Goal: Communication & Community: Answer question/provide support

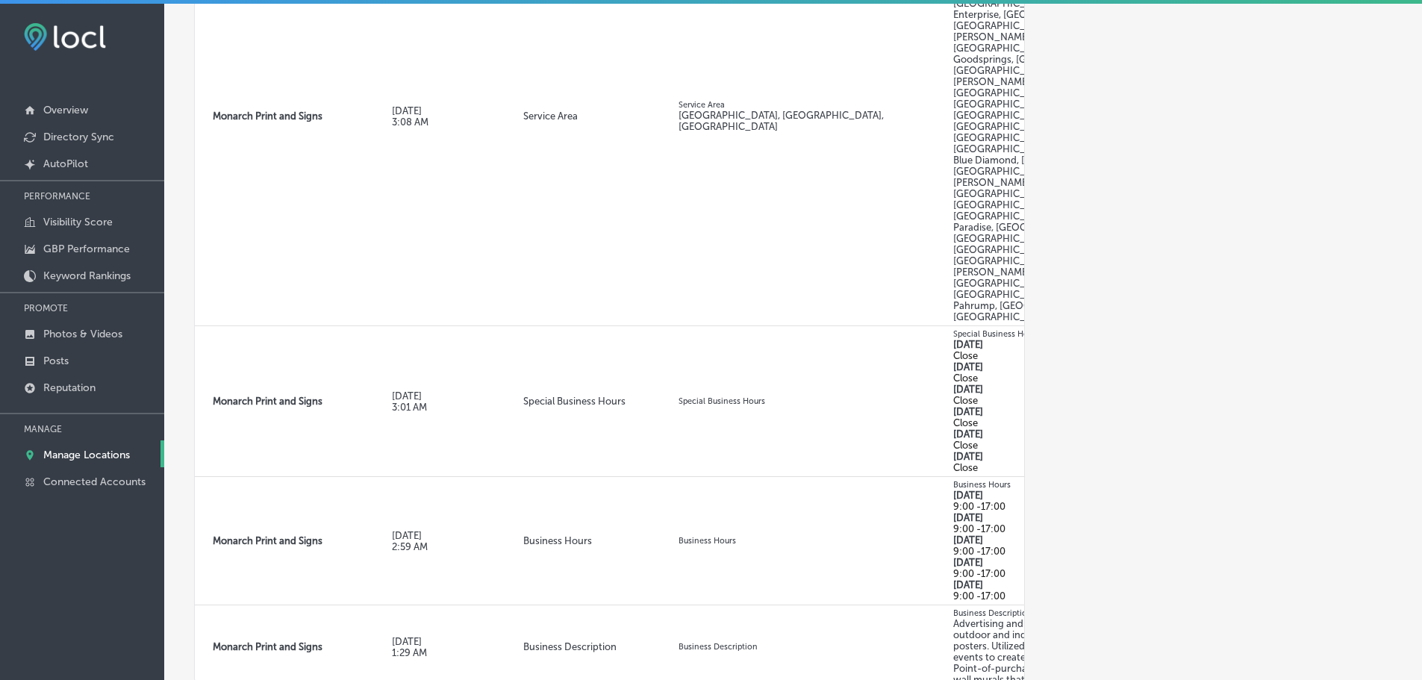
scroll to position [0, 179]
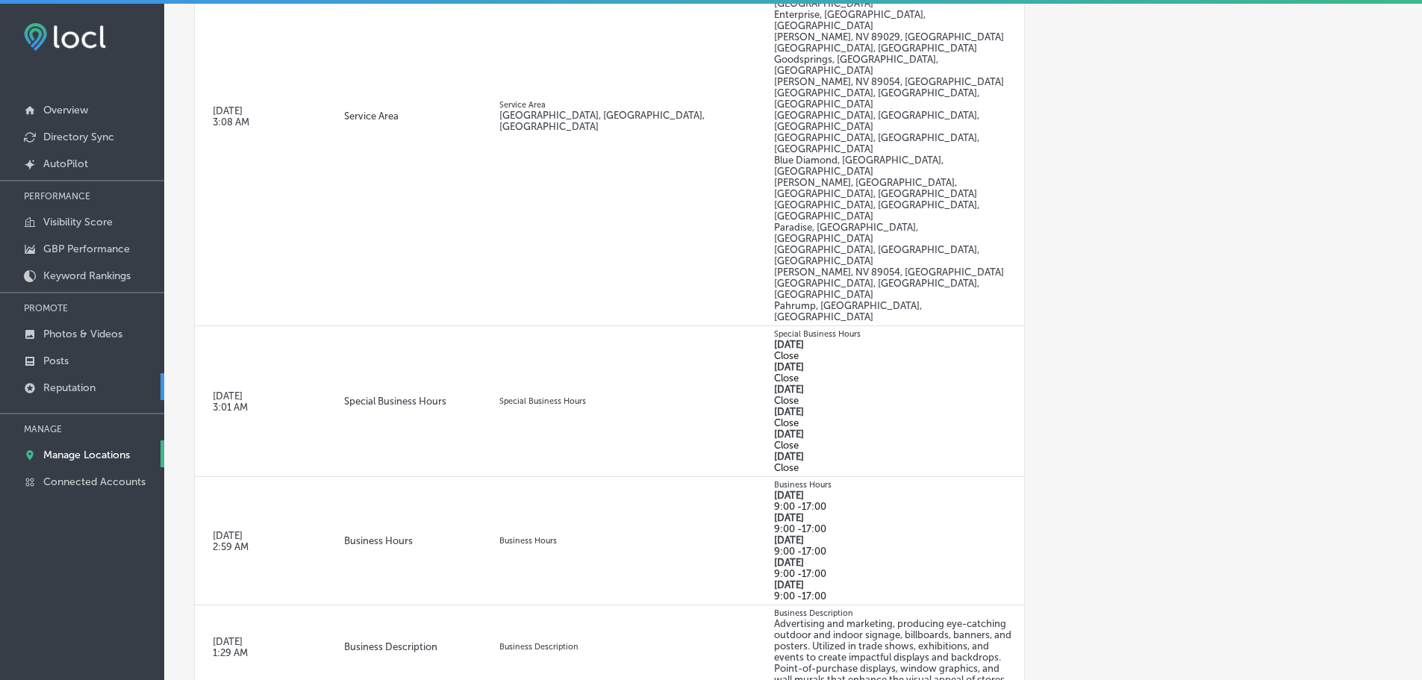
click at [68, 382] on p "Reputation" at bounding box center [69, 387] width 52 height 13
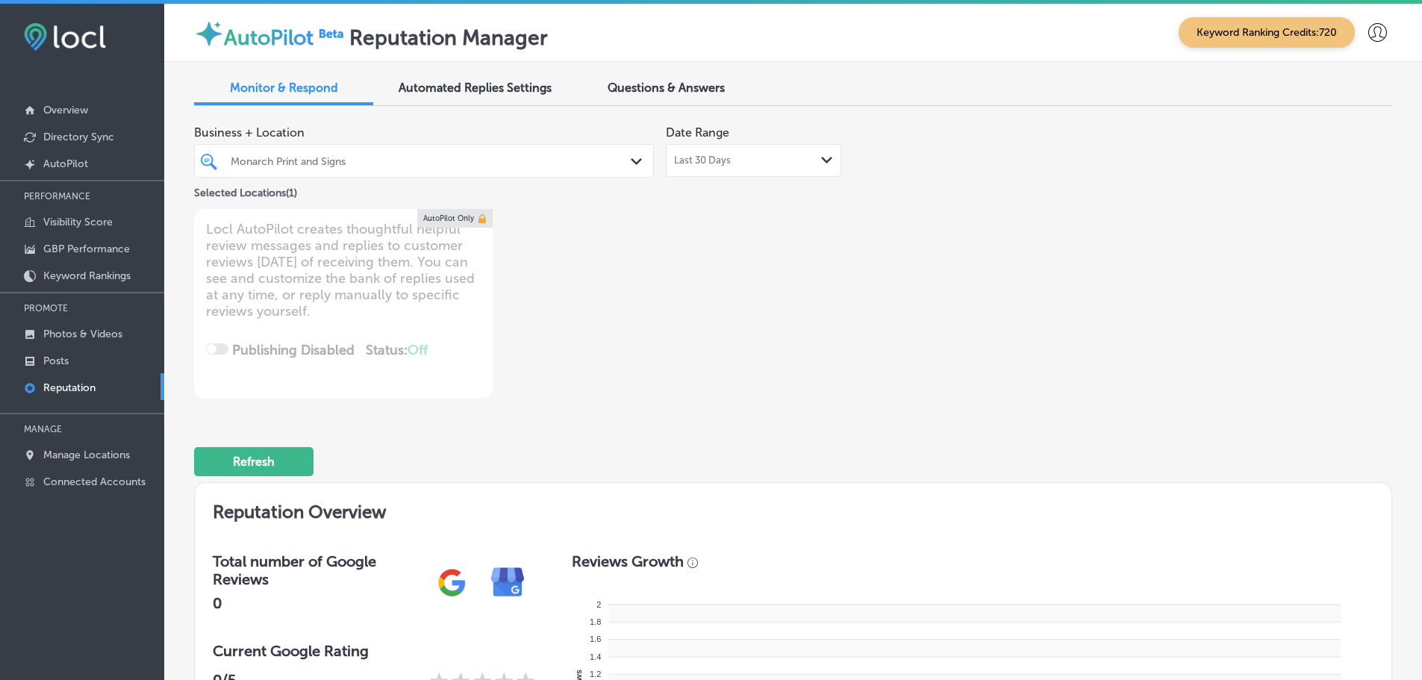
click at [807, 160] on div "Last 30 Days Path Created with Sketch." at bounding box center [753, 161] width 159 height 12
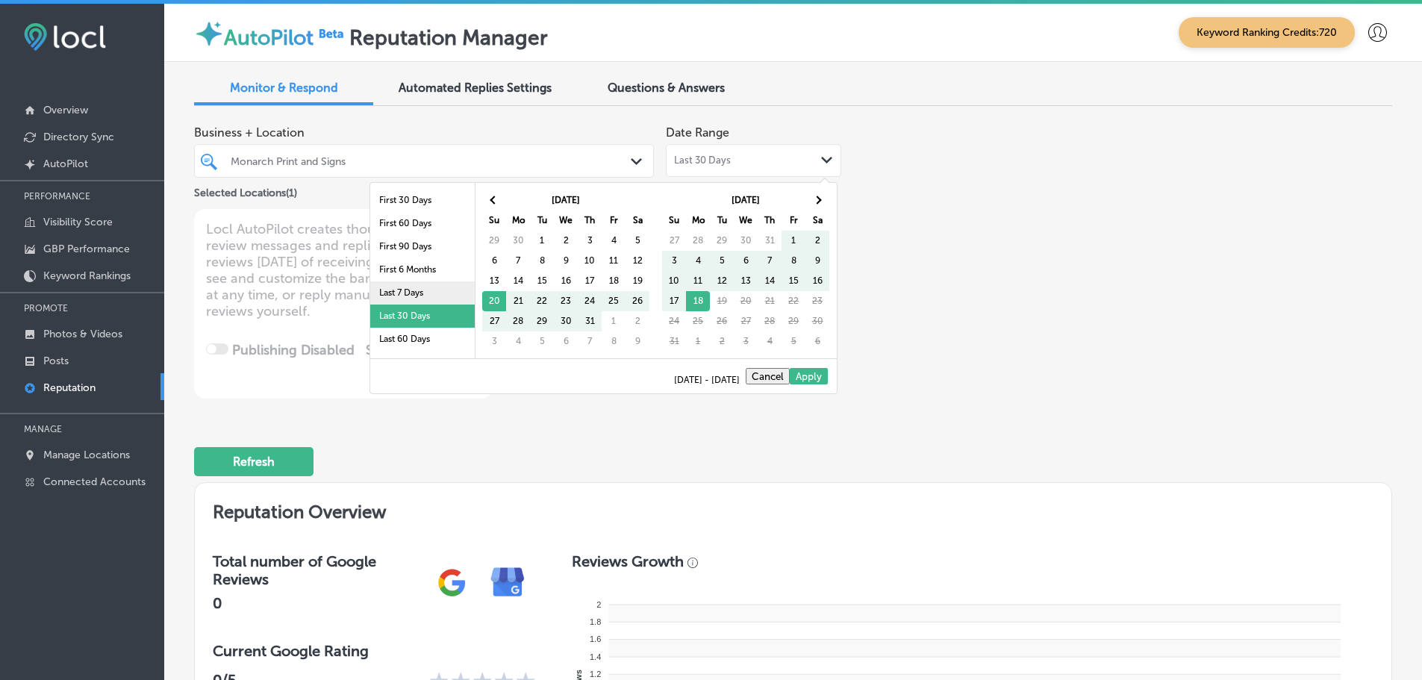
click at [407, 292] on li "Last 7 Days" at bounding box center [422, 292] width 104 height 23
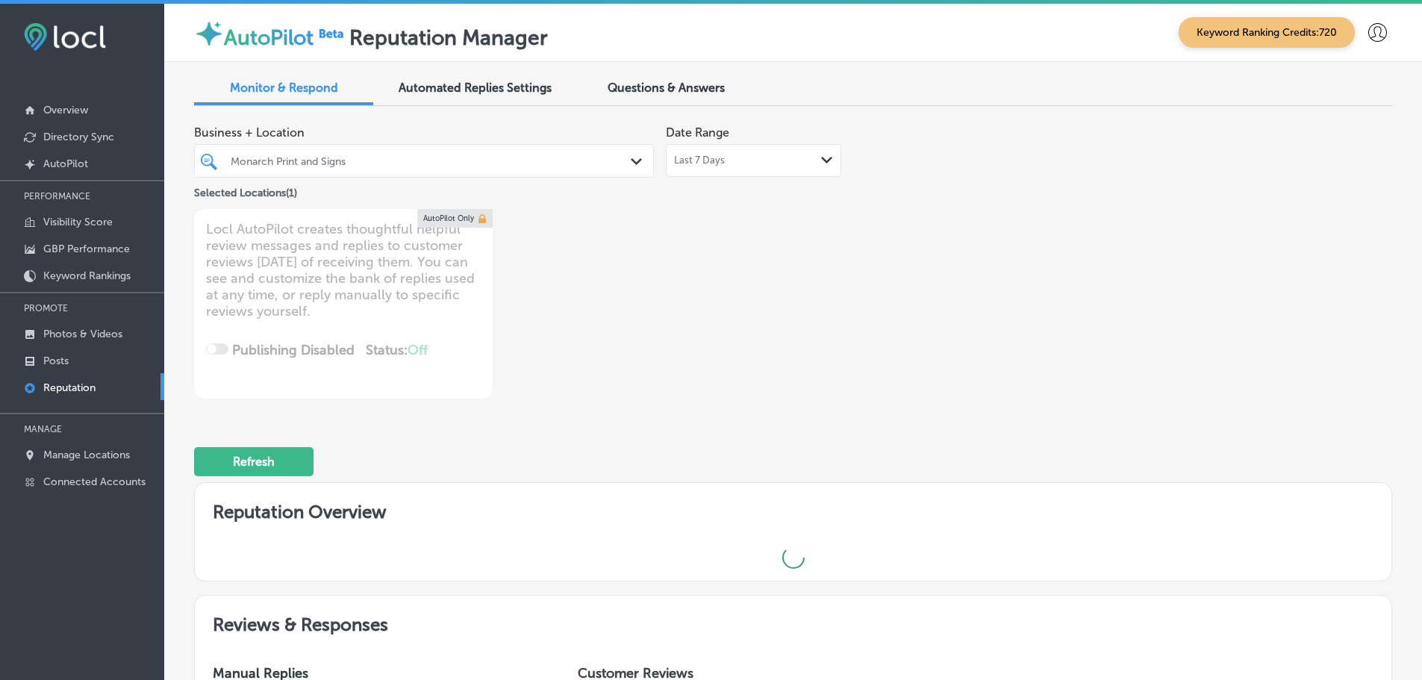
click at [631, 159] on icon "Path Created with Sketch." at bounding box center [636, 161] width 11 height 7
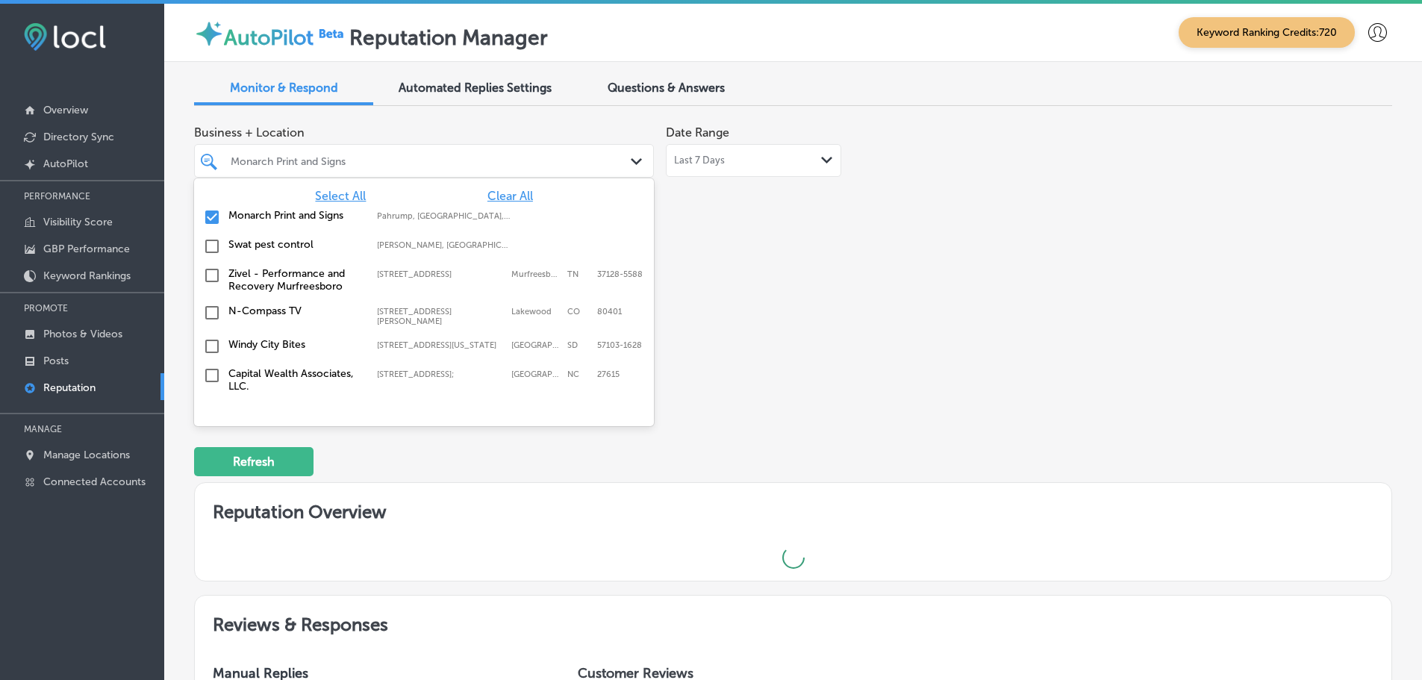
click at [334, 195] on span "Select All" at bounding box center [340, 196] width 51 height 14
click at [292, 216] on label "Swat pest control" at bounding box center [295, 215] width 134 height 13
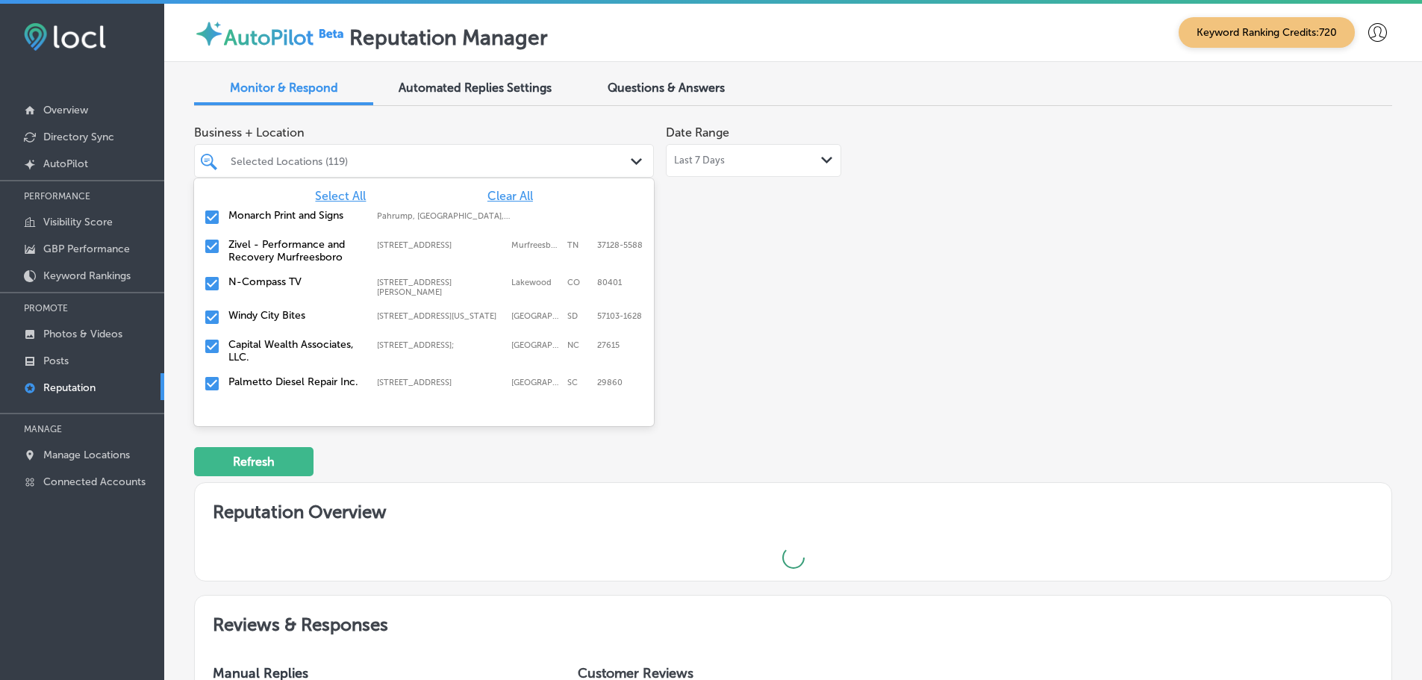
click at [292, 216] on label "Monarch Print and Signs" at bounding box center [295, 215] width 134 height 13
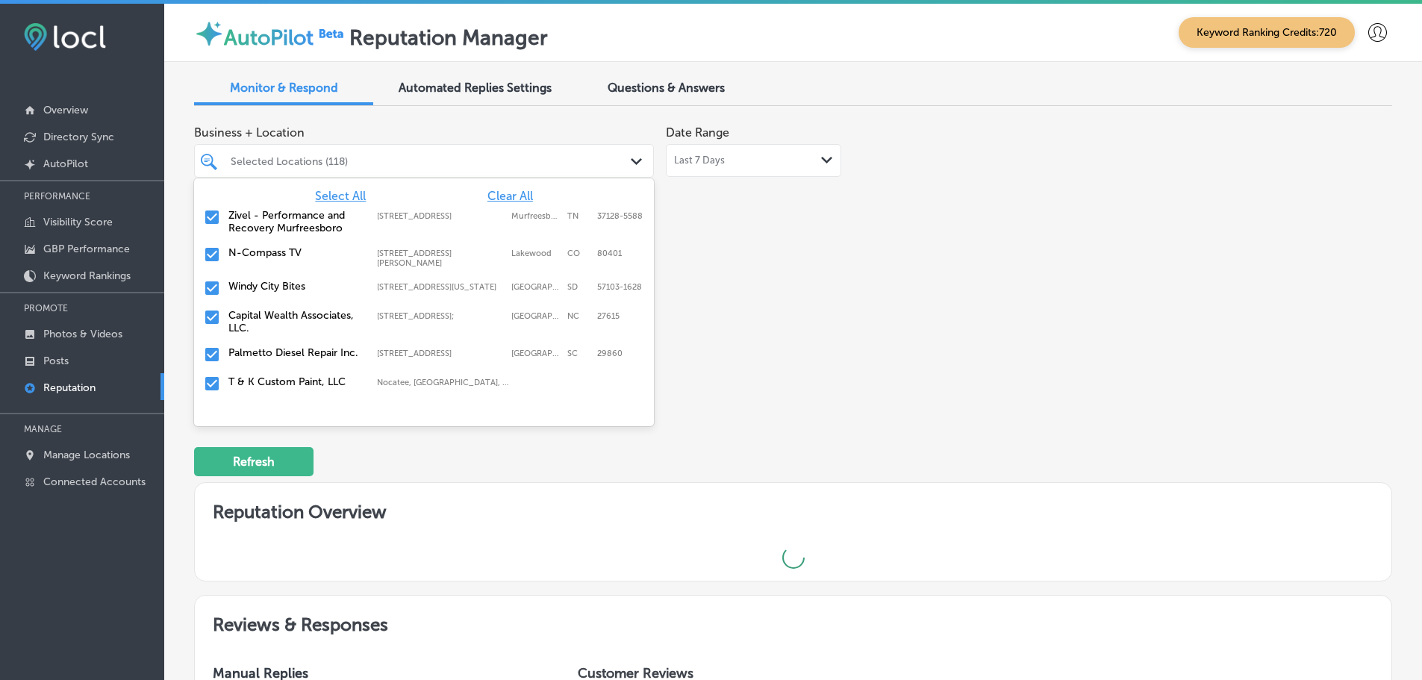
click at [292, 216] on label "Zivel - Performance and Recovery Murfreesboro" at bounding box center [295, 221] width 134 height 25
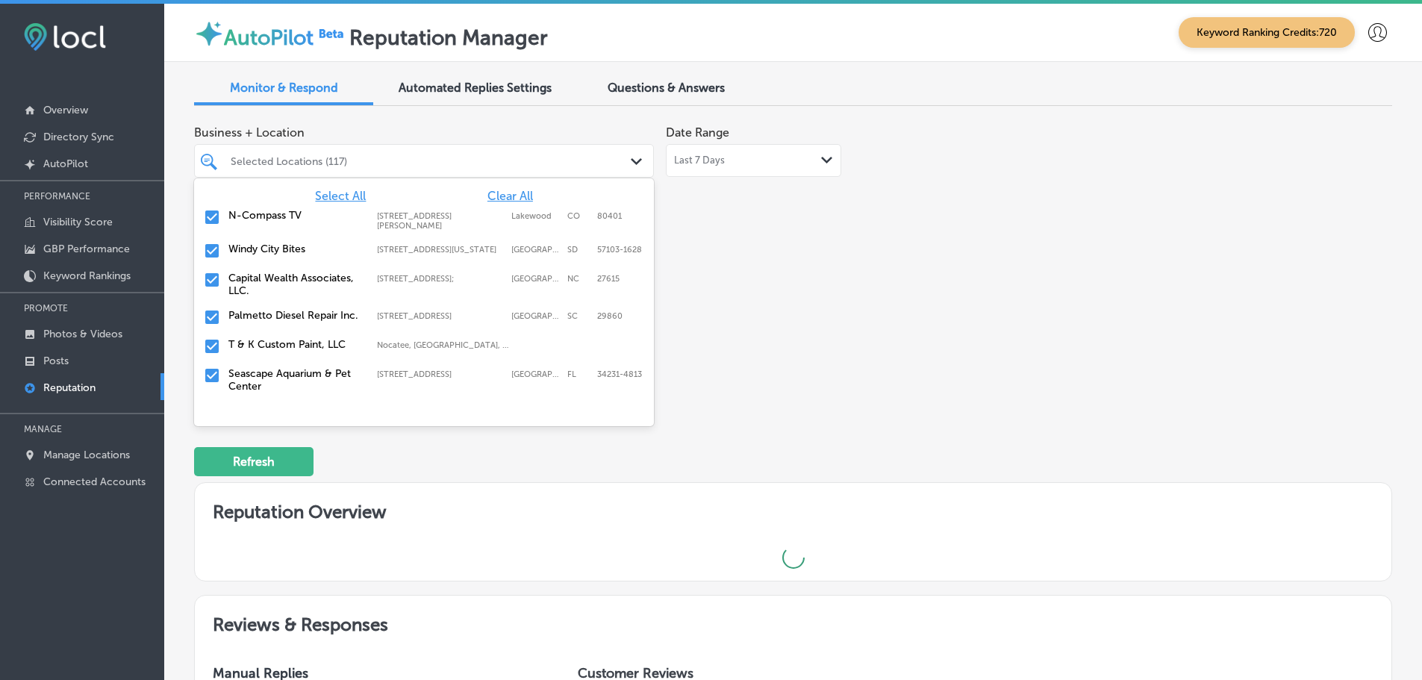
click at [300, 247] on label "Windy City Bites" at bounding box center [295, 249] width 134 height 13
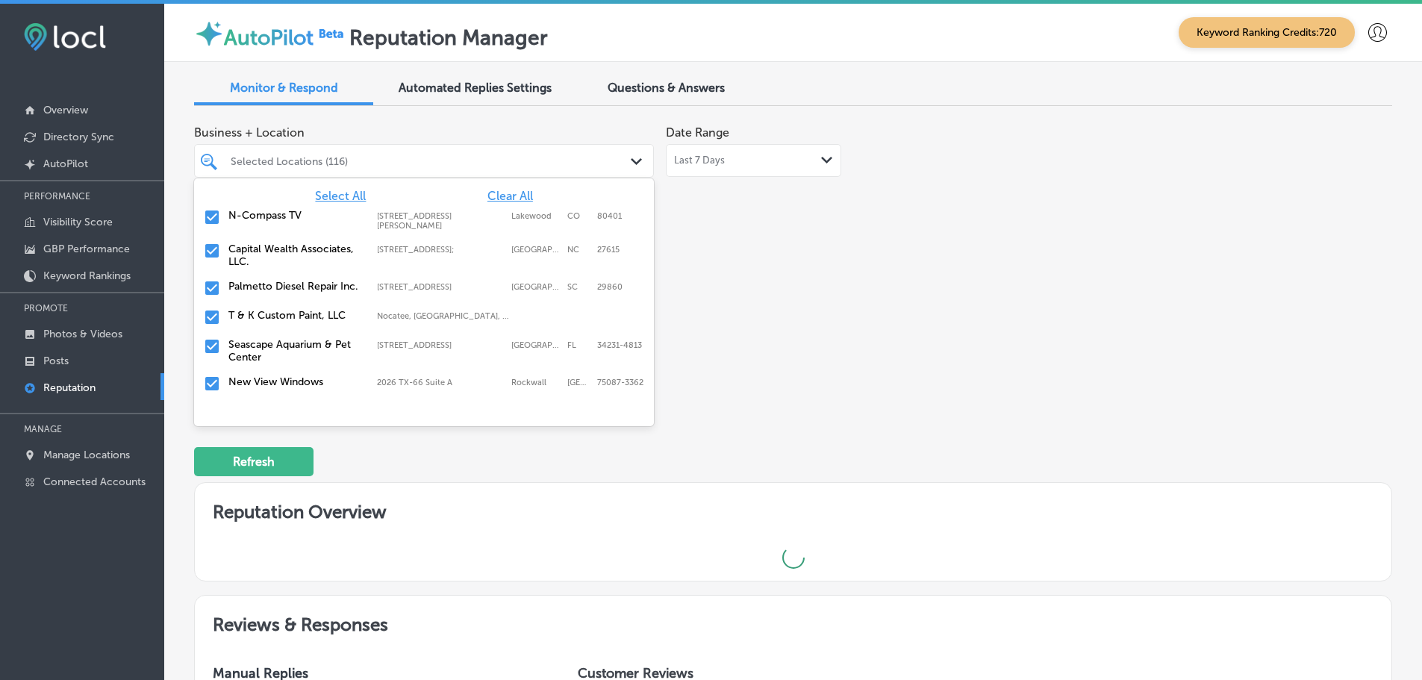
click at [297, 288] on label "Palmetto Diesel Repair Inc." at bounding box center [295, 286] width 134 height 13
click at [296, 292] on label "T & K Custom Paint, LLC" at bounding box center [295, 286] width 134 height 13
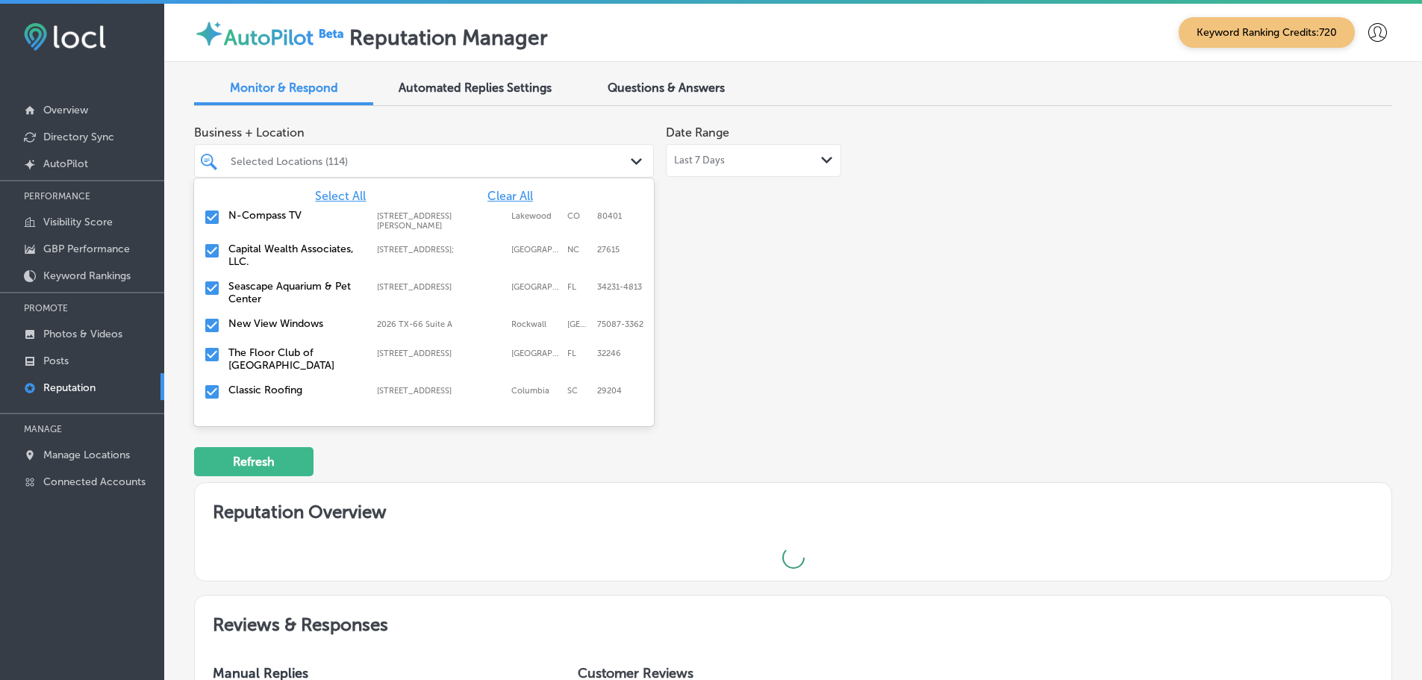
click at [296, 292] on label "Seascape Aquarium & Pet Center" at bounding box center [295, 292] width 134 height 25
click at [296, 292] on label "New View Windows" at bounding box center [295, 286] width 134 height 13
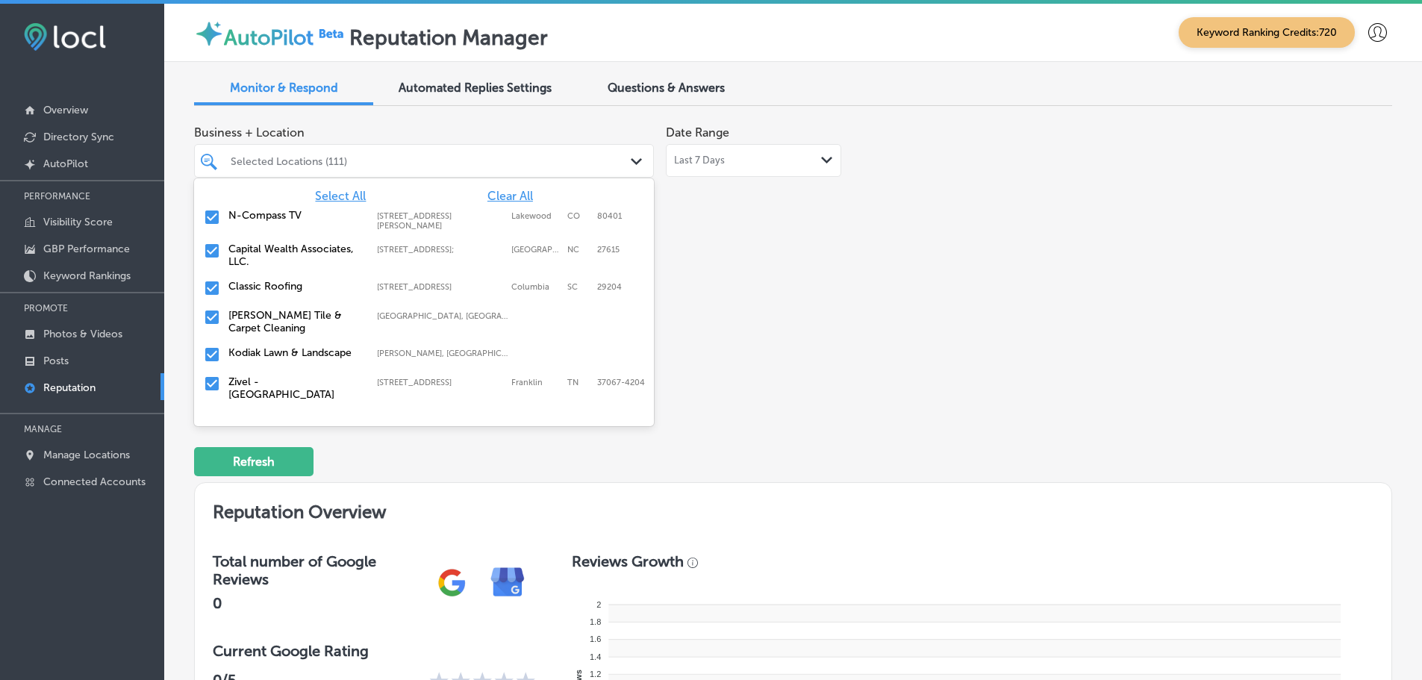
click at [299, 286] on label "Classic Roofing" at bounding box center [295, 286] width 134 height 13
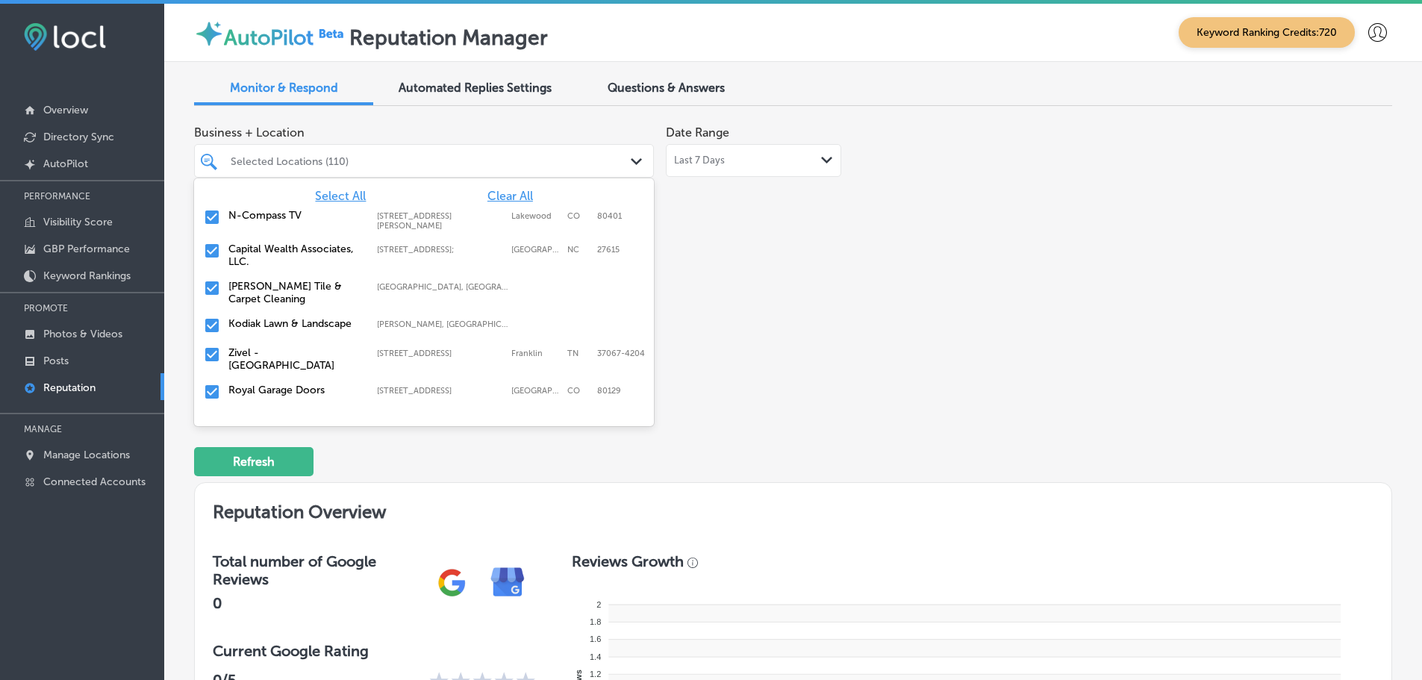
click at [295, 321] on label "Kodiak Lawn & Landscape" at bounding box center [295, 323] width 134 height 13
click at [290, 363] on label "Royal Garage Doors" at bounding box center [295, 361] width 134 height 13
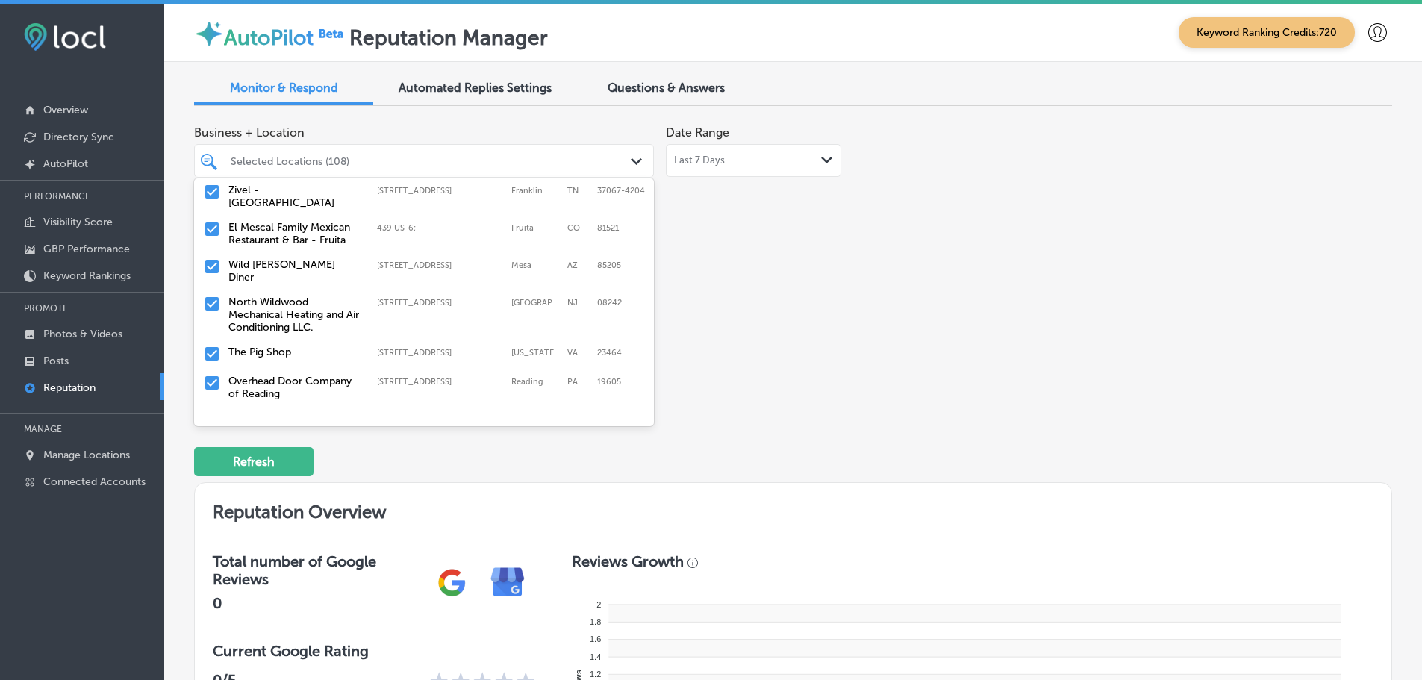
scroll to position [149, 0]
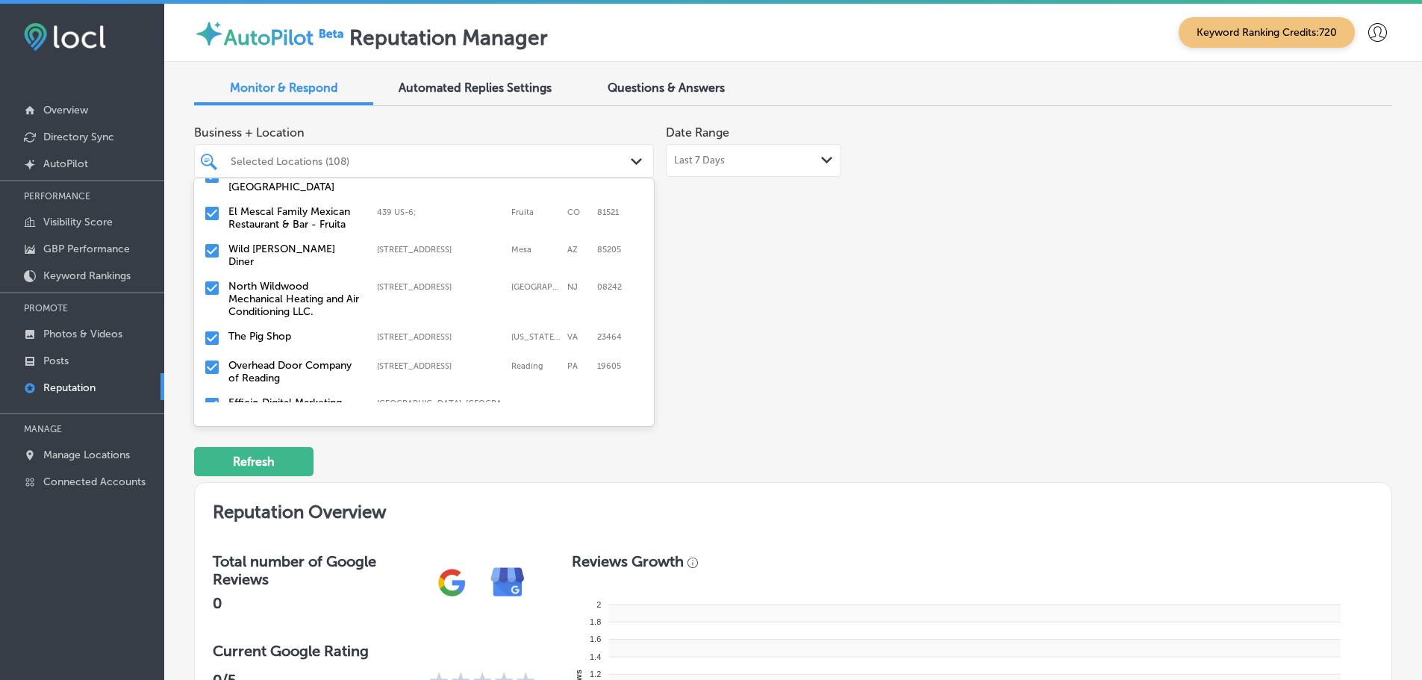
click at [284, 285] on label "North Wildwood Mechanical Heating and Air Conditioning LLC." at bounding box center [295, 299] width 134 height 38
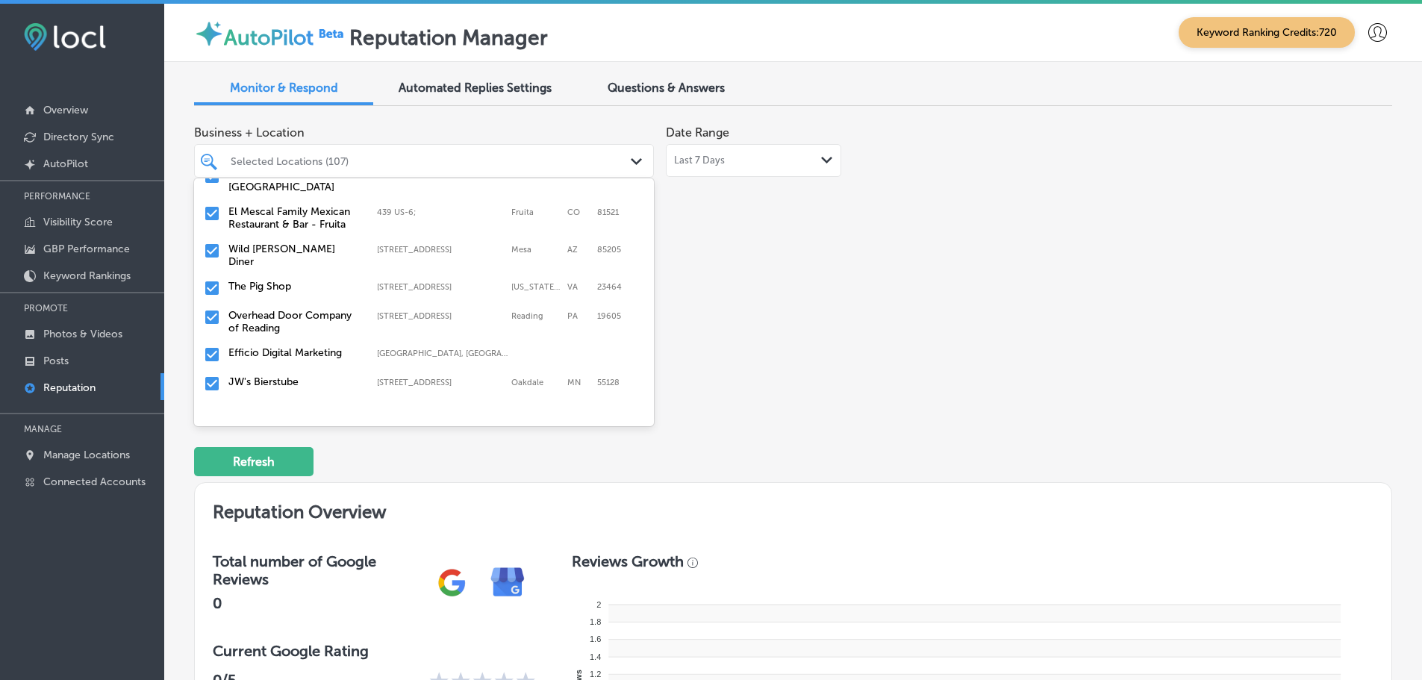
click at [284, 280] on label "The Pig Shop" at bounding box center [295, 286] width 134 height 13
click at [295, 281] on label "Overhead Door Company of Reading" at bounding box center [295, 292] width 134 height 25
click at [264, 312] on label "JW's Bierstube" at bounding box center [295, 315] width 134 height 13
click at [293, 313] on label "[GEOGRAPHIC_DATA][DEMOGRAPHIC_DATA]" at bounding box center [295, 321] width 134 height 25
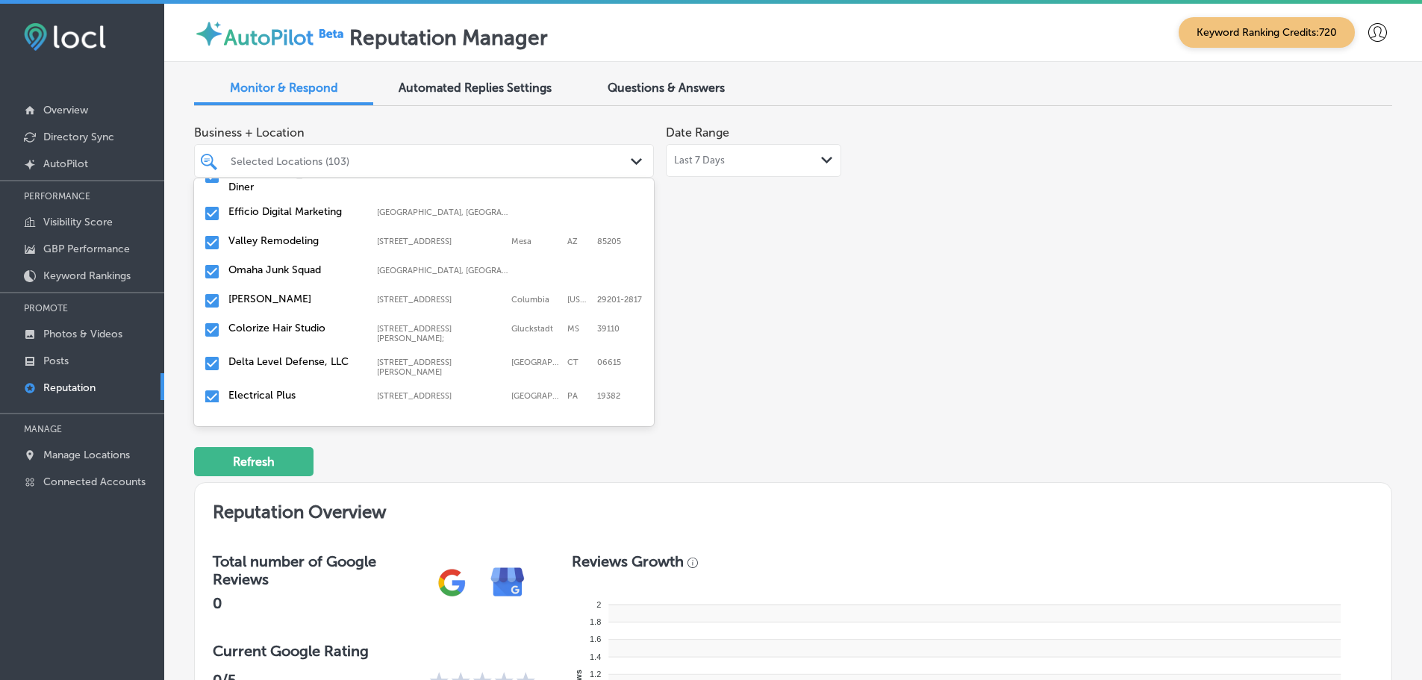
click at [301, 264] on label "Omaha Junk Squad" at bounding box center [295, 269] width 134 height 13
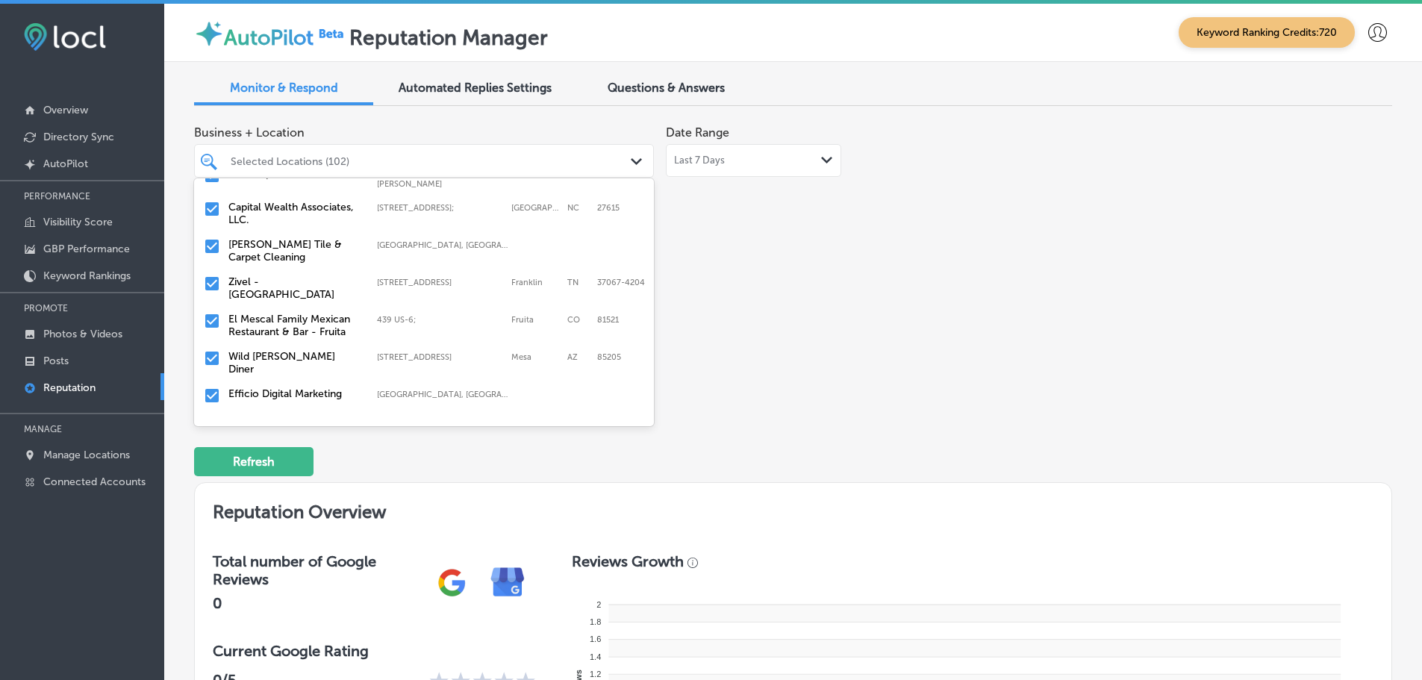
scroll to position [149, 0]
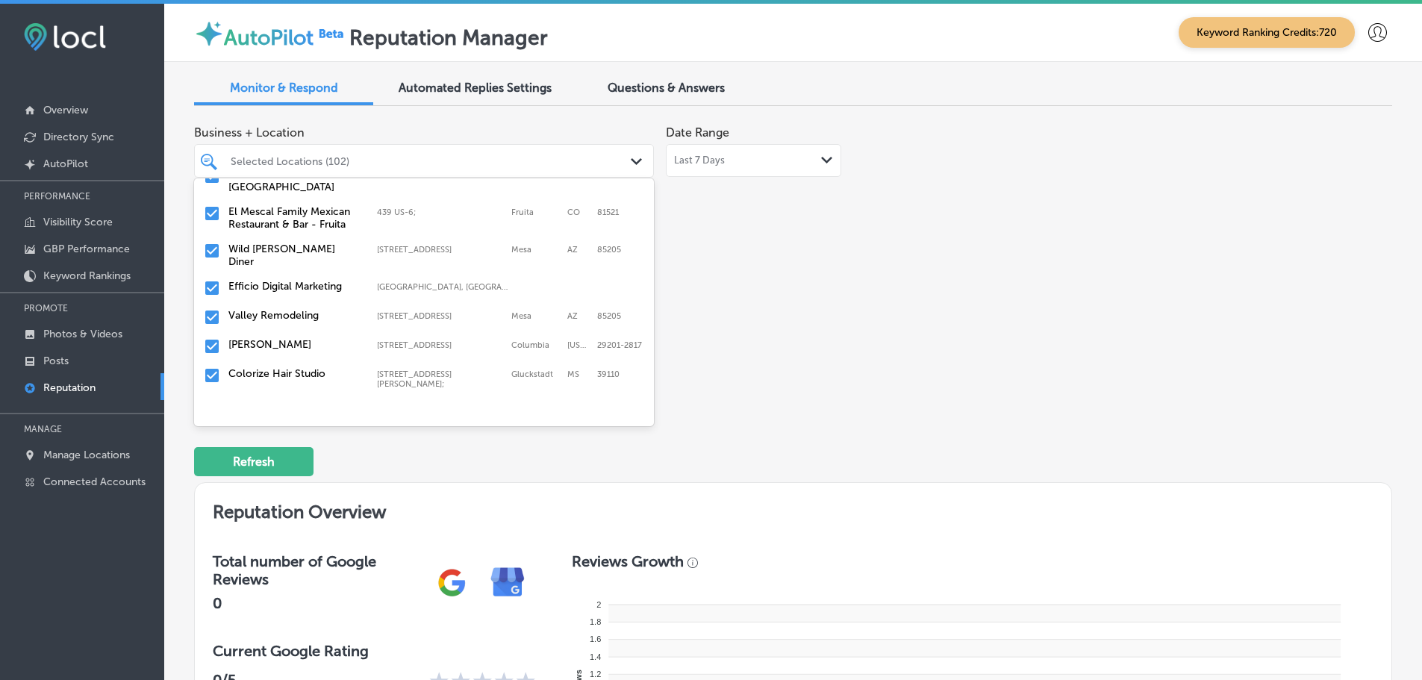
click at [266, 309] on label "Valley Remodeling" at bounding box center [295, 315] width 134 height 13
click at [266, 309] on label "[PERSON_NAME]" at bounding box center [295, 315] width 134 height 13
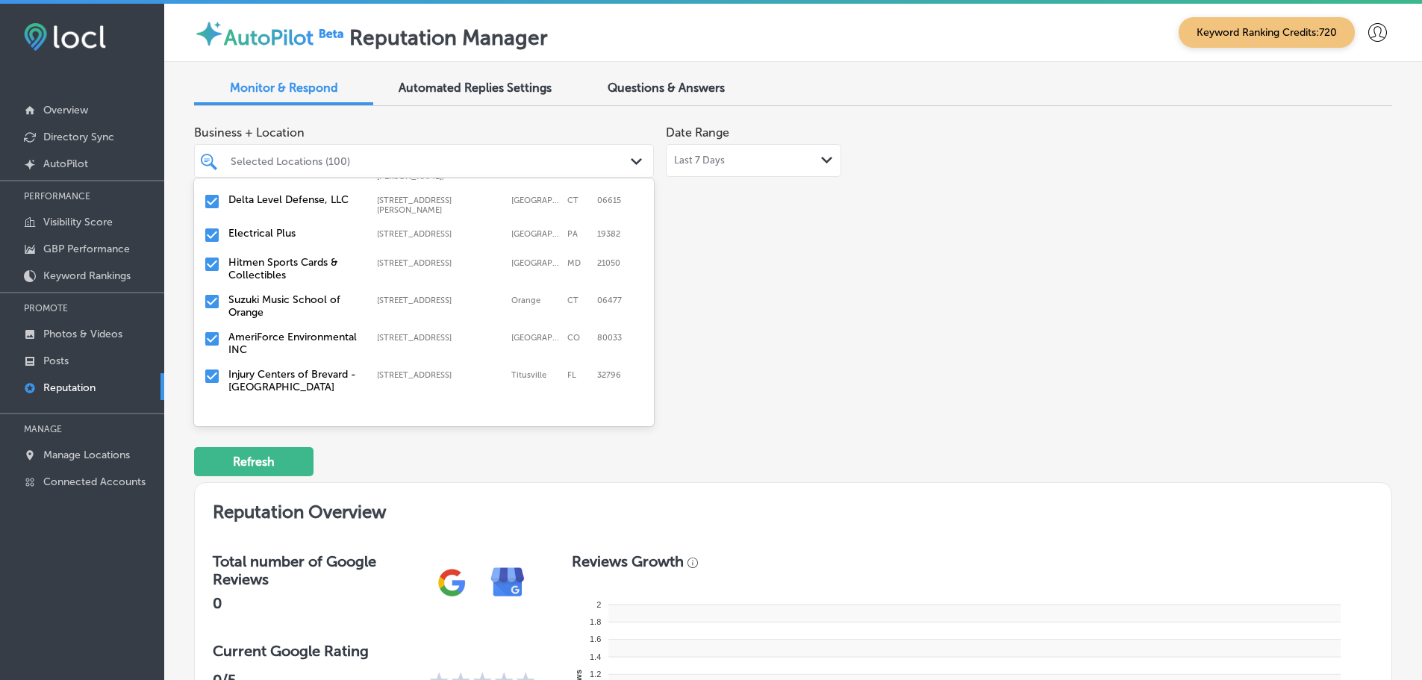
scroll to position [373, 0]
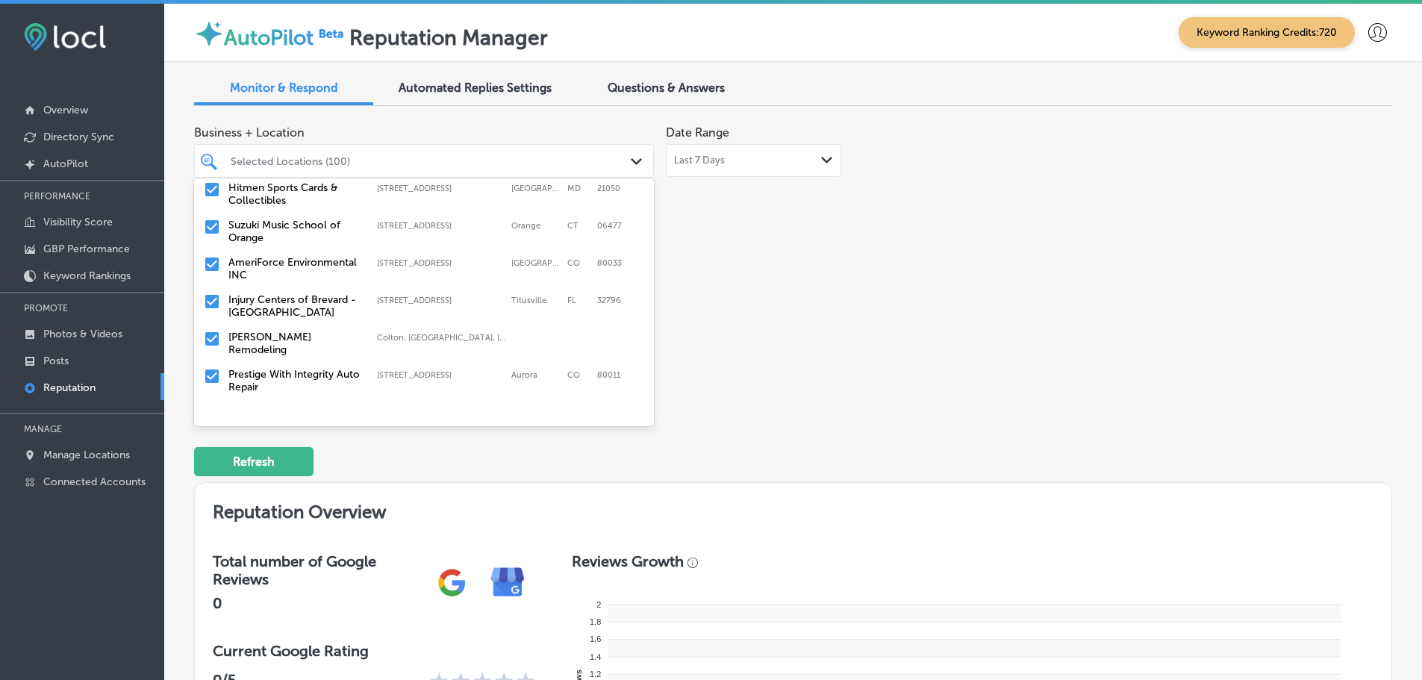
click at [316, 331] on label "[PERSON_NAME] Remodeling" at bounding box center [295, 343] width 134 height 25
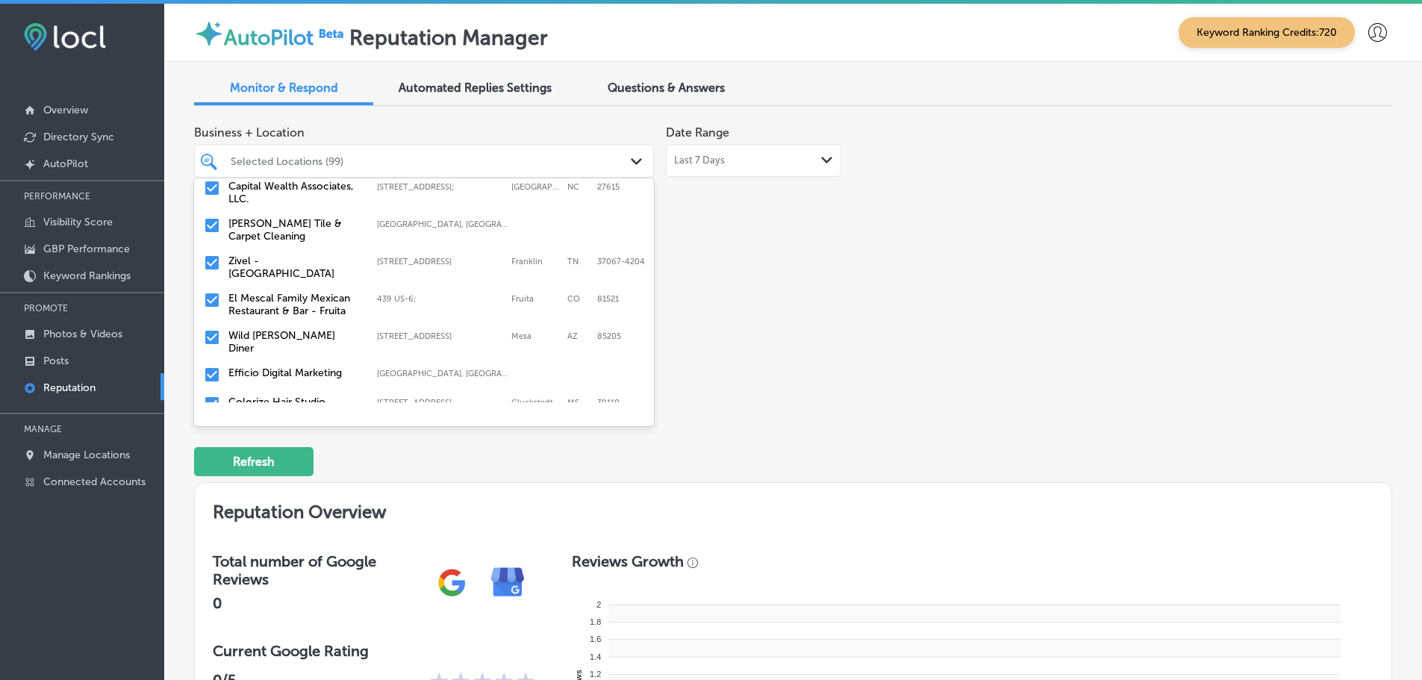
scroll to position [149, 0]
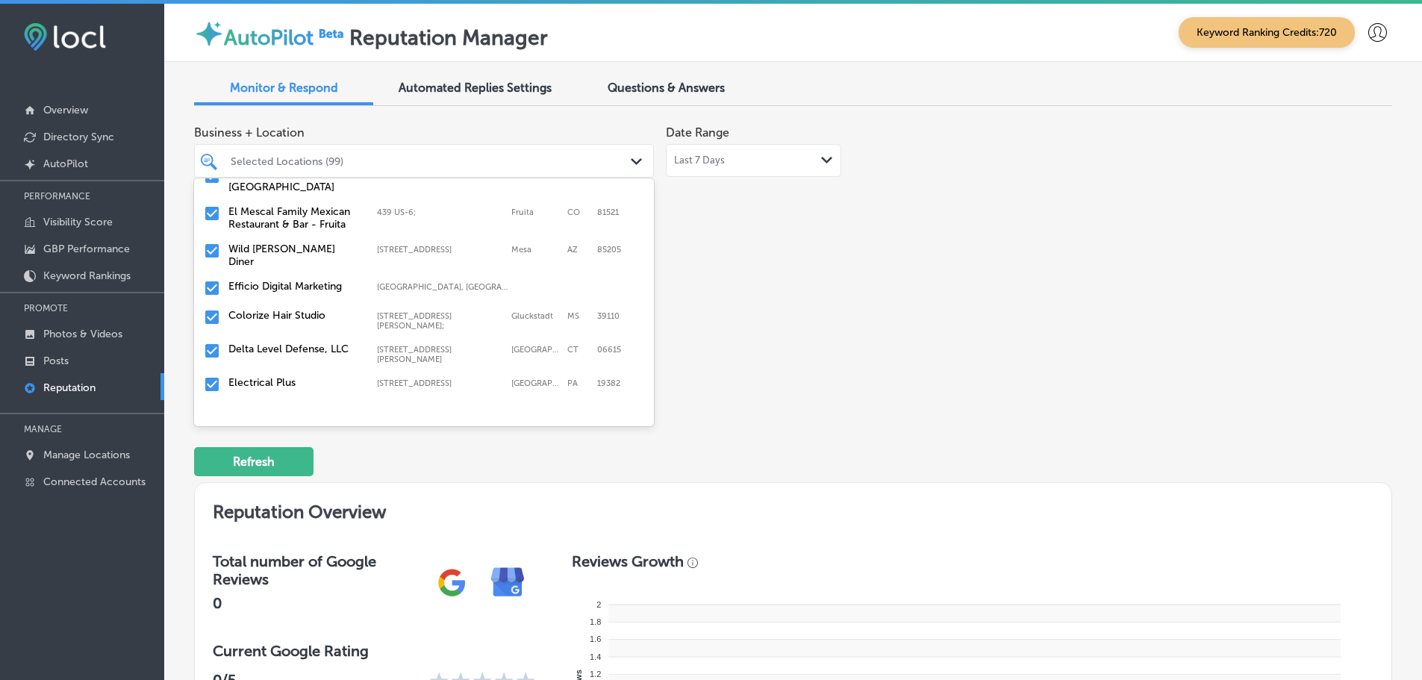
click at [334, 309] on label "Colorize Hair Studio" at bounding box center [295, 315] width 134 height 13
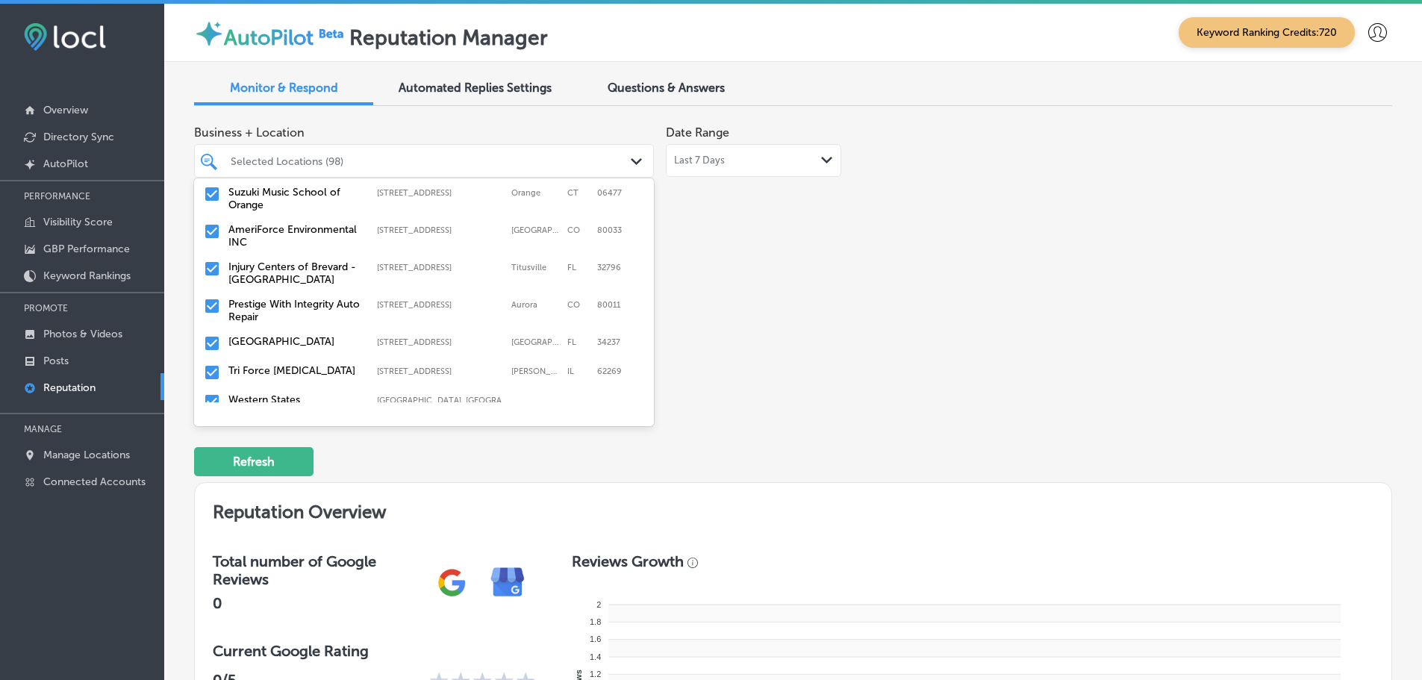
scroll to position [373, 0]
click at [336, 300] on label "Prestige With Integrity Auto Repair" at bounding box center [295, 309] width 134 height 25
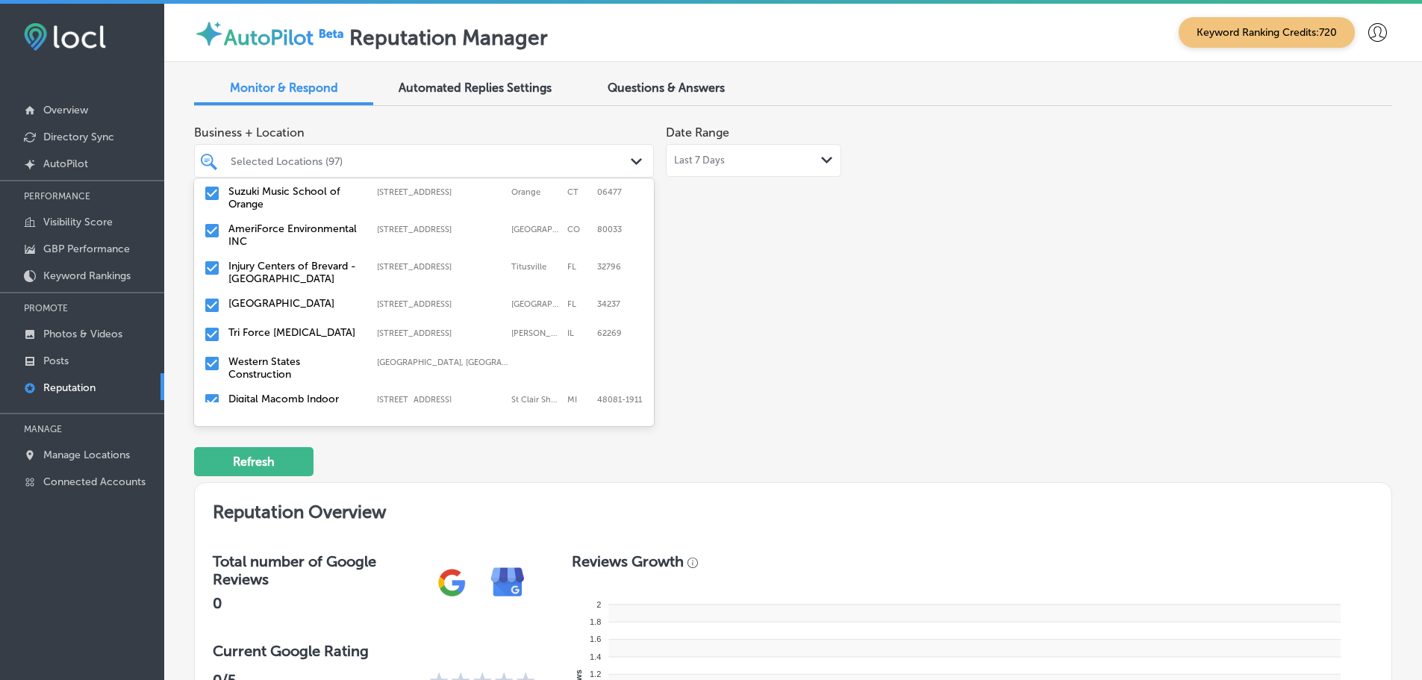
click at [333, 326] on label "Tri Force [MEDICAL_DATA]" at bounding box center [295, 332] width 134 height 13
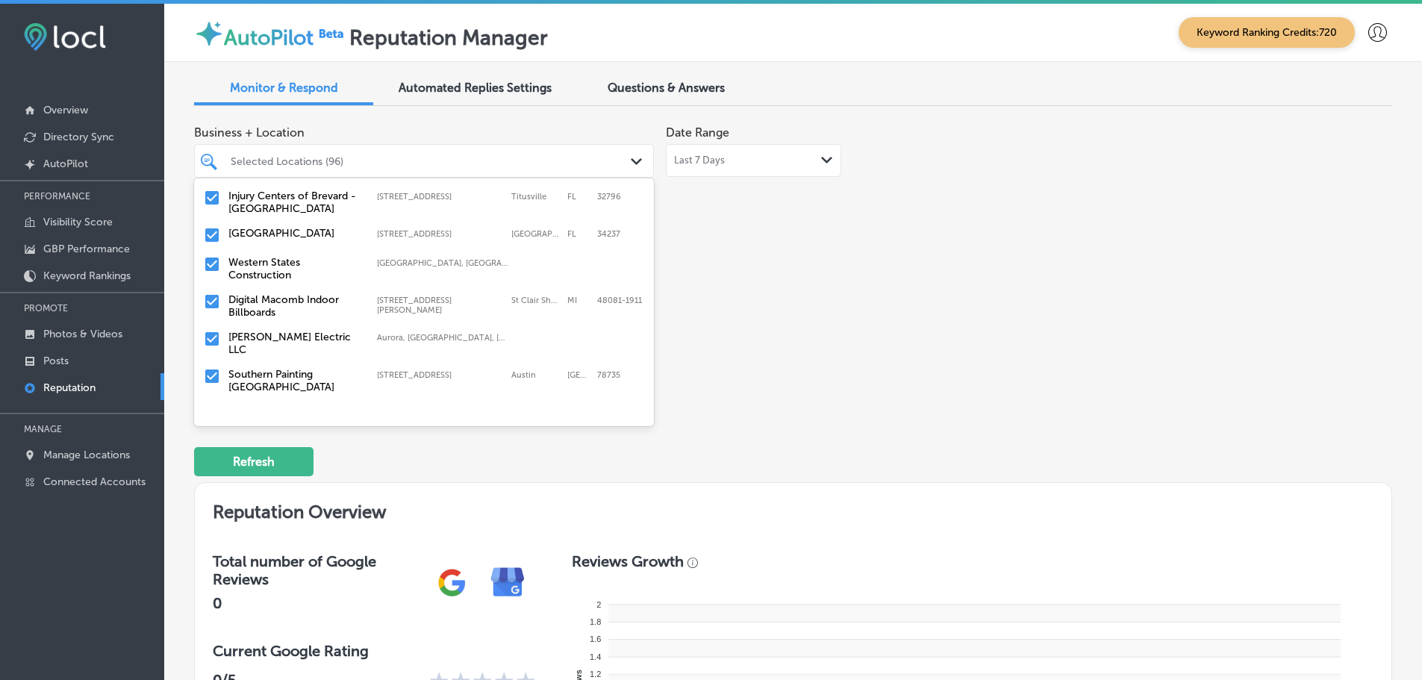
scroll to position [448, 0]
click at [302, 252] on label "Western States Construction" at bounding box center [295, 264] width 134 height 25
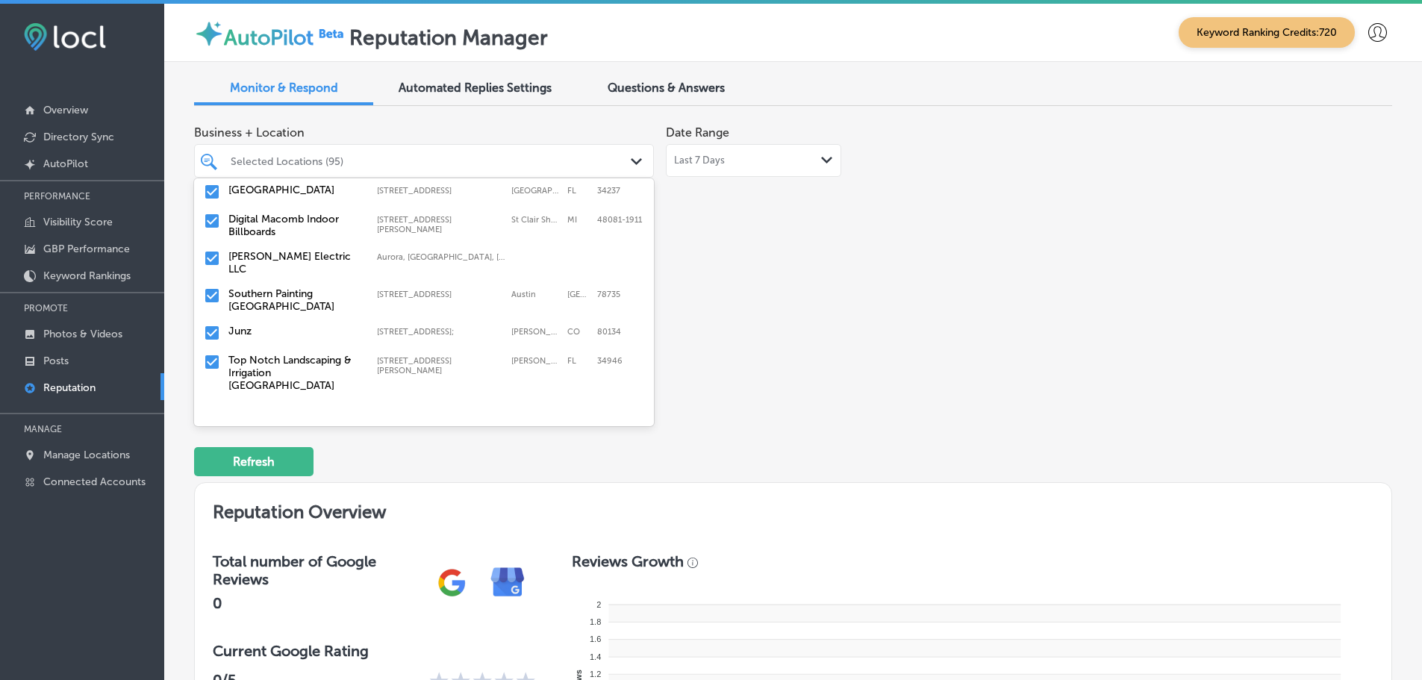
scroll to position [522, 0]
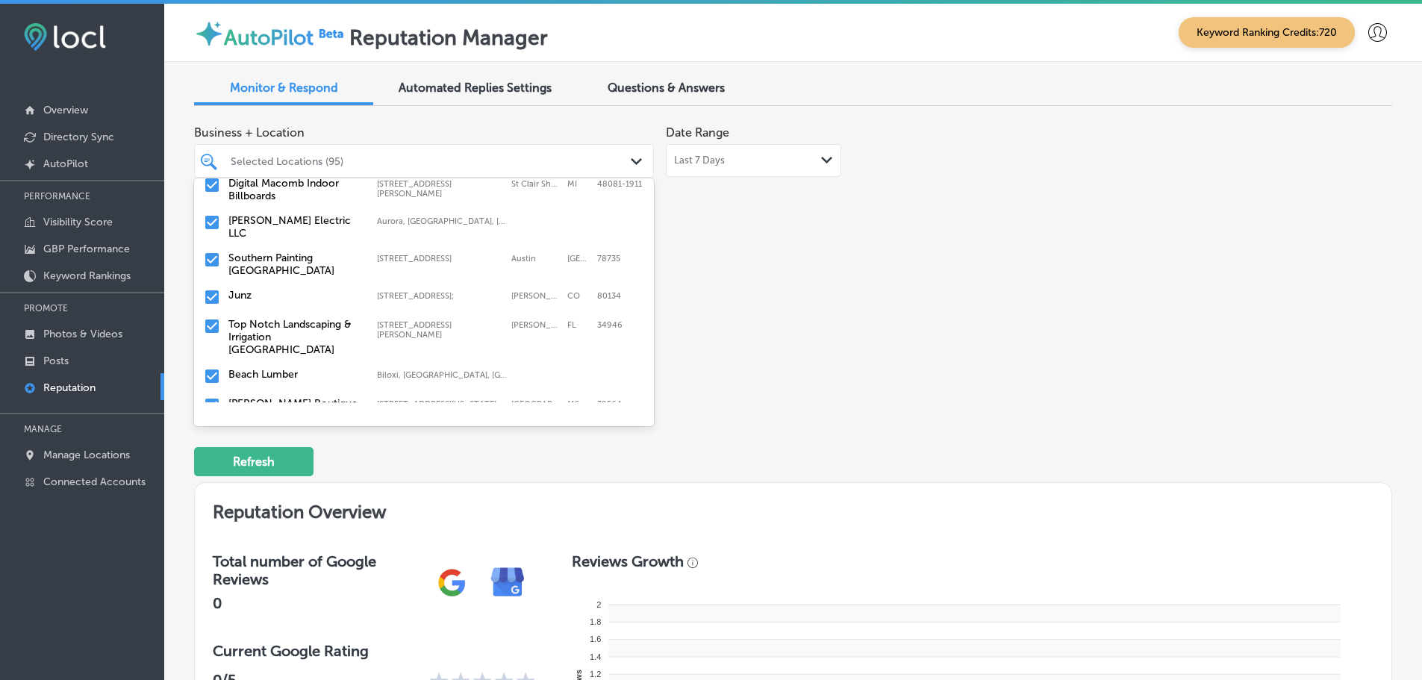
click at [316, 214] on label "[PERSON_NAME] Electric LLC" at bounding box center [295, 226] width 134 height 25
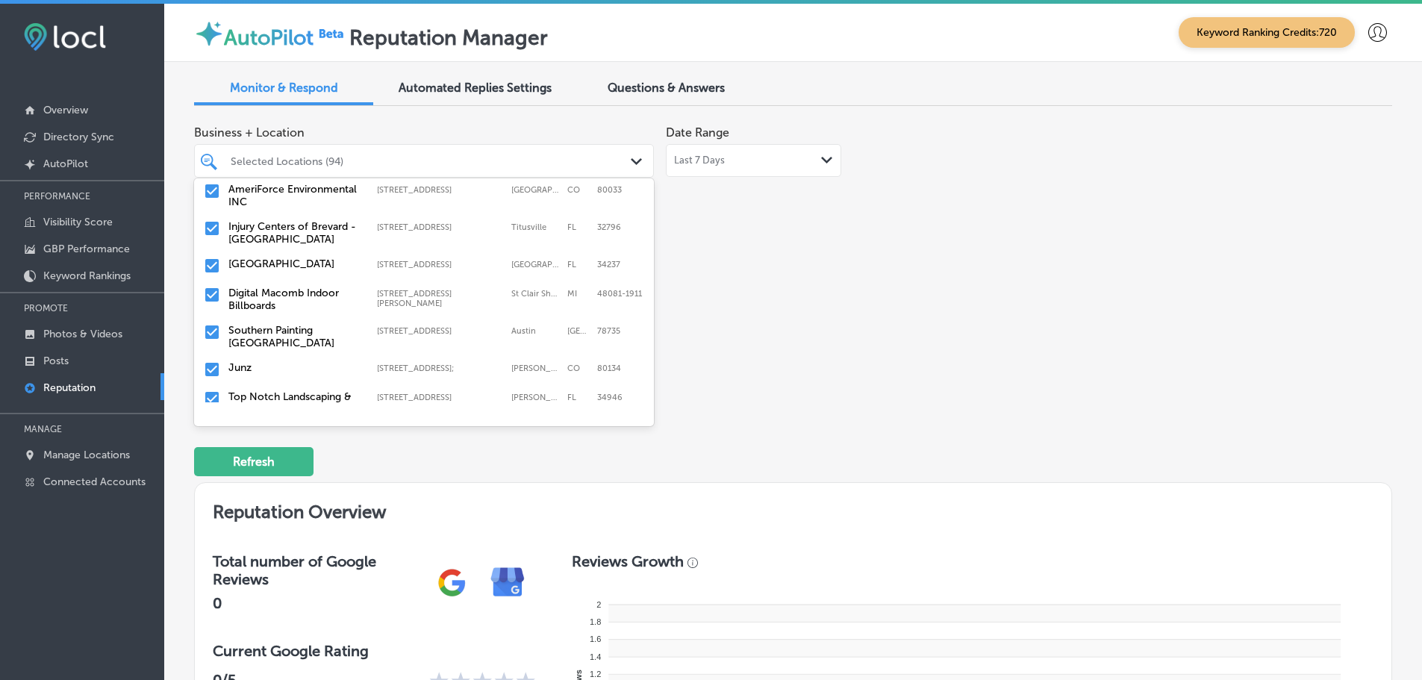
scroll to position [448, 0]
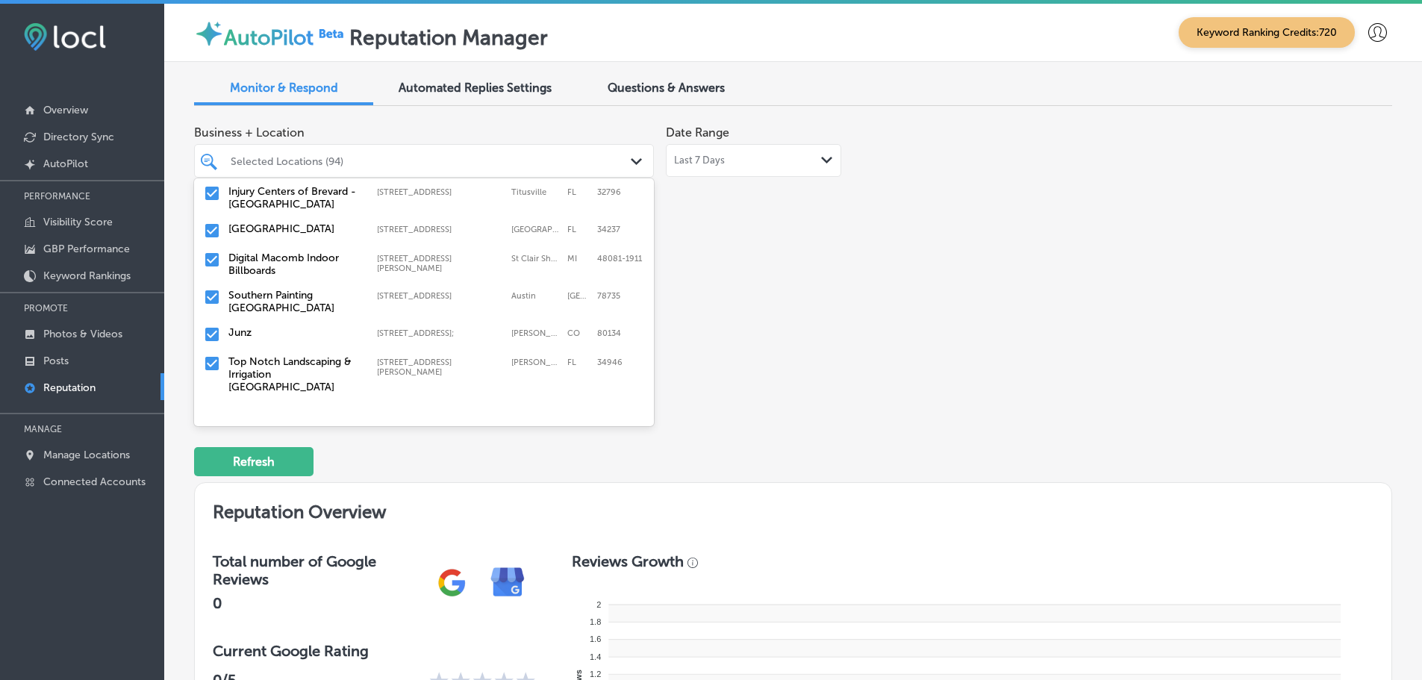
click at [343, 294] on label "Southern Painting [GEOGRAPHIC_DATA]" at bounding box center [295, 301] width 134 height 25
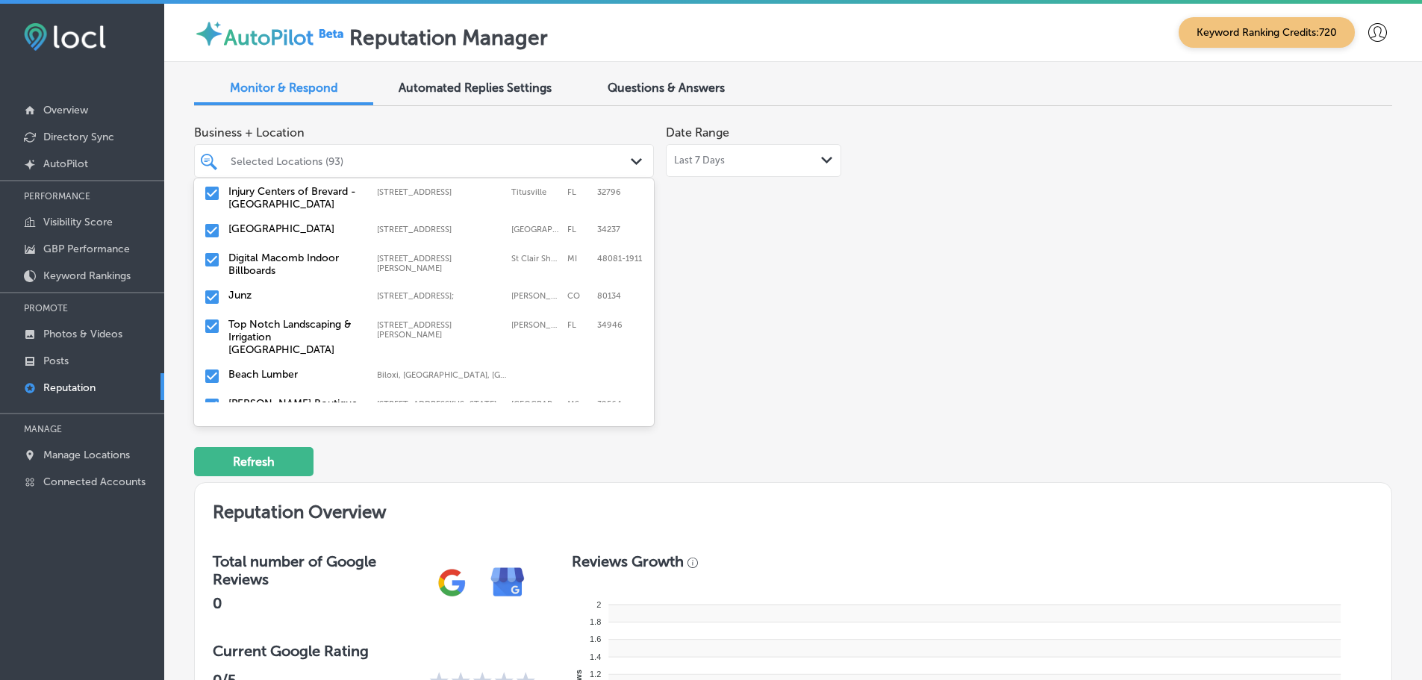
scroll to position [522, 0]
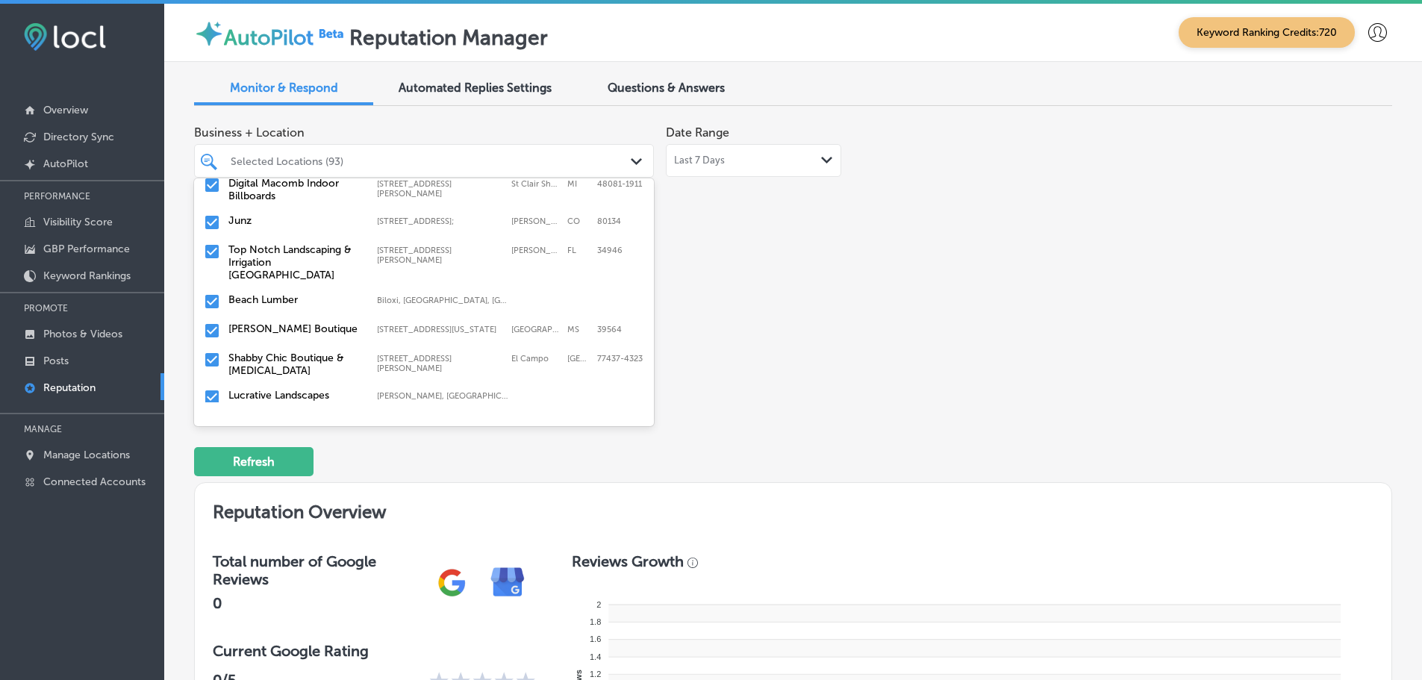
click at [318, 244] on label "Top Notch Landscaping & Irrigation [GEOGRAPHIC_DATA]" at bounding box center [295, 262] width 134 height 38
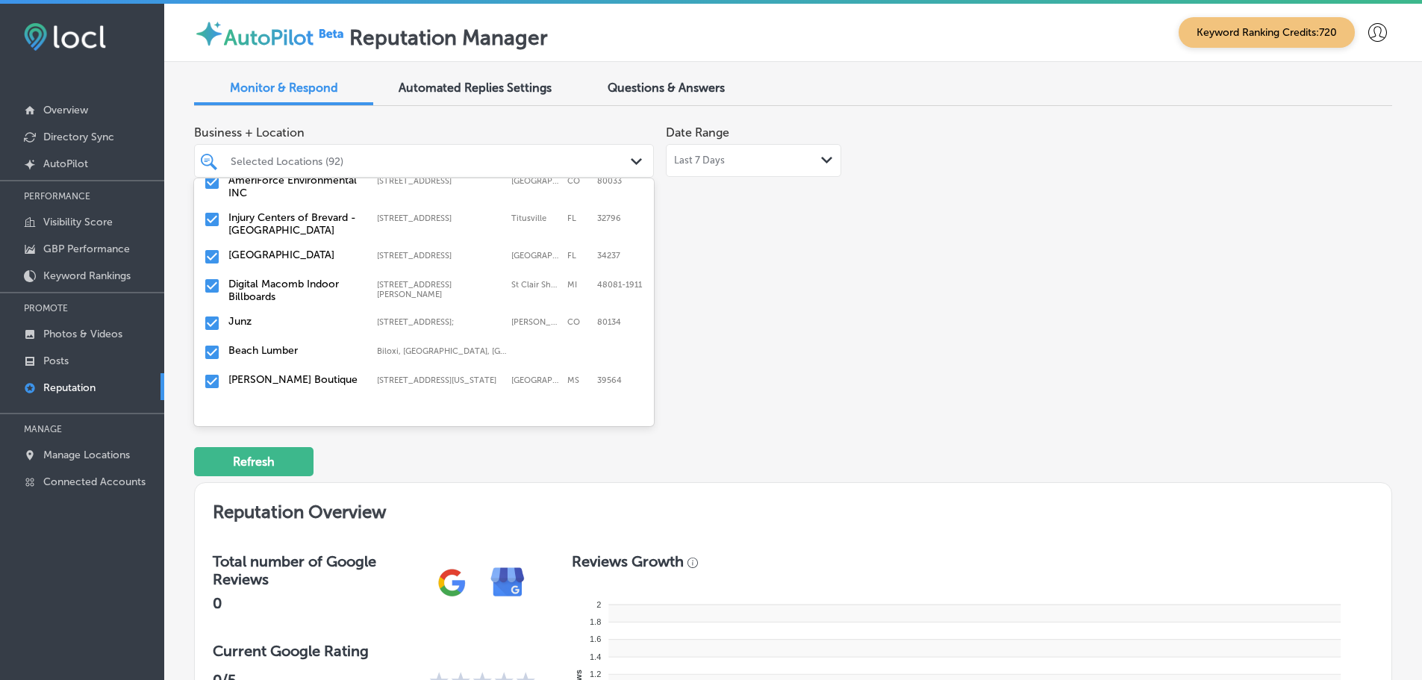
scroll to position [448, 0]
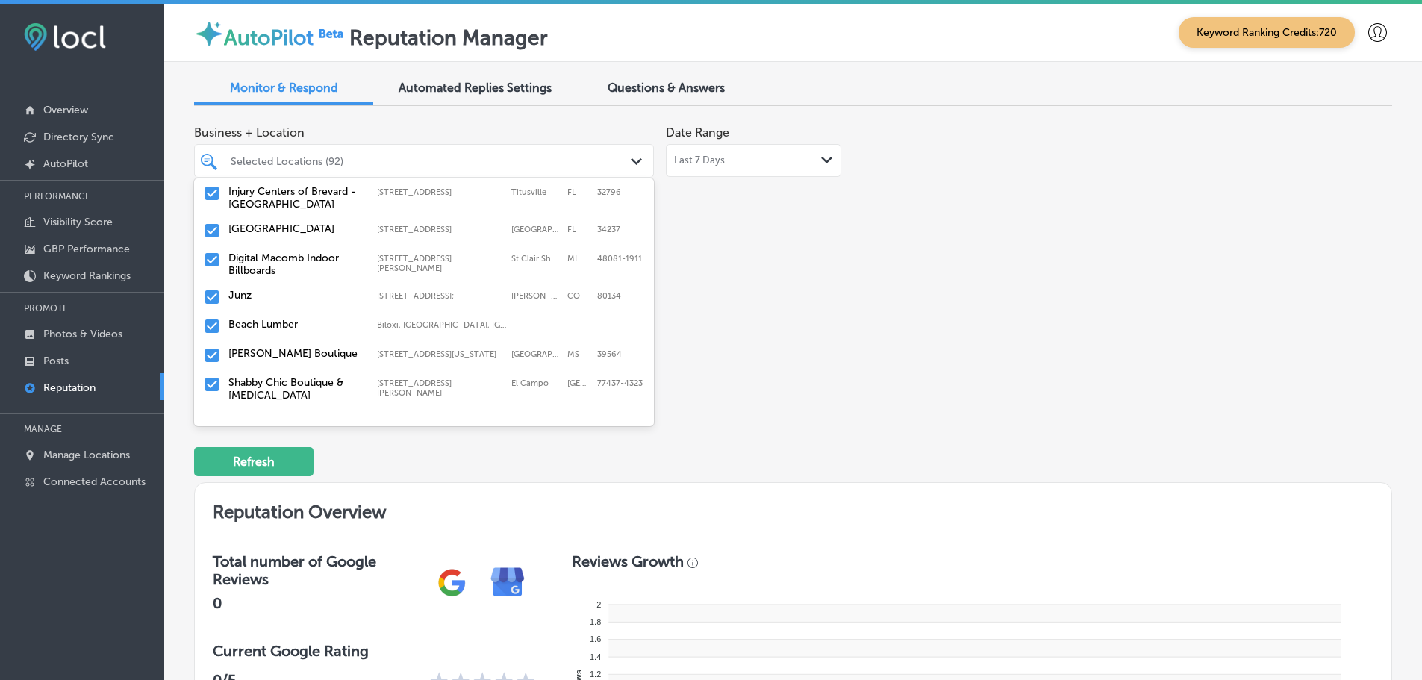
click at [302, 323] on div "Beach Lumber Biloxi, [GEOGRAPHIC_DATA], [GEOGRAPHIC_DATA] | [GEOGRAPHIC_DATA], …" at bounding box center [424, 326] width 460 height 29
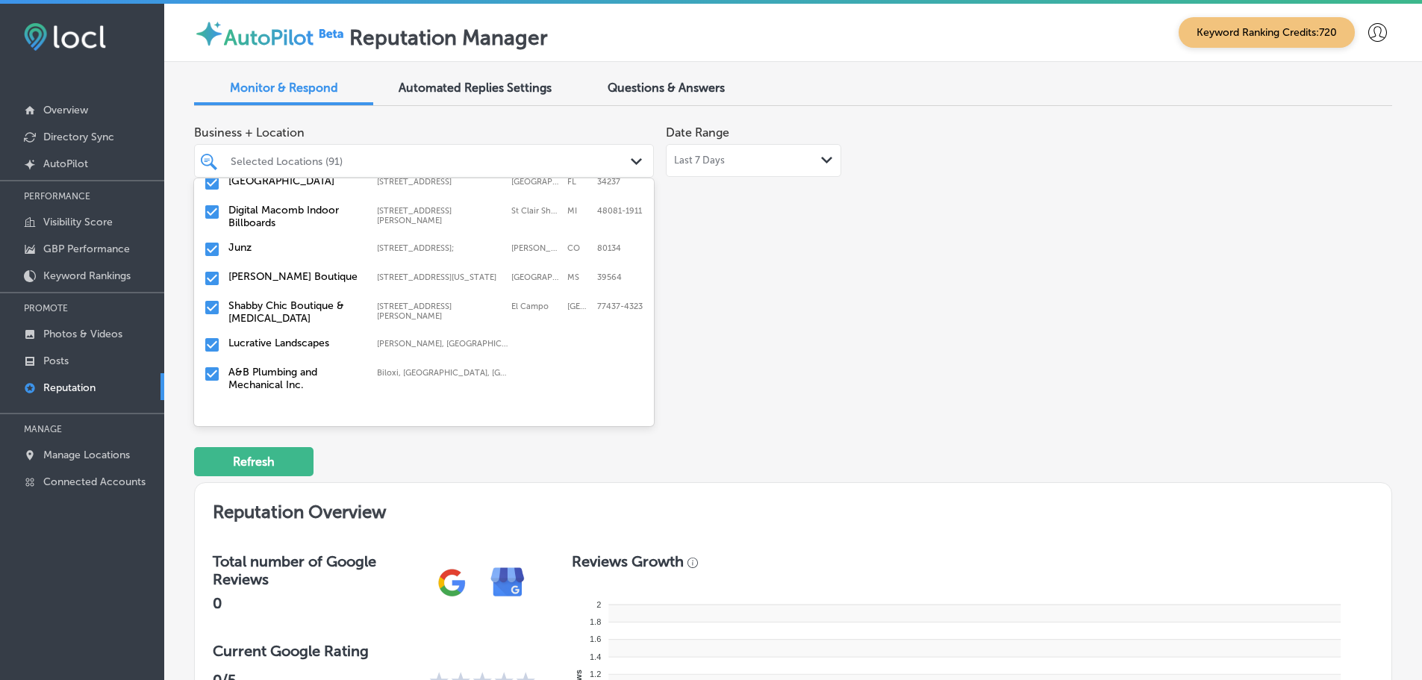
scroll to position [522, 0]
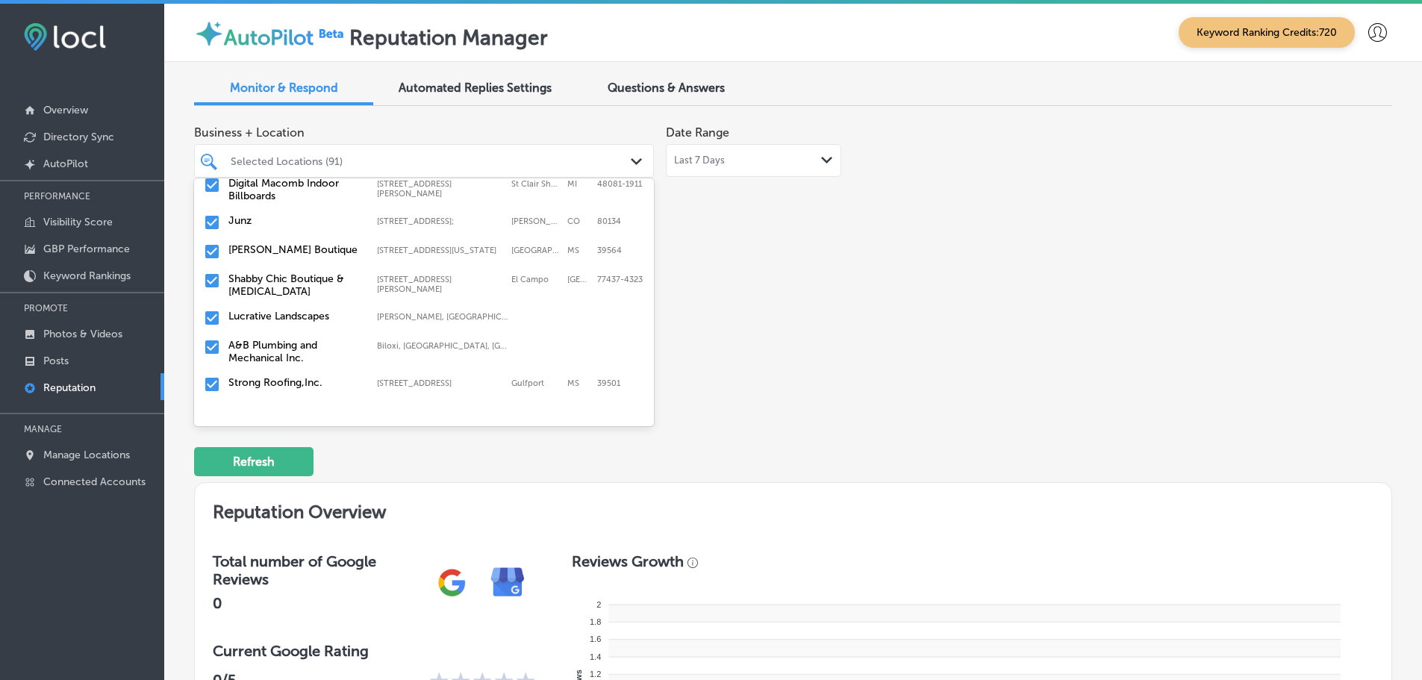
click at [325, 273] on label "Shabby Chic Boutique & [MEDICAL_DATA]" at bounding box center [295, 284] width 134 height 25
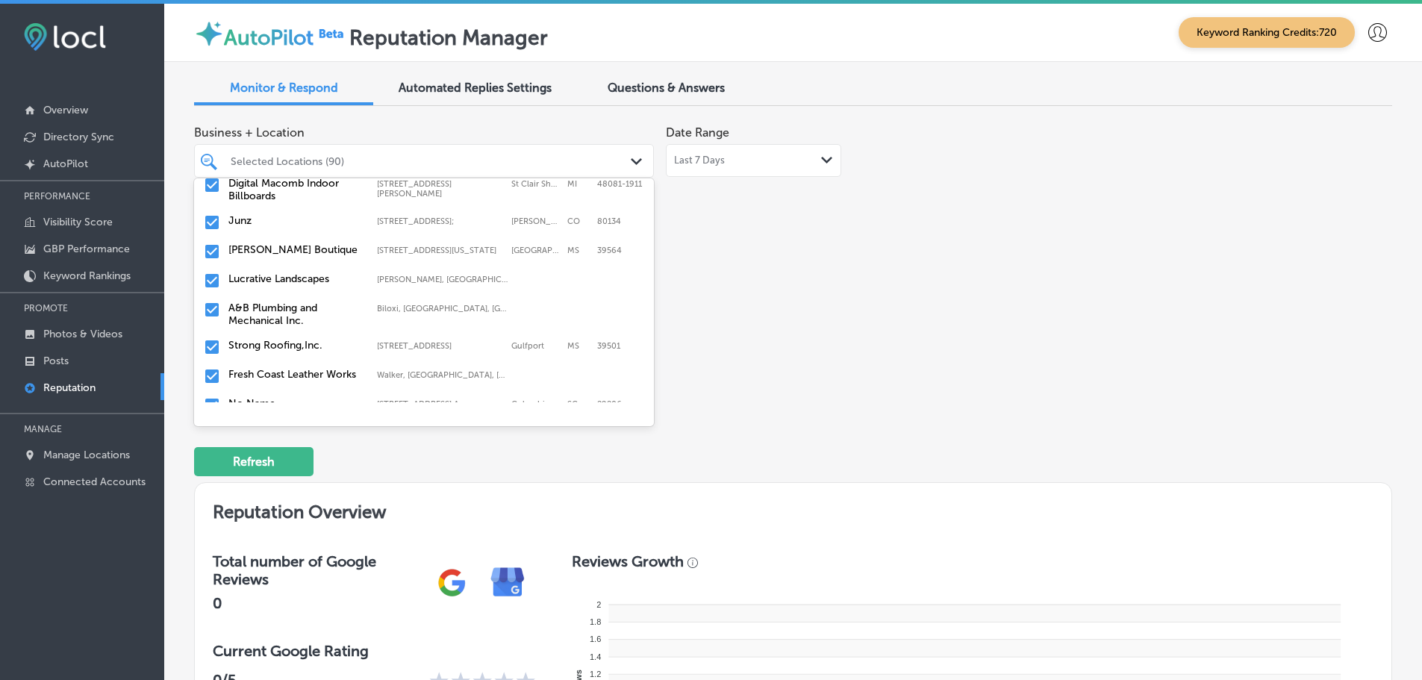
click at [314, 272] on label "Lucrative Landscapes" at bounding box center [295, 278] width 134 height 13
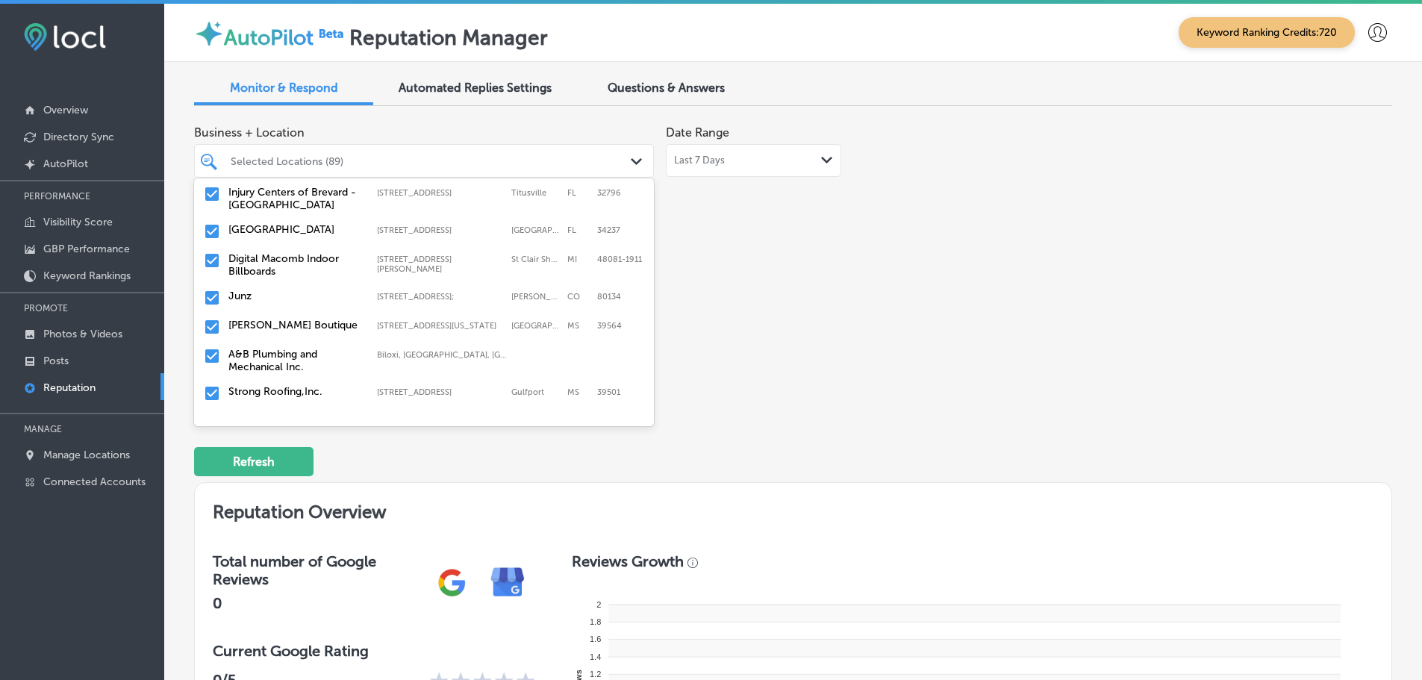
scroll to position [448, 0]
click at [284, 349] on label "A&B Plumbing and Mechanical Inc." at bounding box center [295, 359] width 134 height 25
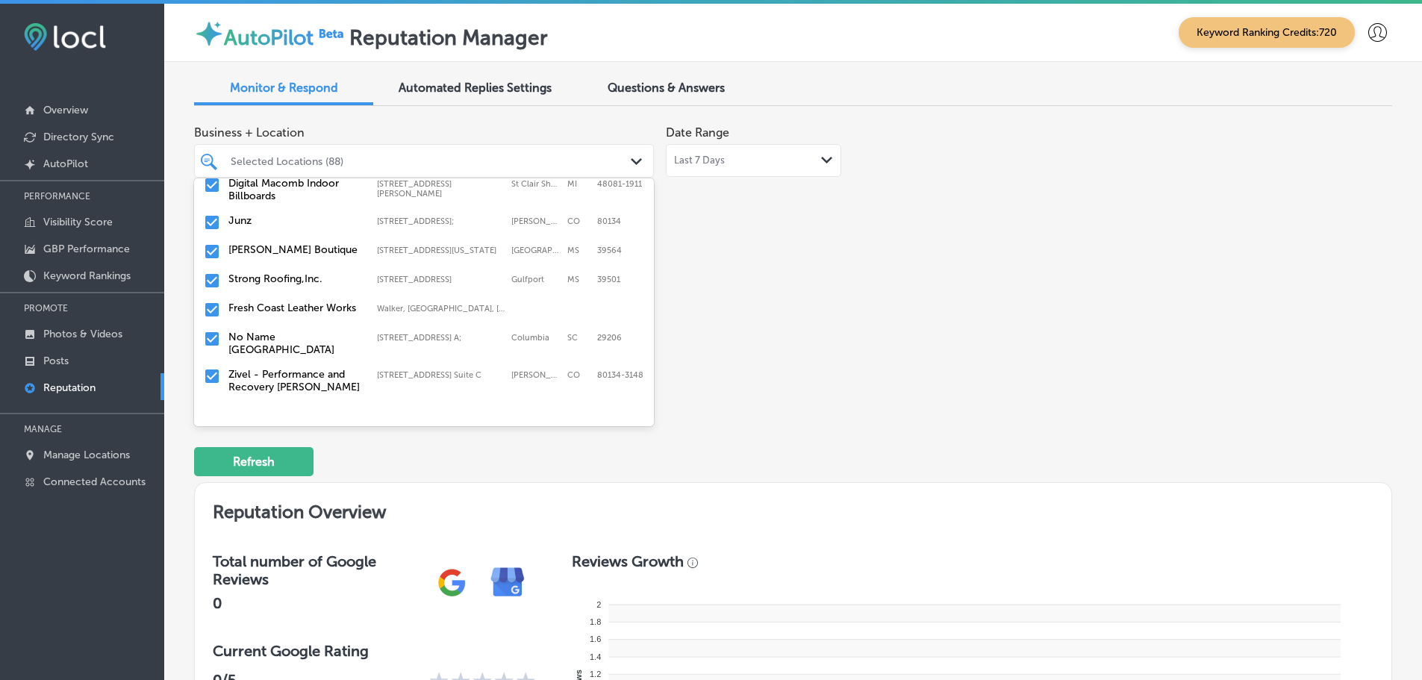
click at [302, 275] on div "Strong Roofing,Inc. [STREET_ADDRESS][GEOGRAPHIC_DATA][STREET_ADDRESS]" at bounding box center [424, 280] width 448 height 23
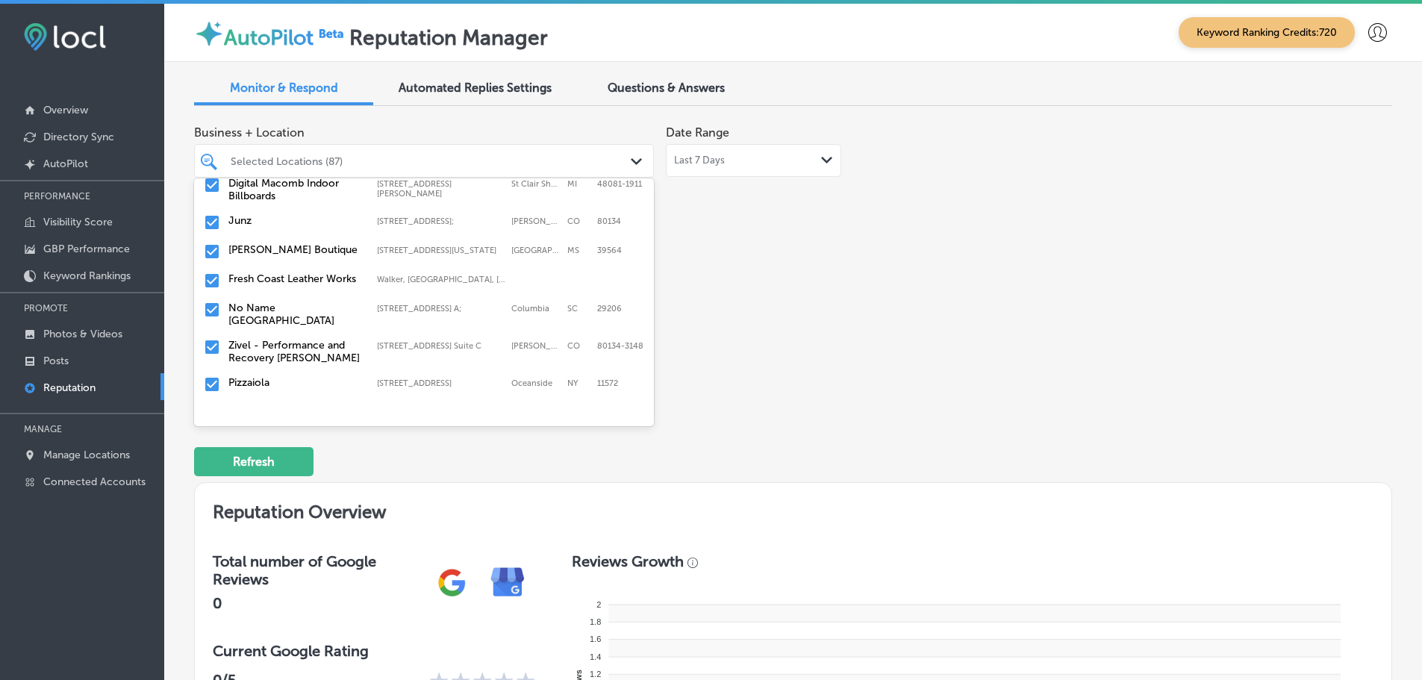
click at [312, 275] on label "Fresh Coast Leather Works" at bounding box center [295, 278] width 134 height 13
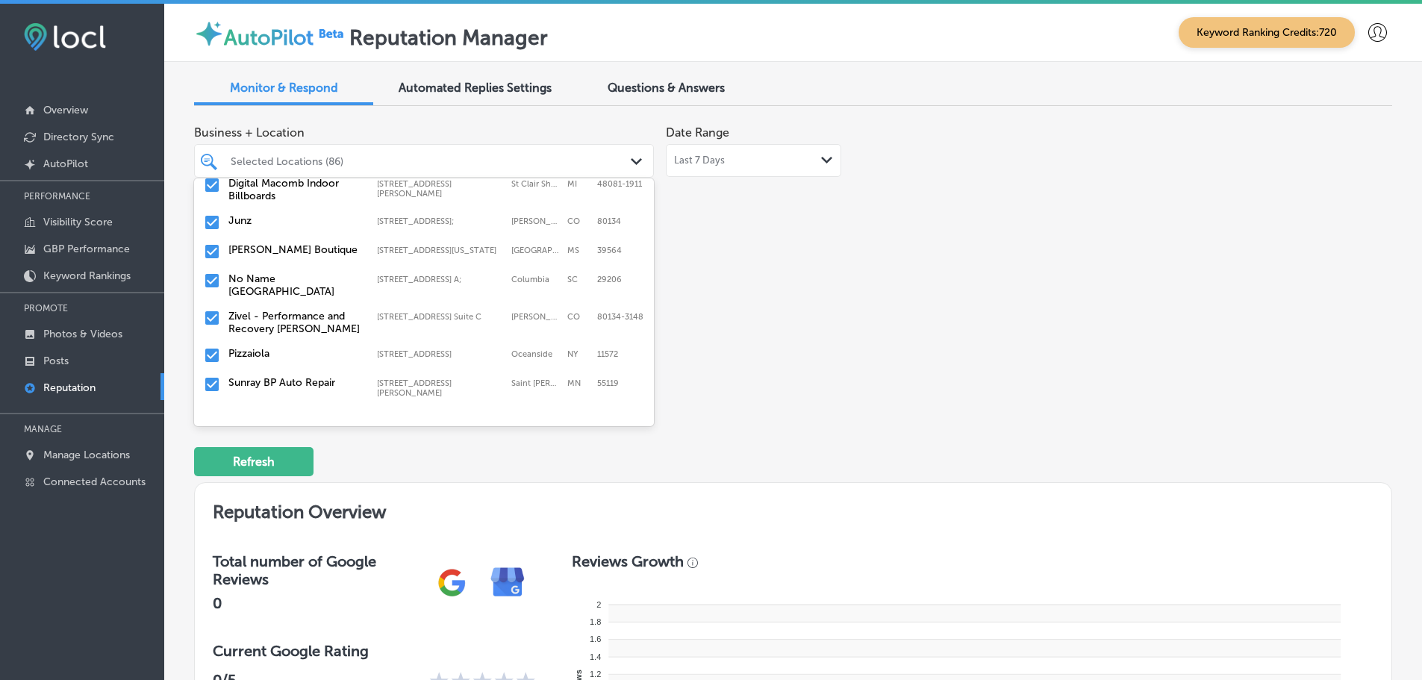
click at [313, 272] on label "No Name [GEOGRAPHIC_DATA]" at bounding box center [295, 284] width 134 height 25
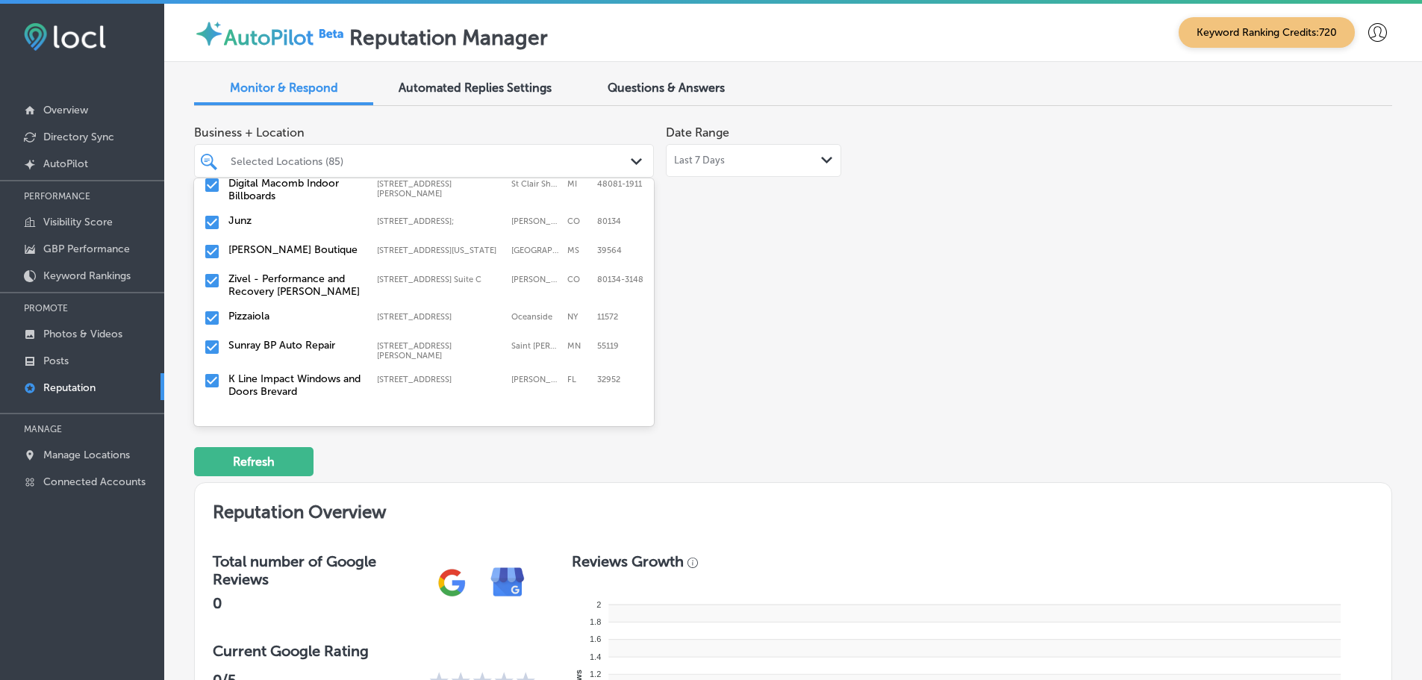
click at [313, 272] on label "Zivel - Performance and Recovery [PERSON_NAME]" at bounding box center [295, 284] width 134 height 25
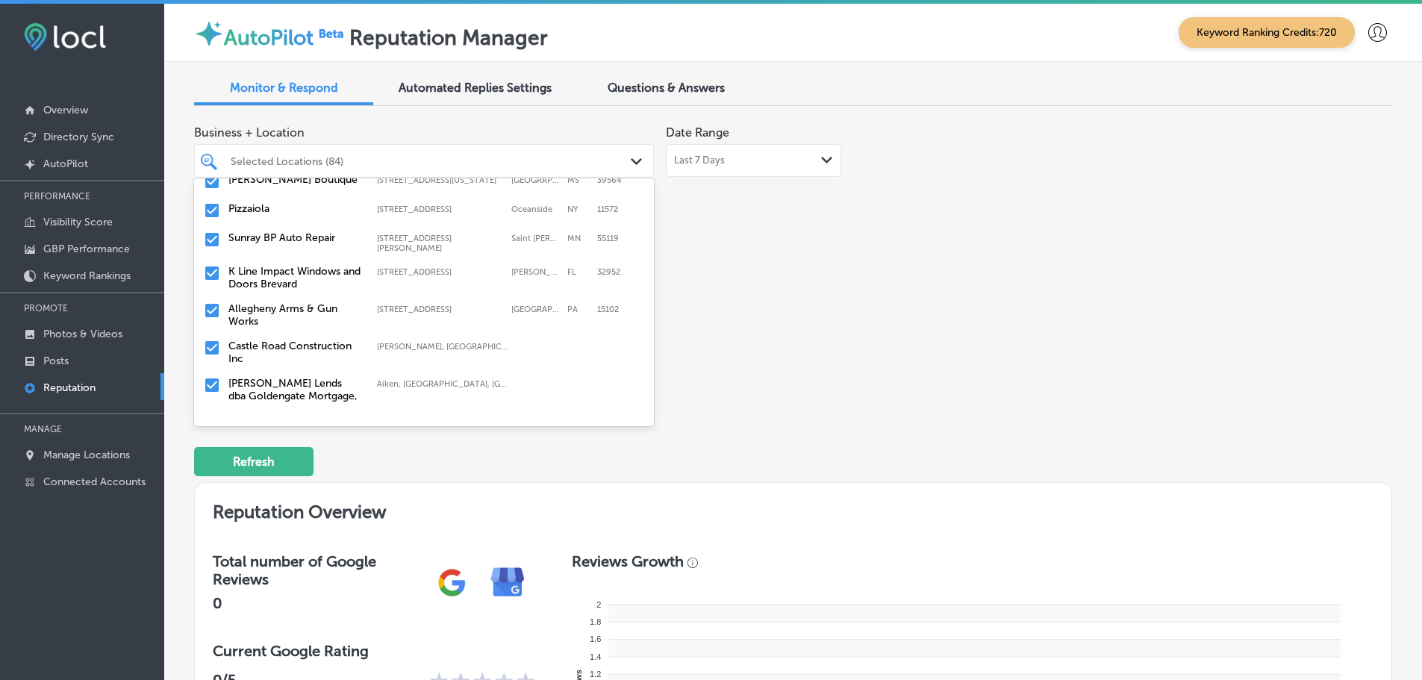
scroll to position [597, 0]
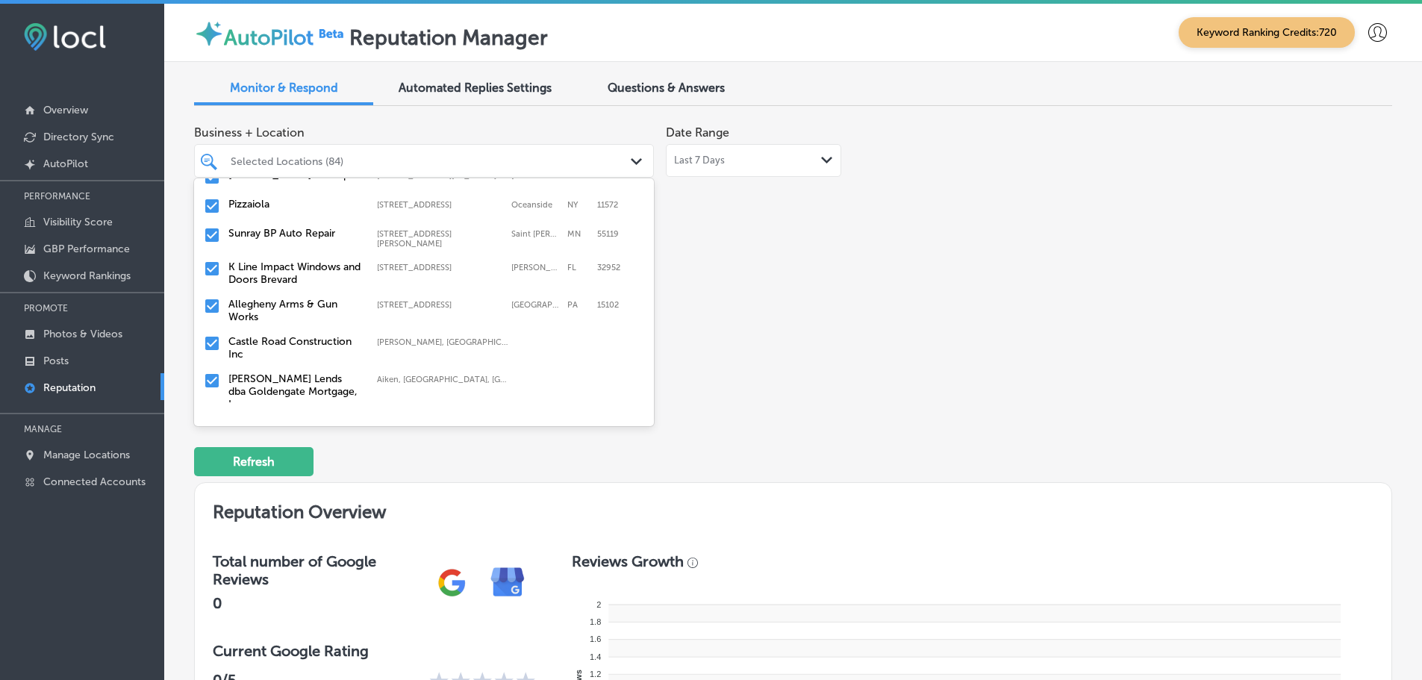
click at [308, 263] on label "K Line Impact Windows and Doors Brevard" at bounding box center [295, 272] width 134 height 25
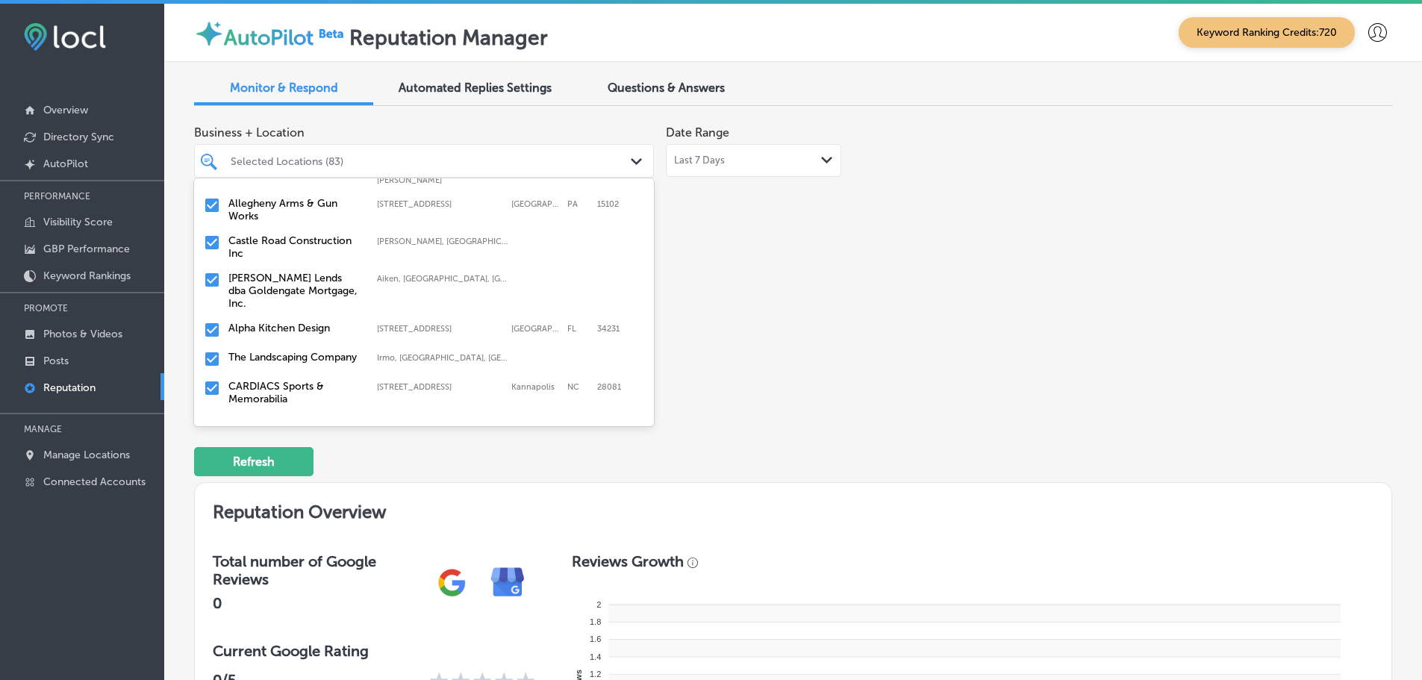
scroll to position [672, 0]
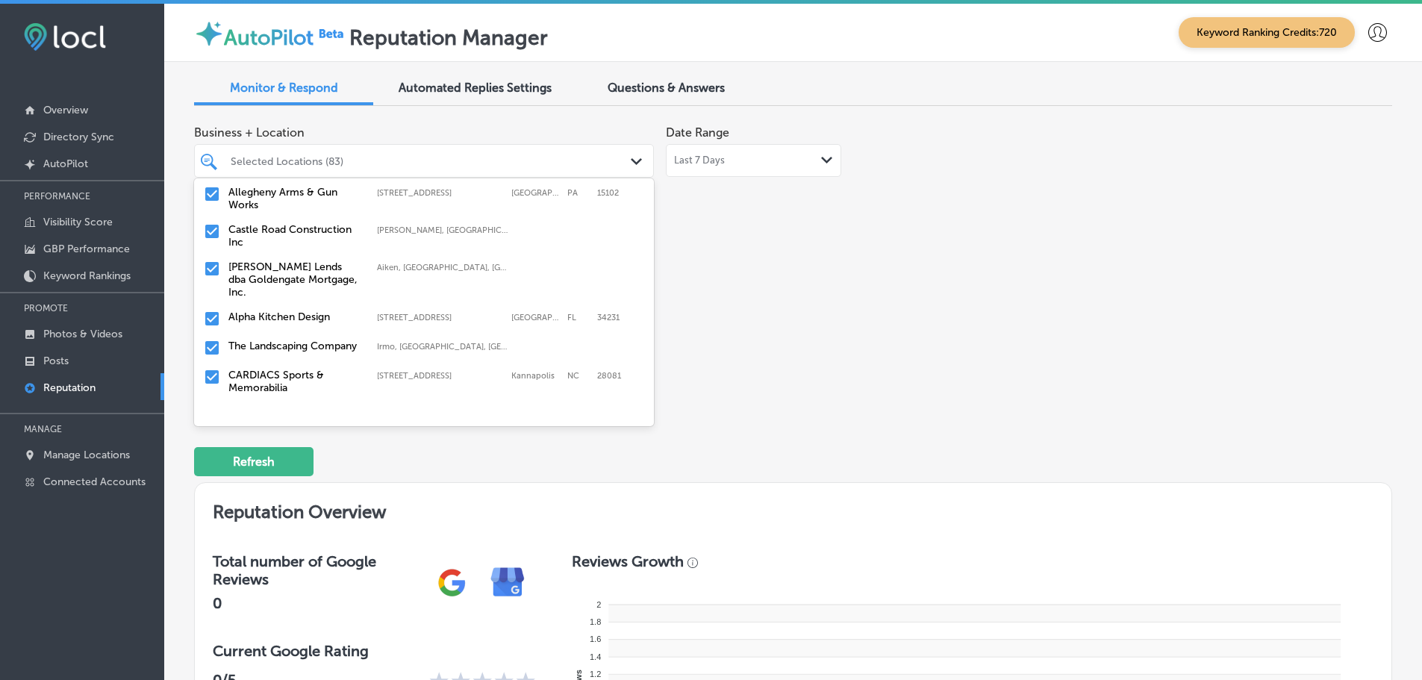
click at [317, 223] on label "Castle Road Construction Inc" at bounding box center [295, 235] width 134 height 25
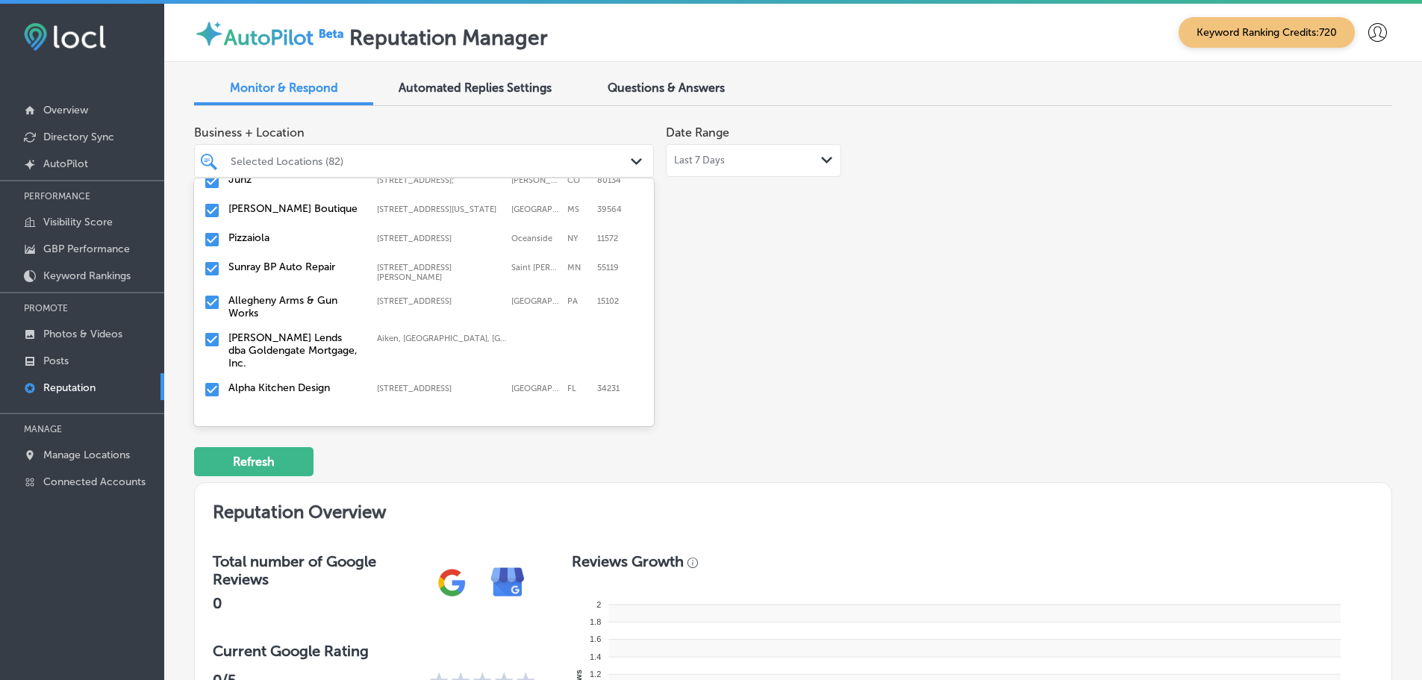
scroll to position [597, 0]
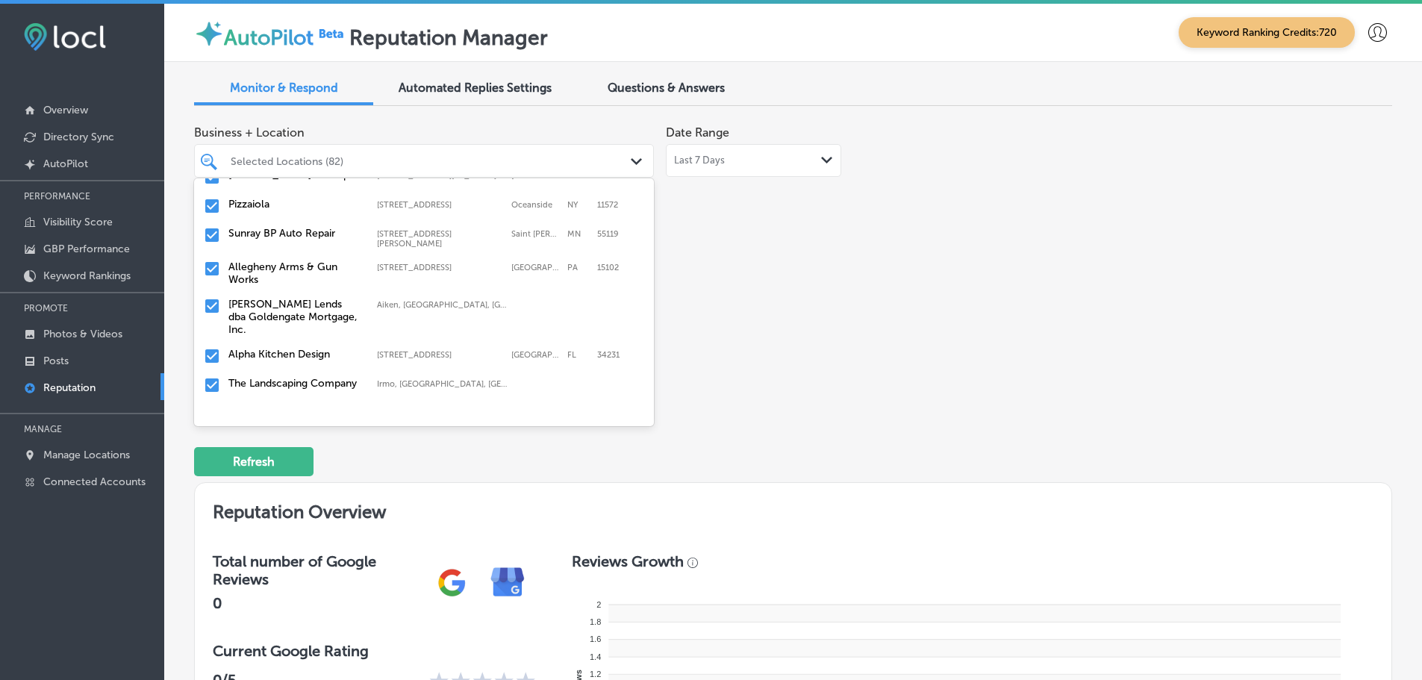
click at [328, 298] on label "[PERSON_NAME] Lends dba Goldengate Mortgage, Inc." at bounding box center [295, 317] width 134 height 38
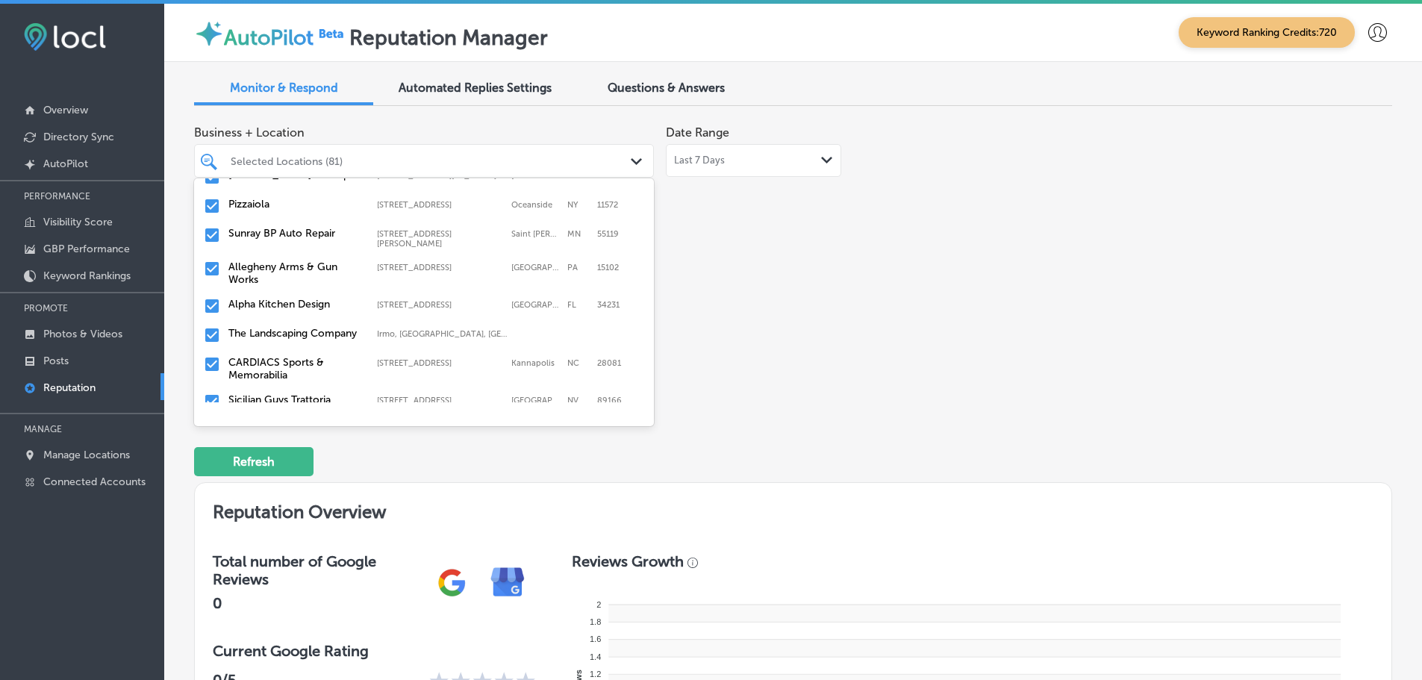
scroll to position [672, 0]
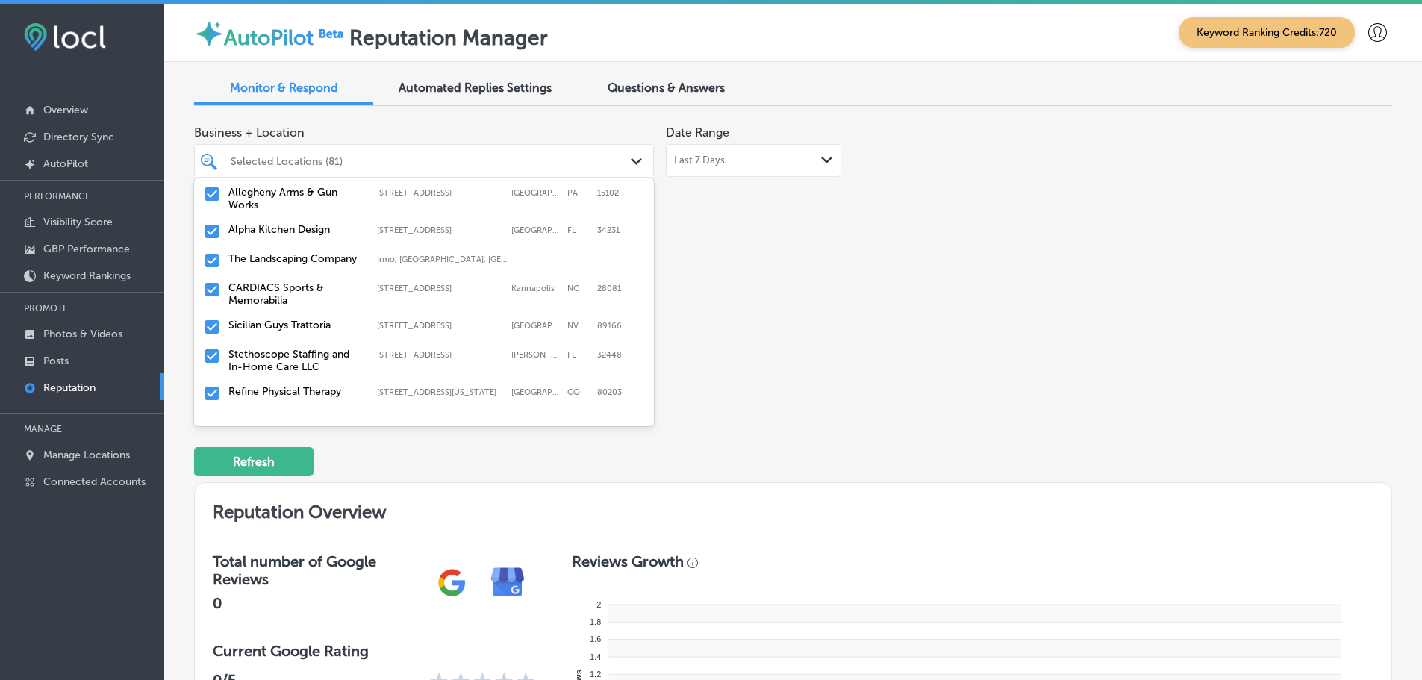
click at [304, 254] on label "The Landscaping Company" at bounding box center [295, 258] width 134 height 13
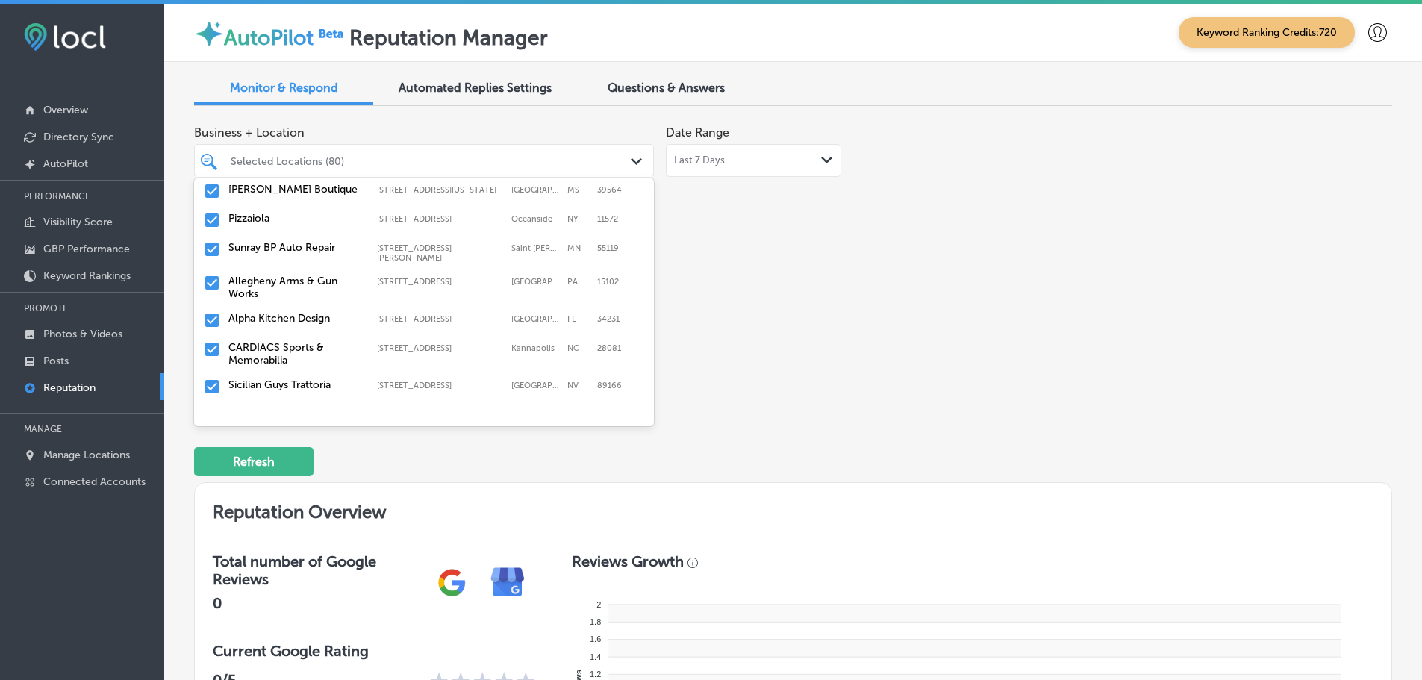
scroll to position [597, 0]
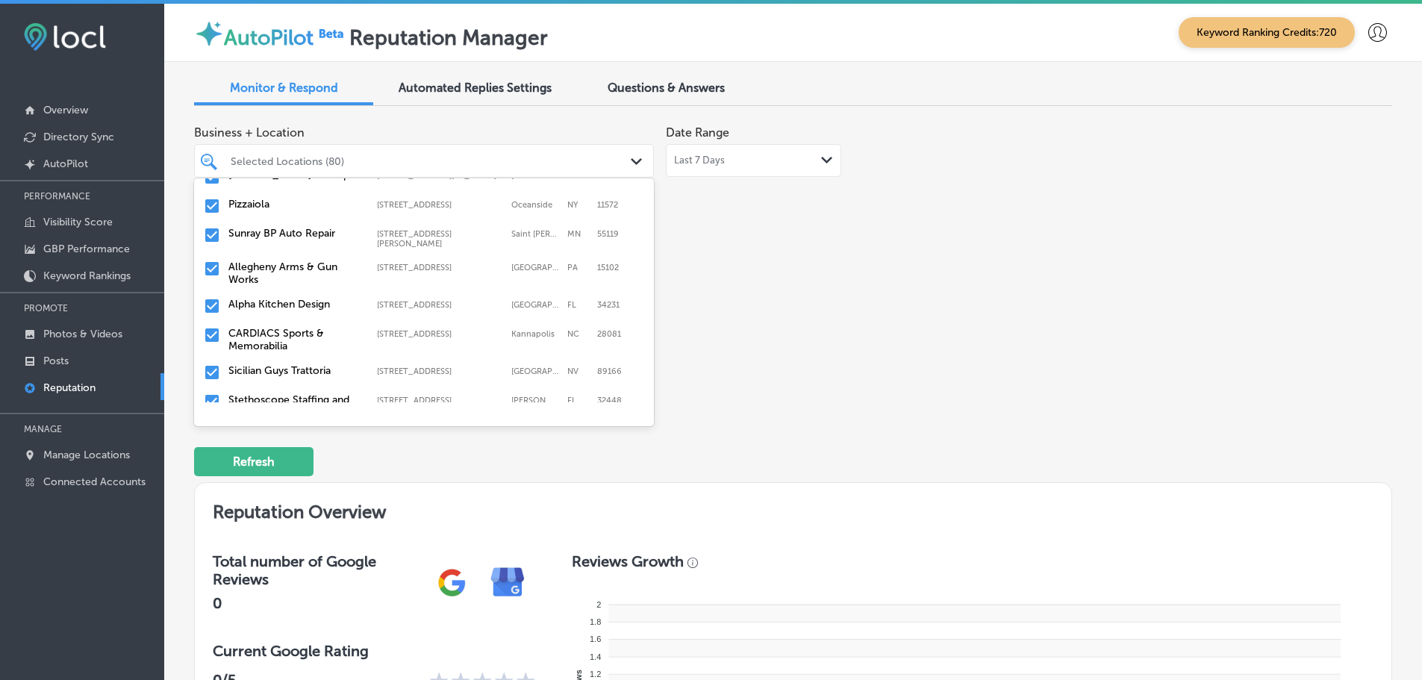
click at [339, 327] on label "CARDIACS Sports & Memorabilia" at bounding box center [295, 339] width 134 height 25
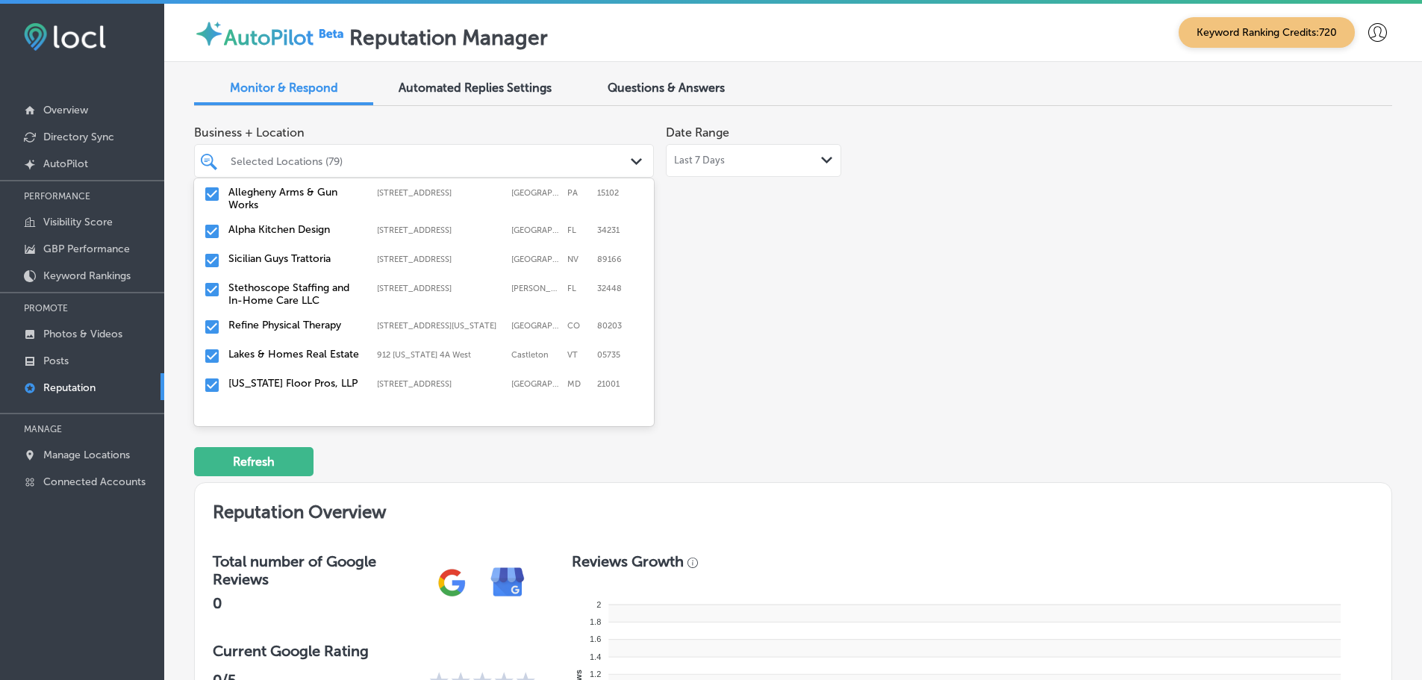
click at [315, 252] on div "Sicilian Guys Trattoria [STREET_ADDRESS][GEOGRAPHIC_DATA][STREET_ADDRESS]" at bounding box center [395, 258] width 334 height 13
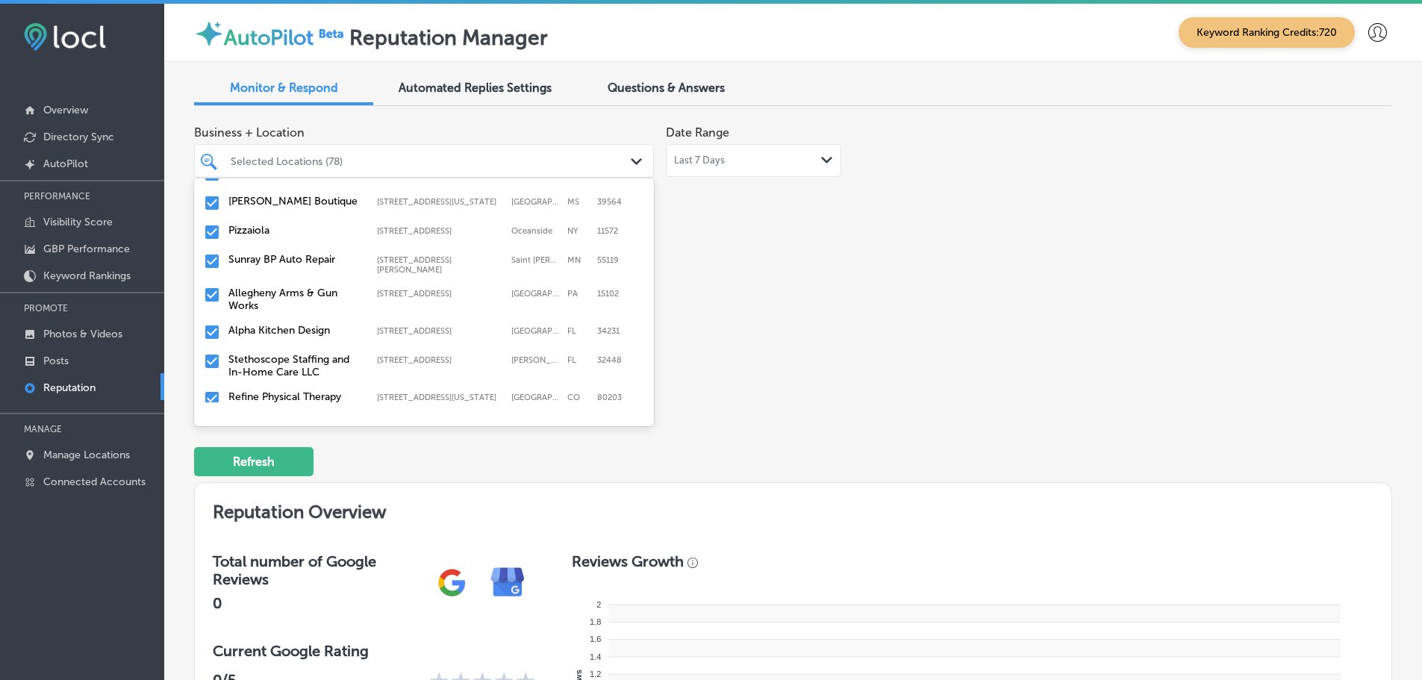
scroll to position [597, 0]
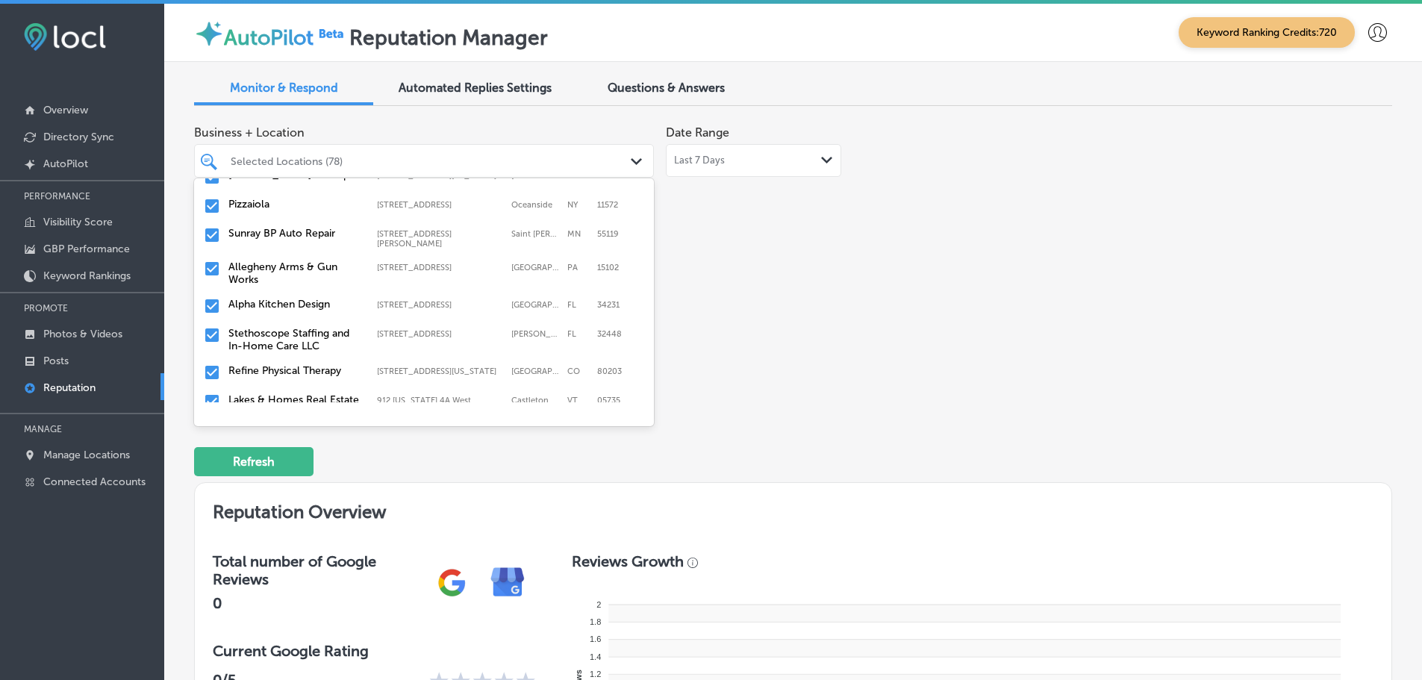
click at [323, 327] on label "Stethoscope Staffing and In-Home Care LLC" at bounding box center [295, 339] width 134 height 25
click at [339, 327] on label "Refine Physical Therapy" at bounding box center [295, 333] width 134 height 13
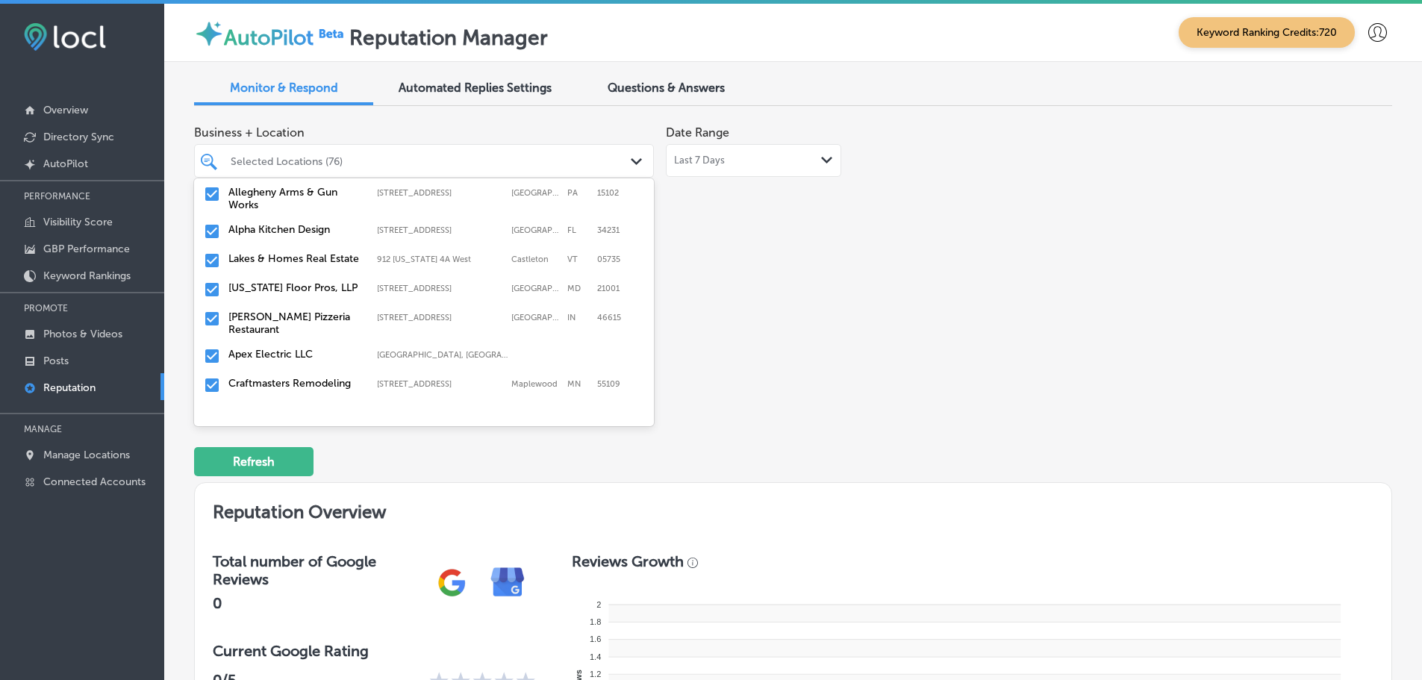
click at [352, 284] on label "[US_STATE] Floor Pros, LLP" at bounding box center [295, 287] width 134 height 13
click at [351, 285] on label "[PERSON_NAME] Pizzeria Restaurant" at bounding box center [295, 293] width 134 height 25
click at [351, 283] on label "Apex Electric LLC" at bounding box center [295, 287] width 134 height 13
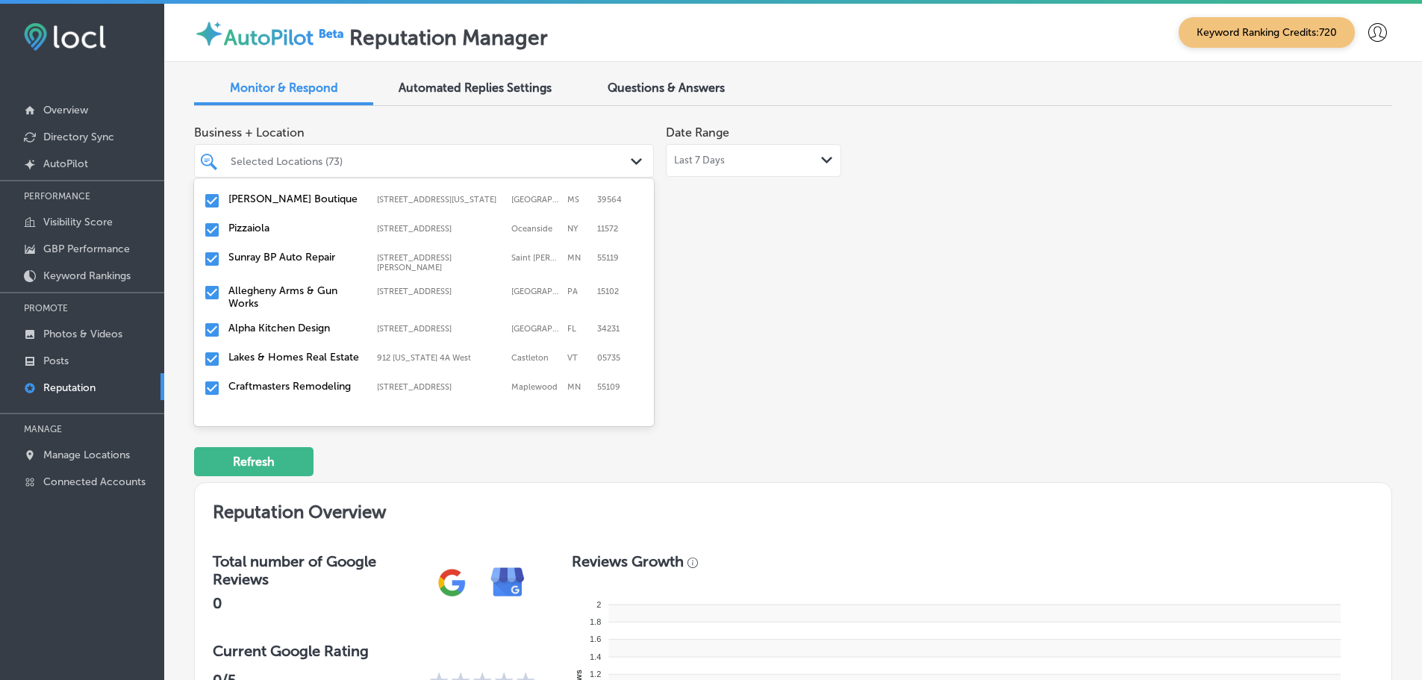
scroll to position [597, 0]
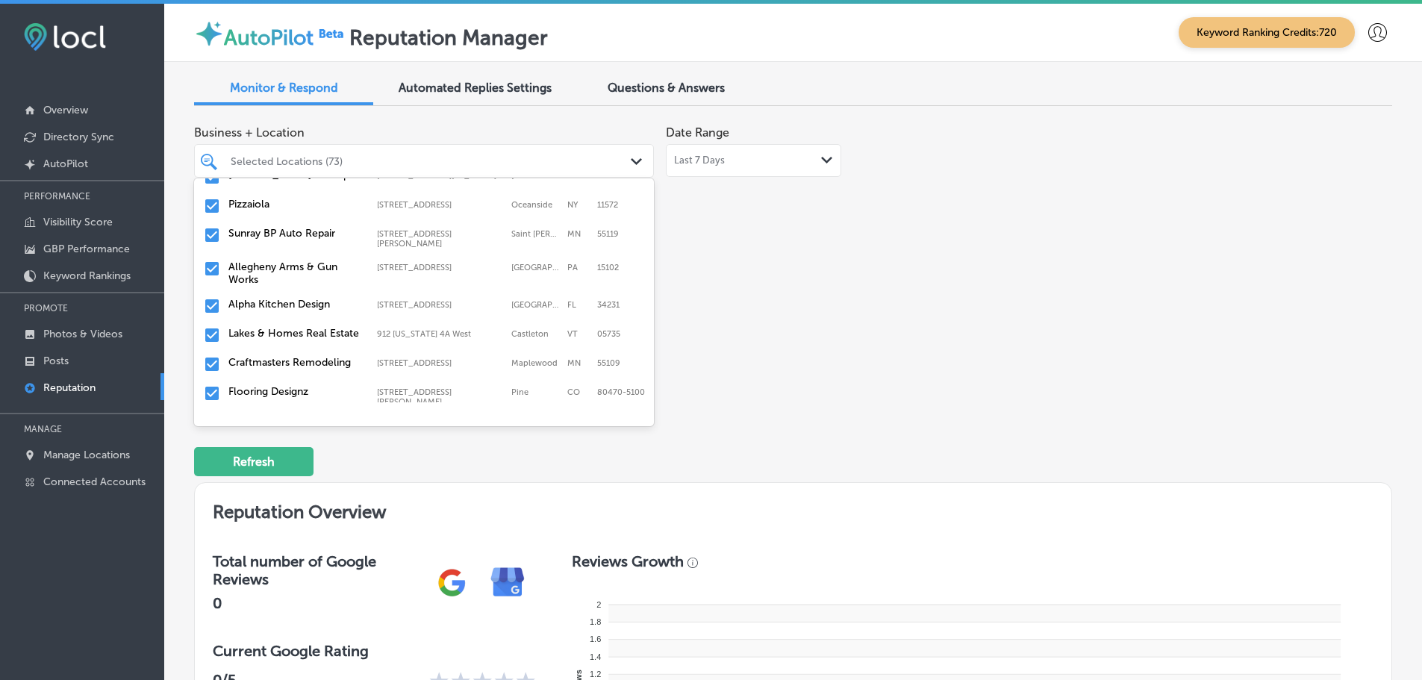
click at [313, 356] on label "Craftmasters Remodeling" at bounding box center [295, 362] width 134 height 13
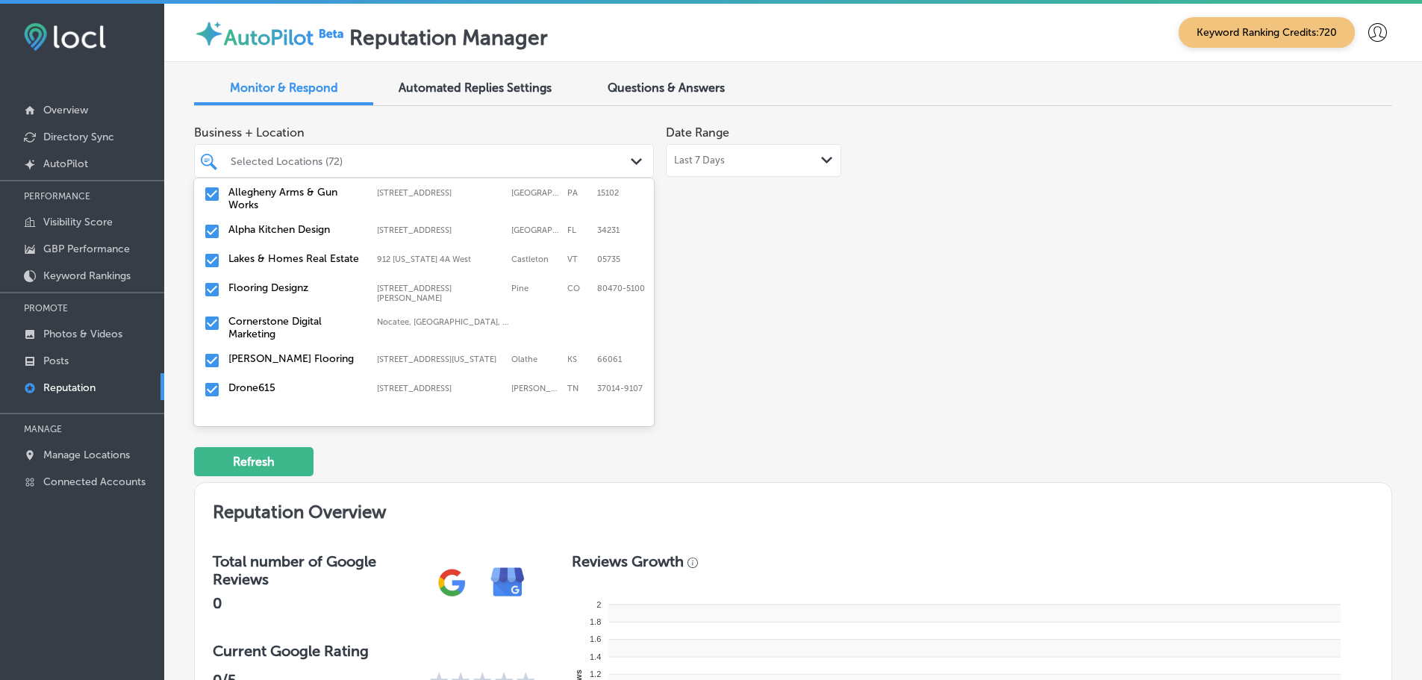
click at [352, 282] on label "Flooring Designz" at bounding box center [295, 287] width 134 height 13
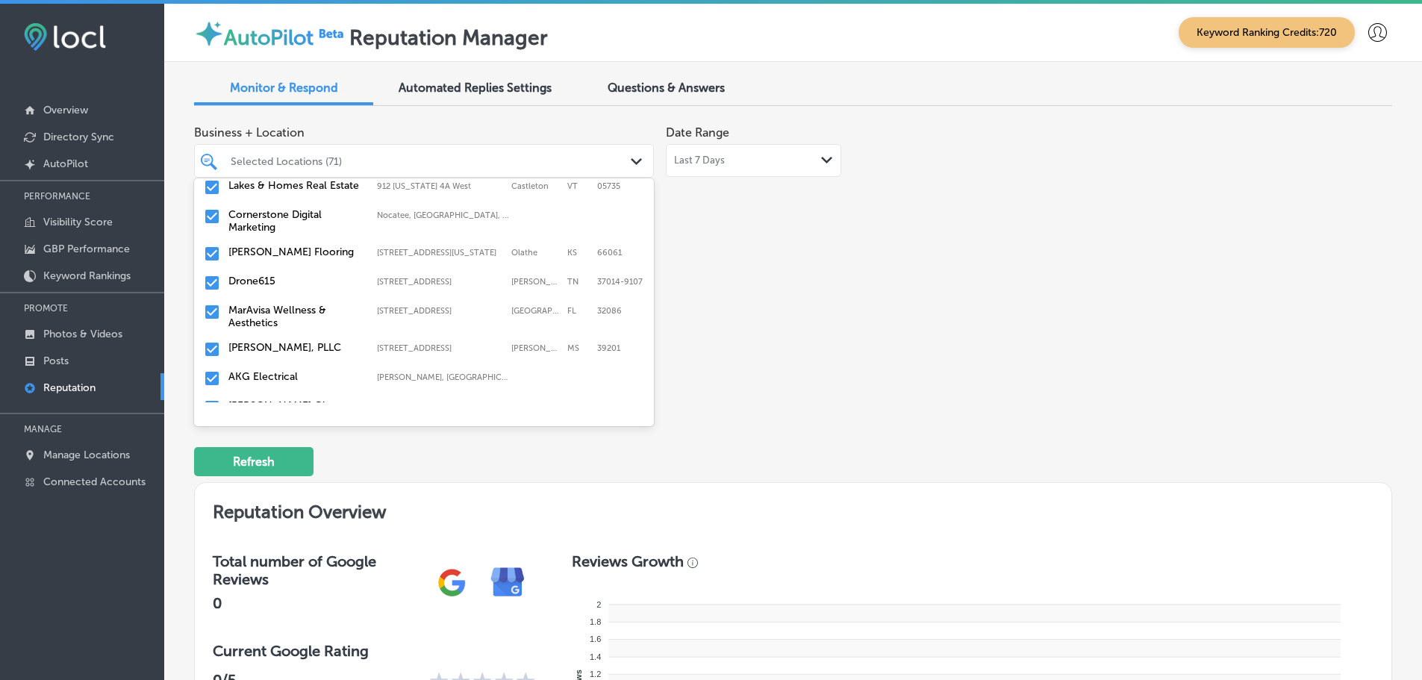
scroll to position [746, 0]
click at [301, 244] on label "[PERSON_NAME] Flooring" at bounding box center [295, 250] width 134 height 13
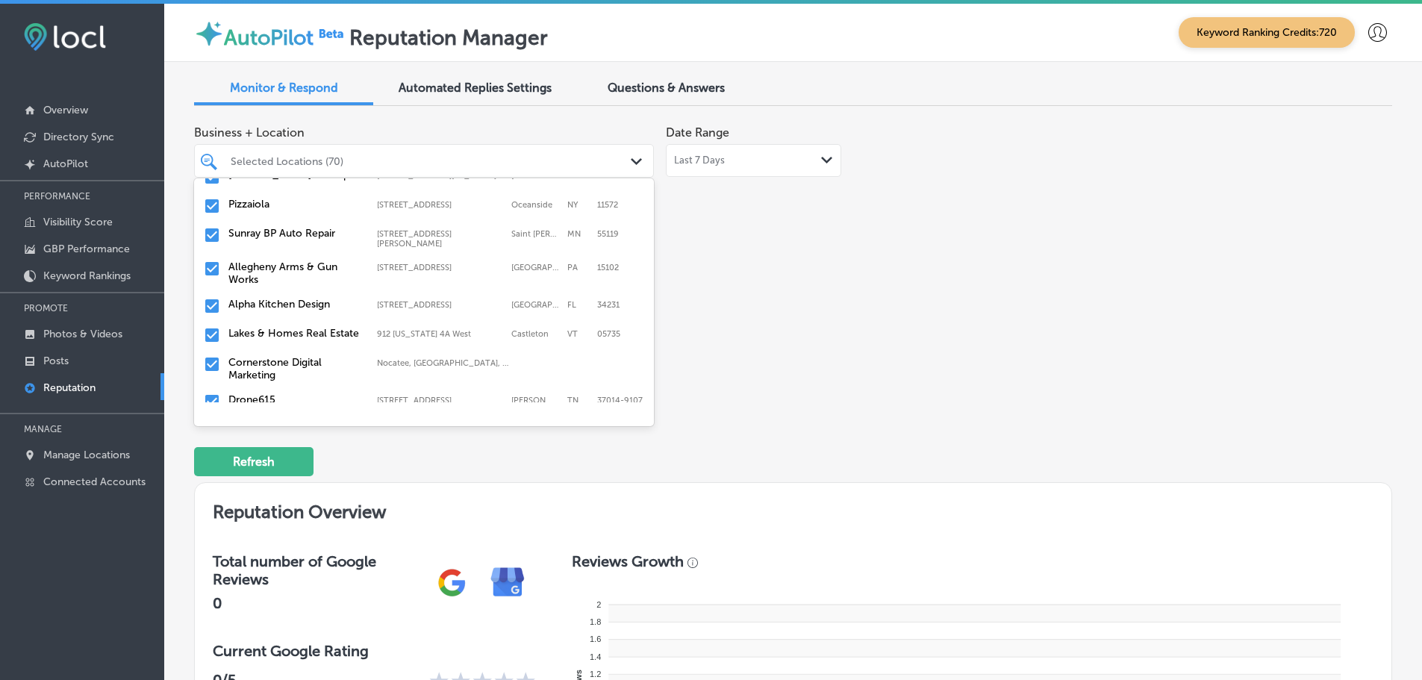
scroll to position [672, 0]
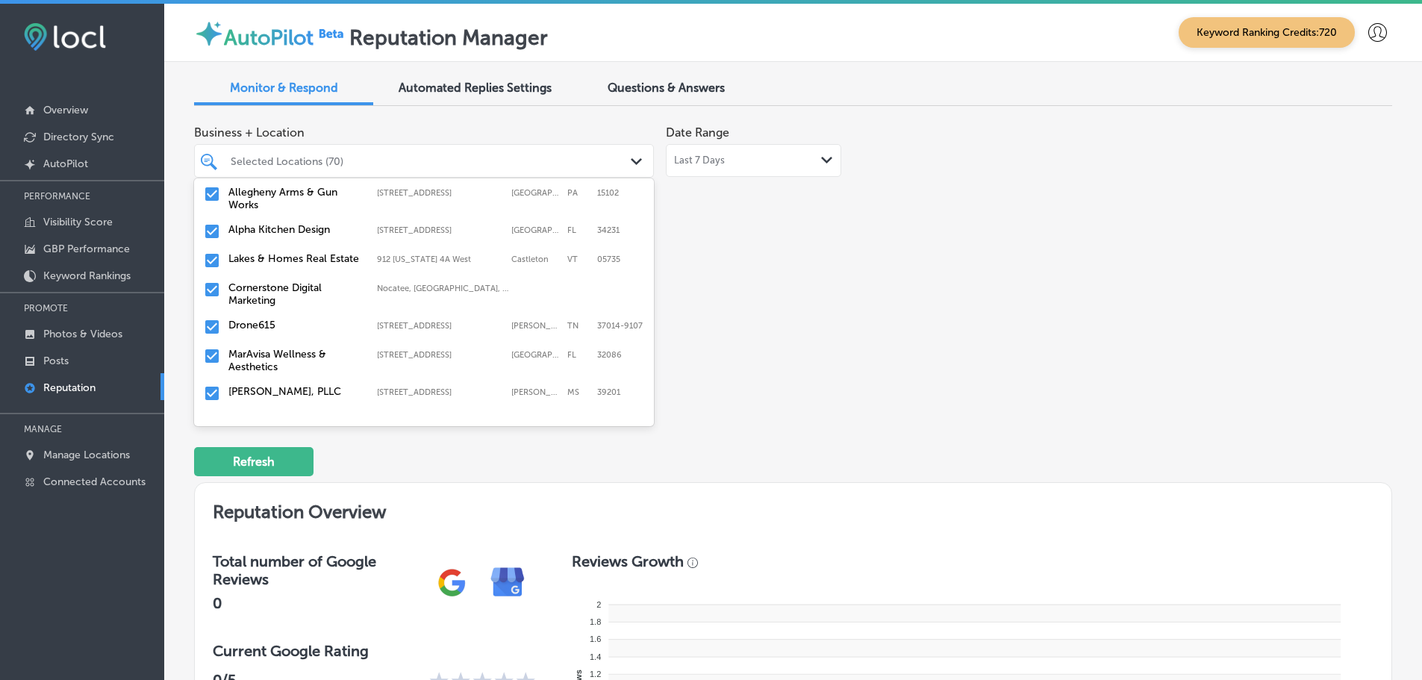
click at [314, 319] on label "Drone615" at bounding box center [295, 325] width 134 height 13
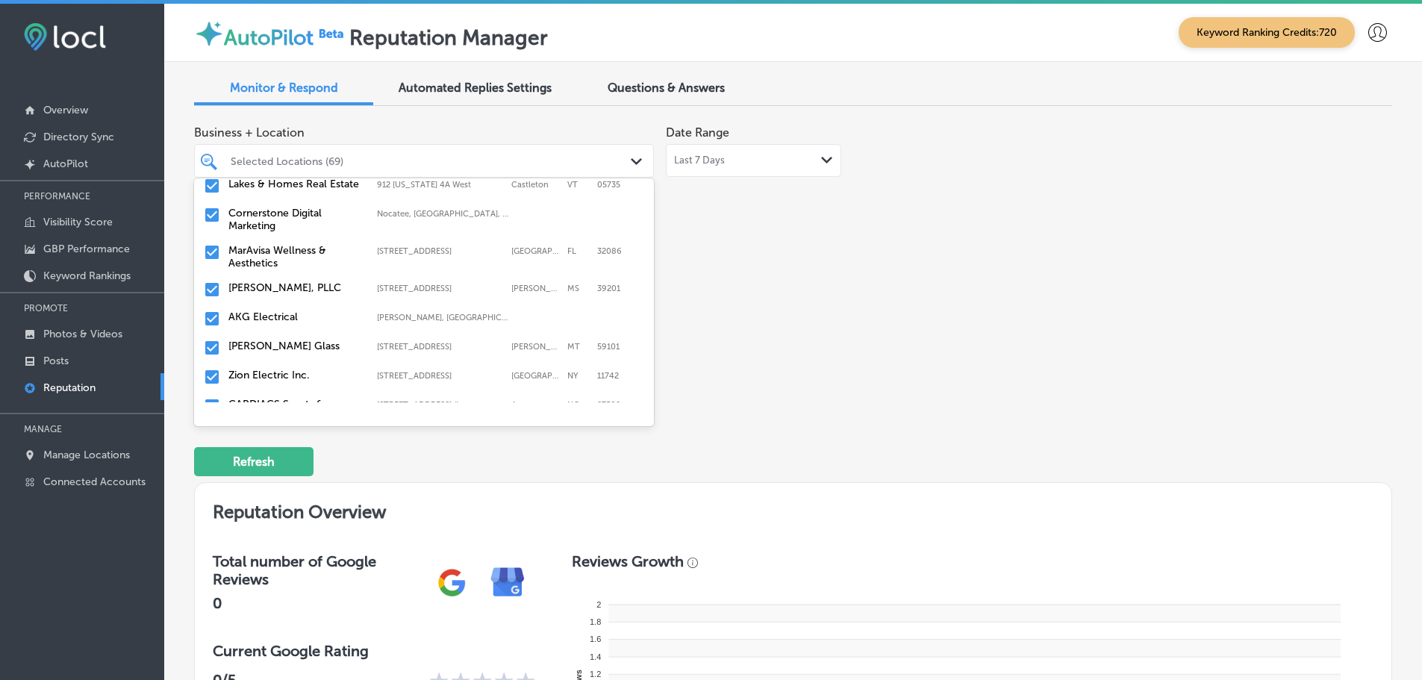
click at [326, 253] on label "MarAvisa Wellness & Aesthetics" at bounding box center [295, 256] width 134 height 25
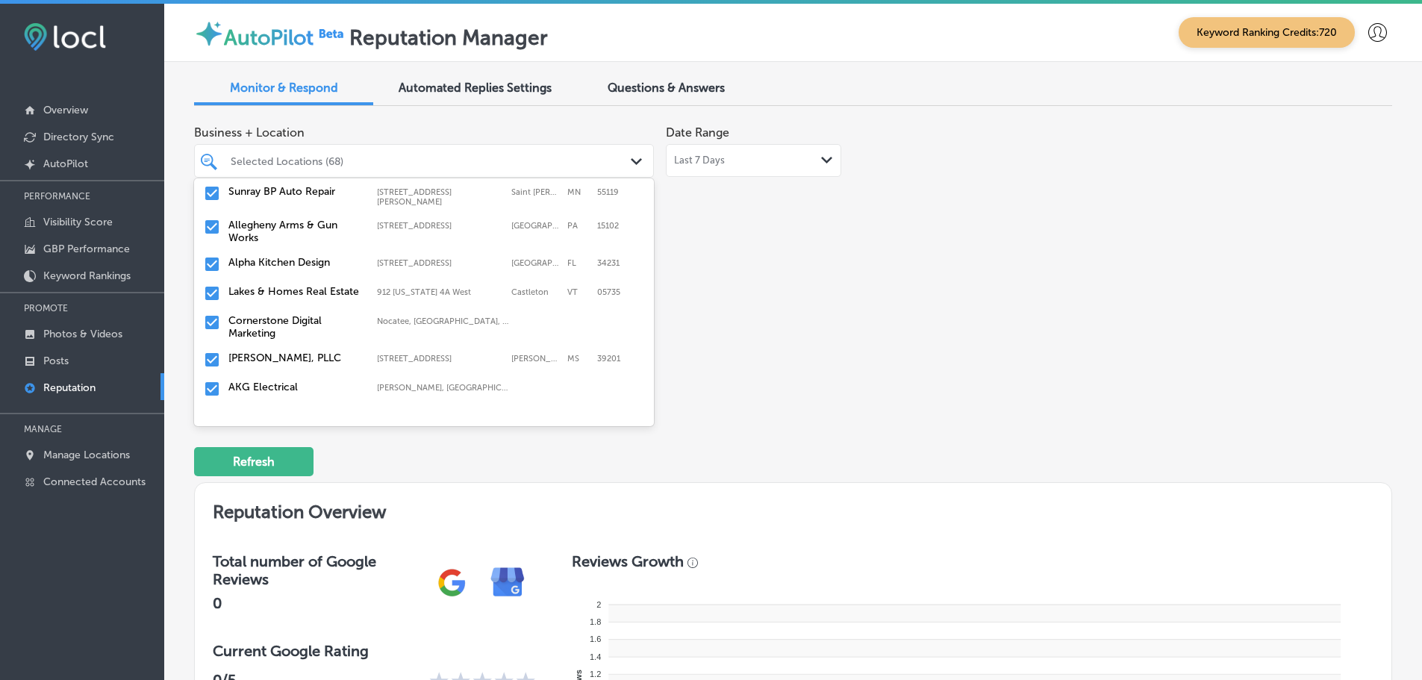
scroll to position [672, 0]
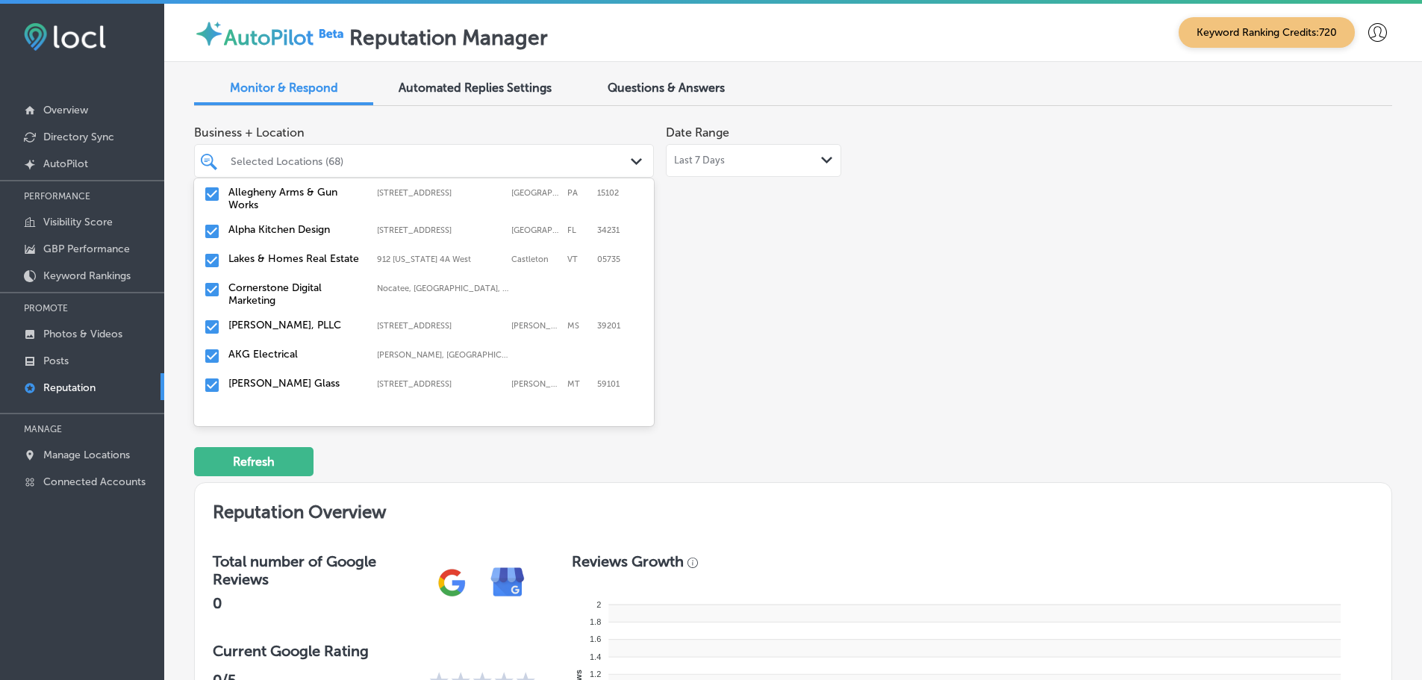
click at [312, 319] on label "[PERSON_NAME], PLLC" at bounding box center [295, 325] width 134 height 13
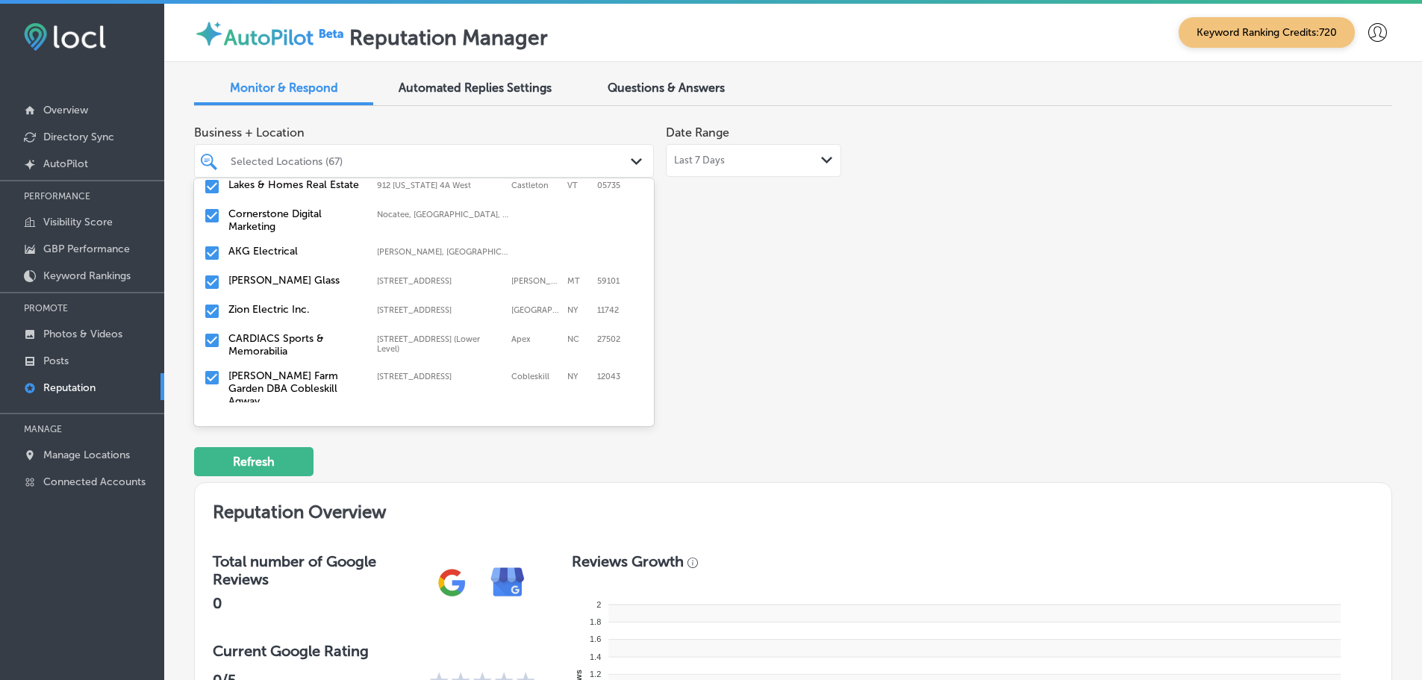
scroll to position [746, 0]
click at [313, 244] on label "AKG Electrical" at bounding box center [295, 250] width 134 height 13
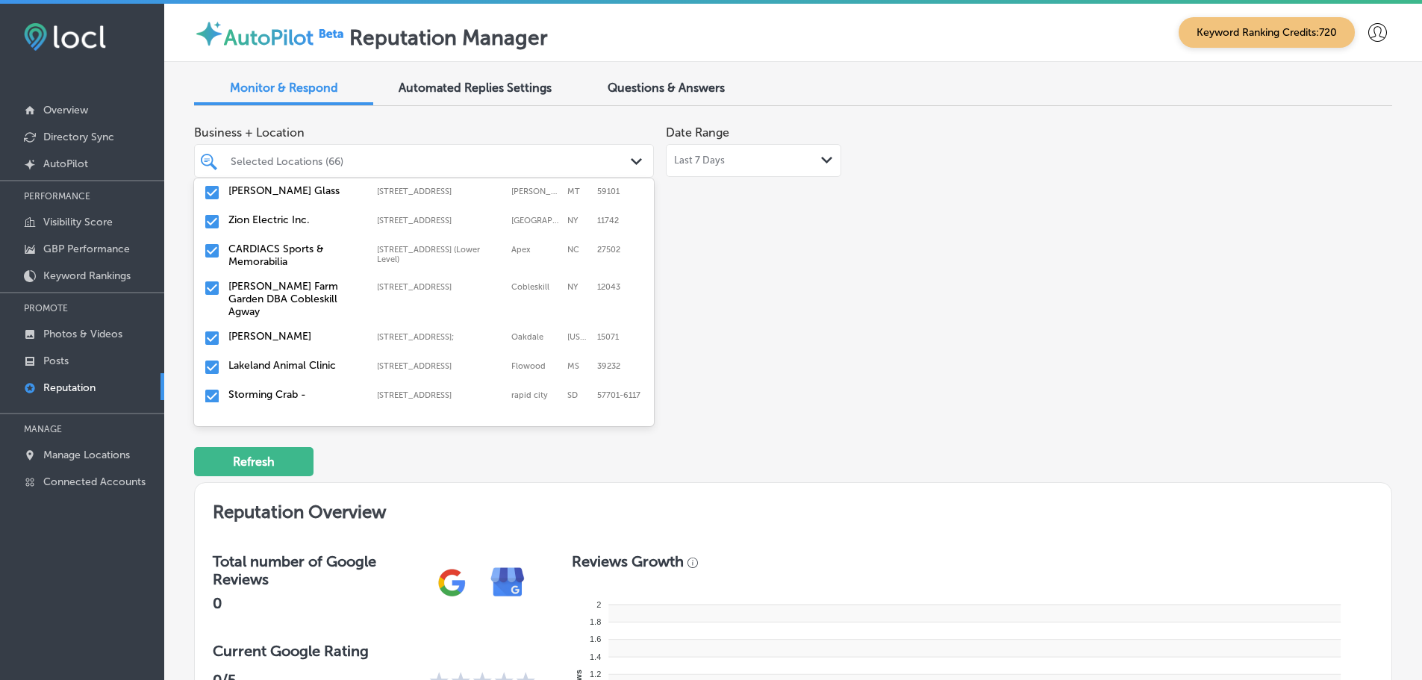
scroll to position [821, 0]
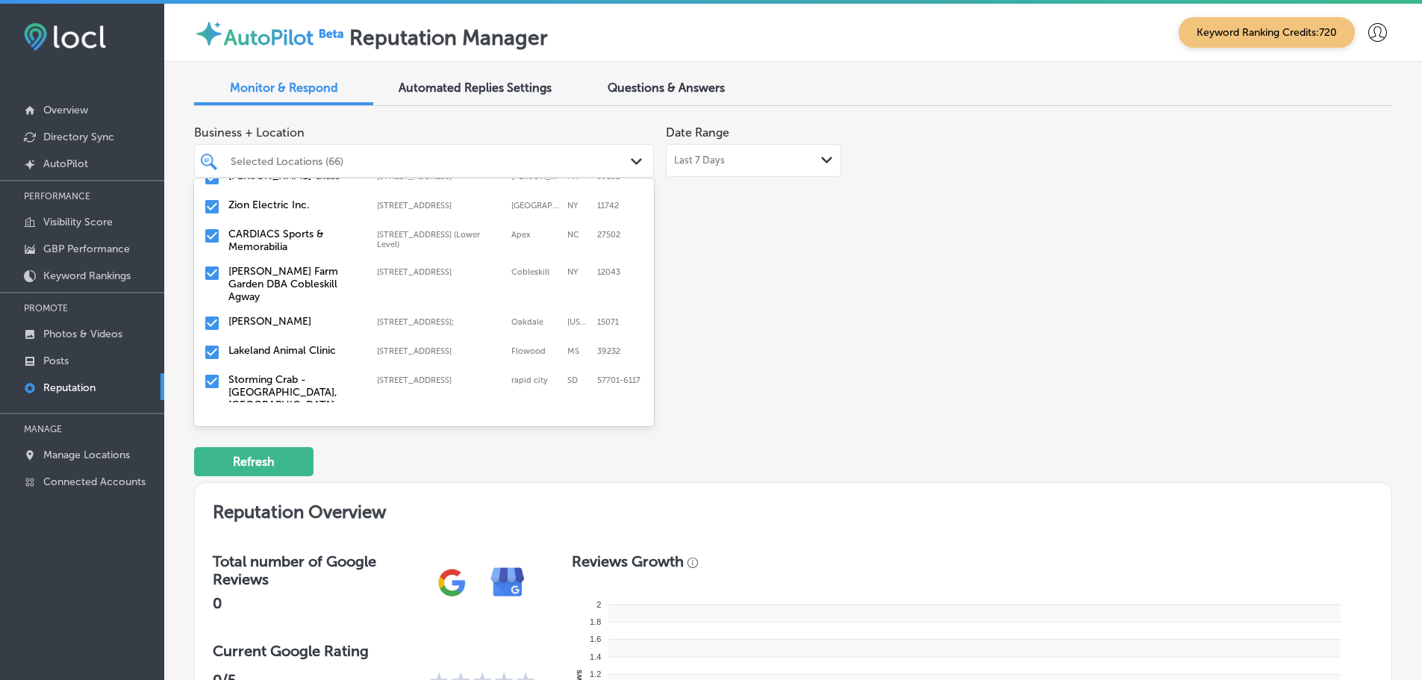
click at [311, 237] on label "CARDIACS Sports & Memorabilia" at bounding box center [295, 240] width 134 height 25
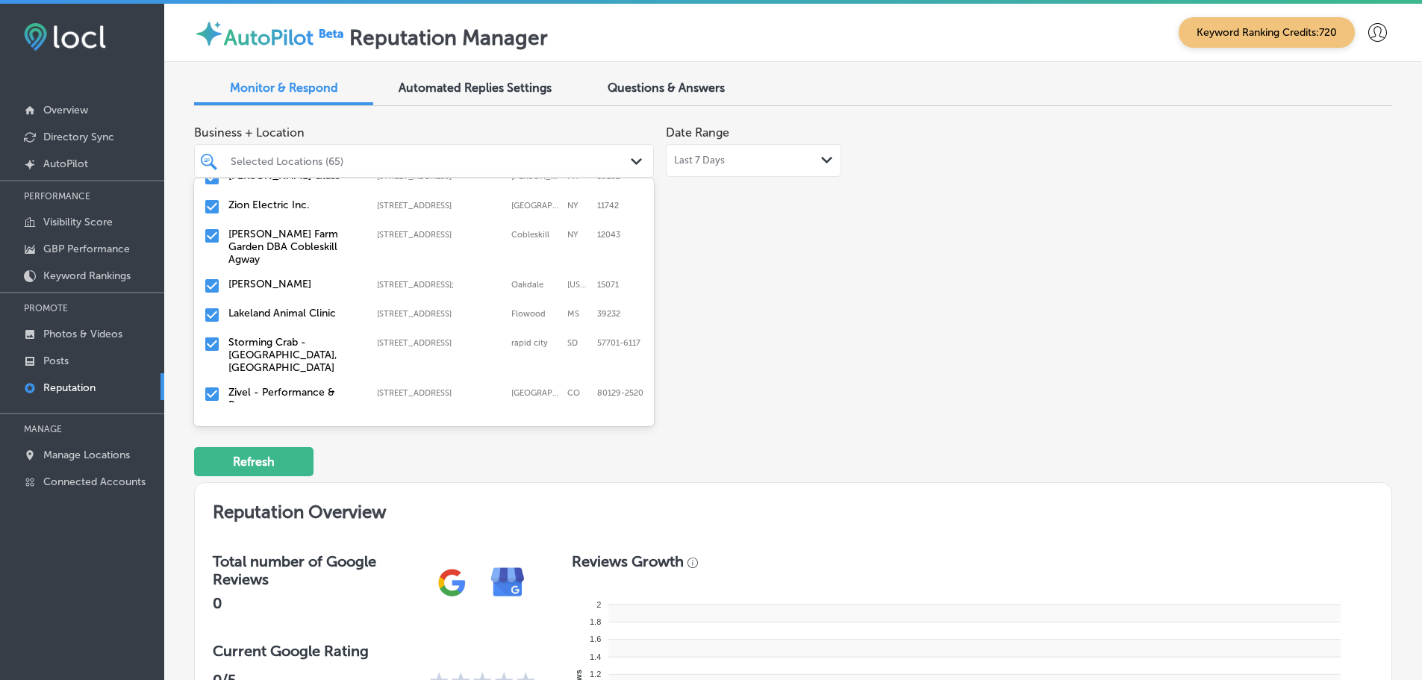
click at [309, 236] on label "[PERSON_NAME] Farm Garden DBA Cobleskill Agway" at bounding box center [295, 247] width 134 height 38
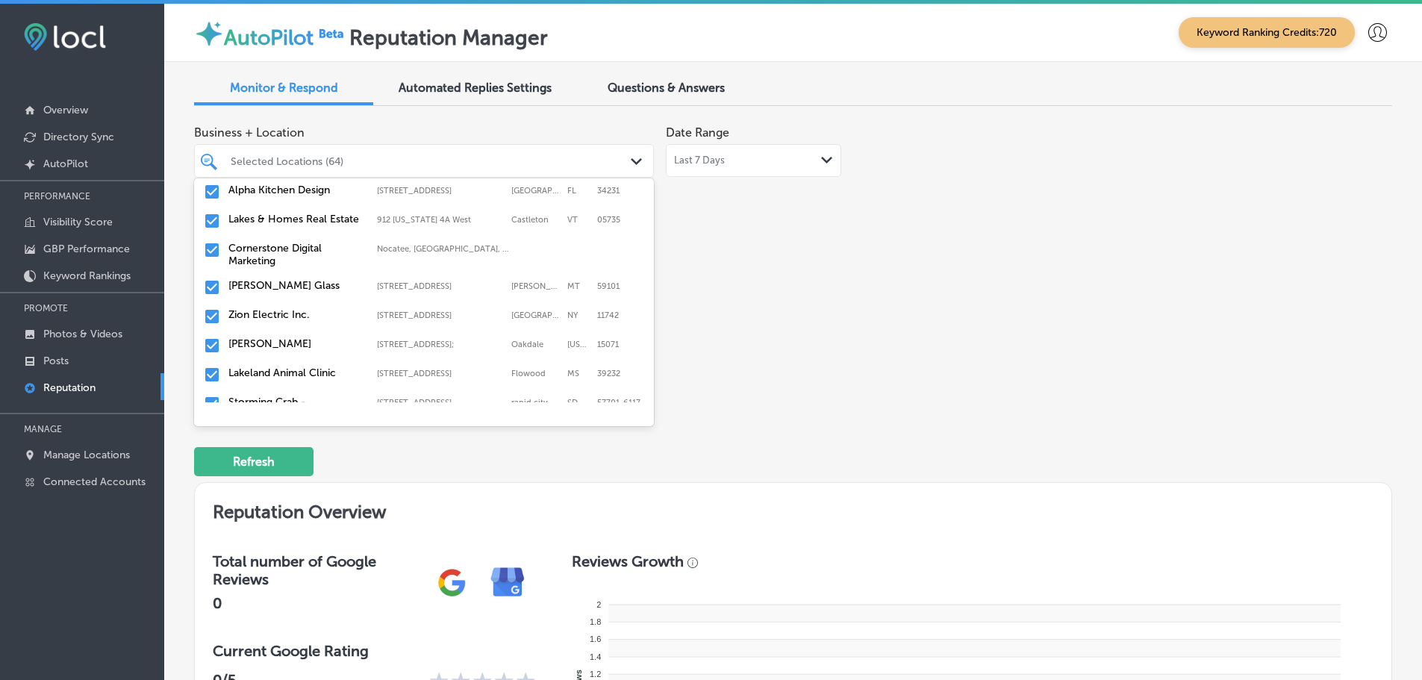
scroll to position [746, 0]
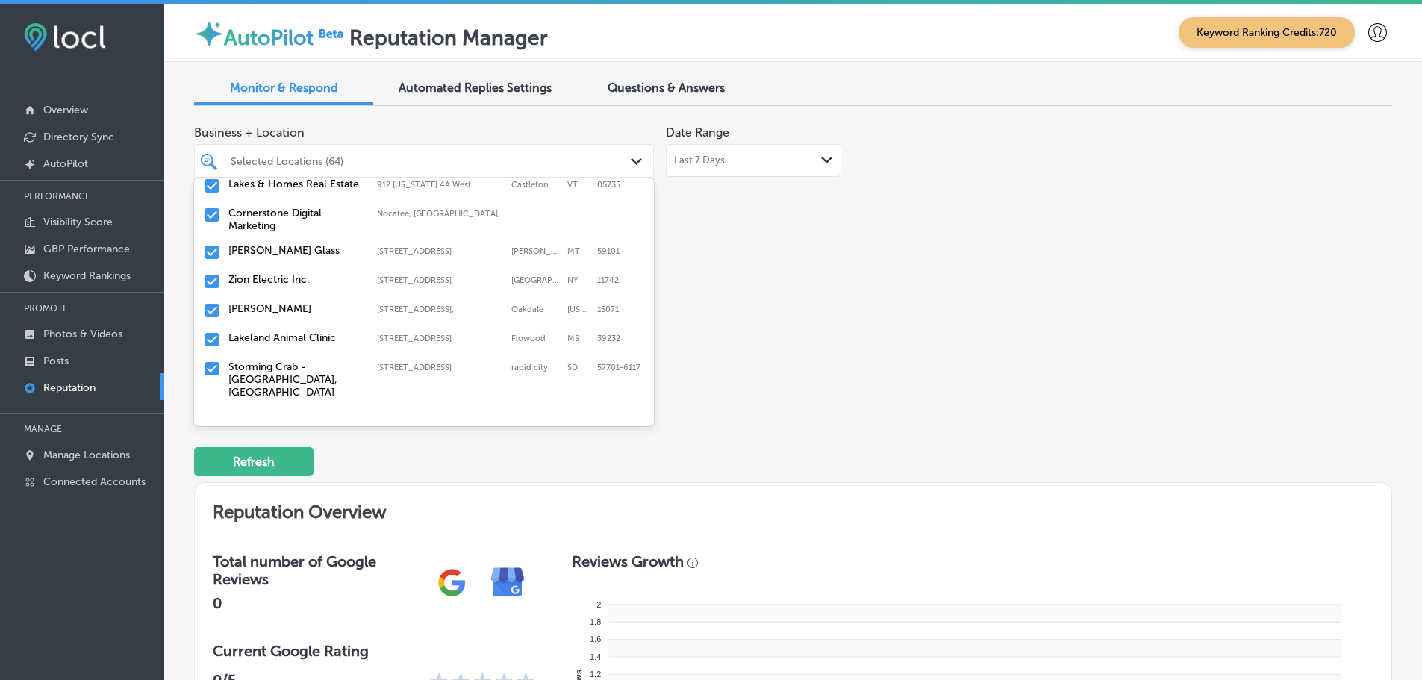
click at [327, 331] on label "Lakeland Animal Clinic" at bounding box center [295, 337] width 134 height 13
click at [326, 331] on label "Storming Crab - [GEOGRAPHIC_DATA], [GEOGRAPHIC_DATA]" at bounding box center [295, 350] width 134 height 38
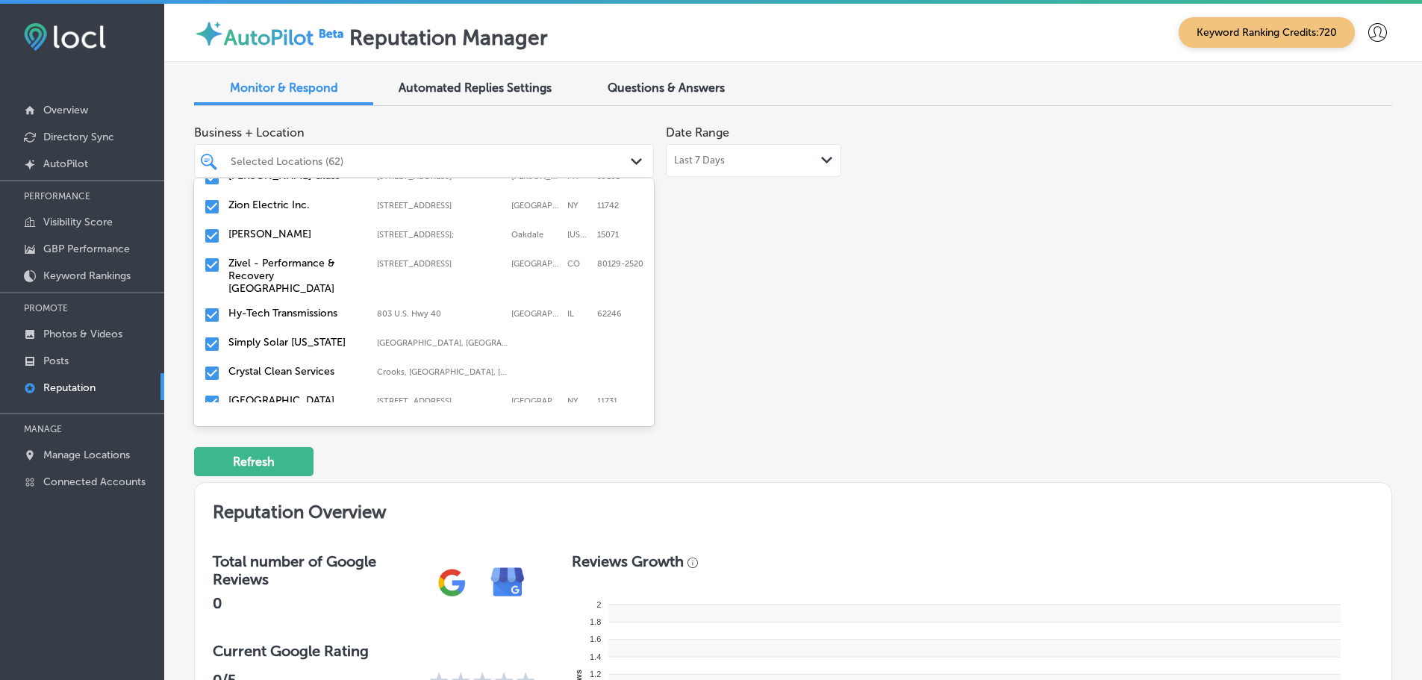
click at [323, 265] on label "Zivel - Performance & Recovery [GEOGRAPHIC_DATA]" at bounding box center [295, 276] width 134 height 38
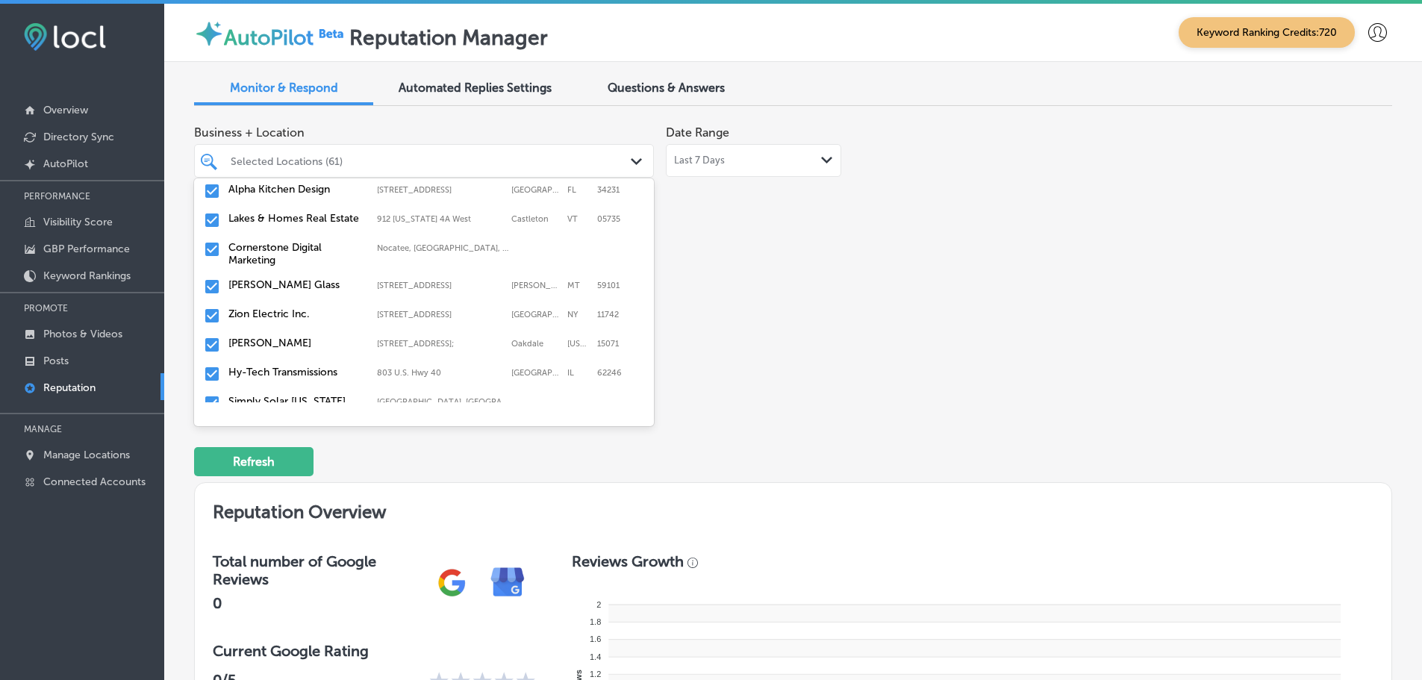
scroll to position [746, 0]
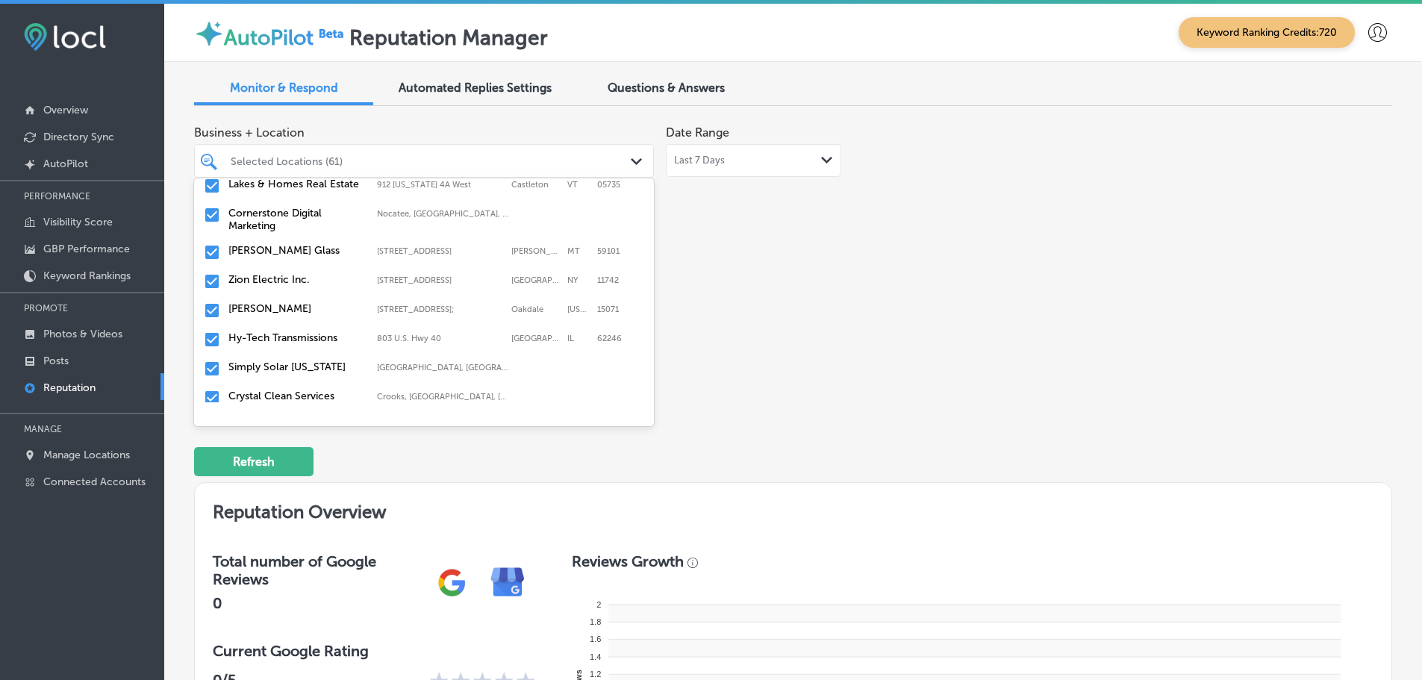
click at [331, 361] on label "Simply Solar [US_STATE]" at bounding box center [295, 367] width 134 height 13
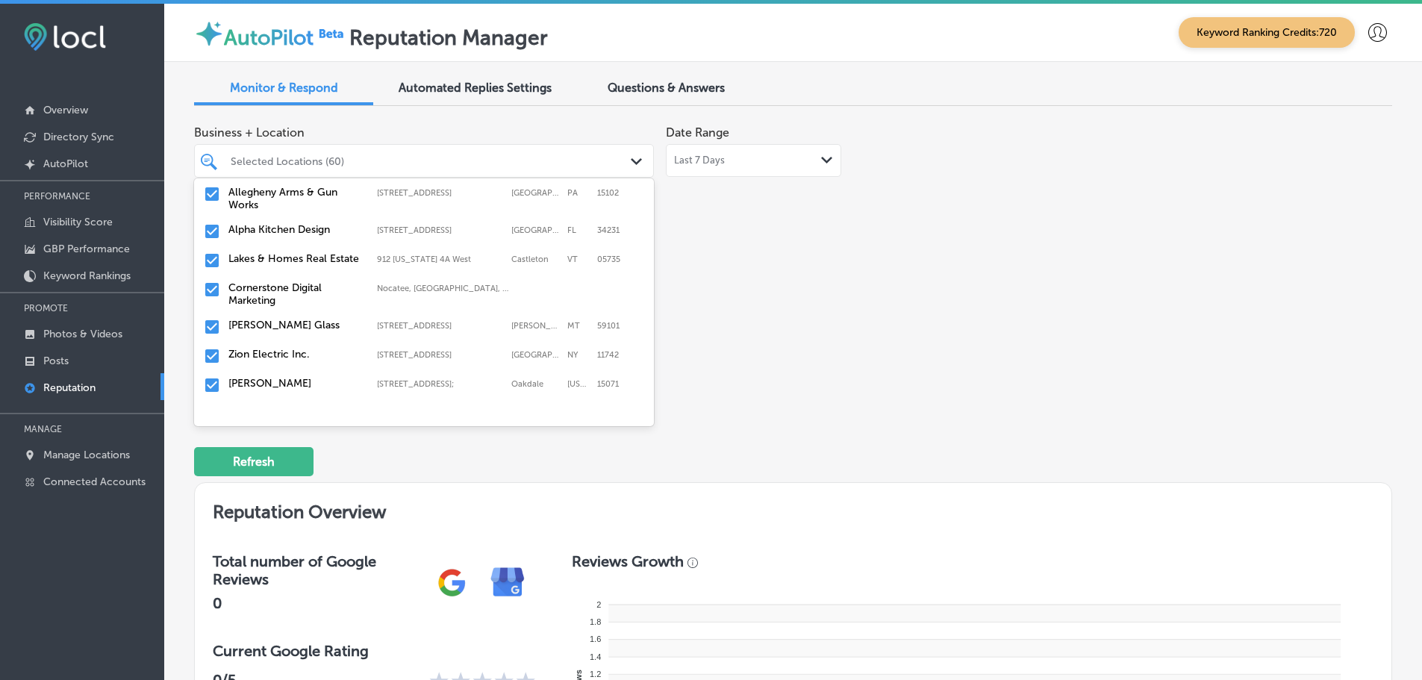
scroll to position [821, 0]
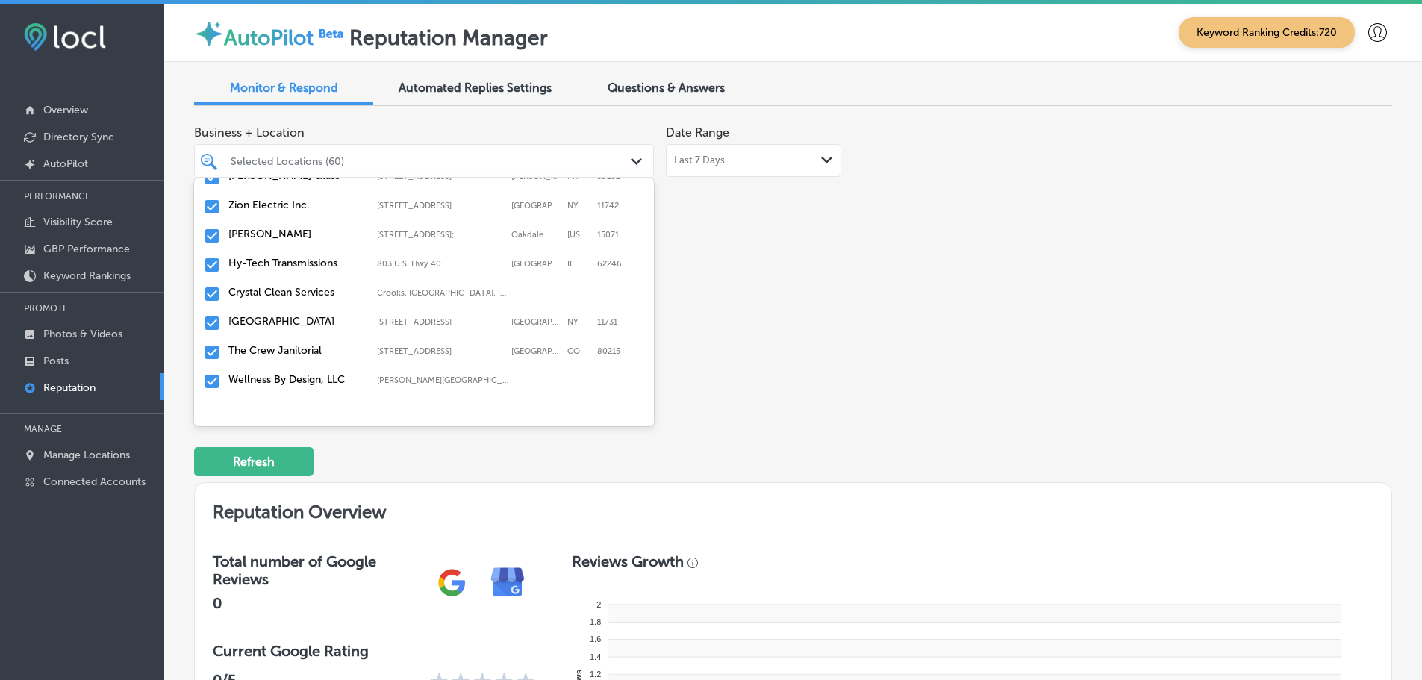
click at [312, 286] on label "Crystal Clean Services" at bounding box center [295, 292] width 134 height 13
click at [305, 326] on label "The Crew Janitorial" at bounding box center [295, 321] width 134 height 13
click at [307, 347] on label "Island Dog Pet Spa" at bounding box center [295, 350] width 134 height 13
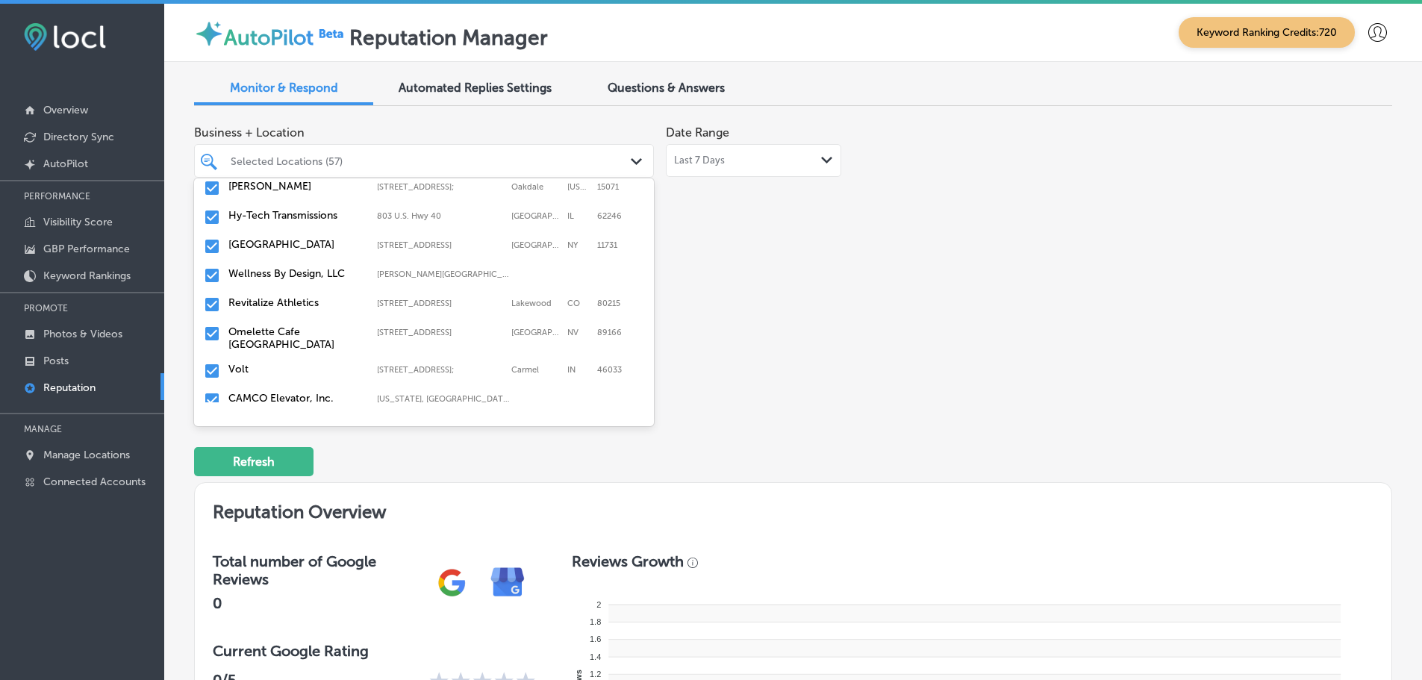
scroll to position [896, 0]
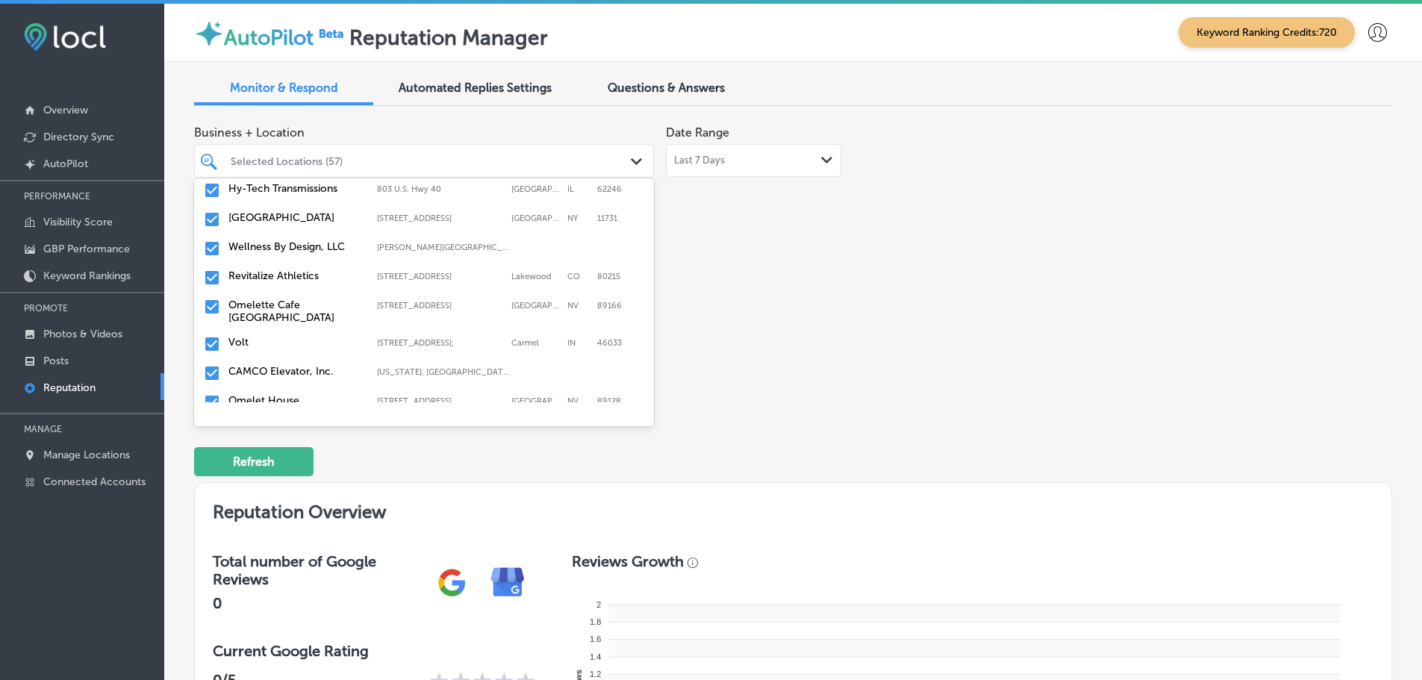
click at [352, 273] on label "Revitalize Athletics" at bounding box center [295, 275] width 134 height 13
click at [290, 314] on label "Volt" at bounding box center [295, 313] width 134 height 13
click at [319, 310] on label "CAMCO Elevator, Inc." at bounding box center [295, 313] width 134 height 13
click at [317, 313] on label "Omelet House" at bounding box center [295, 313] width 134 height 13
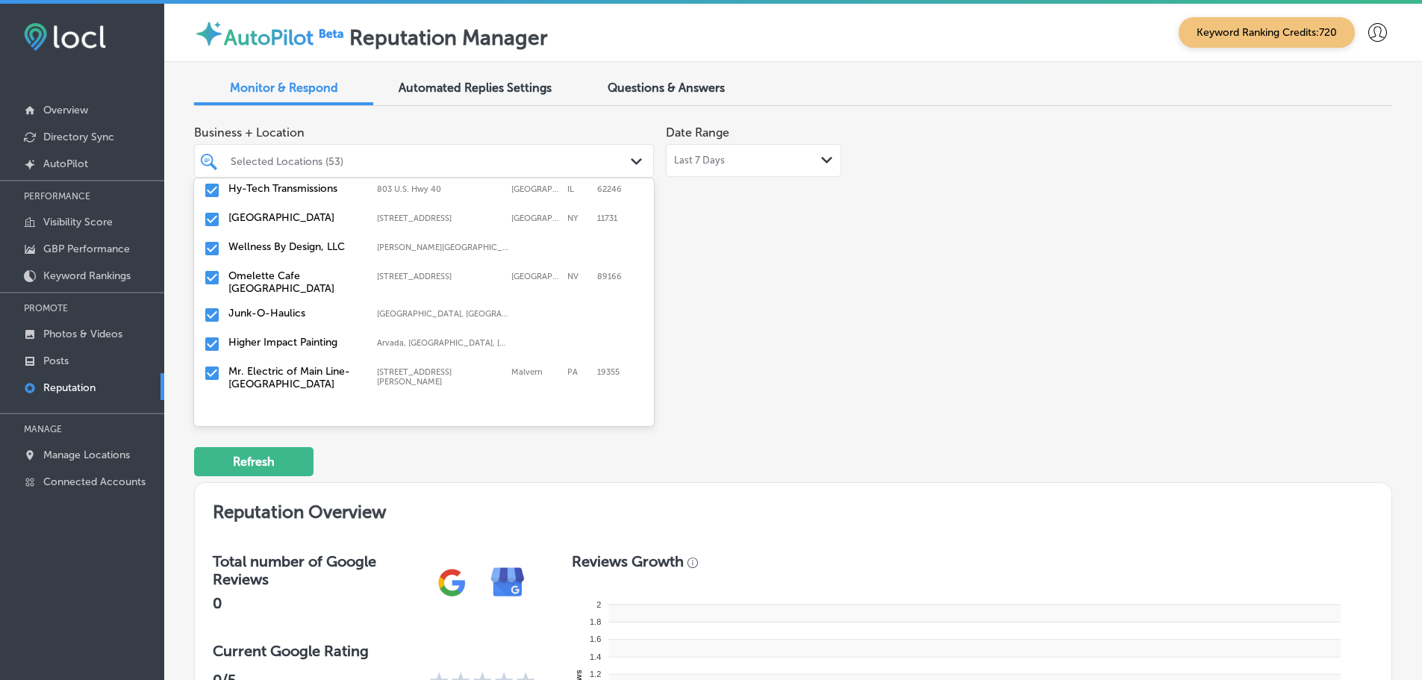
click at [313, 316] on label "Junk-O-Haulics" at bounding box center [295, 313] width 134 height 13
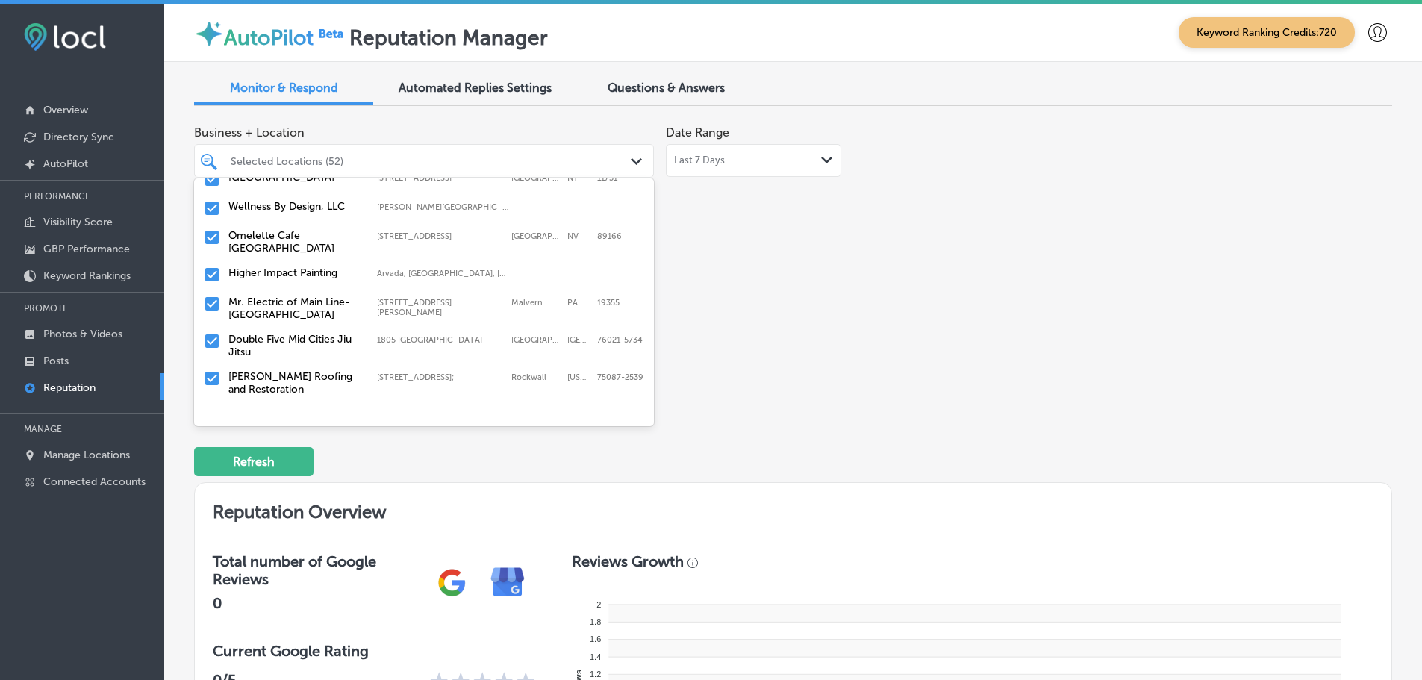
scroll to position [970, 0]
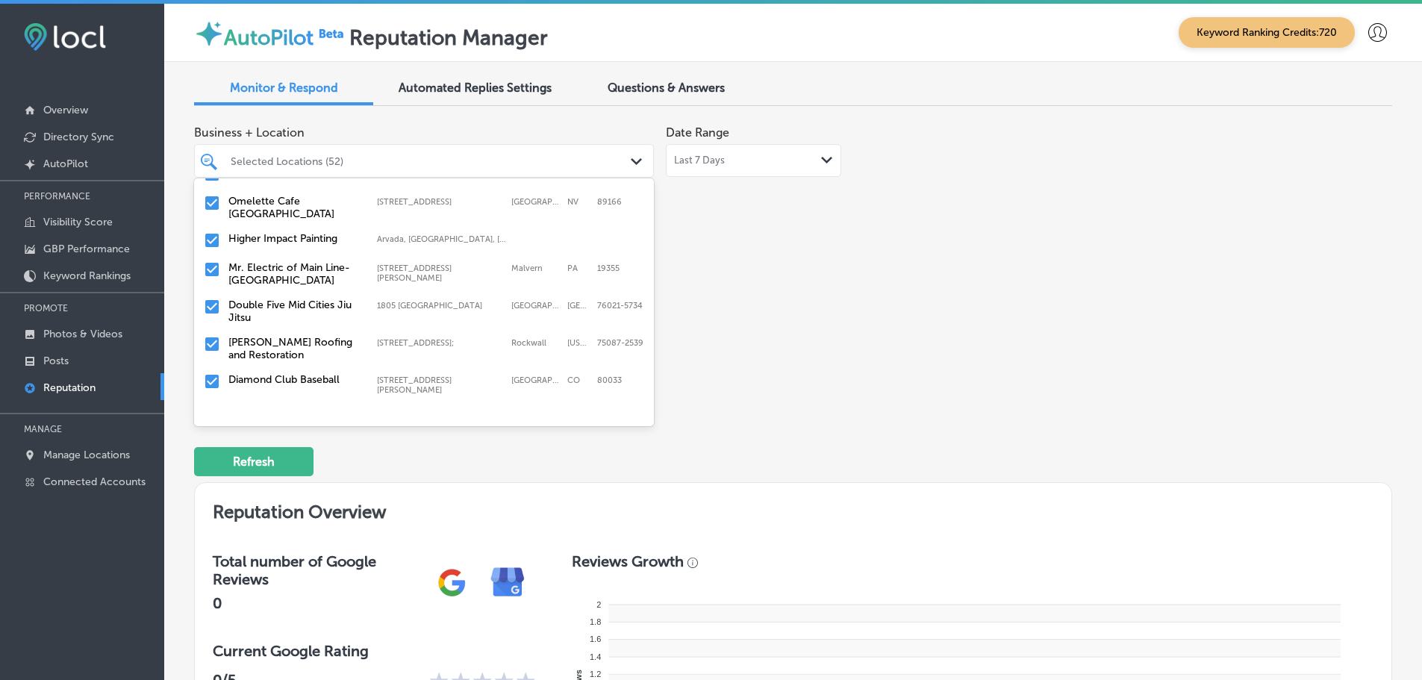
click at [312, 272] on label "Mr. Electric of Main Line-[GEOGRAPHIC_DATA]" at bounding box center [295, 273] width 134 height 25
click at [304, 266] on label "Double Five Mid Cities Jiu Jitsu" at bounding box center [295, 273] width 134 height 25
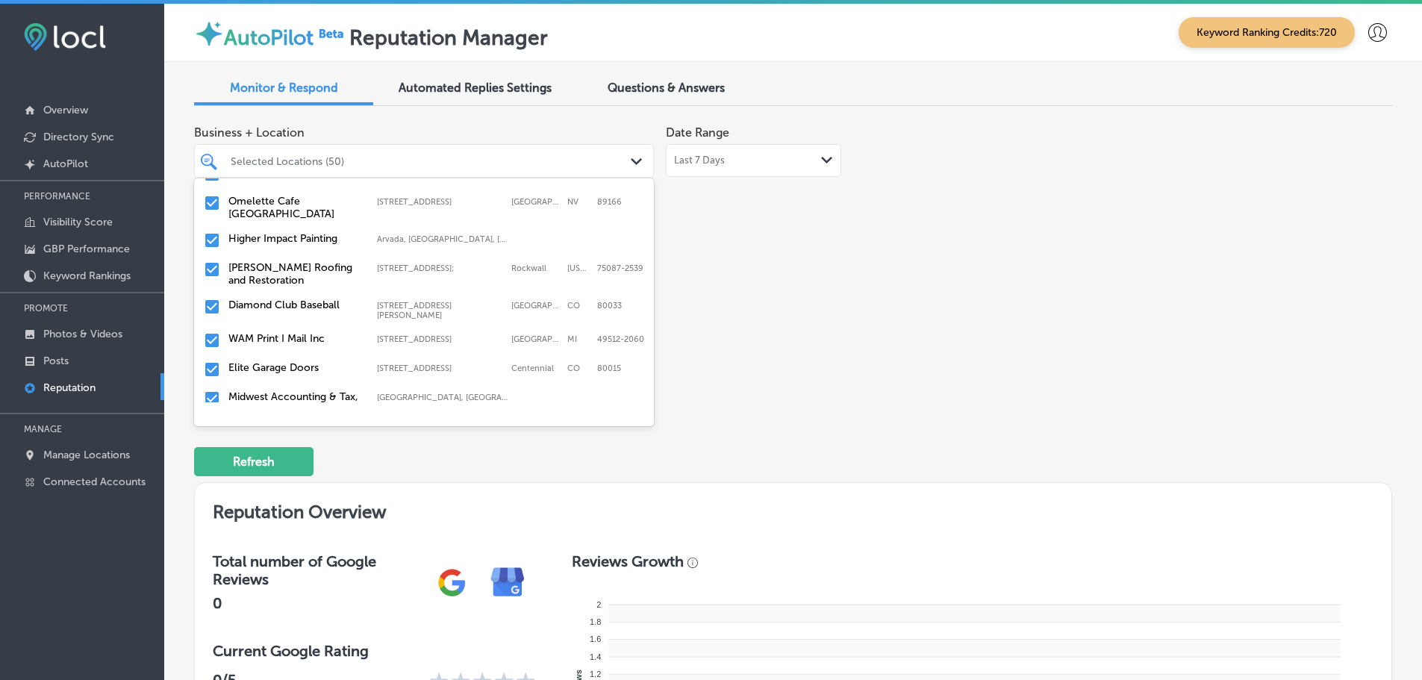
click at [299, 276] on label "[PERSON_NAME] Roofing and Restoration" at bounding box center [295, 273] width 134 height 25
click at [313, 299] on label "WAM Print I Mail Inc" at bounding box center [295, 301] width 134 height 13
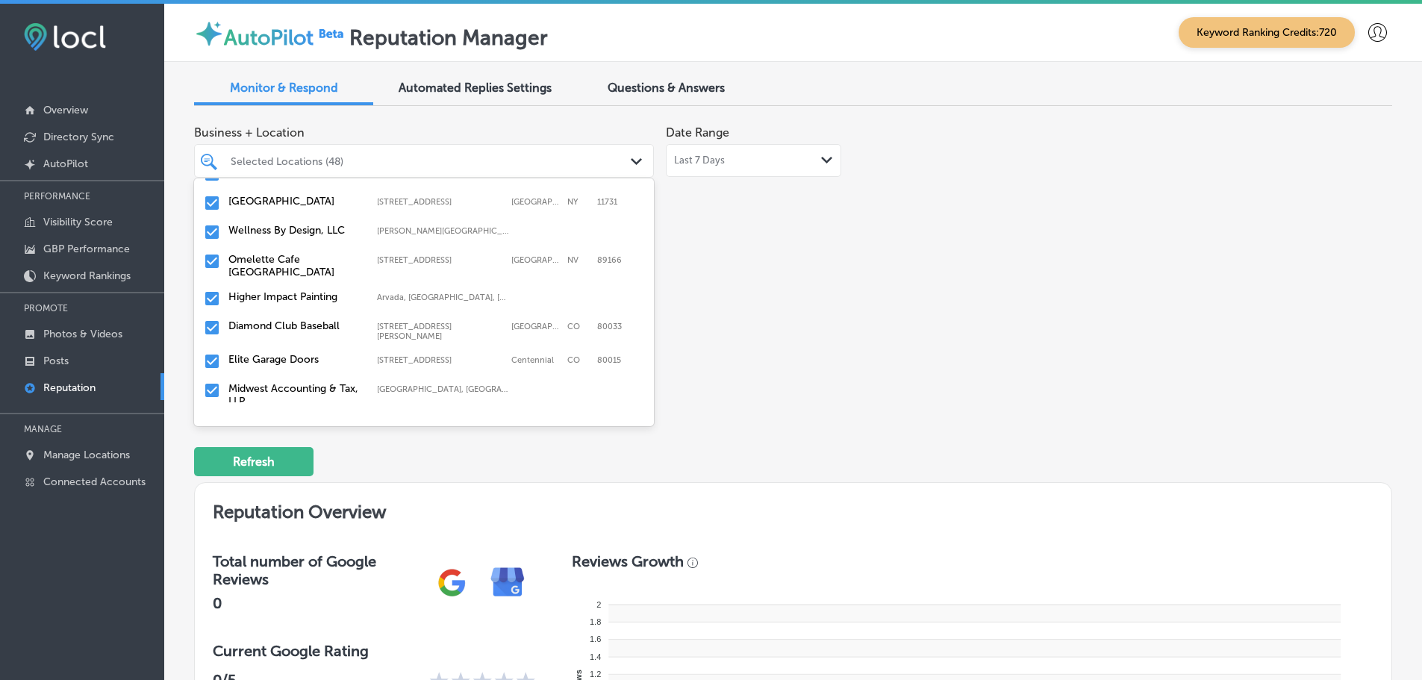
scroll to position [896, 0]
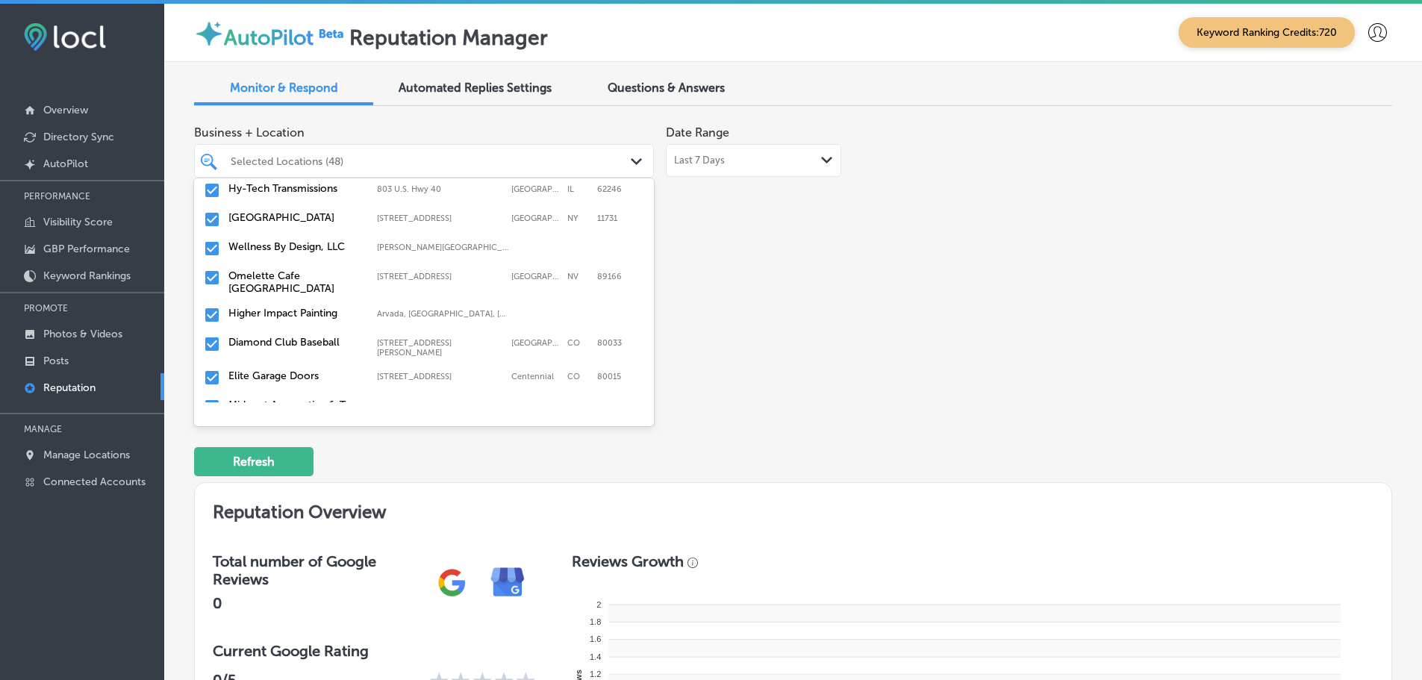
click at [318, 343] on label "Diamond Club Baseball" at bounding box center [295, 342] width 134 height 13
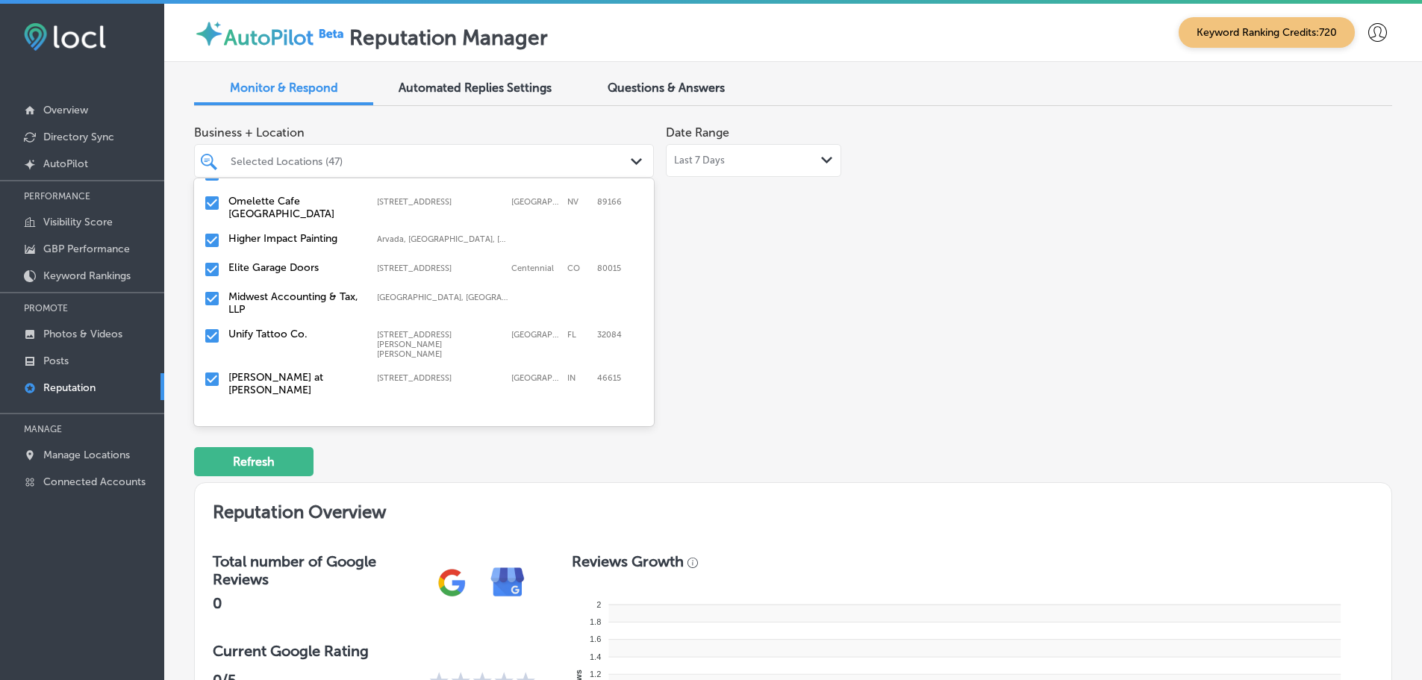
scroll to position [1045, 0]
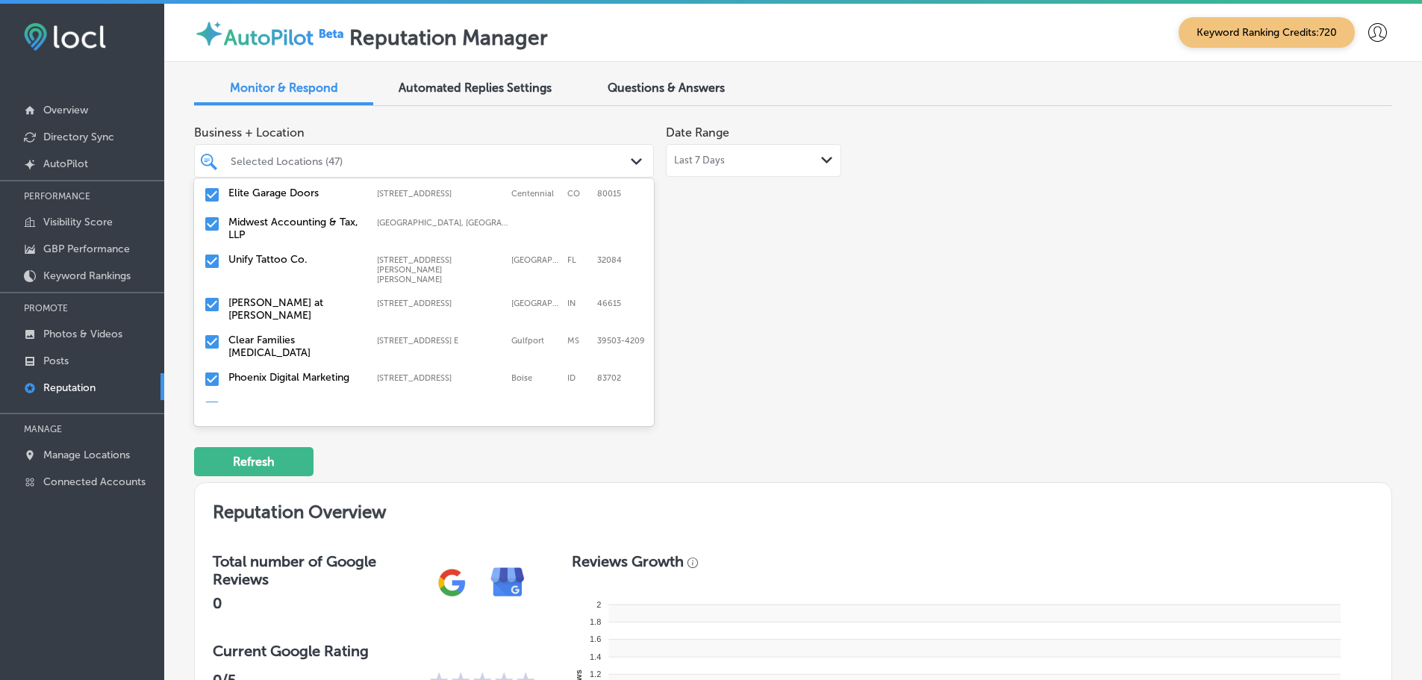
click at [284, 199] on div "Elite Garage Doors [STREET_ADDRESS] [STREET_ADDRESS]" at bounding box center [424, 195] width 448 height 23
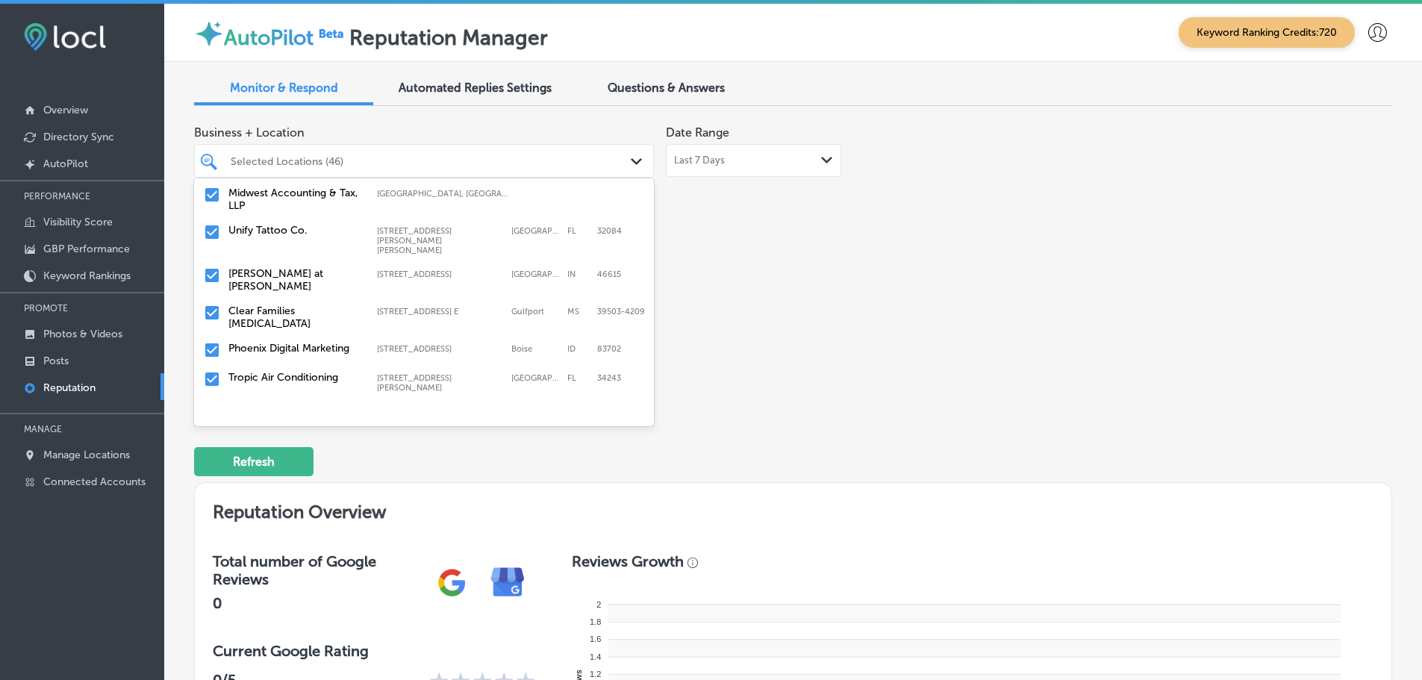
click at [278, 202] on label "Midwest Accounting & Tax, LLP" at bounding box center [295, 199] width 134 height 25
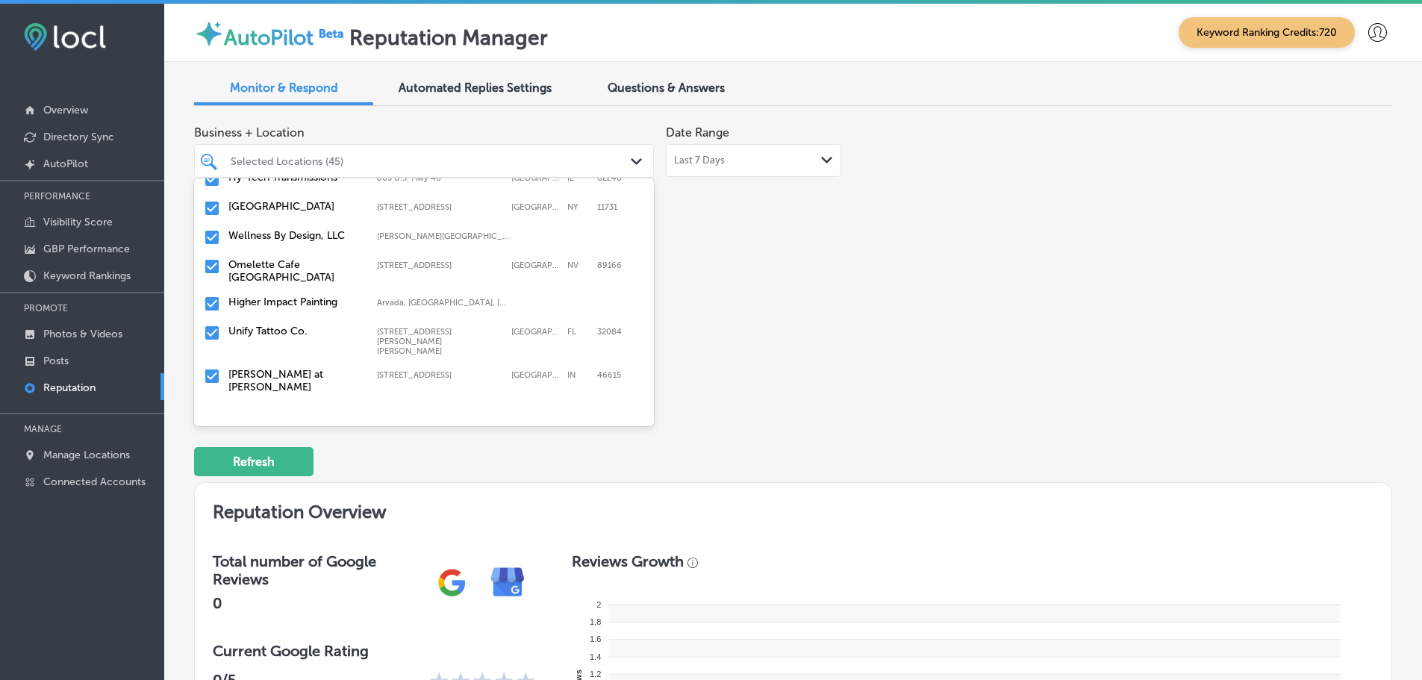
scroll to position [896, 0]
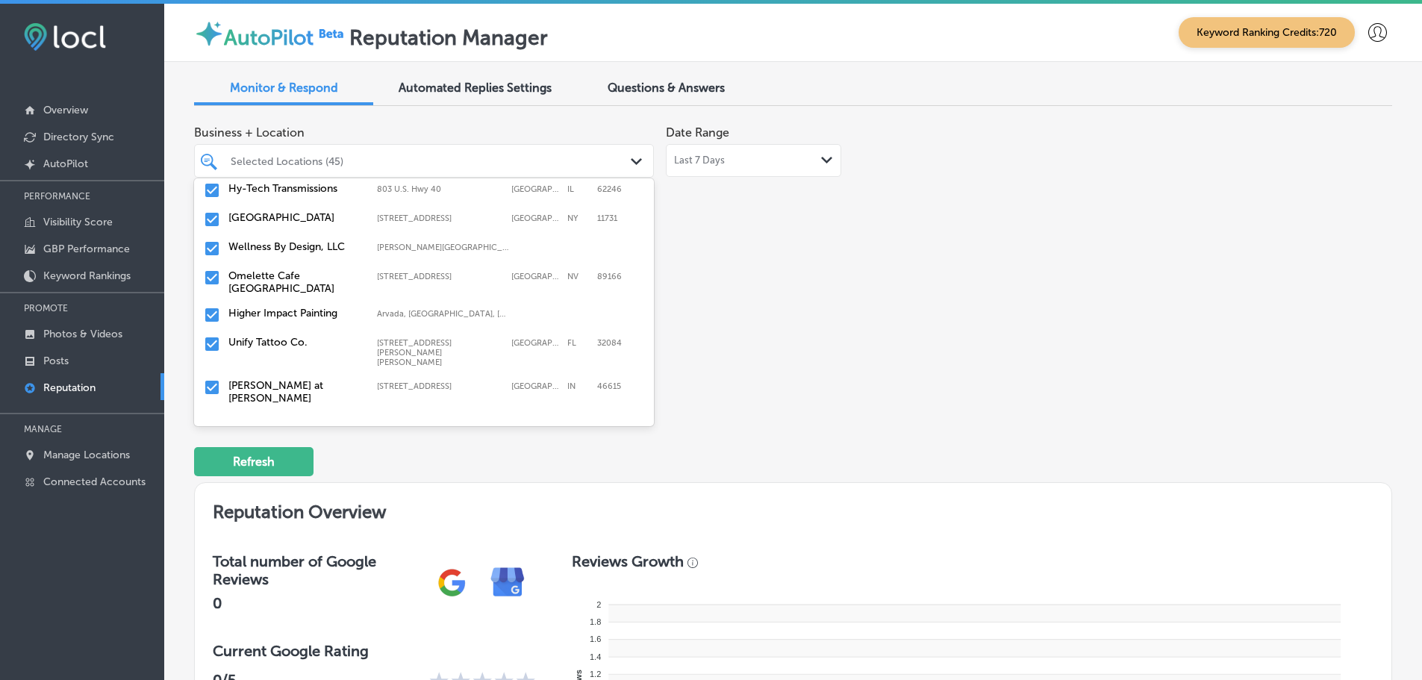
click at [268, 340] on label "Unify Tattoo Co." at bounding box center [295, 342] width 134 height 13
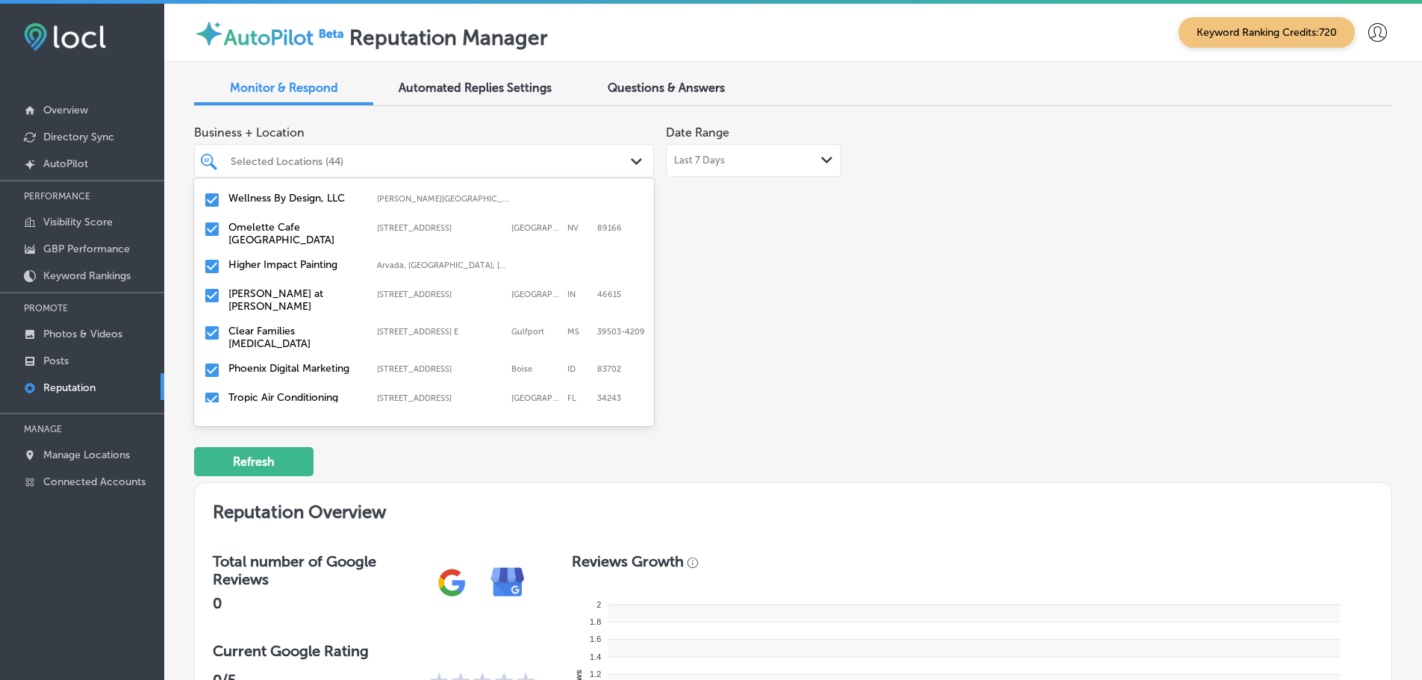
scroll to position [970, 0]
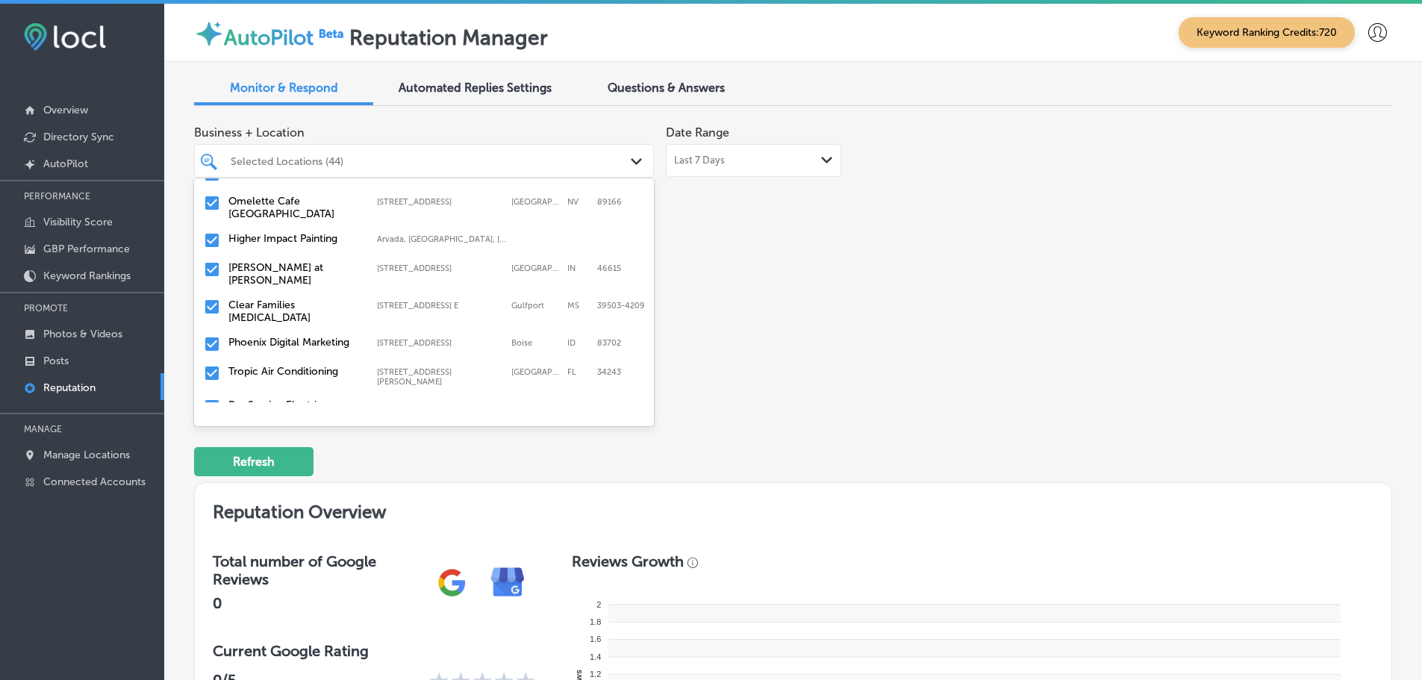
click at [304, 271] on label "[PERSON_NAME] at [PERSON_NAME]" at bounding box center [295, 273] width 134 height 25
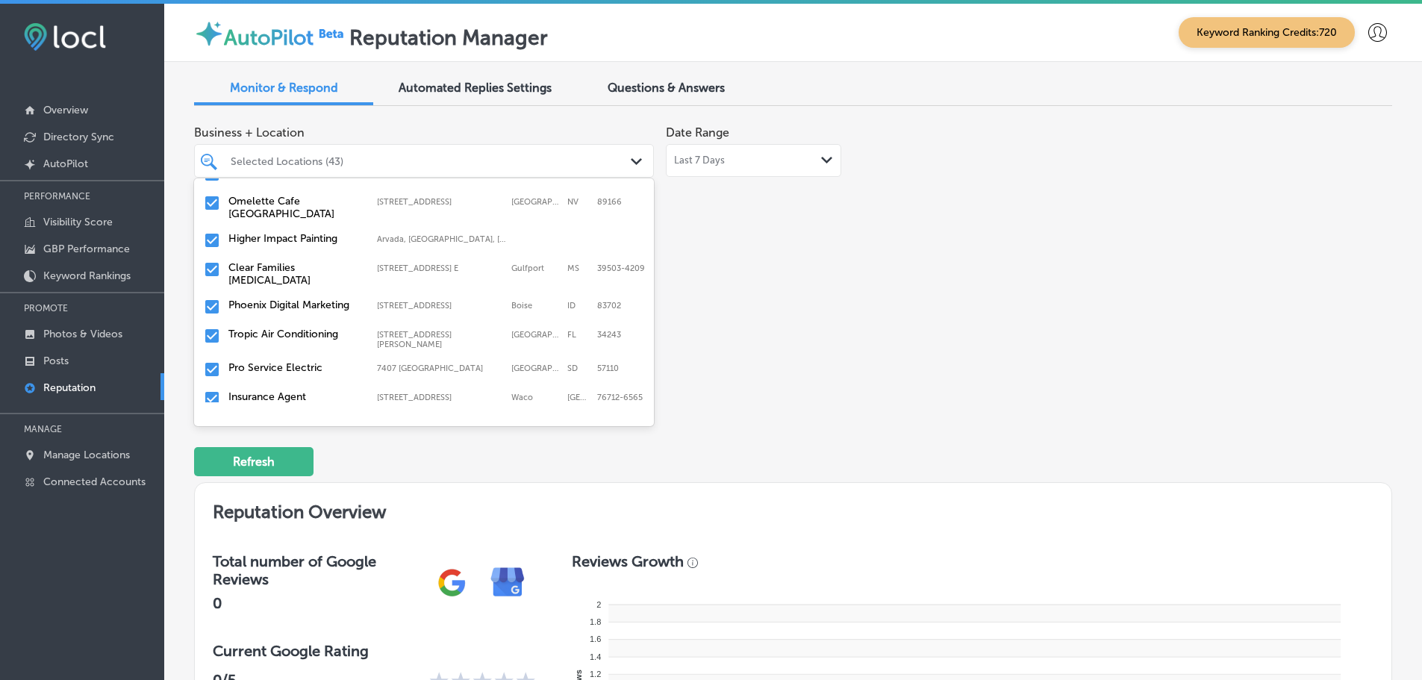
click at [275, 278] on label "Clear Families [MEDICAL_DATA]" at bounding box center [295, 273] width 134 height 25
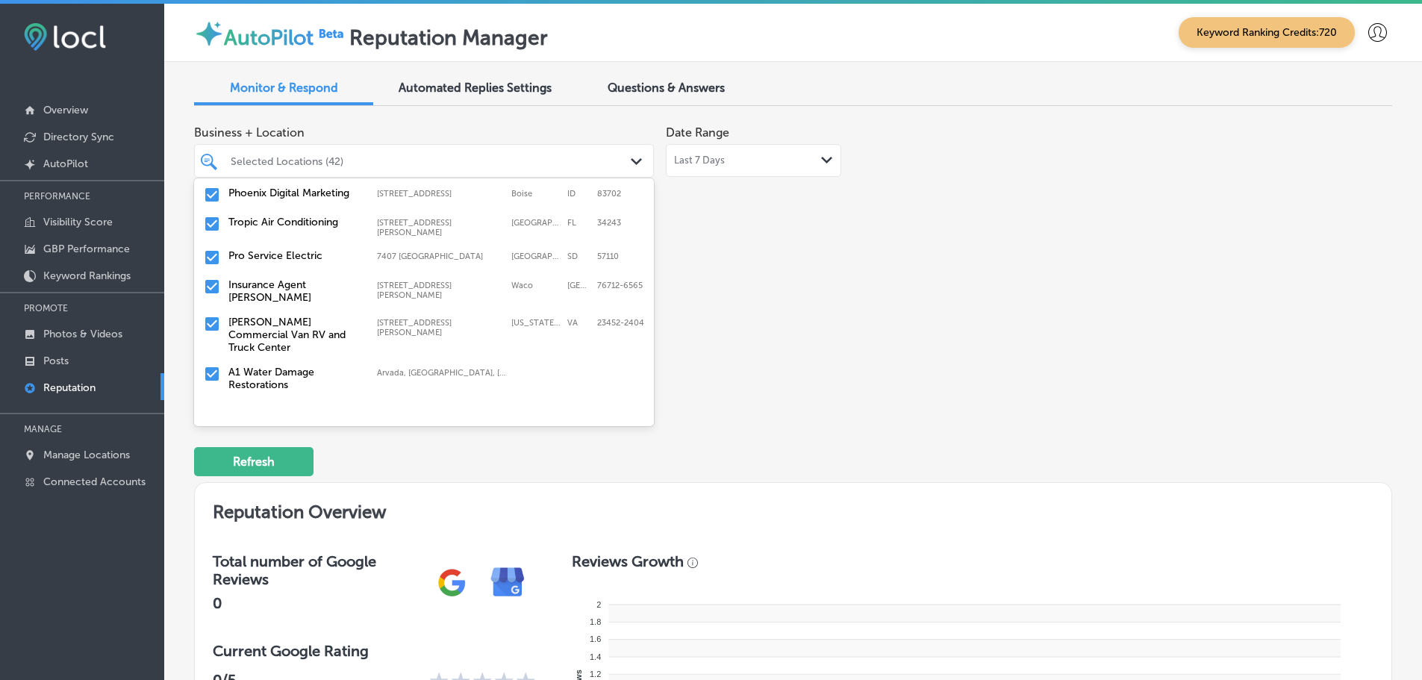
scroll to position [896, 0]
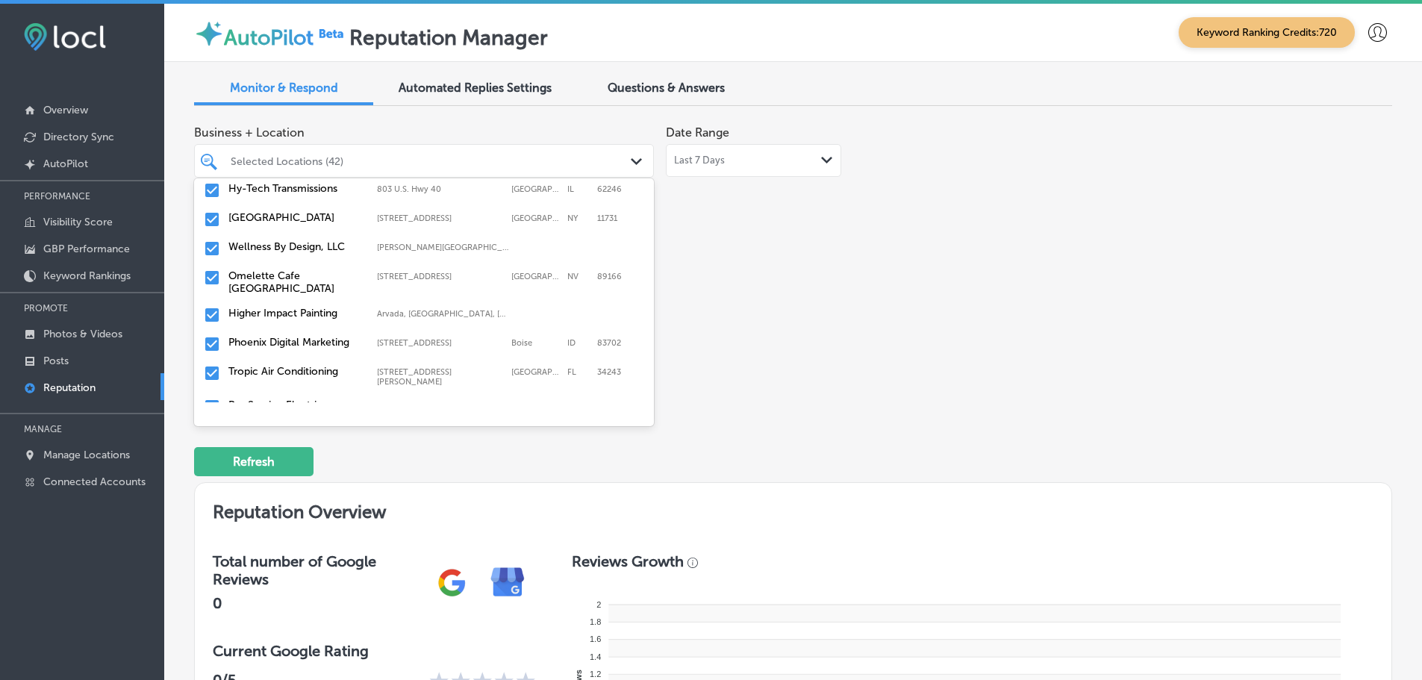
click at [304, 338] on label "Phoenix Digital Marketing" at bounding box center [295, 342] width 134 height 13
click at [327, 340] on label "Tropic Air Conditioning" at bounding box center [295, 342] width 134 height 13
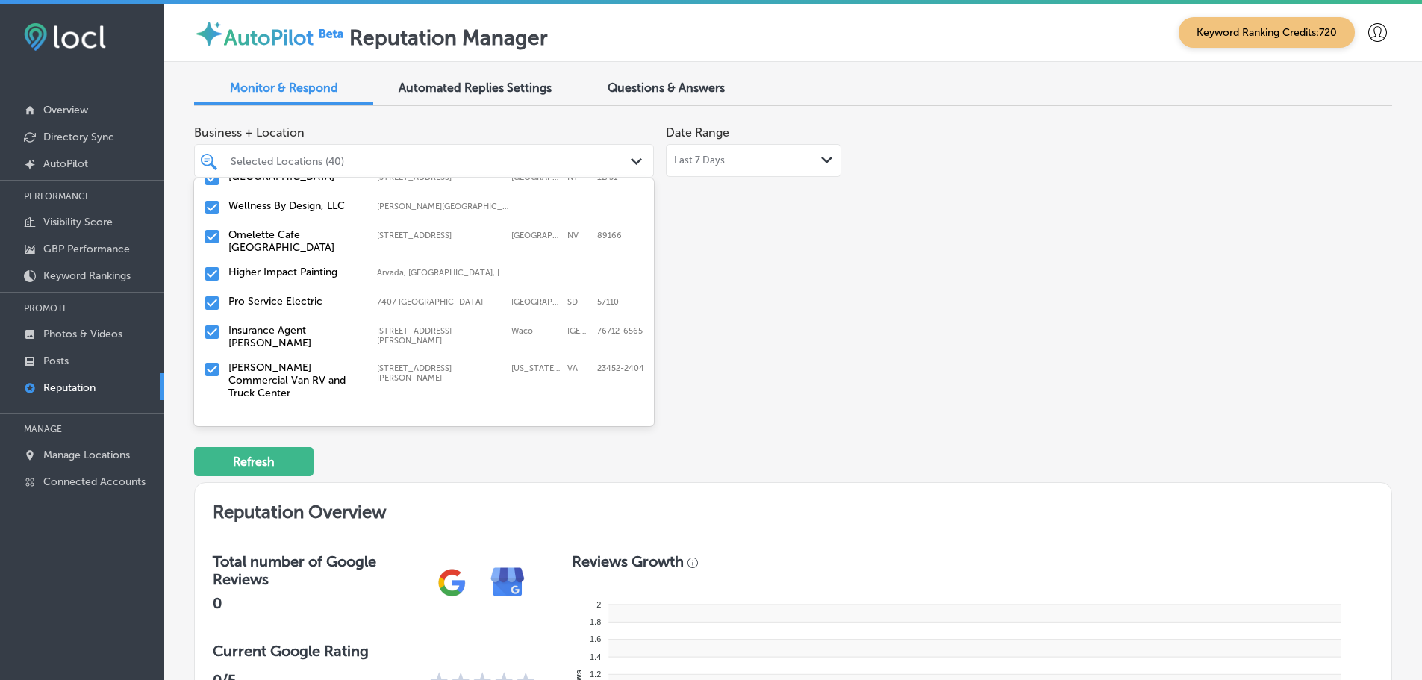
scroll to position [970, 0]
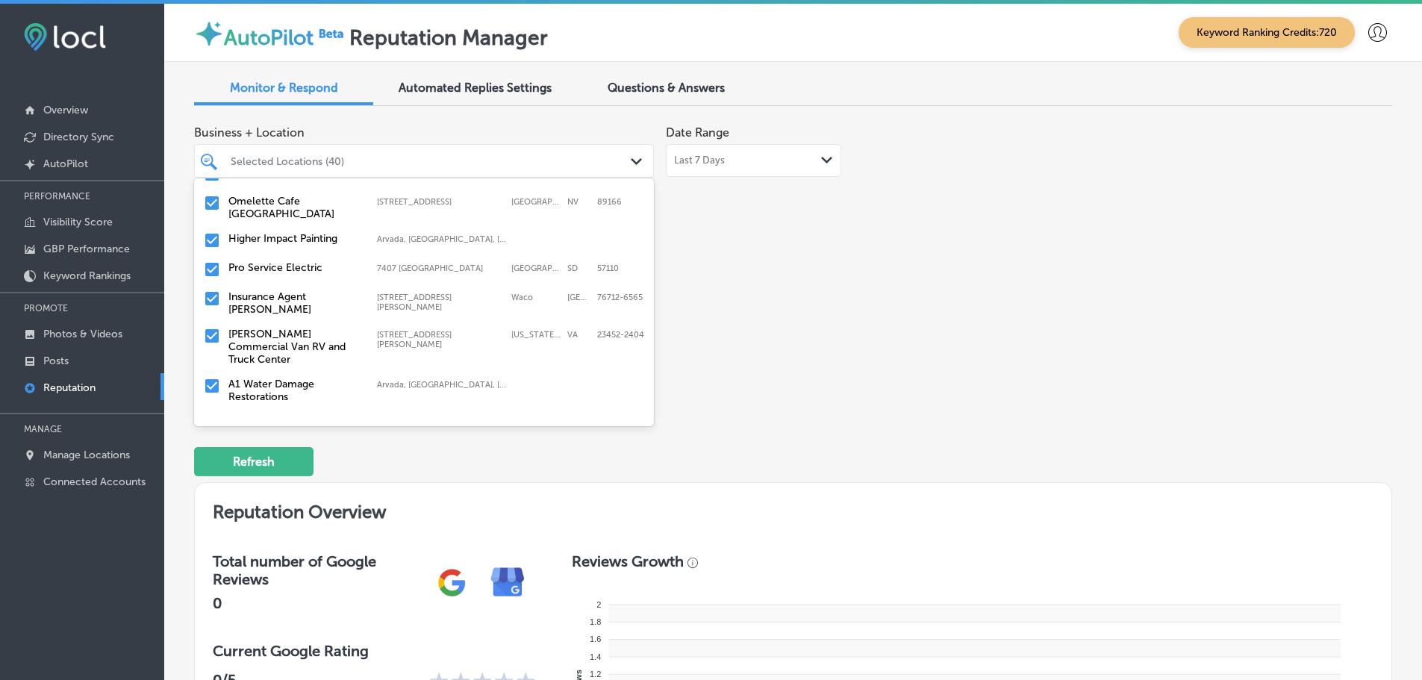
click at [315, 274] on div "Pro Service Electric [STREET_ADDRESS]" at bounding box center [424, 269] width 448 height 23
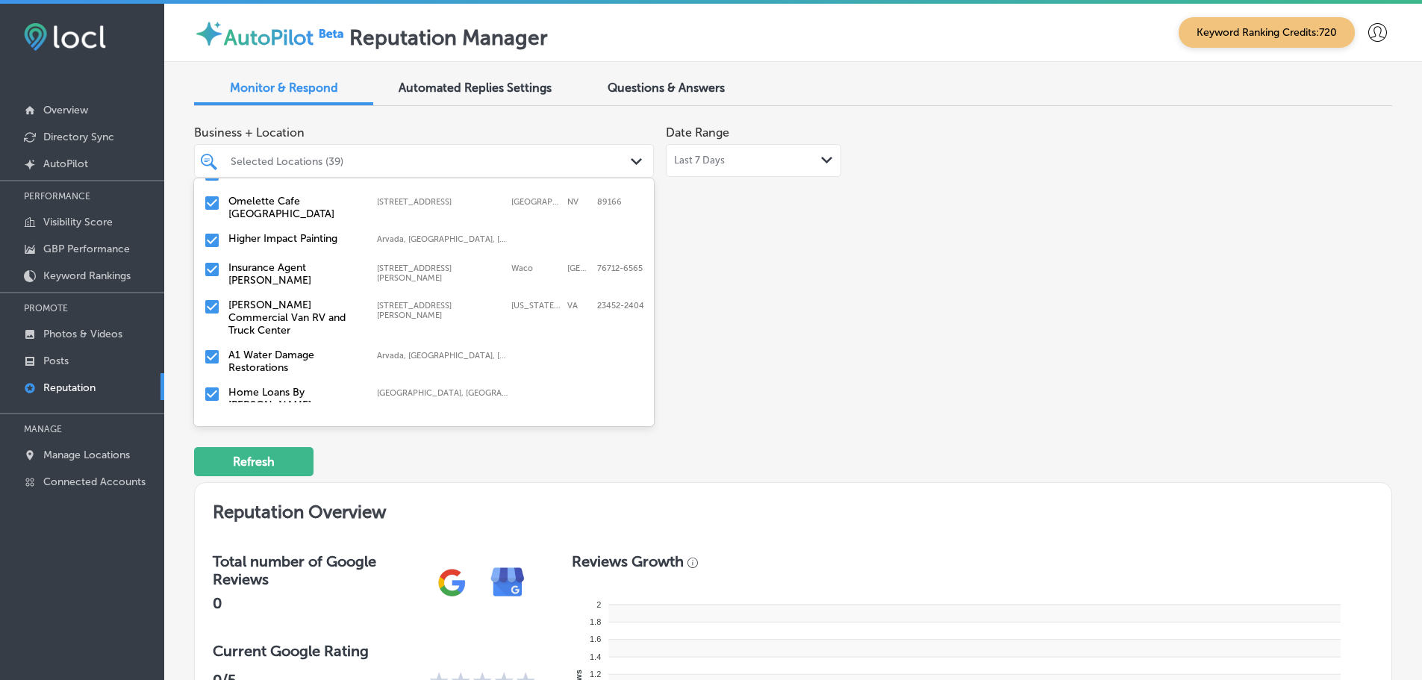
click at [299, 276] on label "Insurance Agent [PERSON_NAME]" at bounding box center [295, 273] width 134 height 25
click at [311, 281] on label "[PERSON_NAME] Commercial Van RV and Truck Center" at bounding box center [295, 280] width 134 height 38
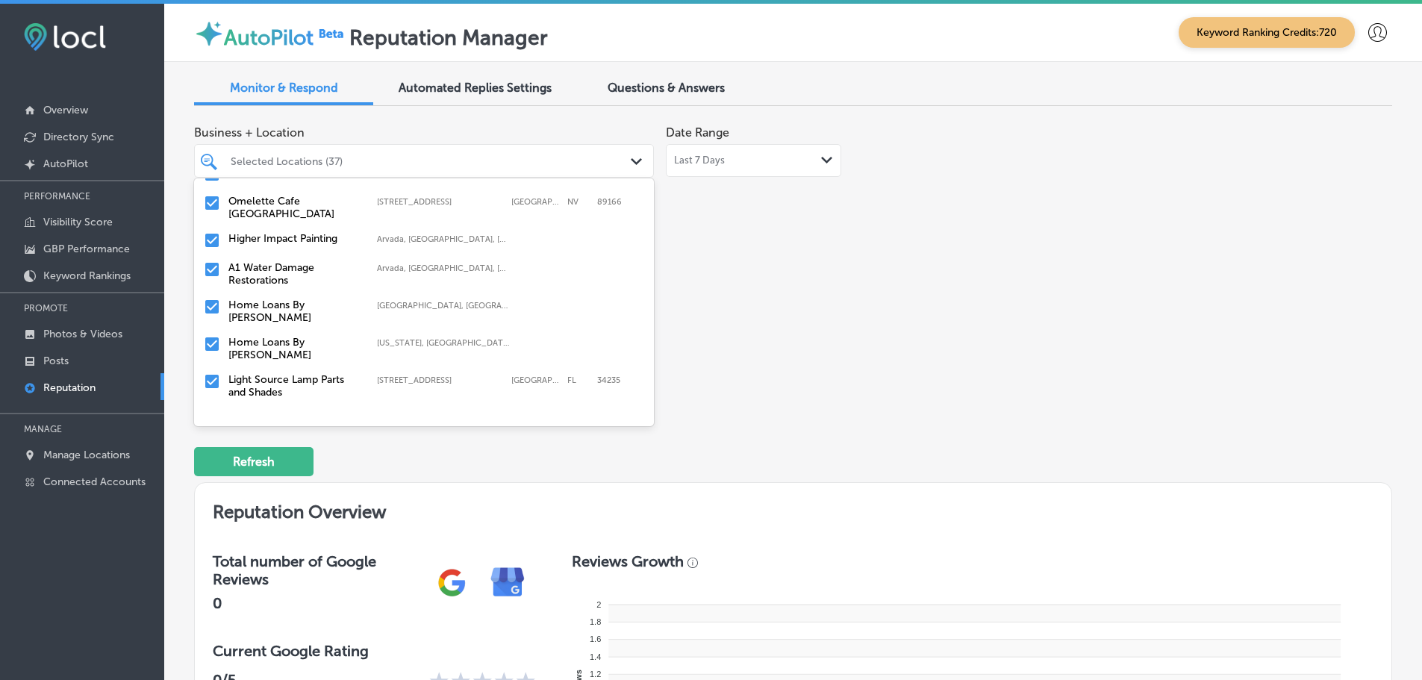
click at [329, 304] on label "Home Loans By [PERSON_NAME]" at bounding box center [295, 311] width 134 height 25
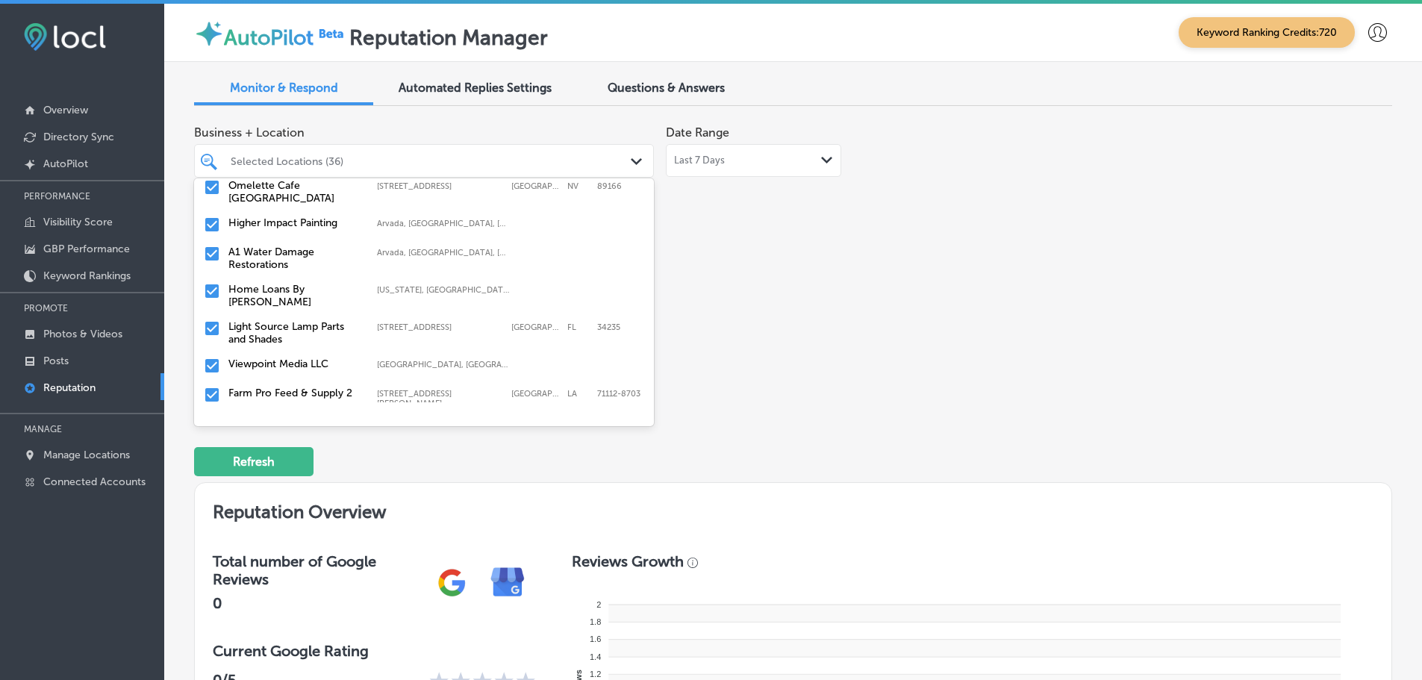
scroll to position [1045, 0]
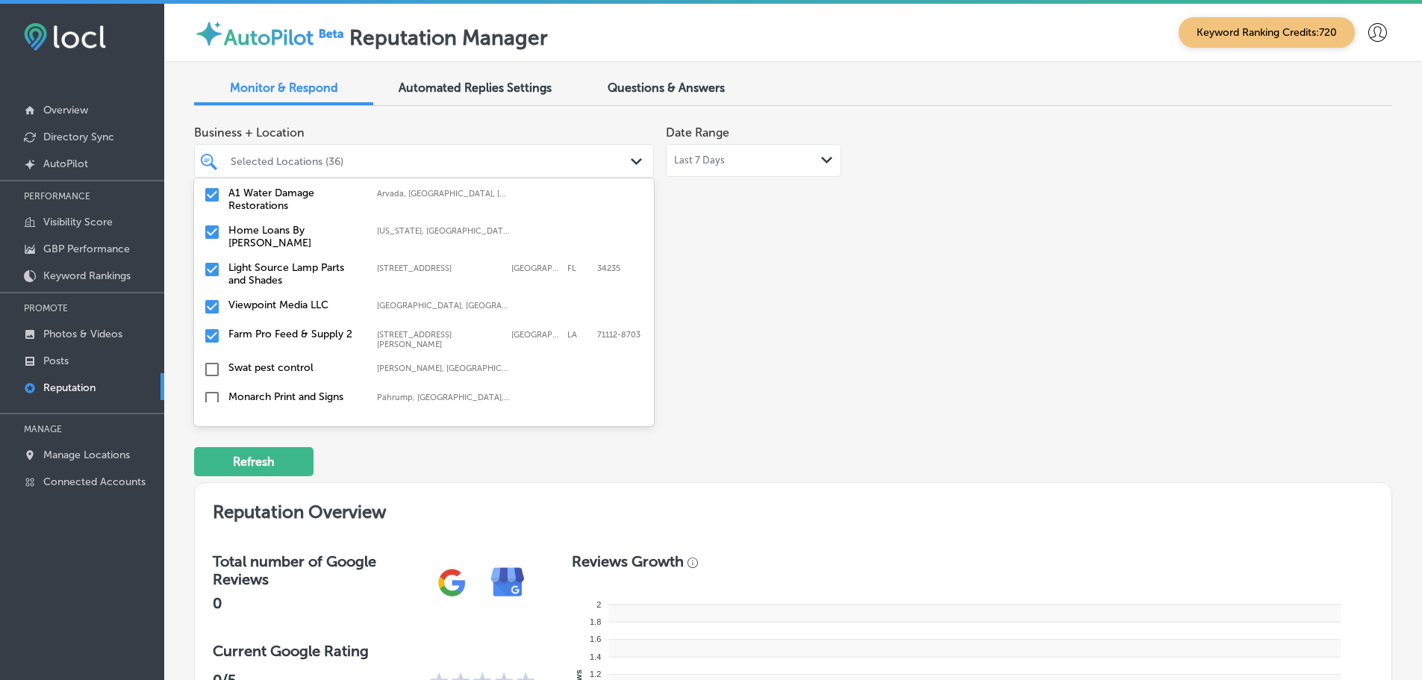
click at [322, 231] on label "Home Loans By [PERSON_NAME]" at bounding box center [295, 236] width 134 height 25
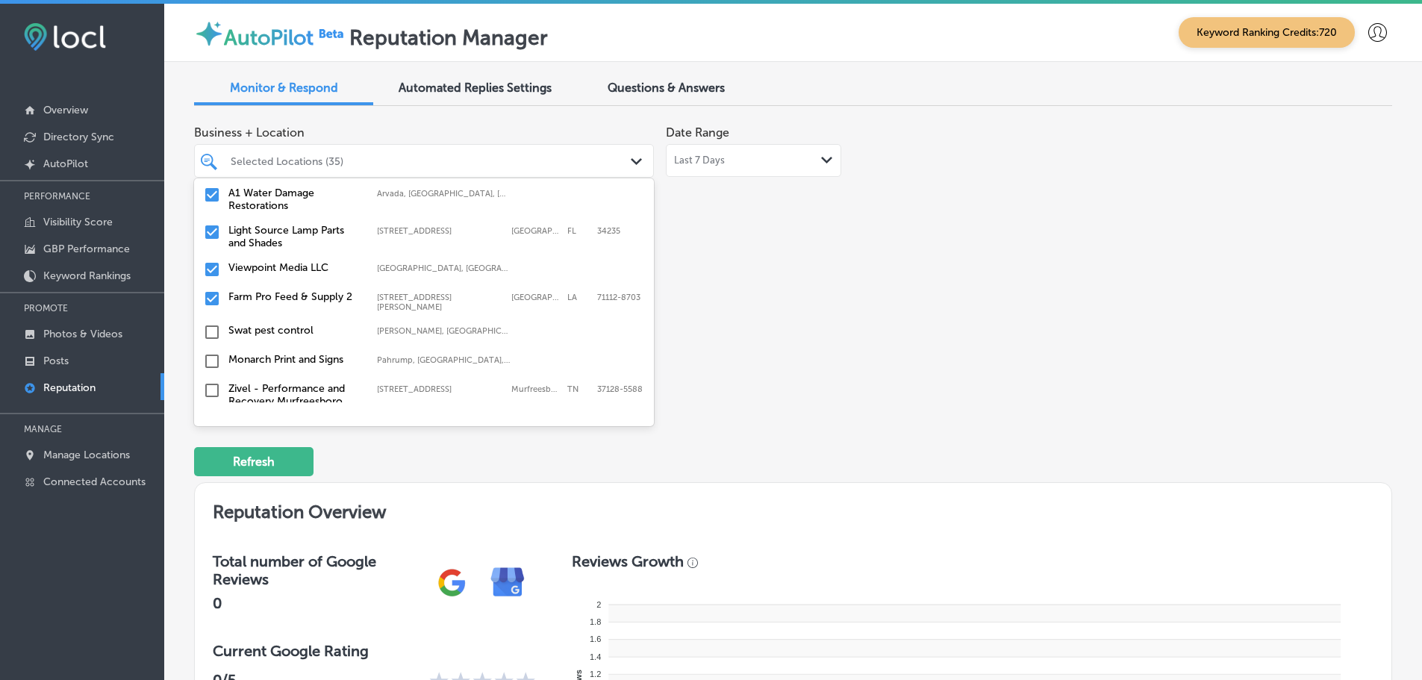
scroll to position [970, 0]
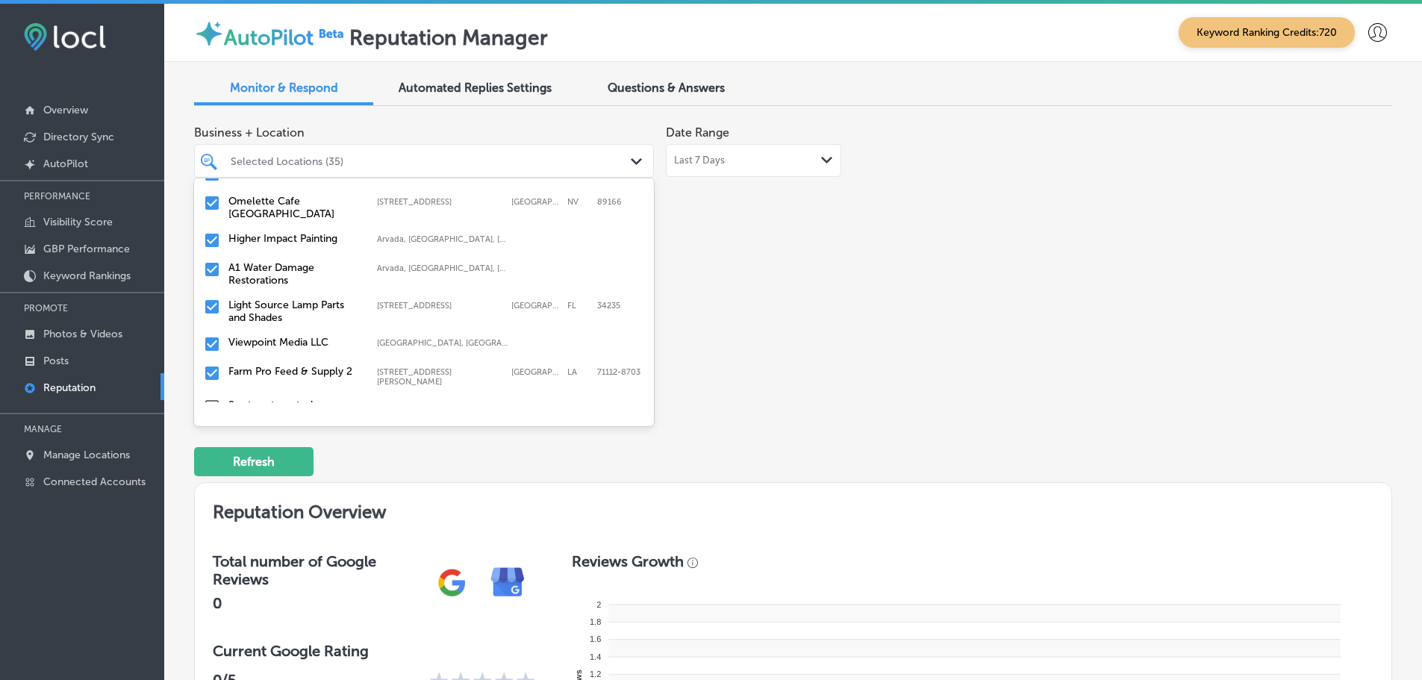
click at [325, 368] on label "Farm Pro Feed & Supply 2" at bounding box center [295, 371] width 134 height 13
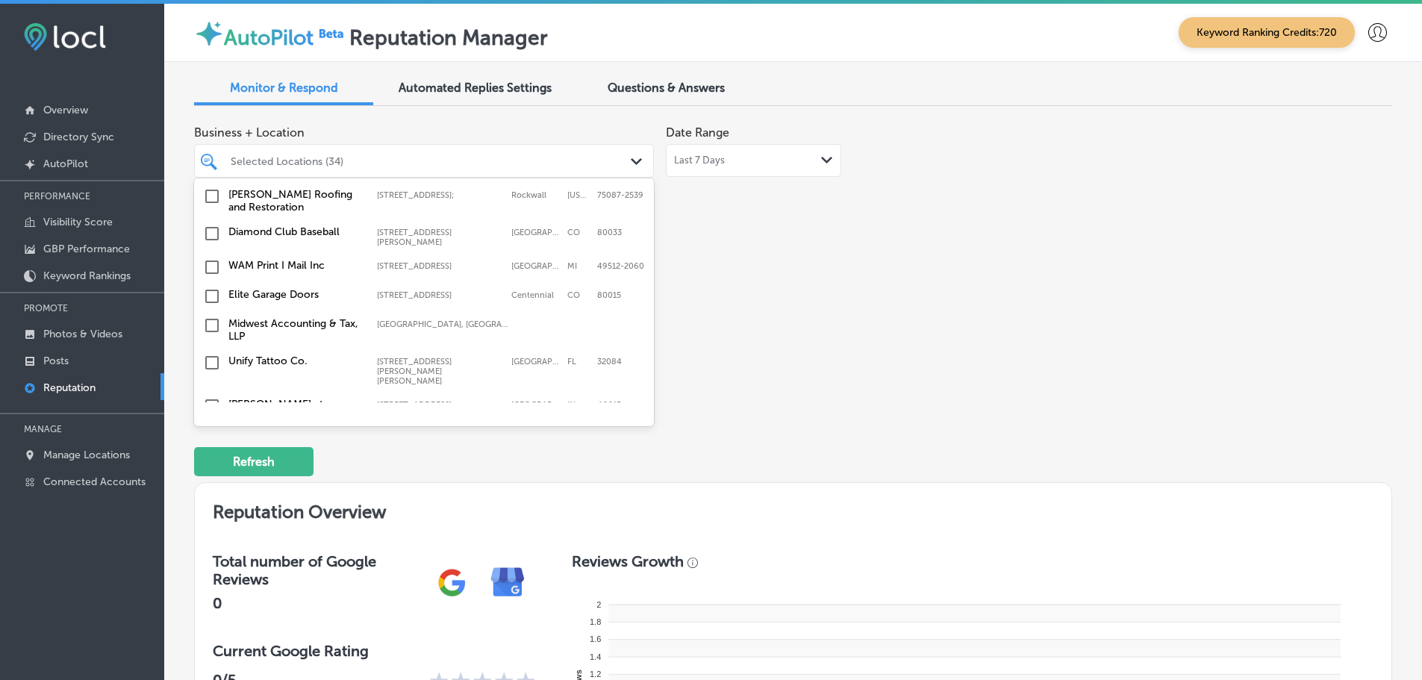
scroll to position [3433, 0]
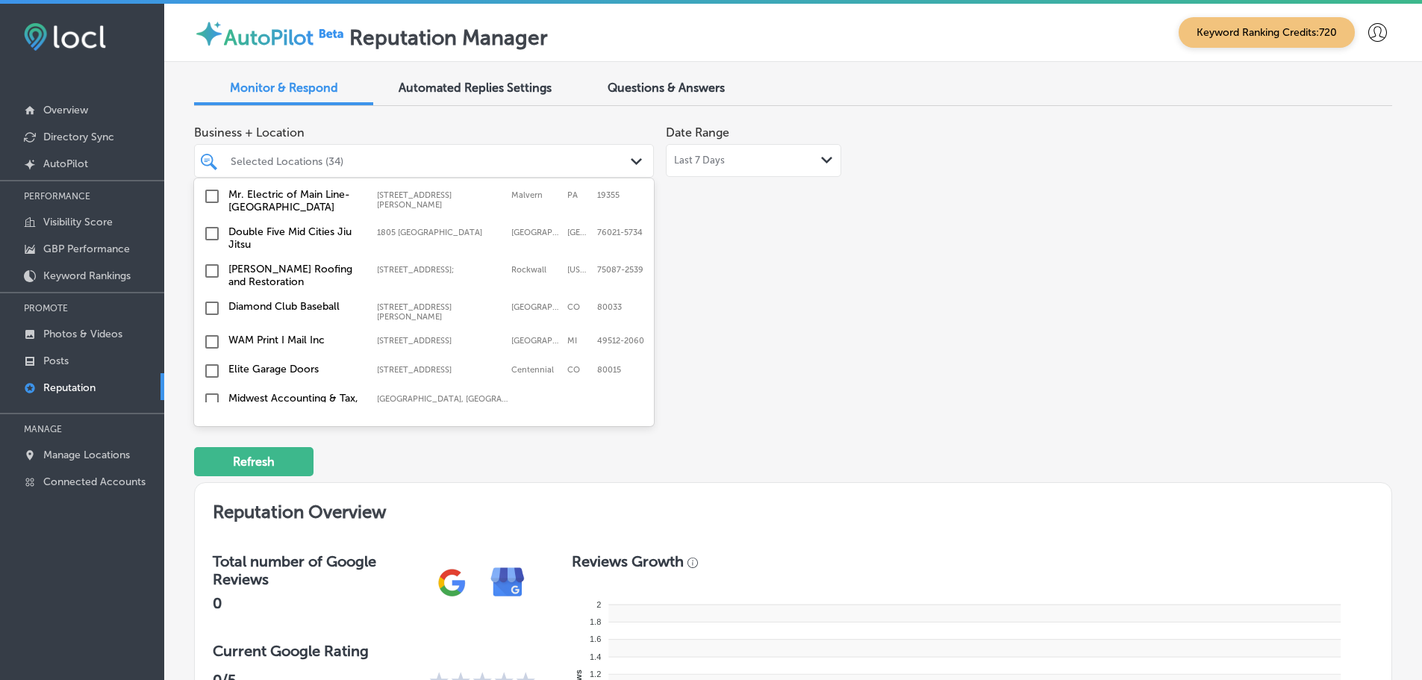
click at [323, 334] on label "WAM Print I Mail Inc" at bounding box center [295, 340] width 134 height 13
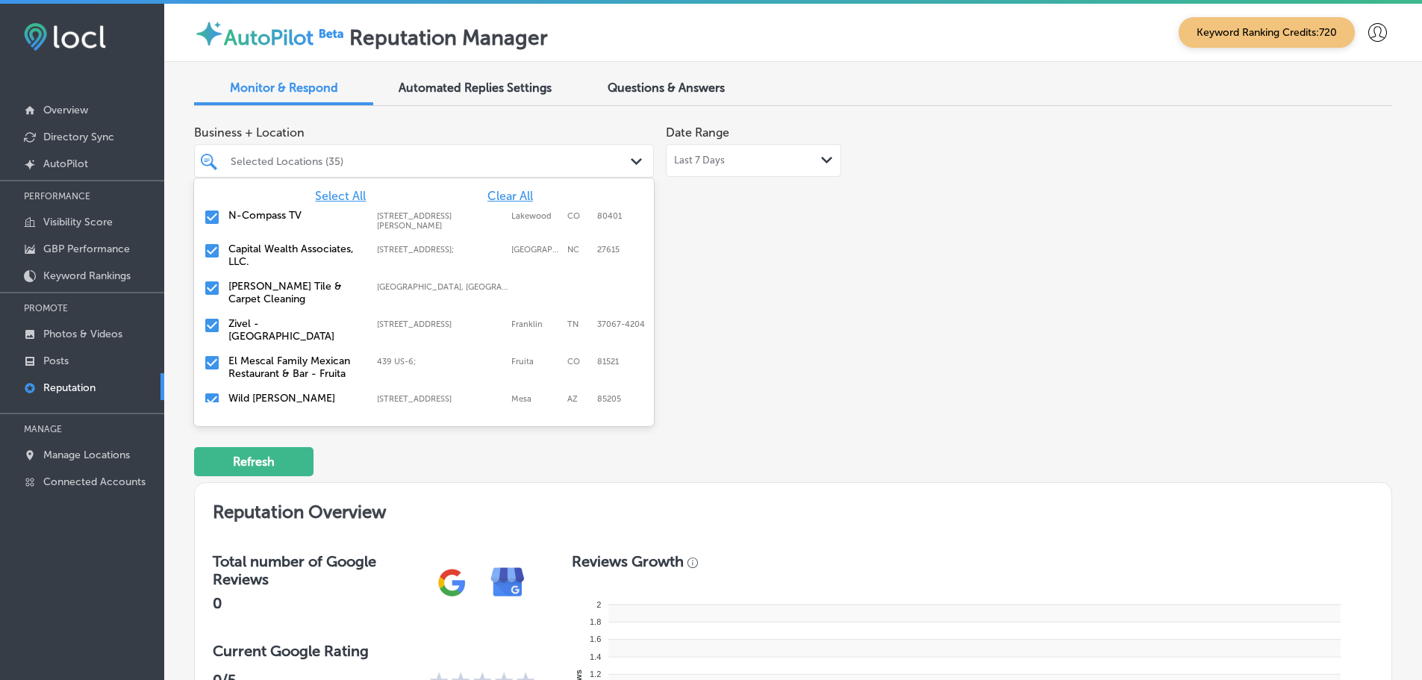
click at [726, 340] on div "Business + Location option [STREET_ADDRESS]. [STREET_ADDRESS]. 121 results avai…" at bounding box center [553, 258] width 719 height 281
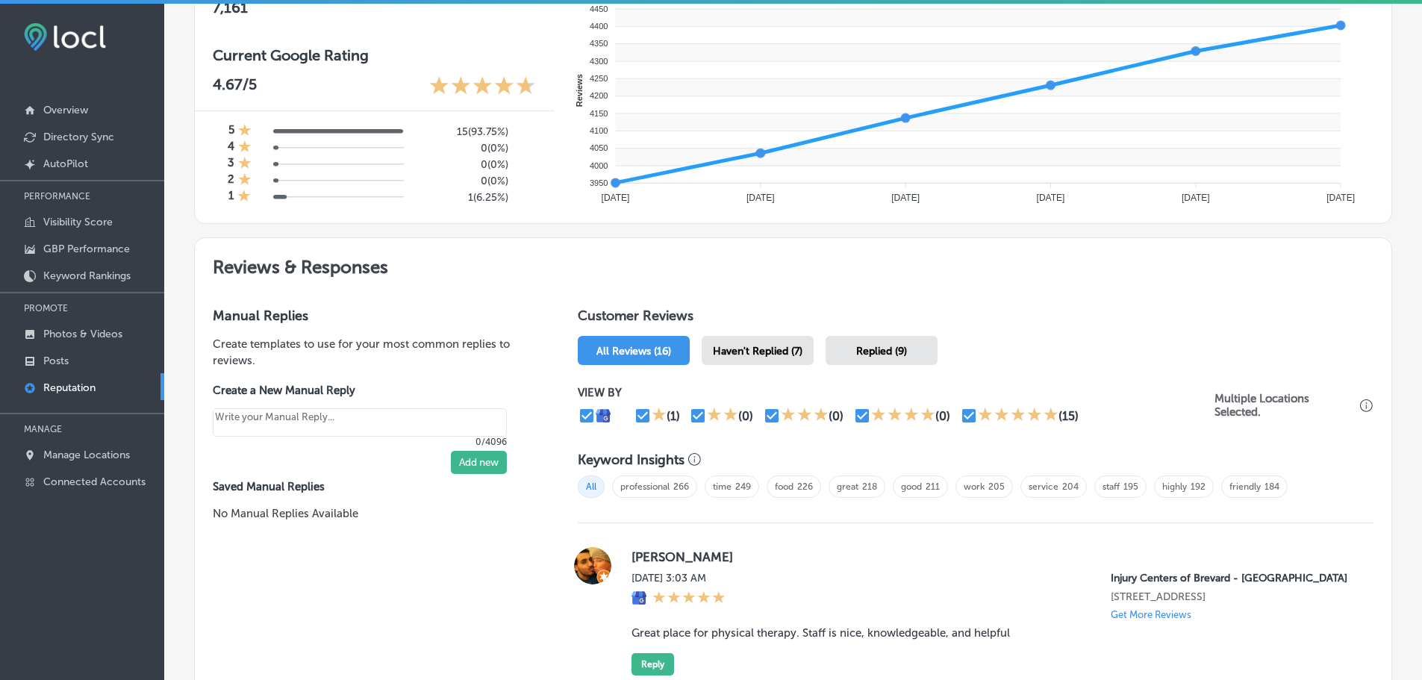
scroll to position [597, 0]
click at [728, 347] on span "Haven't Replied (7)" at bounding box center [758, 349] width 90 height 13
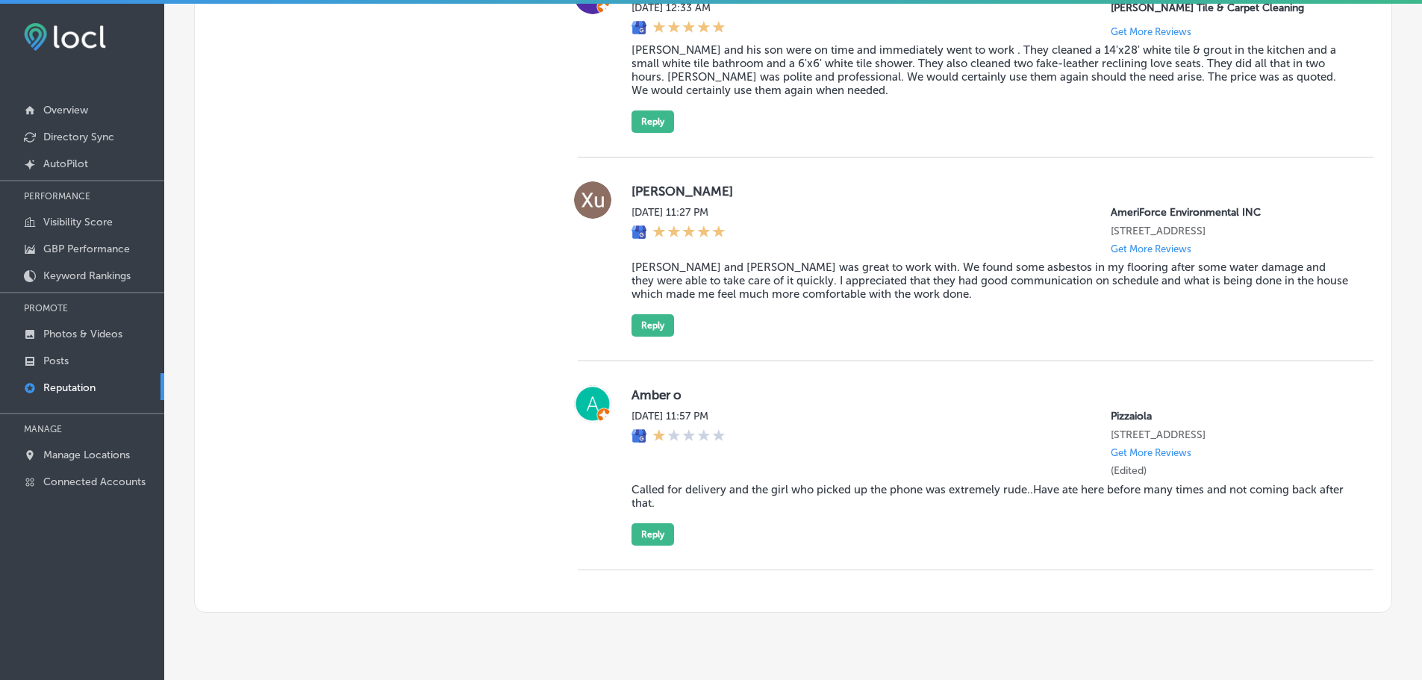
scroll to position [1866, 0]
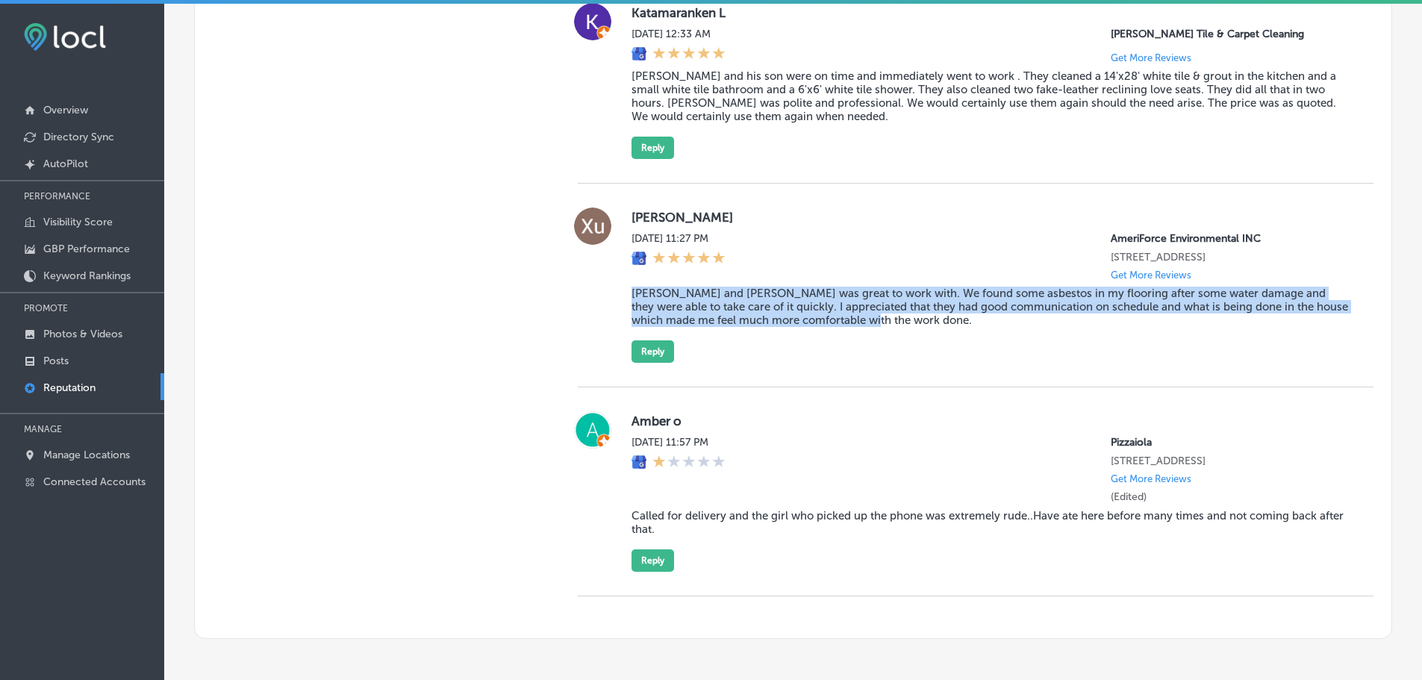
drag, startPoint x: 625, startPoint y: 313, endPoint x: 898, endPoint y: 346, distance: 275.1
click at [898, 346] on div "[PERSON_NAME][DATE] 11:27 PM AmeriForce Environmental INC [STREET_ADDRESS] Get …" at bounding box center [976, 284] width 796 height 155
copy blockquote "[PERSON_NAME] and [PERSON_NAME] was great to work with. We found some asbestos …"
click at [639, 363] on button "Reply" at bounding box center [652, 351] width 43 height 22
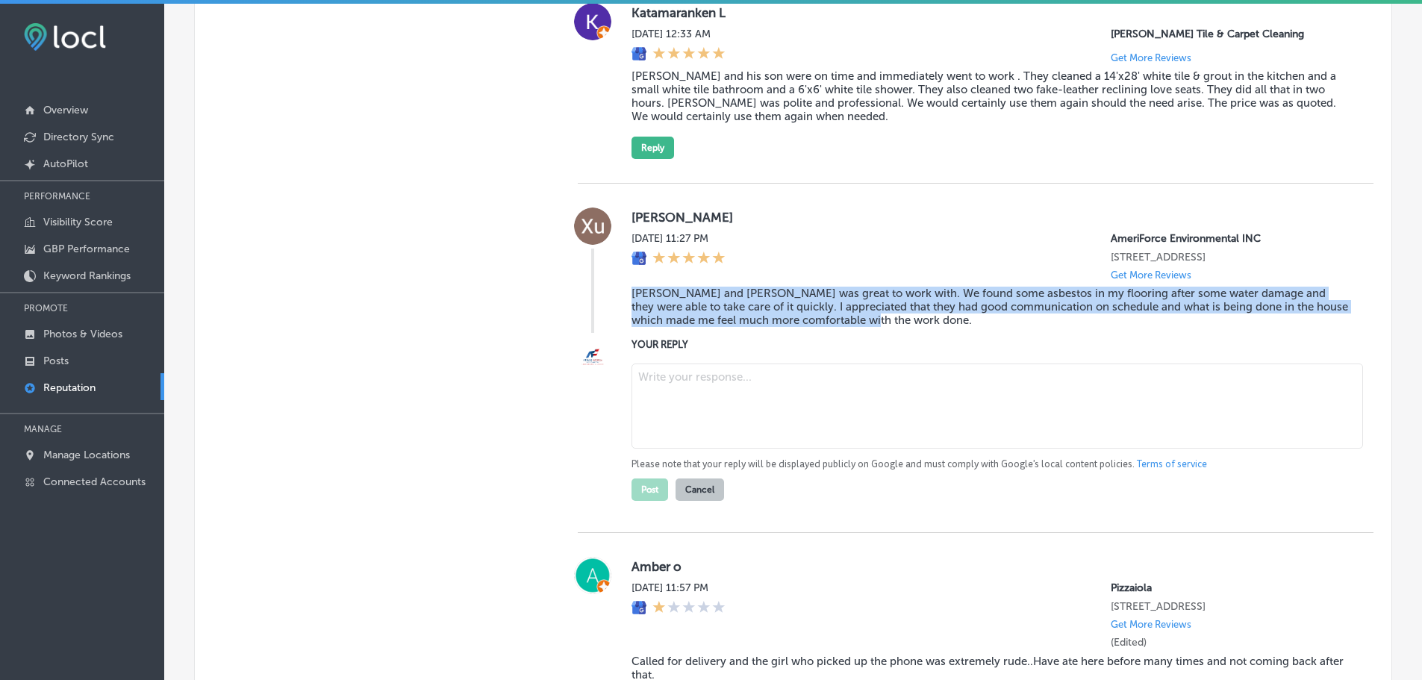
click at [714, 423] on textarea at bounding box center [996, 405] width 731 height 85
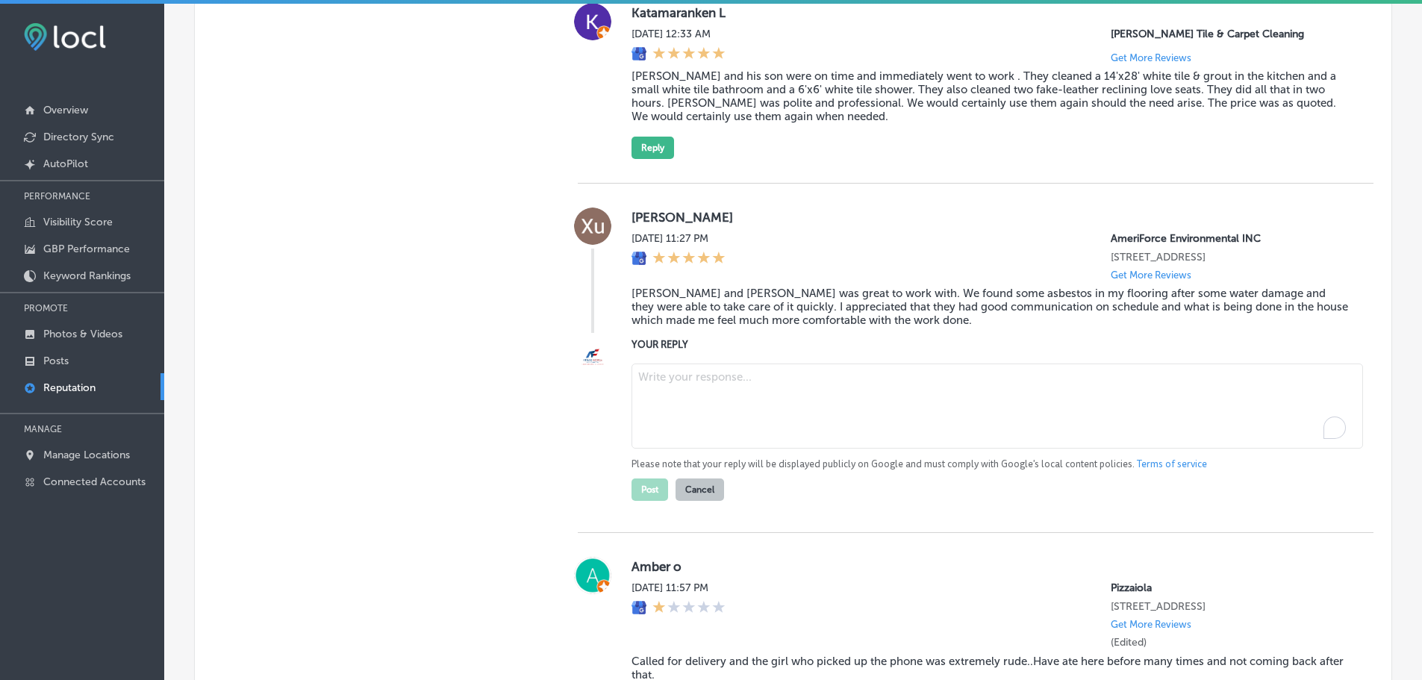
type textarea "x"
paste textarea "Thank you so much for sharing your experience! We’re happy to know that [PERSON…"
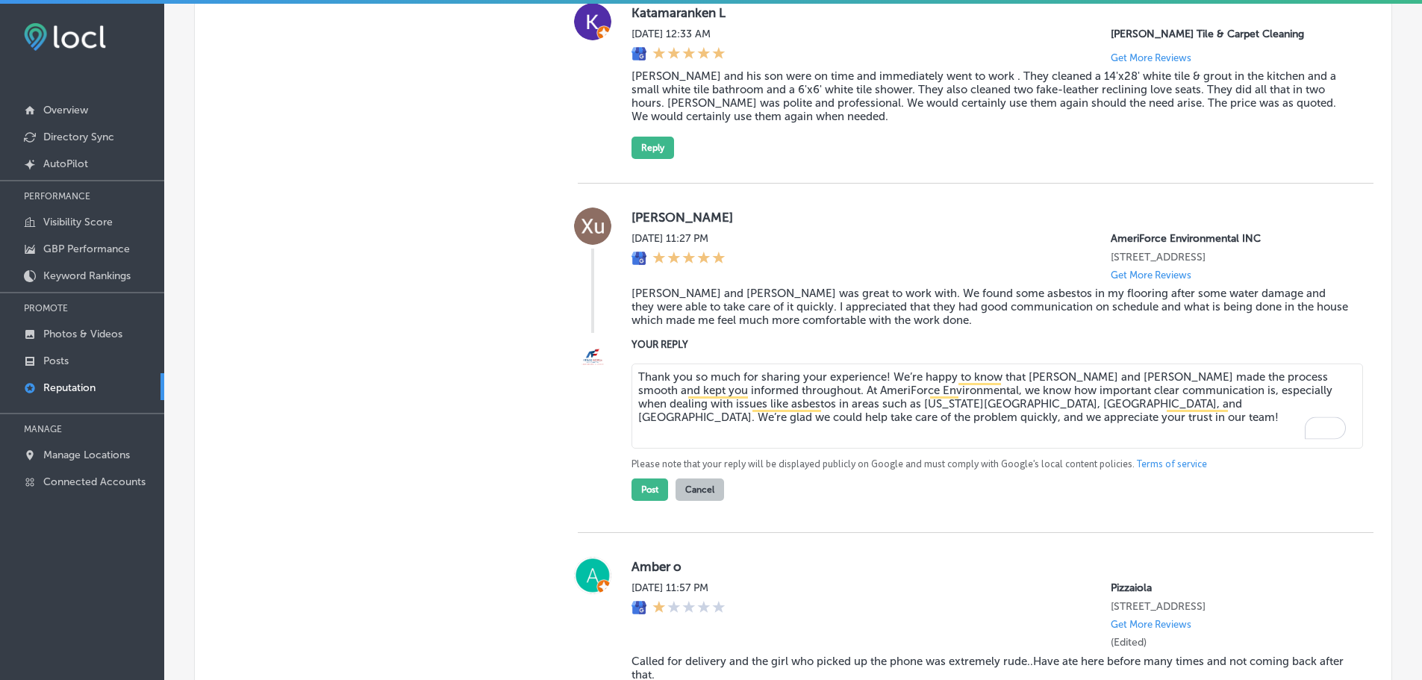
click at [879, 404] on textarea "Thank you so much for sharing your experience! We’re happy to know that [PERSON…" at bounding box center [996, 405] width 731 height 85
type textarea "Thank you so much for sharing your experience, [PERSON_NAME]! We’re happy to kn…"
click at [646, 501] on button "Post" at bounding box center [649, 489] width 37 height 22
type textarea "x"
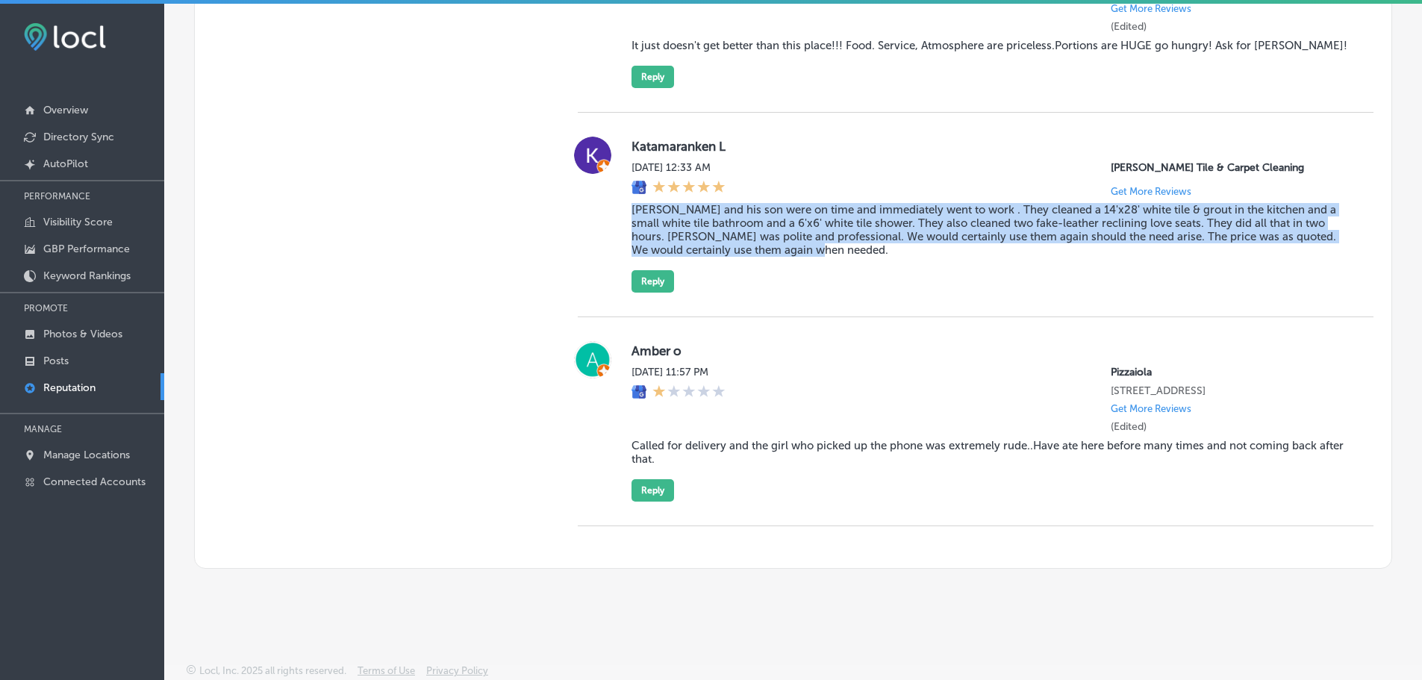
drag, startPoint x: 622, startPoint y: 209, endPoint x: 786, endPoint y: 252, distance: 169.1
click at [786, 252] on div "Katamaranken L [DATE] 12:33 AM [PERSON_NAME] Tile & Carpet Cleaning Get More Re…" at bounding box center [976, 215] width 796 height 156
copy blockquote "[PERSON_NAME] and his son were on time and immediately went to work . They clea…"
click at [652, 284] on button "Reply" at bounding box center [652, 281] width 43 height 22
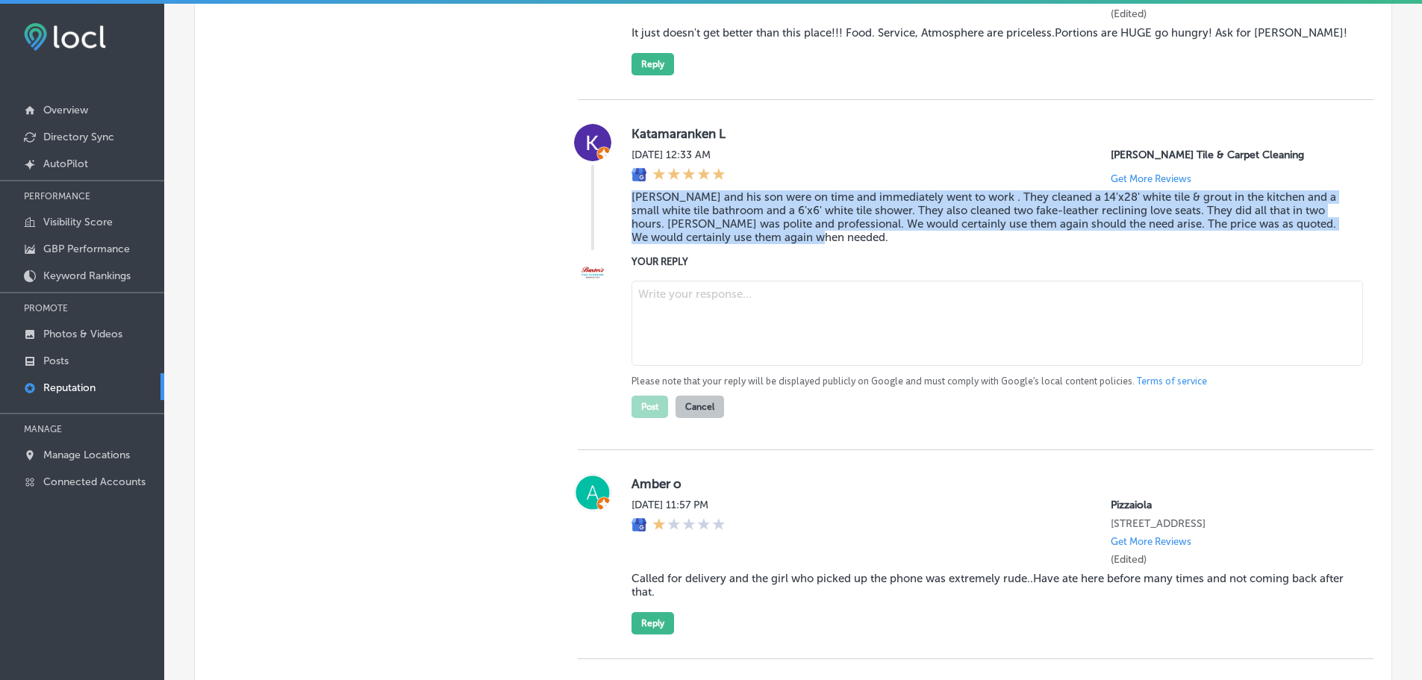
click at [690, 311] on textarea at bounding box center [996, 323] width 731 height 85
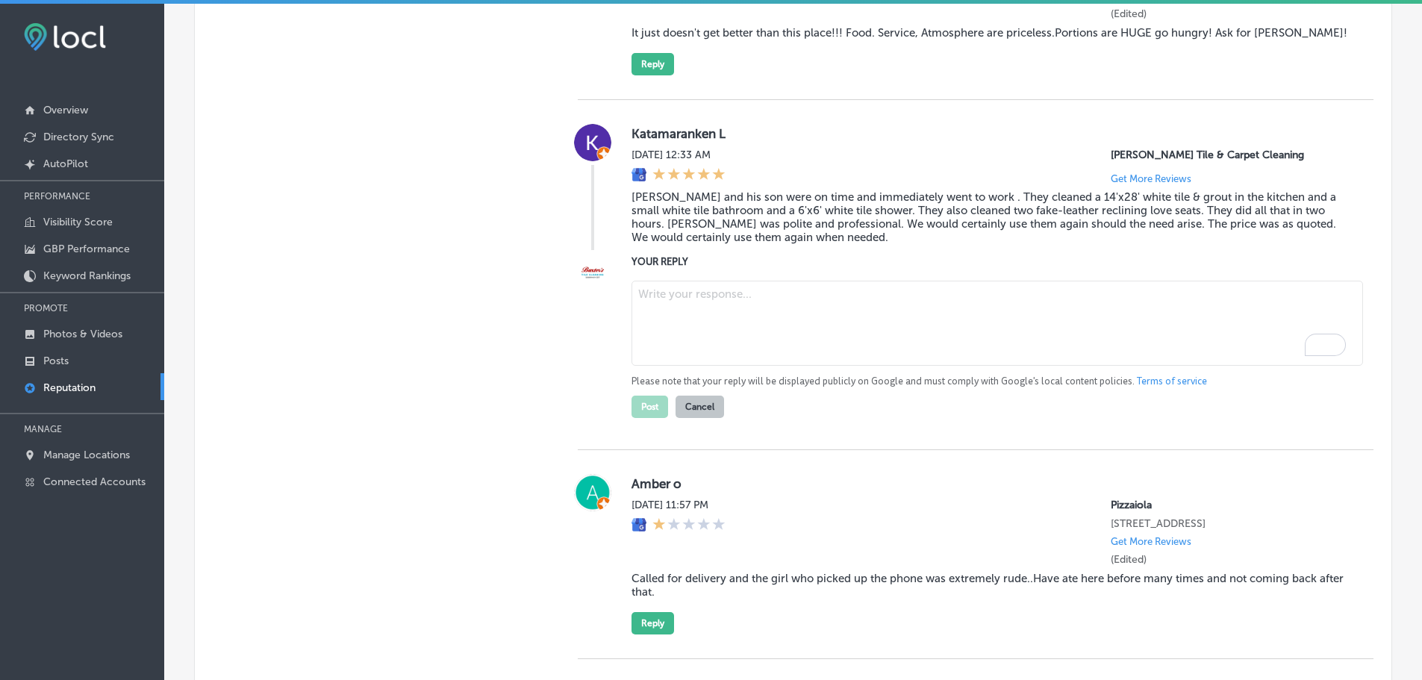
paste textarea "Thank you for your wonderful review! We're happy to hear that [PERSON_NAME] and…"
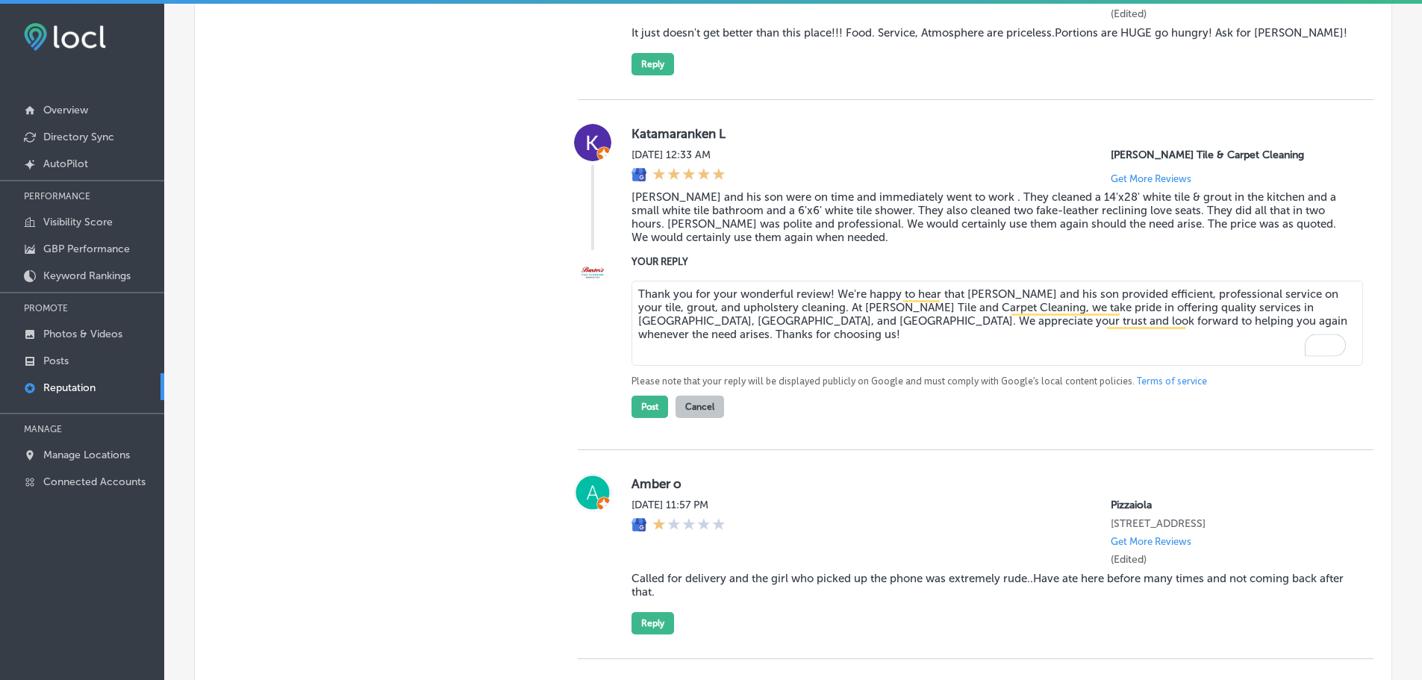
drag, startPoint x: 826, startPoint y: 309, endPoint x: 890, endPoint y: 318, distance: 65.6
click at [826, 309] on textarea "Thank you for your wonderful review! We're happy to hear that [PERSON_NAME] and…" at bounding box center [996, 323] width 731 height 85
type textarea "Thank you for your wonderful review, Katamaranken! We're happy to hear that [PE…"
click at [649, 418] on button "Post" at bounding box center [649, 407] width 37 height 22
type textarea "x"
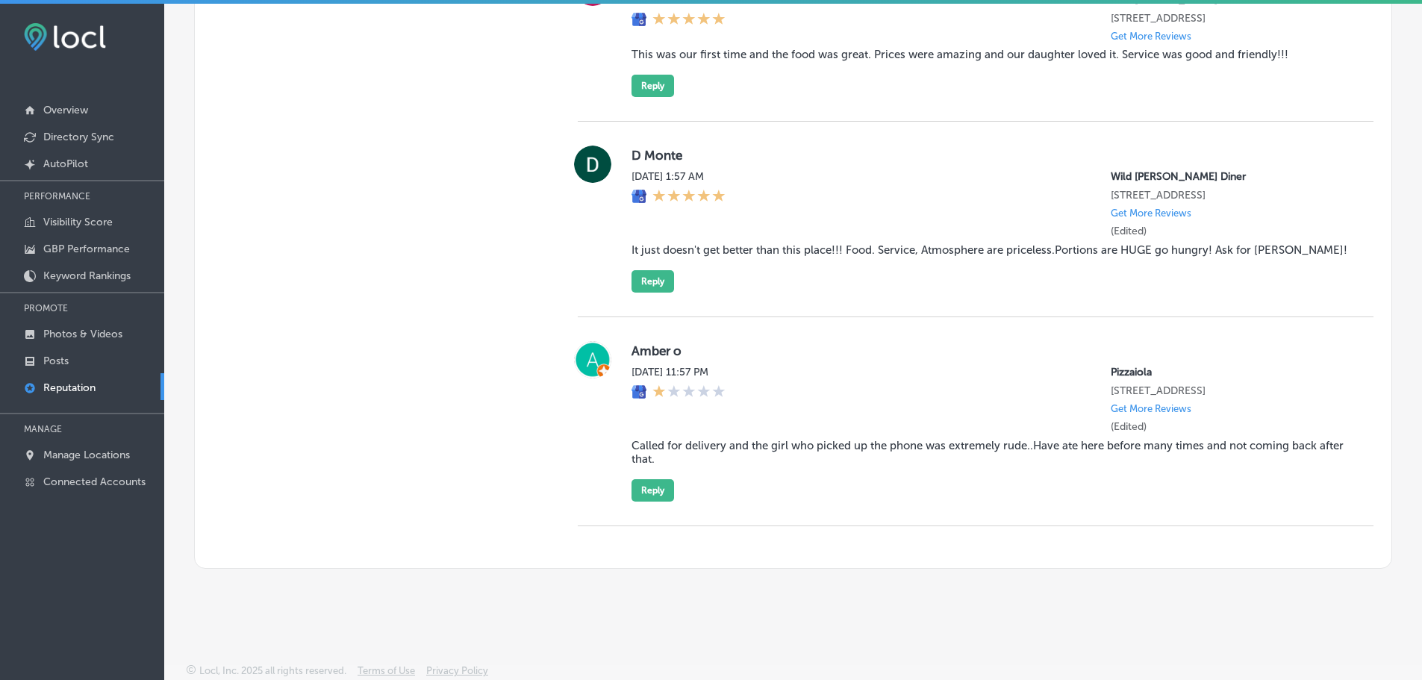
scroll to position [1541, 0]
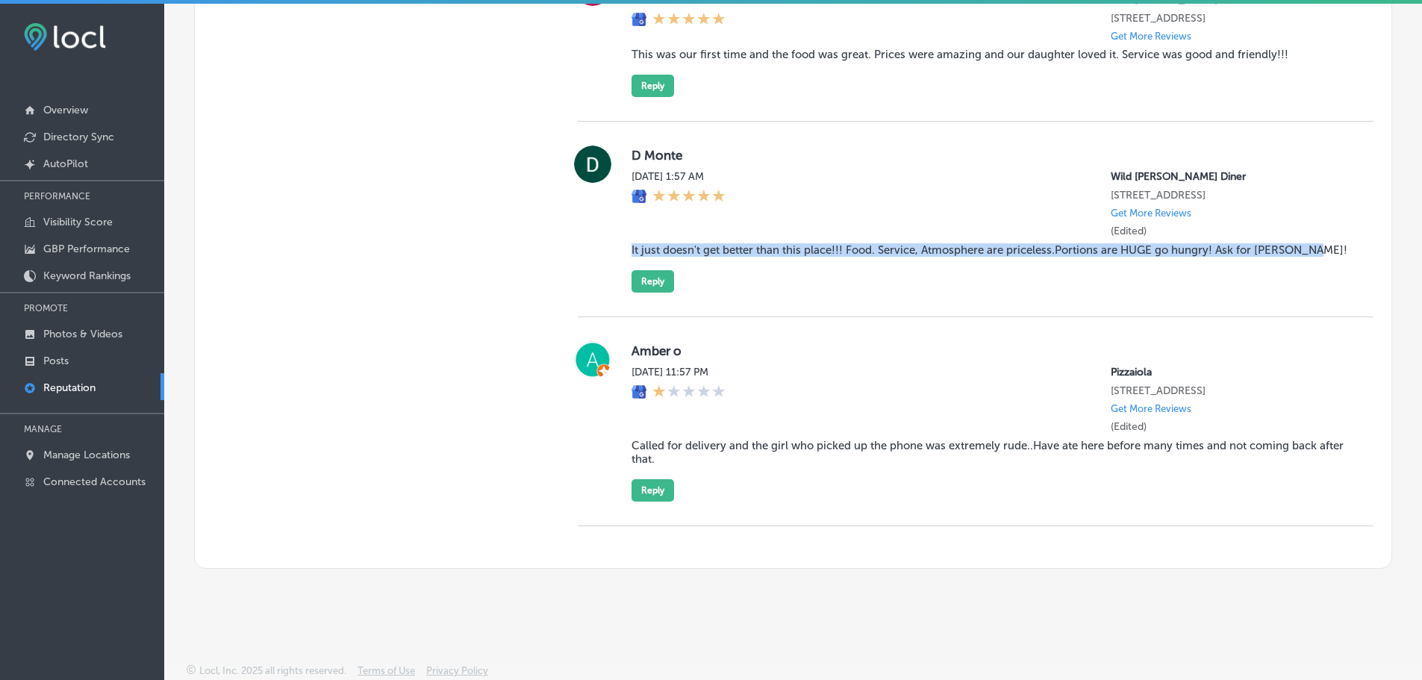
drag, startPoint x: 622, startPoint y: 246, endPoint x: 1302, endPoint y: 242, distance: 679.2
click at [1302, 242] on div "D Monte [DATE] 1:57 AM Wild [PERSON_NAME] Diner [STREET_ADDRESS] Get More Revie…" at bounding box center [976, 219] width 796 height 147
copy blockquote "It just doesn't get better than this place!!! Food. Service, Atmosphere are pri…"
click at [664, 285] on button "Reply" at bounding box center [652, 281] width 43 height 22
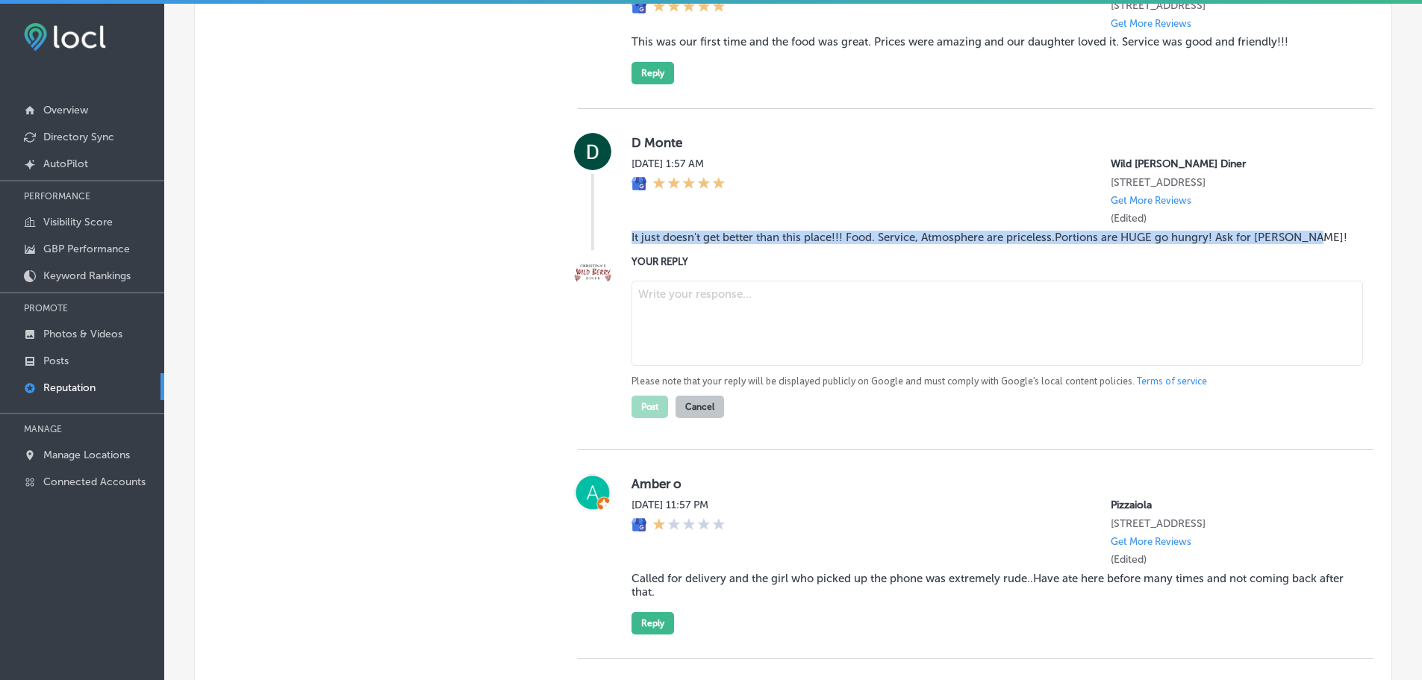
click at [700, 312] on textarea at bounding box center [996, 323] width 731 height 85
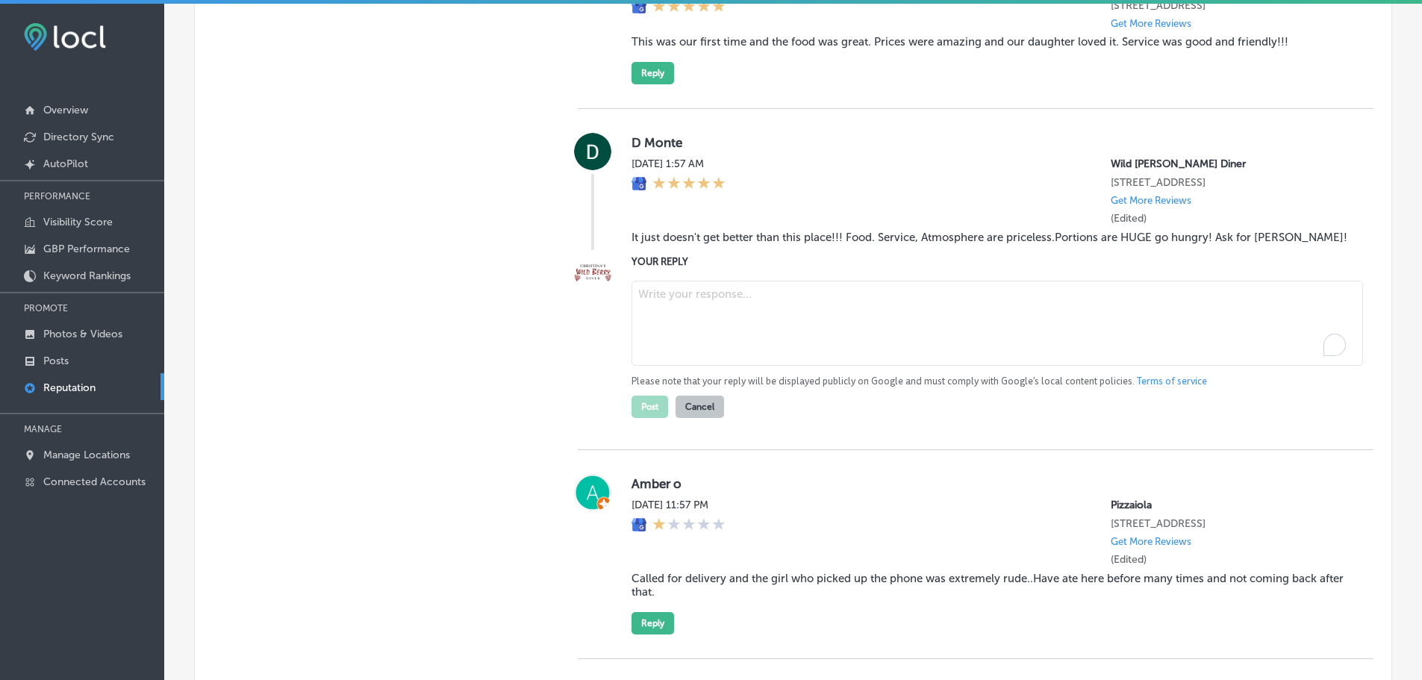
paste textarea "Thank you for the fantastic review! We're so glad you enjoyed the food, service…"
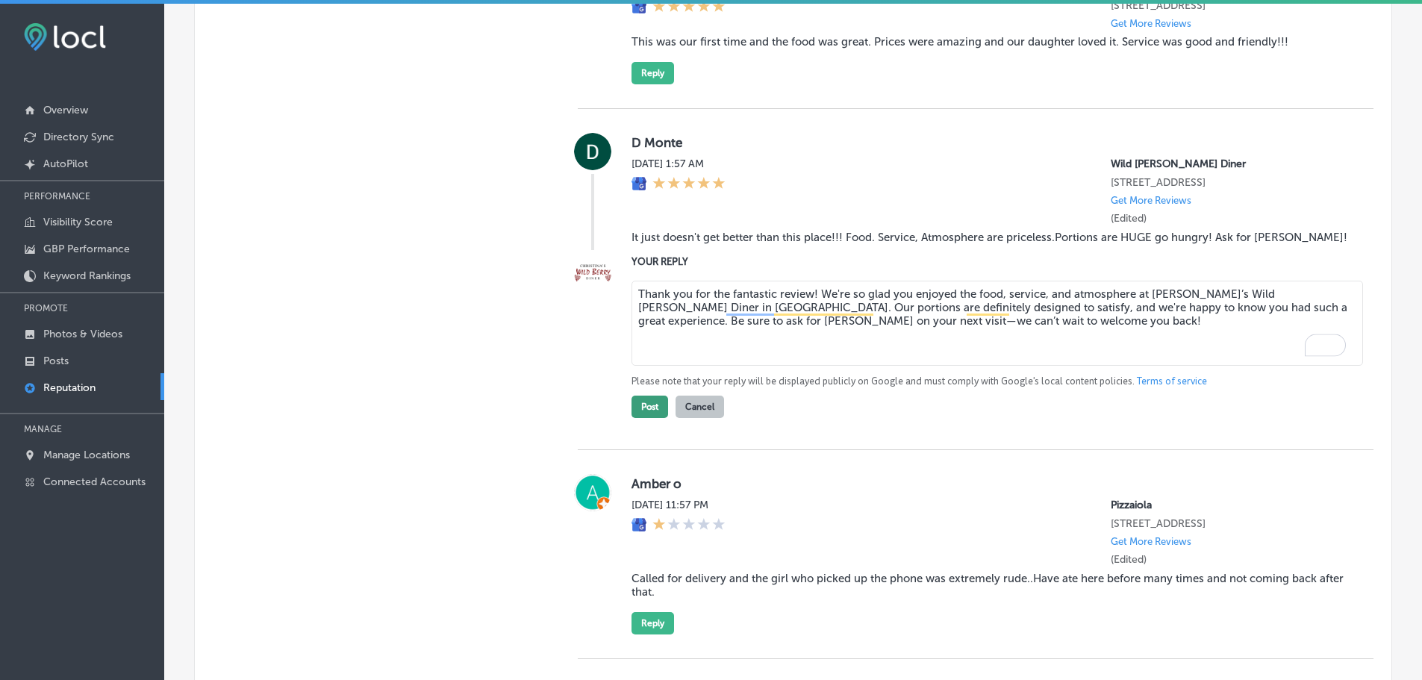
type textarea "Thank you for the fantastic review! We're so glad you enjoyed the food, service…"
click at [642, 418] on button "Post" at bounding box center [649, 407] width 37 height 22
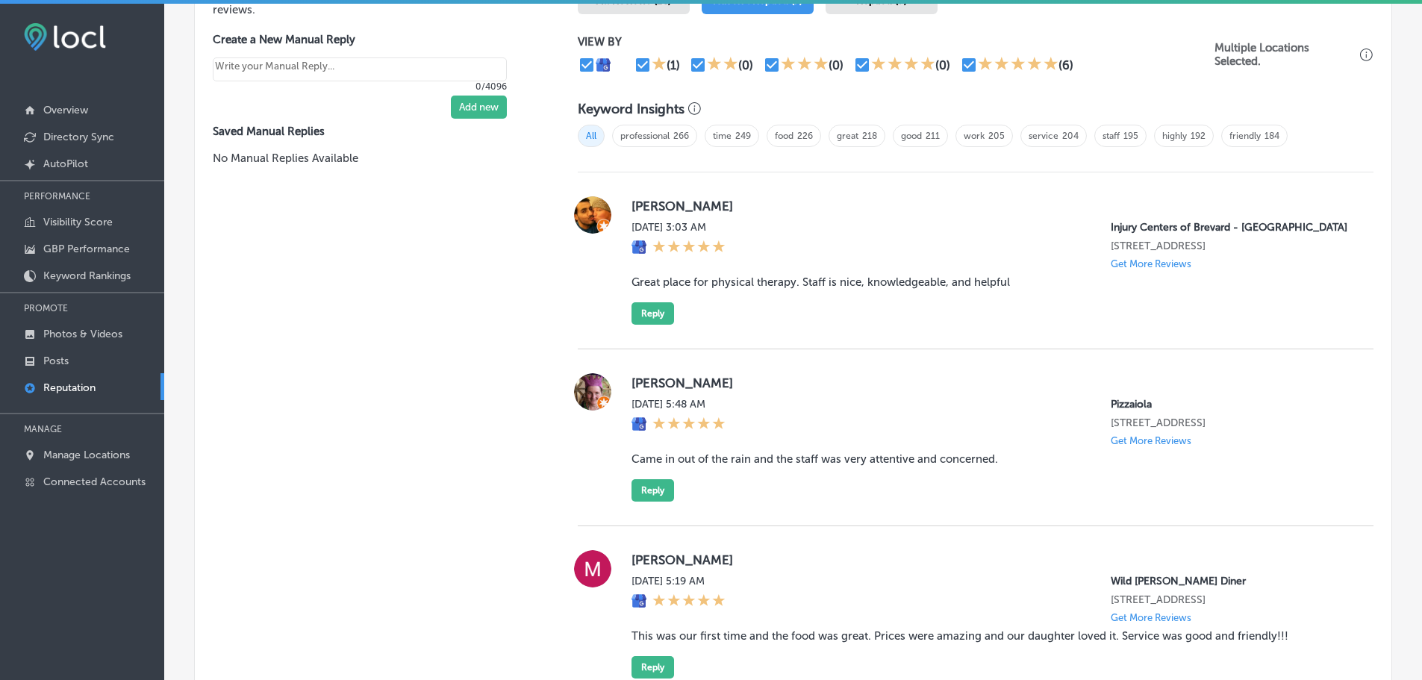
scroll to position [823, 0]
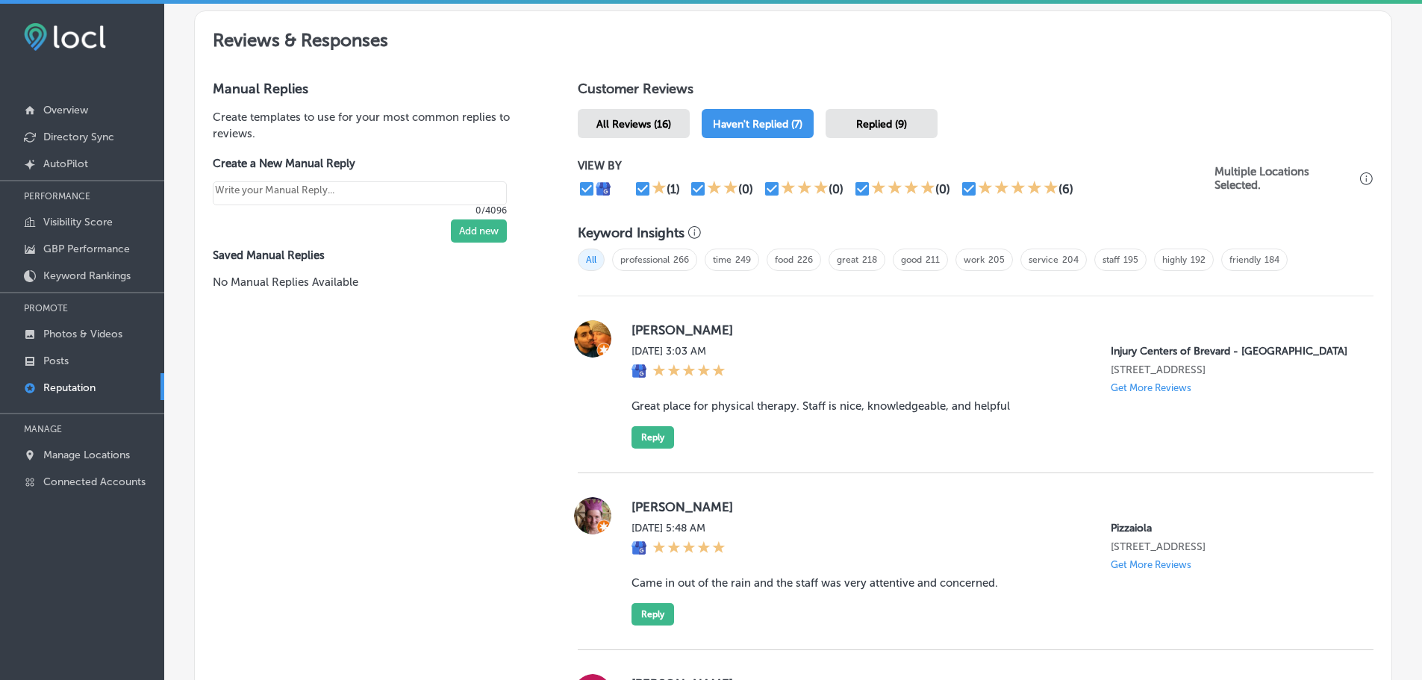
click at [877, 128] on span "Replied (9)" at bounding box center [881, 124] width 51 height 13
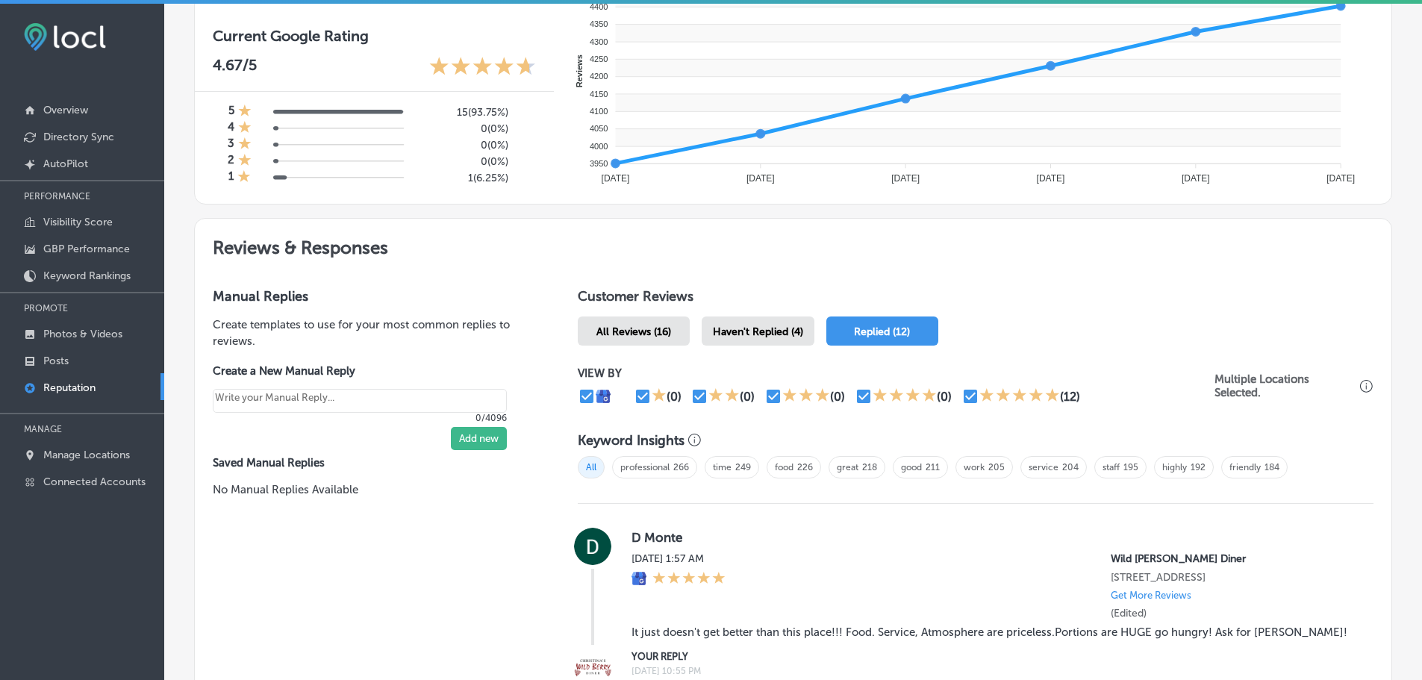
scroll to position [823, 0]
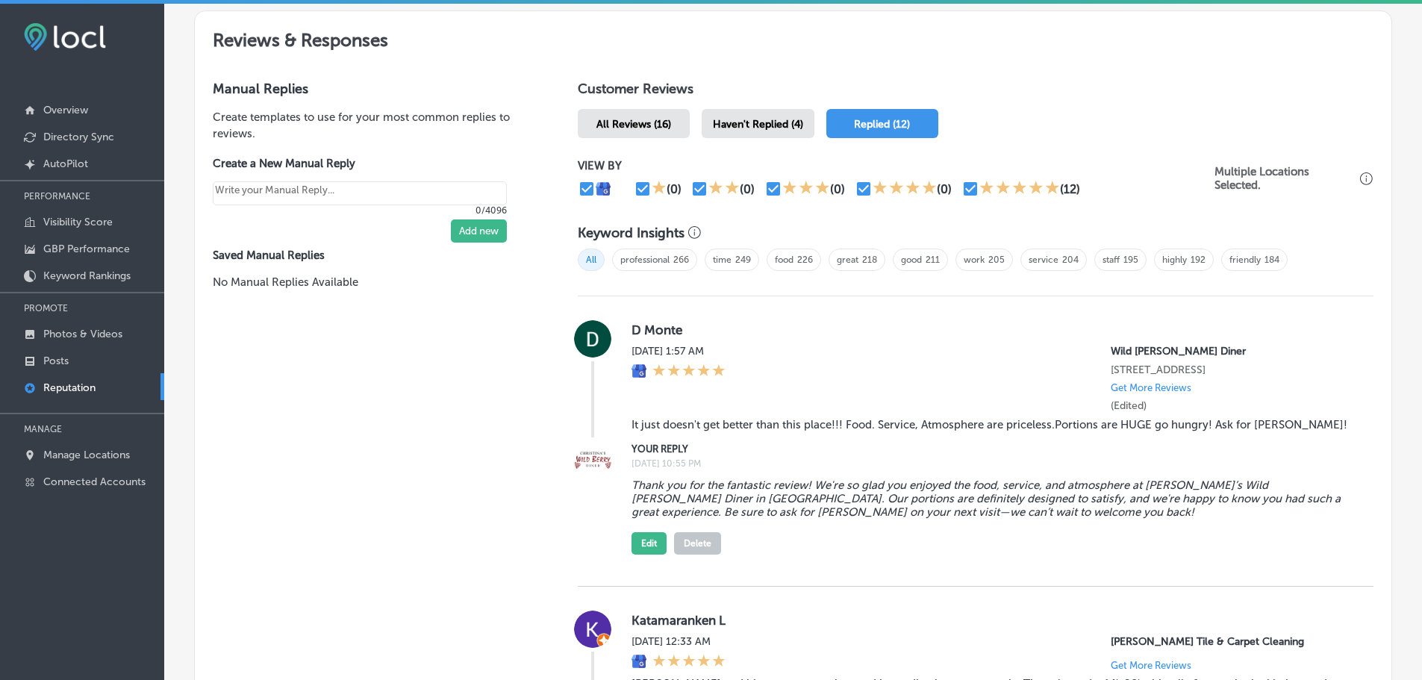
click at [759, 116] on div "Haven't Replied (4)" at bounding box center [758, 123] width 113 height 29
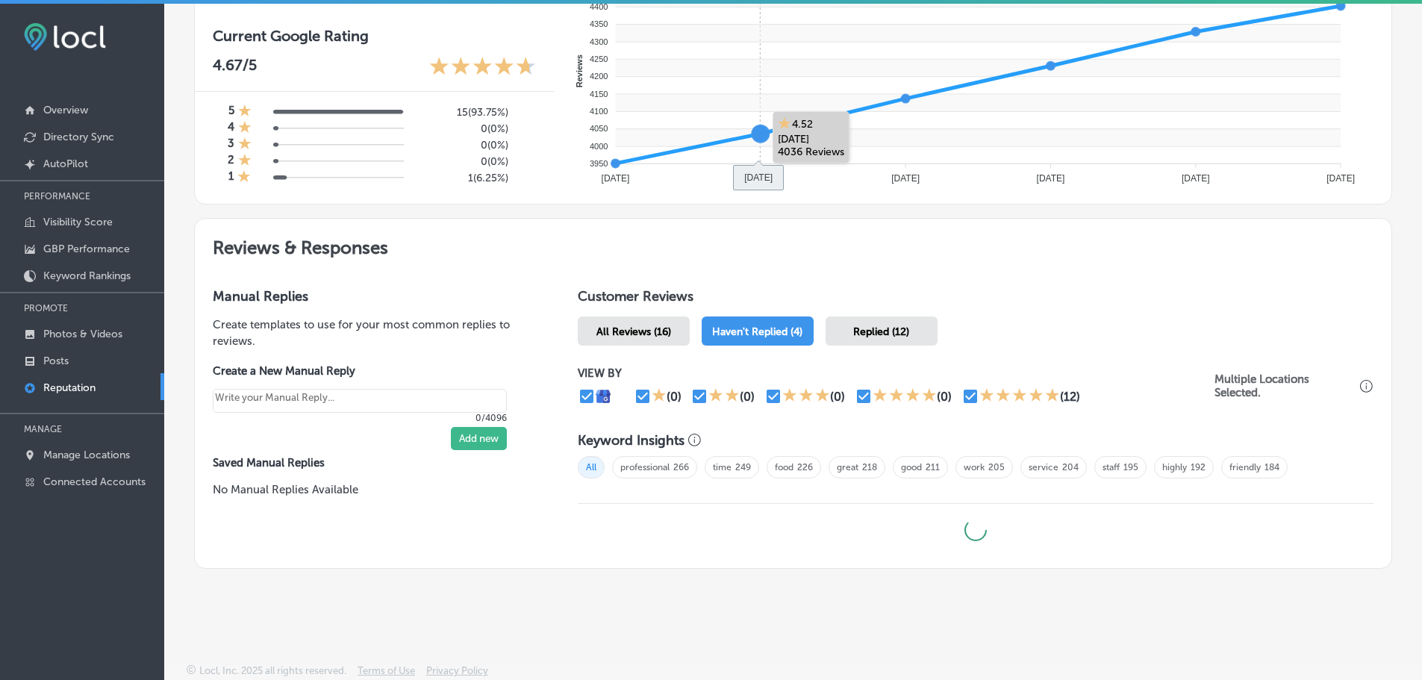
type textarea "x"
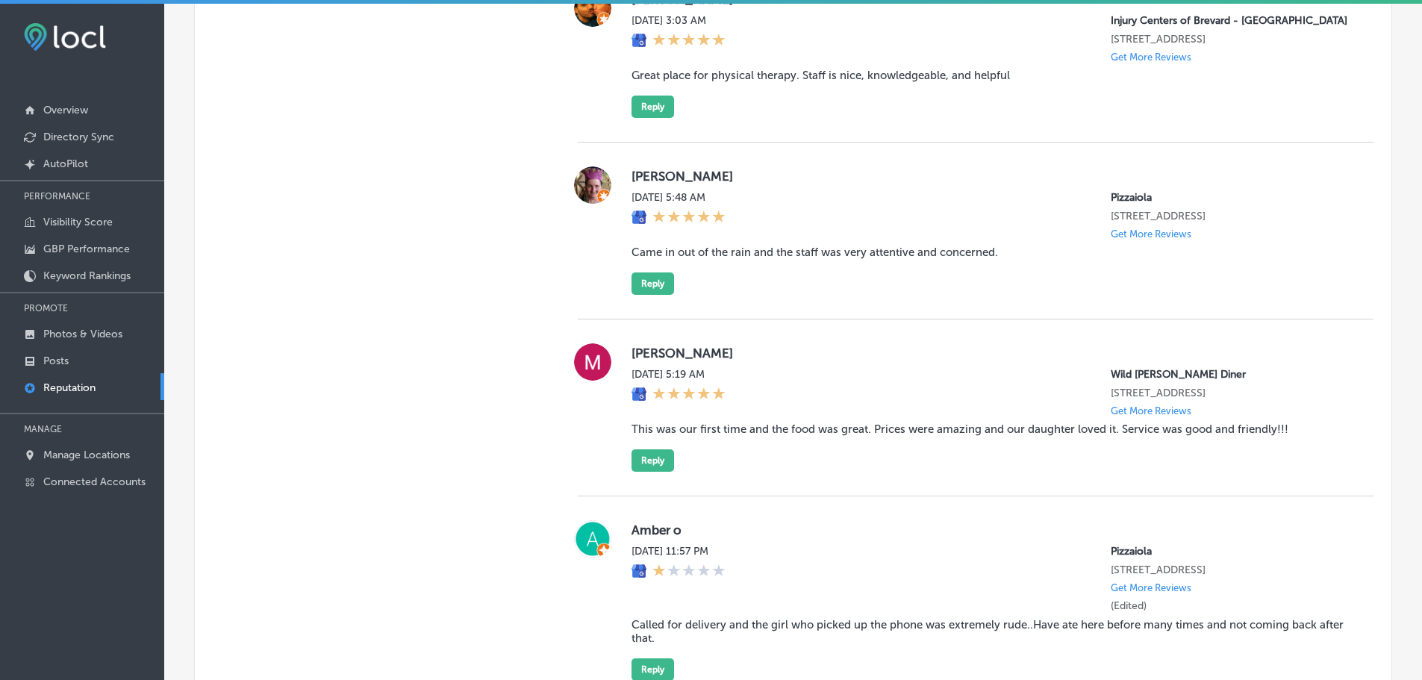
scroll to position [1196, 0]
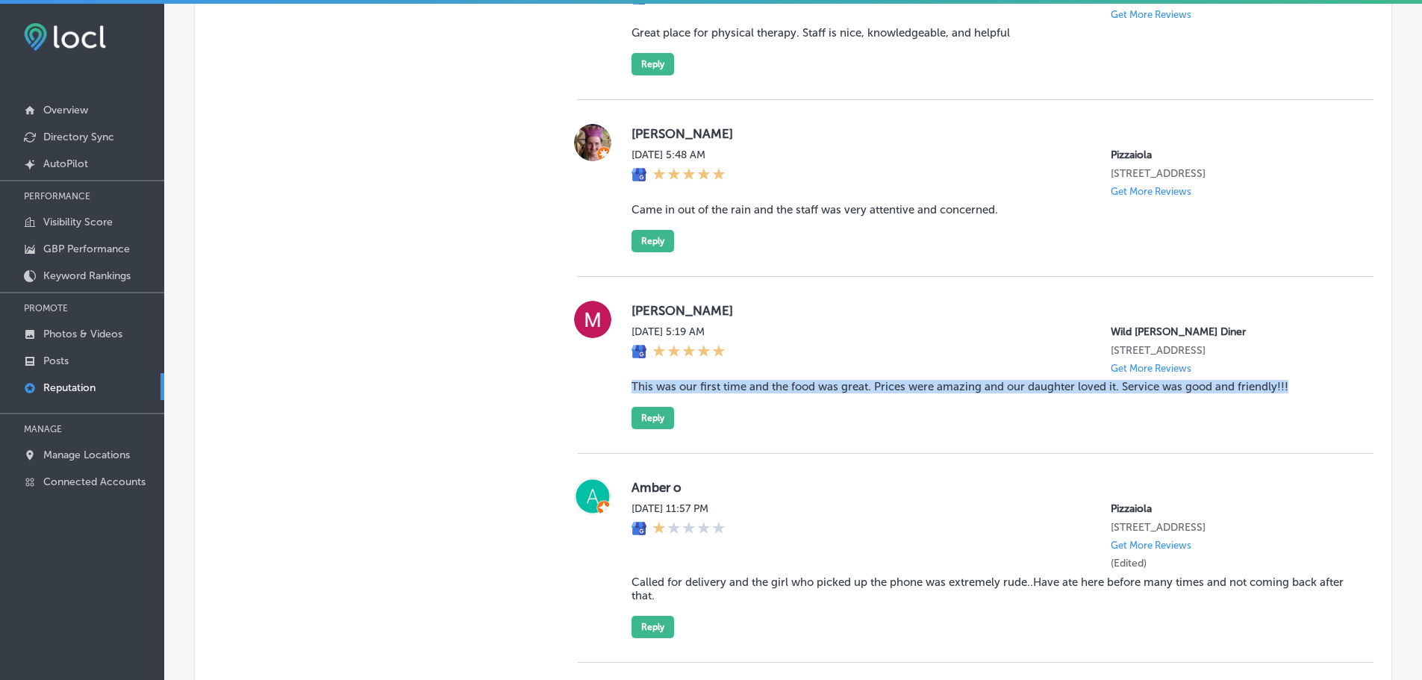
drag, startPoint x: 624, startPoint y: 398, endPoint x: 1282, endPoint y: 400, distance: 658.3
click at [1294, 403] on div "[PERSON_NAME] [DATE] 5:19 AM Wild [PERSON_NAME] Diner [STREET_ADDRESS] Get More…" at bounding box center [976, 365] width 796 height 128
copy blockquote "This was our first time and the food was great. Prices were amazing and our dau…"
click at [652, 429] on button "Reply" at bounding box center [652, 418] width 43 height 22
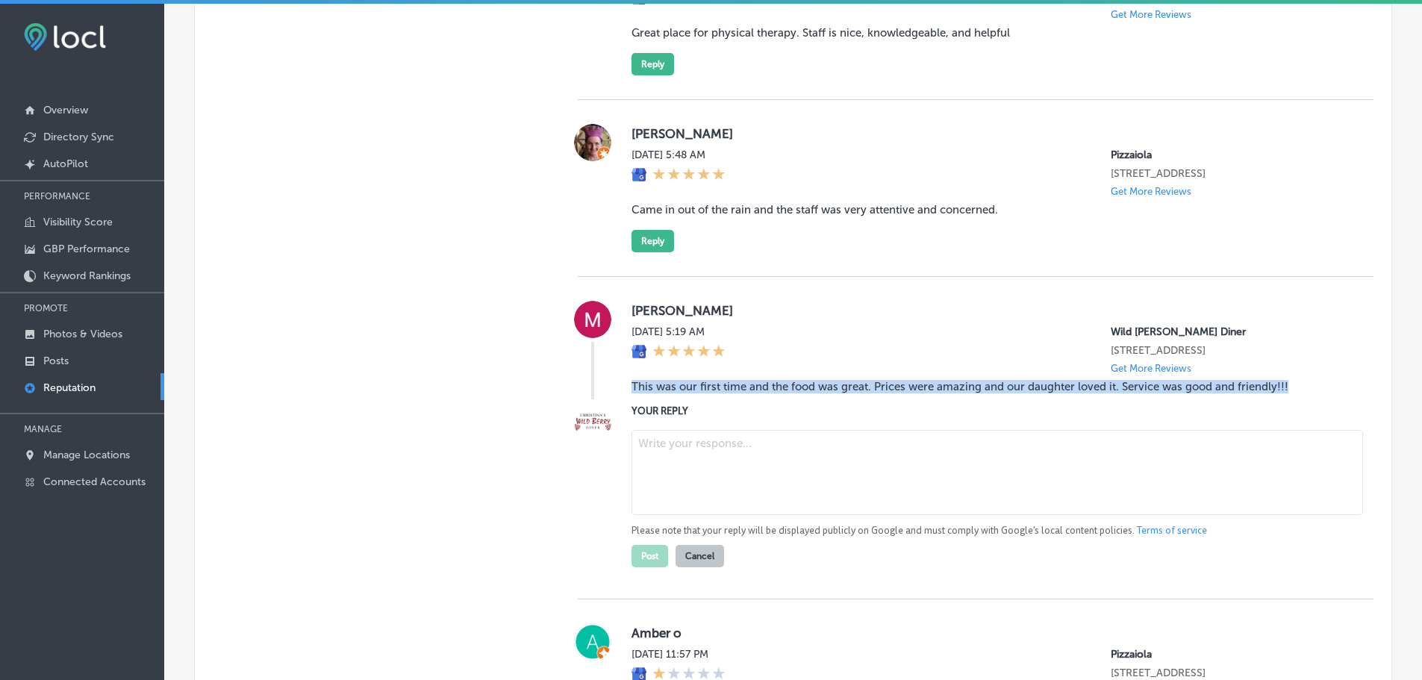
click at [696, 459] on textarea at bounding box center [996, 472] width 731 height 85
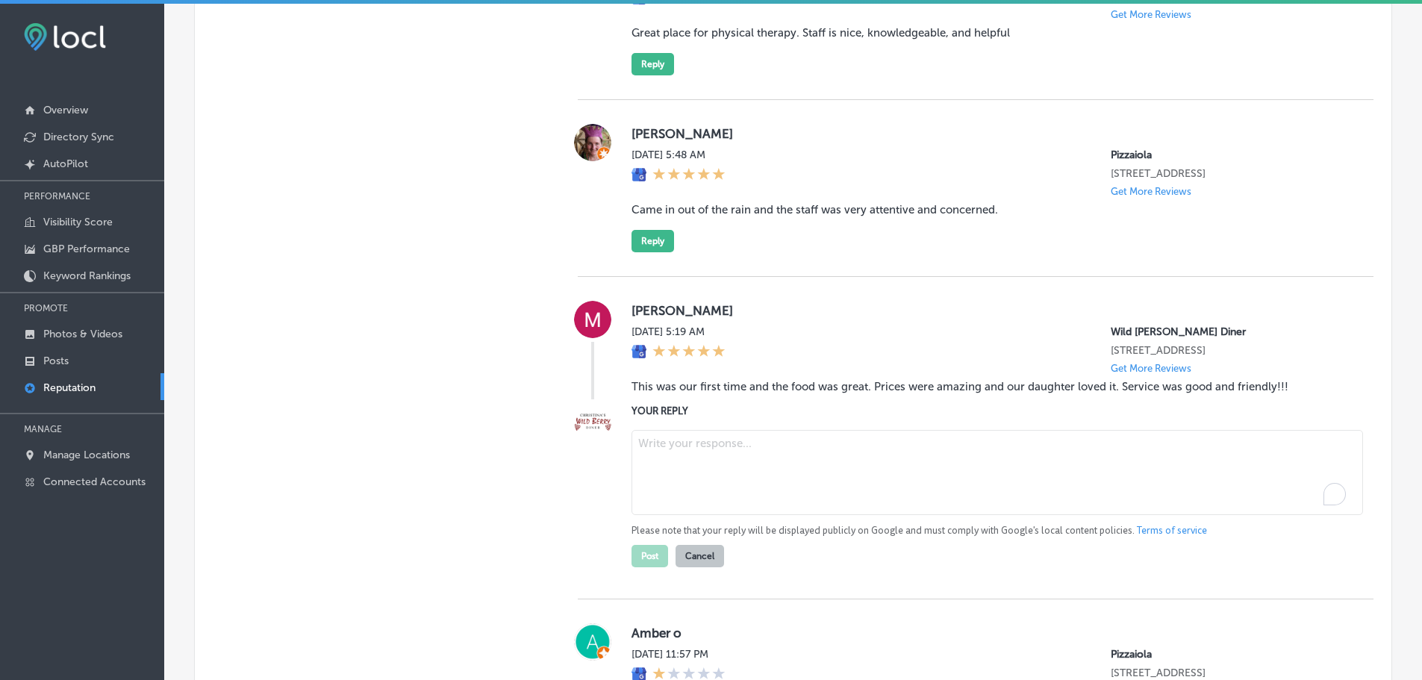
paste textarea "Thank you for the wonderful review! We're so happy you had a great first experi…"
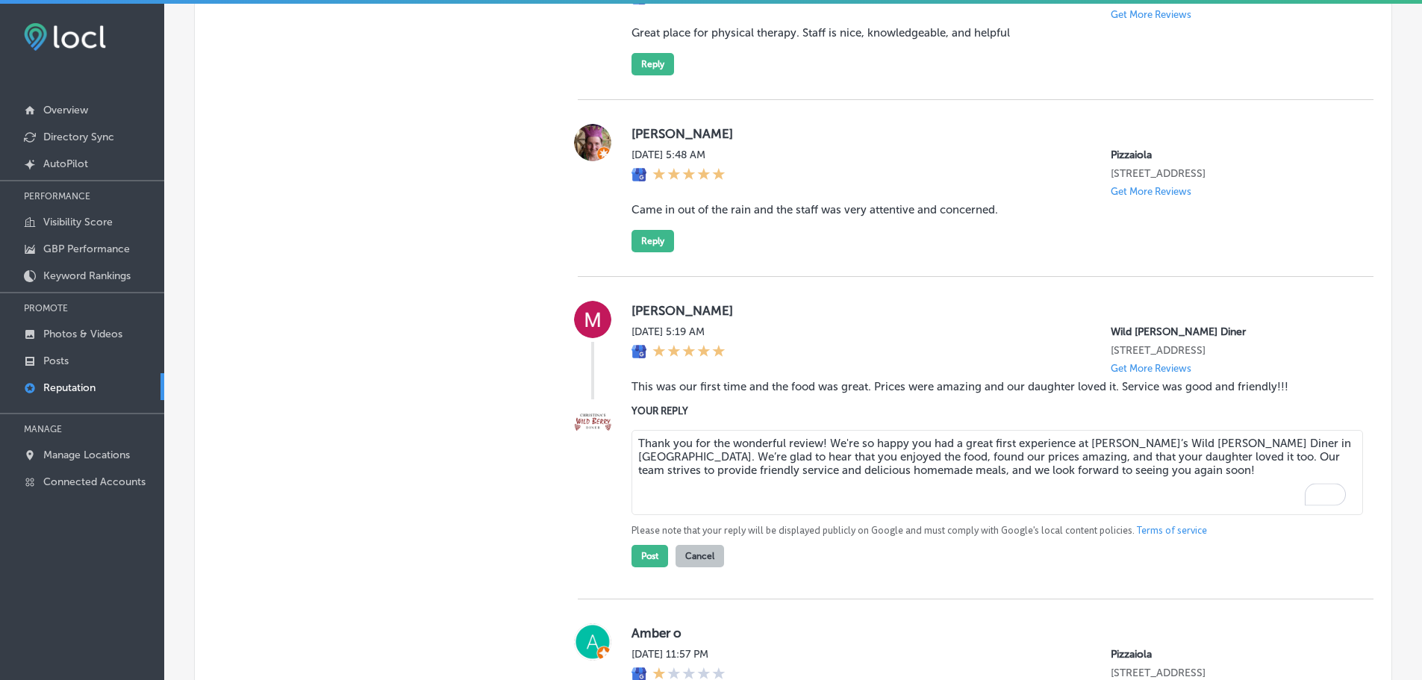
drag, startPoint x: 820, startPoint y: 457, endPoint x: 828, endPoint y: 457, distance: 8.2
click at [820, 457] on textarea "Thank you for the wonderful review! We're so happy you had a great first experi…" at bounding box center [996, 472] width 731 height 85
type textarea "Thank you for the wonderful review, [PERSON_NAME]! We're so happy you had a gre…"
click at [649, 567] on button "Post" at bounding box center [649, 556] width 37 height 22
type textarea "x"
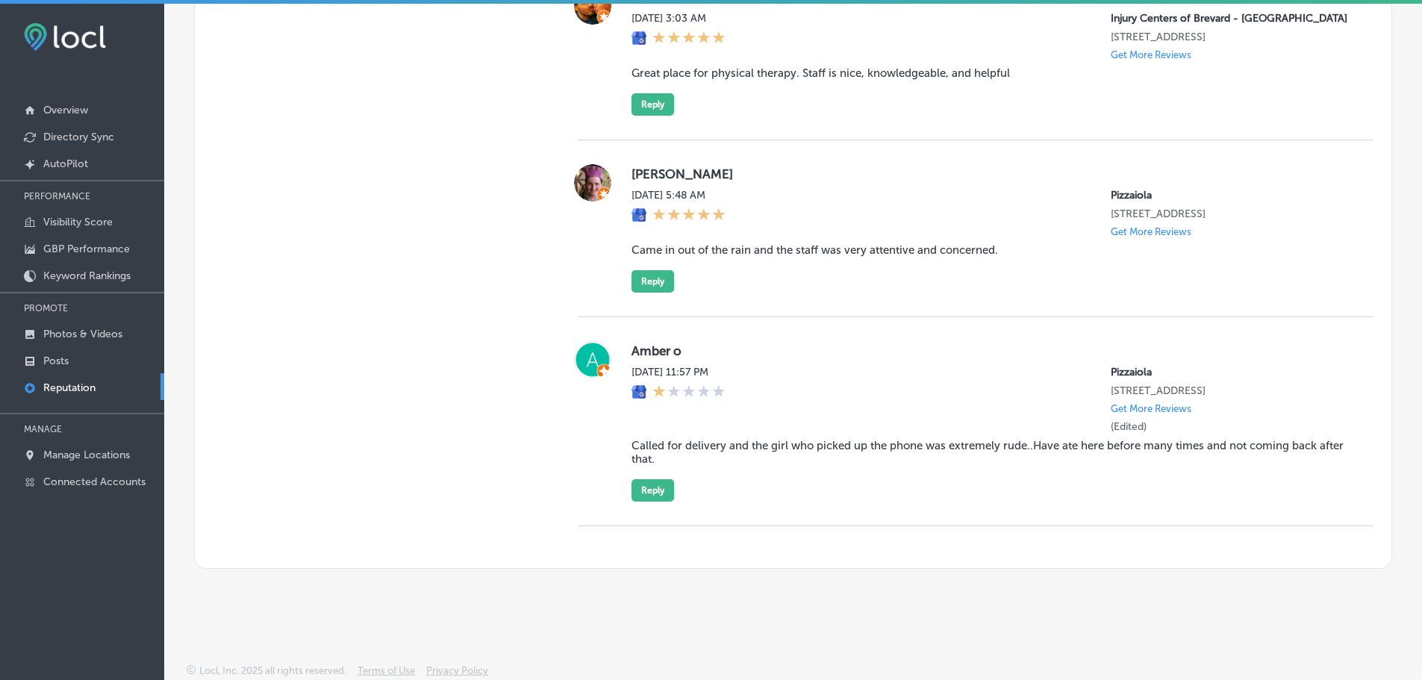
scroll to position [1168, 0]
drag, startPoint x: 620, startPoint y: 248, endPoint x: 999, endPoint y: 255, distance: 380.0
click at [999, 255] on div "[PERSON_NAME] [DATE] 5:48 AM Pizzaiola [STREET_ADDRESS] Get More Reviews Came i…" at bounding box center [976, 228] width 796 height 128
copy blockquote "Came in out of the rain and the staff was very attentive and concerned."
click at [662, 289] on button "Reply" at bounding box center [652, 281] width 43 height 22
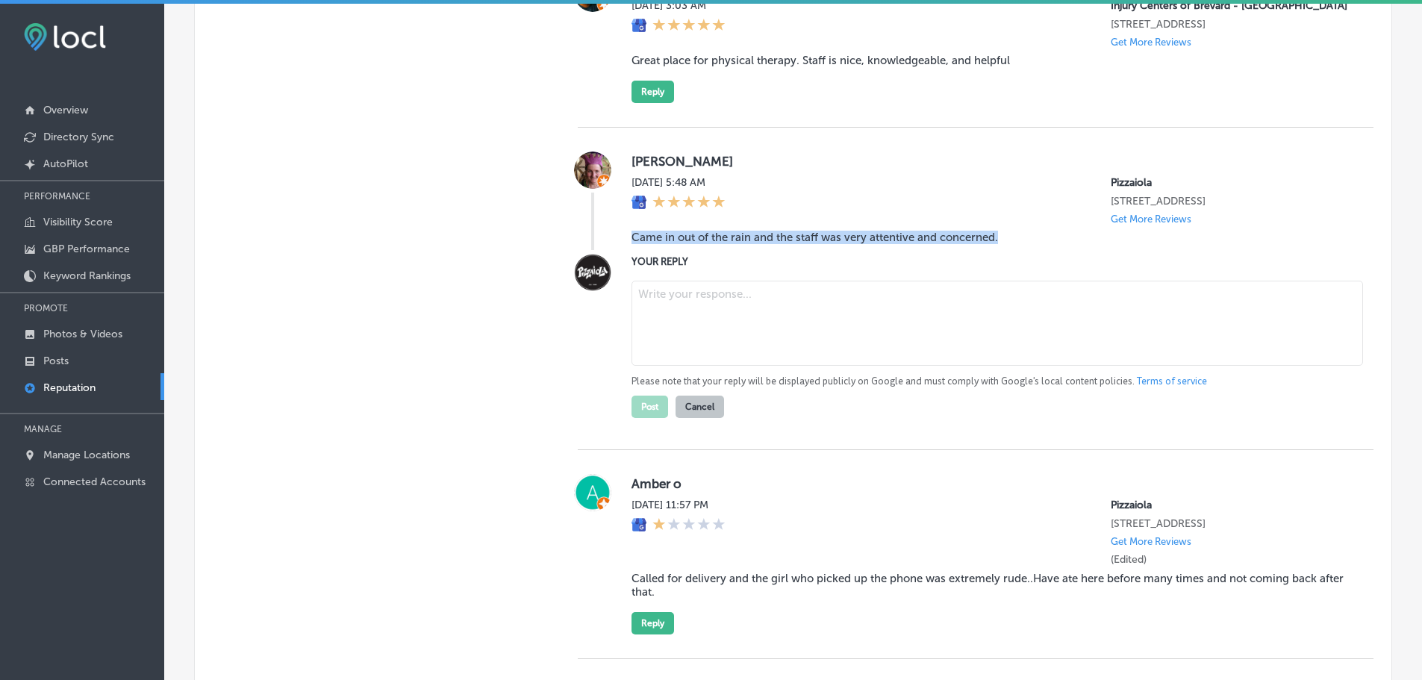
drag, startPoint x: 709, startPoint y: 341, endPoint x: 713, endPoint y: 333, distance: 9.0
click at [710, 341] on textarea at bounding box center [996, 323] width 731 height 85
paste textarea "Thank you, [[PERSON_NAME]’s Name], for the kind words! We're so glad you stoppe…"
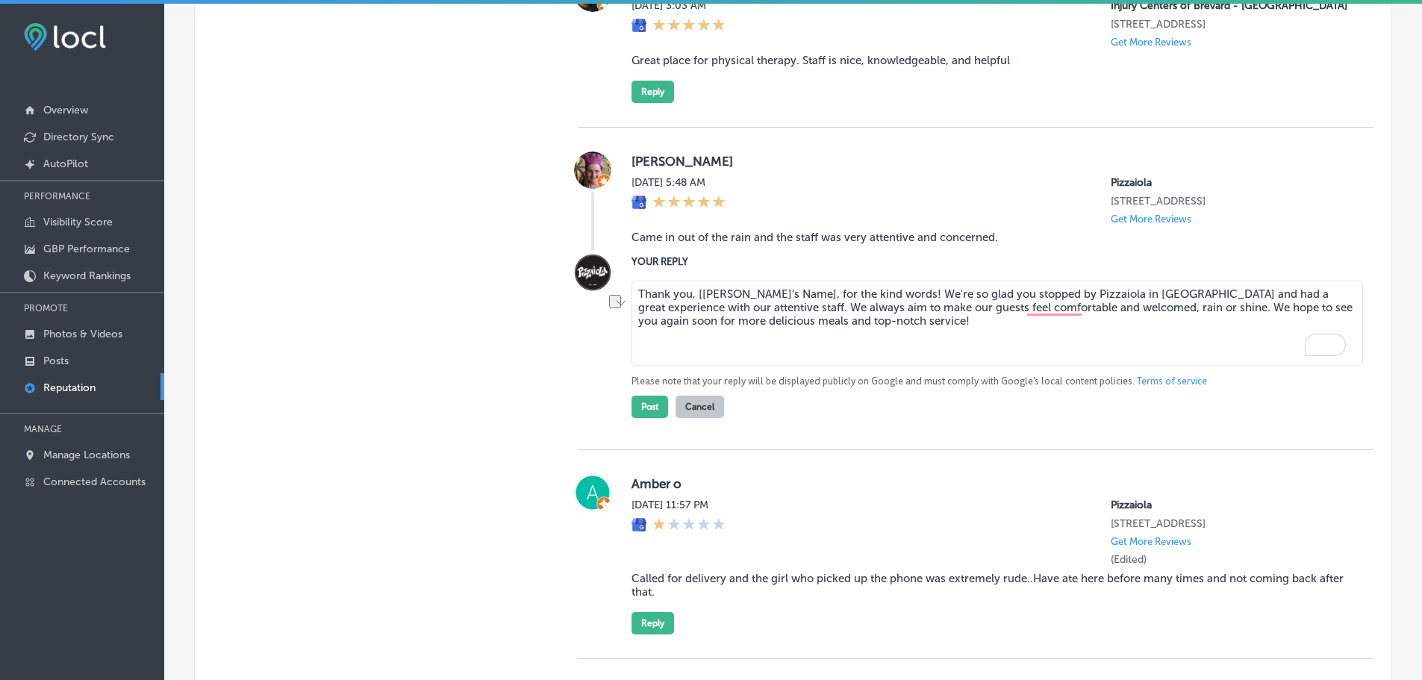
drag, startPoint x: 687, startPoint y: 307, endPoint x: 793, endPoint y: 306, distance: 106.0
click at [793, 306] on textarea "Thank you, [[PERSON_NAME]’s Name], for the kind words! We're so glad you stoppe…" at bounding box center [996, 323] width 731 height 85
click at [785, 308] on textarea "Thank you for the kind words! We're so glad you stopped by Pizzaiola in [GEOGRA…" at bounding box center [996, 323] width 731 height 85
type textarea "Thank you for the kind words, [PERSON_NAME]! We're so glad you stopped by Pizza…"
click at [644, 417] on button "Post" at bounding box center [649, 407] width 37 height 22
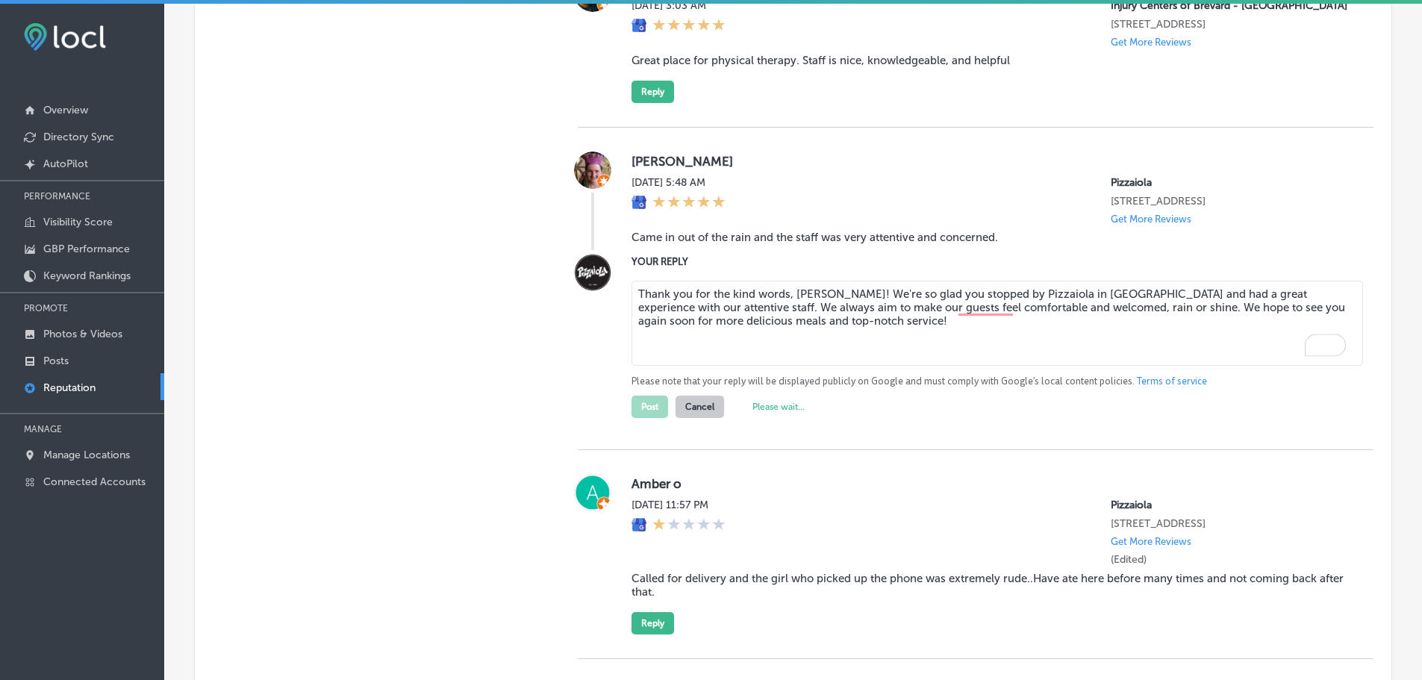
type textarea "x"
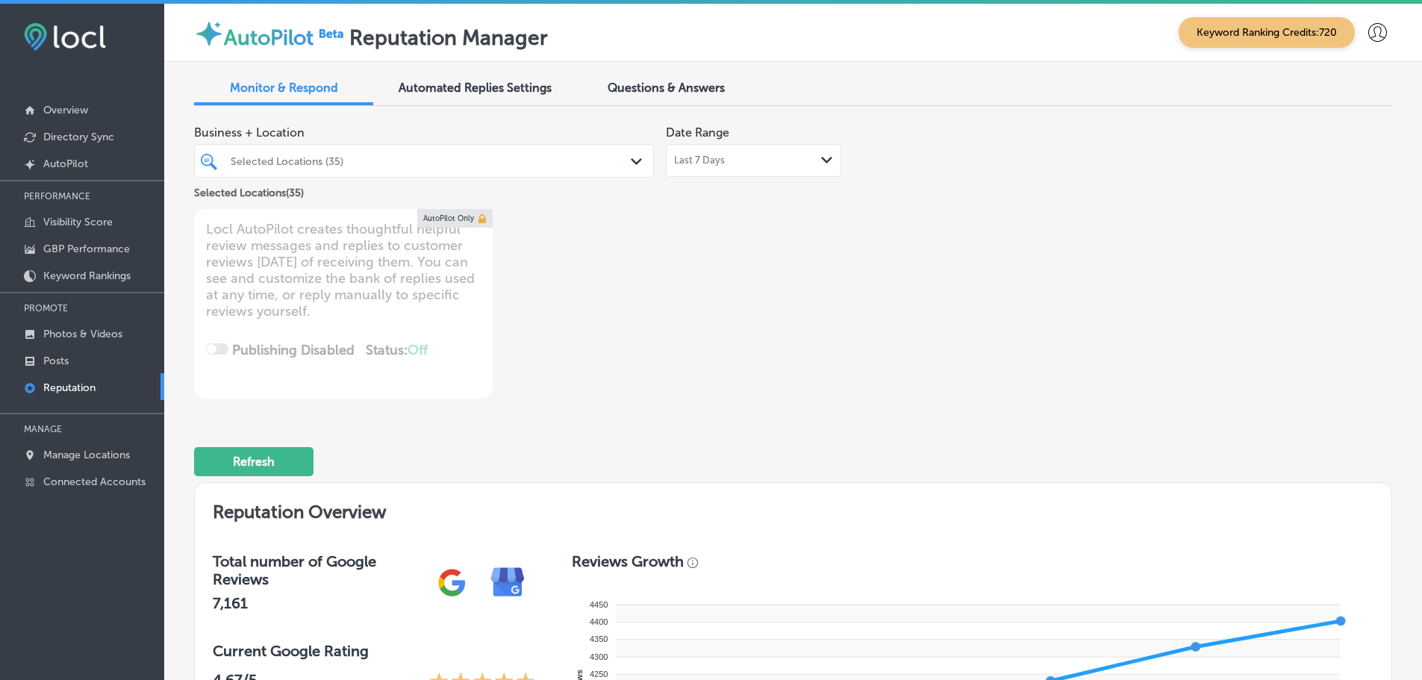
scroll to position [991, 0]
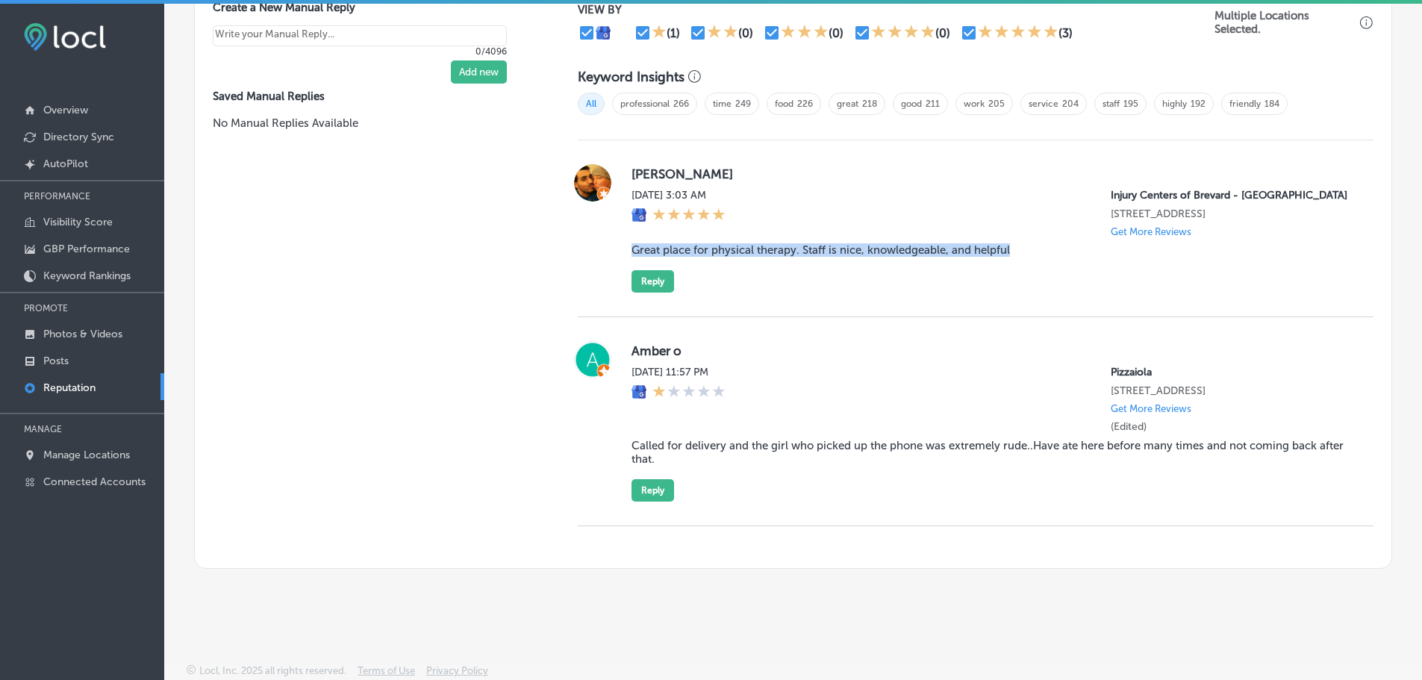
drag, startPoint x: 627, startPoint y: 249, endPoint x: 1011, endPoint y: 256, distance: 383.7
click at [1011, 256] on div "[PERSON_NAME][DATE] 3:03 AM Injury Centers of [GEOGRAPHIC_DATA] - [GEOGRAPHIC_D…" at bounding box center [976, 228] width 796 height 128
copy blockquote "Great place for physical therapy. Staff is nice, knowledgeable, and helpful"
click at [644, 275] on button "Reply" at bounding box center [652, 281] width 43 height 22
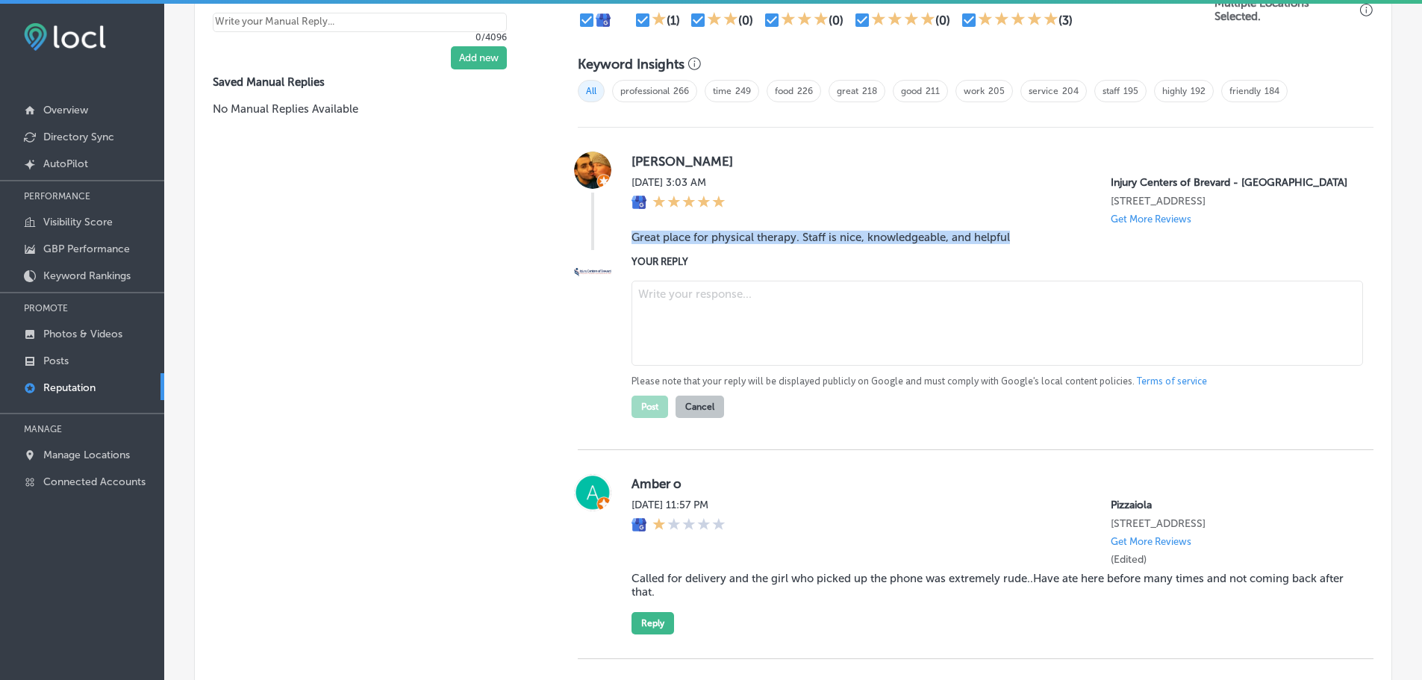
click at [703, 313] on textarea at bounding box center [996, 323] width 731 height 85
paste textarea "Thank you for the wonderful review, [Reviewer Name]! We're so glad you had a po…"
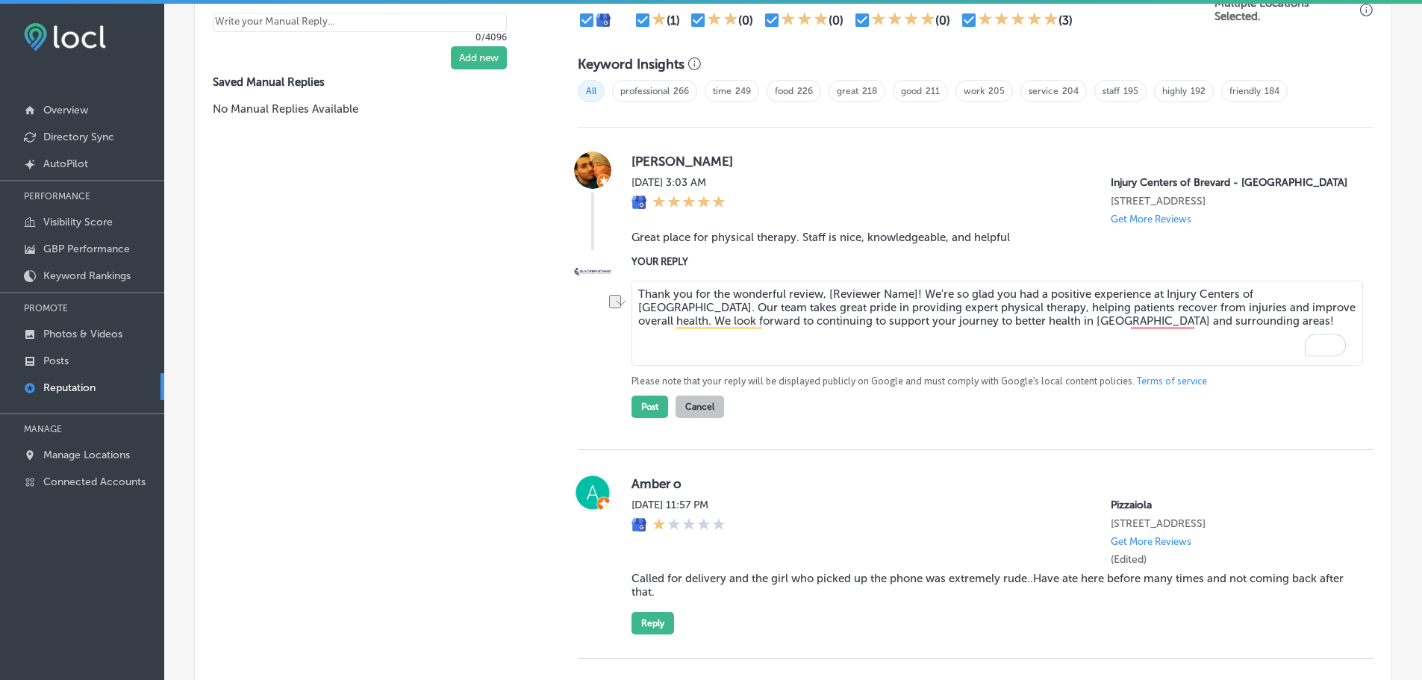
drag, startPoint x: 826, startPoint y: 308, endPoint x: 914, endPoint y: 305, distance: 88.1
click at [914, 305] on textarea "Thank you for the wonderful review, [Reviewer Name]! We're so glad you had a po…" at bounding box center [996, 323] width 731 height 85
drag, startPoint x: 958, startPoint y: 334, endPoint x: 1139, endPoint y: 334, distance: 181.4
click at [1139, 334] on textarea "Thank you for the wonderful review, Becky! We're so glad you had a positive exp…" at bounding box center [996, 323] width 731 height 85
type textarea "Thank you for the wonderful review, Becky! We're so glad you had a positive exp…"
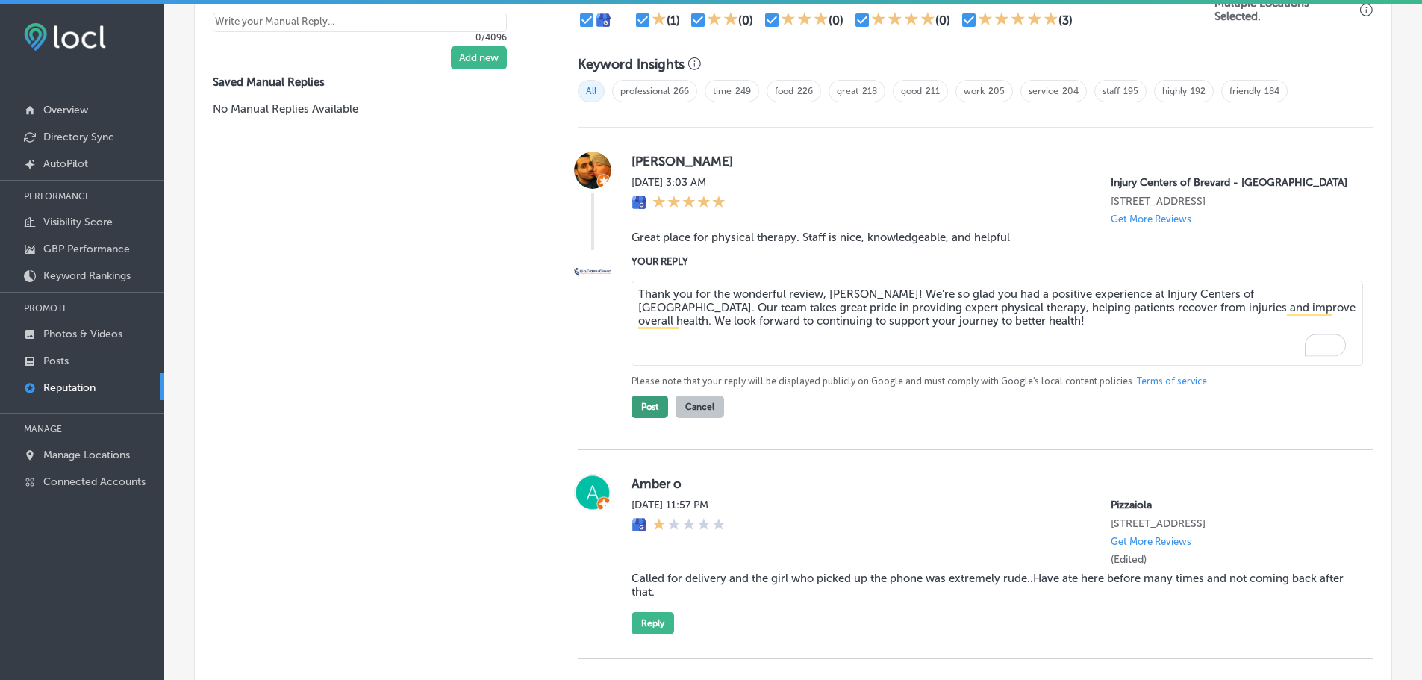
click at [650, 418] on button "Post" at bounding box center [649, 407] width 37 height 22
type textarea "x"
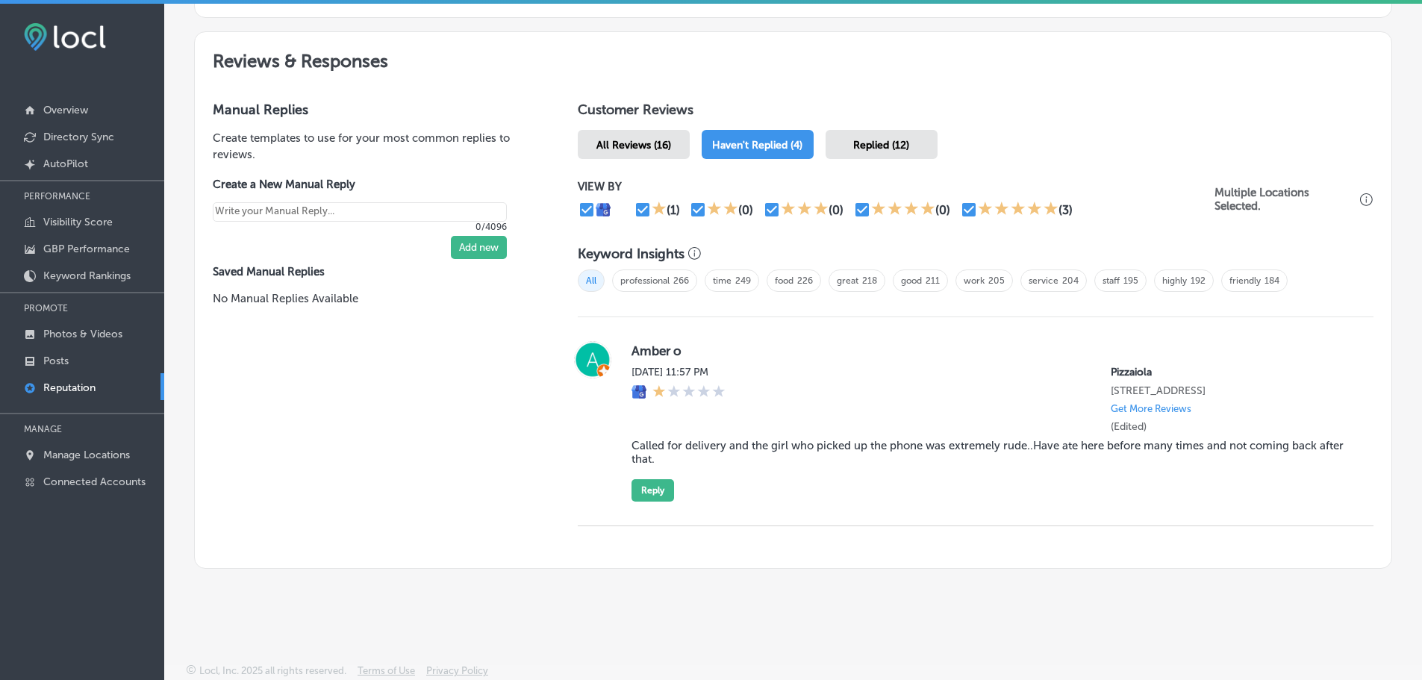
scroll to position [802, 0]
click at [67, 456] on p "Manage Locations" at bounding box center [86, 455] width 87 height 13
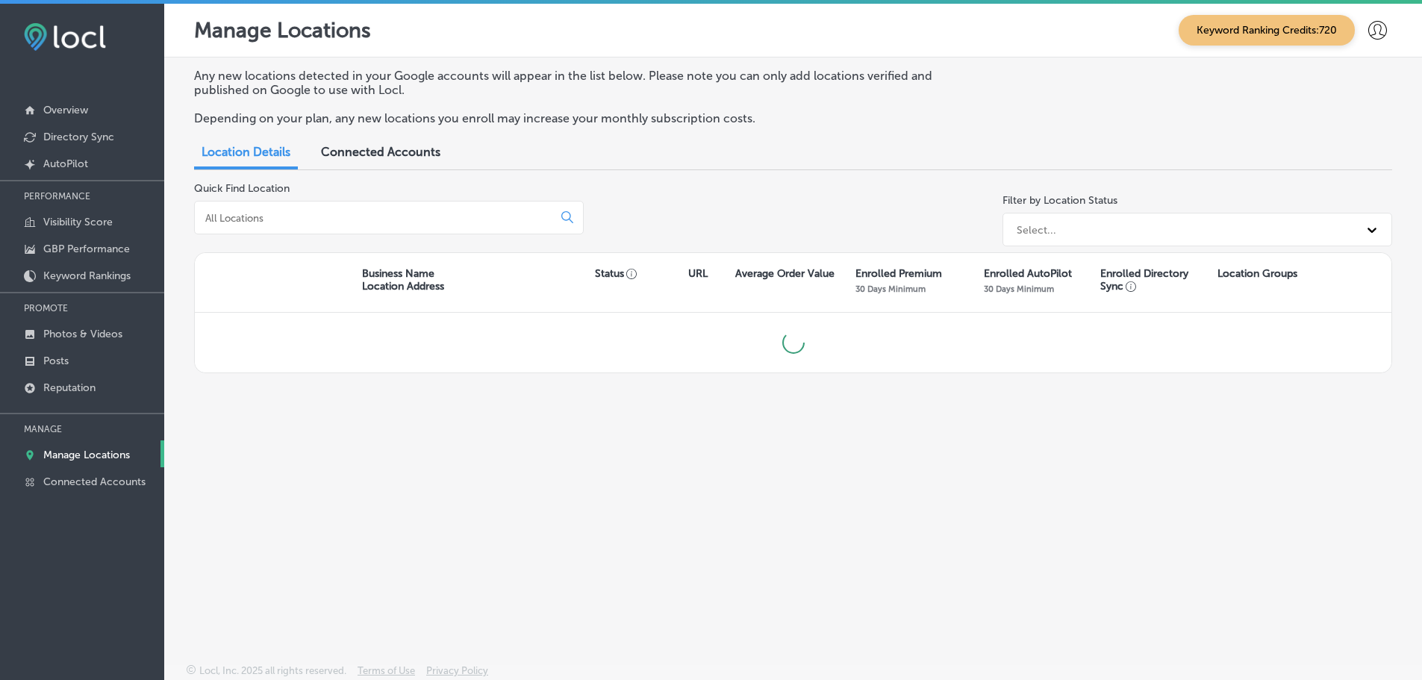
click at [289, 227] on div at bounding box center [389, 218] width 390 height 34
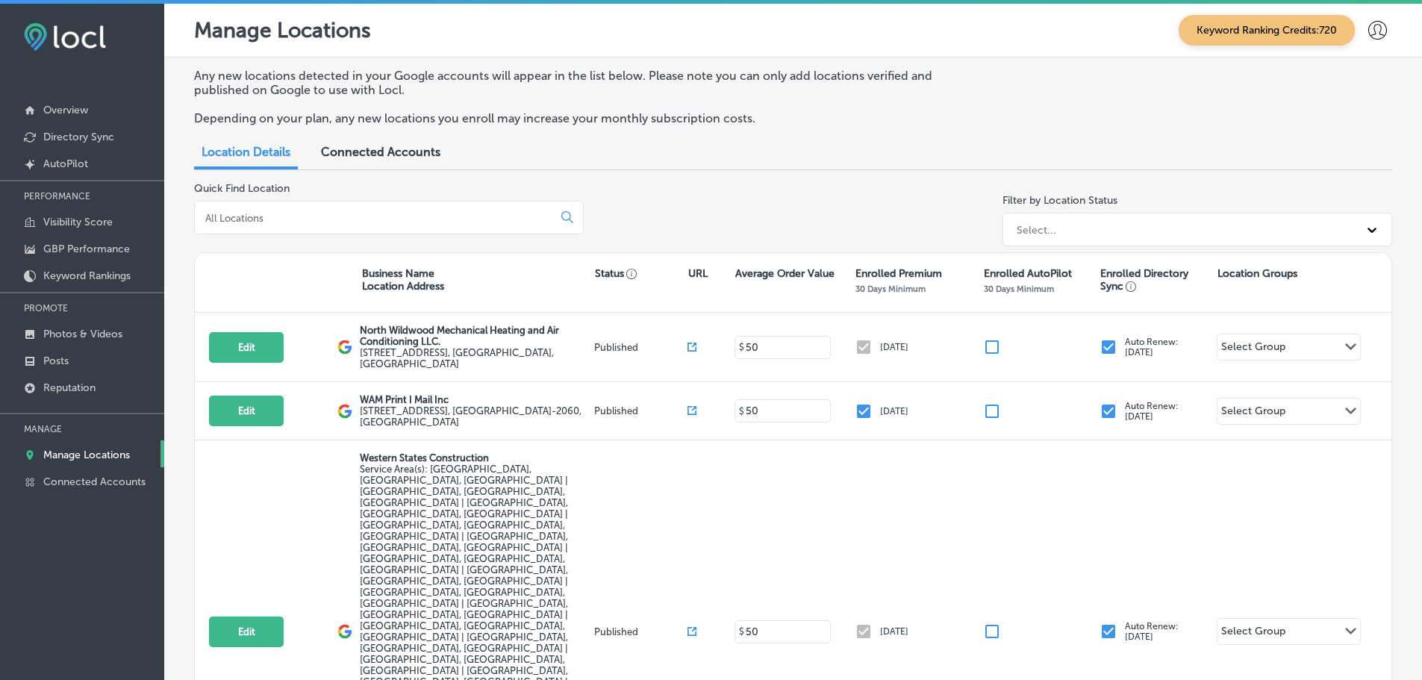
click at [301, 215] on input at bounding box center [377, 217] width 346 height 13
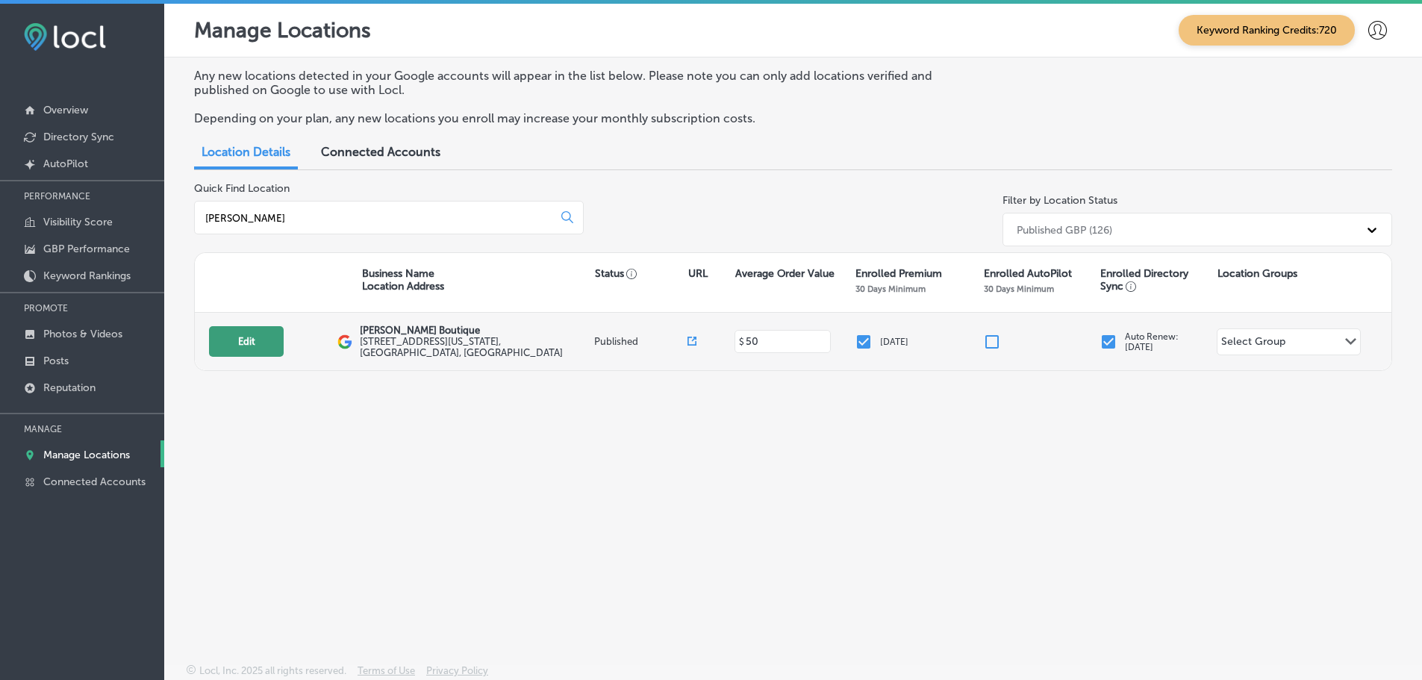
type input "love, ivy"
click at [252, 340] on button "Edit" at bounding box center [246, 341] width 75 height 31
select select "US"
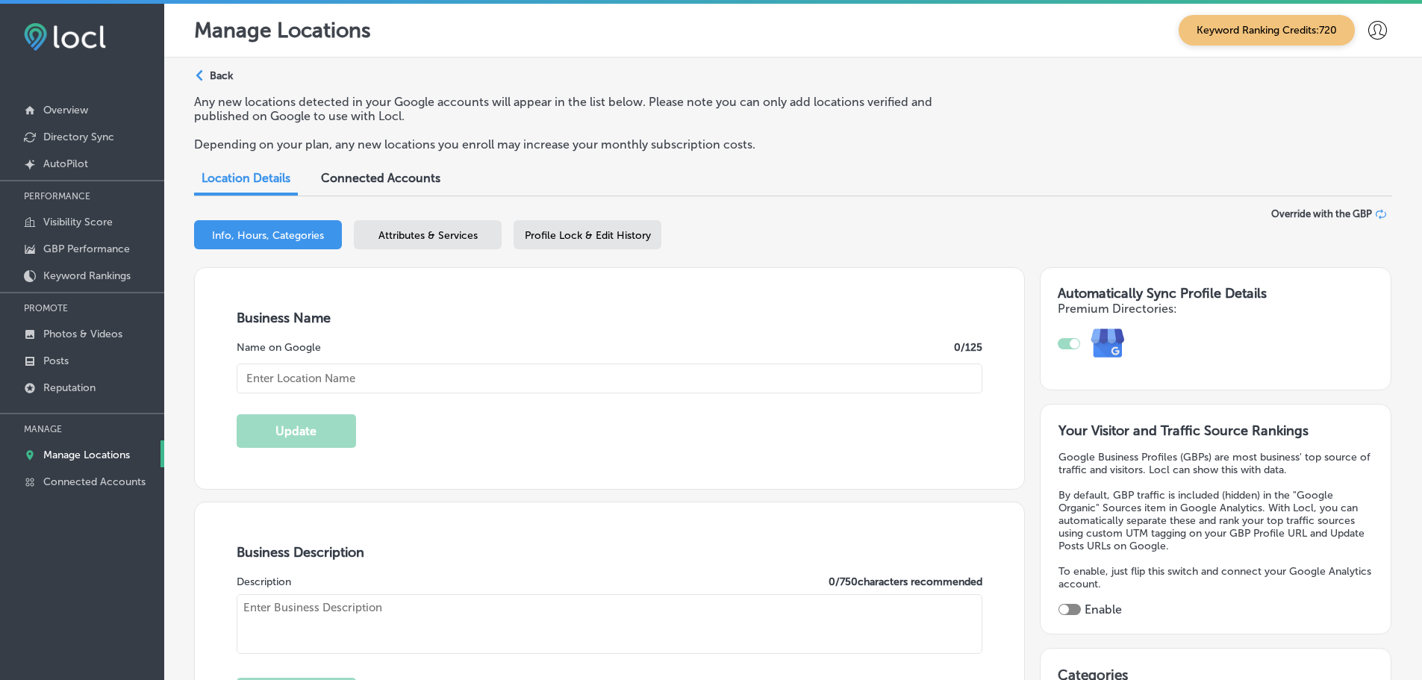
type input "[PERSON_NAME] Boutique"
checkbox input "true"
type input "[STREET_ADDRESS][US_STATE]"
type input "[GEOGRAPHIC_DATA]"
type input "39564"
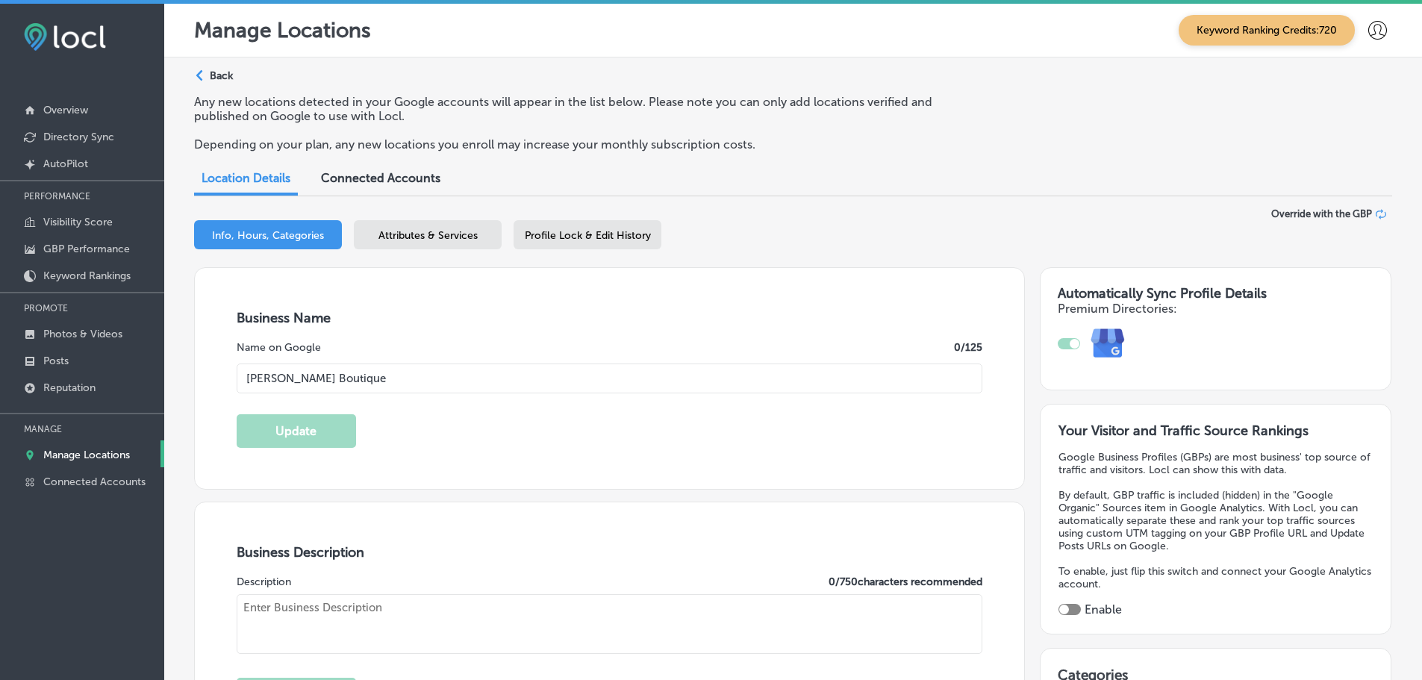
type input "US"
type input "https://loveivyboutique.com/"
type textarea "Love, Ivy Boutique is a charming clothing store located in the heart of Downtow…"
type input "+1 228 354 8499"
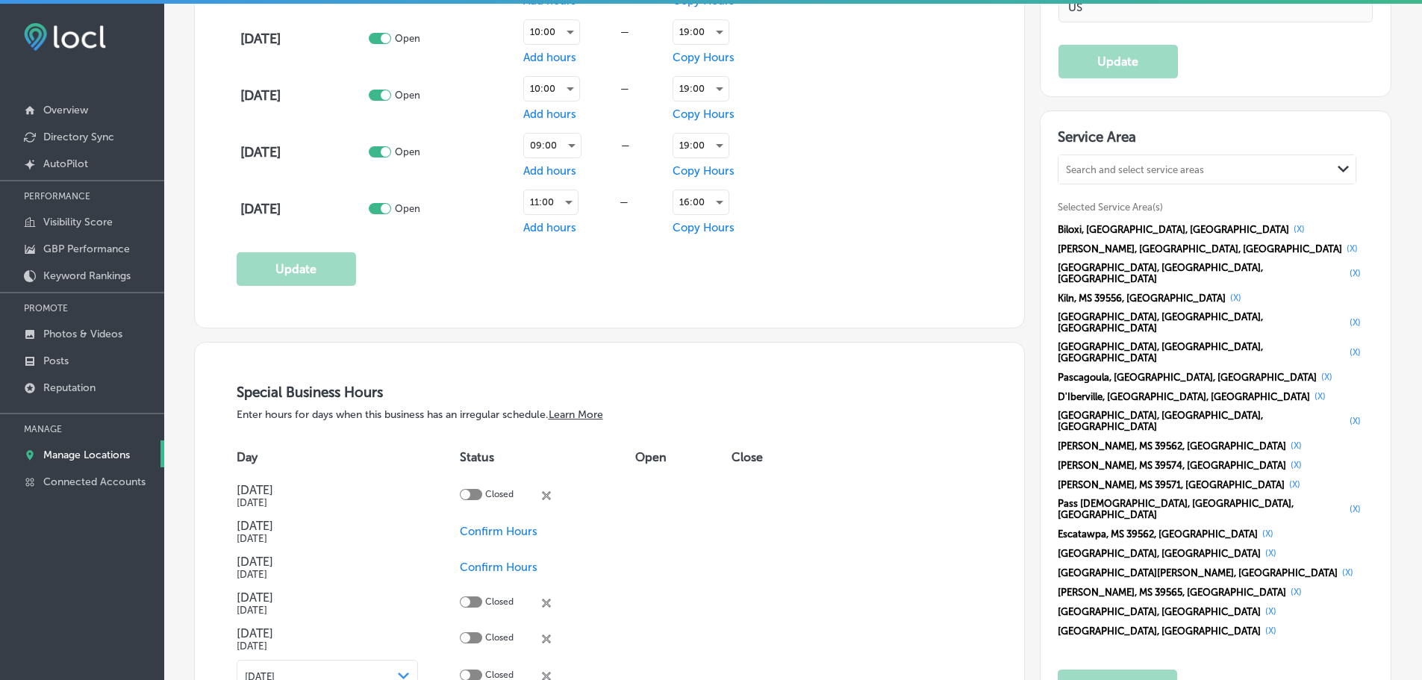
scroll to position [1418, 0]
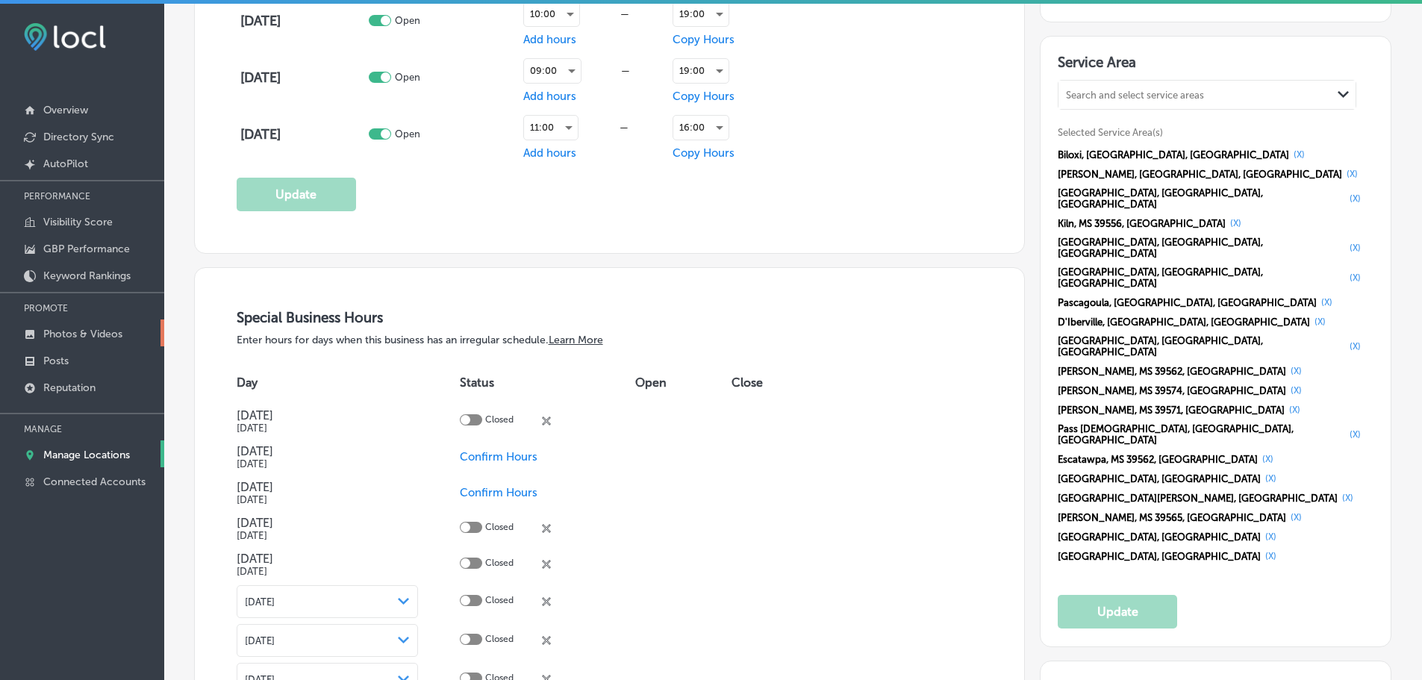
click at [69, 330] on p "Photos & Videos" at bounding box center [82, 334] width 79 height 13
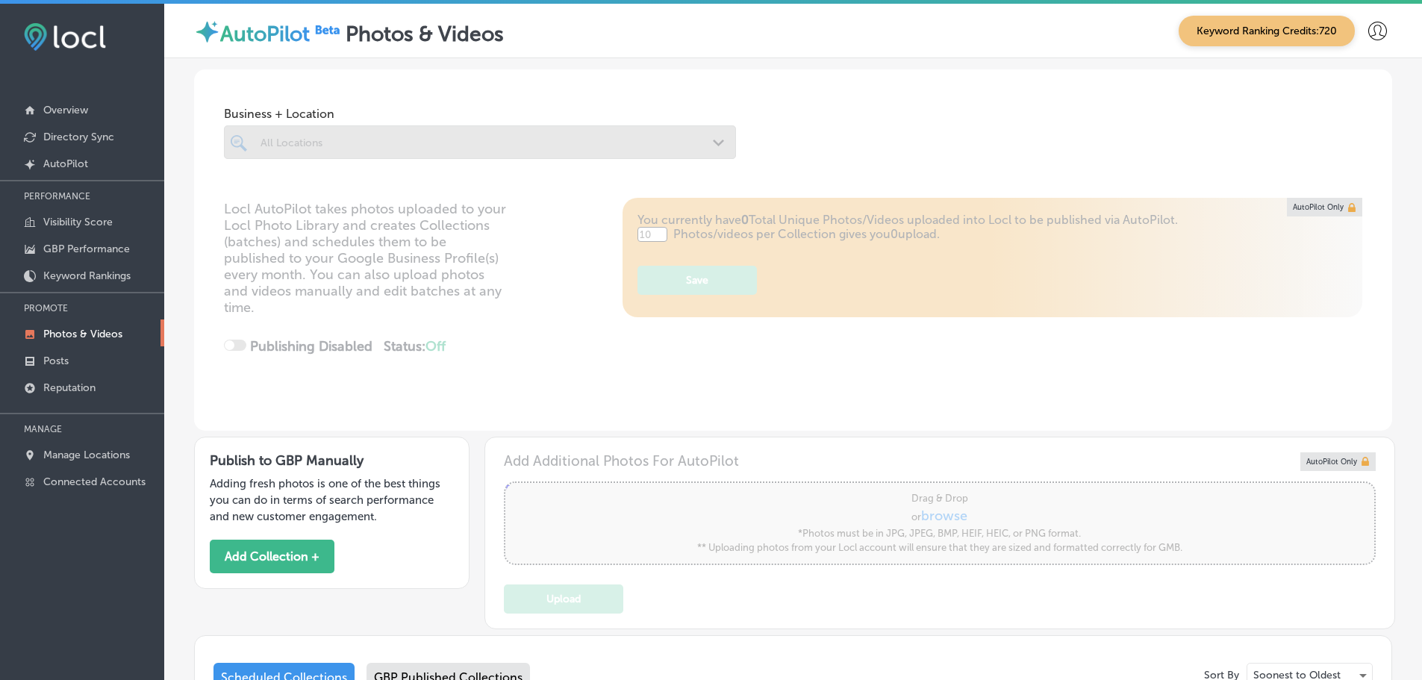
type input "5"
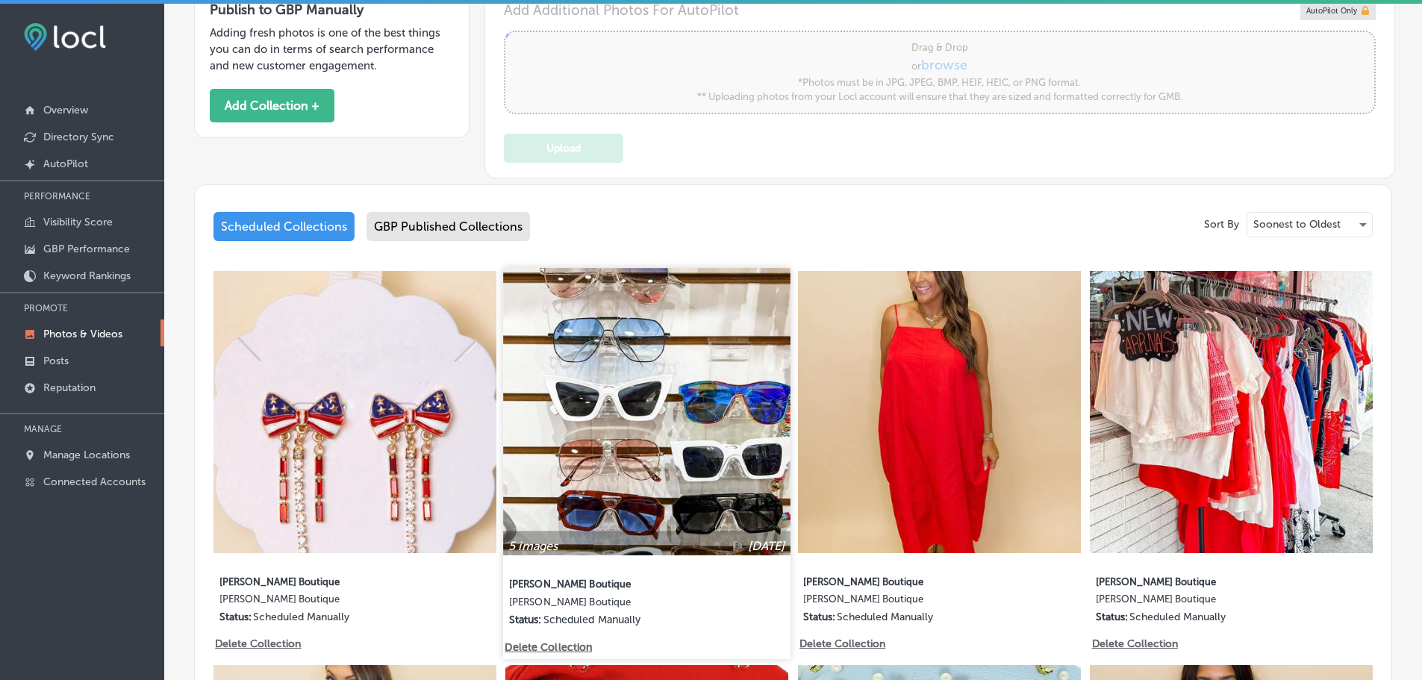
scroll to position [448, 0]
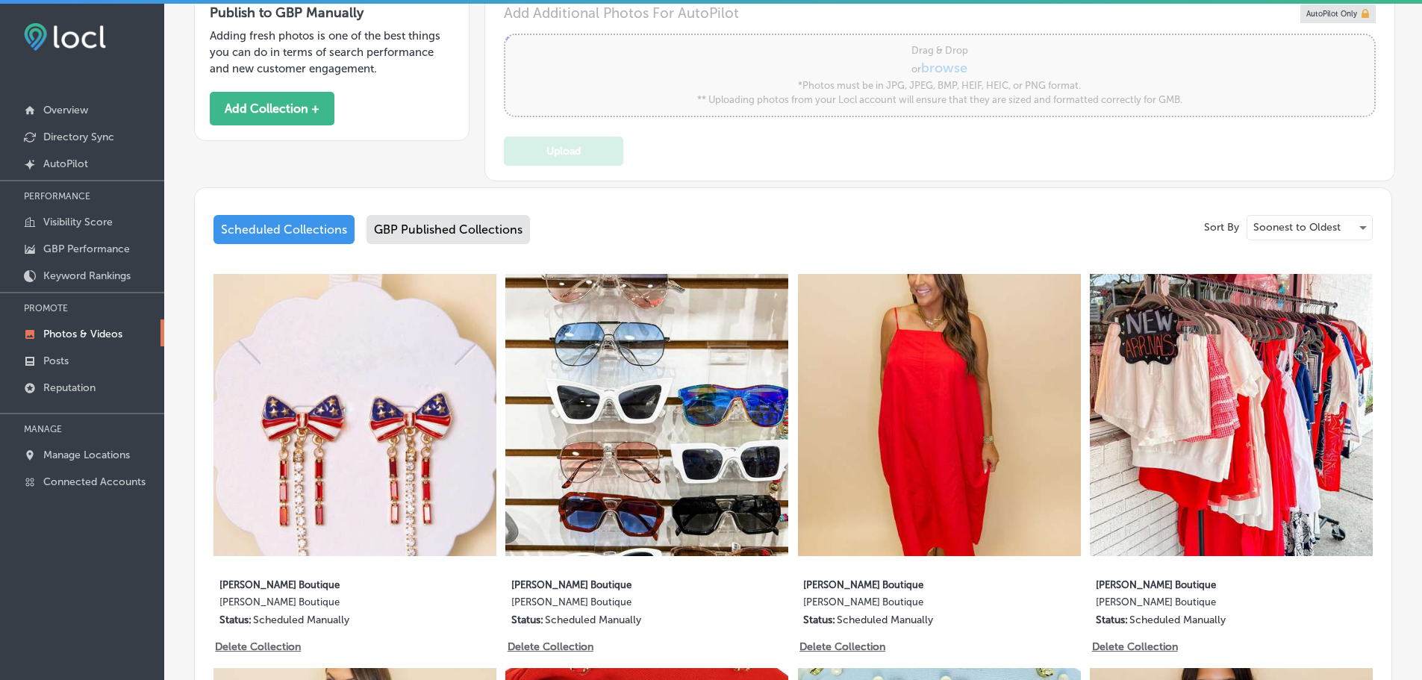
click at [399, 228] on div "GBP Published Collections" at bounding box center [447, 229] width 163 height 29
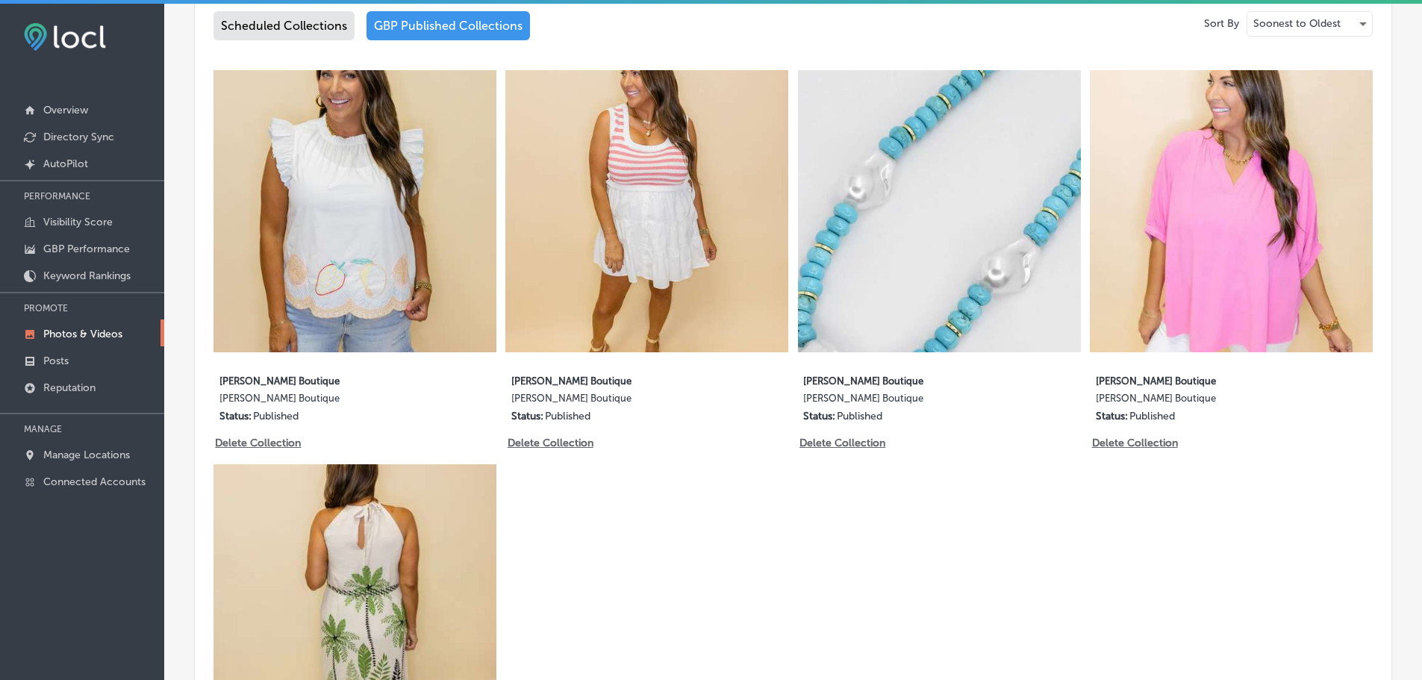
scroll to position [672, 0]
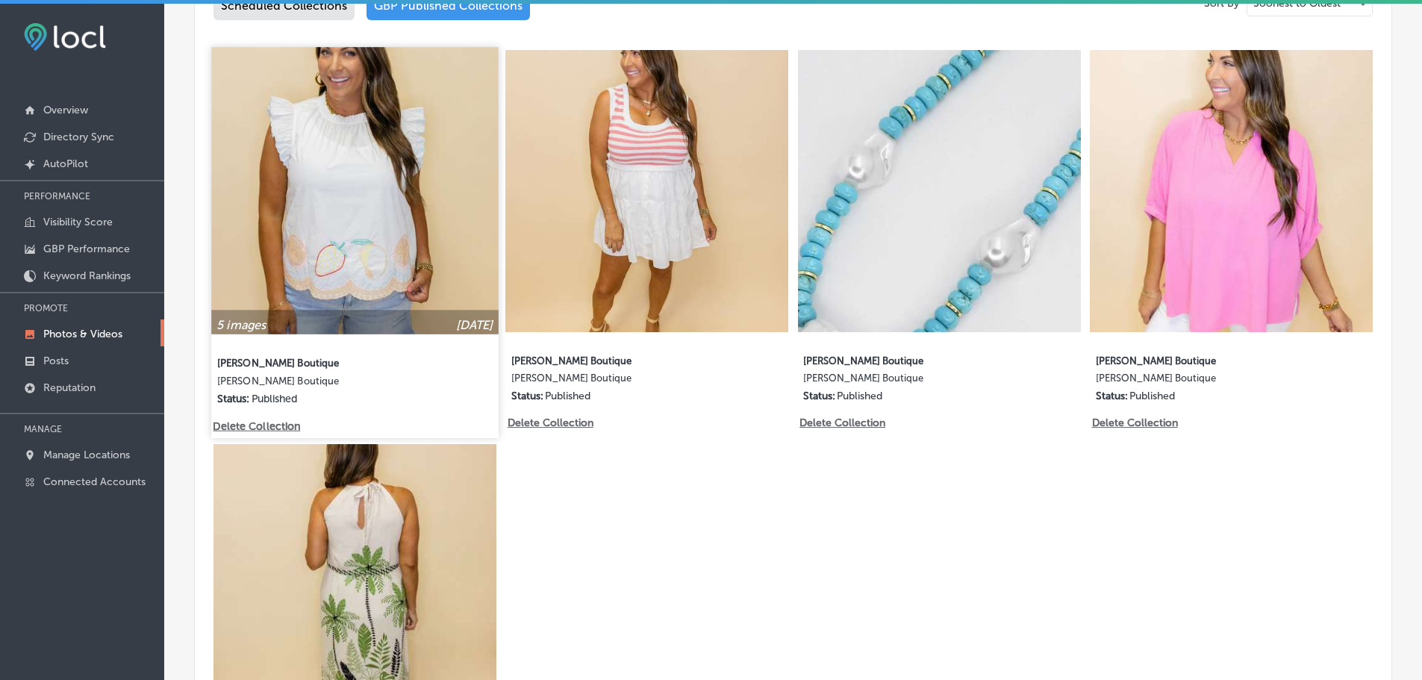
click at [370, 217] on img at bounding box center [354, 190] width 287 height 287
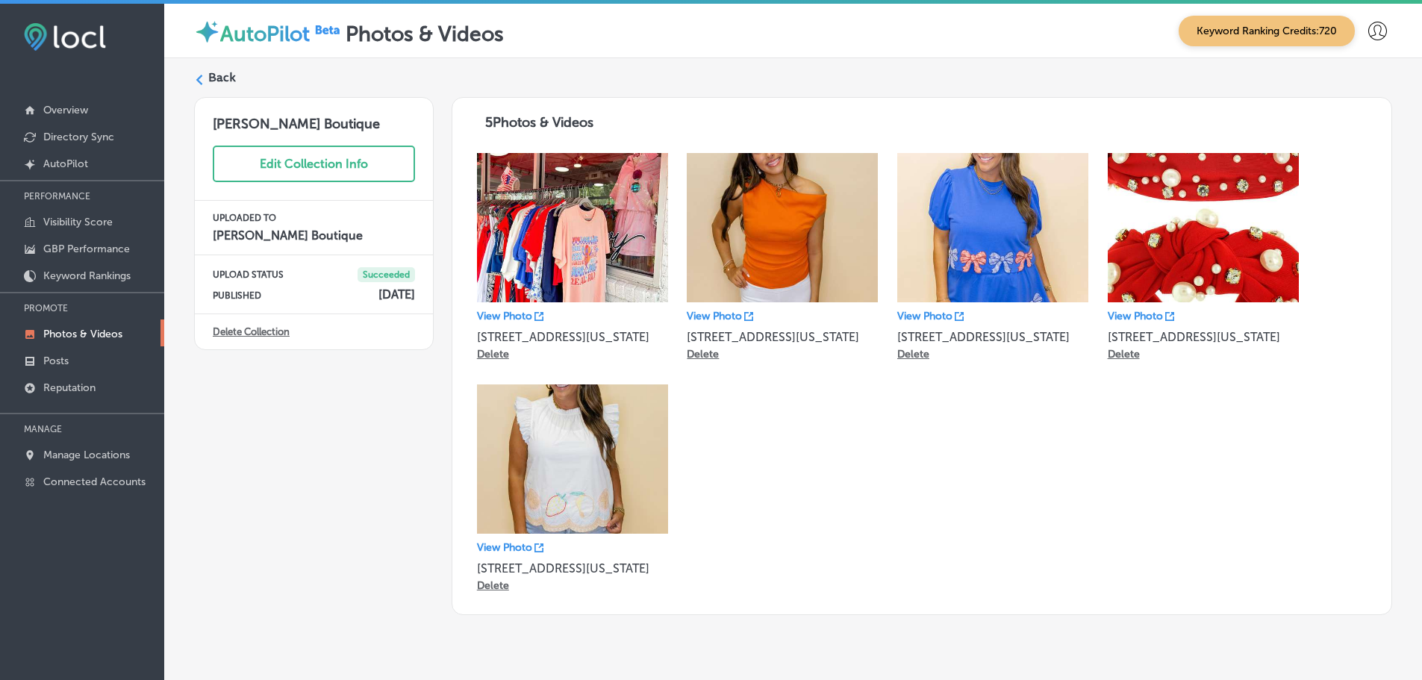
click at [204, 79] on icon at bounding box center [199, 80] width 10 height 10
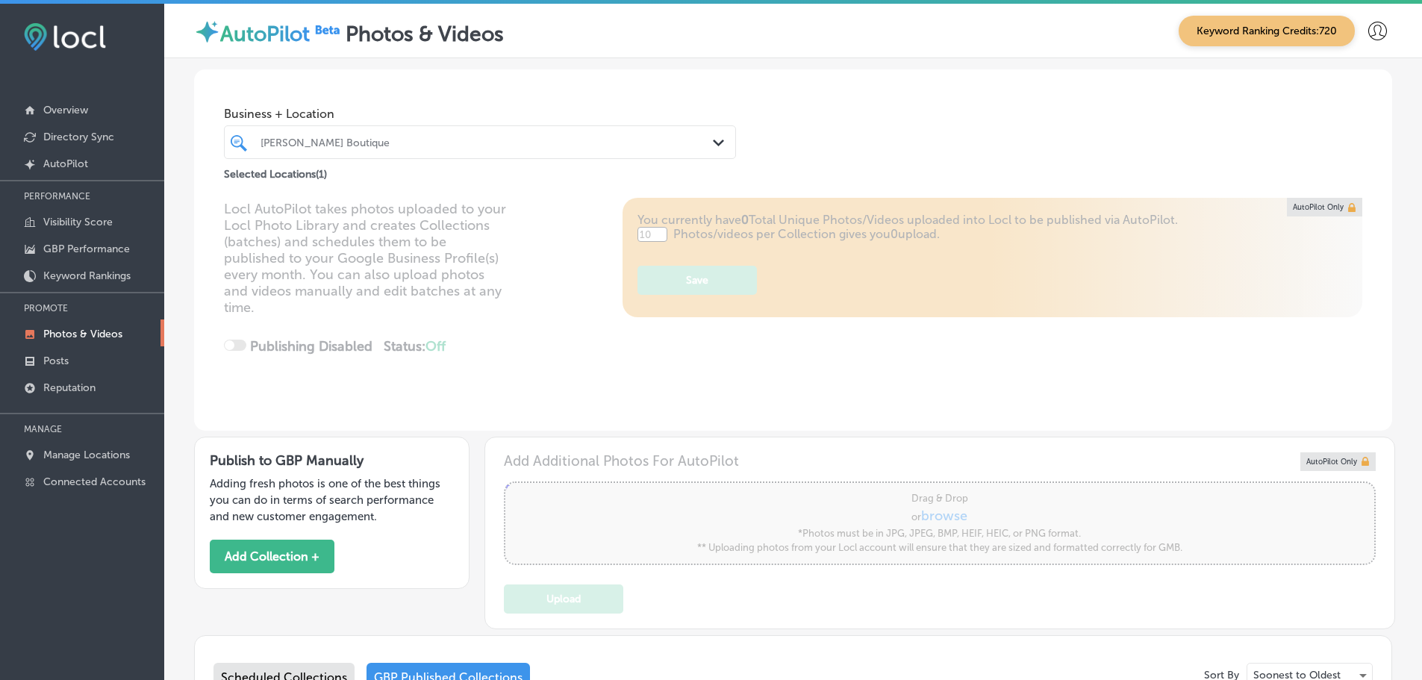
type input "5"
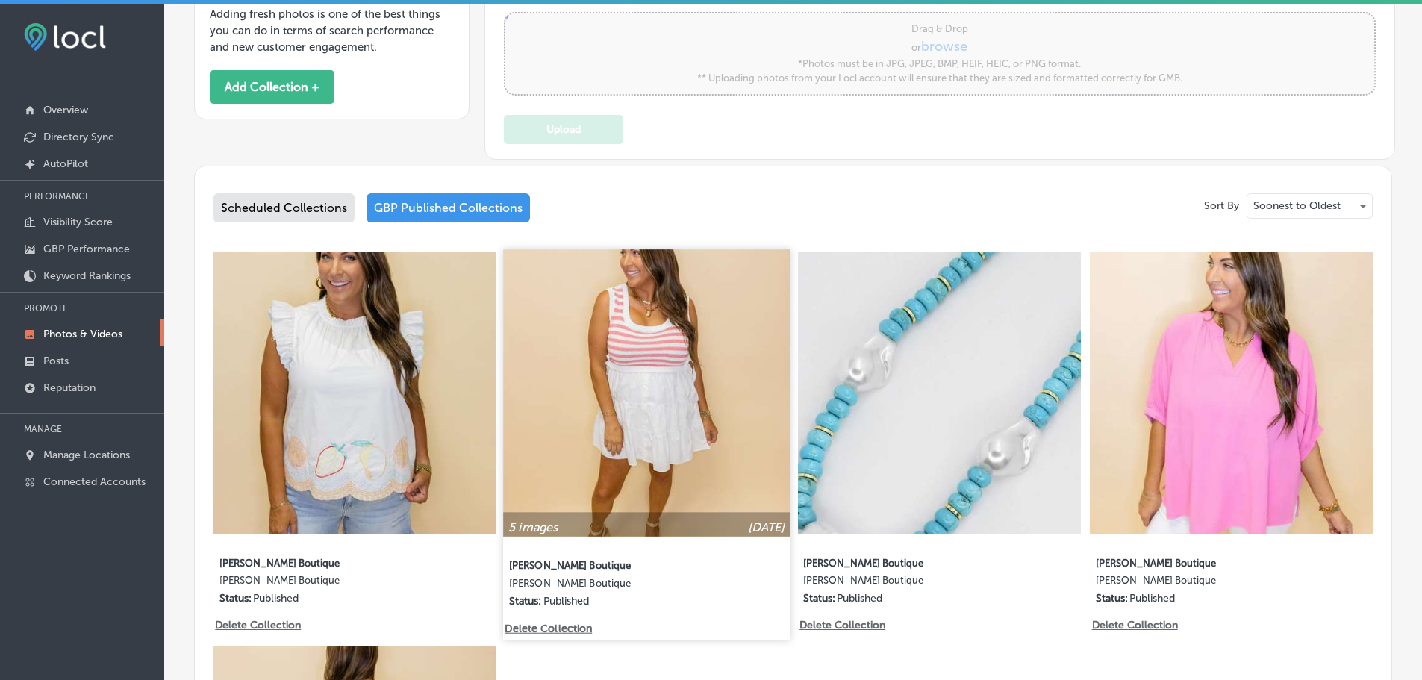
scroll to position [522, 0]
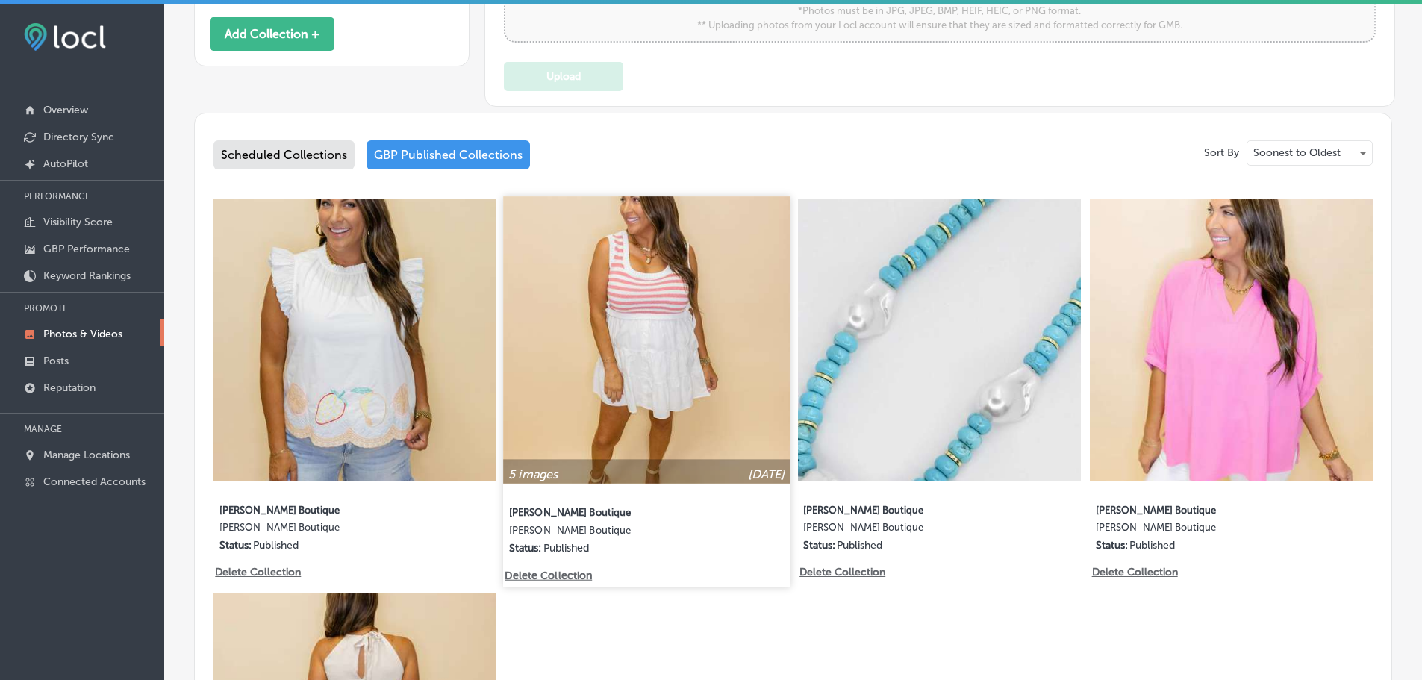
click at [655, 366] on img at bounding box center [647, 339] width 287 height 287
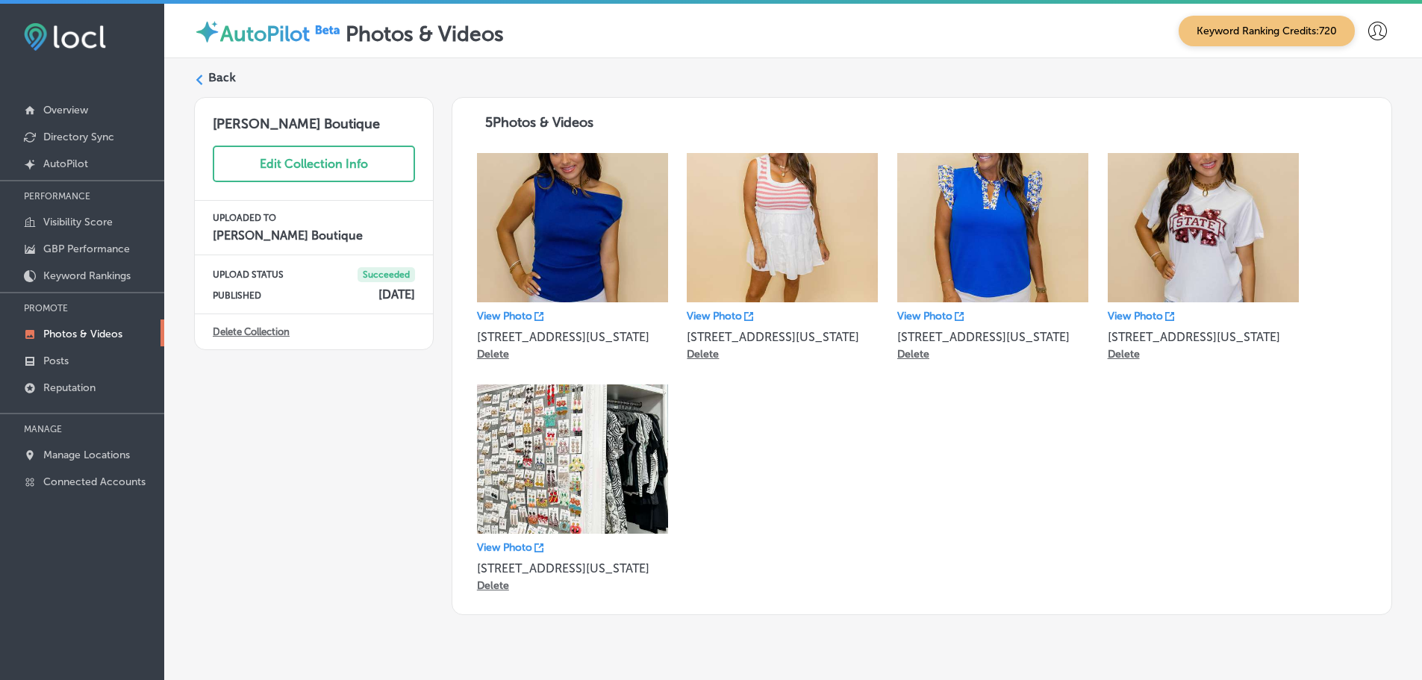
click at [204, 72] on div "Back" at bounding box center [793, 83] width 1198 height 28
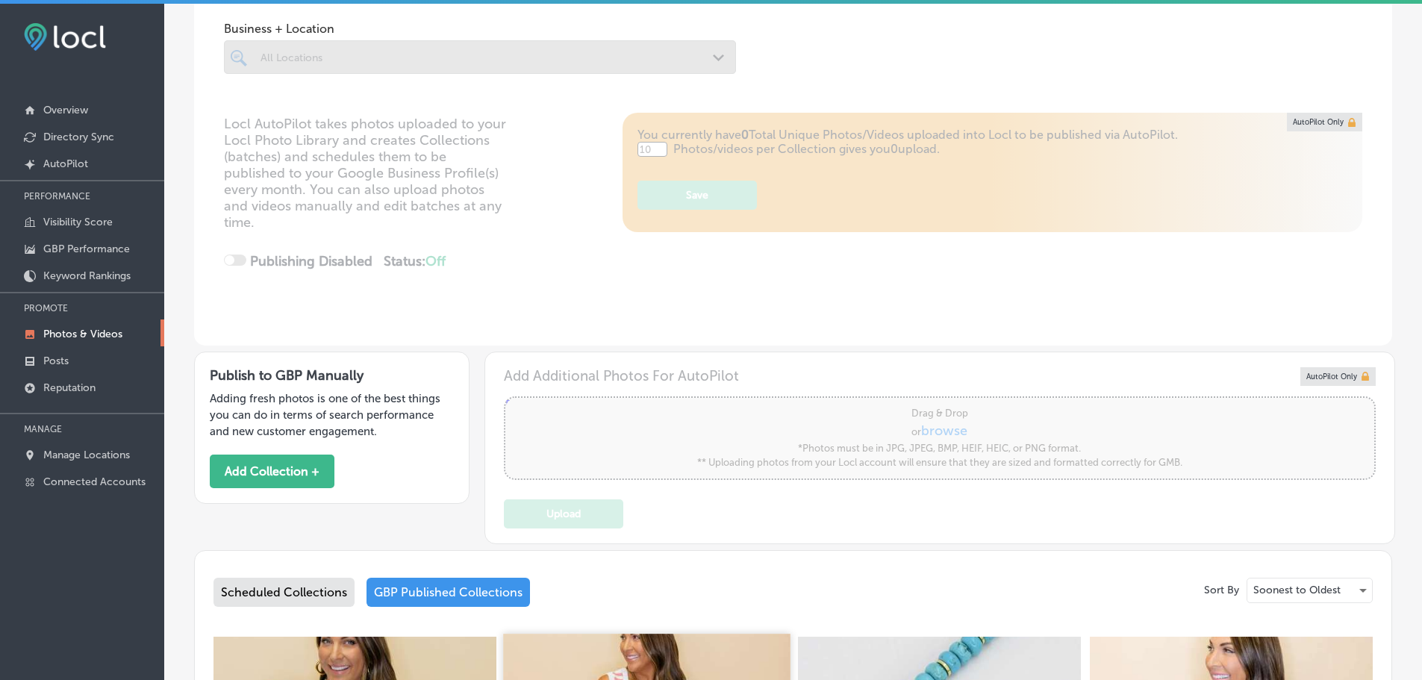
scroll to position [522, 0]
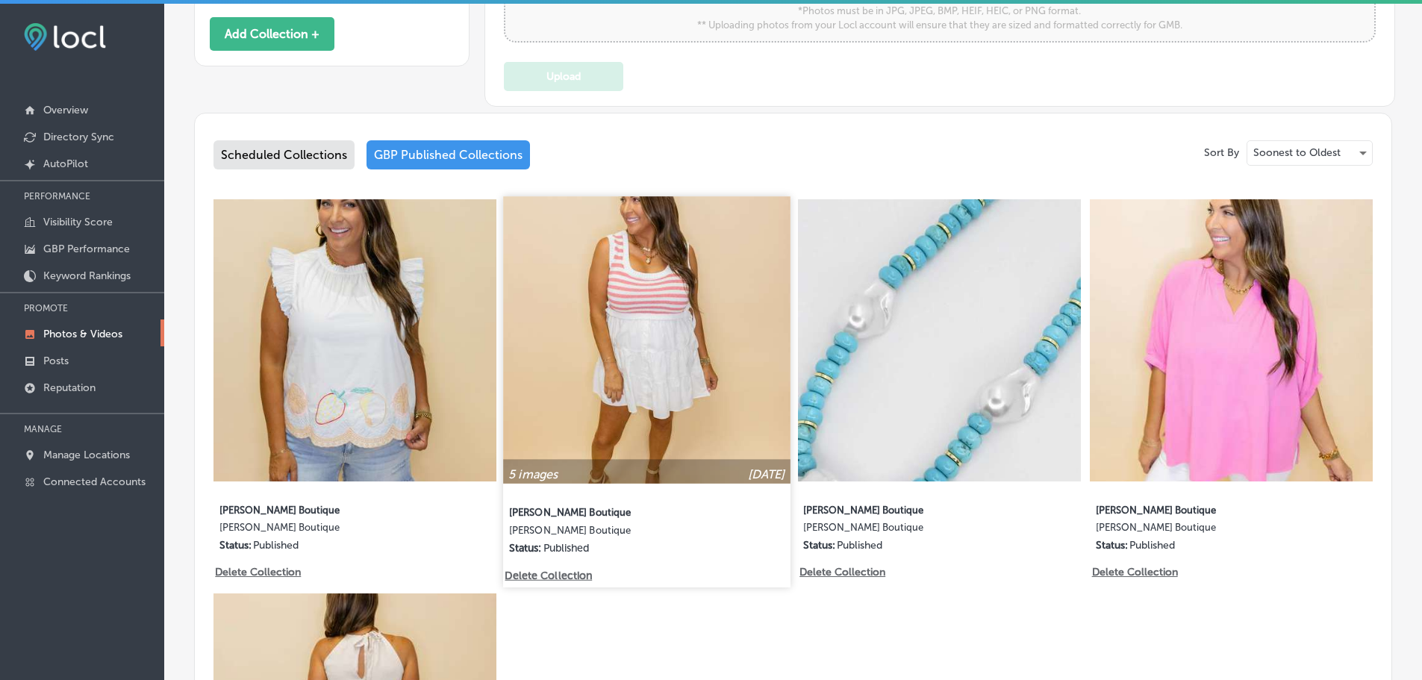
type input "5"
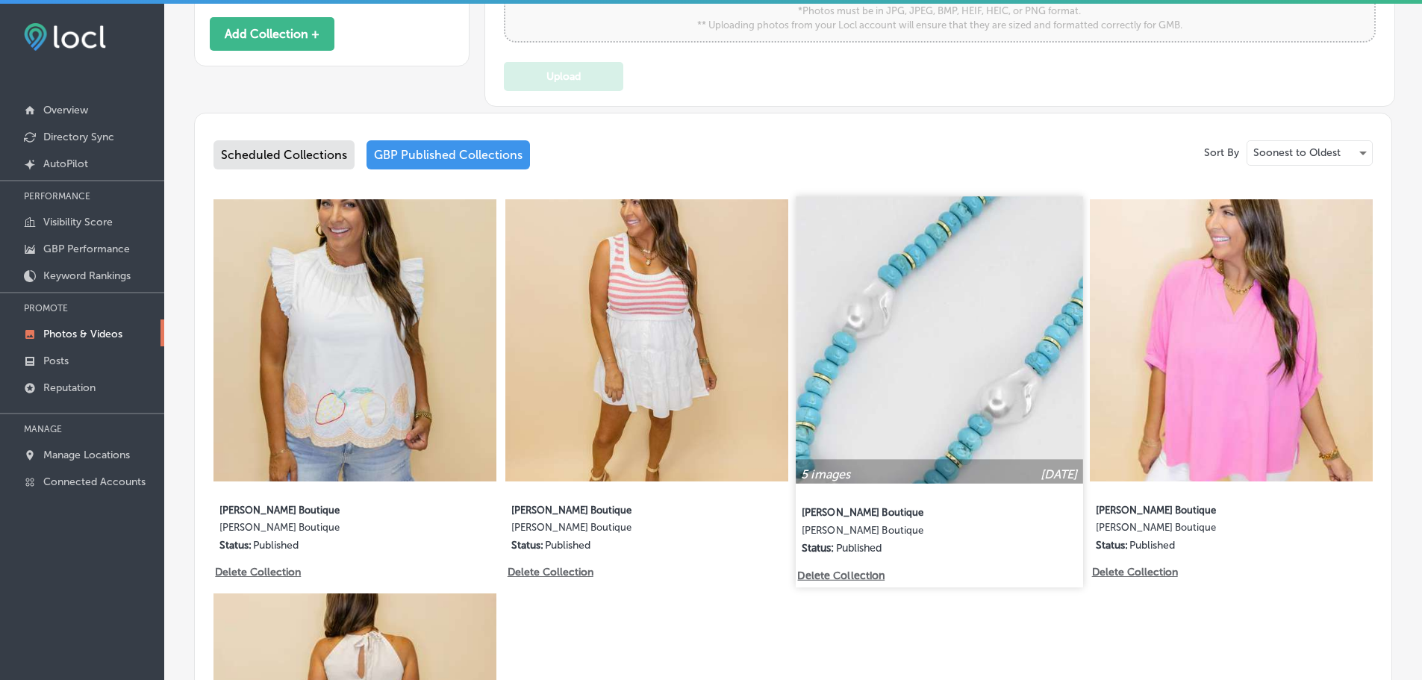
click at [955, 376] on img at bounding box center [939, 339] width 287 height 287
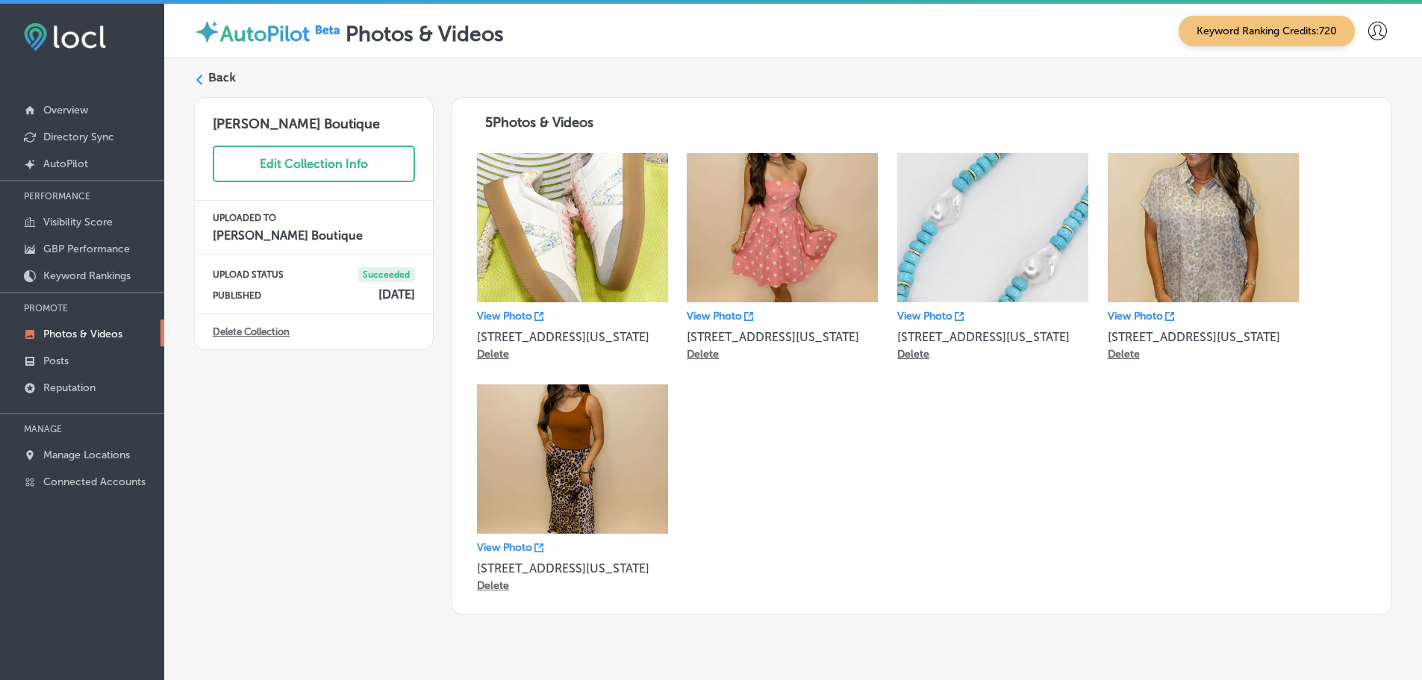
click at [247, 508] on div "Love, Ivy Boutique Edit Collection Info UPLOADED TO Love, Ivy Boutique UPLOAD S…" at bounding box center [314, 356] width 240 height 518
click at [213, 77] on label "Back" at bounding box center [222, 77] width 28 height 16
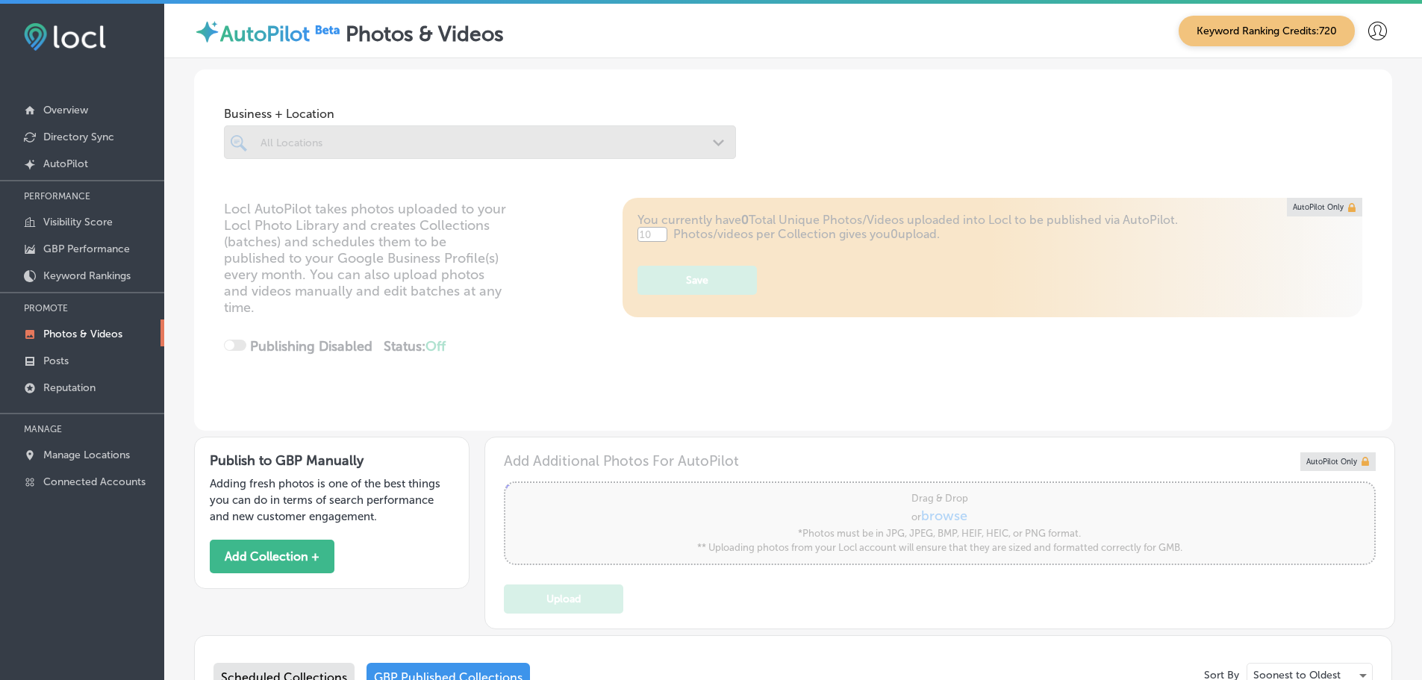
type input "5"
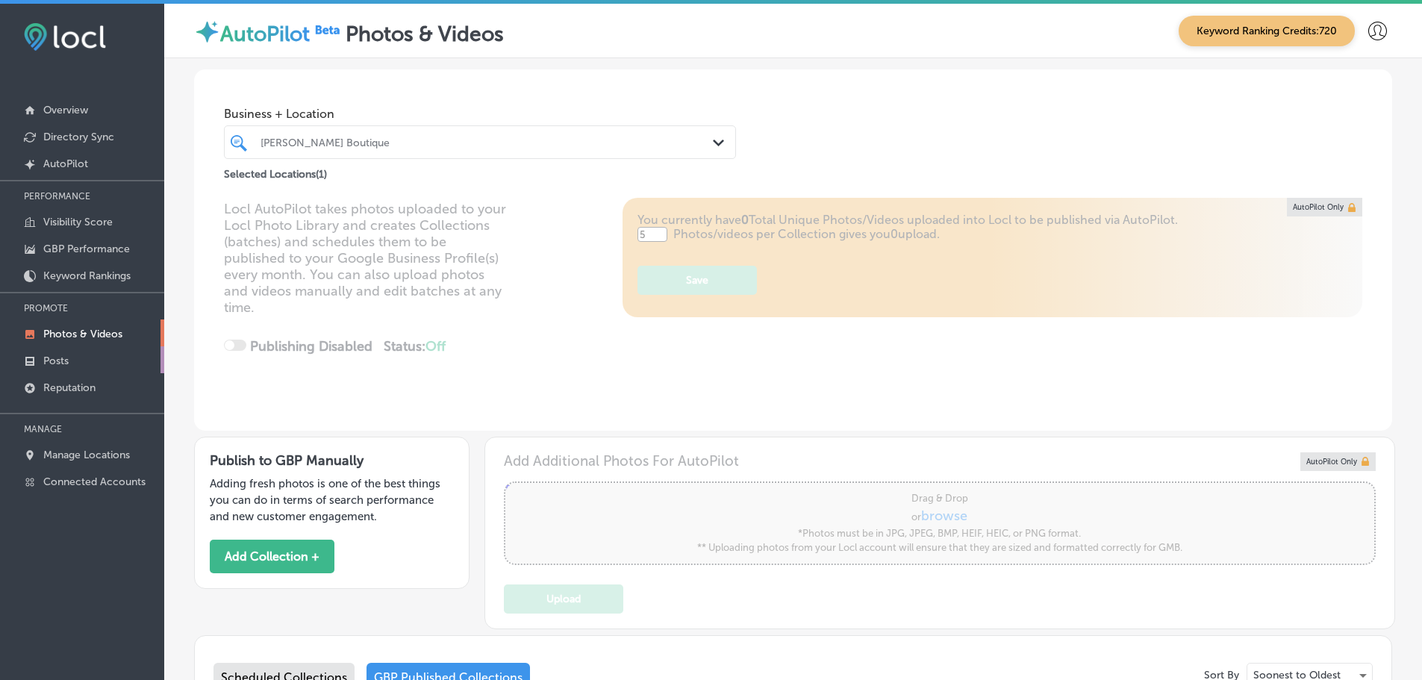
click at [52, 354] on link "Posts" at bounding box center [82, 359] width 164 height 27
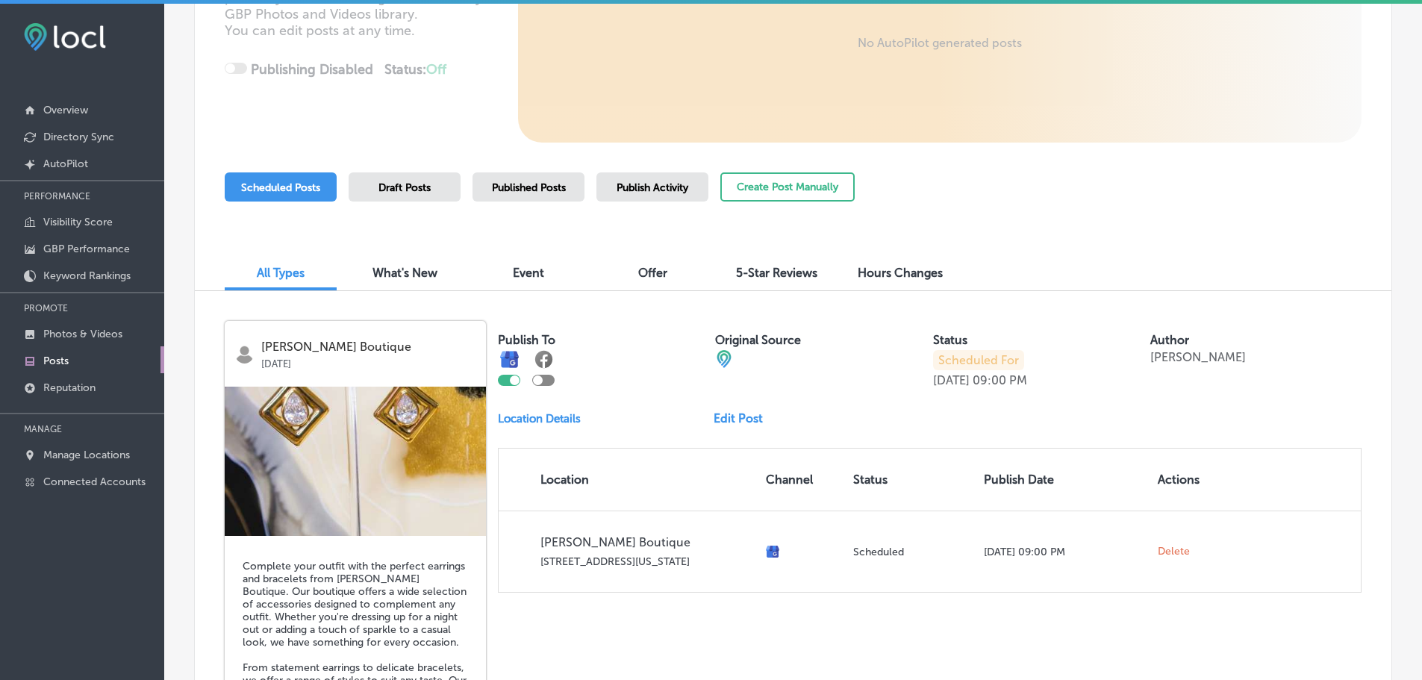
scroll to position [189, 0]
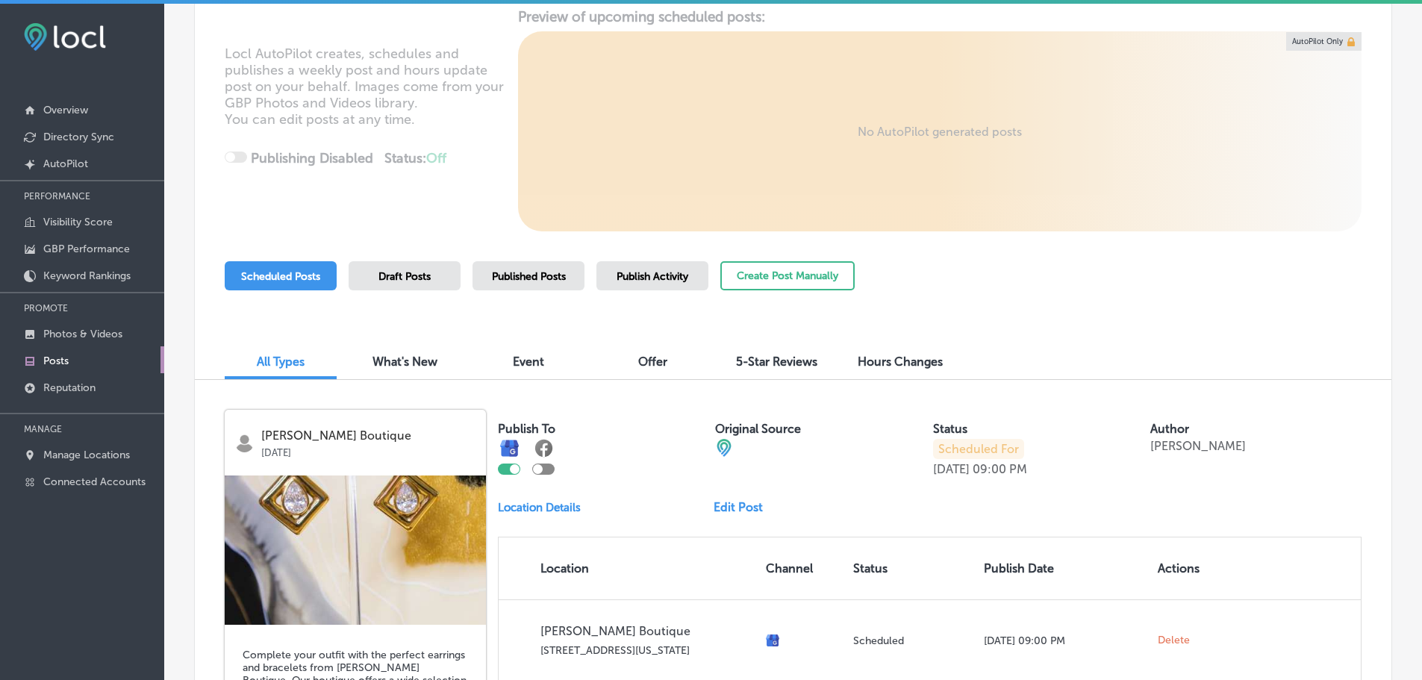
click at [514, 282] on span "Published Posts" at bounding box center [529, 276] width 74 height 13
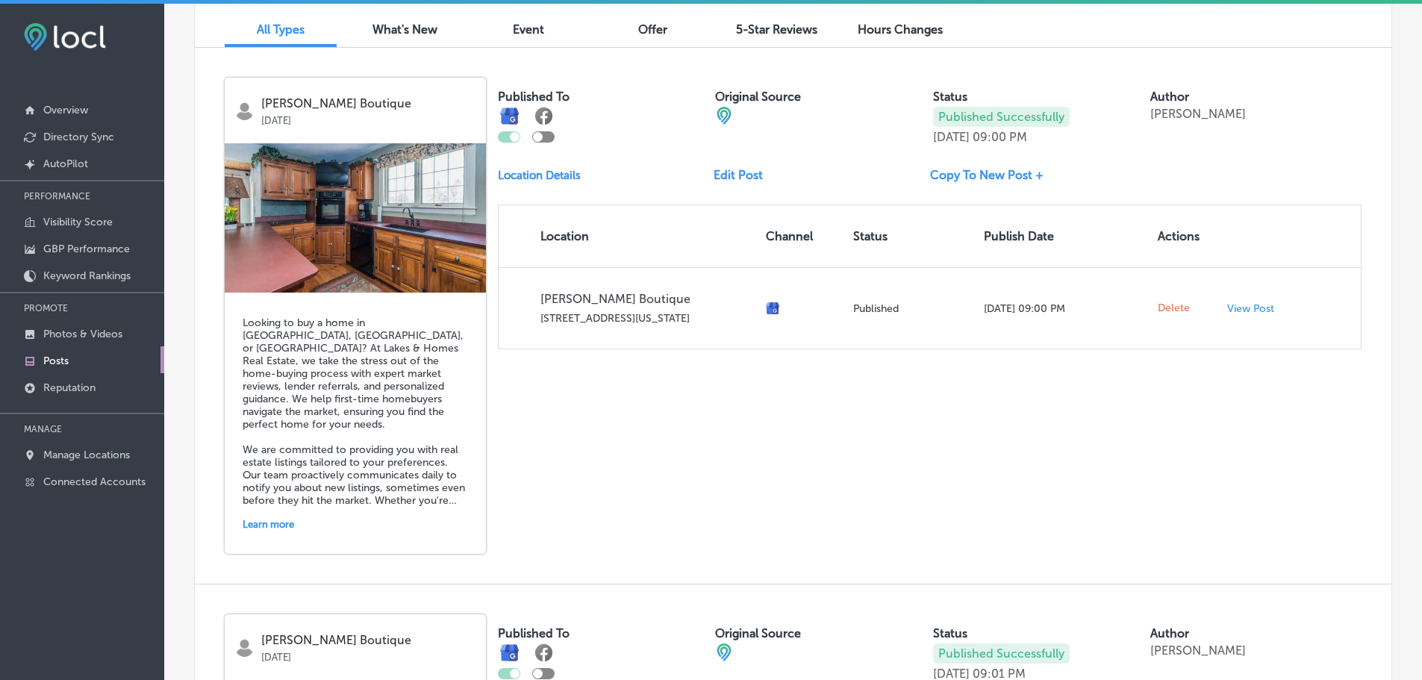
scroll to position [487, 0]
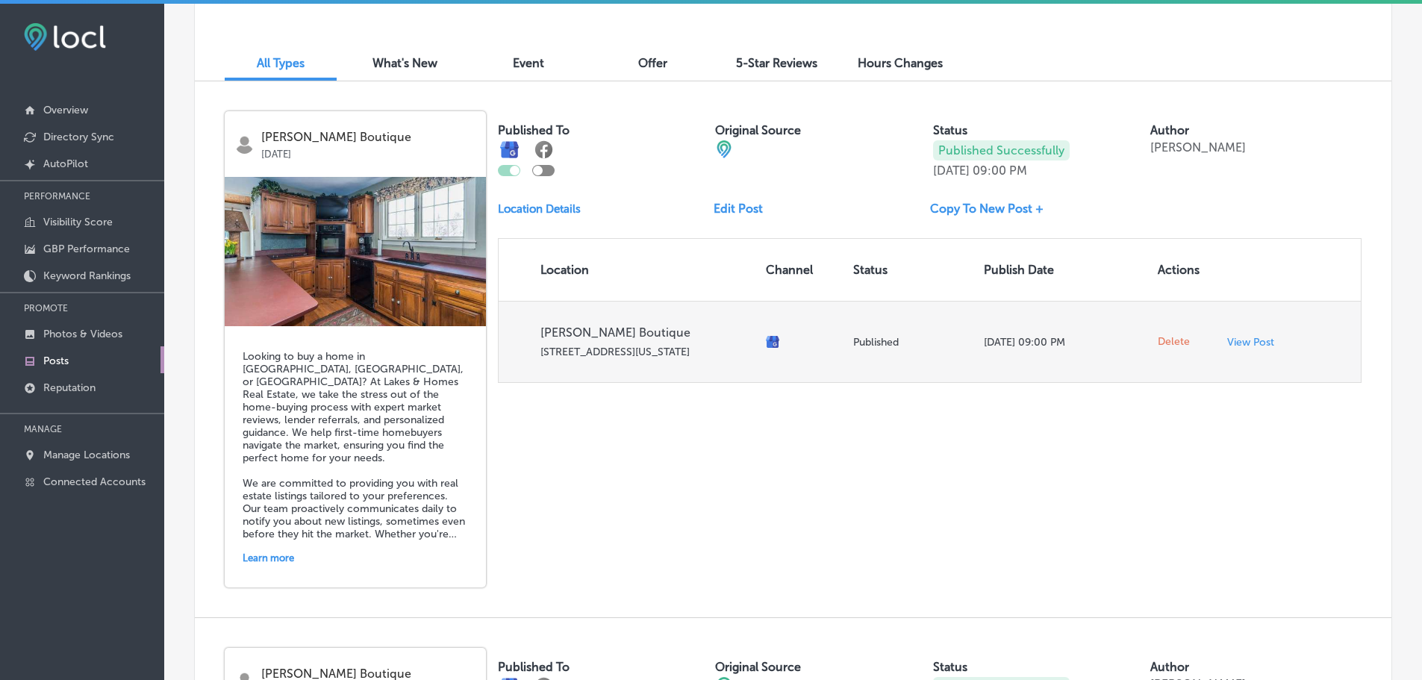
click at [1160, 343] on span "Delete" at bounding box center [1174, 341] width 32 height 13
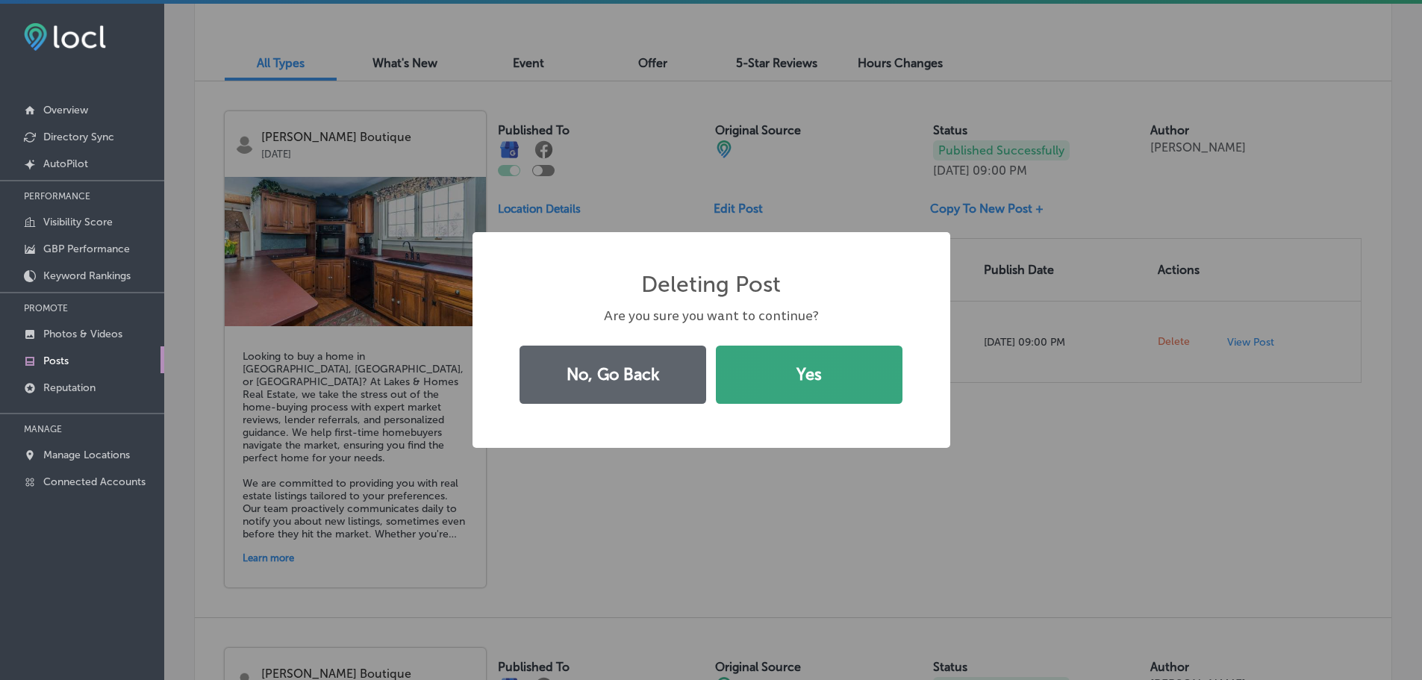
click at [800, 387] on button "Yes" at bounding box center [809, 375] width 187 height 58
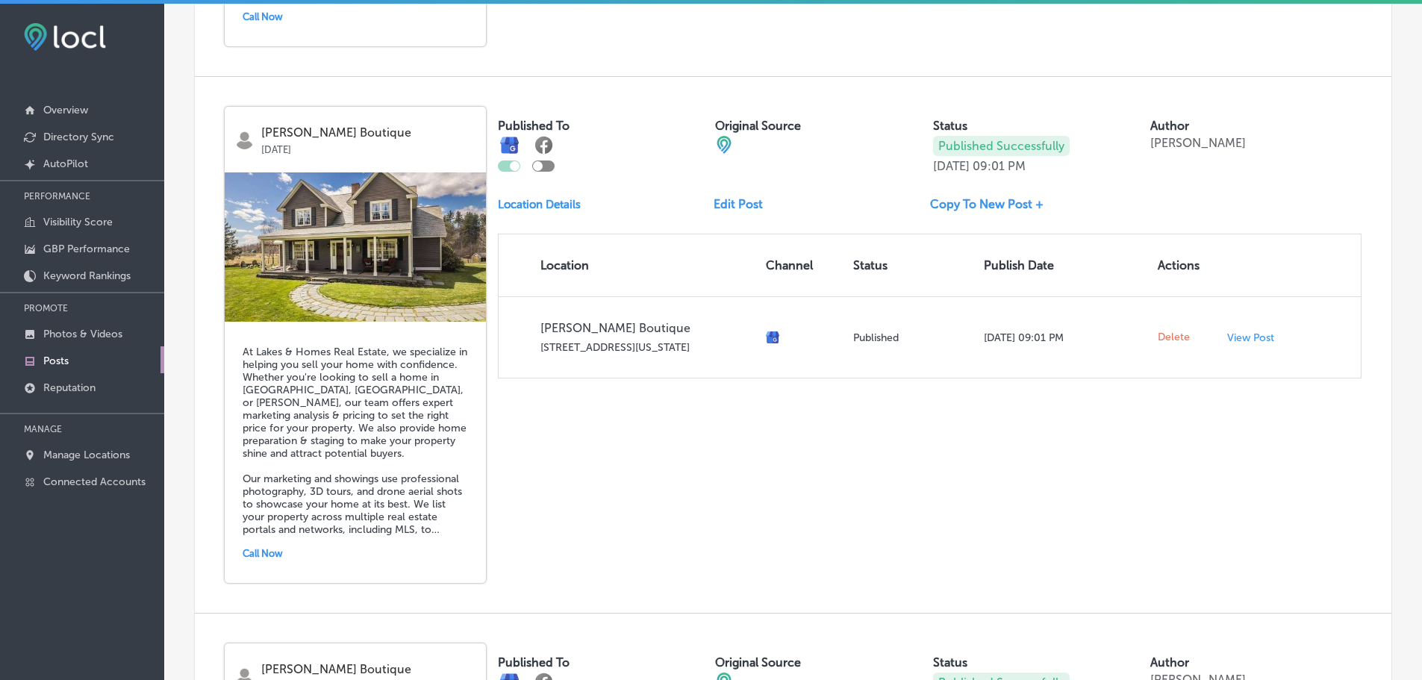
scroll to position [1532, 0]
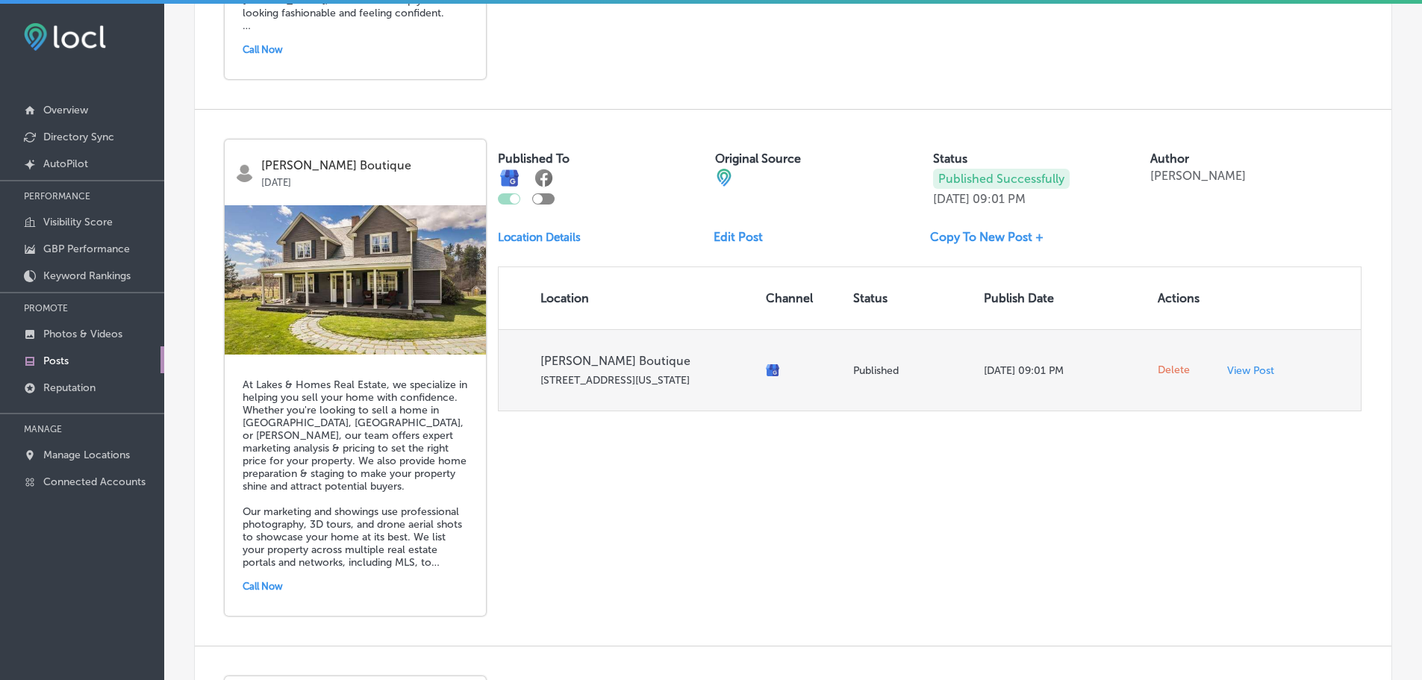
click at [1161, 370] on span "Delete" at bounding box center [1174, 369] width 32 height 13
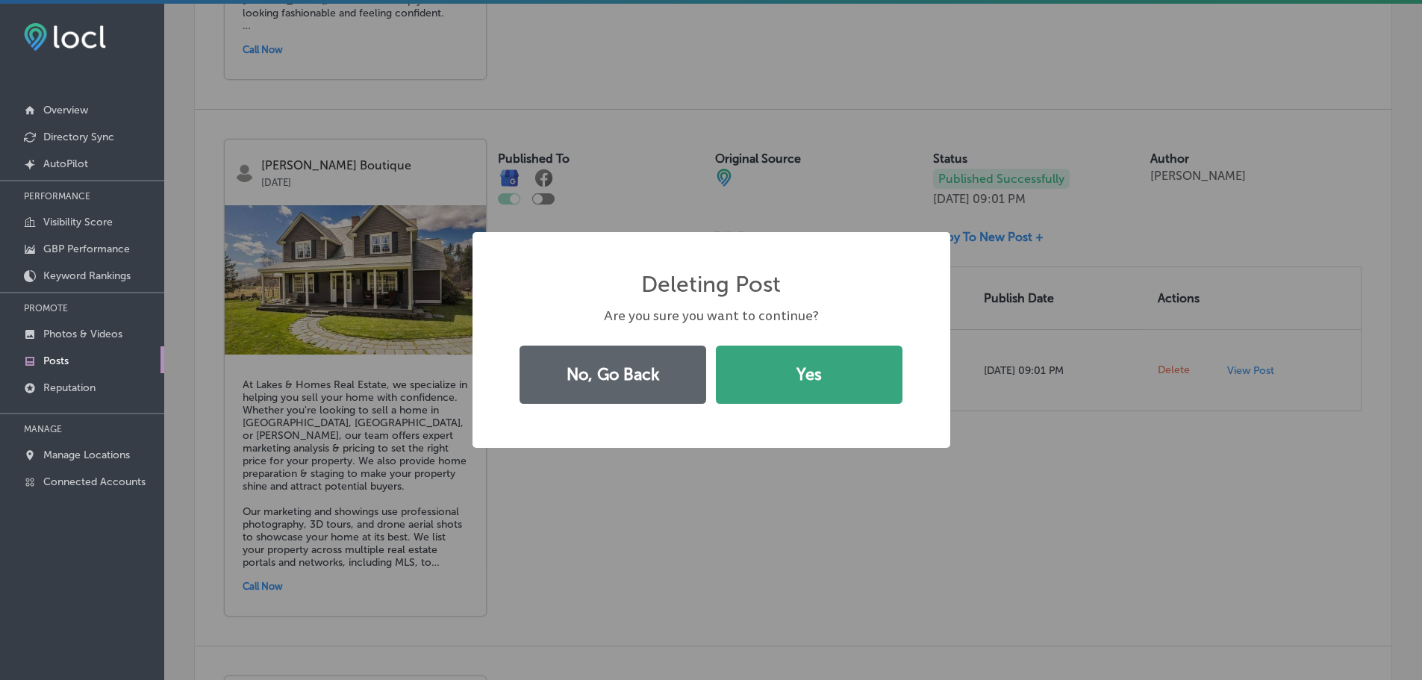
click at [869, 383] on button "Yes" at bounding box center [809, 375] width 187 height 58
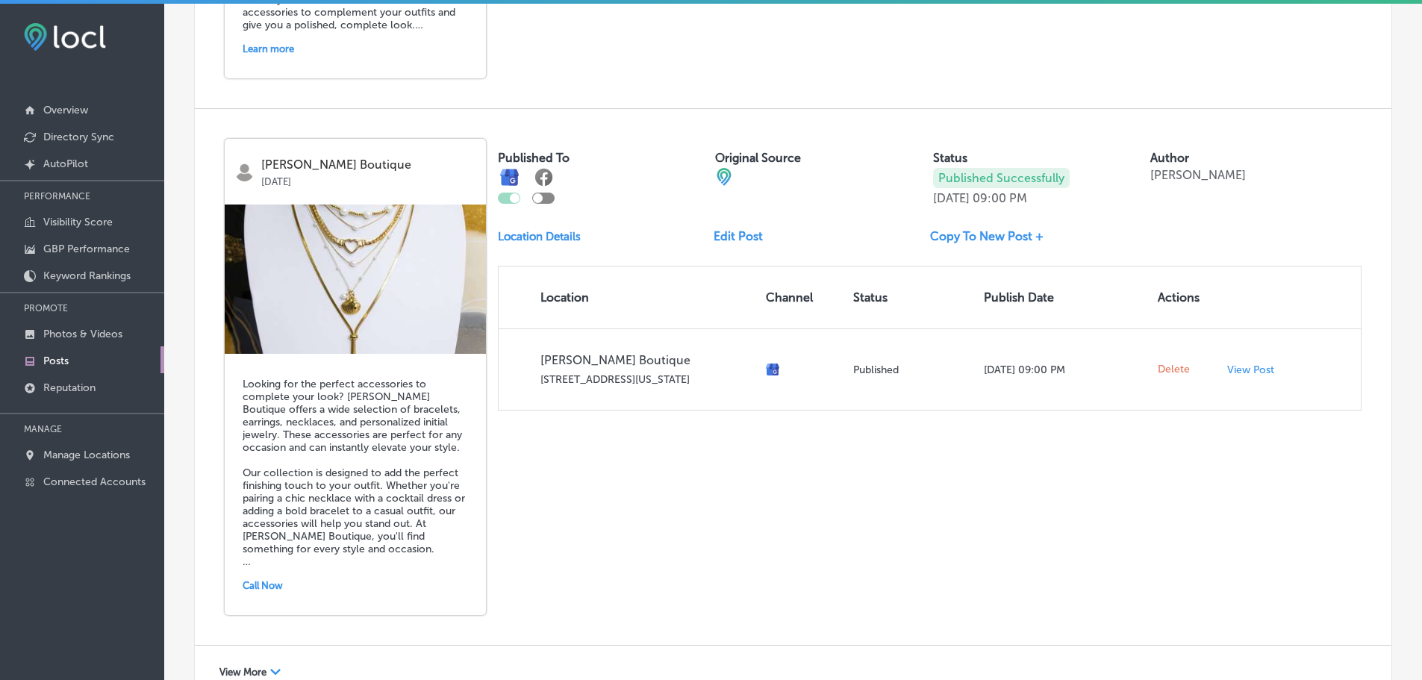
scroll to position [2187, 0]
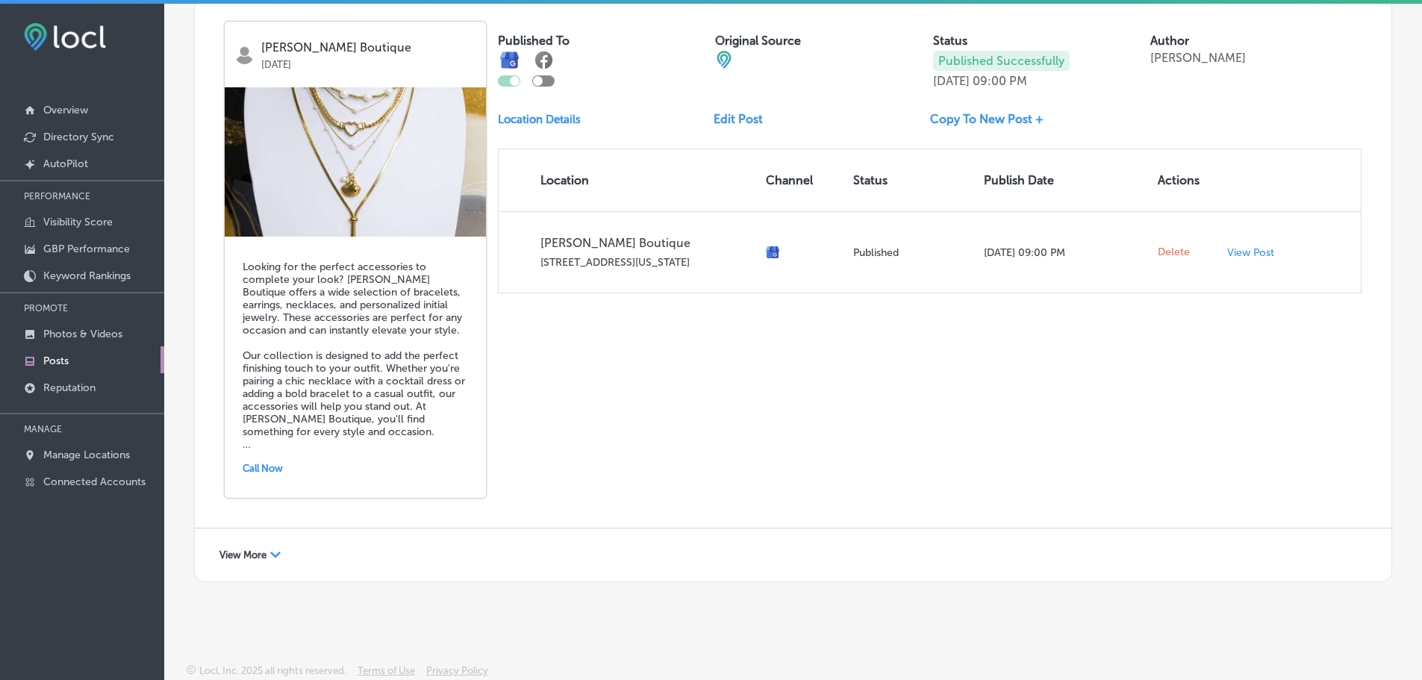
click at [275, 552] on icon "Path Created with Sketch." at bounding box center [275, 555] width 10 height 6
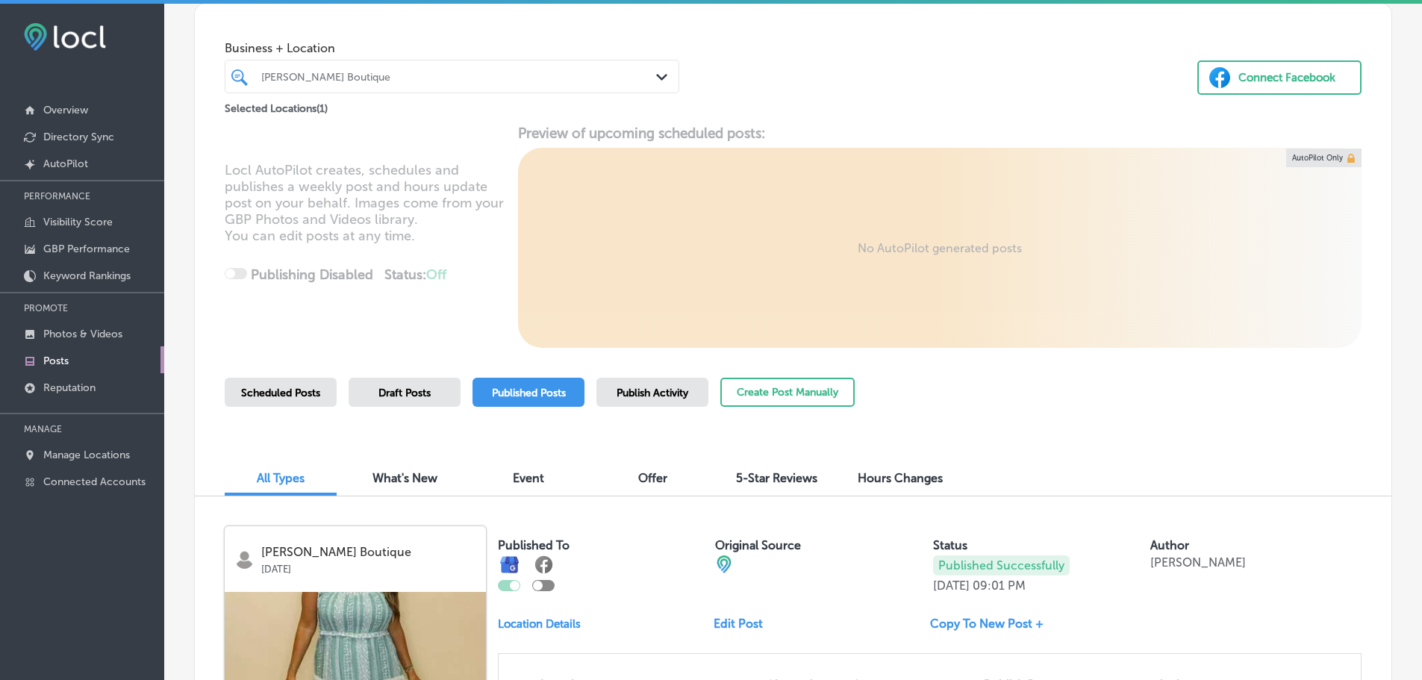
scroll to position [0, 0]
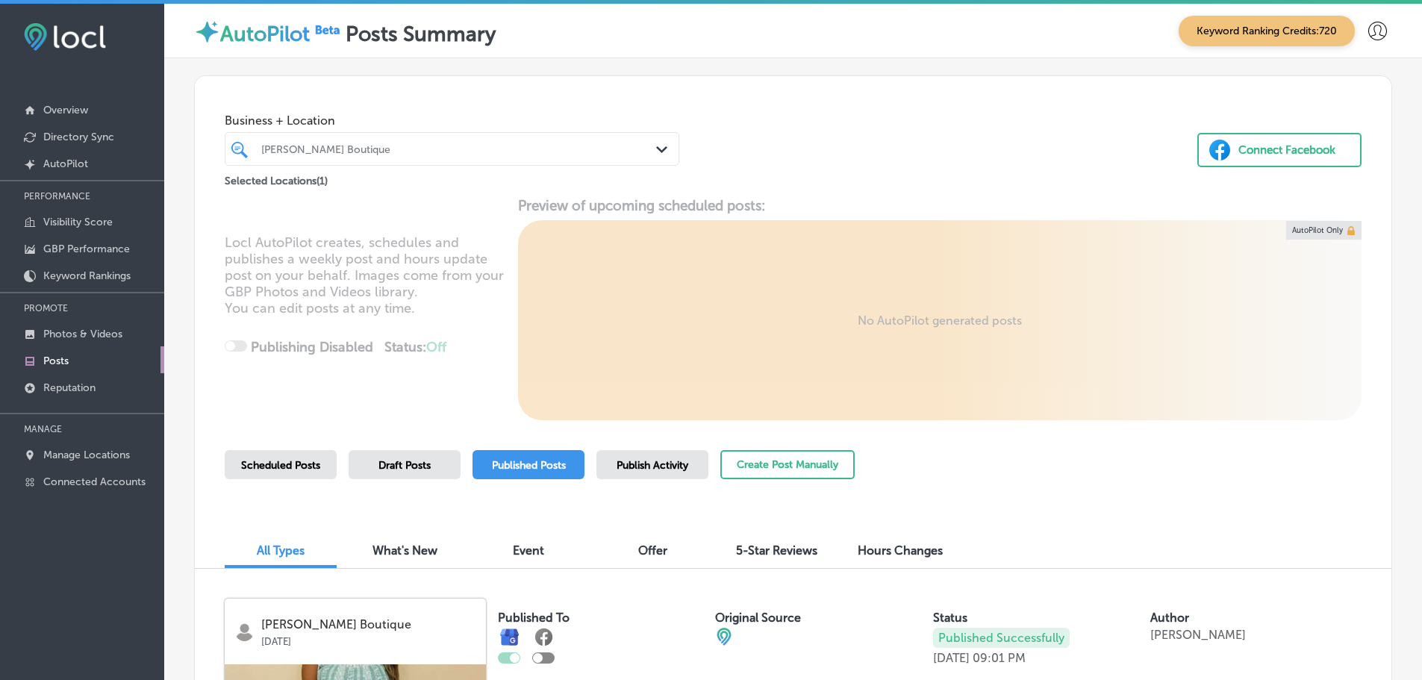
click at [656, 148] on polygon at bounding box center [661, 149] width 11 height 7
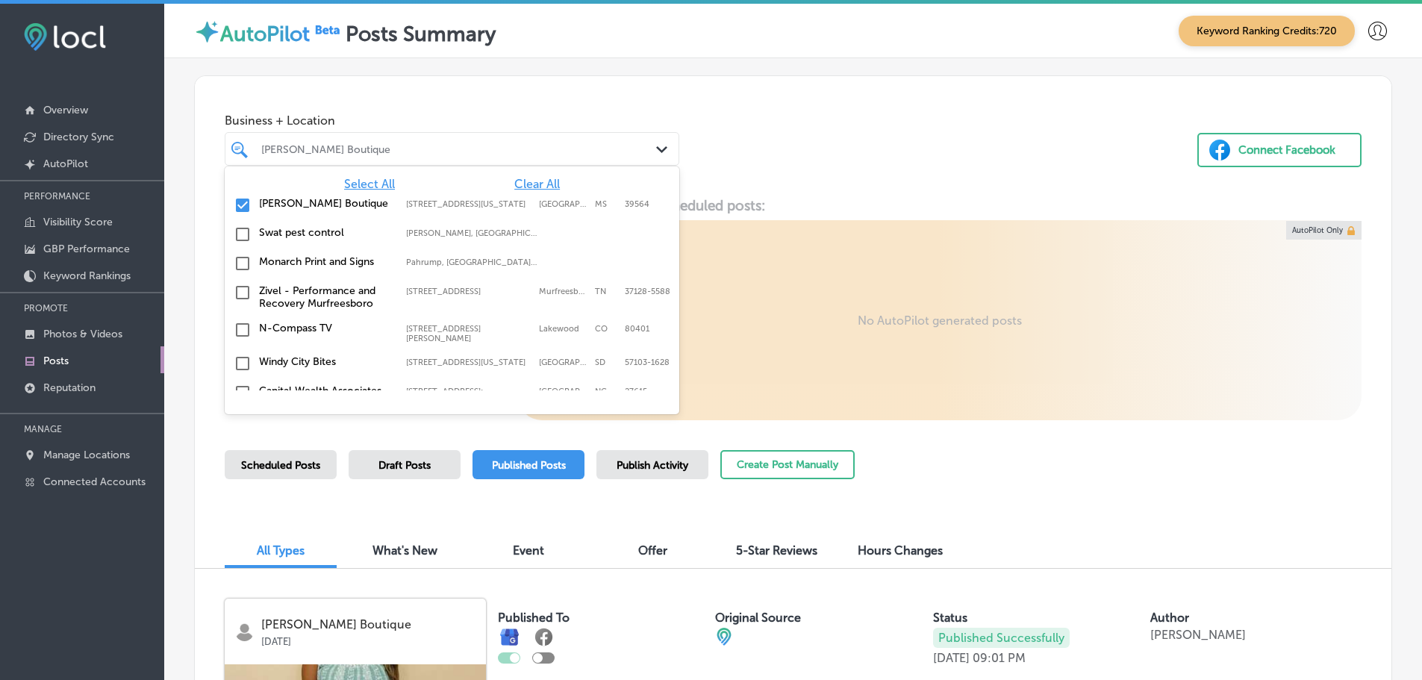
click at [522, 187] on span "Clear All" at bounding box center [537, 184] width 46 height 14
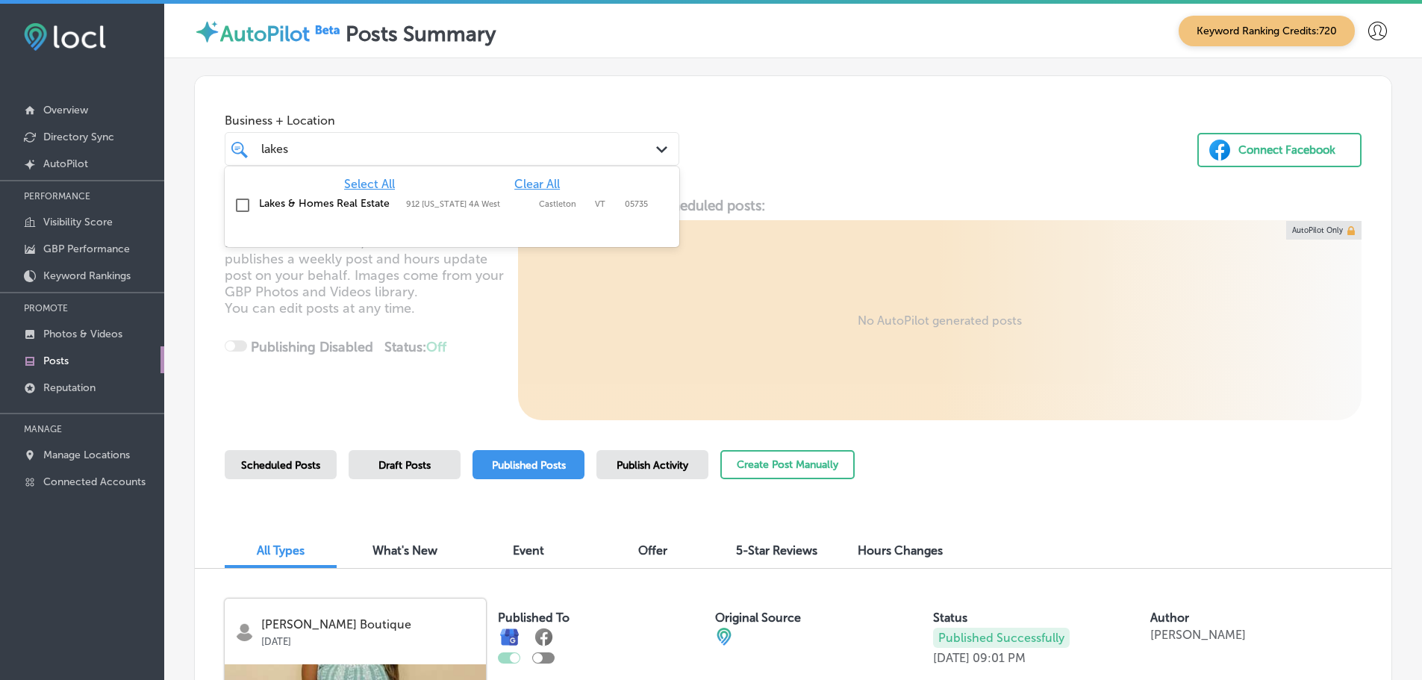
click at [358, 202] on label "Lakes & Homes Real Estate" at bounding box center [325, 203] width 132 height 13
type input "lakes"
click at [798, 155] on div "Business + Location option 912 Vermont 4A West, selected. option 912 Vermont 4A…" at bounding box center [793, 132] width 1196 height 113
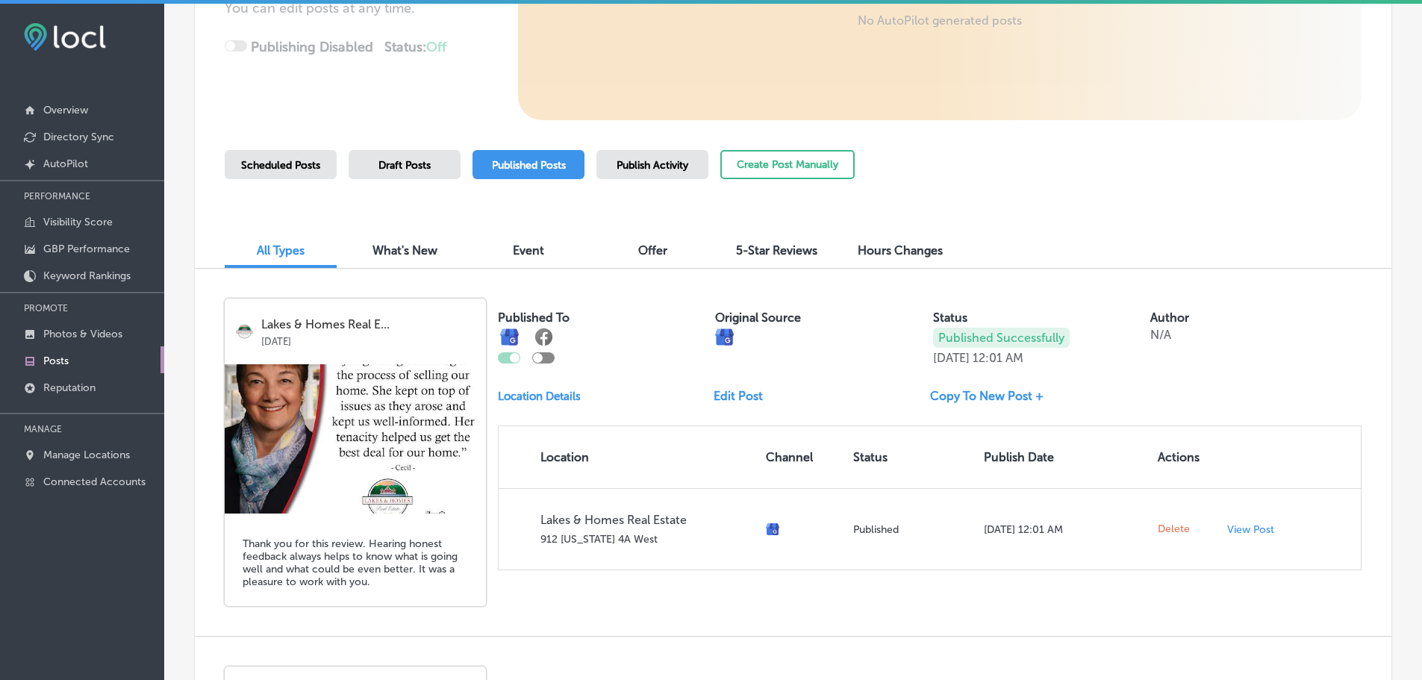
scroll to position [299, 0]
click at [300, 172] on span "Scheduled Posts" at bounding box center [280, 166] width 79 height 13
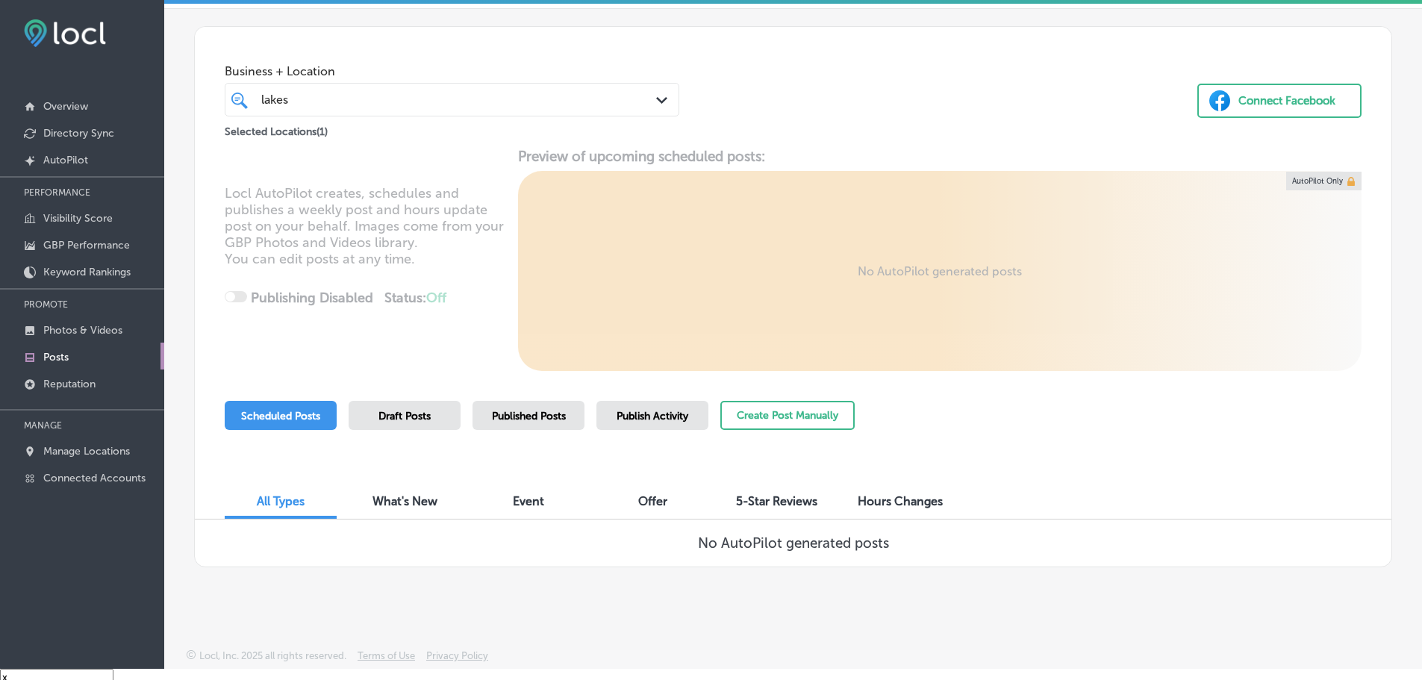
scroll to position [22, 0]
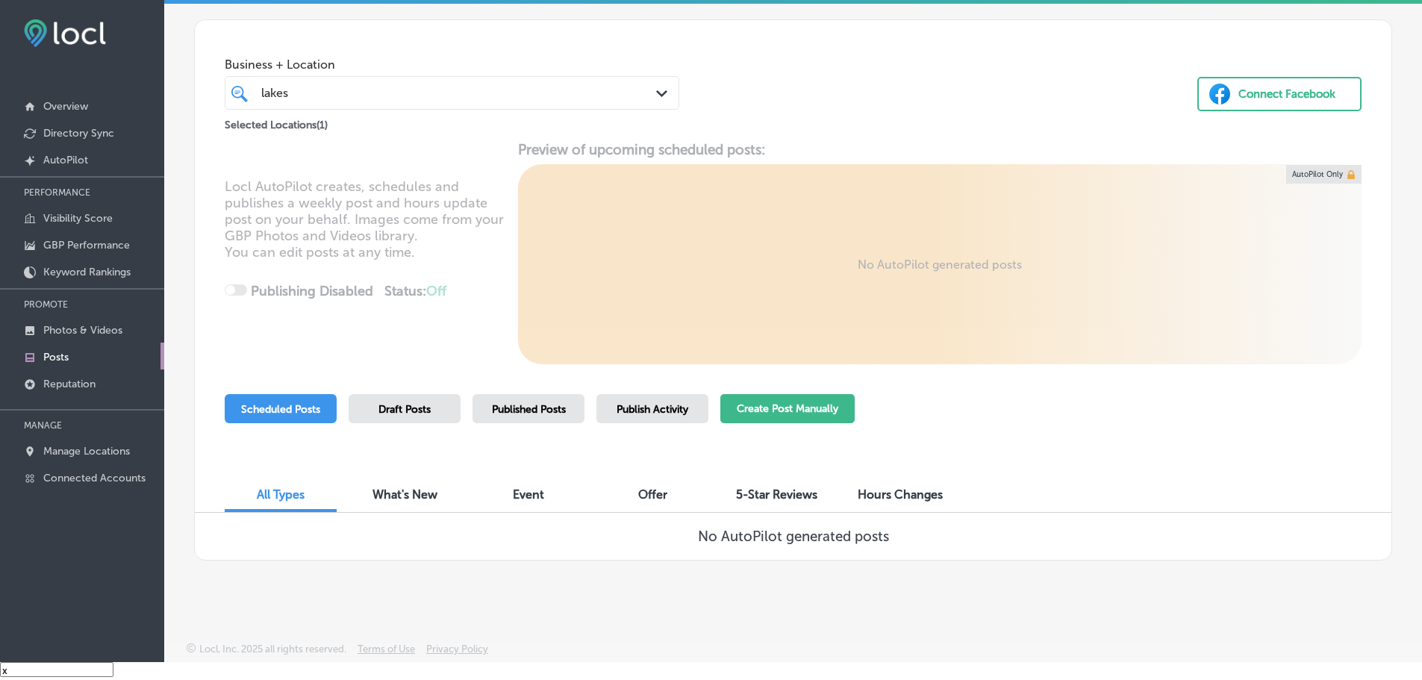
click at [759, 405] on button "Create Post Manually" at bounding box center [787, 408] width 134 height 29
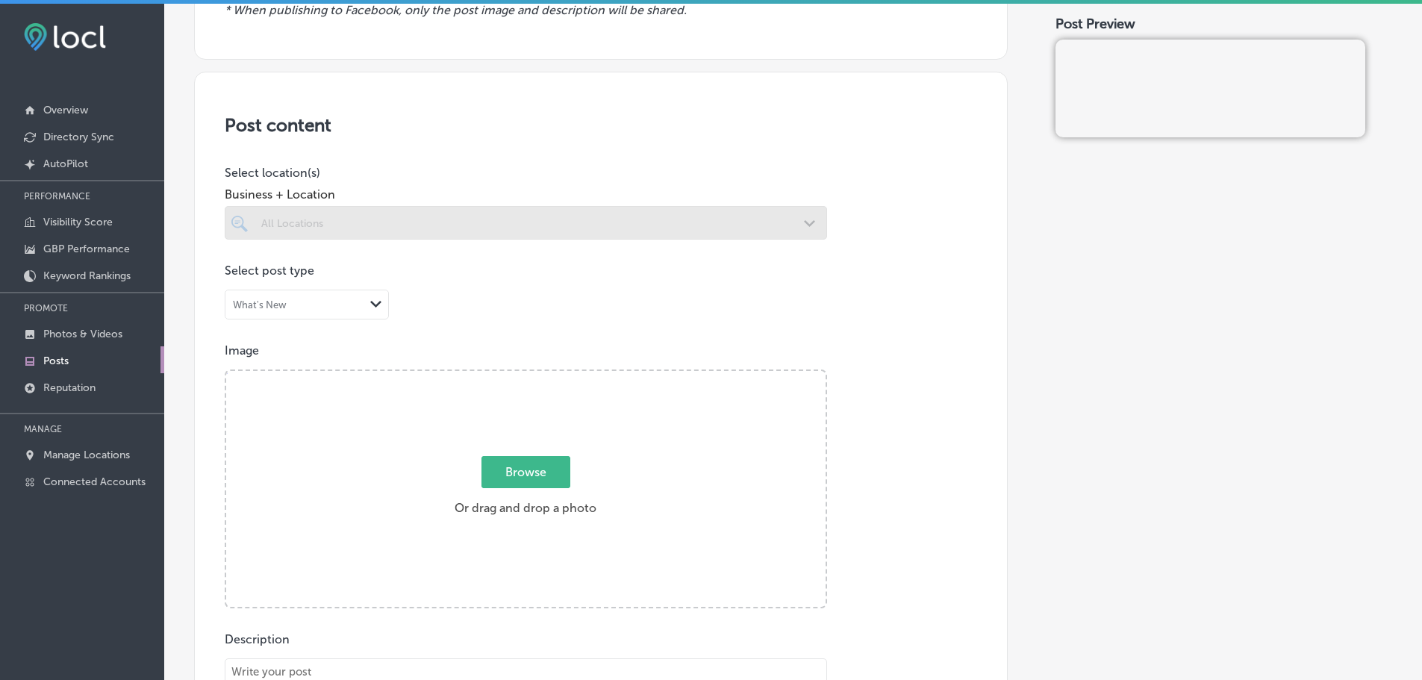
scroll to position [224, 0]
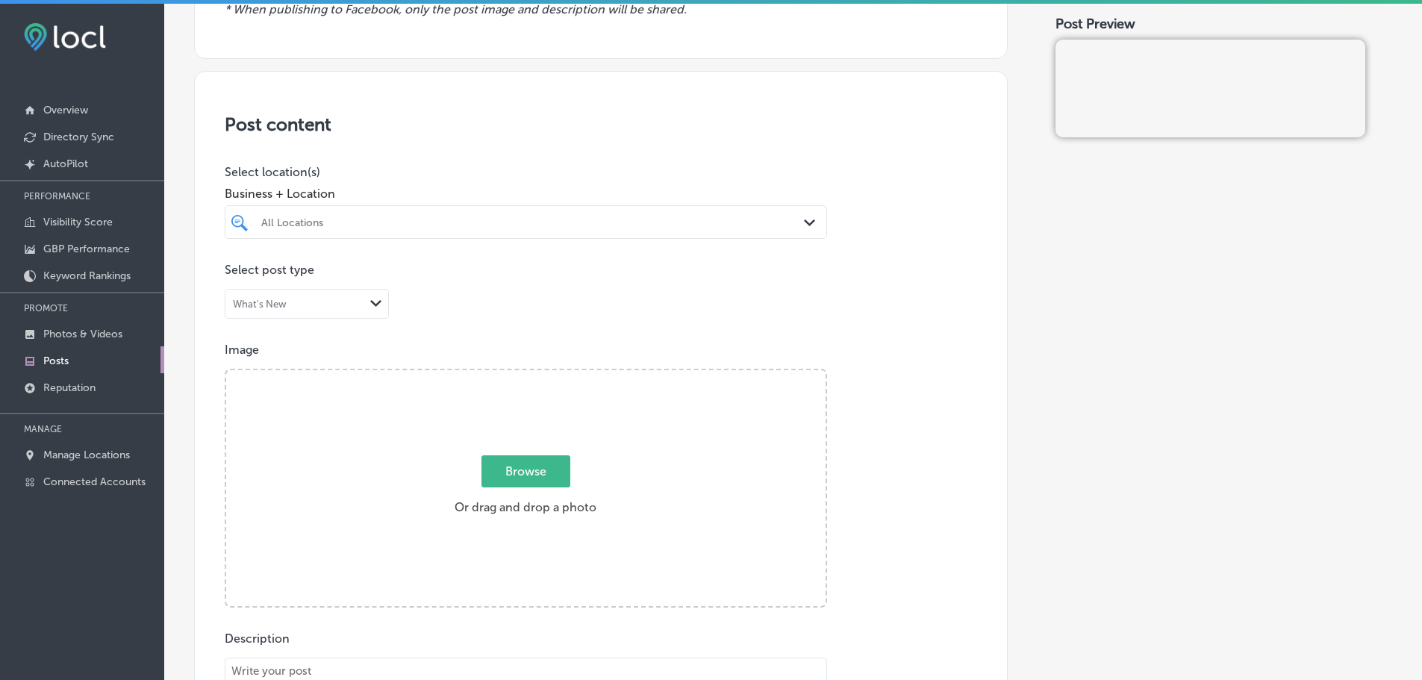
click at [805, 225] on icon "Path Created with Sketch." at bounding box center [809, 222] width 11 height 7
click at [352, 278] on label "Lakes & Homes Real Estate" at bounding box center [347, 276] width 176 height 13
type input "lakes"
click at [518, 175] on p "Select location(s)" at bounding box center [526, 172] width 602 height 14
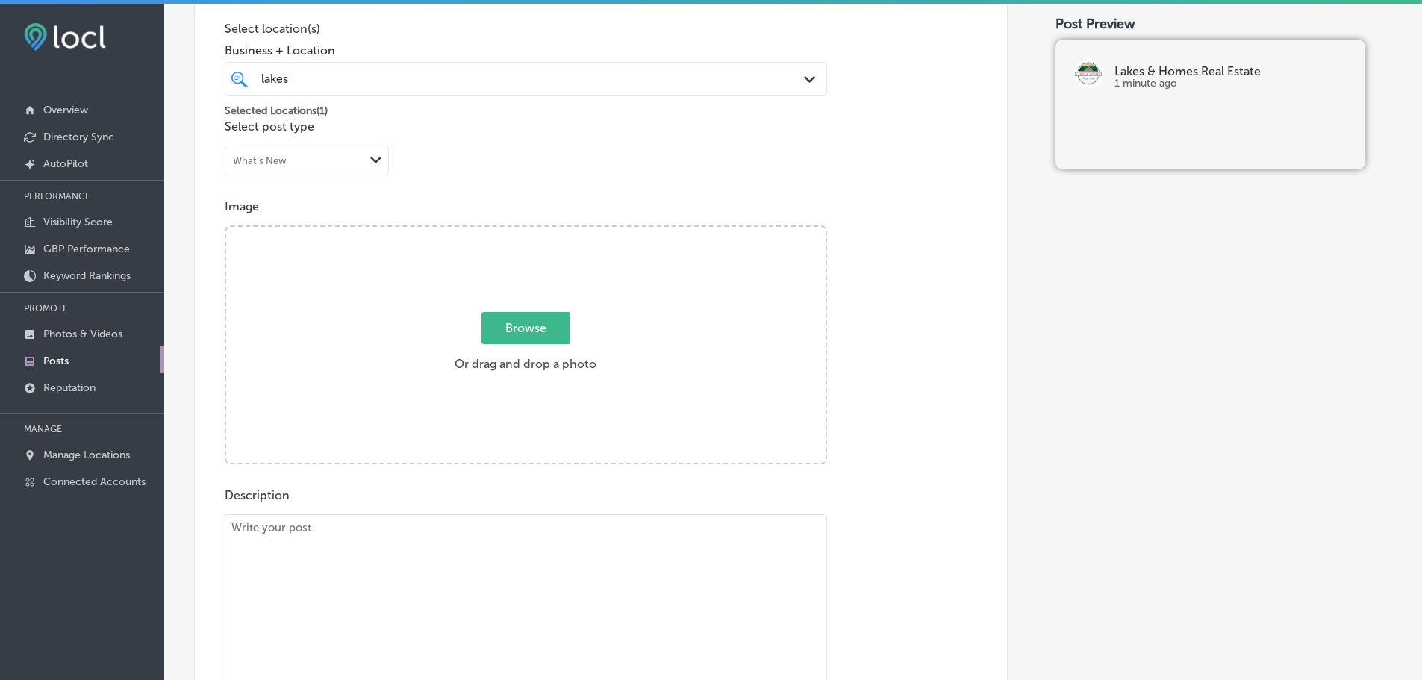
scroll to position [373, 0]
click at [546, 340] on label "Browse Or drag and drop a photo" at bounding box center [526, 341] width 154 height 66
click at [546, 225] on input "Browse Or drag and drop a photo" at bounding box center [525, 223] width 599 height 4
type input "C:\fakepath\l&h realty 49.jpg"
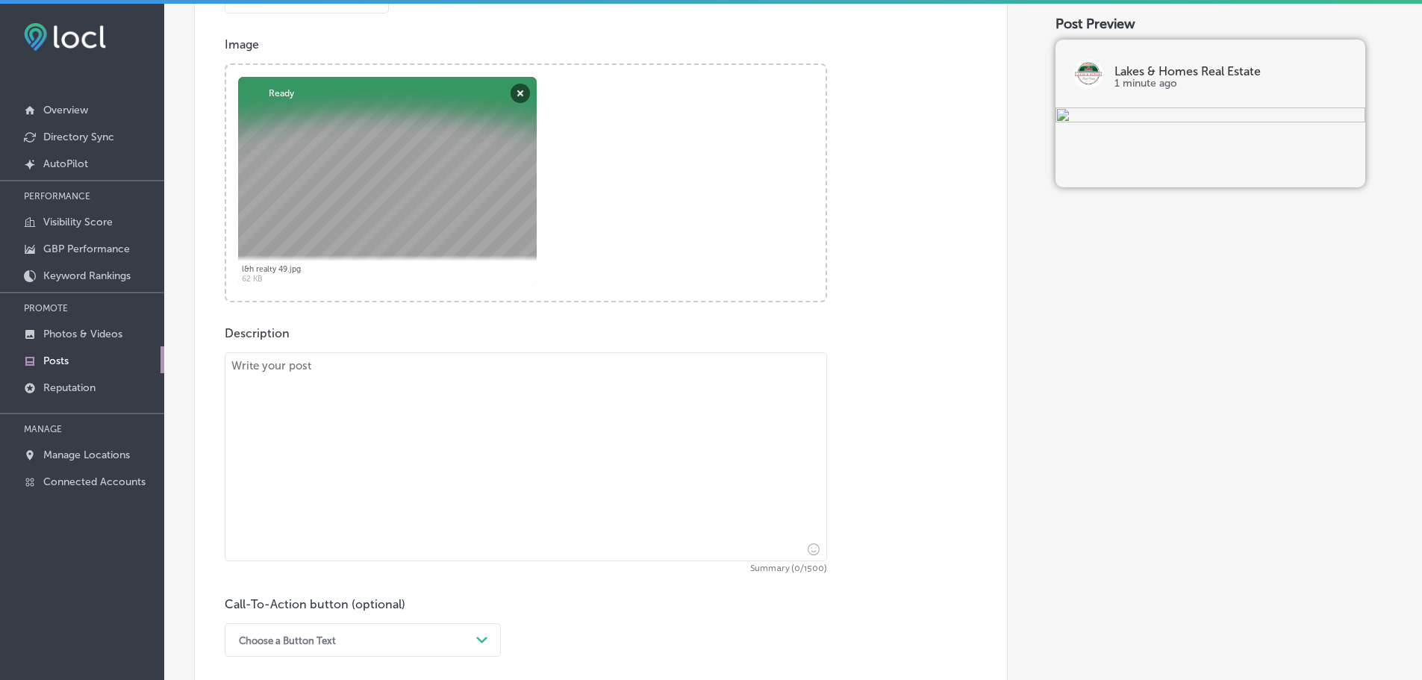
scroll to position [597, 0]
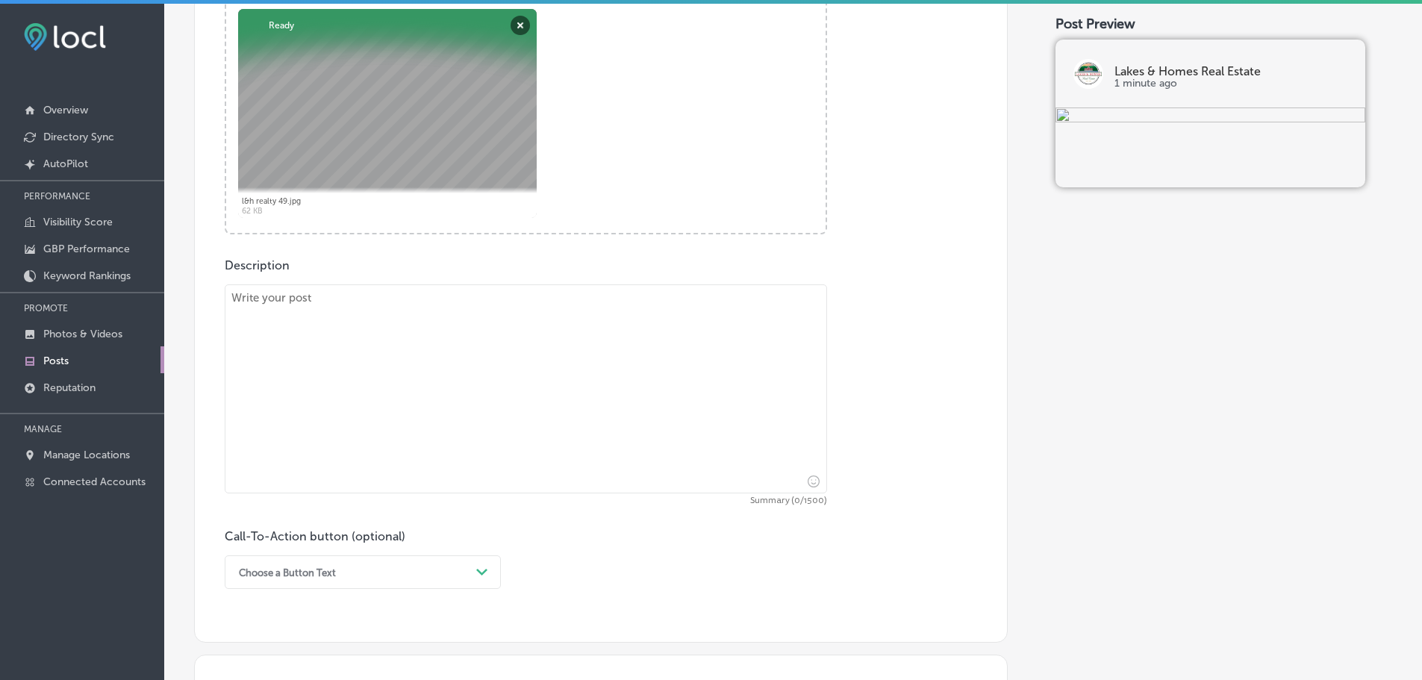
click at [404, 332] on textarea at bounding box center [526, 388] width 602 height 209
paste textarea "Are you looking for commercial real estate in Rutland City, Proctor, or Clarend…"
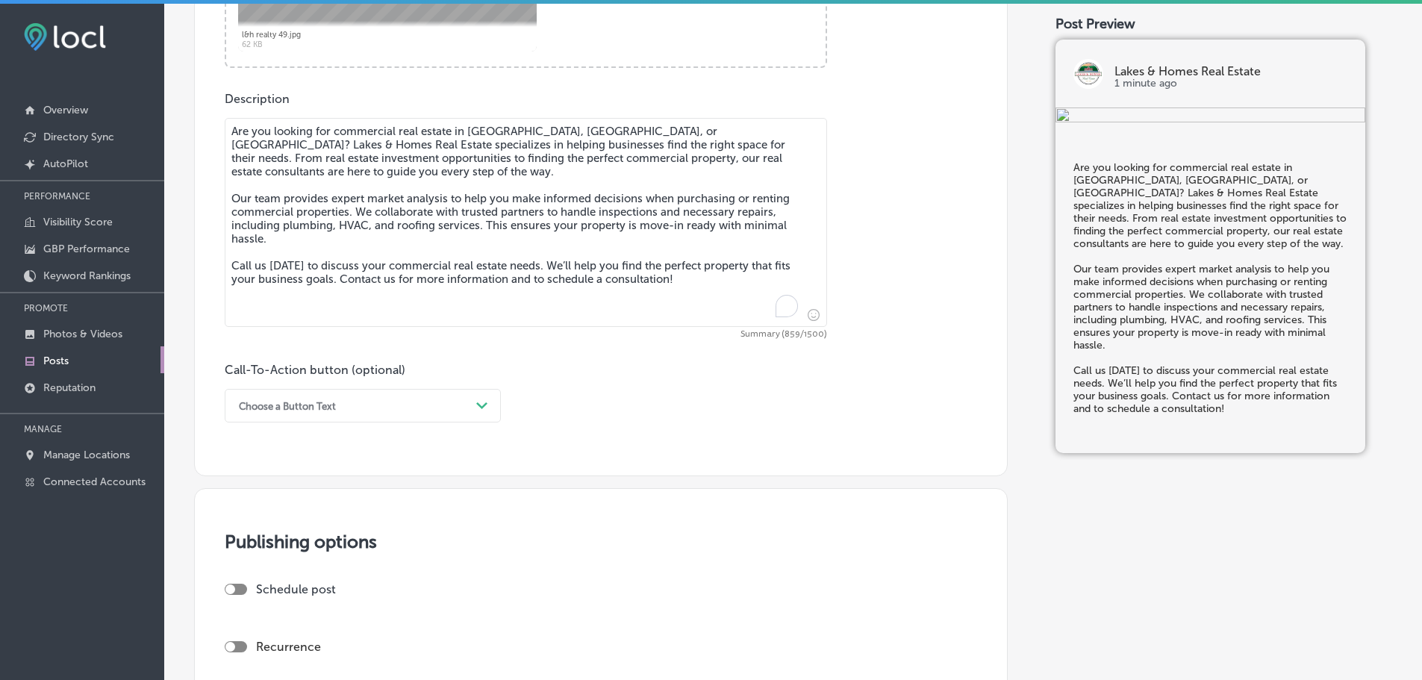
scroll to position [821, 0]
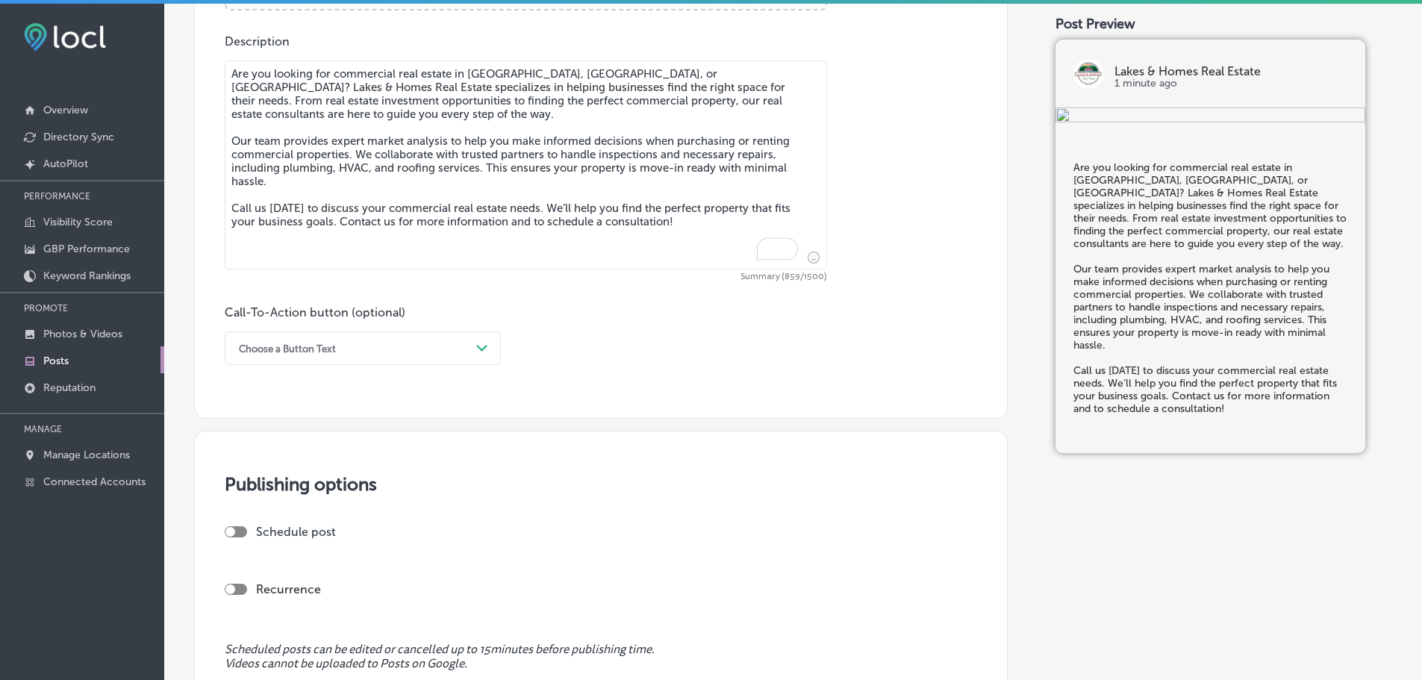
type textarea "Are you looking for commercial real estate in Rutland City, Proctor, or Clarend…"
click at [458, 344] on div "Choose a Button Text" at bounding box center [350, 348] width 239 height 23
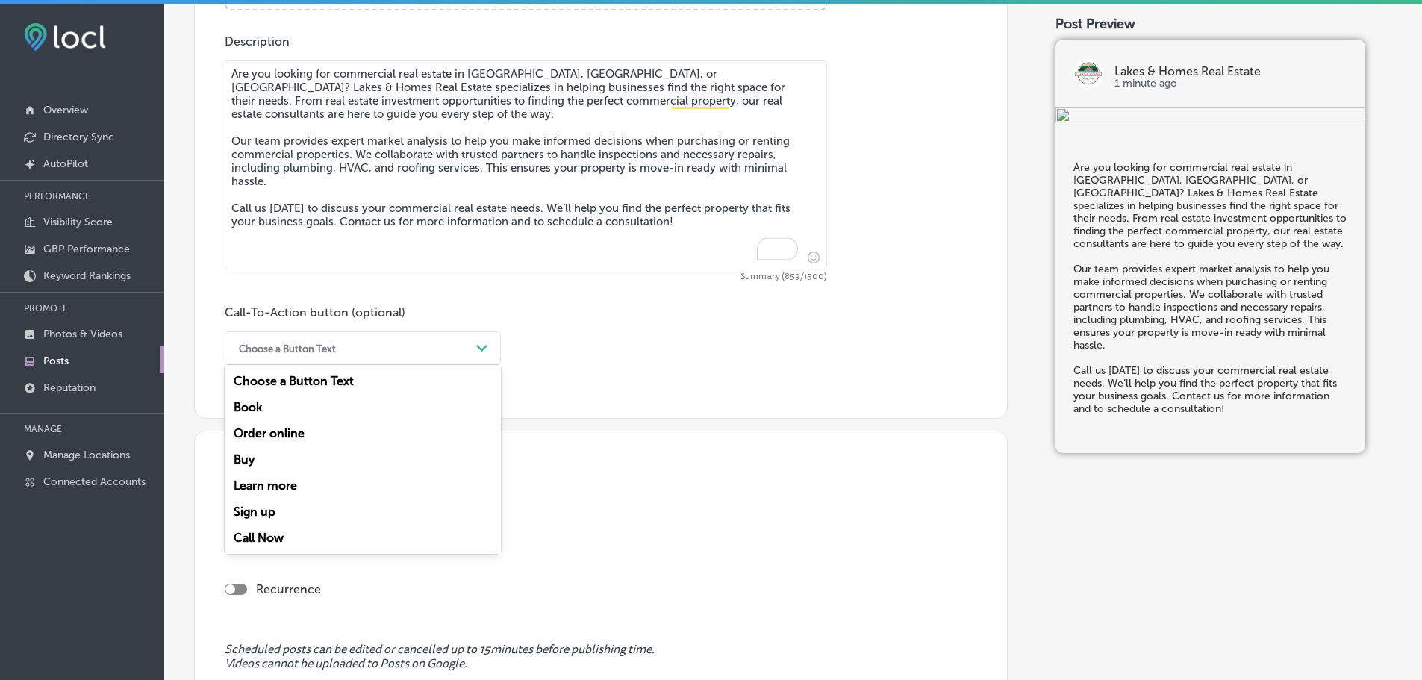
click at [260, 537] on div "Call Now" at bounding box center [363, 538] width 276 height 26
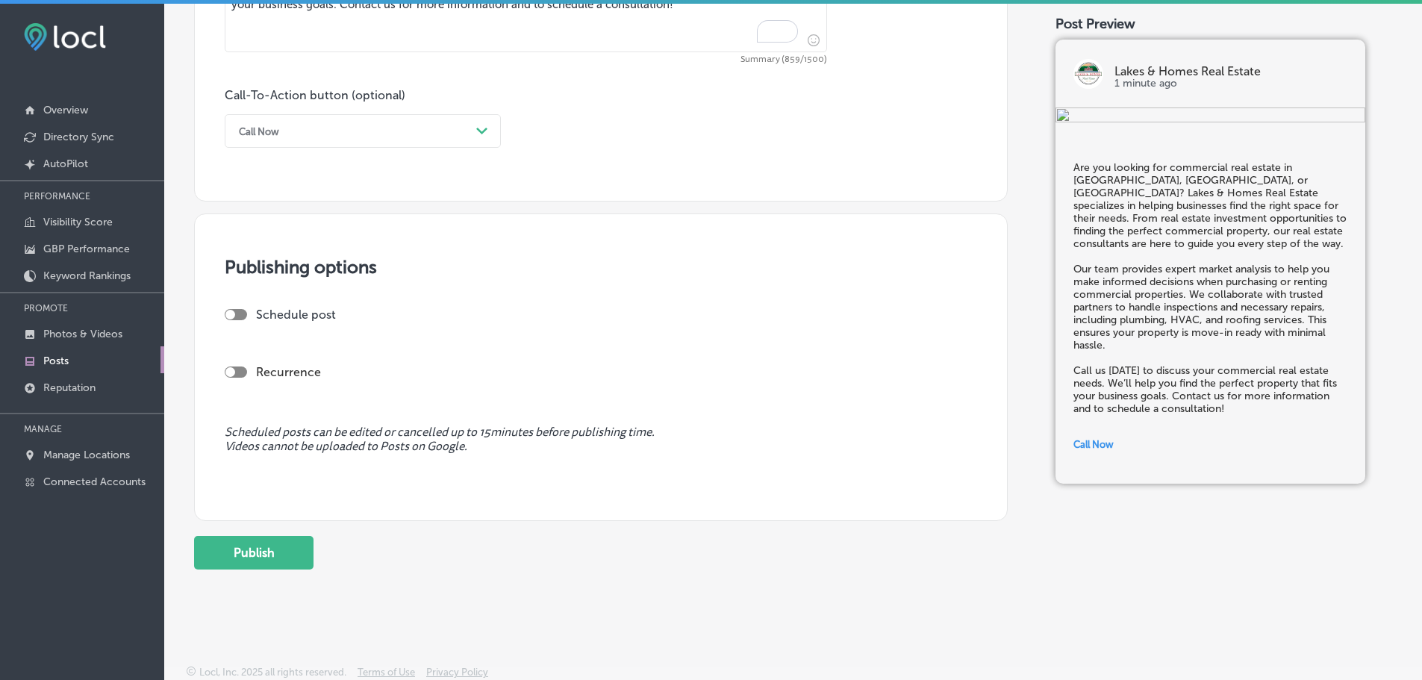
scroll to position [1040, 0]
click at [238, 314] on div at bounding box center [236, 313] width 22 height 11
checkbox input "true"
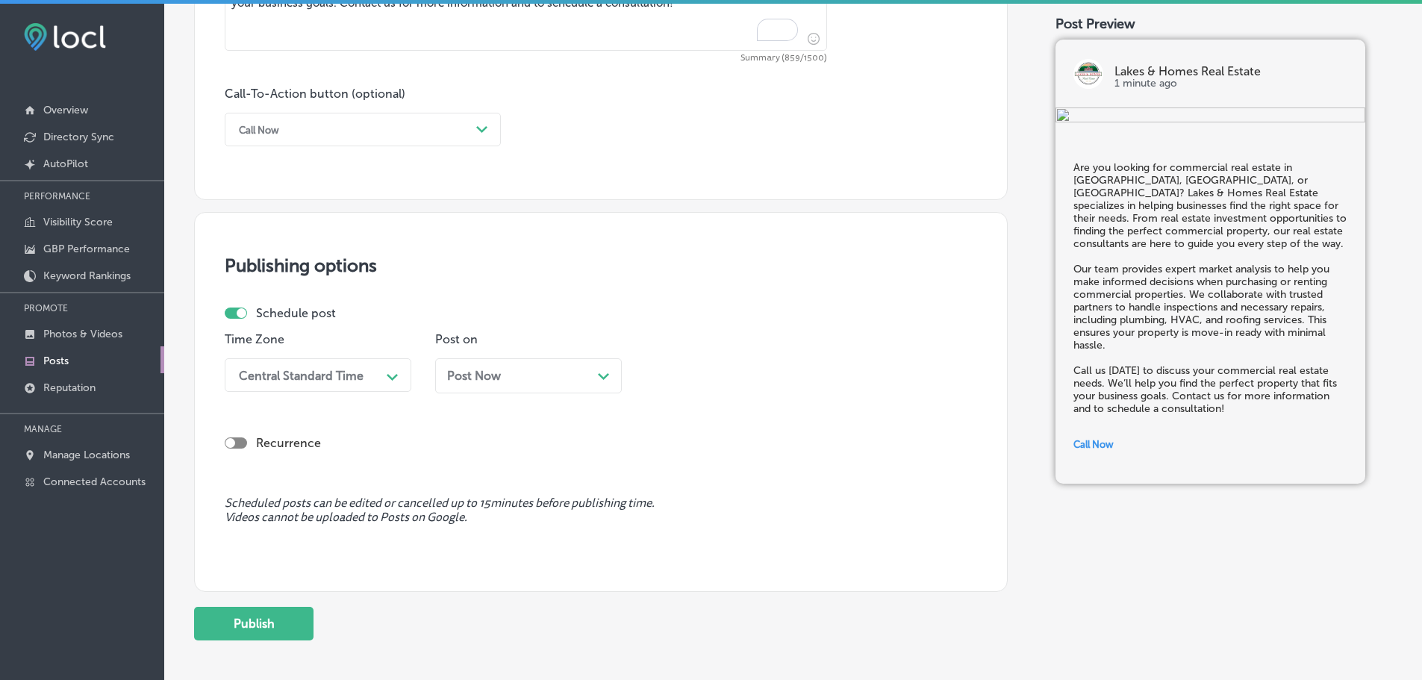
click at [384, 380] on div "Path Created with Sketch." at bounding box center [393, 375] width 24 height 24
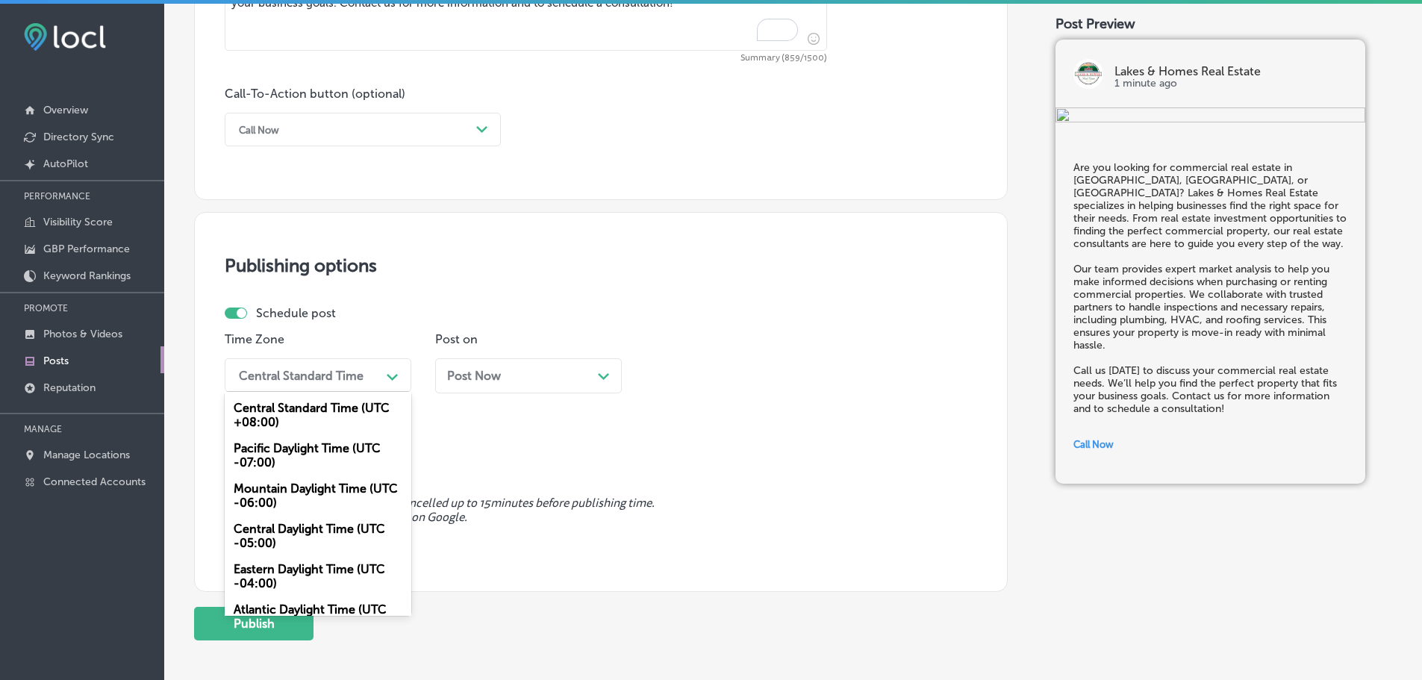
click at [327, 505] on div "Mountain Daylight Time (UTC -06:00)" at bounding box center [318, 495] width 187 height 40
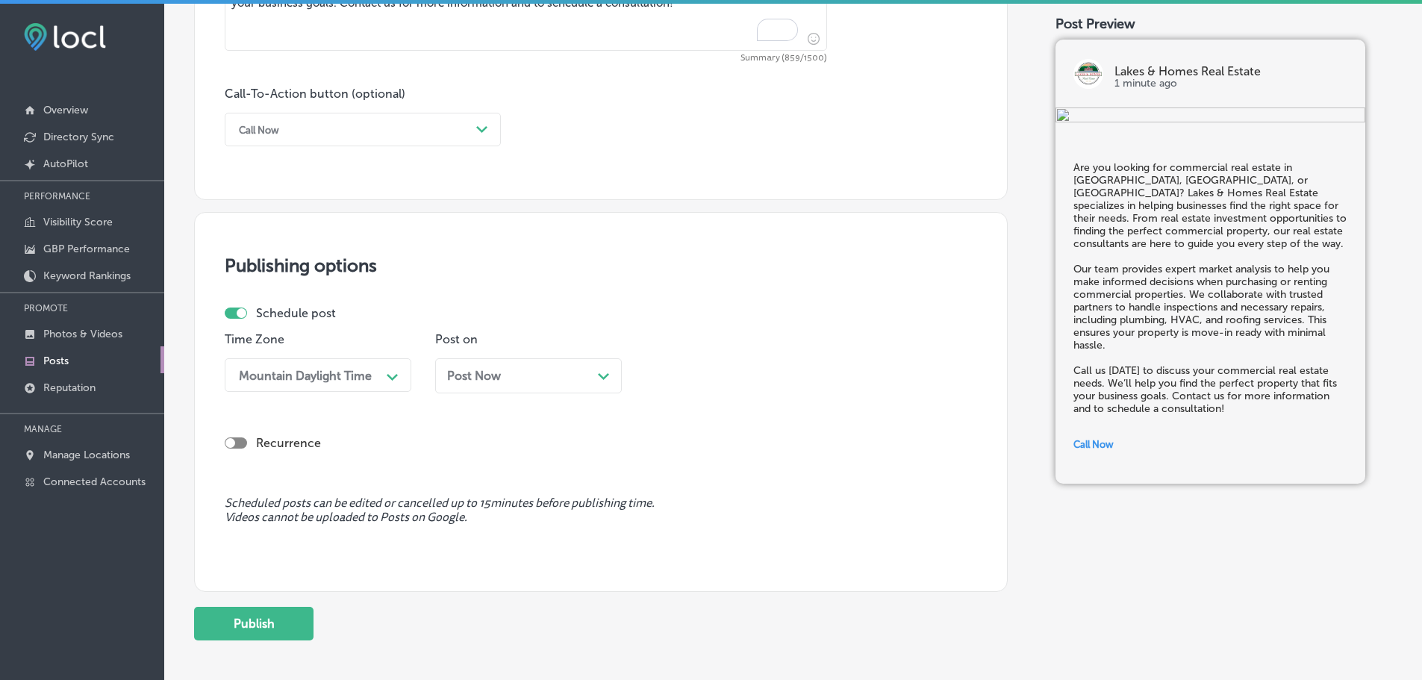
click at [596, 374] on div "Post Now Path Created with Sketch." at bounding box center [528, 376] width 163 height 14
click at [781, 379] on div "09:45 AM" at bounding box center [726, 375] width 149 height 26
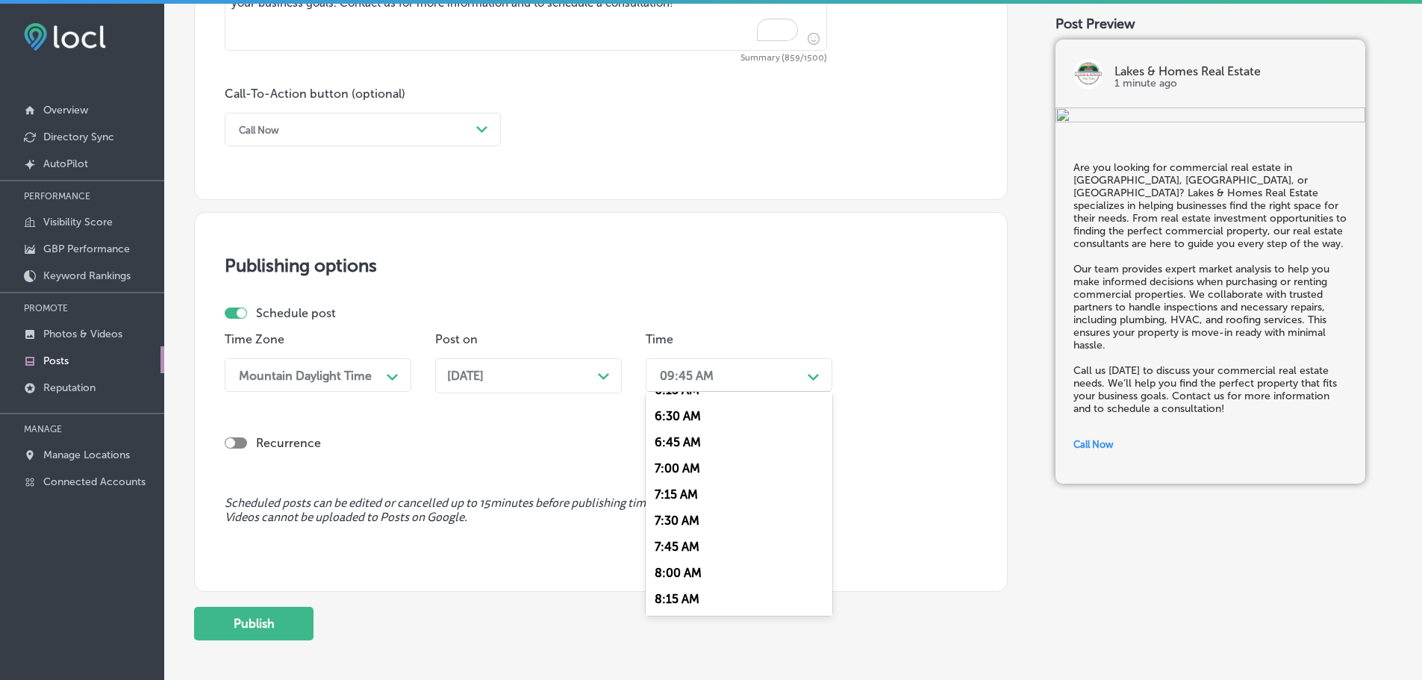
scroll to position [672, 0]
click at [707, 463] on div "7:00 AM" at bounding box center [739, 468] width 187 height 26
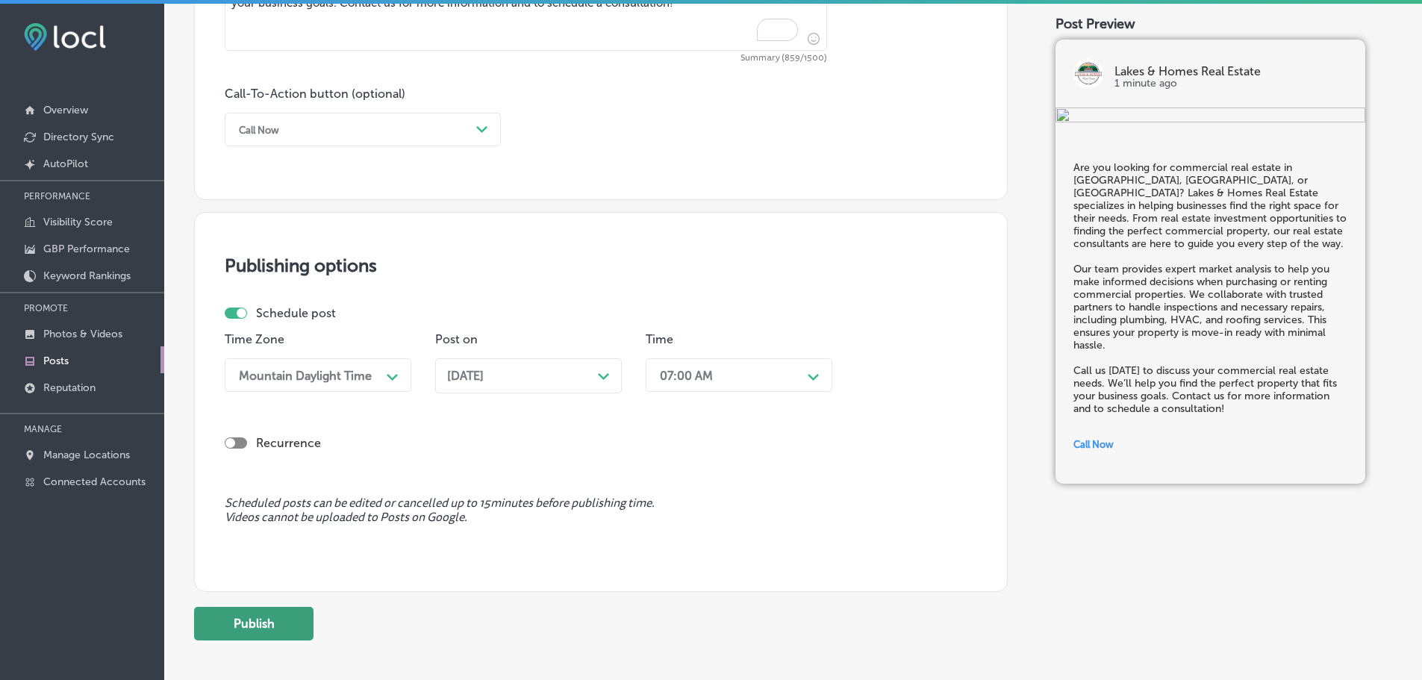
click at [275, 625] on button "Publish" at bounding box center [253, 624] width 119 height 34
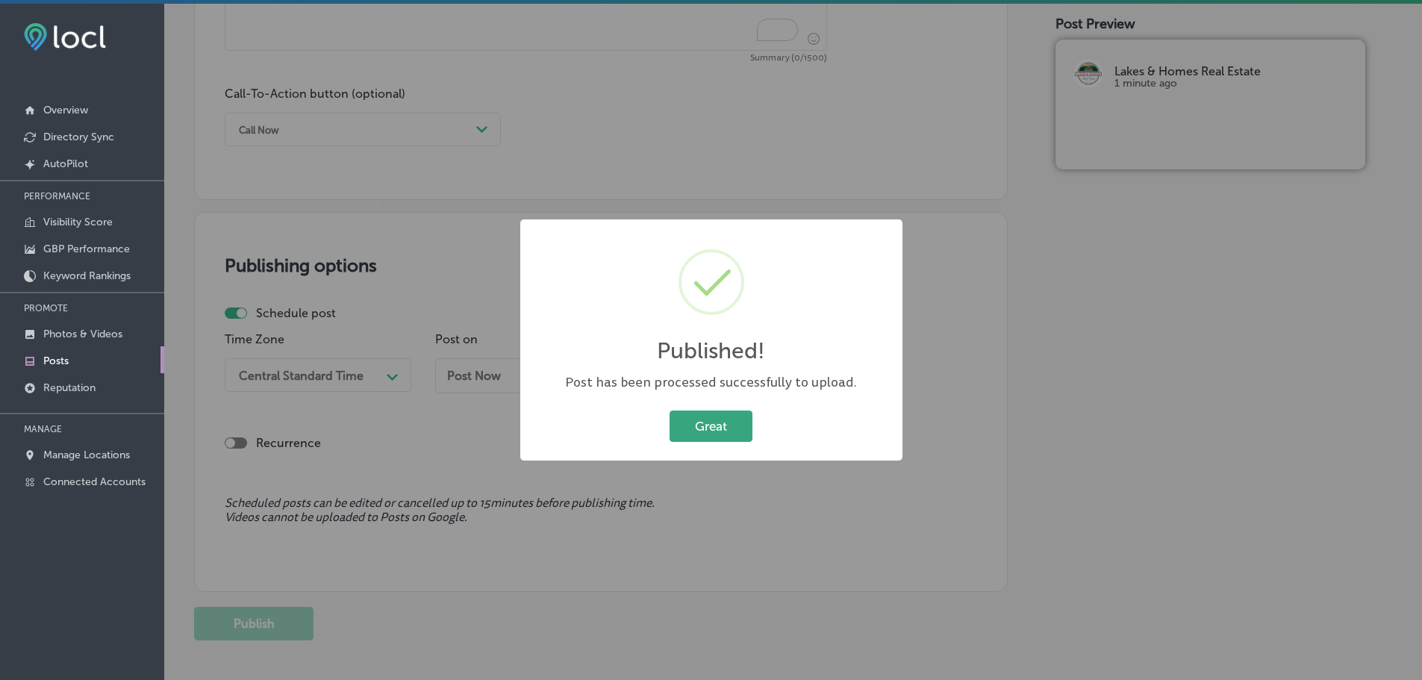
click at [696, 431] on button "Great" at bounding box center [711, 426] width 83 height 31
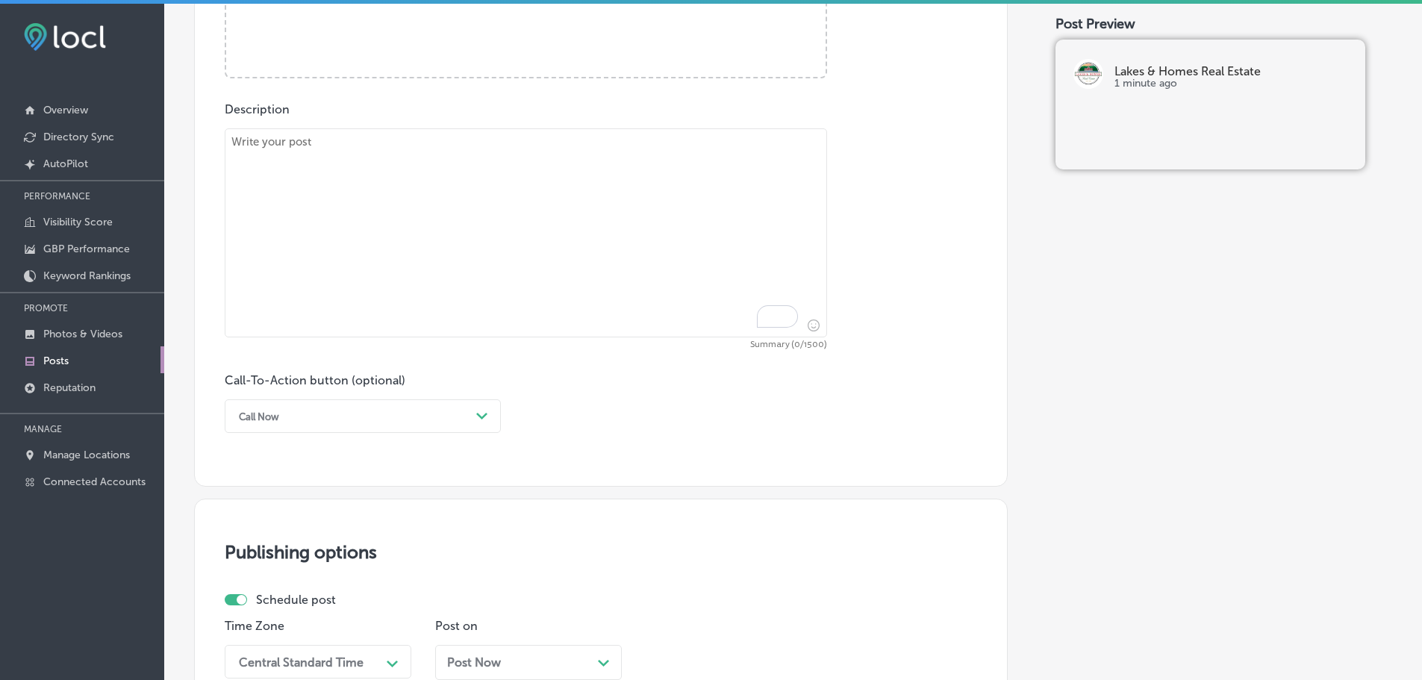
scroll to position [741, 0]
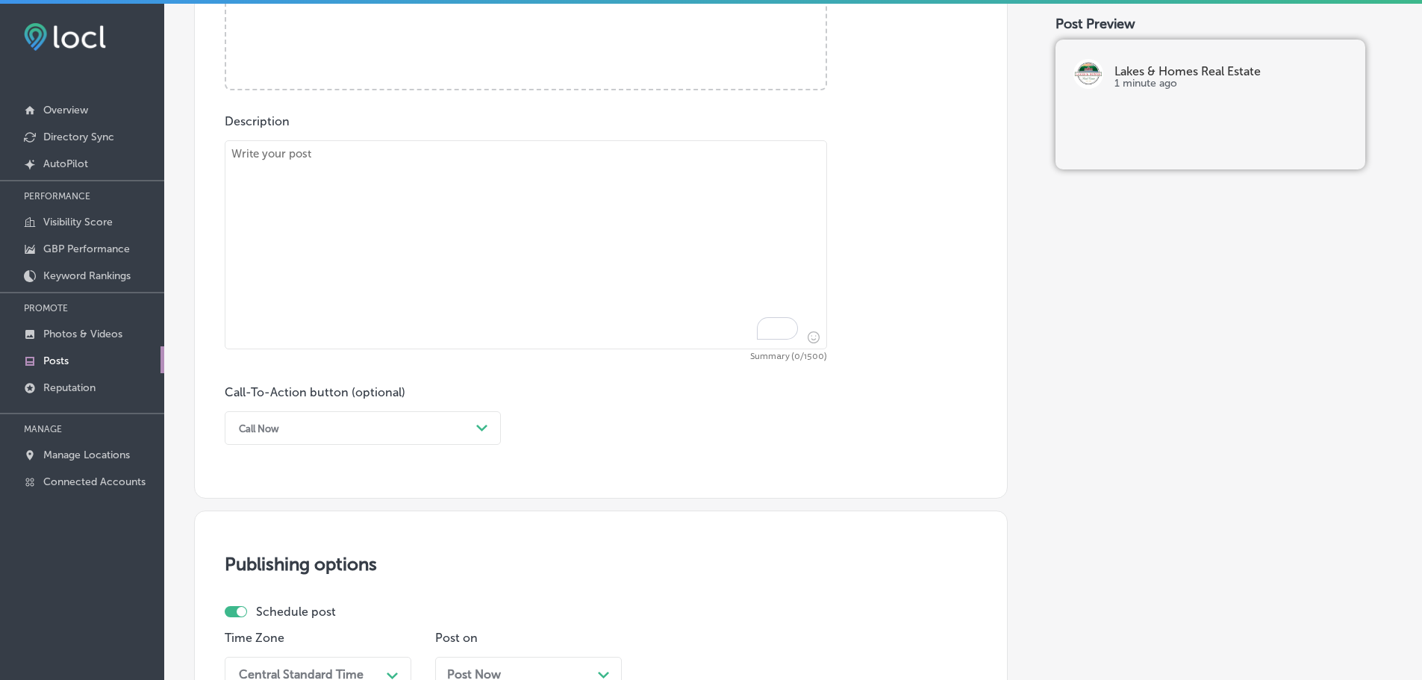
click at [452, 216] on textarea "To enrich screen reader interactions, please activate Accessibility in Grammarl…" at bounding box center [526, 244] width 602 height 209
paste textarea "At Lakes & Homes Real Estate, we are here to guide first-time homebuyers throug…"
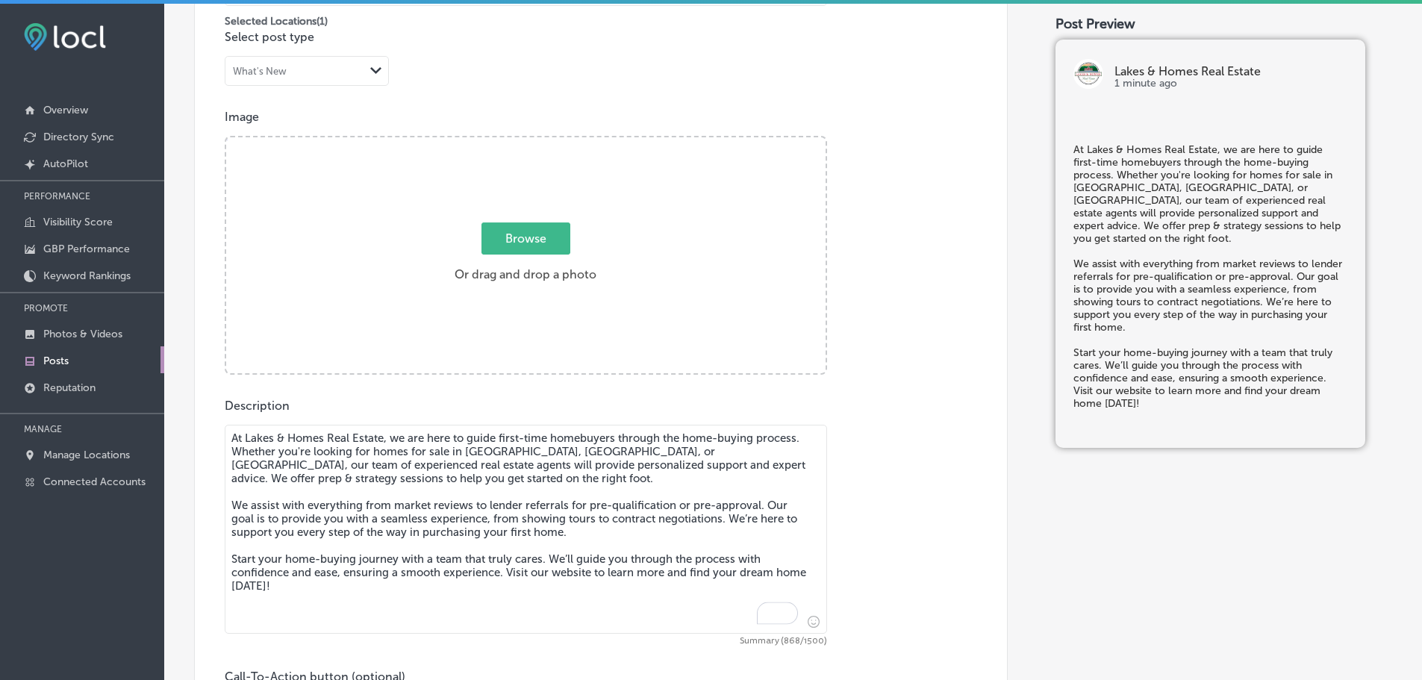
scroll to position [443, 0]
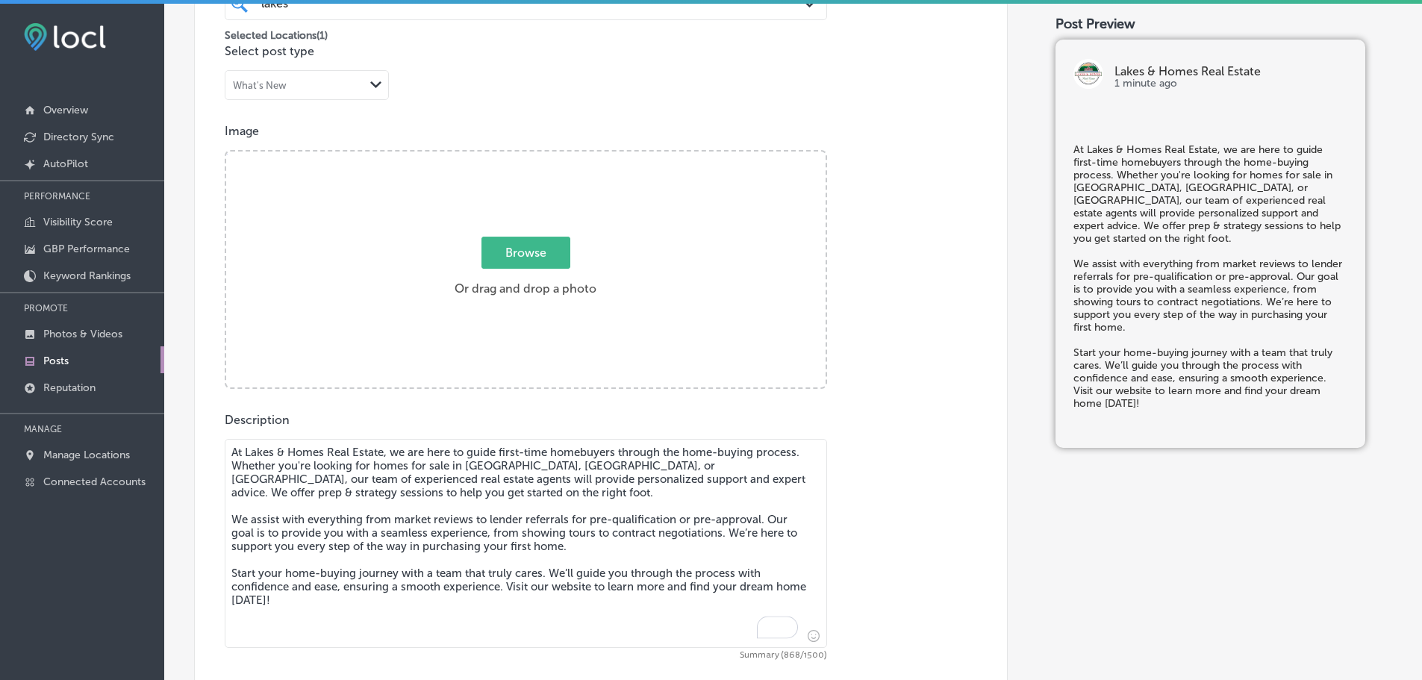
type textarea "At Lakes & Homes Real Estate, we are here to guide first-time homebuyers throug…"
click at [505, 255] on span "Browse" at bounding box center [525, 253] width 89 height 32
click at [505, 156] on input "Browse Or drag and drop a photo" at bounding box center [525, 154] width 599 height 4
type input "C:\fakepath\l&h realty 79.jpg"
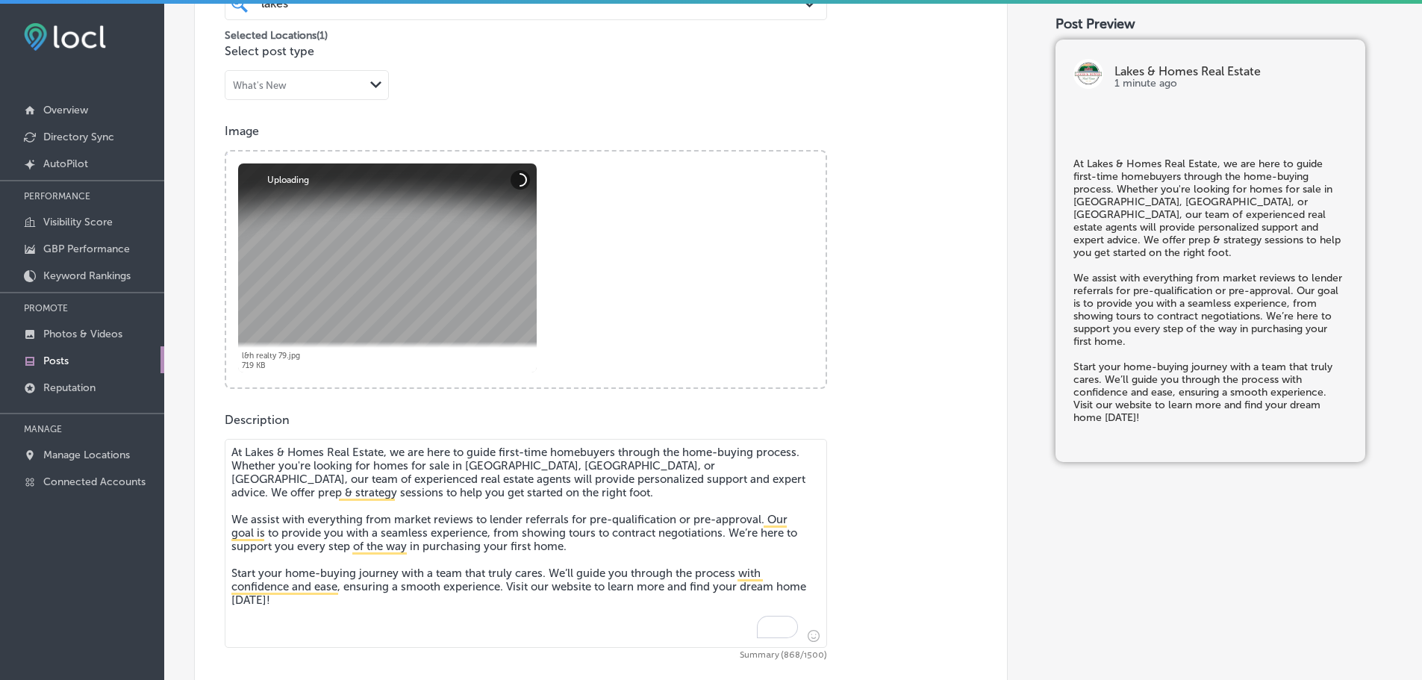
scroll to position [1112, 0]
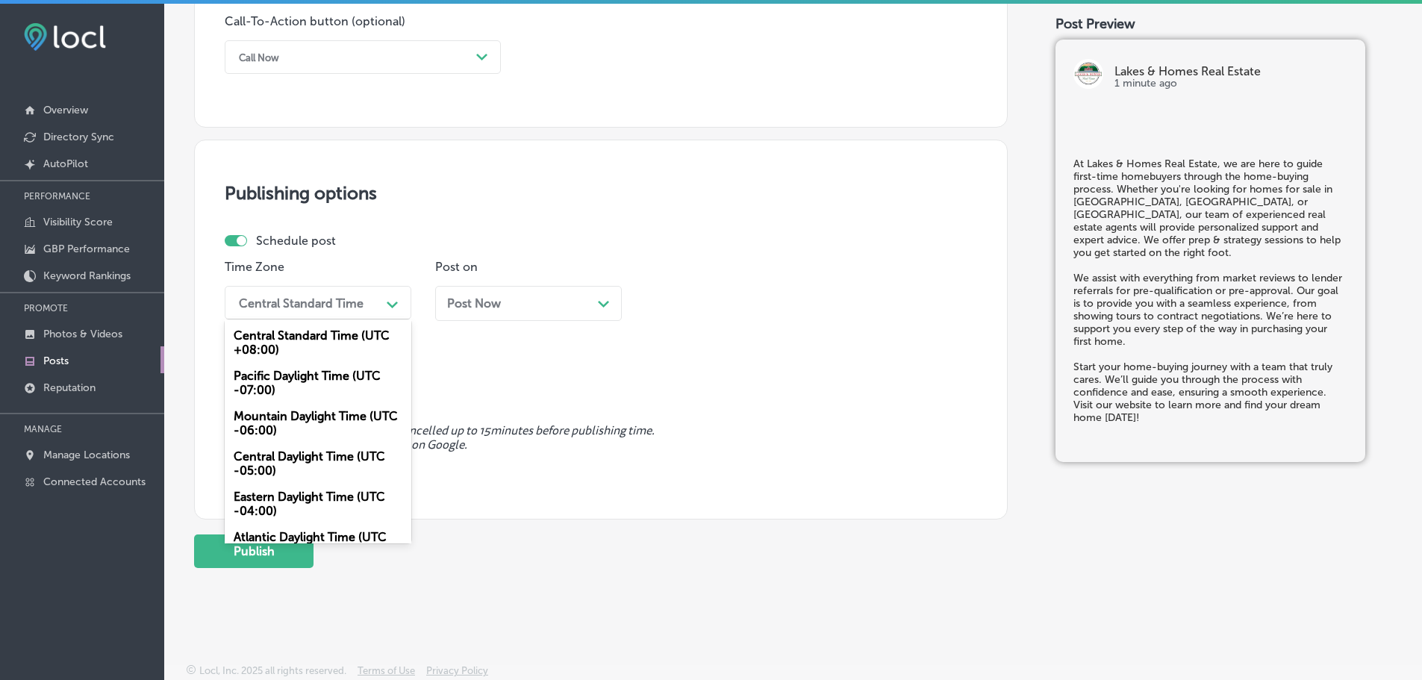
click at [388, 304] on polygon at bounding box center [392, 305] width 11 height 7
click at [306, 417] on div "Mountain Daylight Time (UTC -06:00)" at bounding box center [318, 423] width 187 height 40
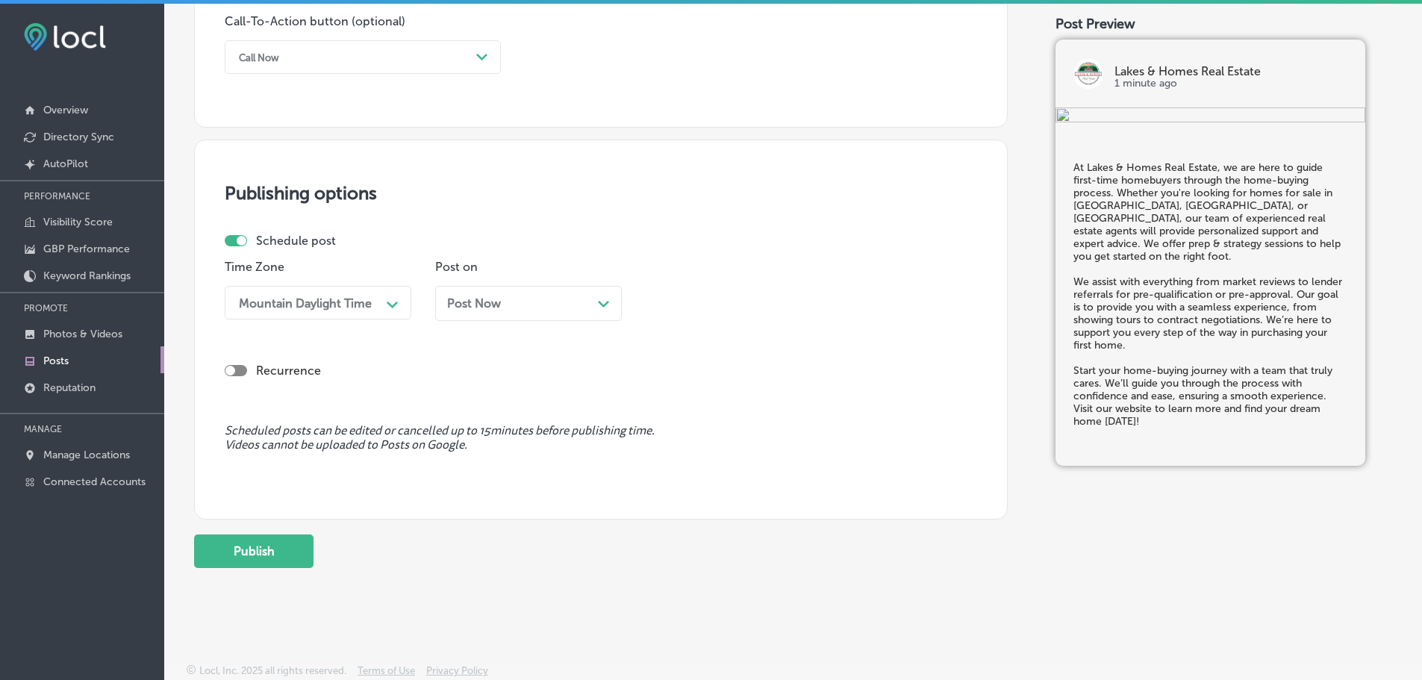
click at [601, 303] on polygon at bounding box center [603, 304] width 11 height 7
click at [755, 302] on div "09:45 AM" at bounding box center [726, 303] width 149 height 26
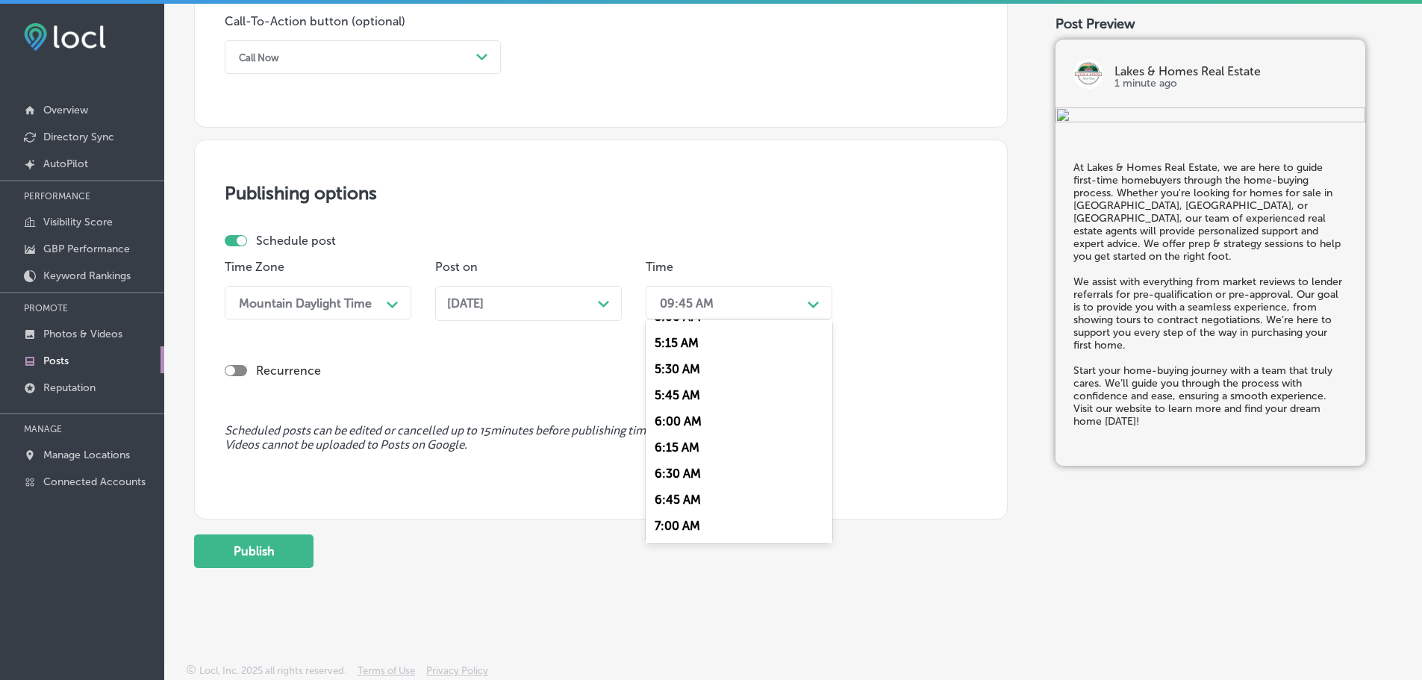
scroll to position [672, 0]
click at [694, 393] on div "7:00 AM" at bounding box center [739, 395] width 187 height 26
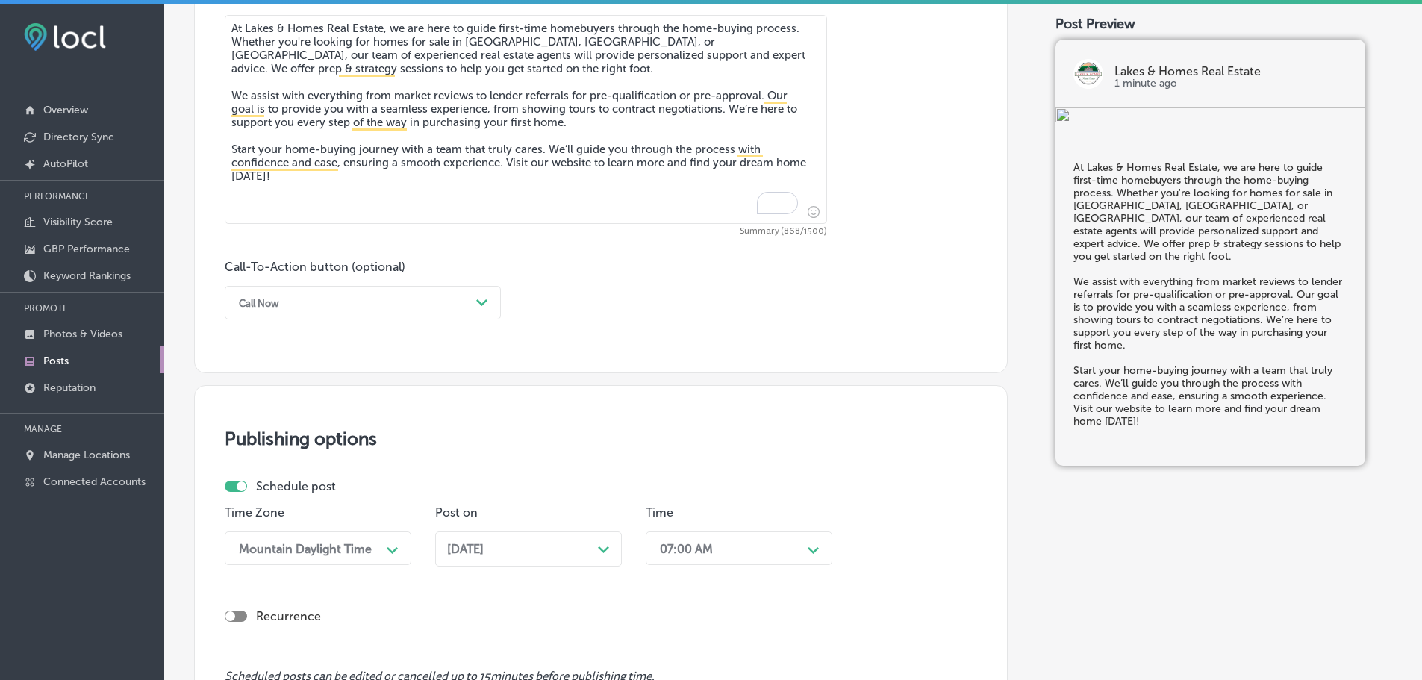
scroll to position [814, 0]
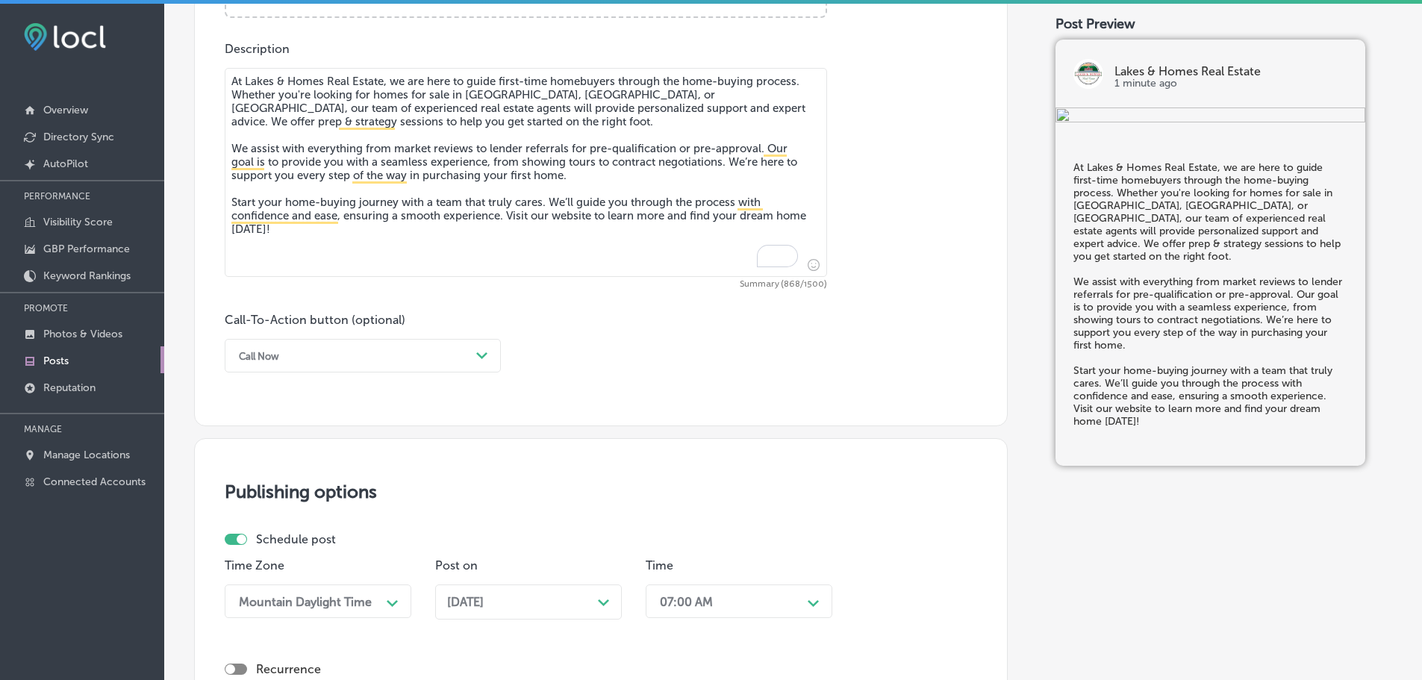
click at [468, 355] on div "Call Now" at bounding box center [350, 355] width 239 height 23
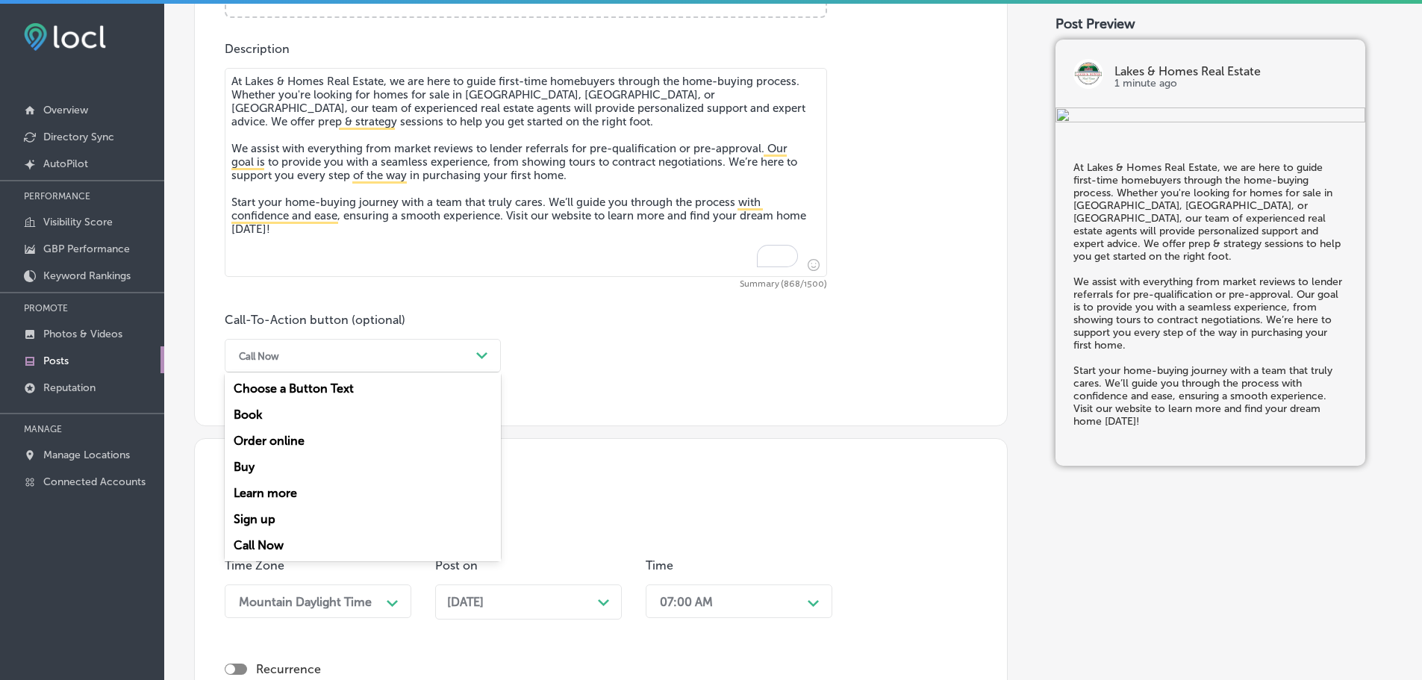
click at [284, 494] on div "Learn more" at bounding box center [363, 493] width 276 height 26
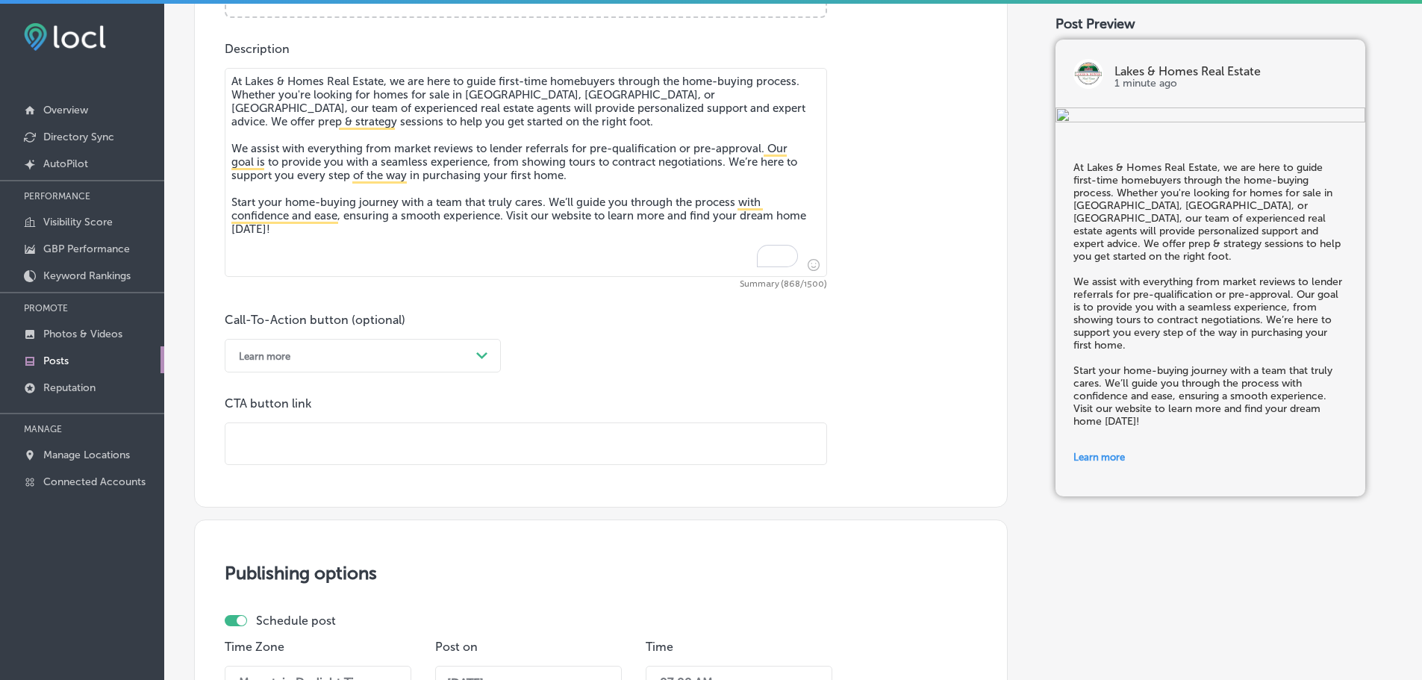
click at [387, 440] on input "text" at bounding box center [525, 443] width 601 height 41
paste input "http://lakesandhomesre.com/"
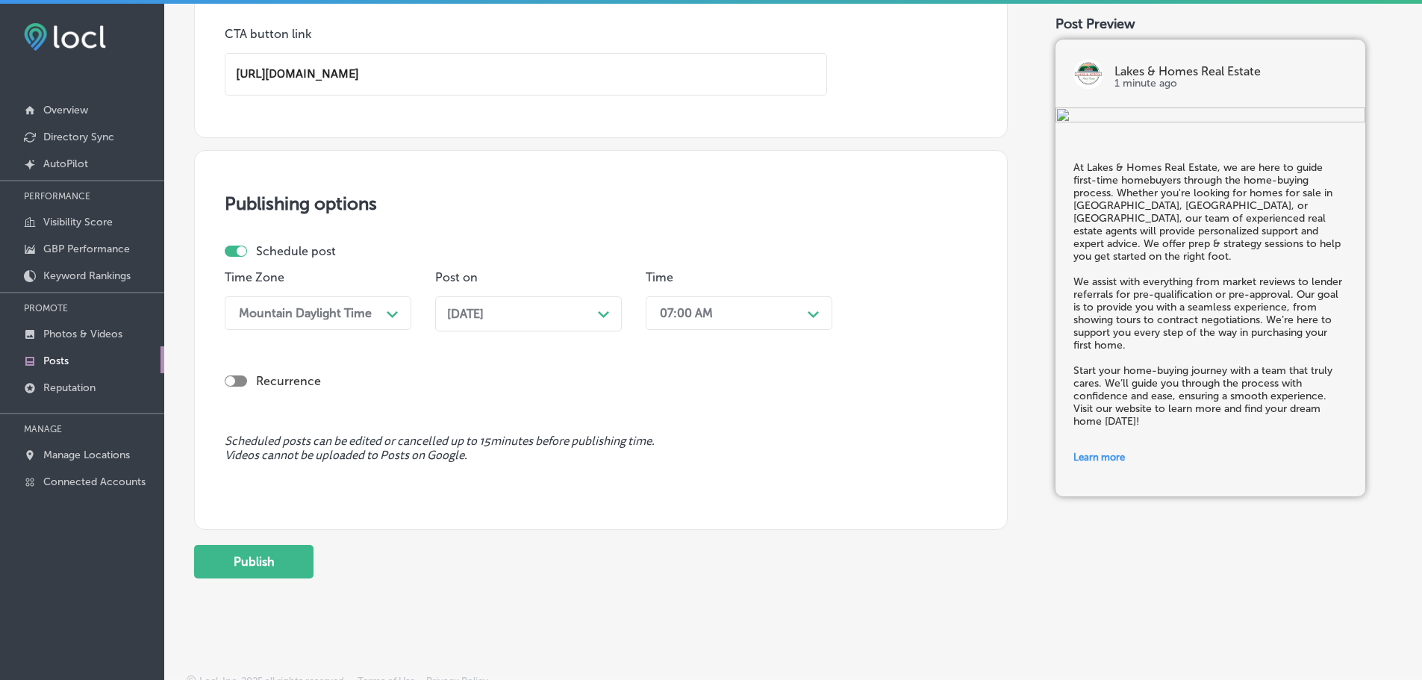
scroll to position [1193, 0]
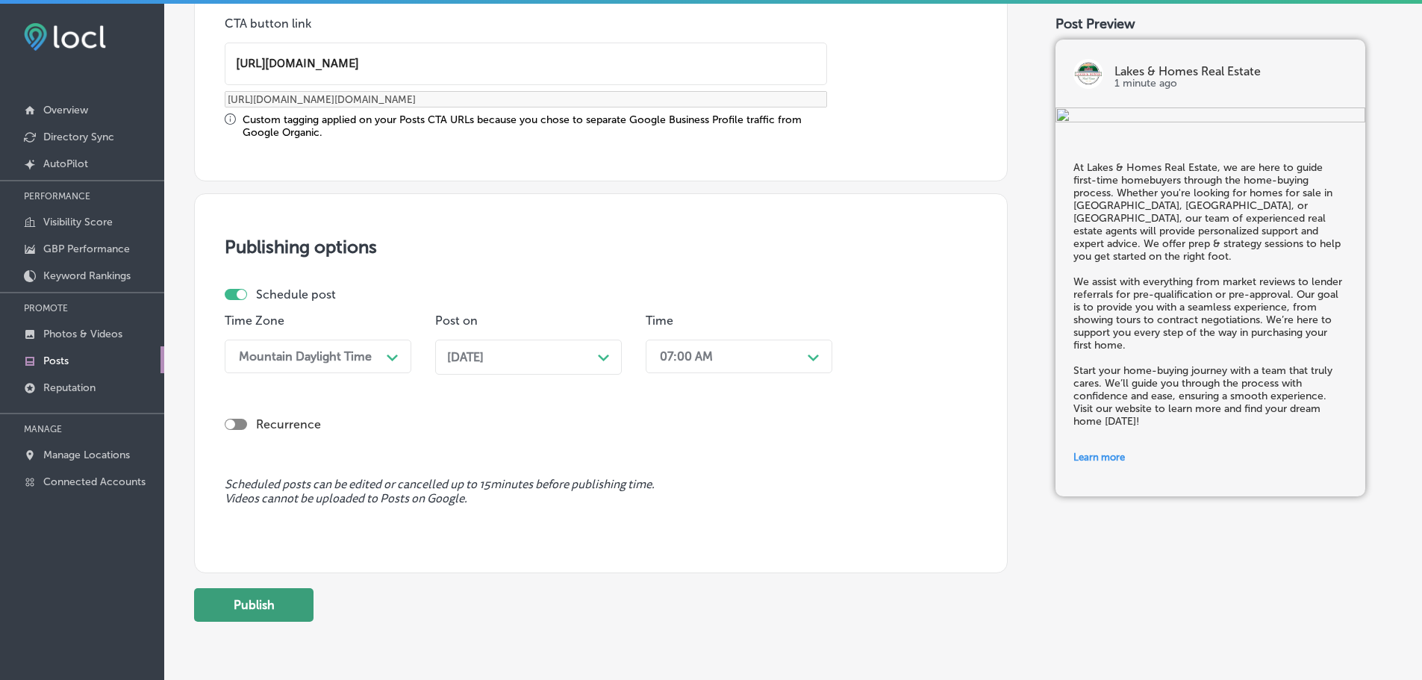
type input "http://lakesandhomesre.com/"
click at [263, 597] on button "Publish" at bounding box center [253, 605] width 119 height 34
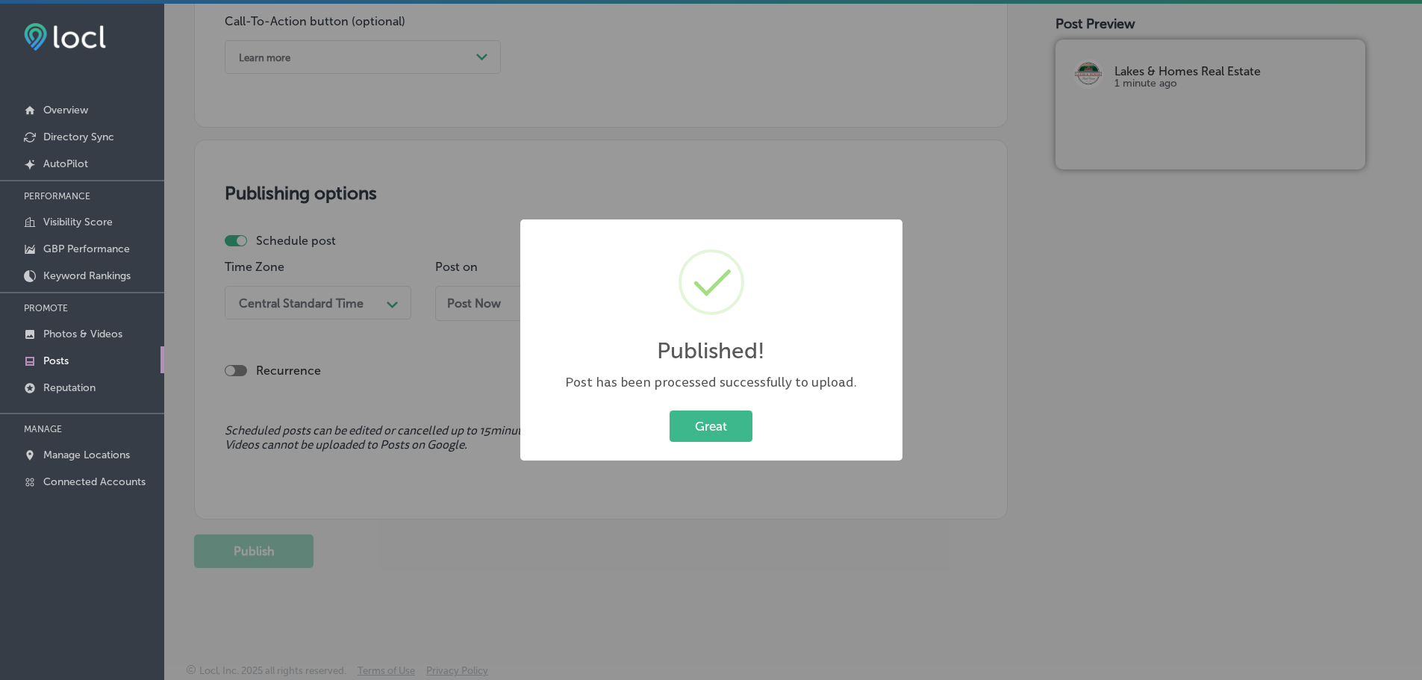
scroll to position [1112, 0]
click at [691, 427] on button "Great" at bounding box center [711, 426] width 83 height 31
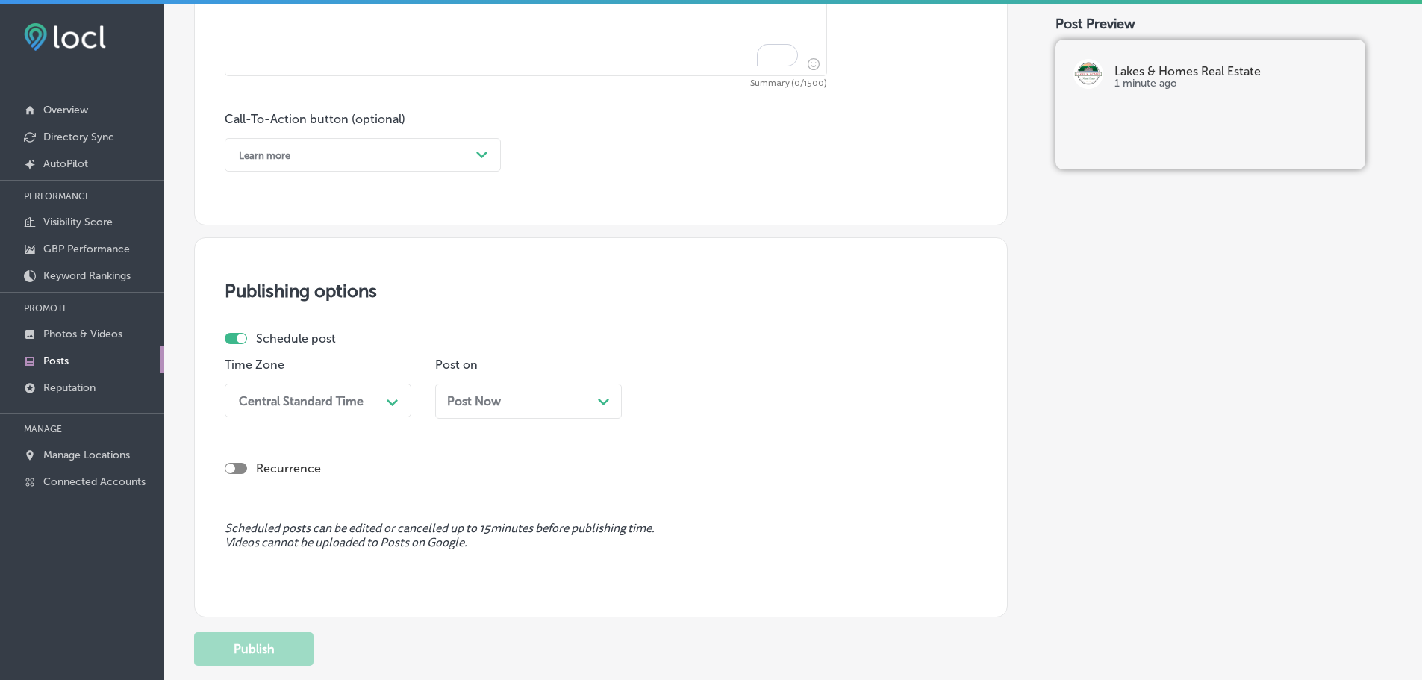
scroll to position [664, 0]
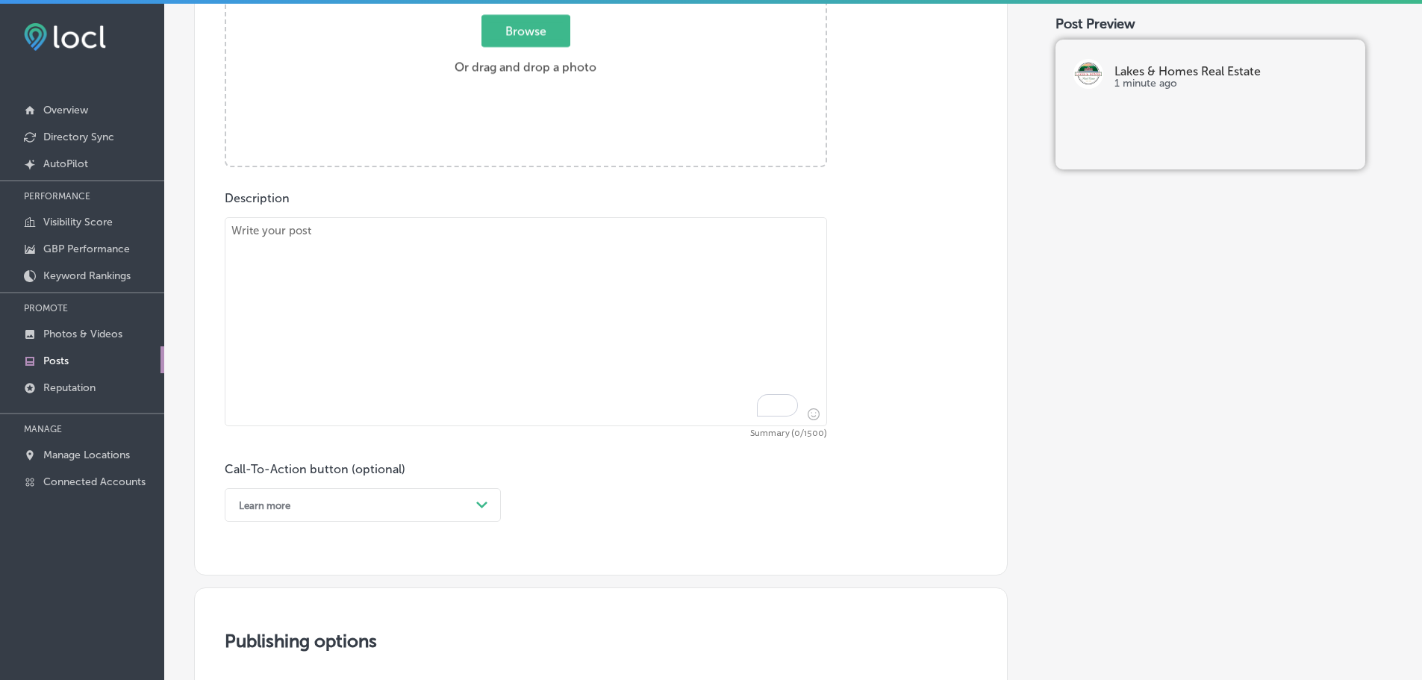
click at [329, 235] on textarea "To enrich screen reader interactions, please activate Accessibility in Grammarl…" at bounding box center [526, 321] width 602 height 209
paste textarea "If you're looking to sell a home in Poultney, Fair Haven, or Rutland, Lakes & H…"
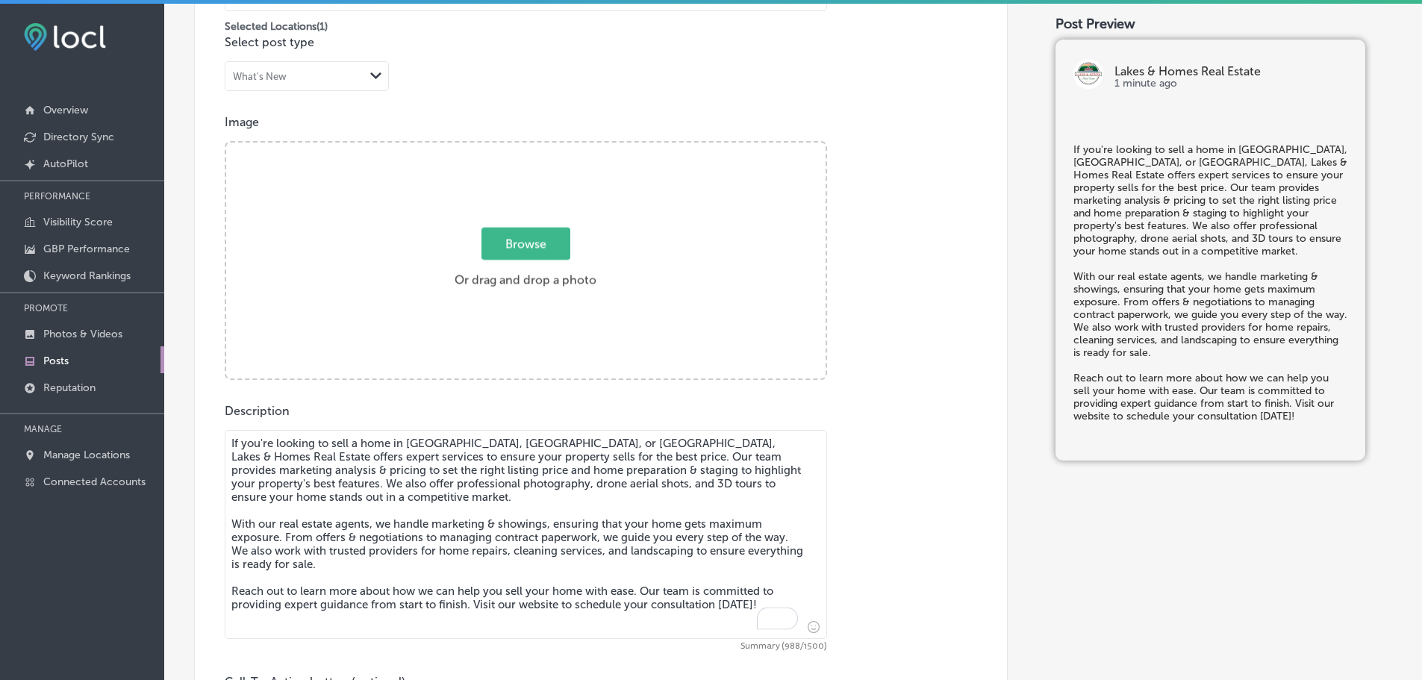
scroll to position [440, 0]
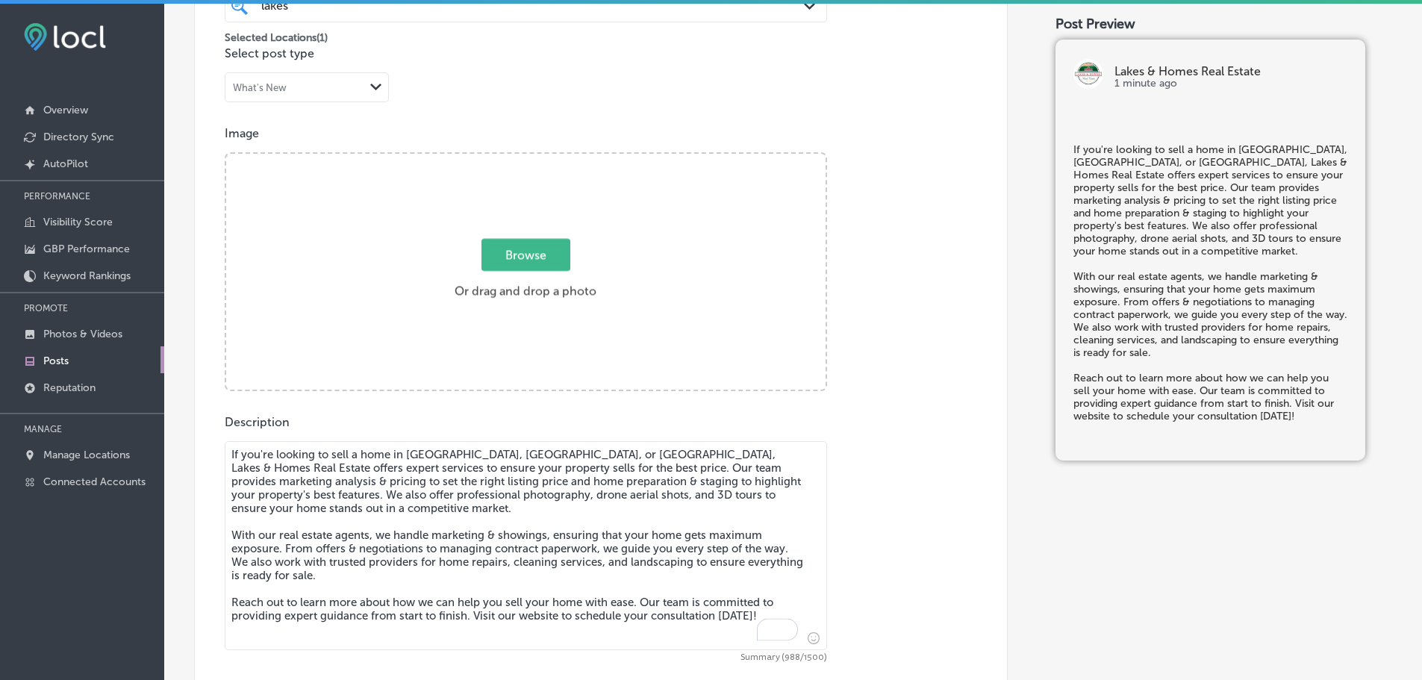
type textarea "If you're looking to sell a home in Poultney, Fair Haven, or Rutland, Lakes & H…"
click at [527, 252] on span "Browse" at bounding box center [525, 255] width 89 height 32
click at [527, 158] on input "Browse Or drag and drop a photo" at bounding box center [525, 156] width 599 height 4
type input "C:\fakepath\l&h realty 24.jpg"
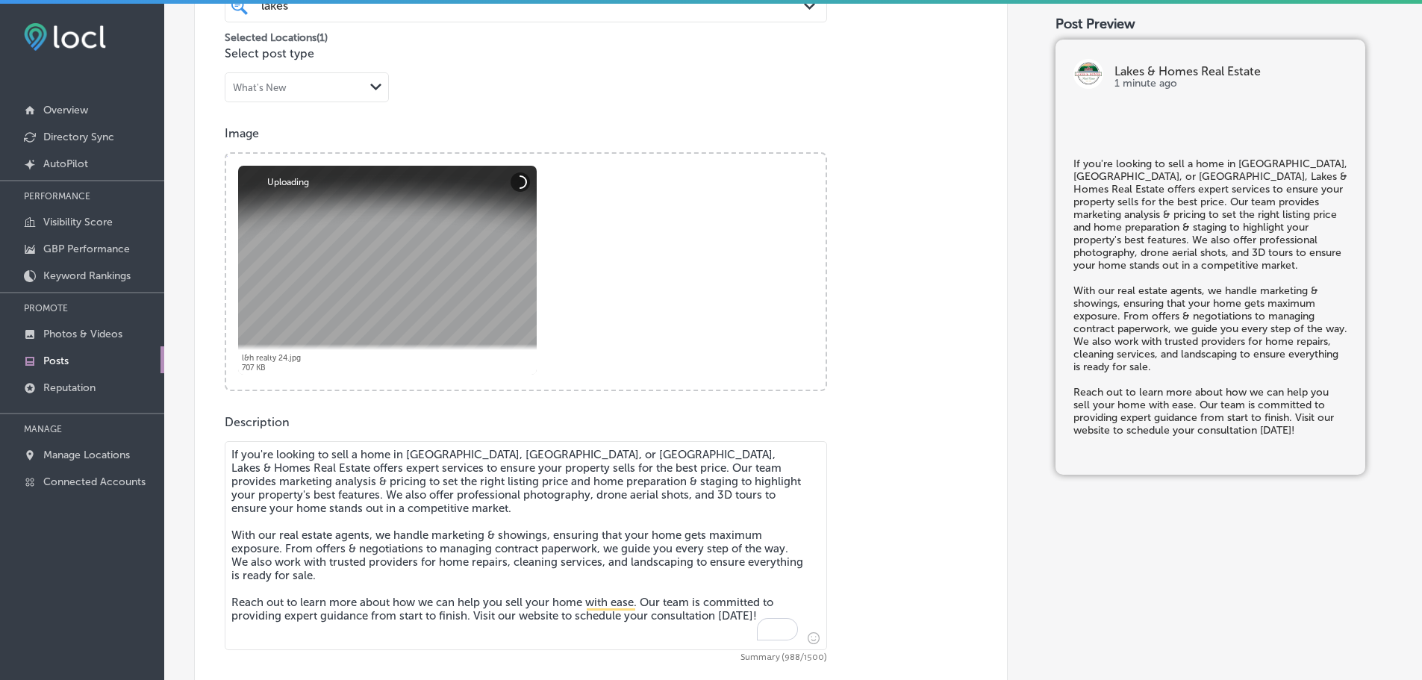
scroll to position [1037, 0]
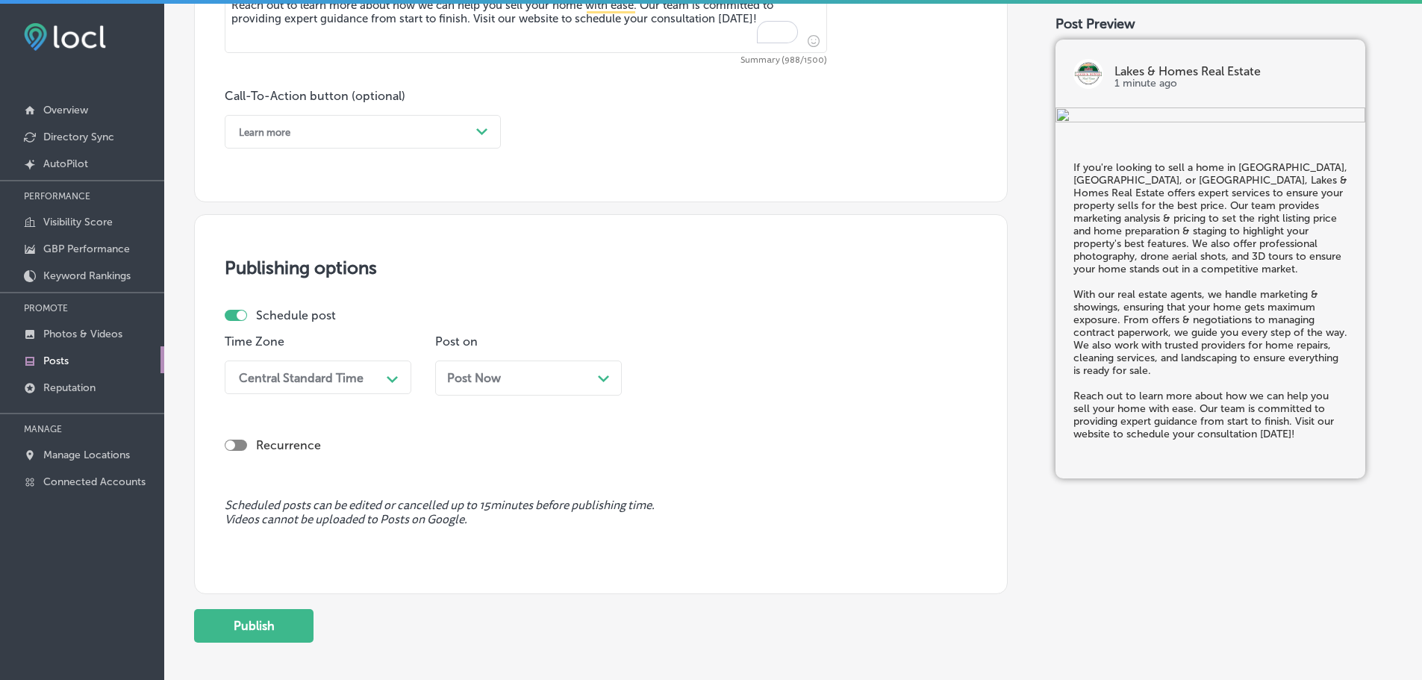
click at [458, 131] on div "Learn more" at bounding box center [350, 131] width 239 height 23
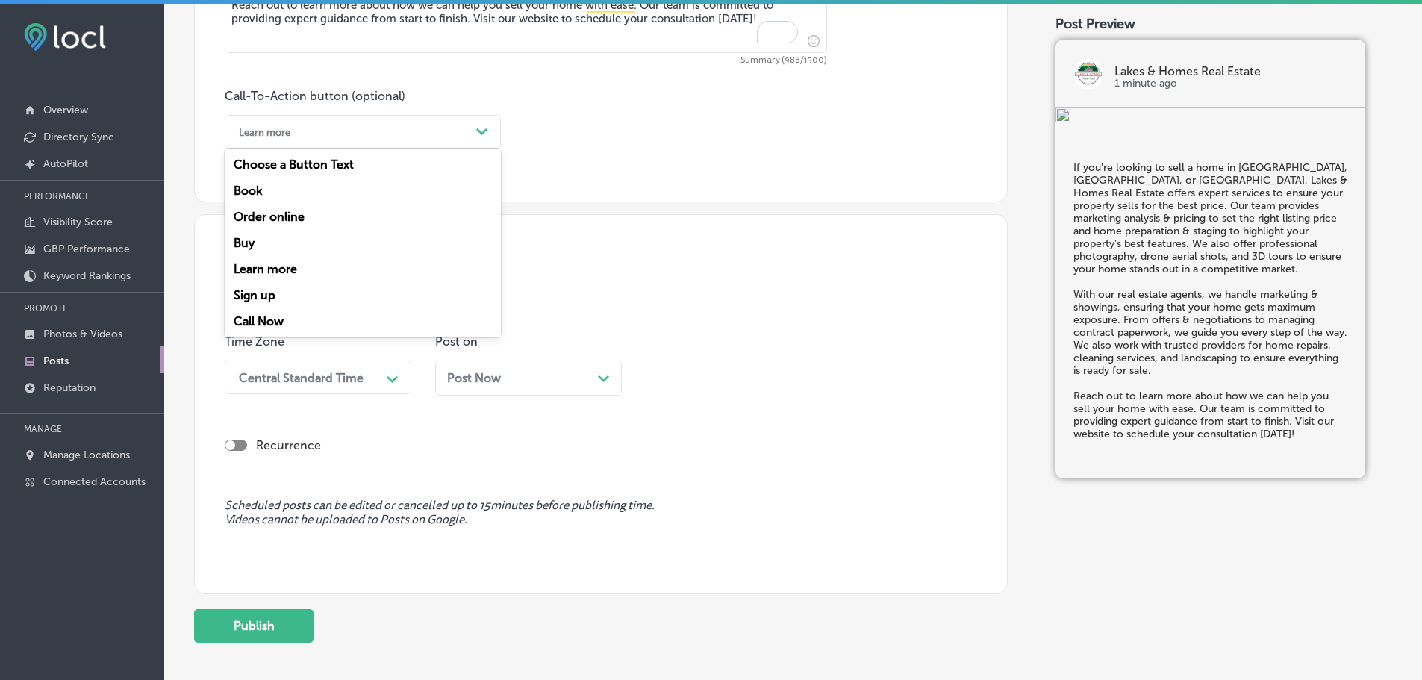
click at [282, 263] on div "Learn more" at bounding box center [363, 269] width 276 height 26
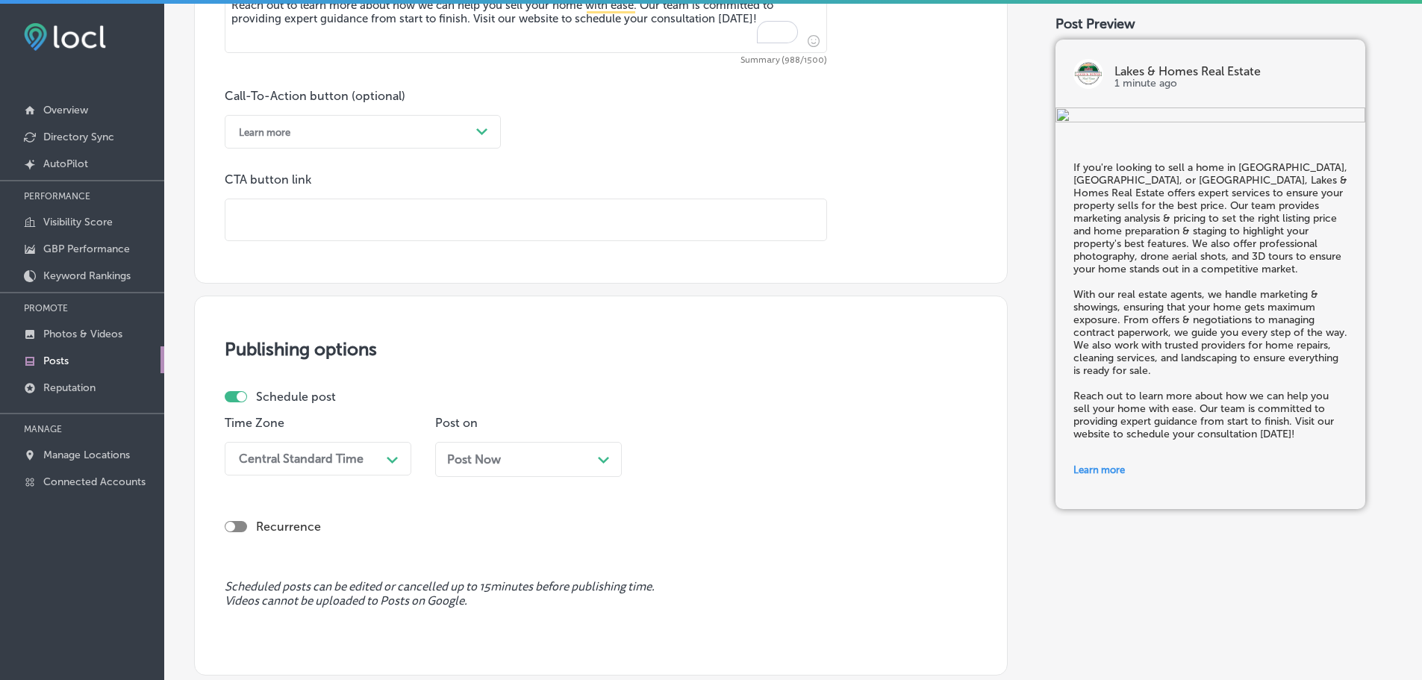
click at [328, 224] on input "text" at bounding box center [525, 219] width 601 height 41
paste input "http://lakesandhomesre.com/"
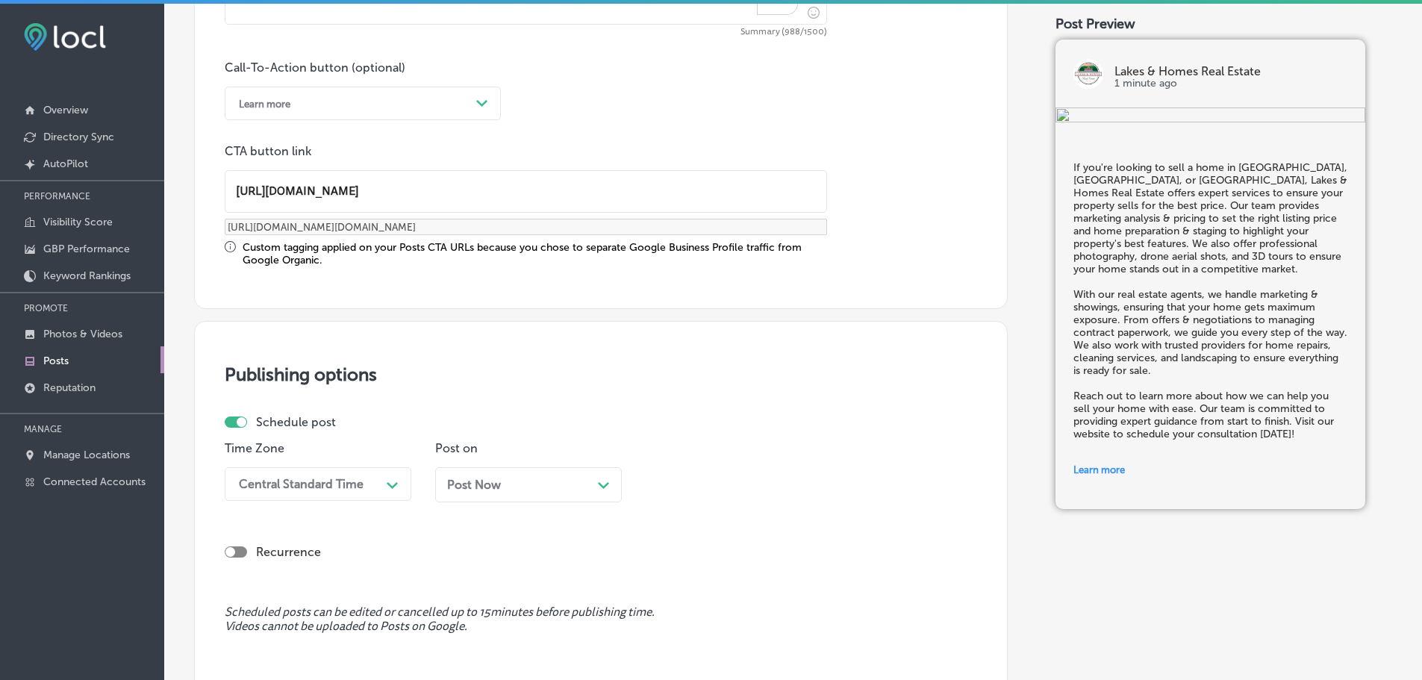
scroll to position [1247, 0]
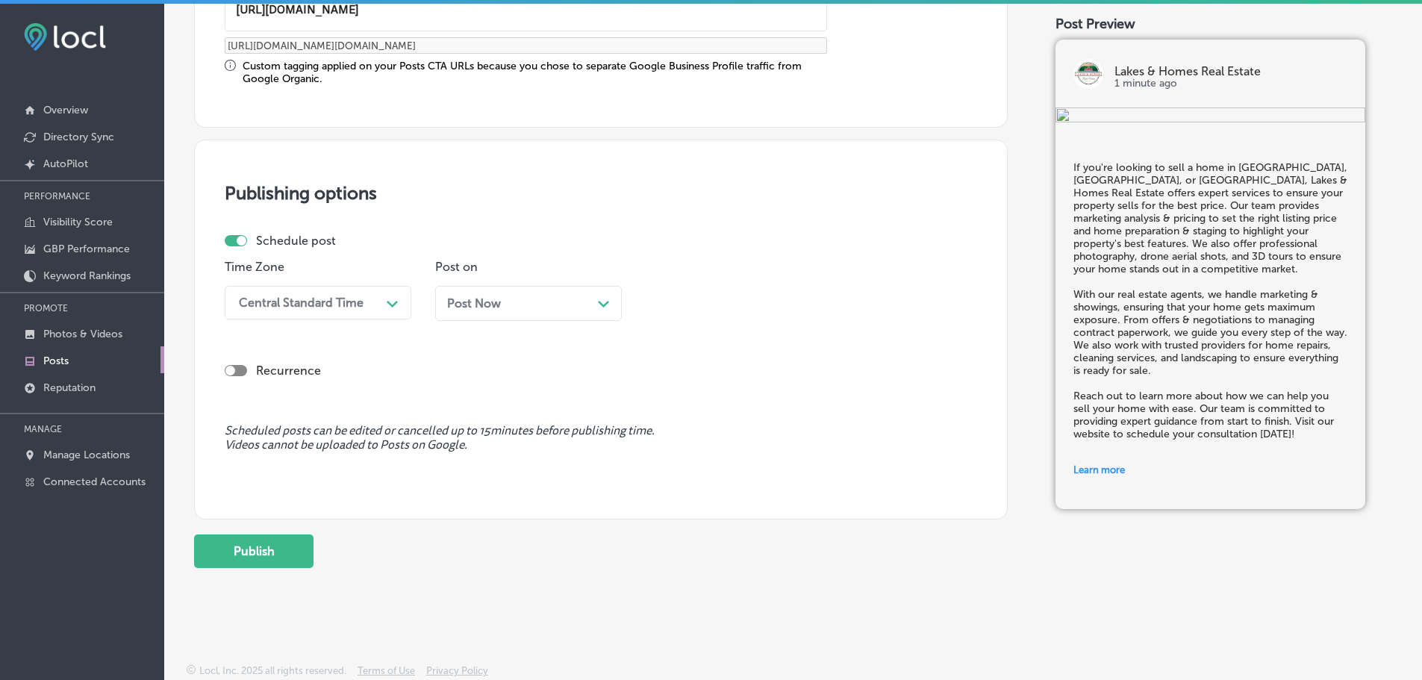
type input "http://lakesandhomesre.com/"
click at [363, 305] on div "Central Standard Time" at bounding box center [305, 303] width 149 height 26
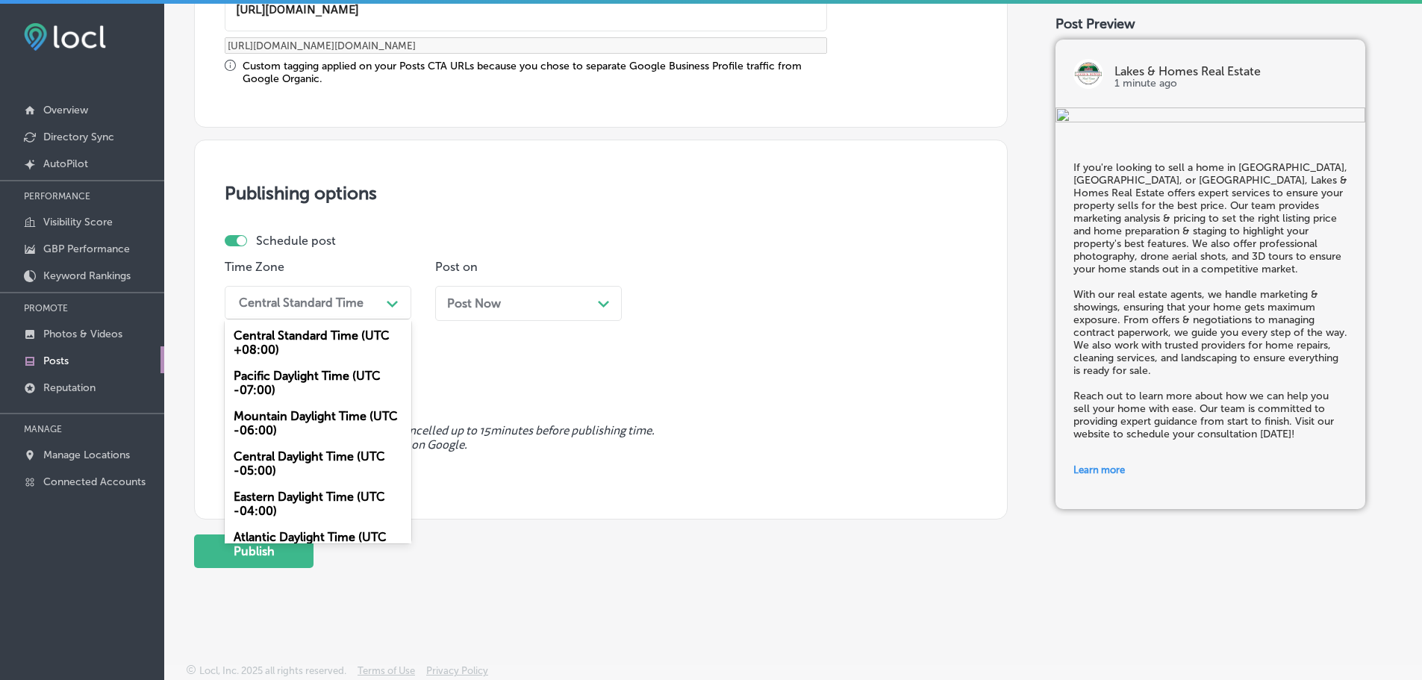
click at [290, 414] on div "Mountain Daylight Time (UTC -06:00)" at bounding box center [318, 423] width 187 height 40
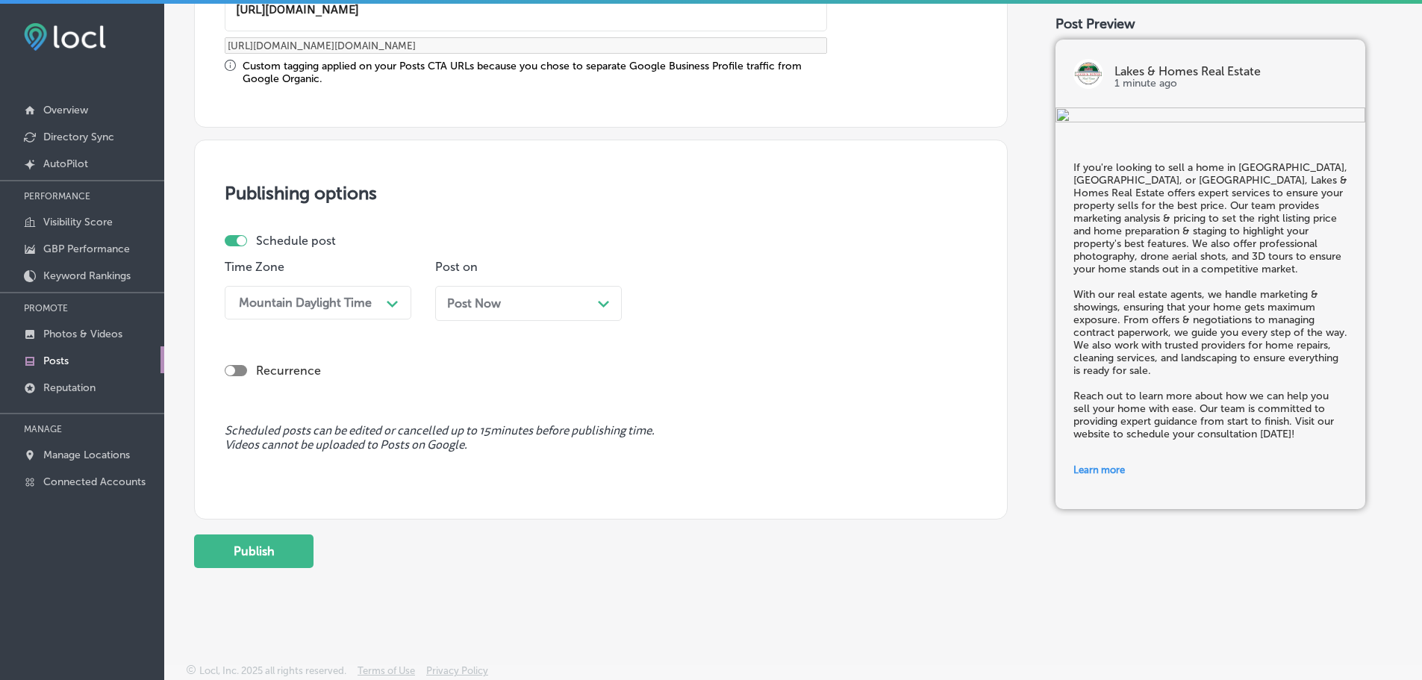
click at [601, 304] on polygon at bounding box center [603, 304] width 11 height 7
click at [737, 304] on div "09:45 AM" at bounding box center [726, 303] width 149 height 26
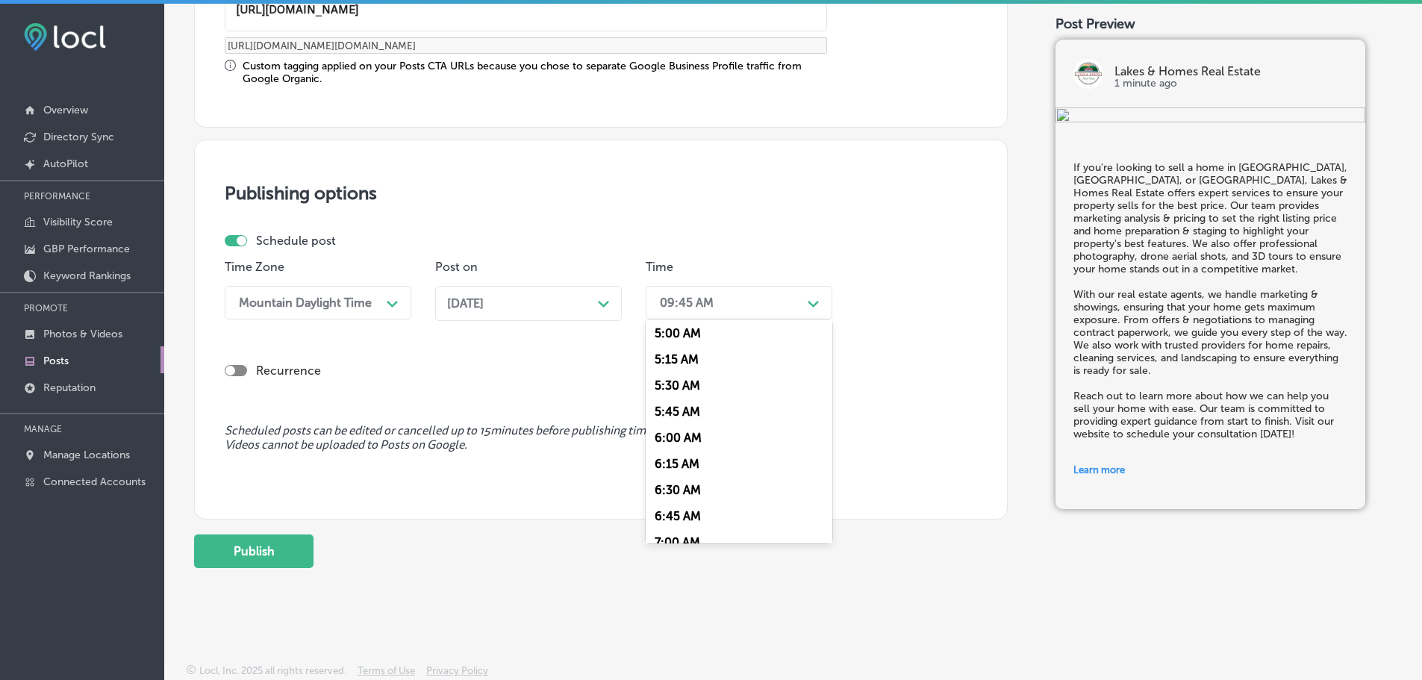
scroll to position [597, 0]
click at [677, 469] on div "7:00 AM" at bounding box center [739, 470] width 187 height 26
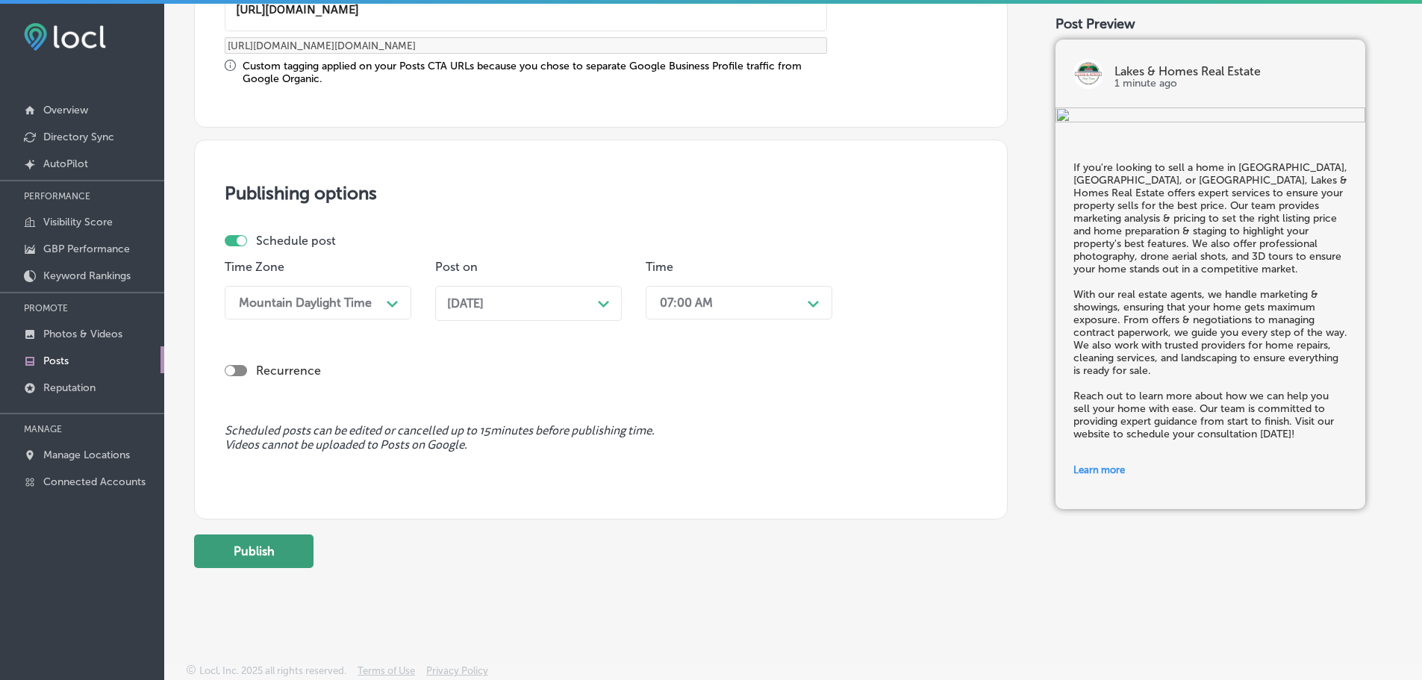
click at [266, 551] on button "Publish" at bounding box center [253, 551] width 119 height 34
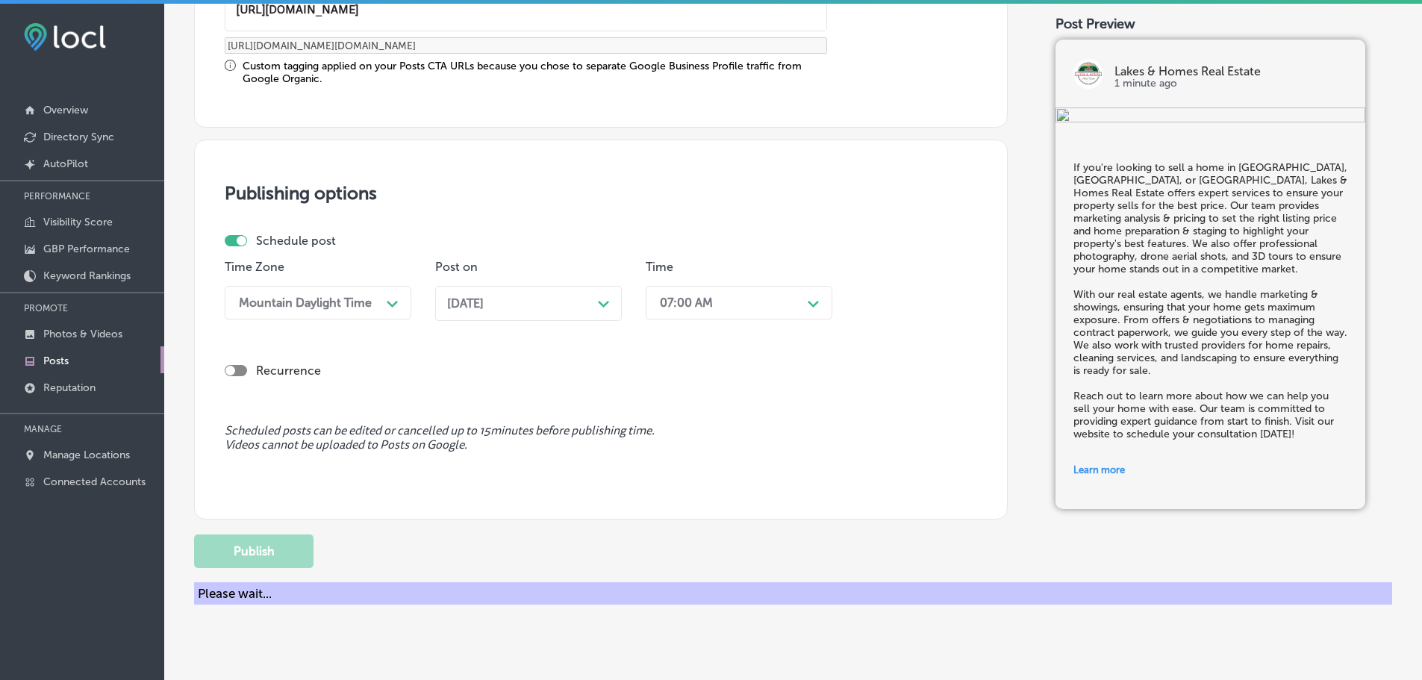
scroll to position [1112, 0]
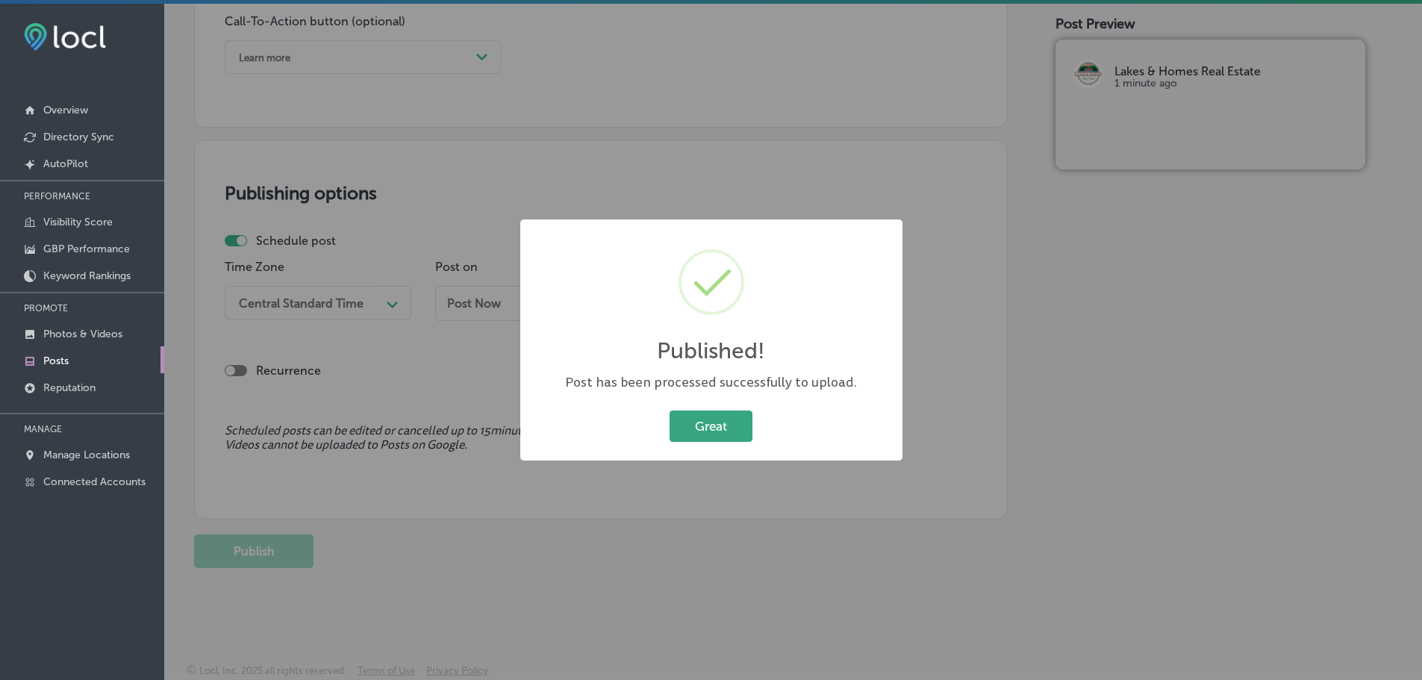
click at [703, 425] on button "Great" at bounding box center [711, 426] width 83 height 31
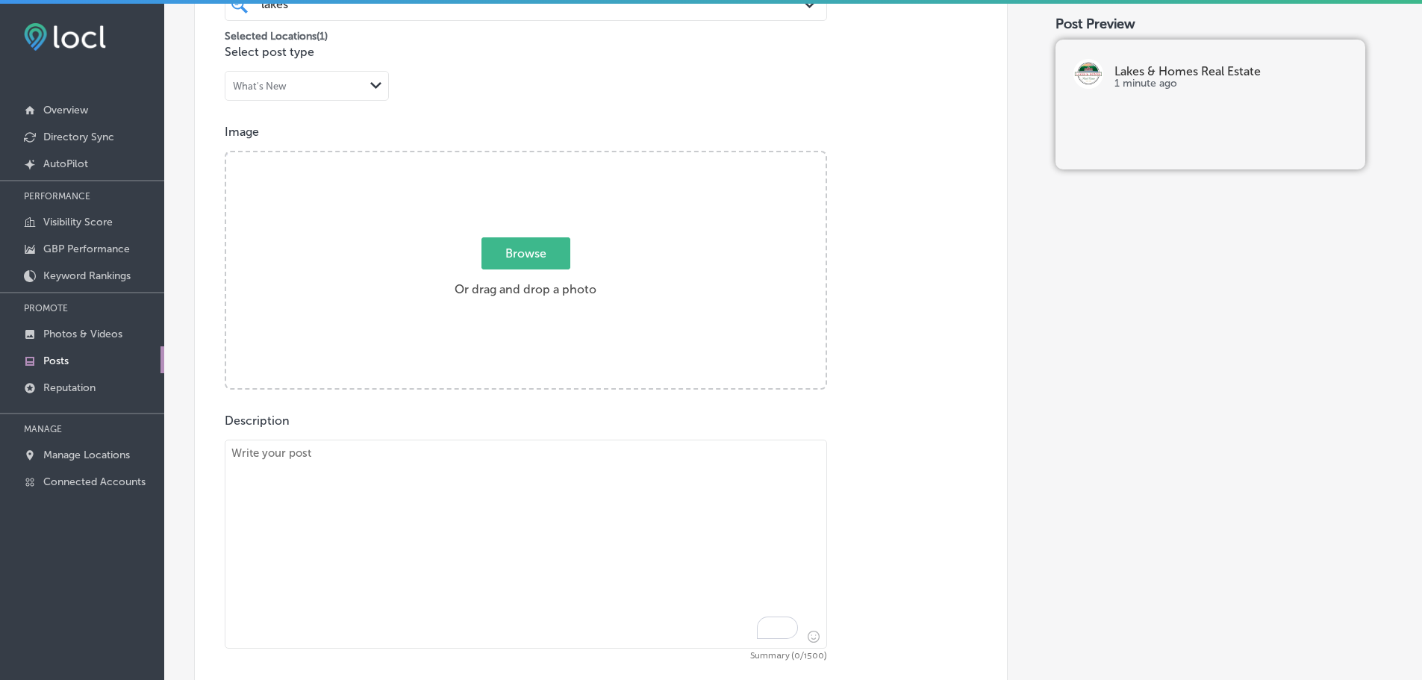
scroll to position [440, 0]
click at [419, 511] on textarea "To enrich screen reader interactions, please activate Accessibility in Grammarl…" at bounding box center [526, 545] width 602 height 209
paste textarea "At Lakes & Homes Real Estate, we make the home-buying process easy, whether you…"
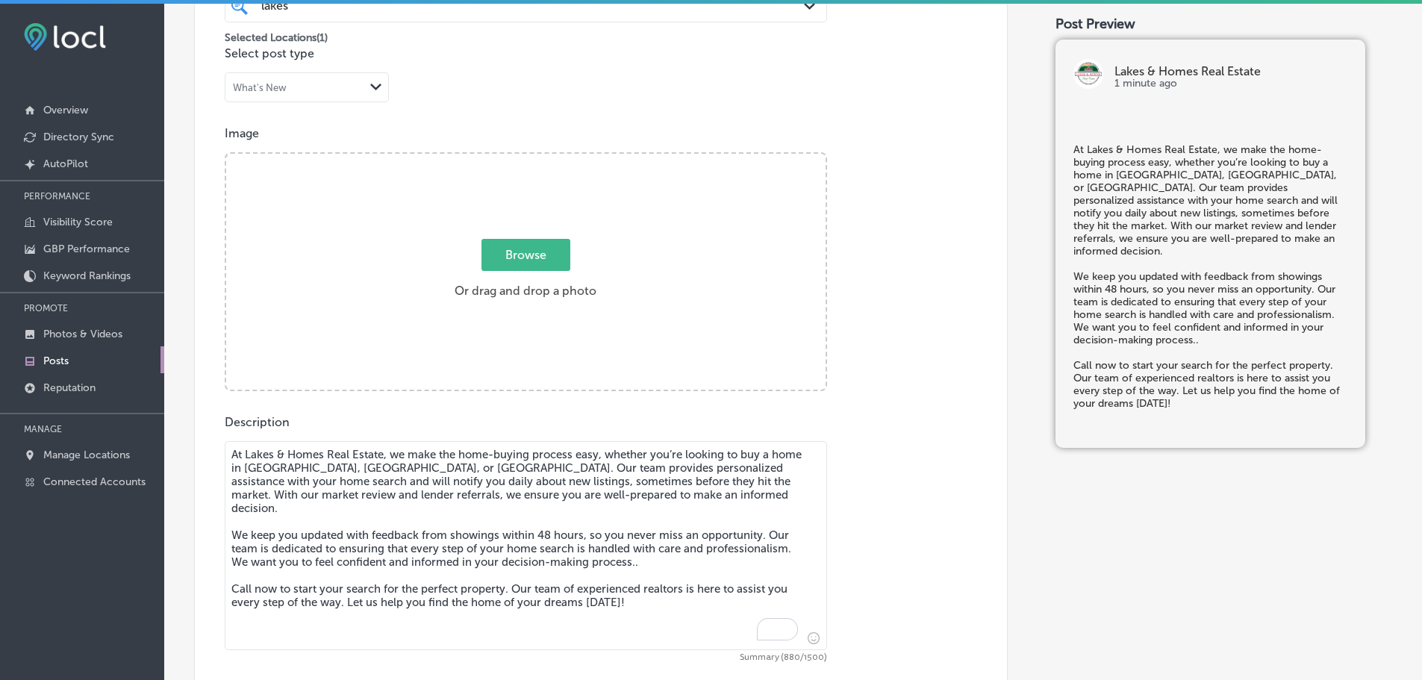
type textarea "At Lakes & Homes Real Estate, we make the home-buying process easy, whether you…"
click at [511, 260] on span "Browse" at bounding box center [525, 255] width 89 height 32
click at [511, 158] on input "Browse Or drag and drop a photo" at bounding box center [525, 156] width 599 height 4
type input "C:\fakepath\l&h realty 83.jpg"
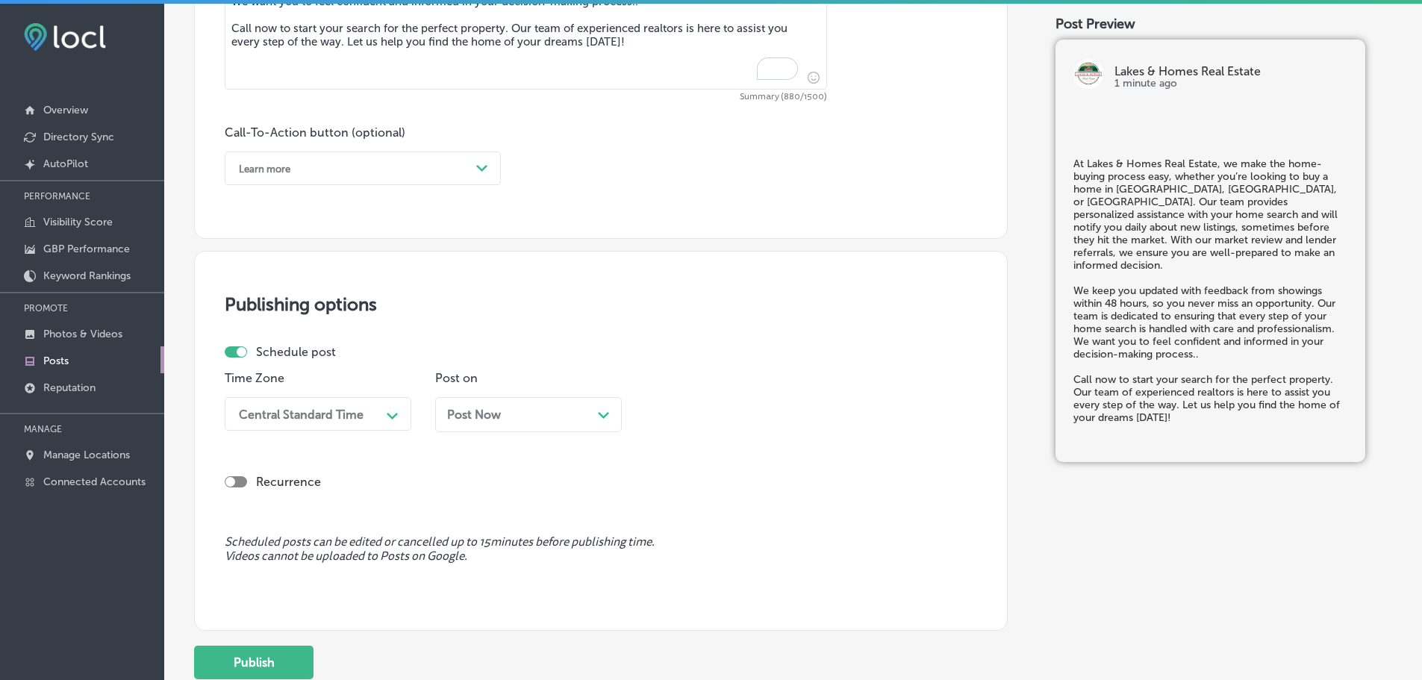
scroll to position [1037, 0]
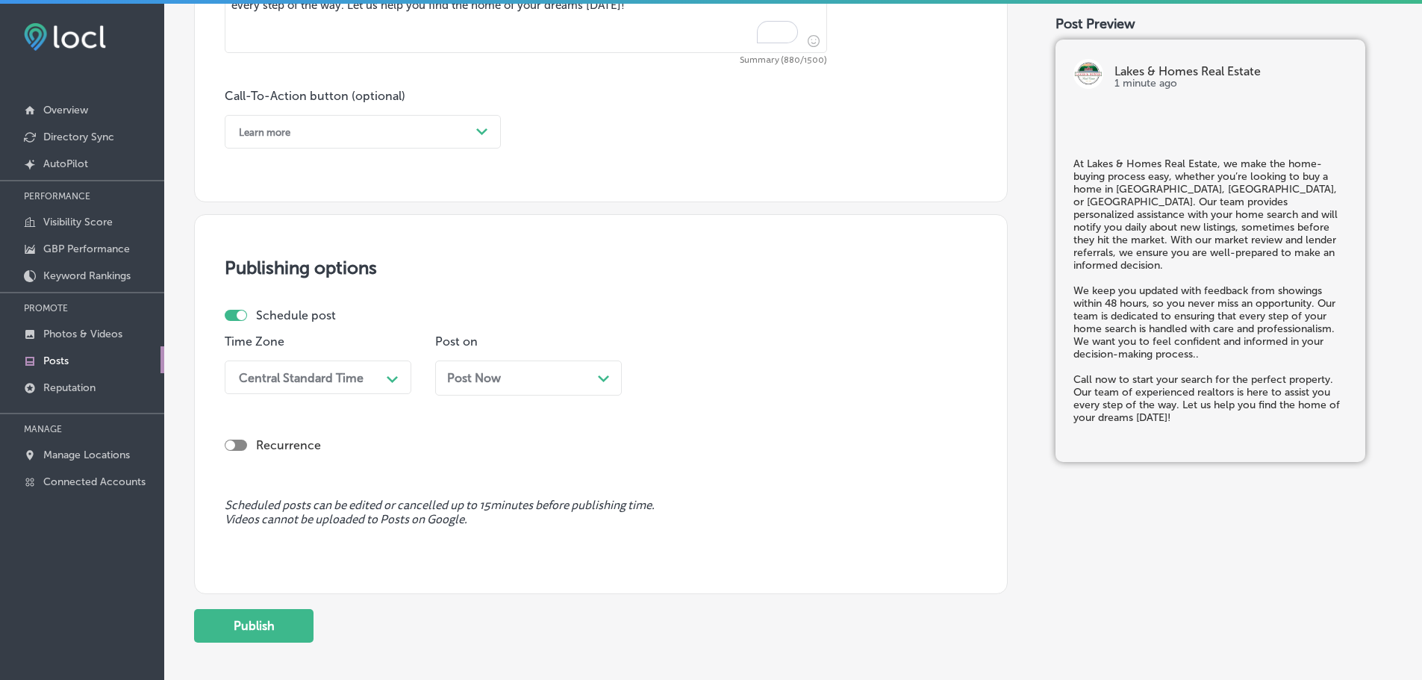
click at [477, 128] on icon "Path Created with Sketch." at bounding box center [481, 131] width 11 height 7
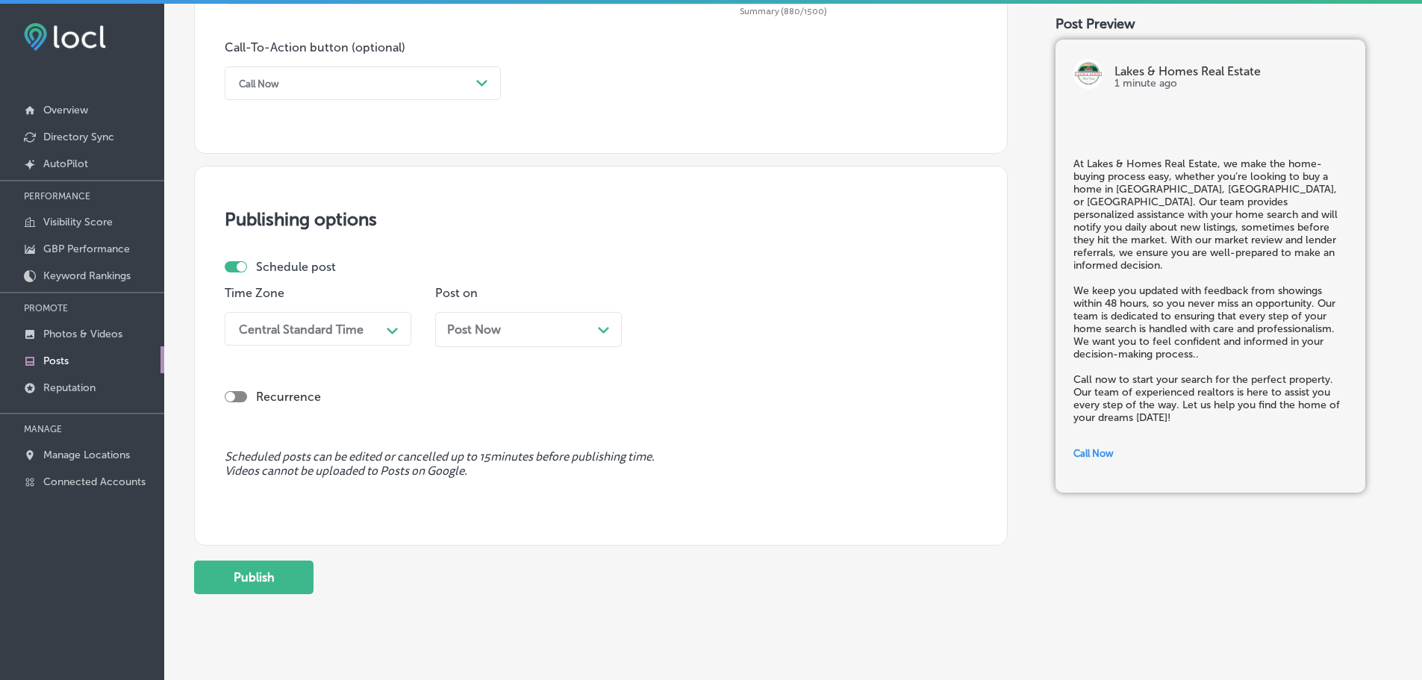
scroll to position [1112, 0]
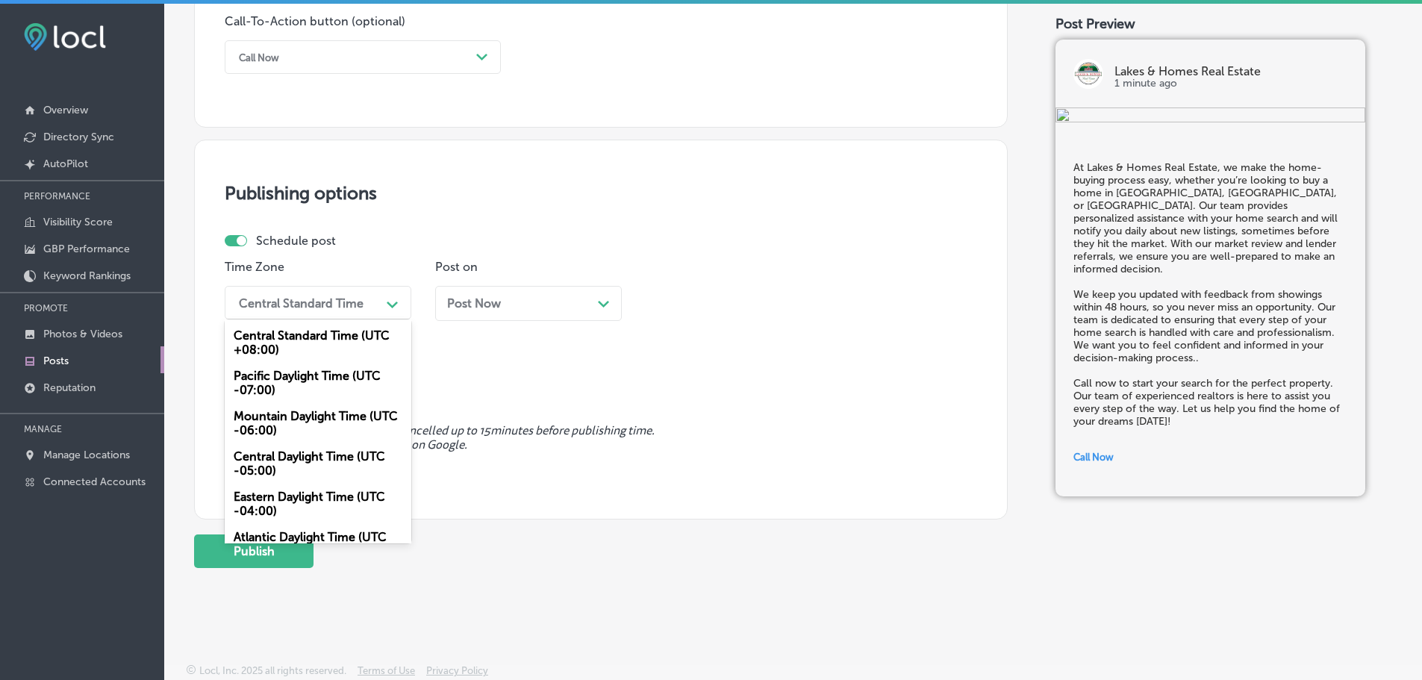
click at [379, 302] on div "Central Standard Time" at bounding box center [305, 303] width 149 height 26
click at [293, 419] on div "Mountain Daylight Time (UTC -06:00)" at bounding box center [318, 423] width 187 height 40
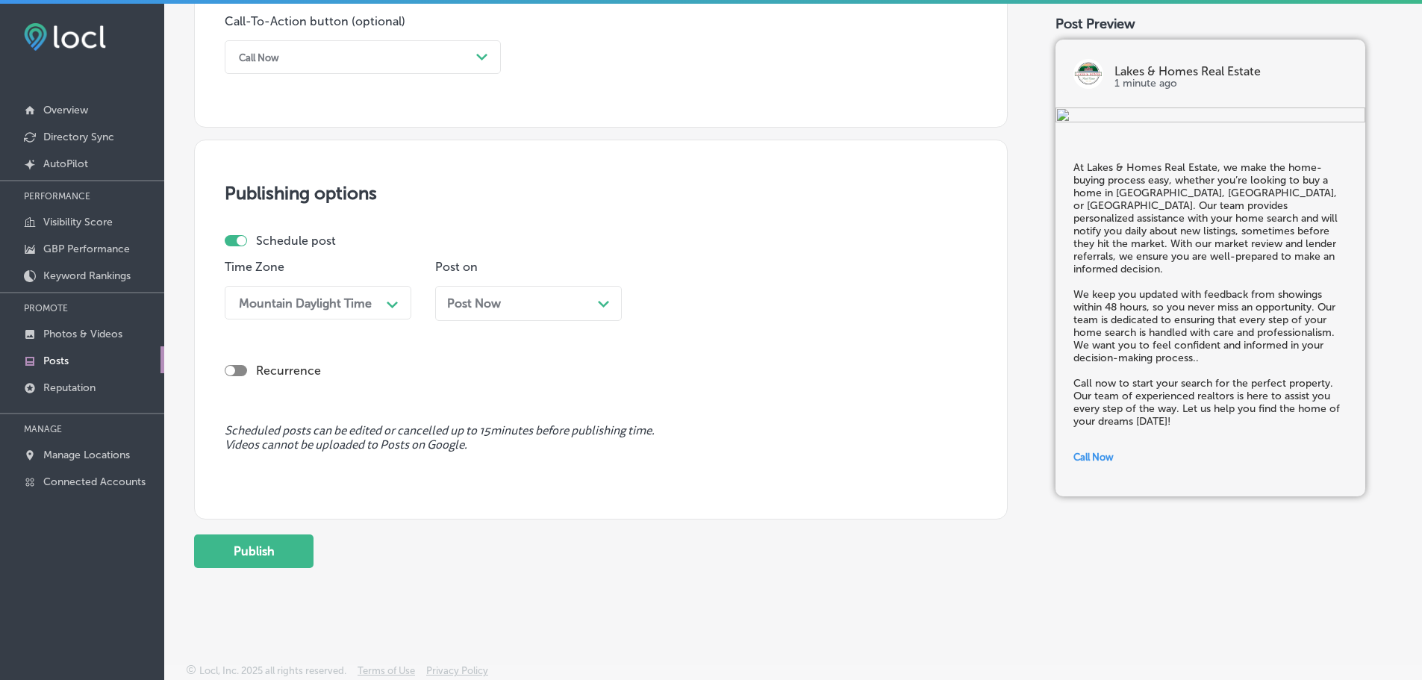
click at [601, 302] on icon "Path Created with Sketch." at bounding box center [603, 304] width 11 height 7
click at [750, 303] on div "09:45 AM" at bounding box center [726, 303] width 149 height 26
click at [699, 463] on div "7:00 AM" at bounding box center [739, 470] width 187 height 26
click at [280, 549] on button "Publish" at bounding box center [253, 551] width 119 height 34
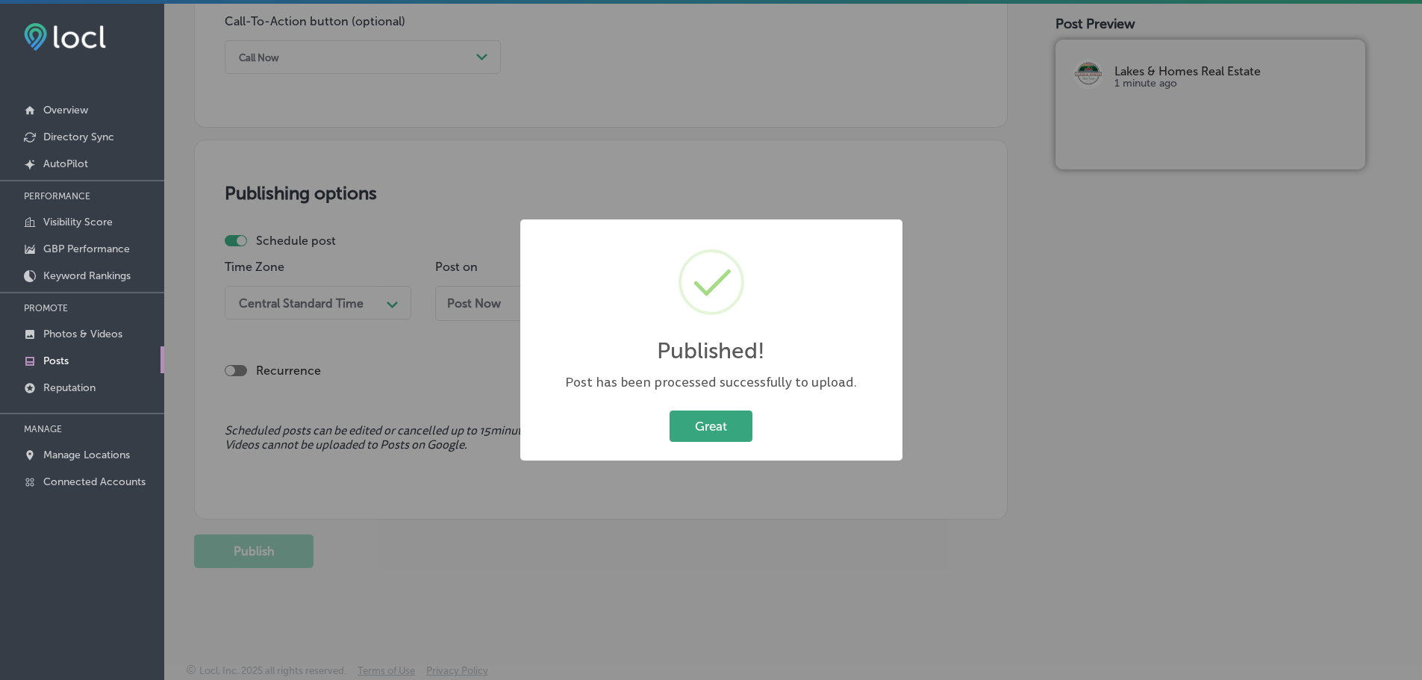
click at [730, 417] on button "Great" at bounding box center [711, 426] width 83 height 31
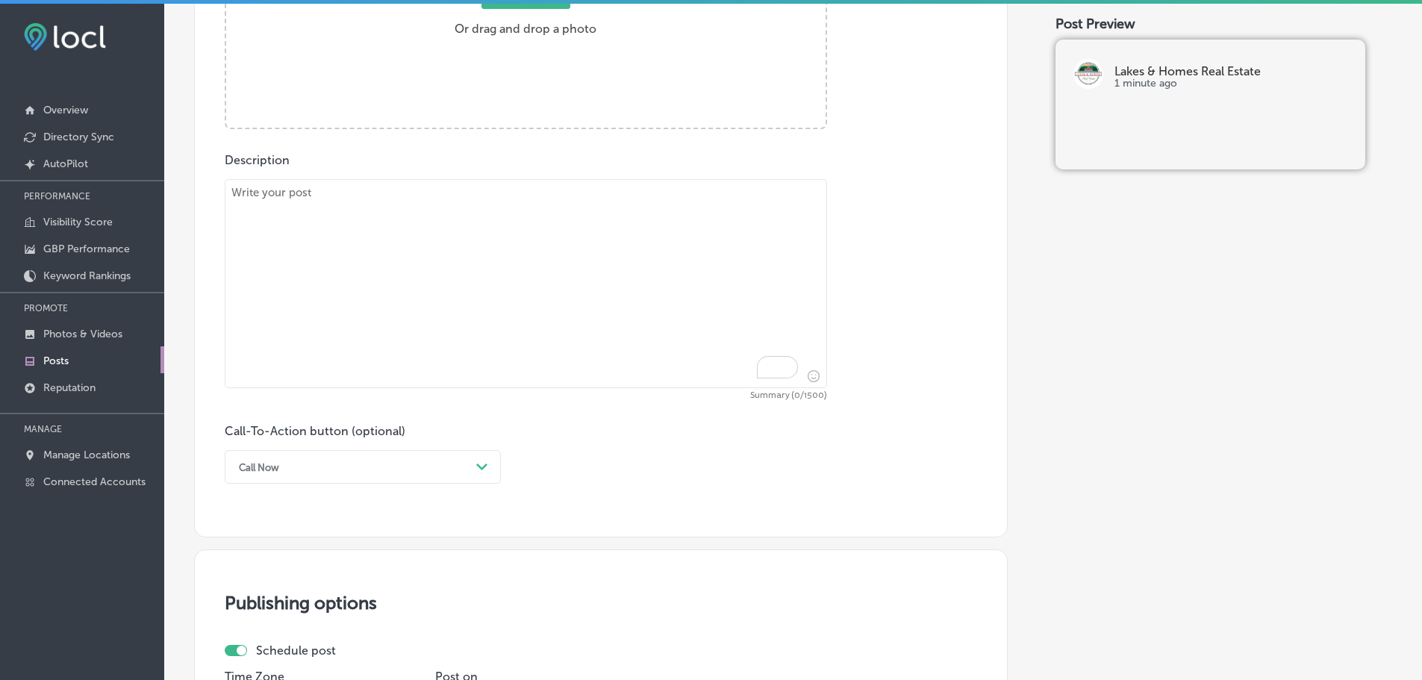
scroll to position [664, 0]
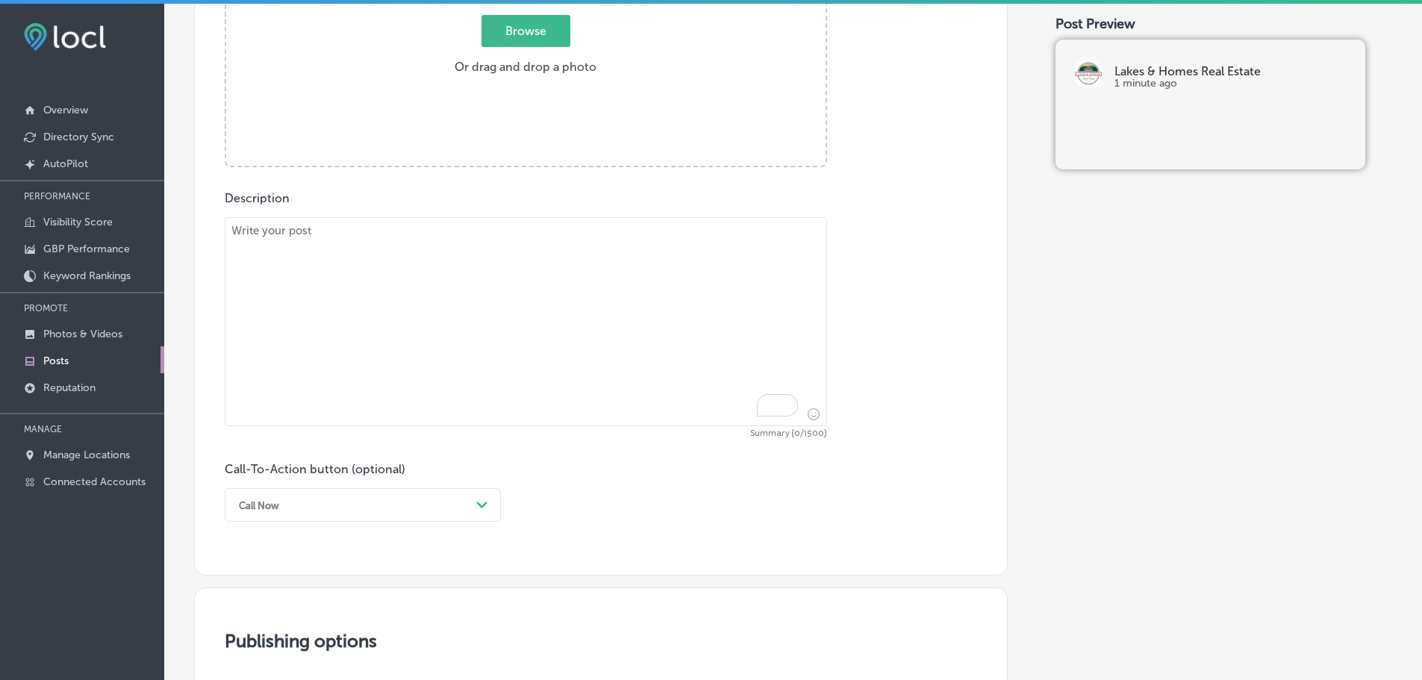
click at [517, 286] on textarea "To enrich screen reader interactions, please activate Accessibility in Grammarl…" at bounding box center [526, 321] width 602 height 209
paste textarea "If you’re a first-time homebuyer looking for your dream home in East Dorset, Pr…"
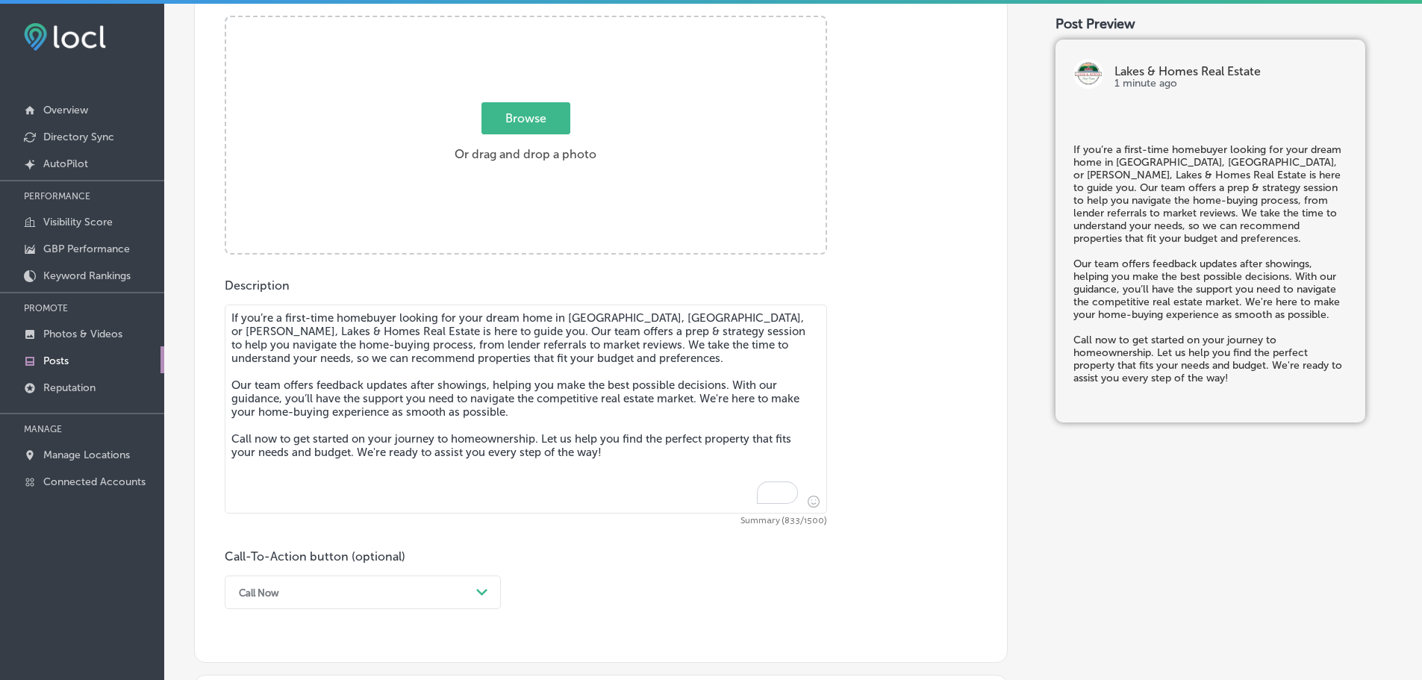
scroll to position [440, 0]
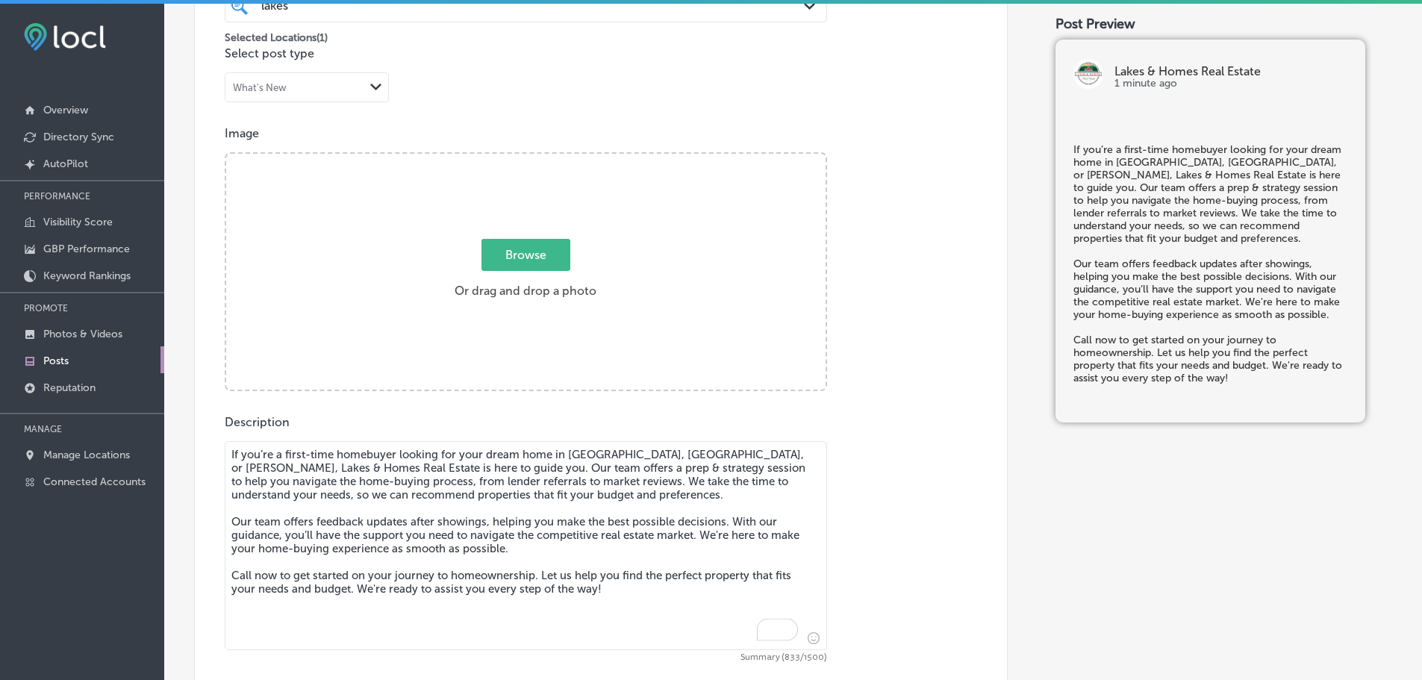
type textarea "If you’re a first-time homebuyer looking for your dream home in East Dorset, Pr…"
click at [525, 250] on span "Browse" at bounding box center [525, 255] width 89 height 32
click at [525, 158] on input "Browse Or drag and drop a photo" at bounding box center [525, 156] width 599 height 4
type input "C:\fakepath\l&h realty 64.jpg"
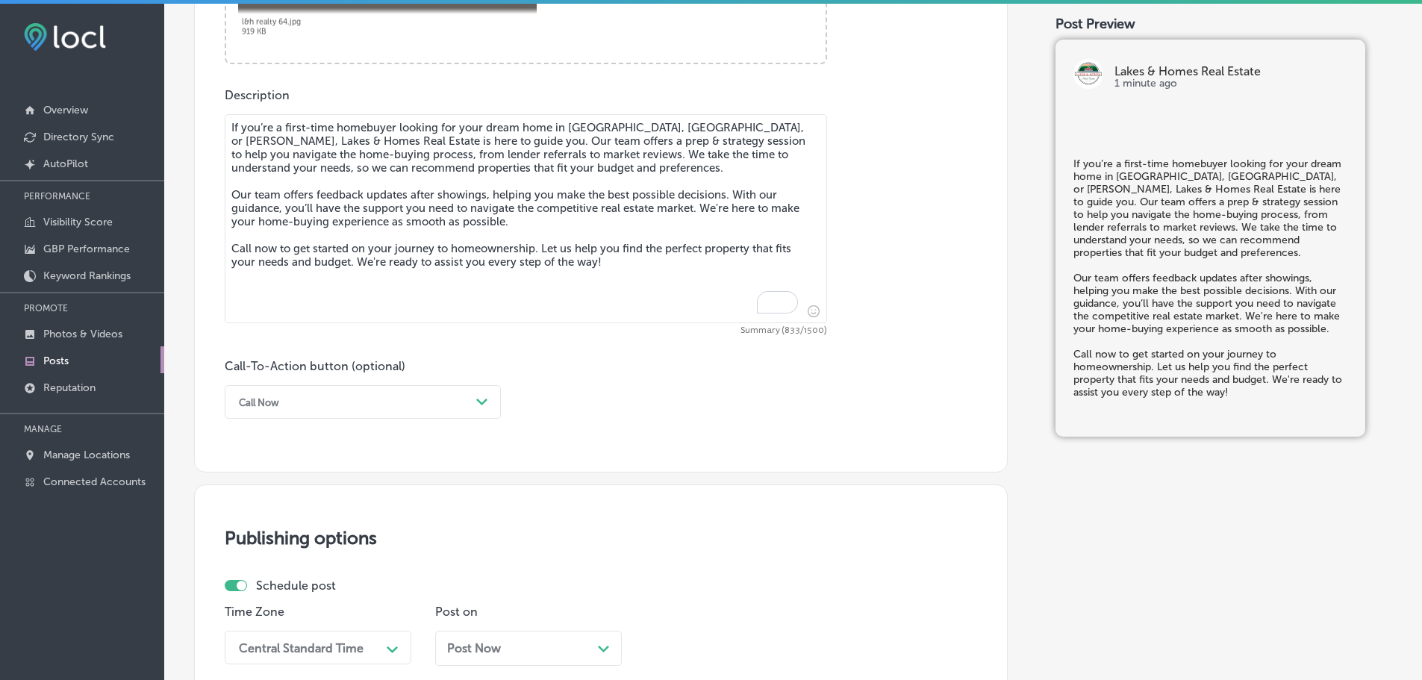
scroll to position [814, 0]
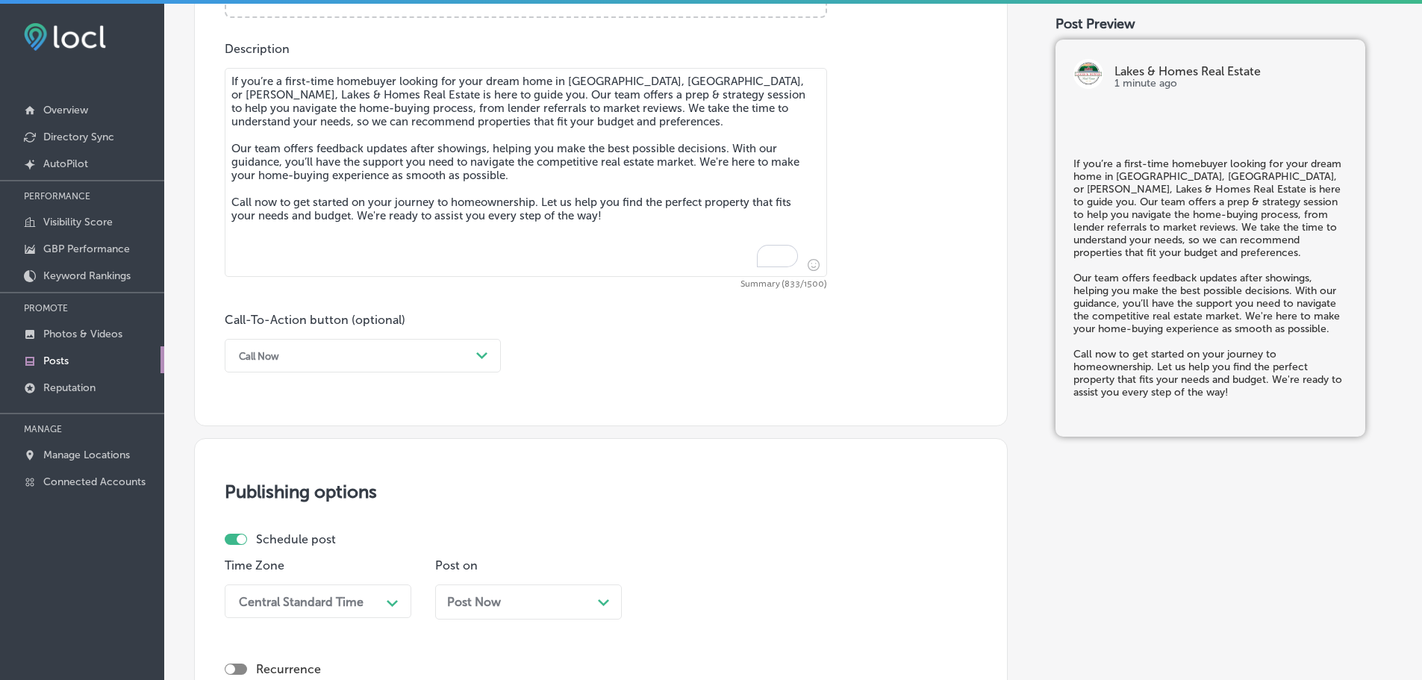
click at [448, 360] on div "Call Now" at bounding box center [350, 355] width 239 height 23
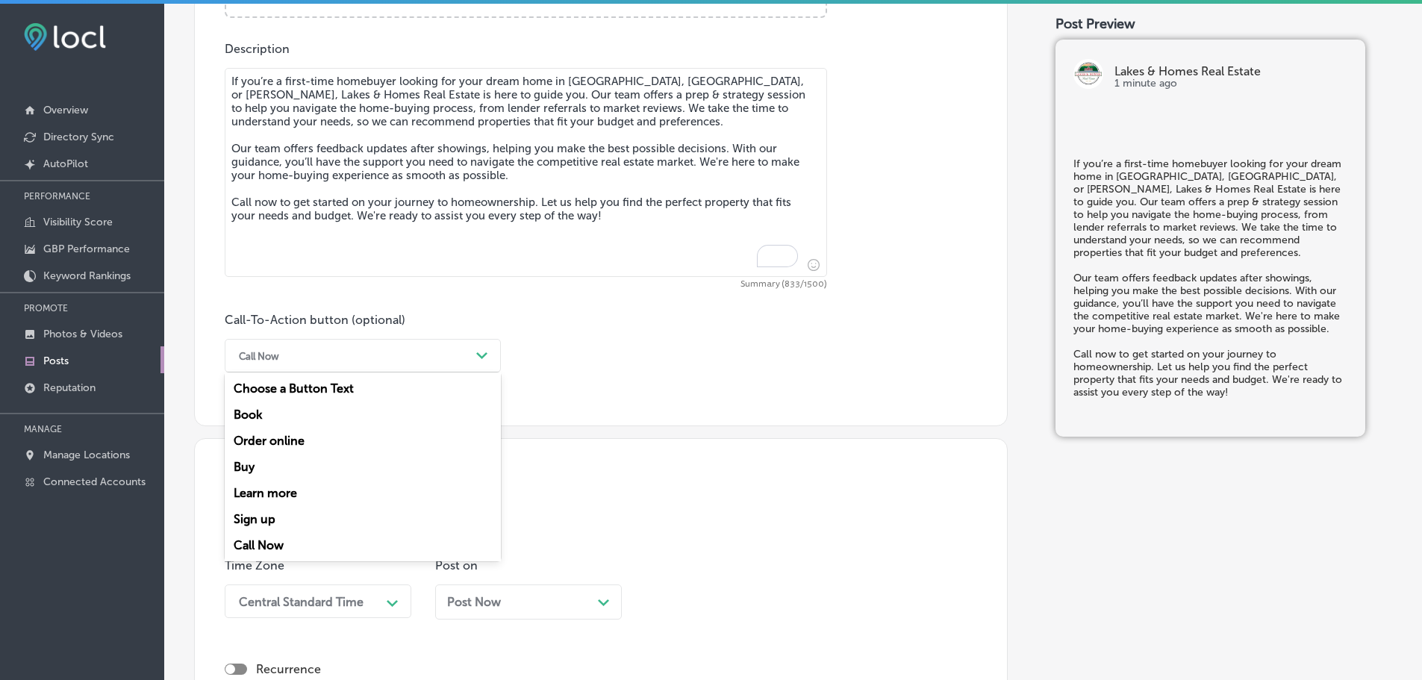
click at [268, 540] on div "Call Now" at bounding box center [363, 545] width 276 height 26
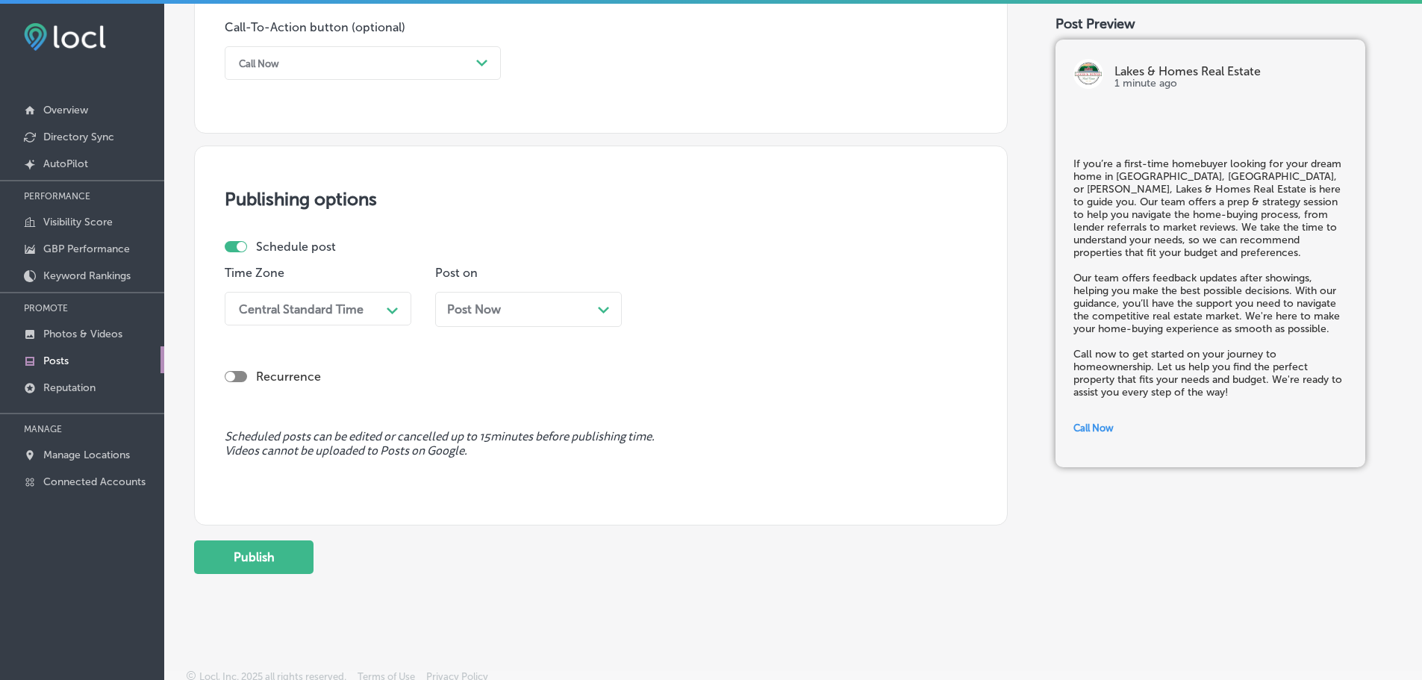
scroll to position [1112, 0]
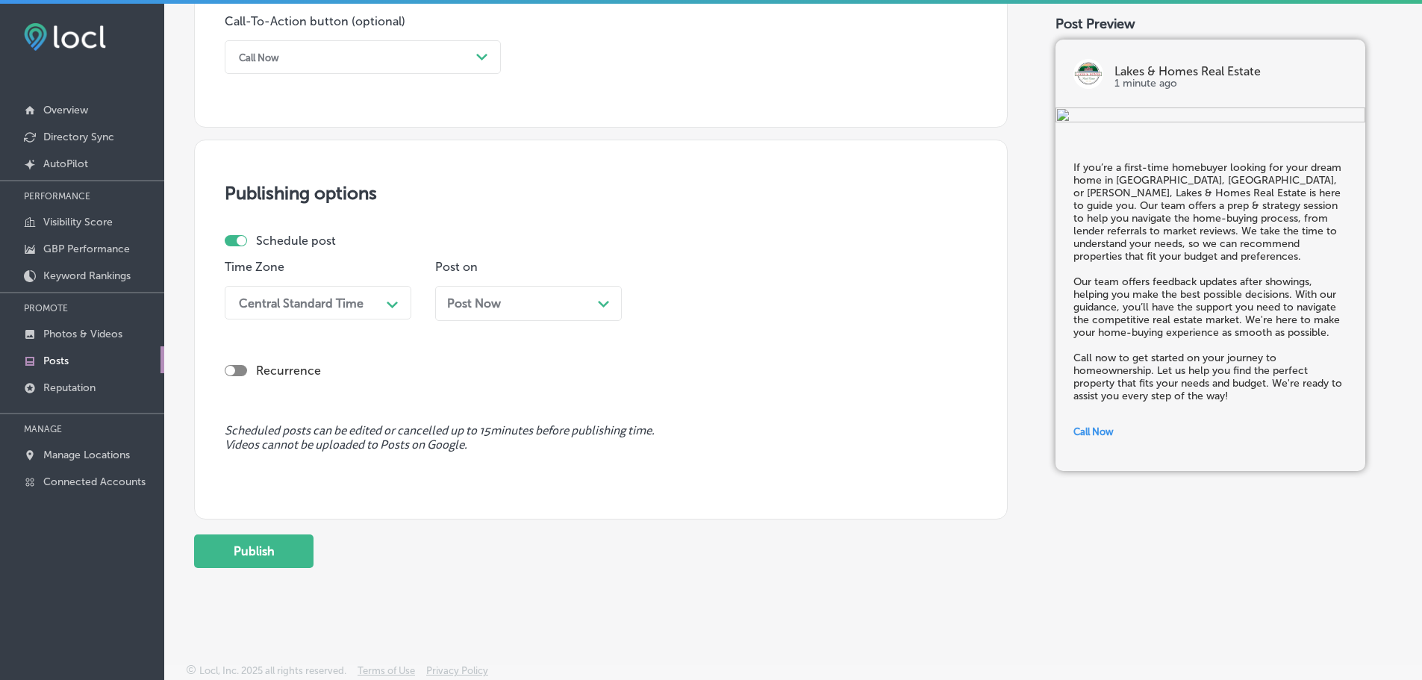
click at [378, 299] on div "Central Standard Time" at bounding box center [305, 303] width 149 height 26
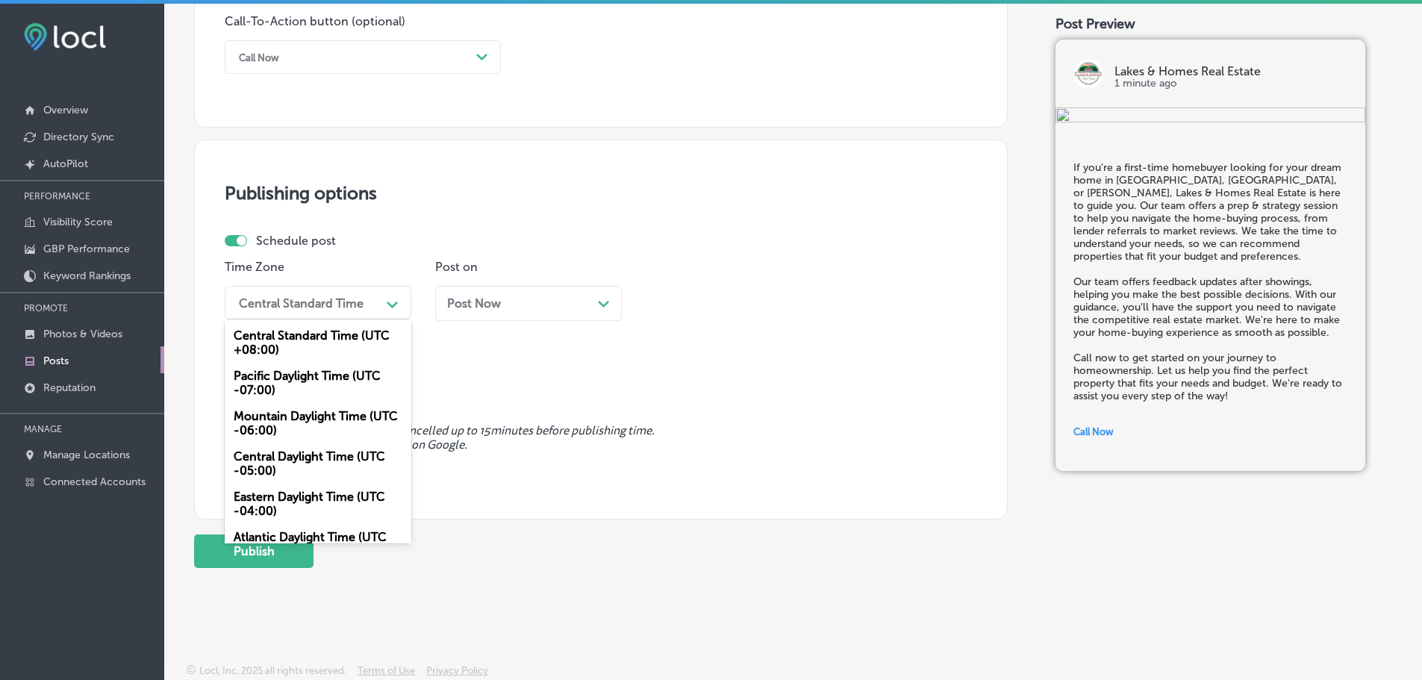
click at [321, 420] on div "Mountain Daylight Time (UTC -06:00)" at bounding box center [318, 423] width 187 height 40
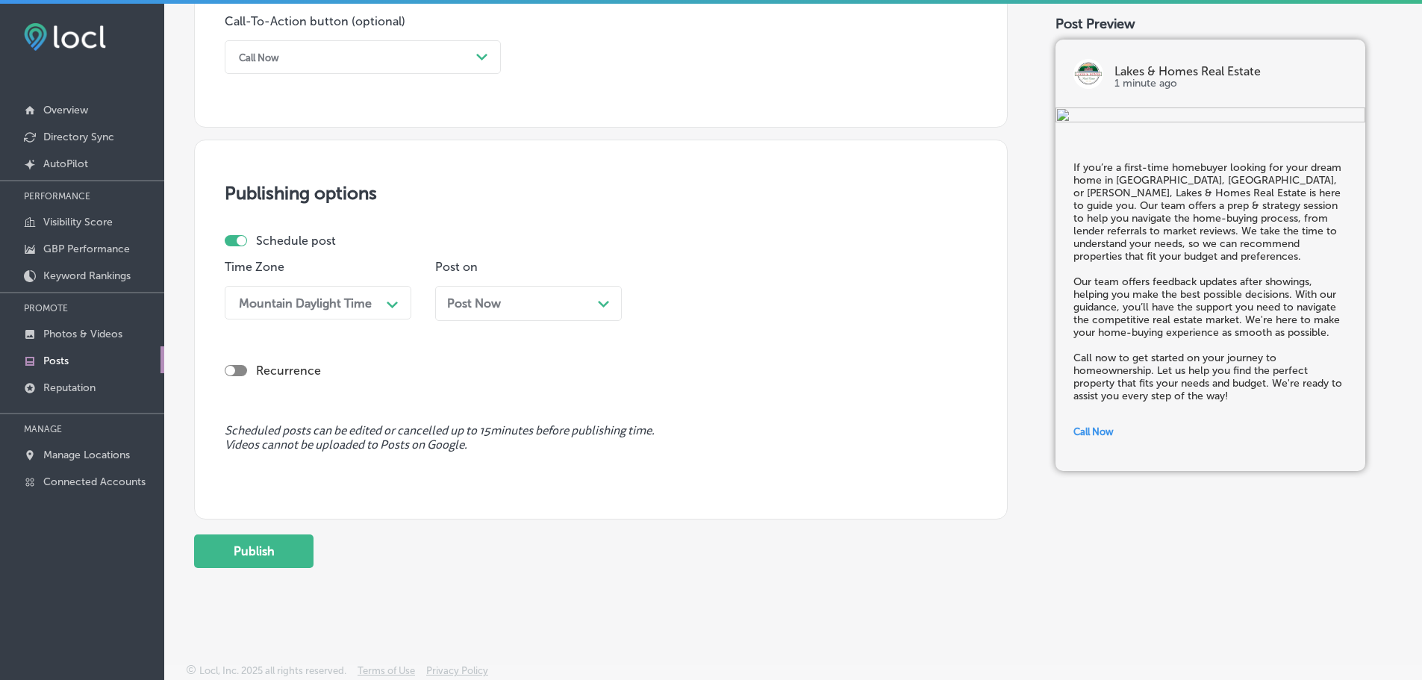
click at [602, 305] on polygon at bounding box center [603, 304] width 11 height 7
click at [725, 306] on div "09:45 AM" at bounding box center [726, 303] width 149 height 26
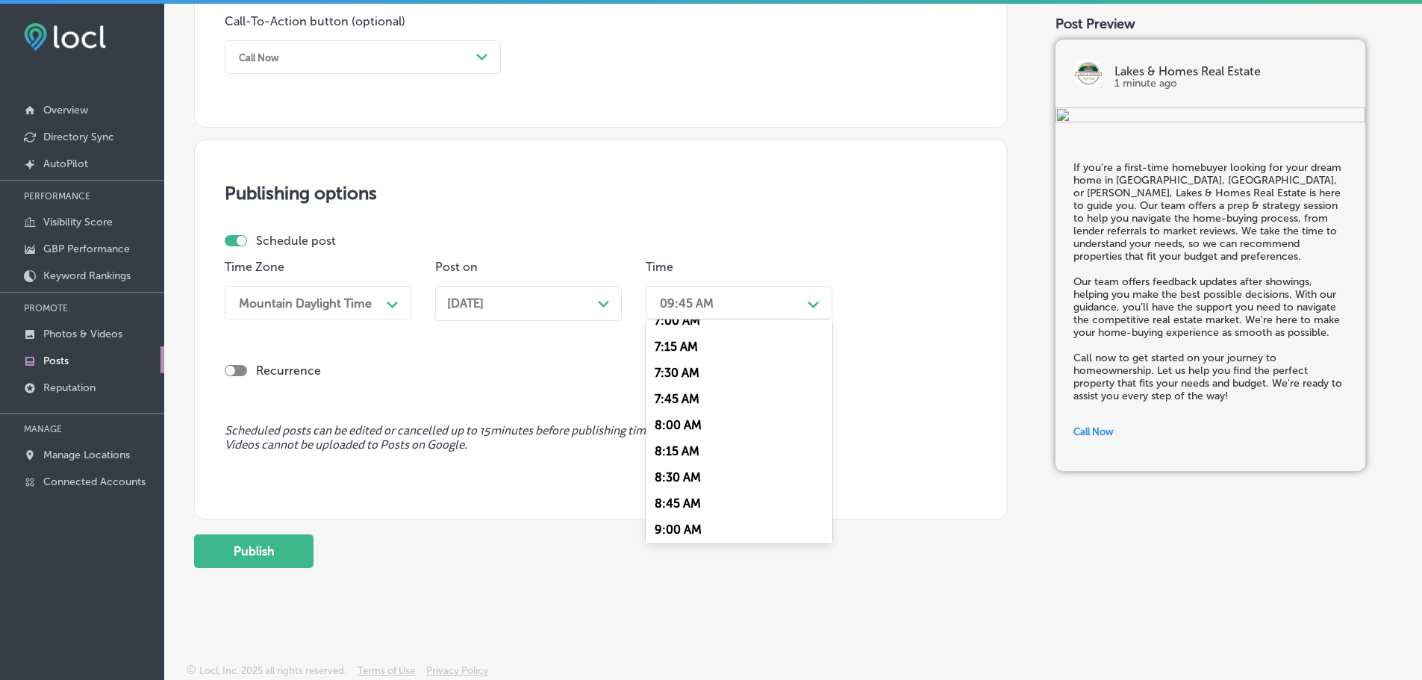
scroll to position [672, 0]
click at [690, 381] on div "6:45 AM" at bounding box center [739, 369] width 187 height 26
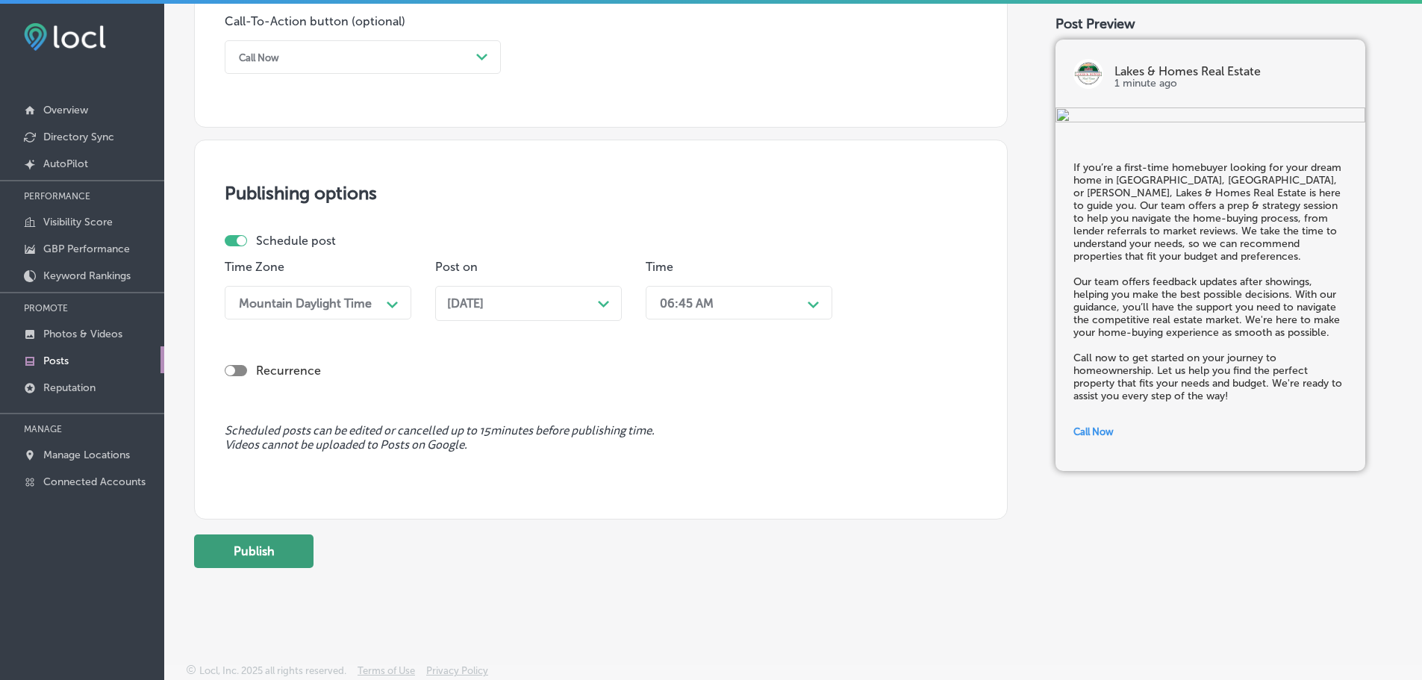
click at [276, 546] on button "Publish" at bounding box center [253, 551] width 119 height 34
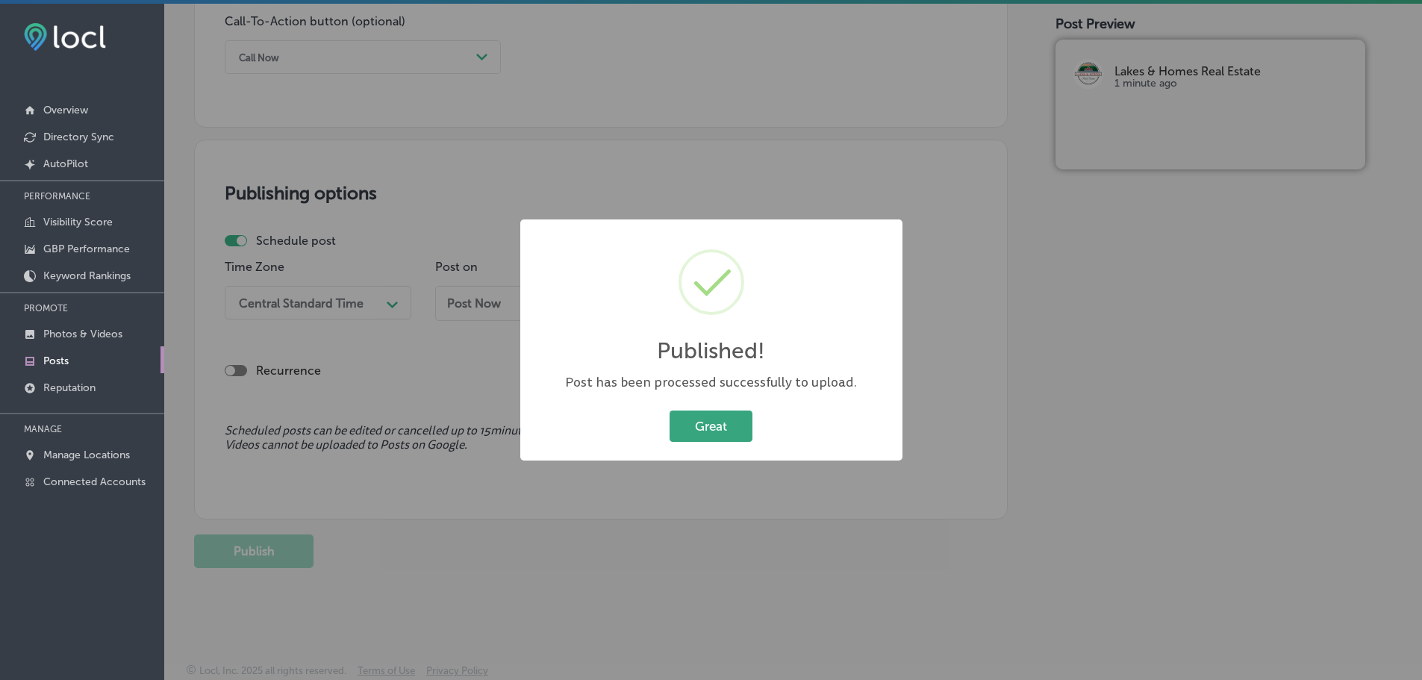
click at [721, 427] on button "Great" at bounding box center [711, 426] width 83 height 31
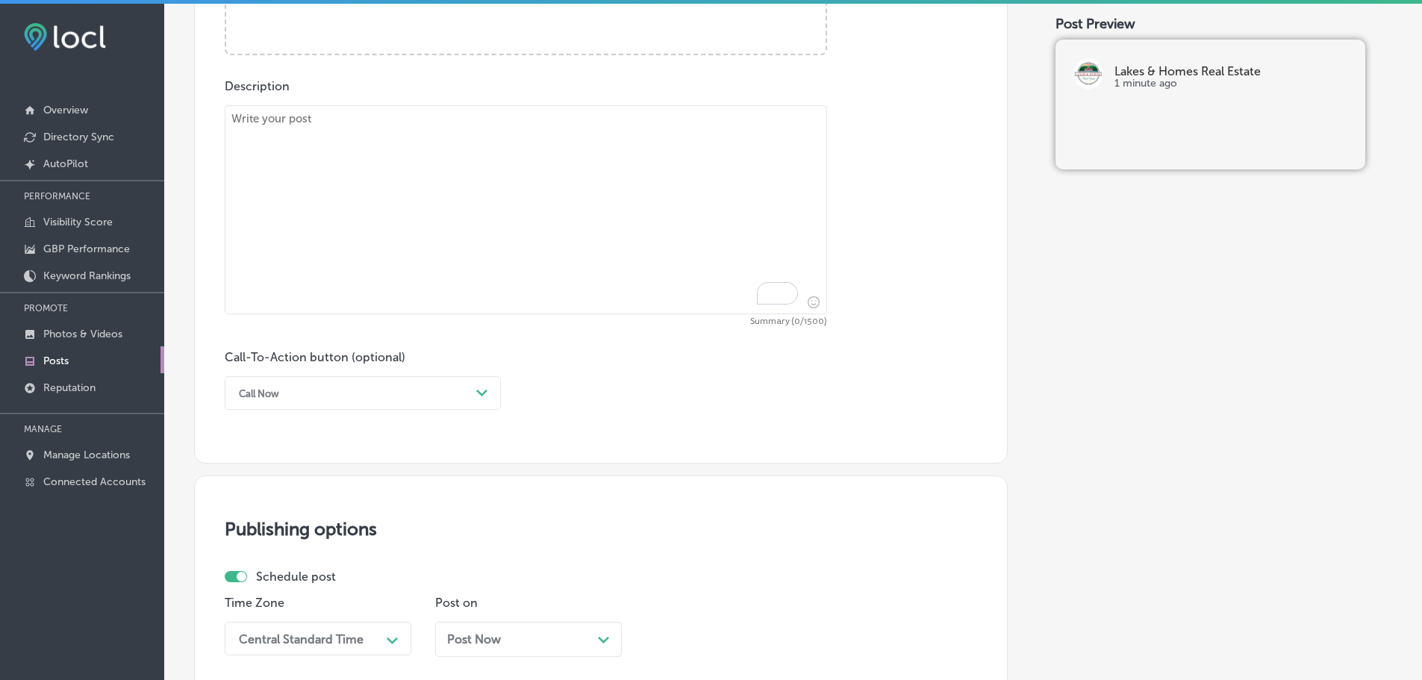
scroll to position [664, 0]
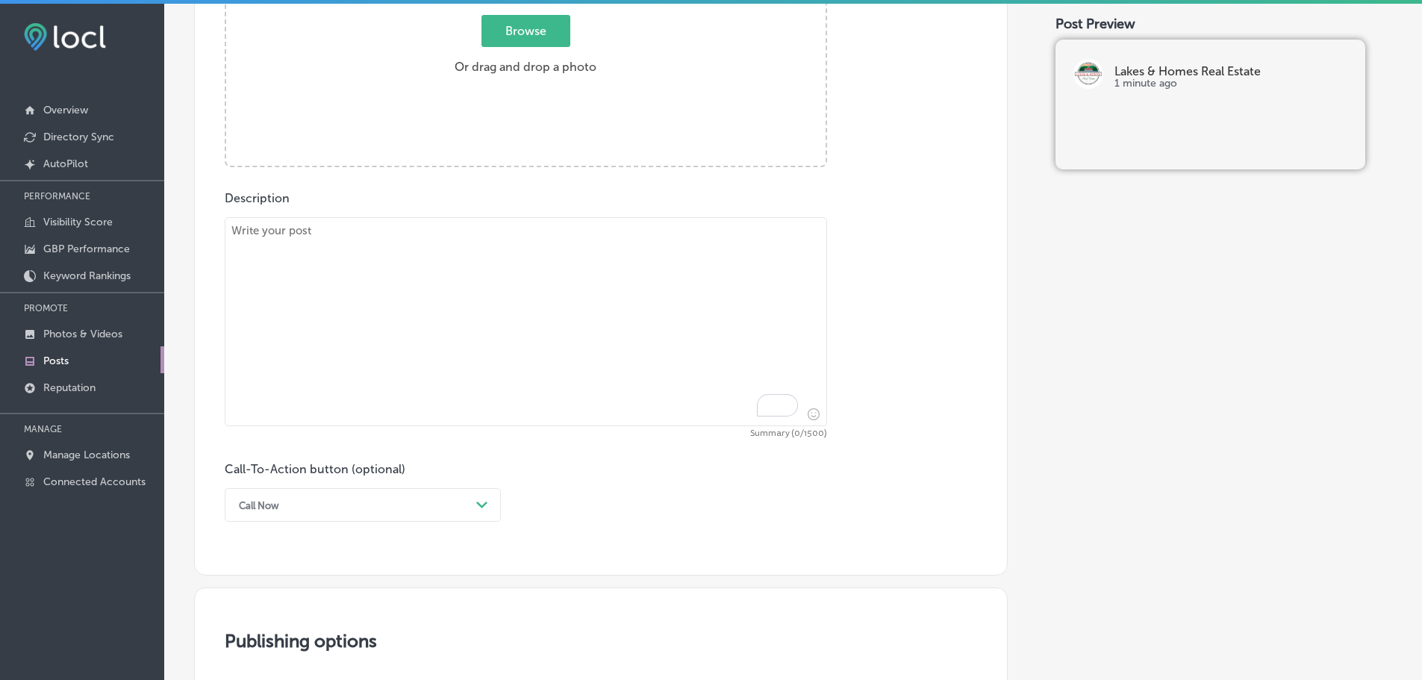
click at [436, 269] on textarea "To enrich screen reader interactions, please activate Accessibility in Grammarl…" at bounding box center [526, 321] width 602 height 209
paste textarea "Selling your home in Manchester, Dorset, or West Haven? Lakes & Homes Real Esta…"
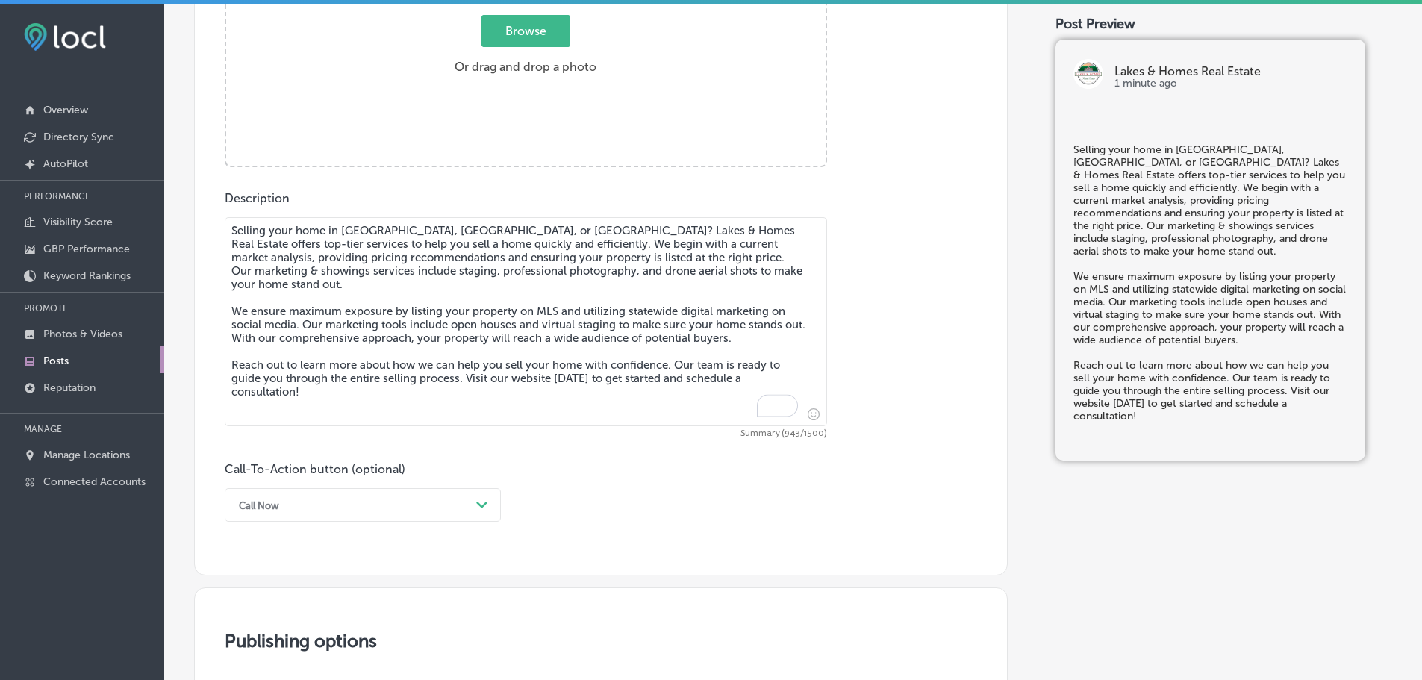
type textarea "Selling your home in Manchester, Dorset, or West Haven? Lakes & Homes Real Esta…"
click at [533, 25] on span "Browse" at bounding box center [525, 31] width 89 height 32
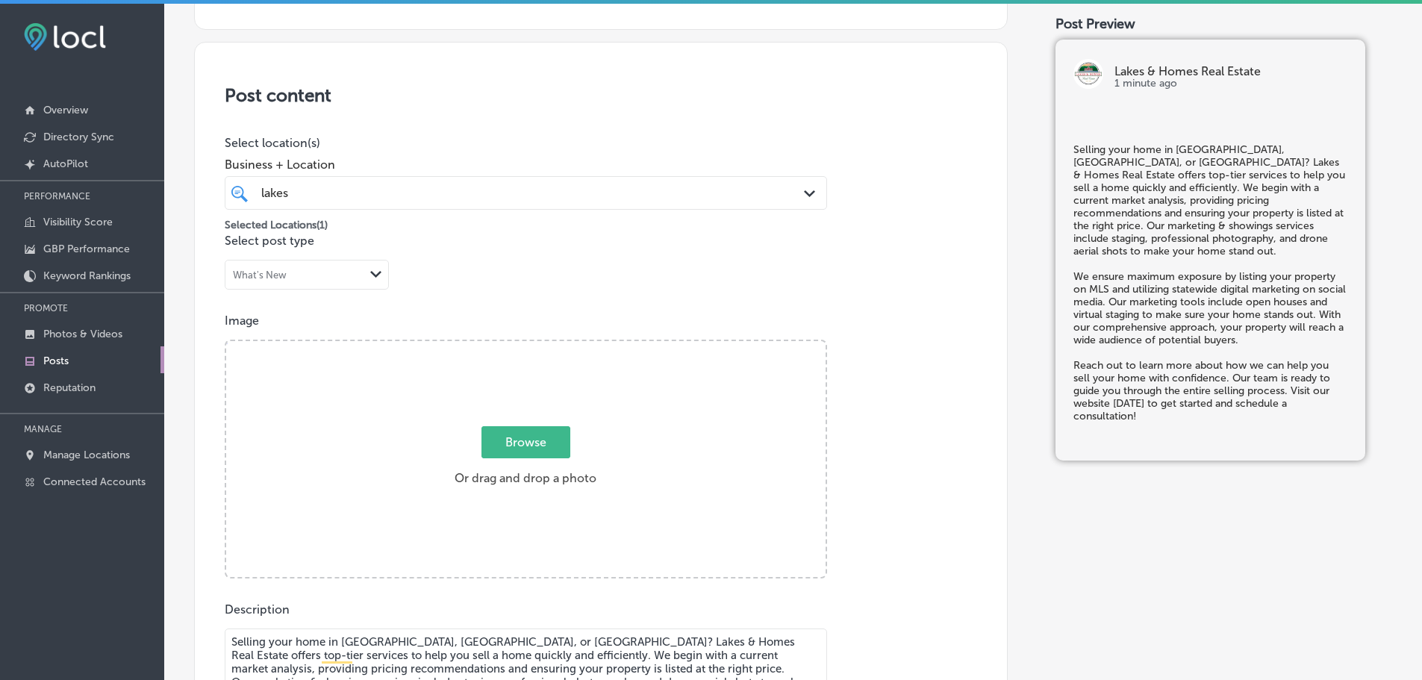
type input "C:\fakepath\l&h realty 88.jpg"
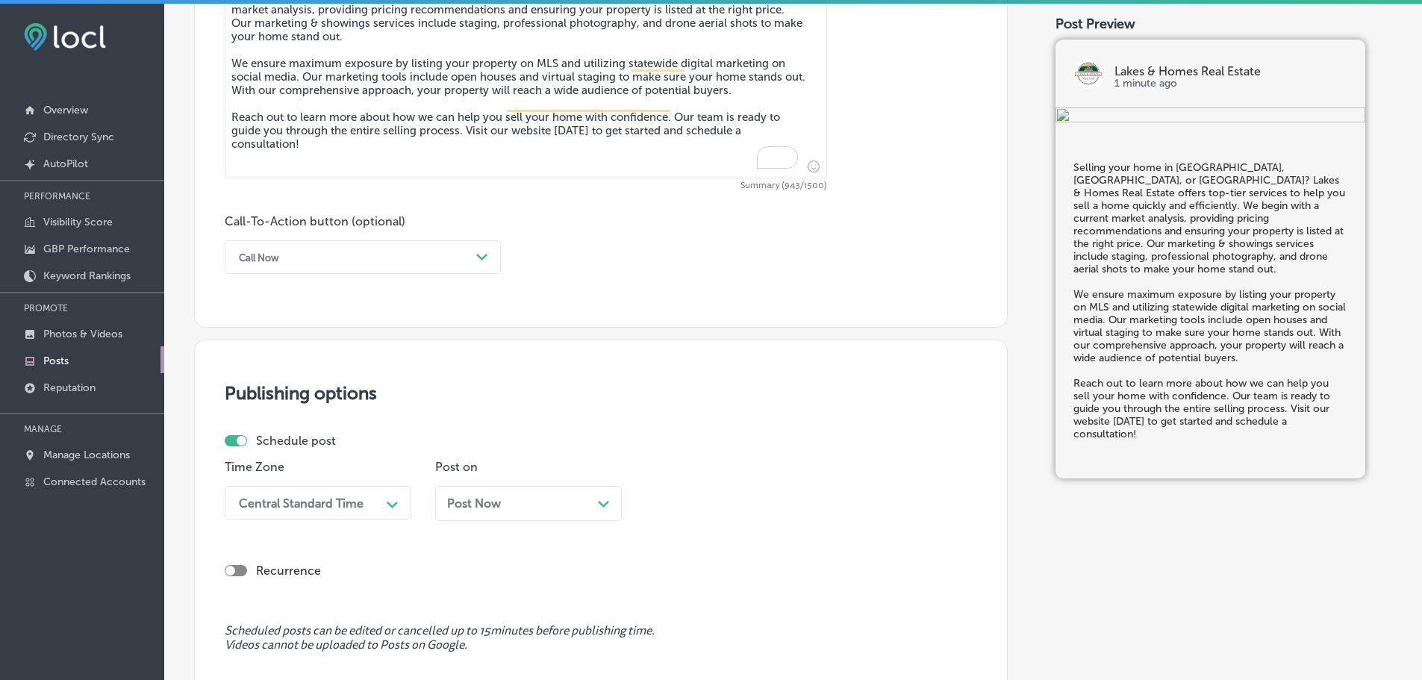
scroll to position [925, 0]
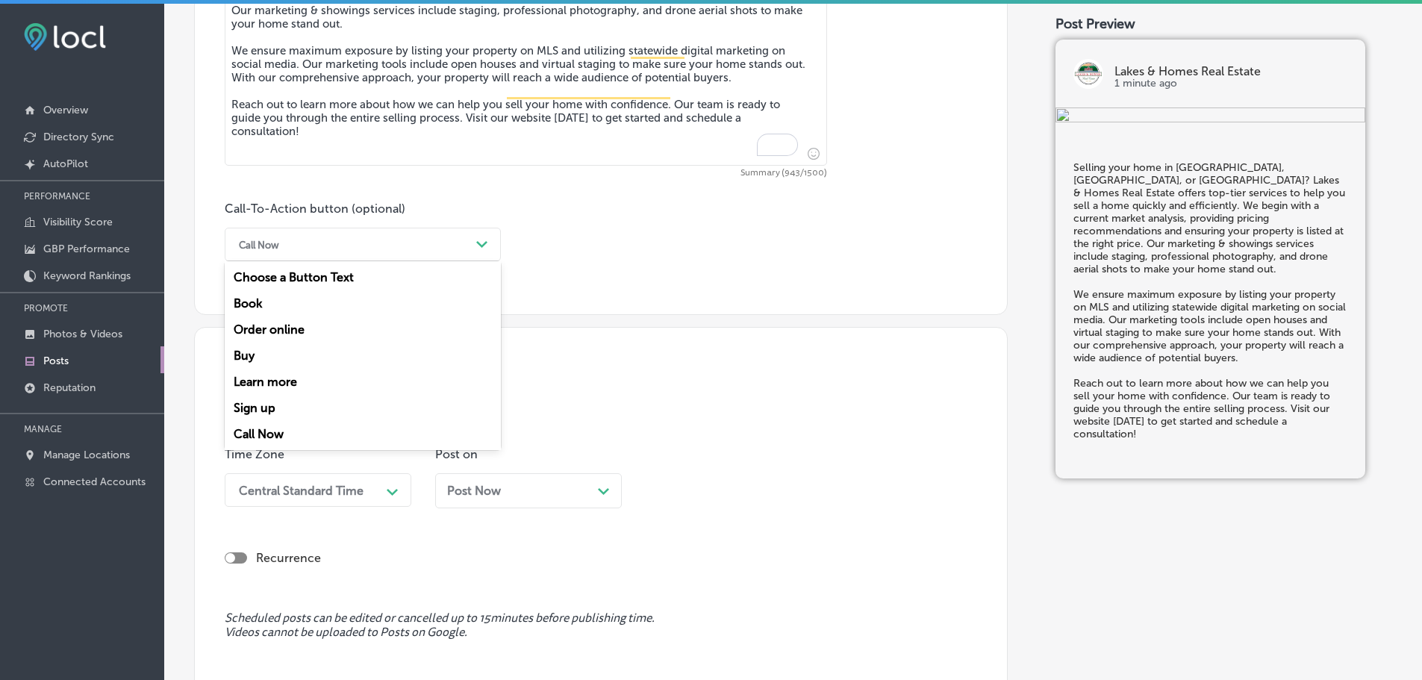
click at [478, 250] on div "Path Created with Sketch." at bounding box center [482, 245] width 12 height 12
click at [285, 378] on div "Learn more" at bounding box center [363, 382] width 276 height 26
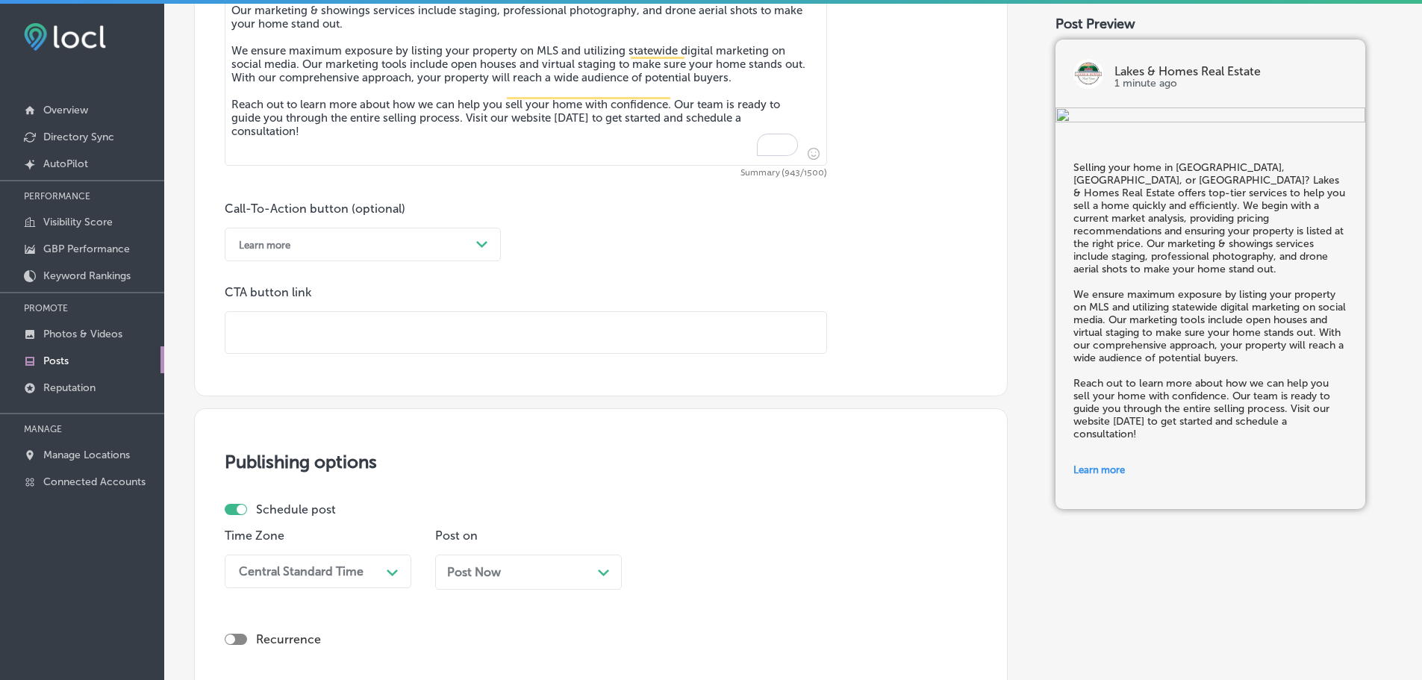
click at [334, 333] on input "text" at bounding box center [525, 332] width 601 height 41
paste input "http://lakesandhomesre.com/"
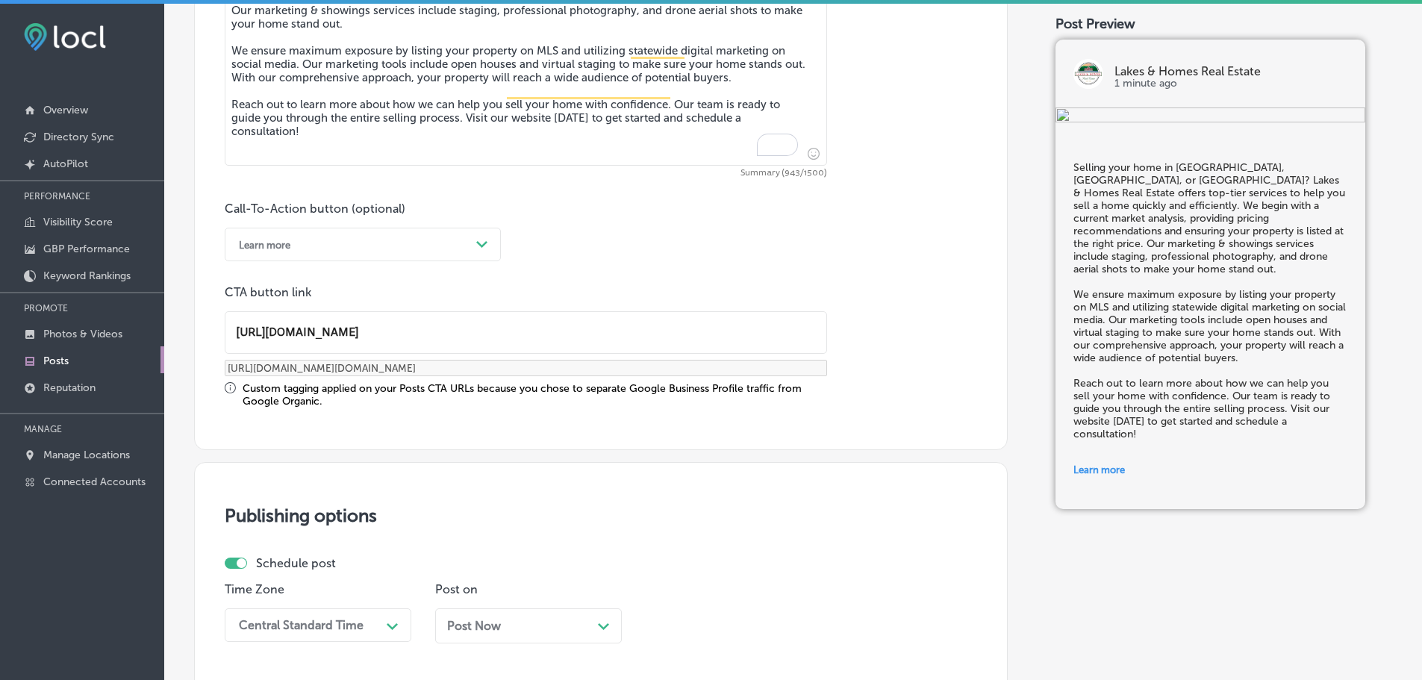
type input "http://lakesandhomesre.com/"
click at [386, 622] on div "Central Standard Time Path Created with Sketch." at bounding box center [318, 625] width 187 height 34
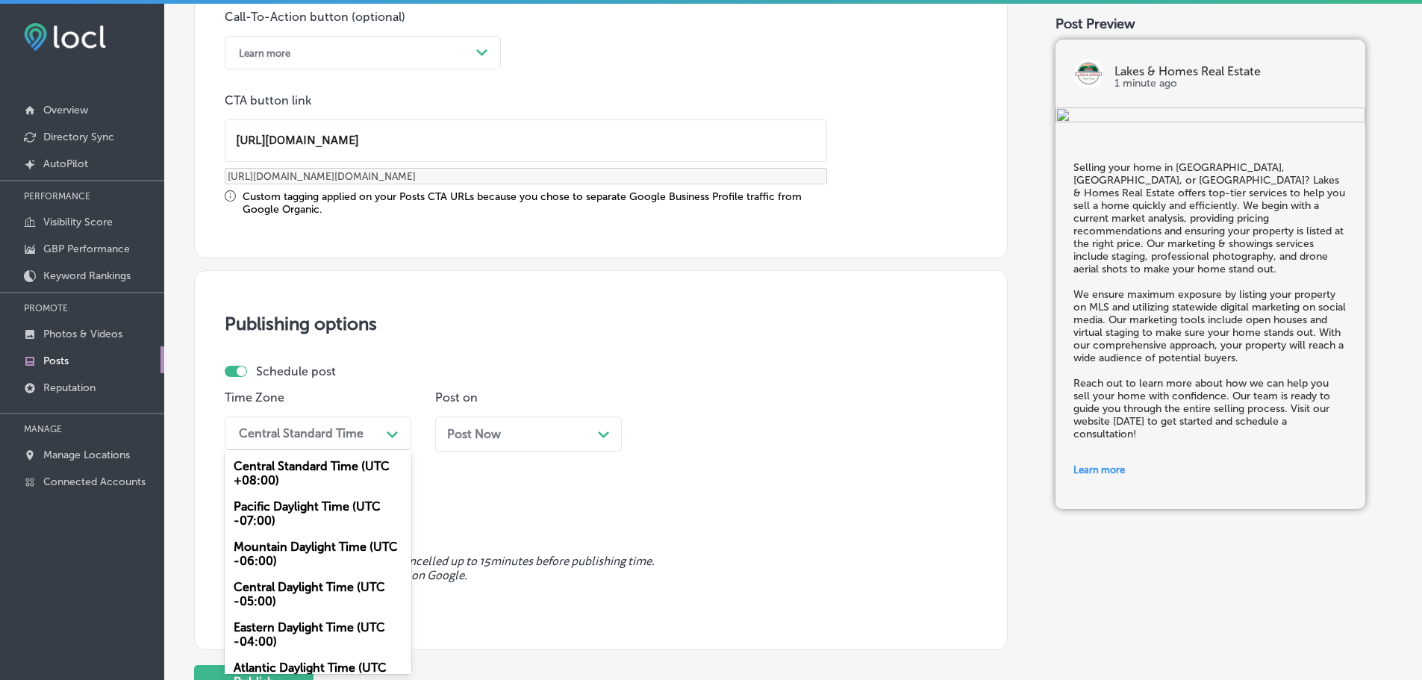
click at [315, 556] on div "Mountain Daylight Time (UTC -06:00)" at bounding box center [318, 554] width 187 height 40
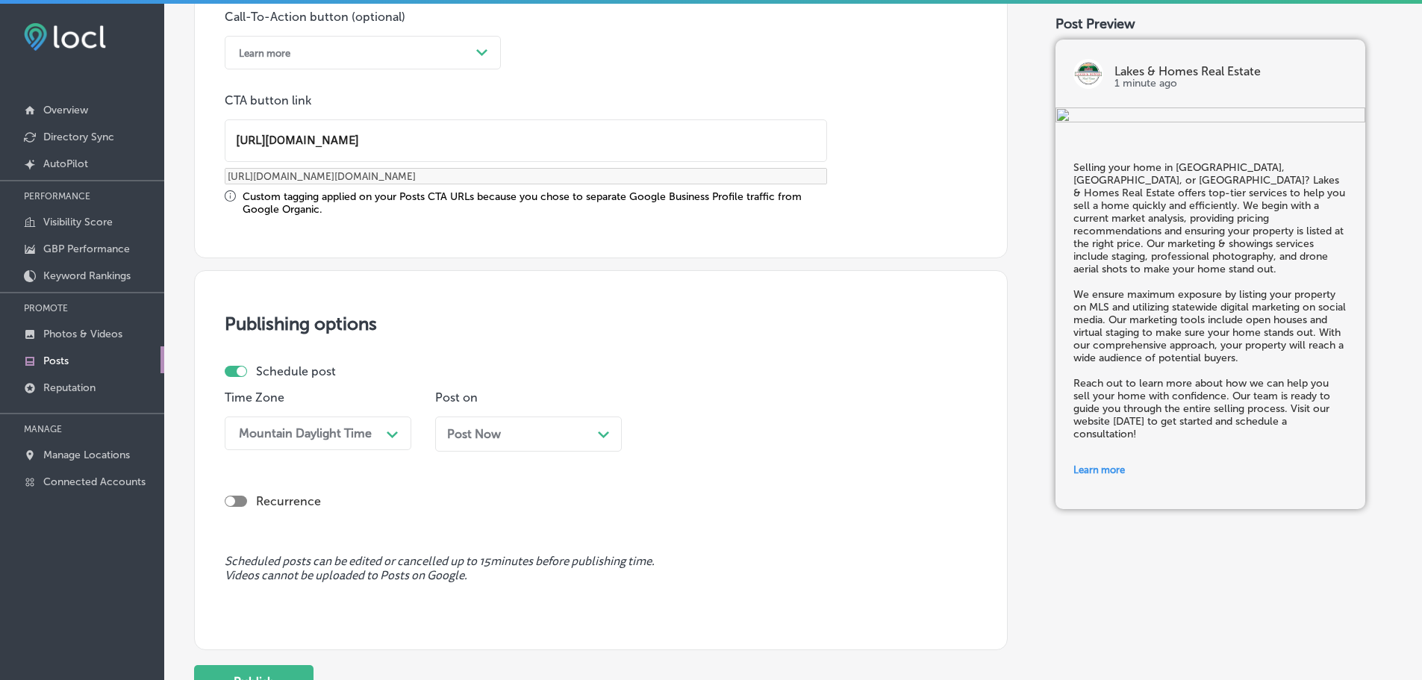
click at [609, 431] on div "Path Created with Sketch." at bounding box center [604, 433] width 12 height 12
click at [796, 435] on div "09:45 AM" at bounding box center [726, 433] width 149 height 26
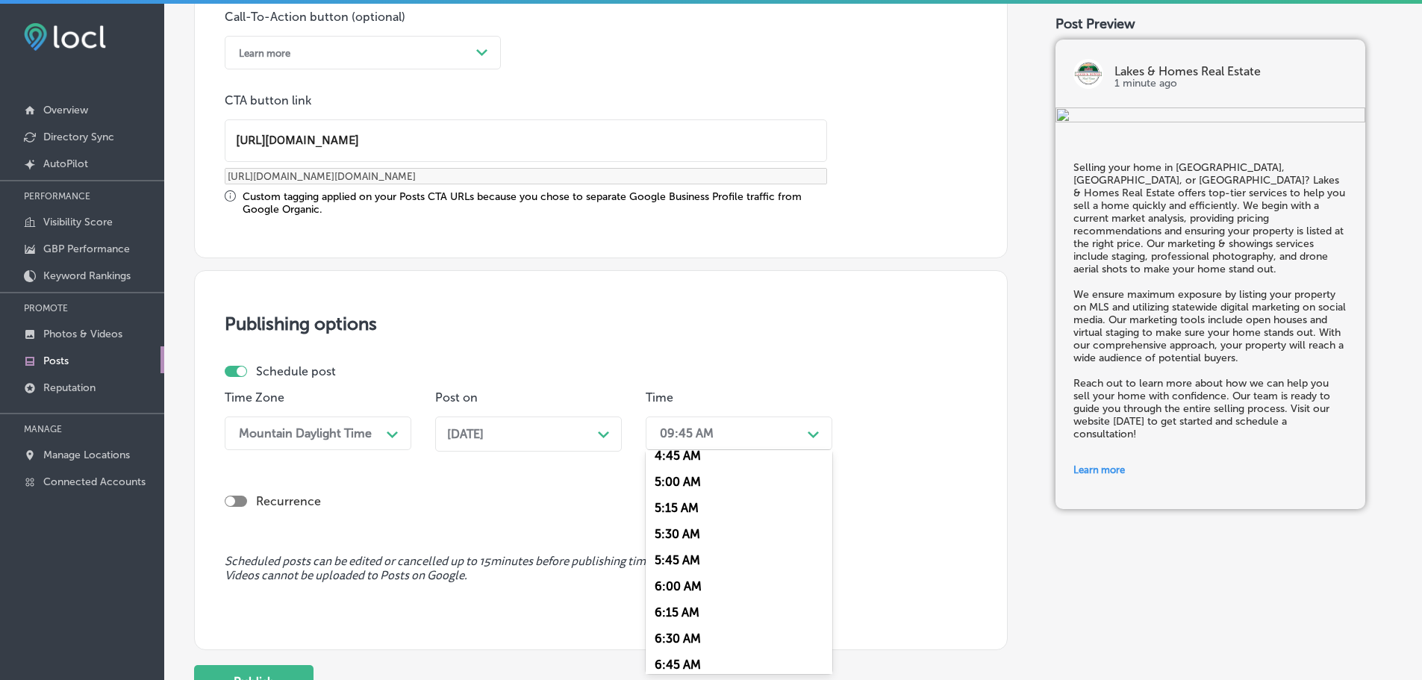
scroll to position [672, 0]
click at [670, 518] on div "7:00 AM" at bounding box center [739, 526] width 187 height 26
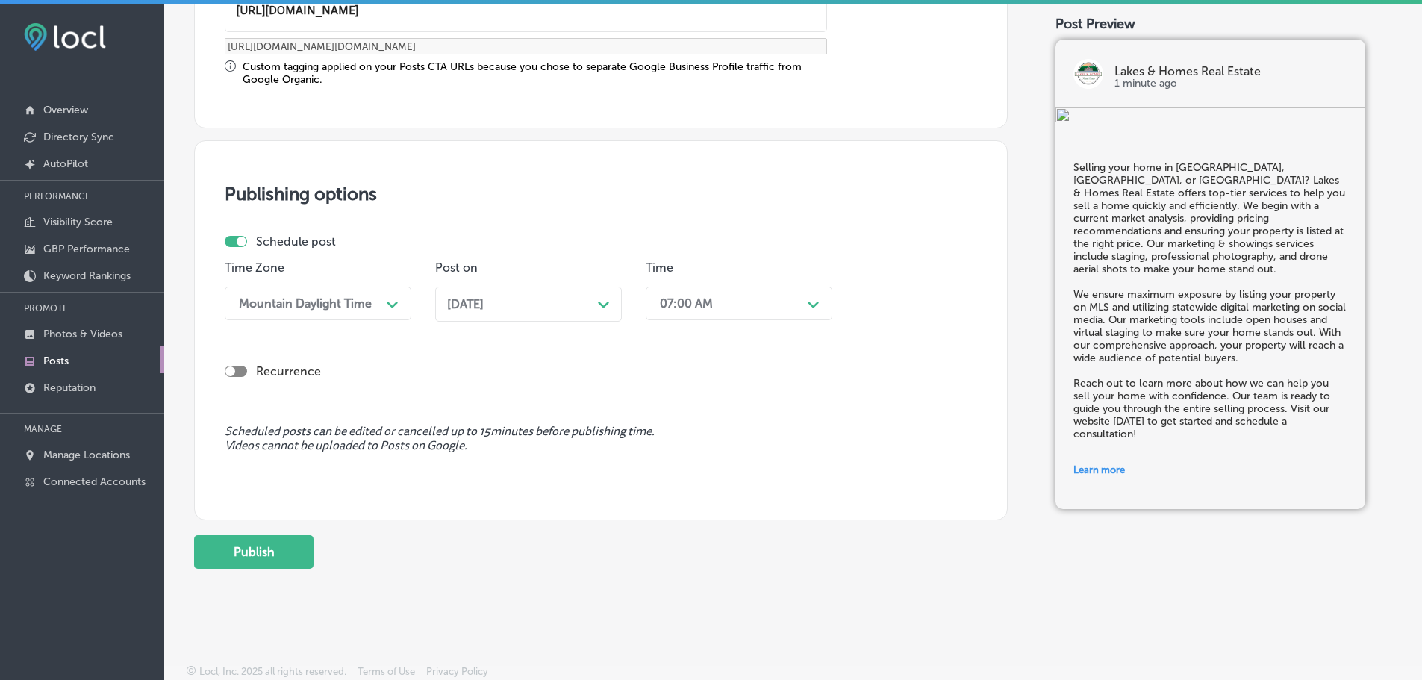
scroll to position [1247, 0]
click at [272, 553] on button "Publish" at bounding box center [253, 551] width 119 height 34
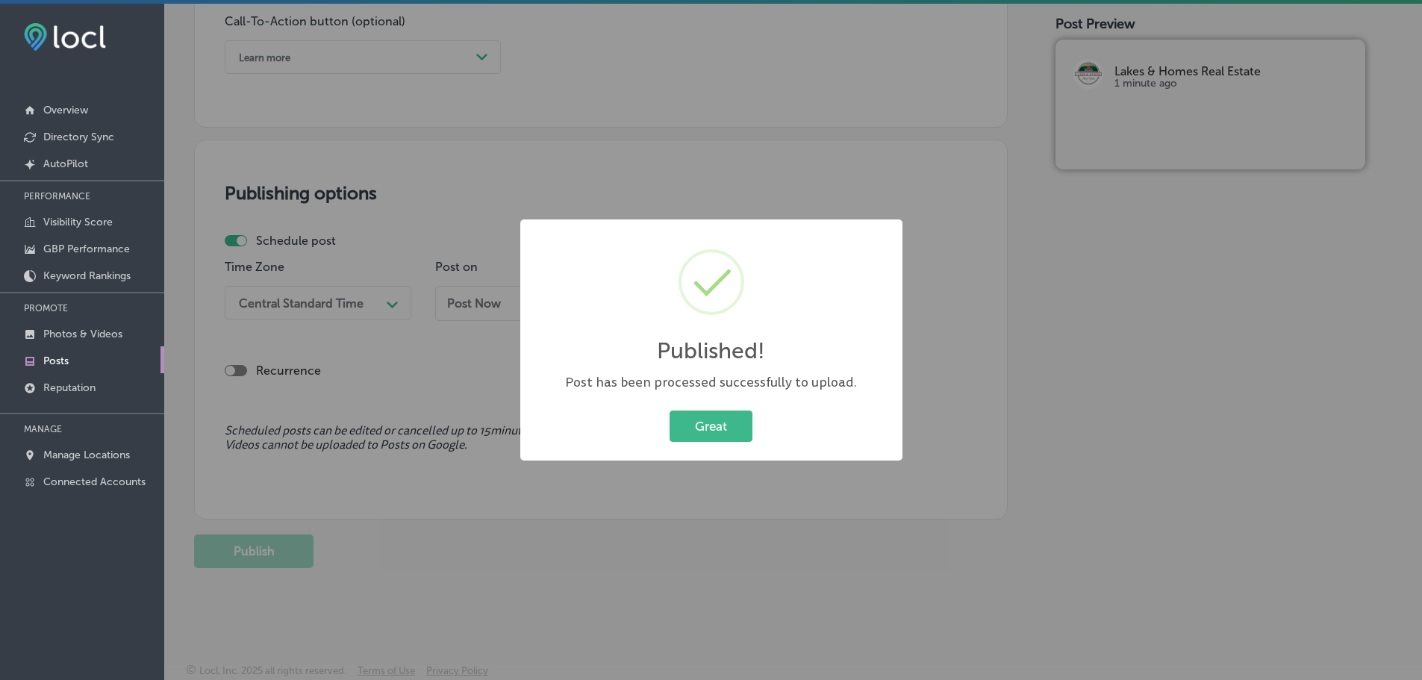
scroll to position [1112, 0]
click at [732, 425] on button "Great" at bounding box center [711, 426] width 83 height 31
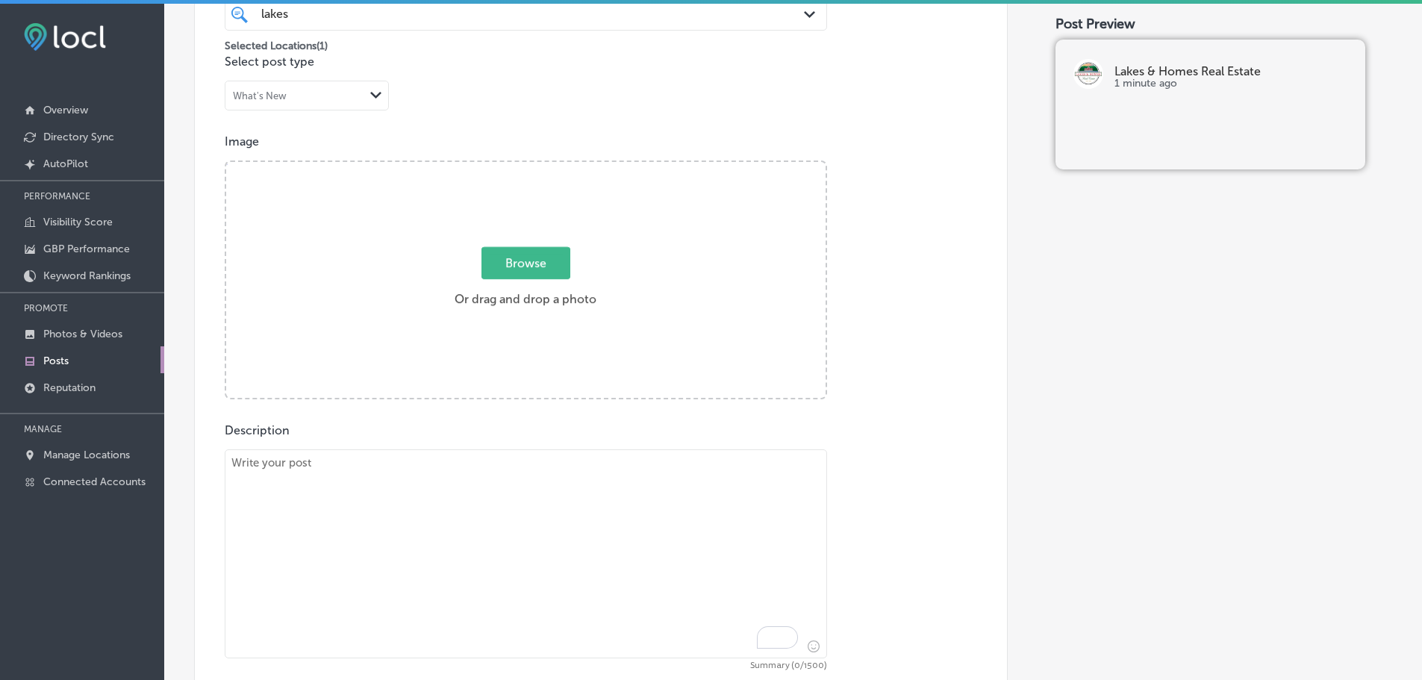
scroll to position [440, 0]
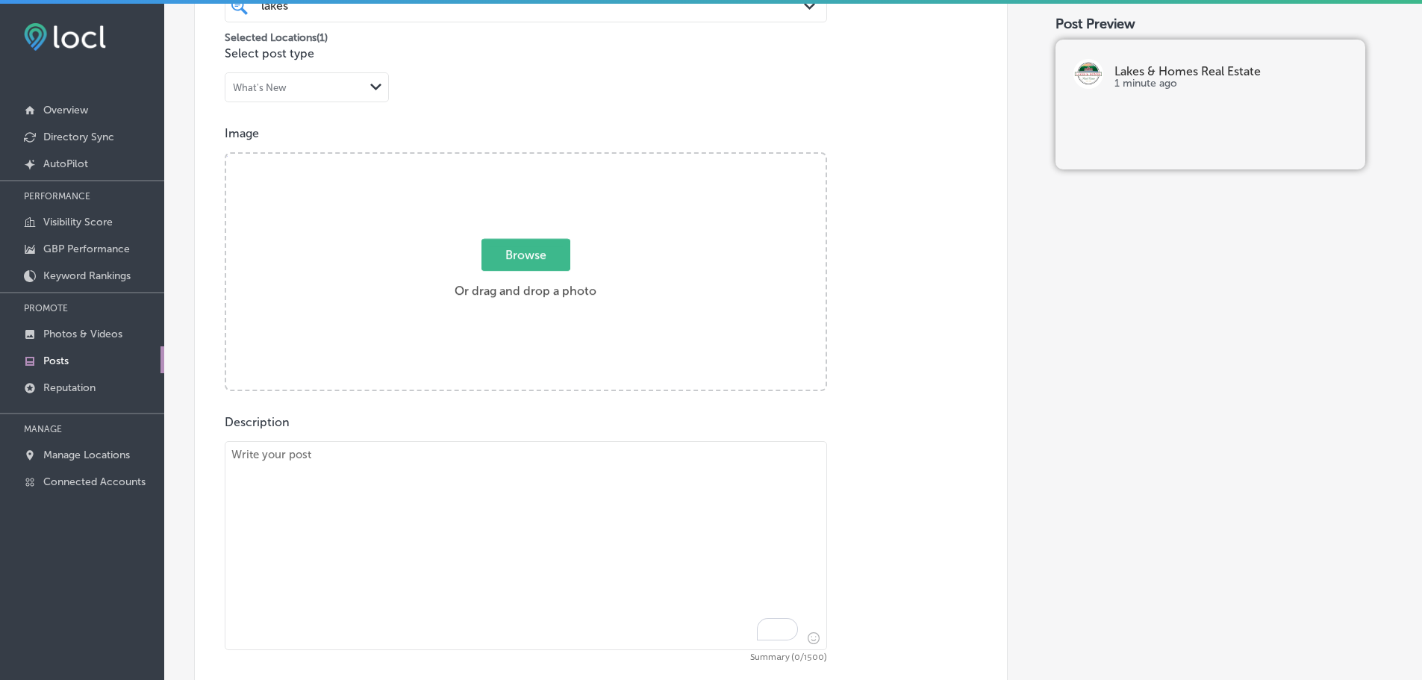
click at [572, 516] on textarea "To enrich screen reader interactions, please activate Accessibility in Grammarl…" at bounding box center [526, 545] width 602 height 209
paste textarea "Looking for commercial real estate in Rutland Town, Proctor, or East Dorset? At…"
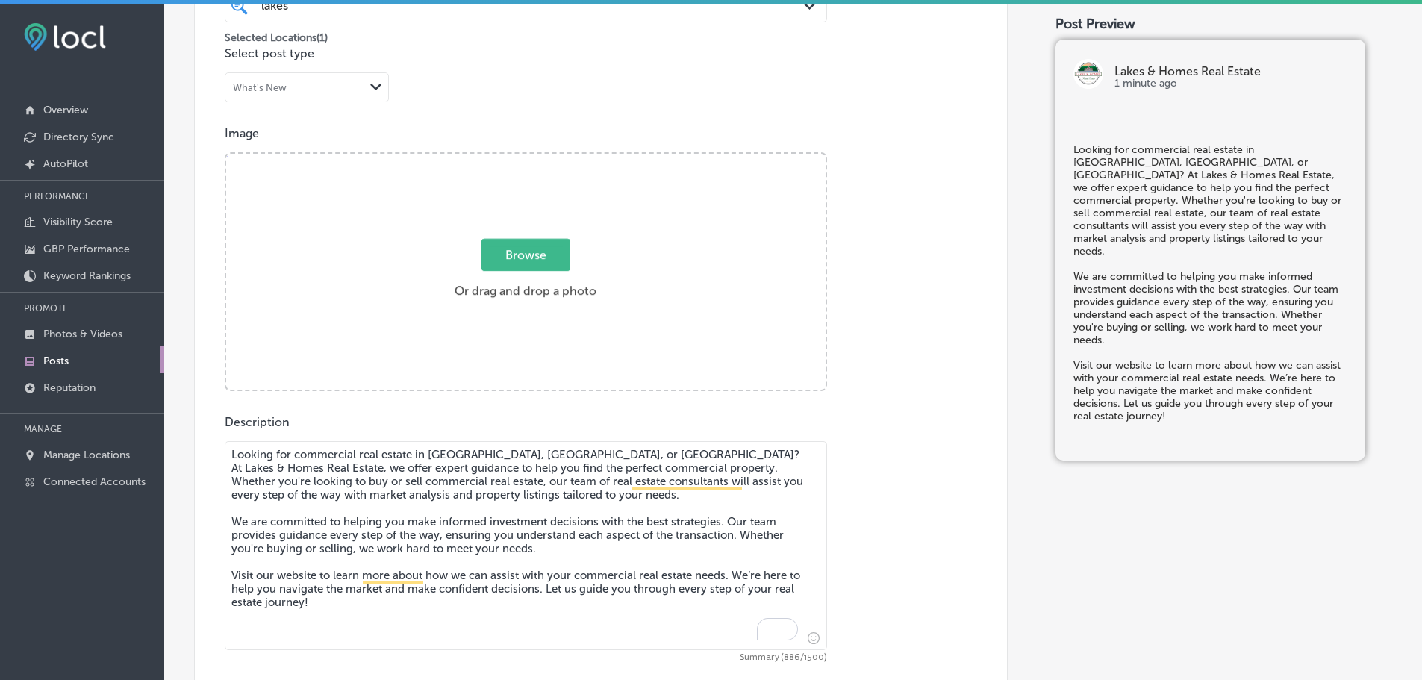
type textarea "Looking for commercial real estate in Rutland Town, Proctor, or East Dorset? At…"
click at [539, 253] on span "Browse" at bounding box center [525, 255] width 89 height 32
click at [539, 158] on input "Browse Or drag and drop a photo" at bounding box center [525, 156] width 599 height 4
type input "C:\fakepath\l&h realty 85.jpg"
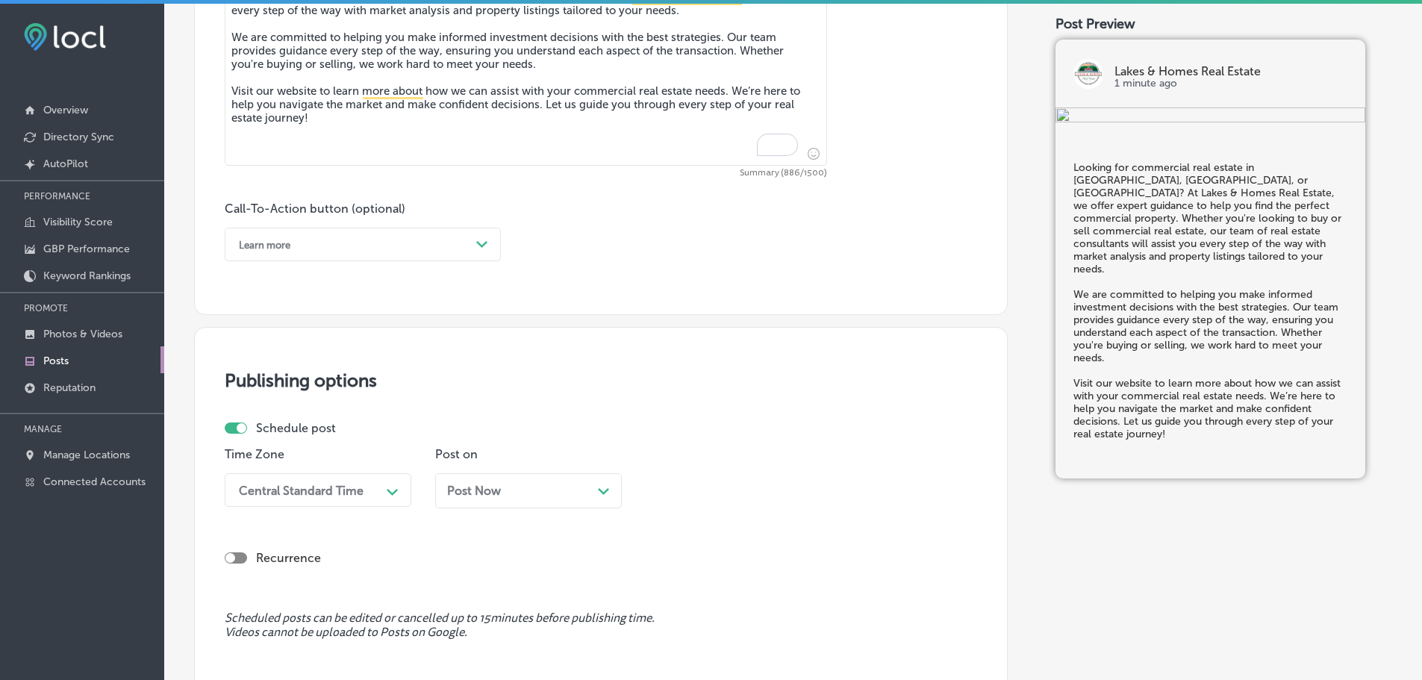
scroll to position [888, 0]
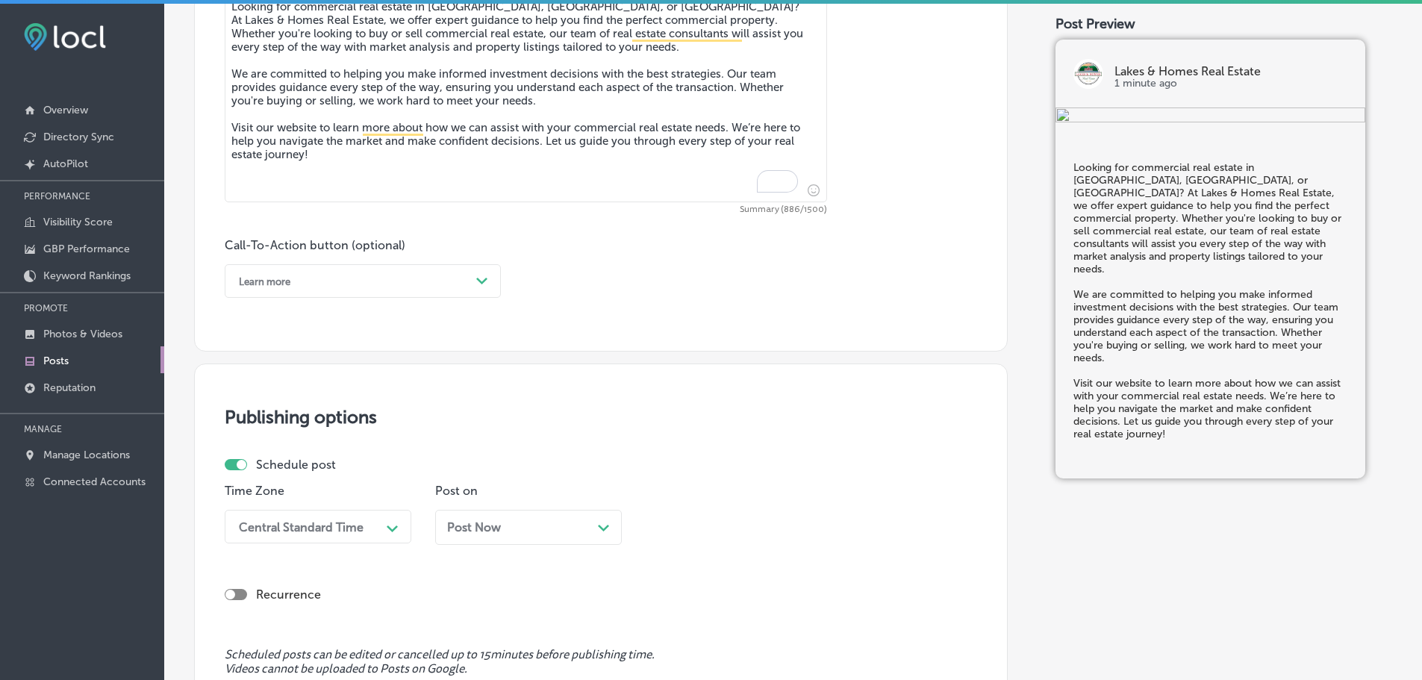
click at [469, 285] on div "Learn more" at bounding box center [350, 280] width 239 height 23
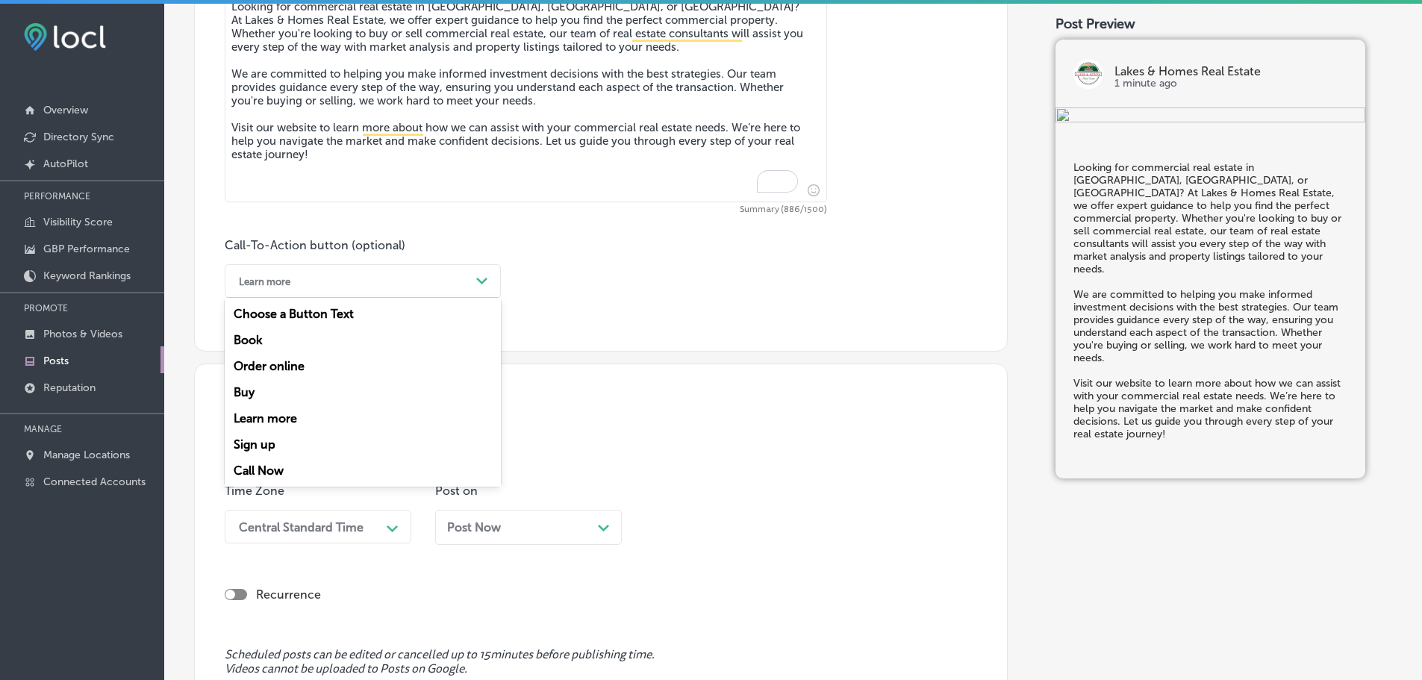
click at [299, 417] on div "Learn more" at bounding box center [363, 418] width 276 height 26
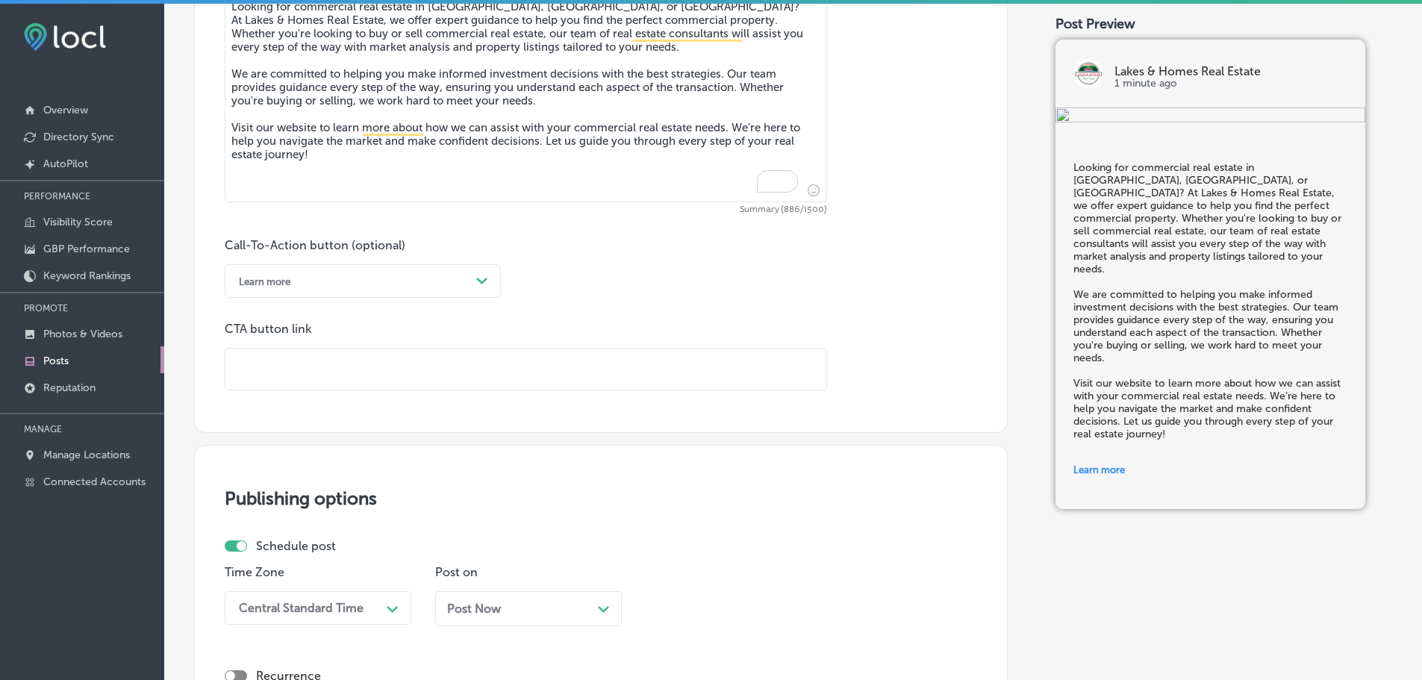
click at [402, 357] on input "text" at bounding box center [525, 369] width 601 height 41
paste input "http://lakesandhomesre.com/"
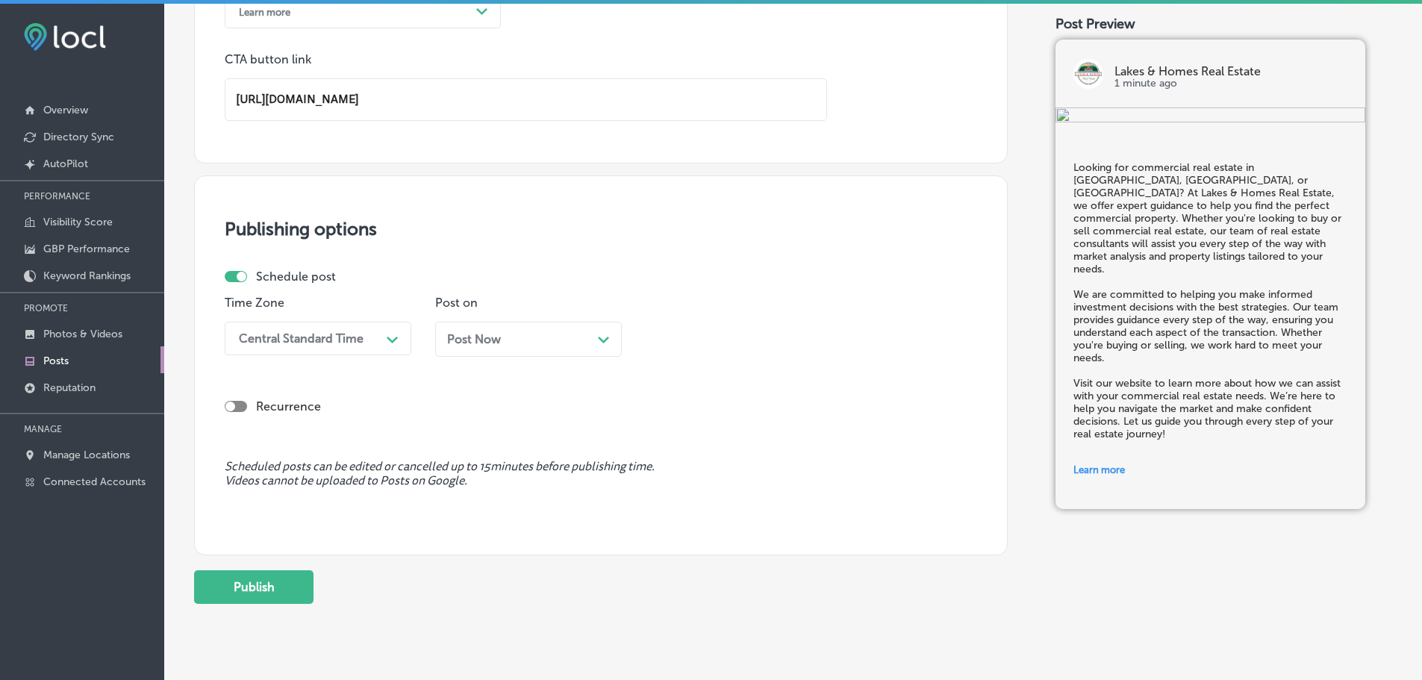
scroll to position [1193, 0]
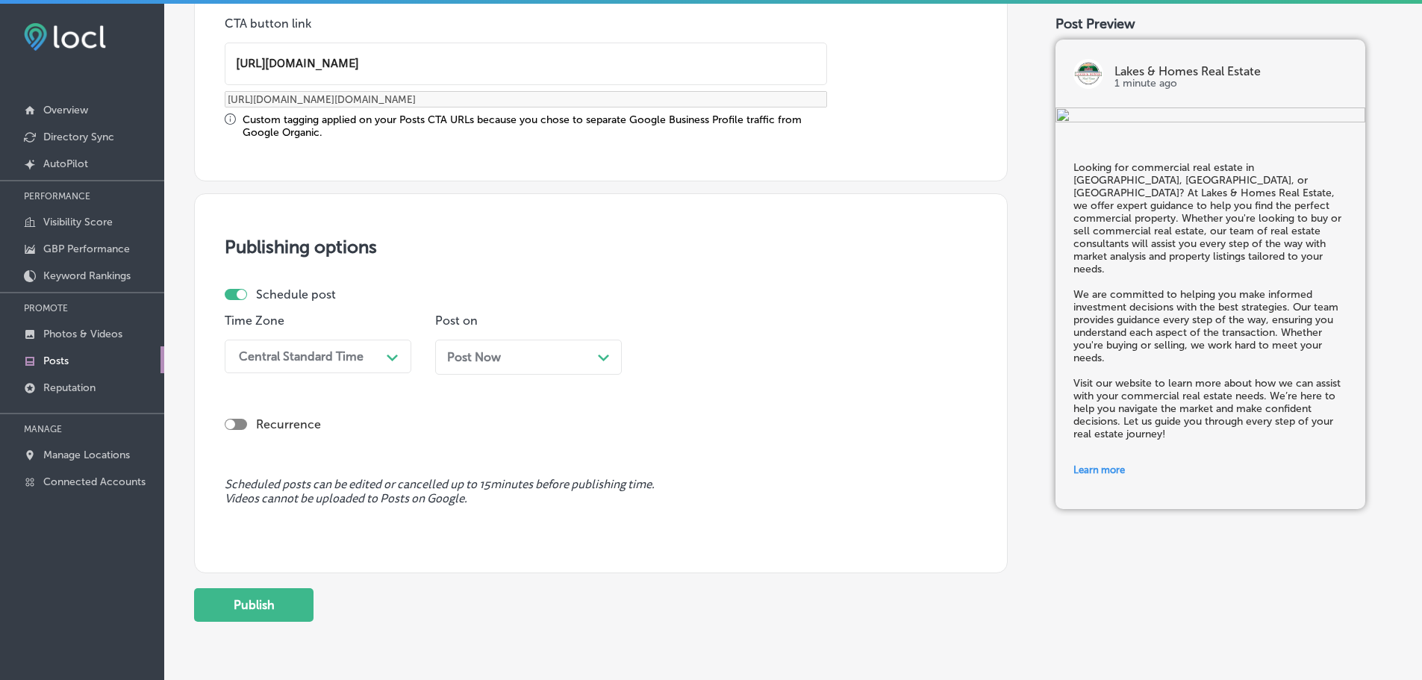
type input "http://lakesandhomesre.com/"
click at [387, 358] on icon "Path Created with Sketch." at bounding box center [392, 358] width 11 height 7
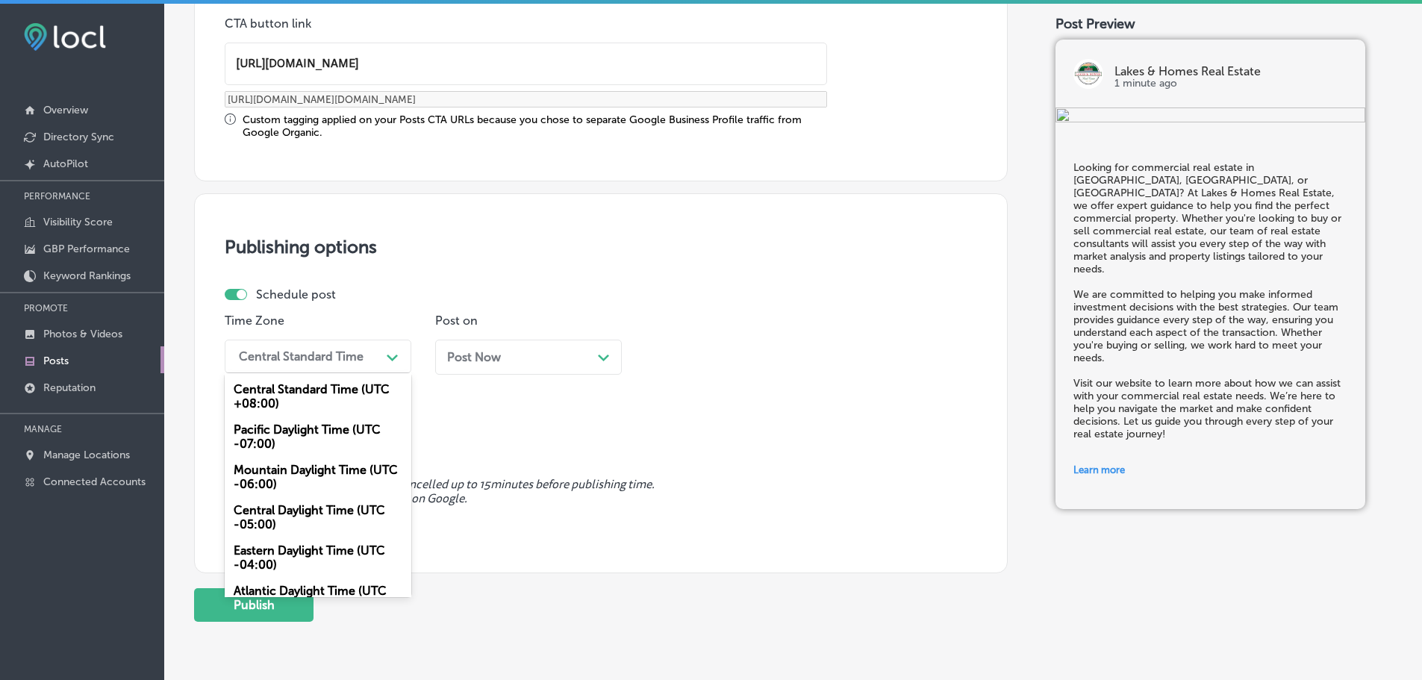
click at [304, 473] on div "Mountain Daylight Time (UTC -06:00)" at bounding box center [318, 477] width 187 height 40
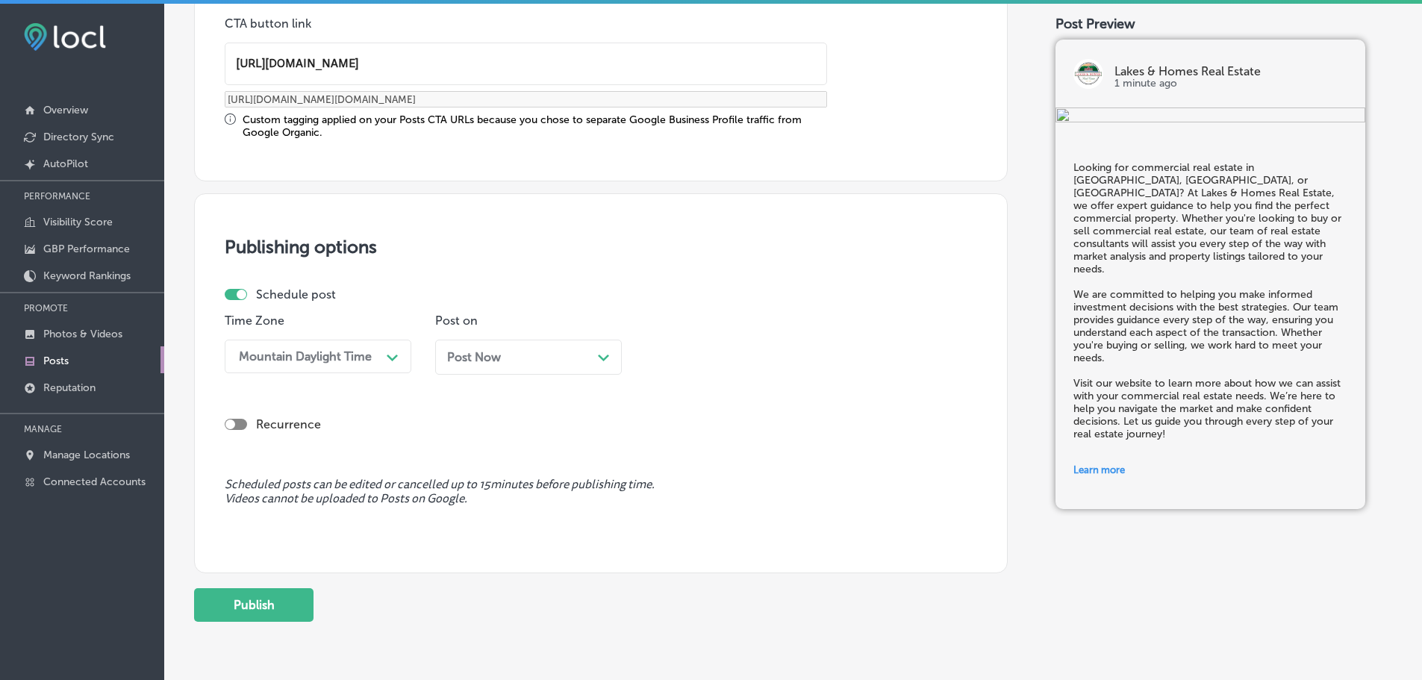
click at [596, 355] on div "Post Now Path Created with Sketch." at bounding box center [528, 357] width 163 height 14
click at [749, 359] on div "09:45 AM" at bounding box center [726, 356] width 149 height 26
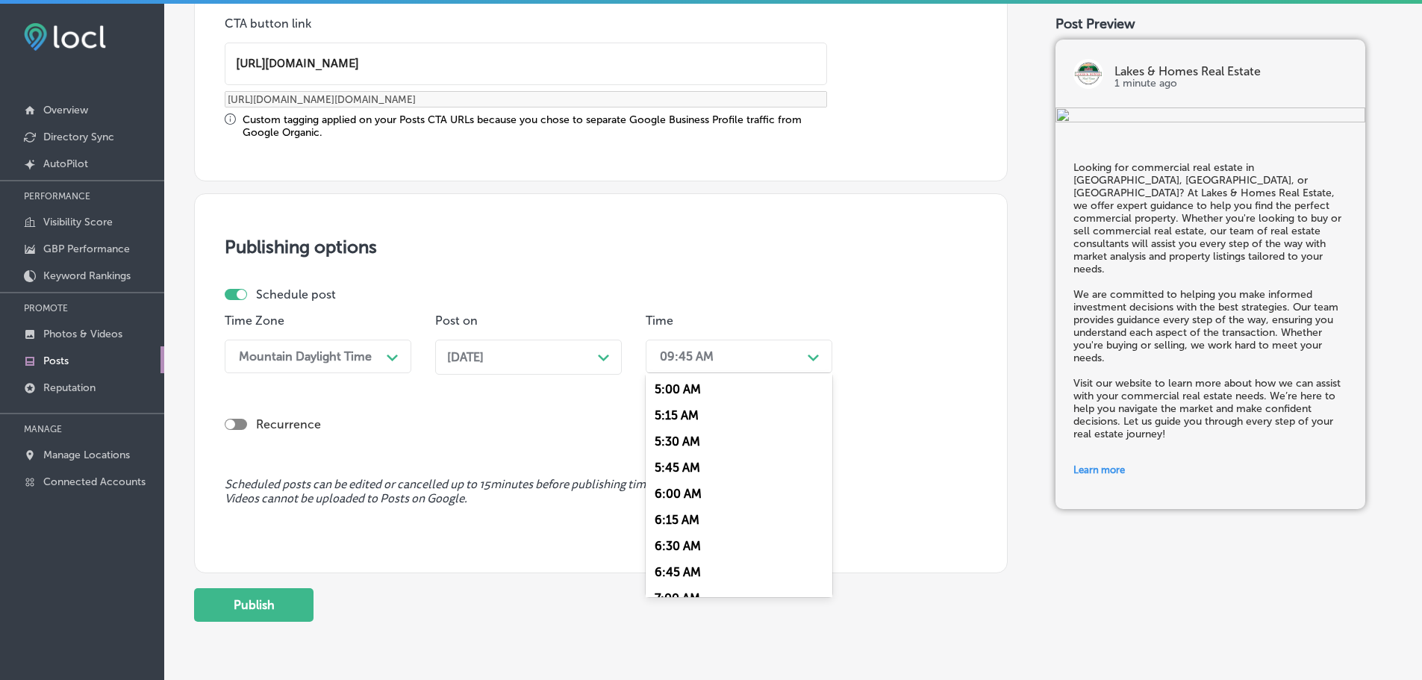
scroll to position [597, 0]
click at [701, 519] on div "7:00 AM" at bounding box center [739, 524] width 187 height 26
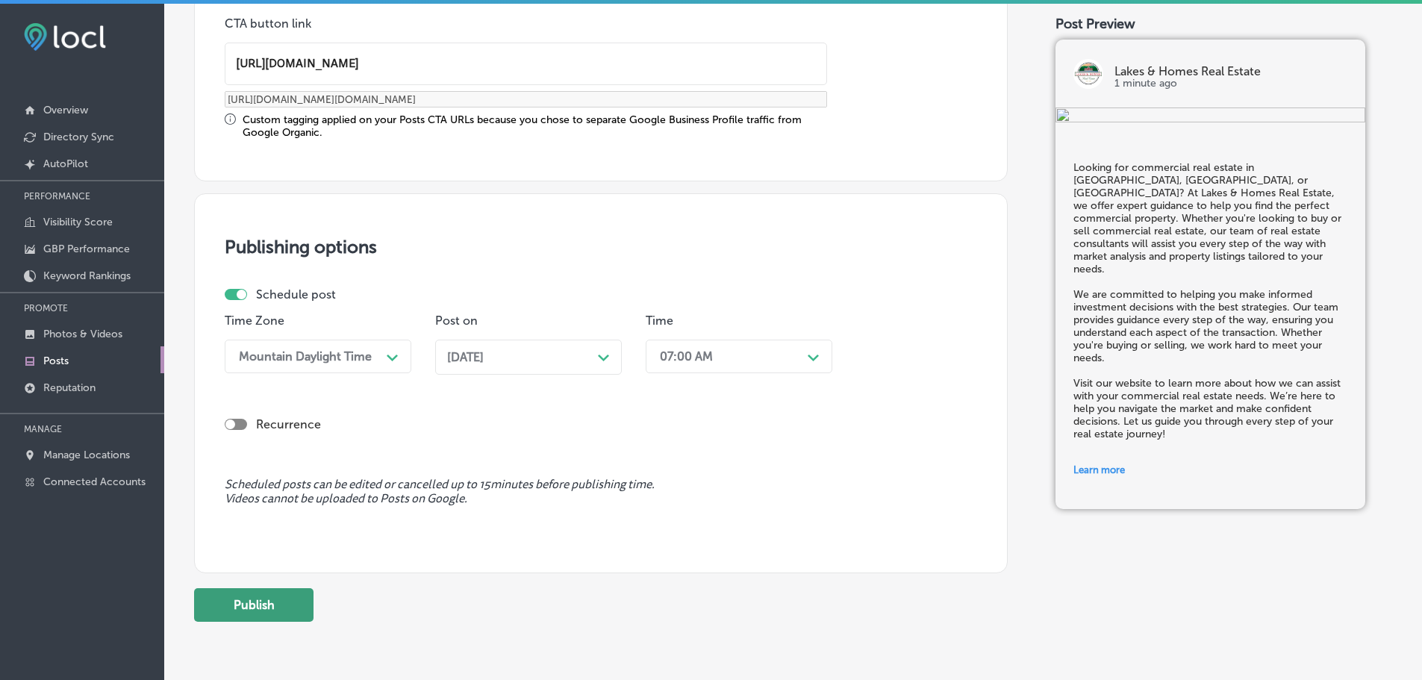
click at [268, 602] on button "Publish" at bounding box center [253, 605] width 119 height 34
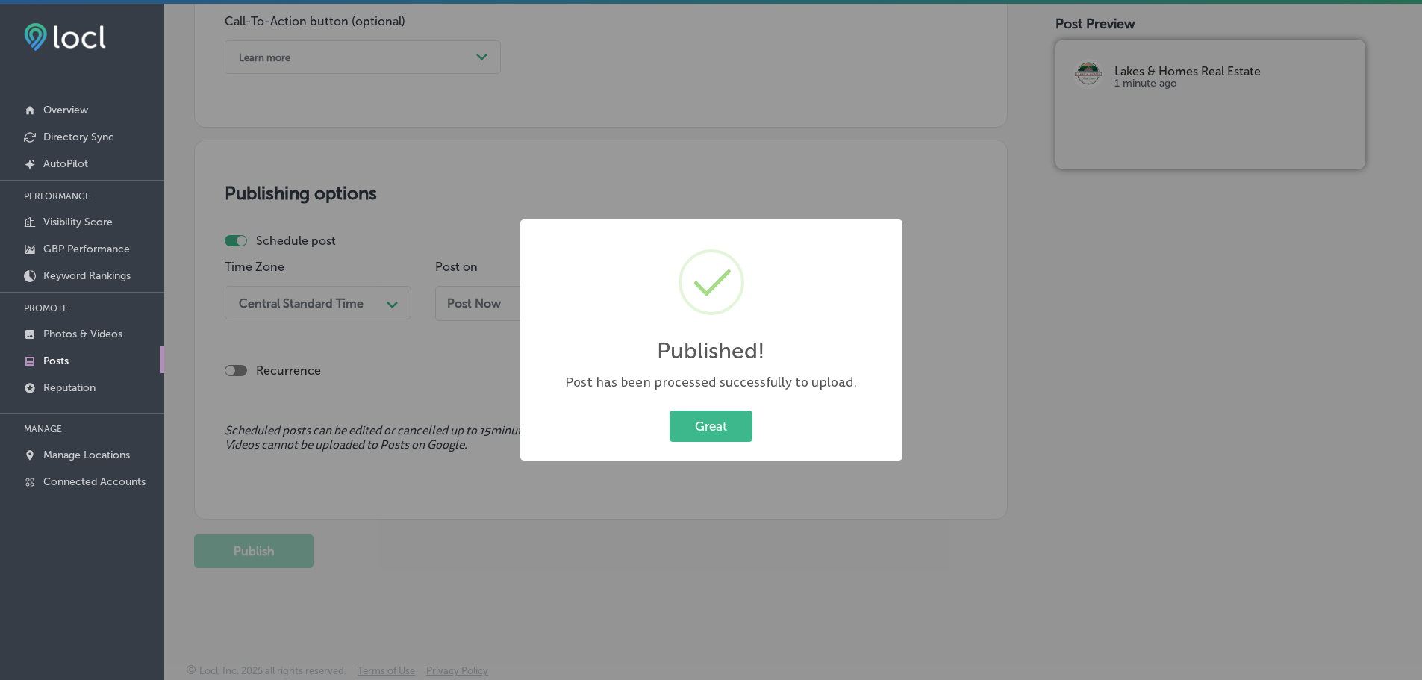
scroll to position [1112, 0]
click at [712, 432] on button "Great" at bounding box center [711, 426] width 83 height 31
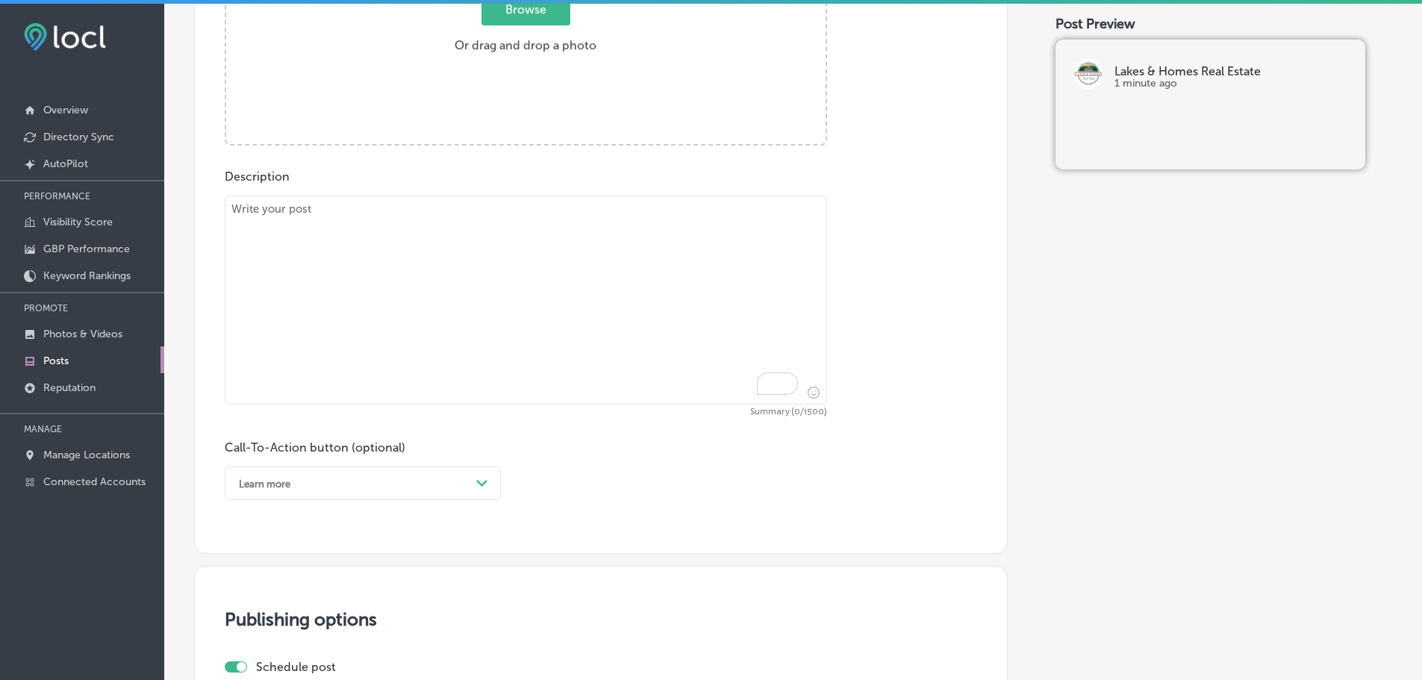
scroll to position [664, 0]
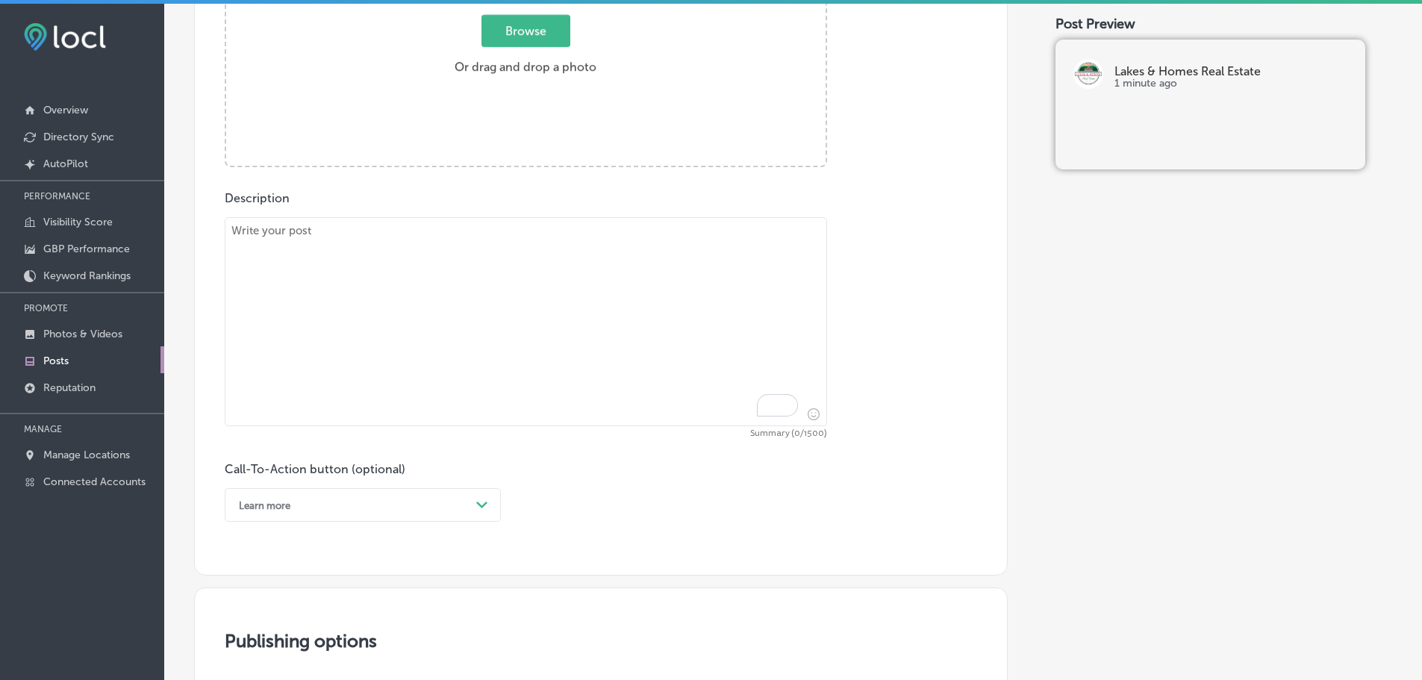
drag, startPoint x: 417, startPoint y: 291, endPoint x: 419, endPoint y: 280, distance: 11.4
click at [417, 290] on textarea "To enrich screen reader interactions, please activate Accessibility in Grammarl…" at bounding box center [526, 321] width 602 height 209
paste textarea "When you're ready to sell a home in Fair Haven, Rutland, or Dorset, Lakes & Hom…"
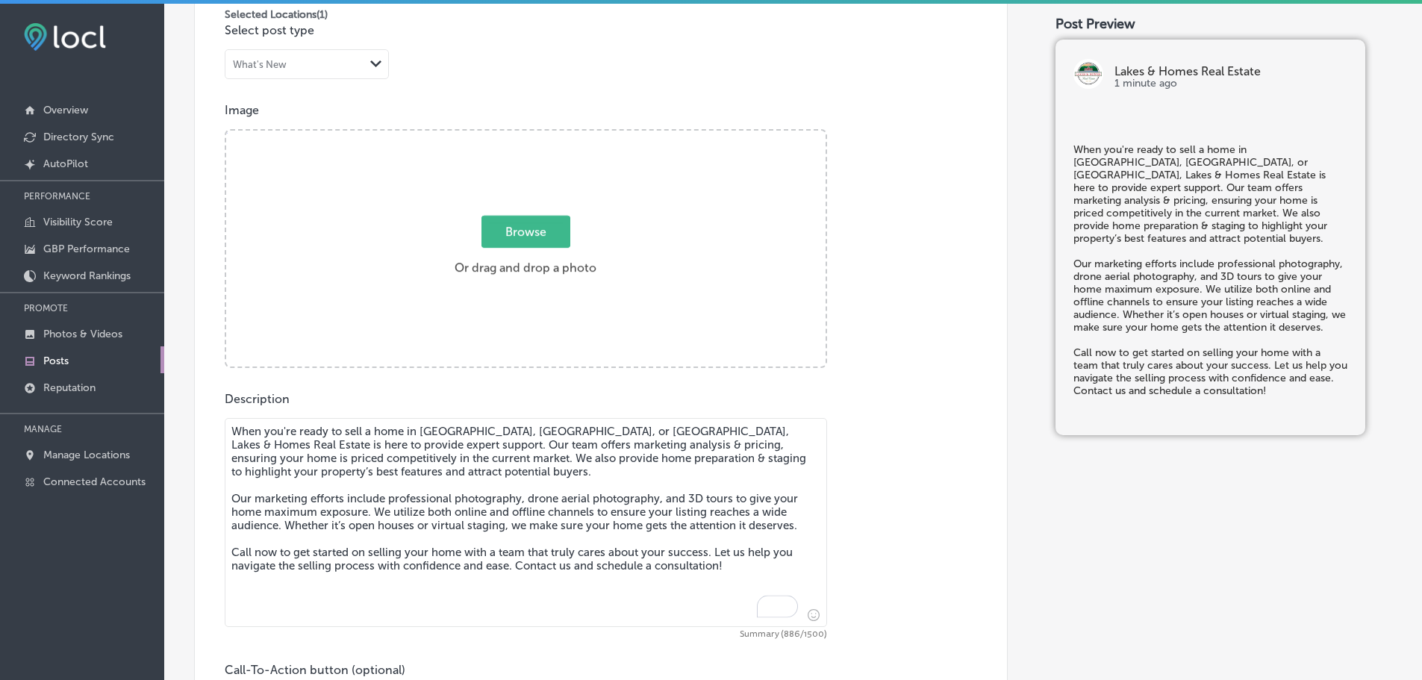
scroll to position [440, 0]
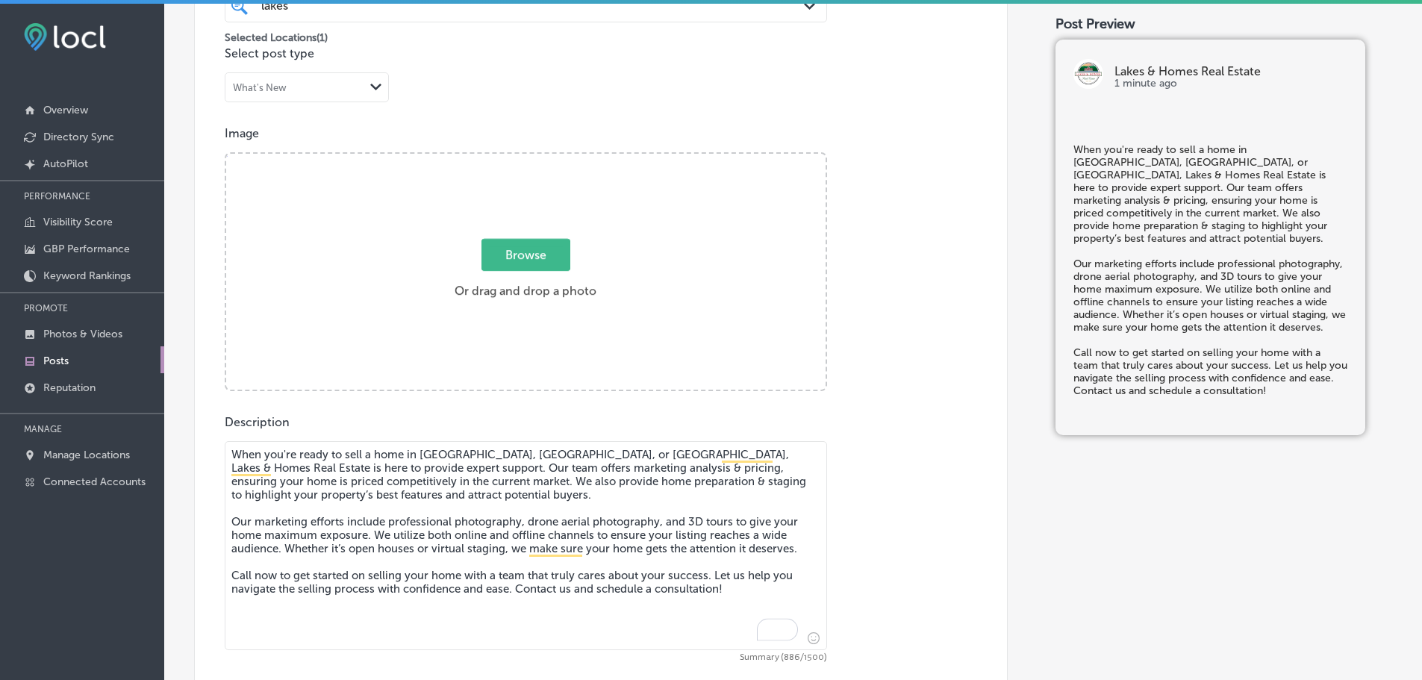
type textarea "When you're ready to sell a home in Fair Haven, Rutland, or Dorset, Lakes & Hom…"
click at [504, 255] on span "Browse" at bounding box center [525, 255] width 89 height 32
click at [504, 158] on input "Browse Or drag and drop a photo" at bounding box center [525, 156] width 599 height 4
type input "C:\fakepath\l&h realty 76.jpg"
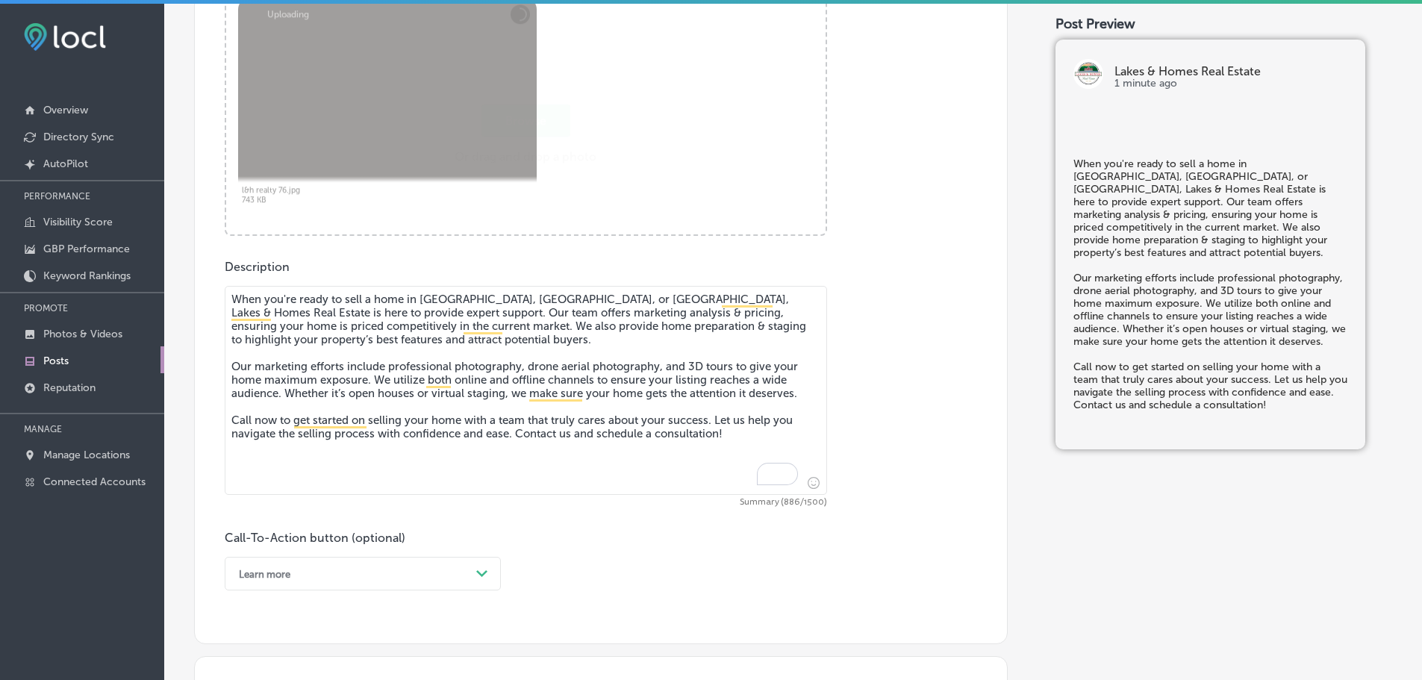
scroll to position [814, 0]
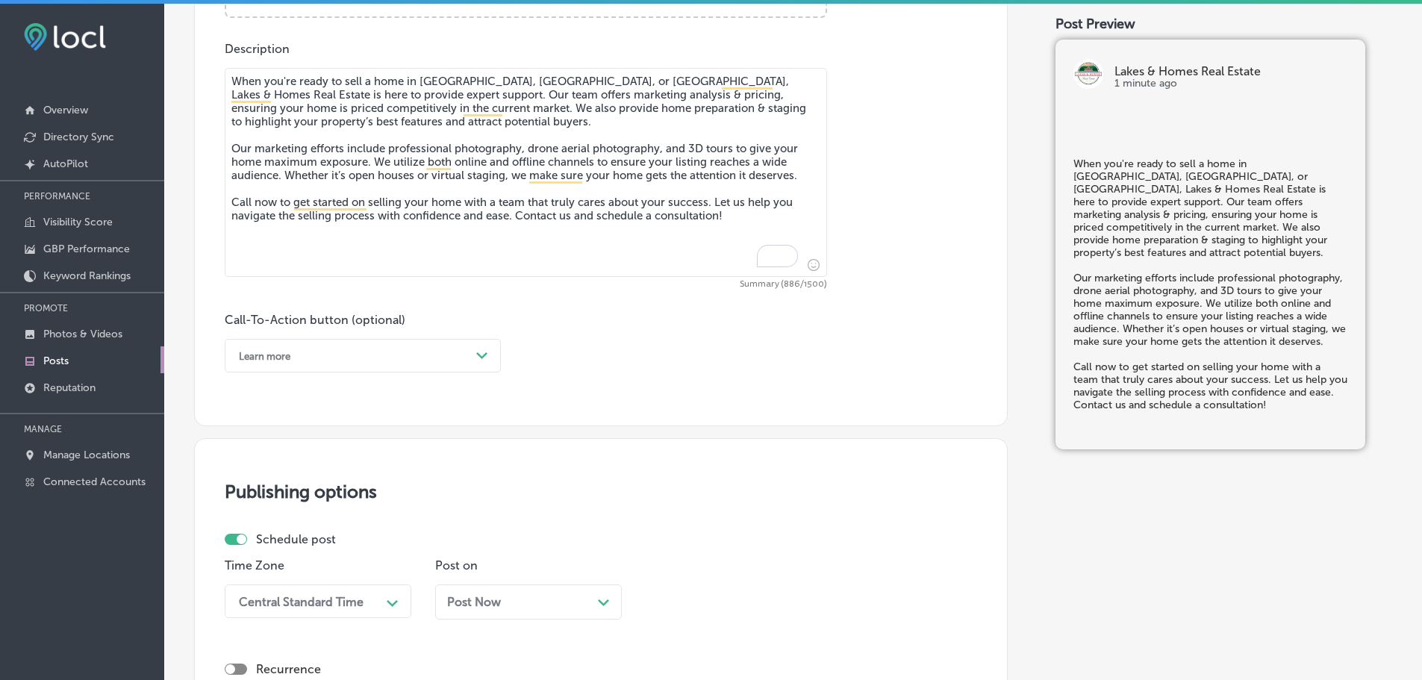
click at [478, 358] on icon "Path Created with Sketch." at bounding box center [481, 355] width 11 height 7
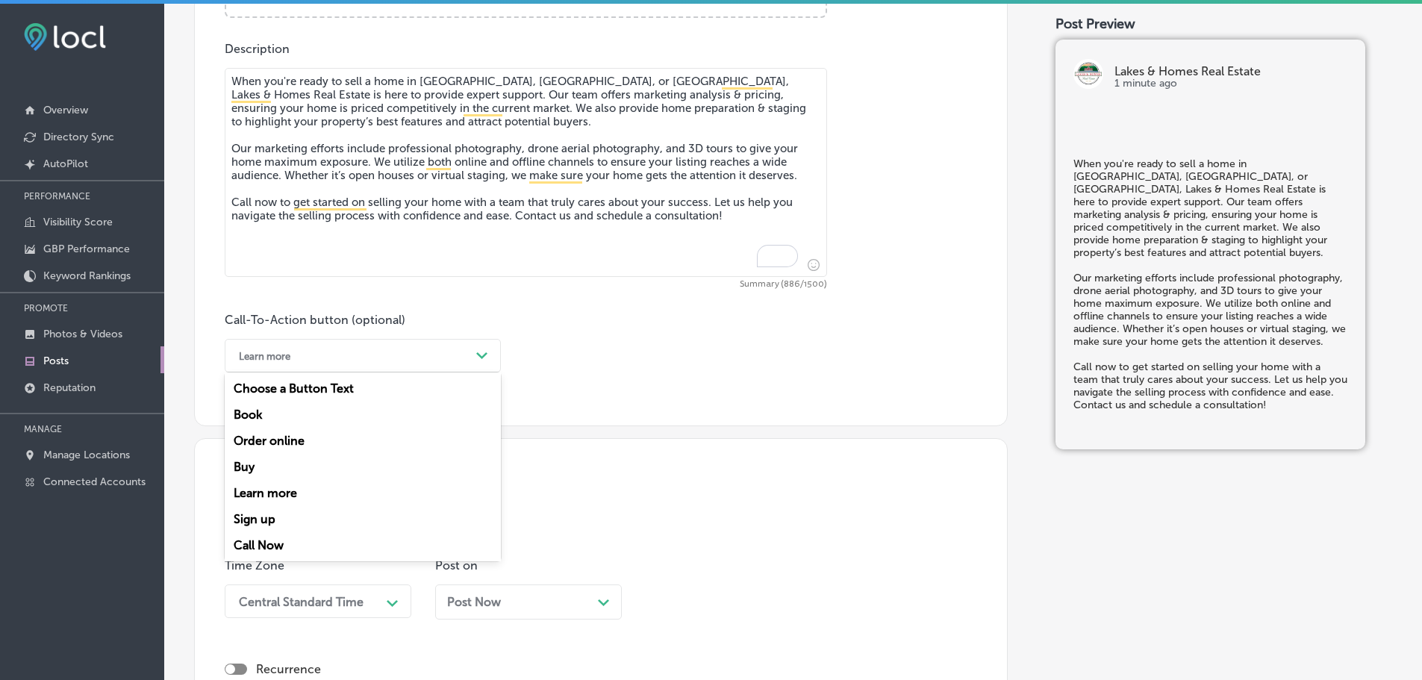
click at [266, 534] on div "Call Now" at bounding box center [363, 545] width 276 height 26
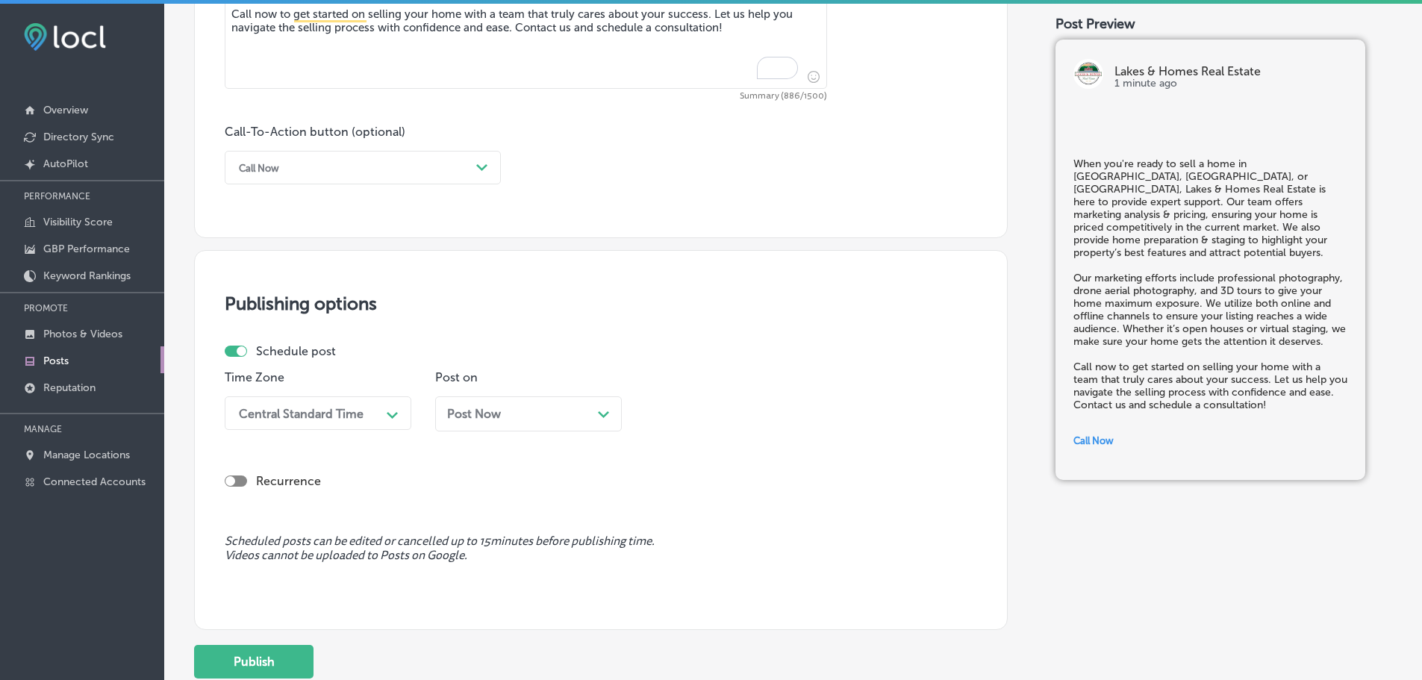
scroll to position [1112, 0]
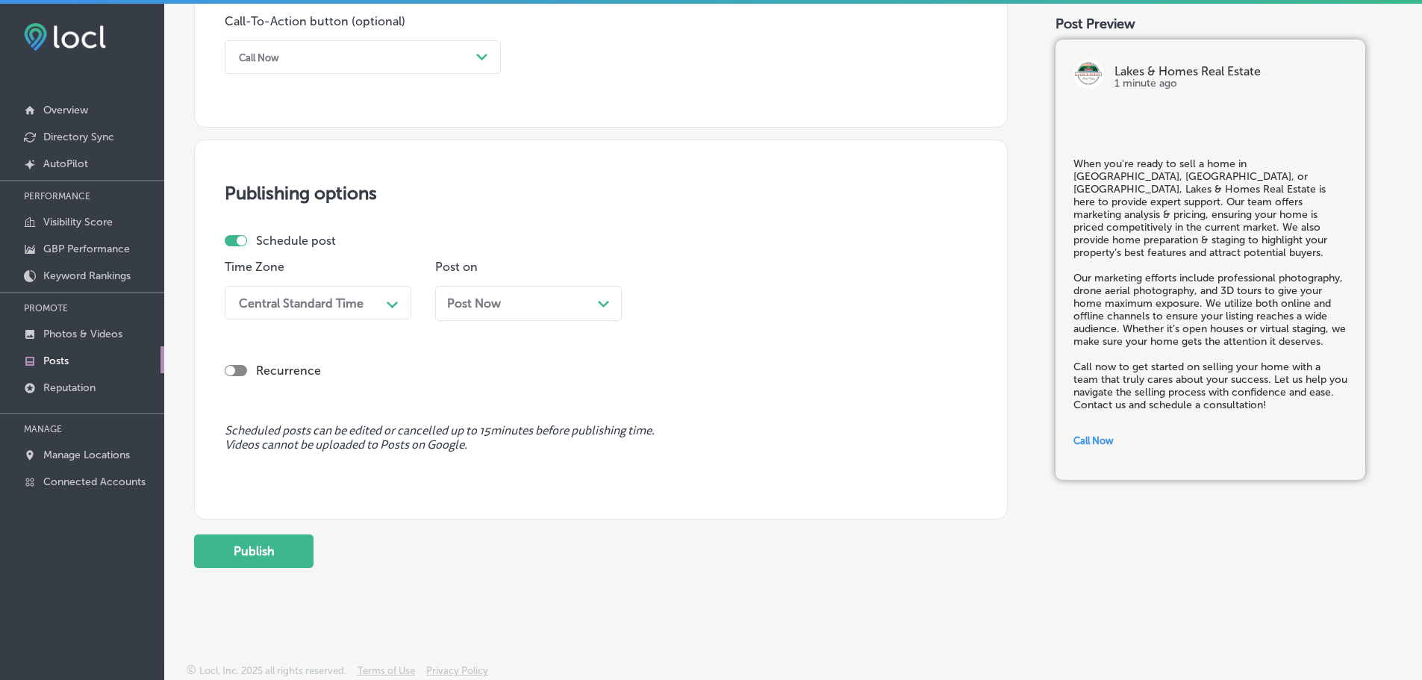
click at [374, 299] on div "Central Standard Time" at bounding box center [305, 303] width 149 height 26
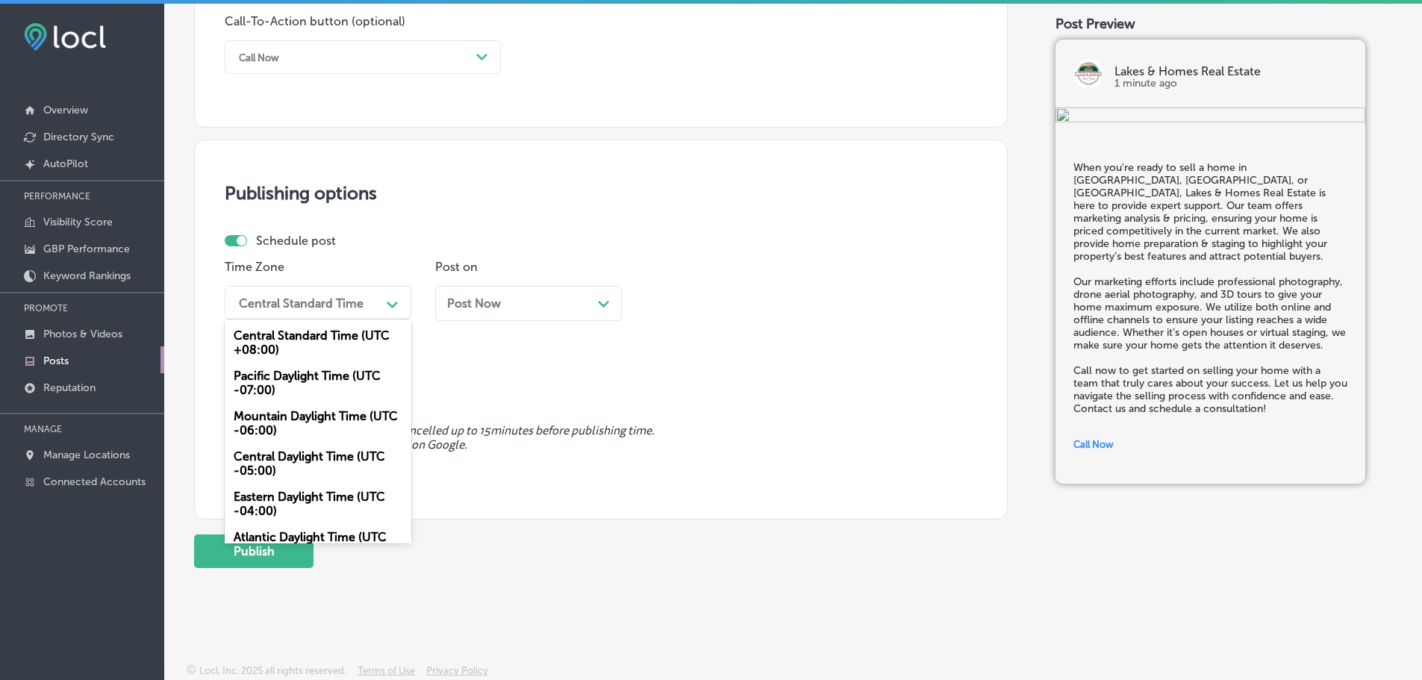
click at [310, 423] on div "Mountain Daylight Time (UTC -06:00)" at bounding box center [318, 423] width 187 height 40
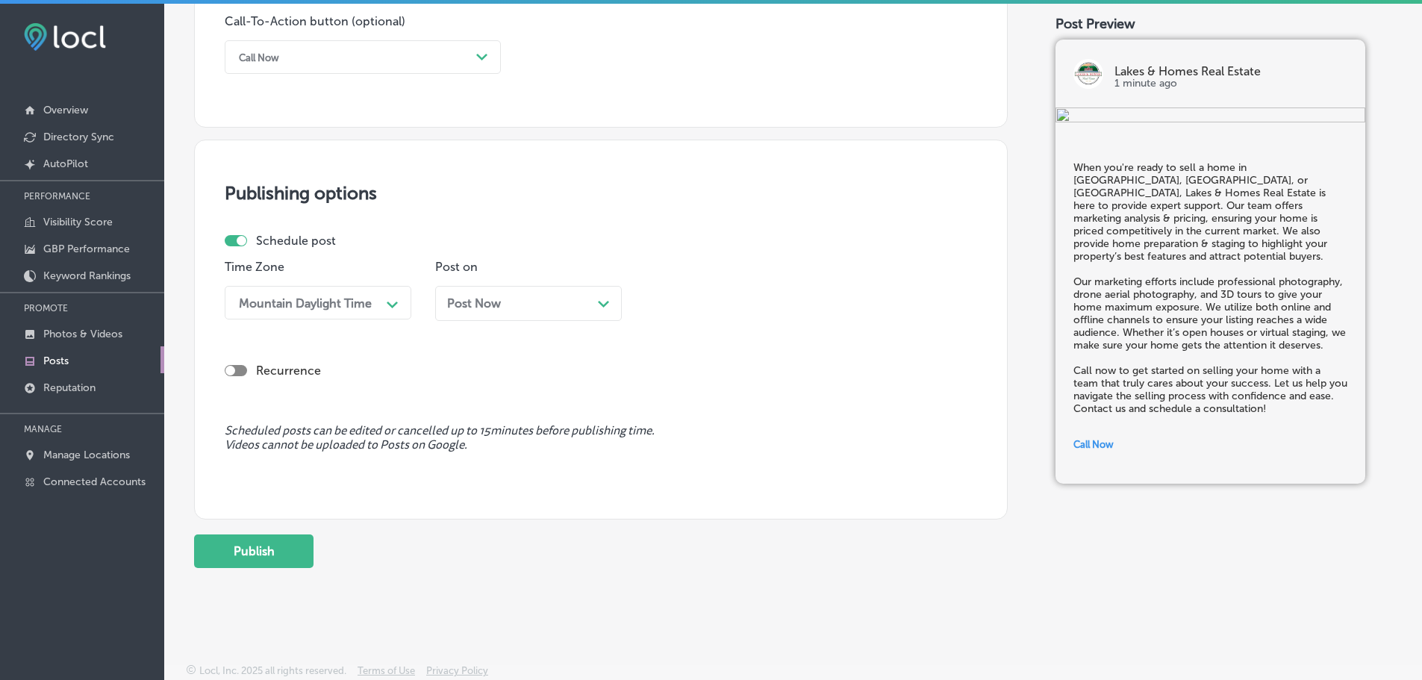
click at [603, 301] on icon "Path Created with Sketch." at bounding box center [603, 304] width 11 height 7
click at [775, 312] on div "09:45 AM" at bounding box center [726, 303] width 149 height 26
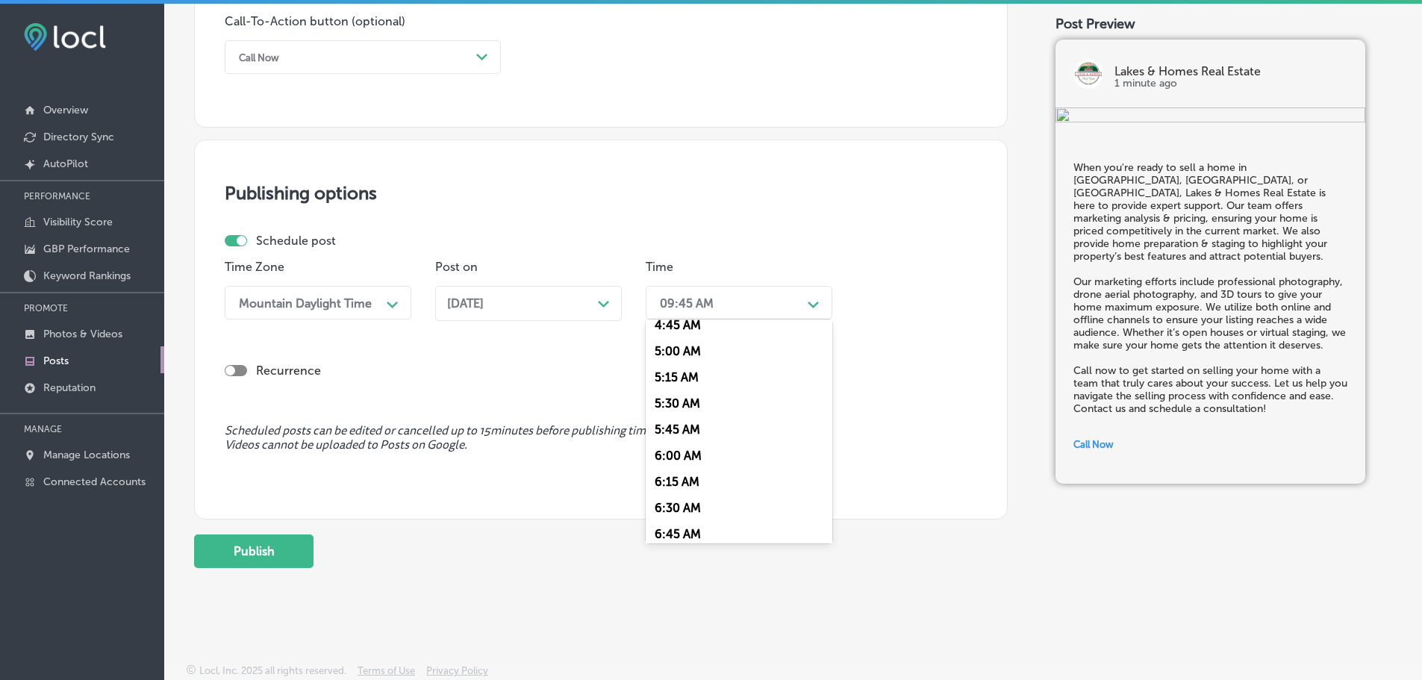
scroll to position [597, 0]
click at [690, 466] on div "7:00 AM" at bounding box center [739, 470] width 187 height 26
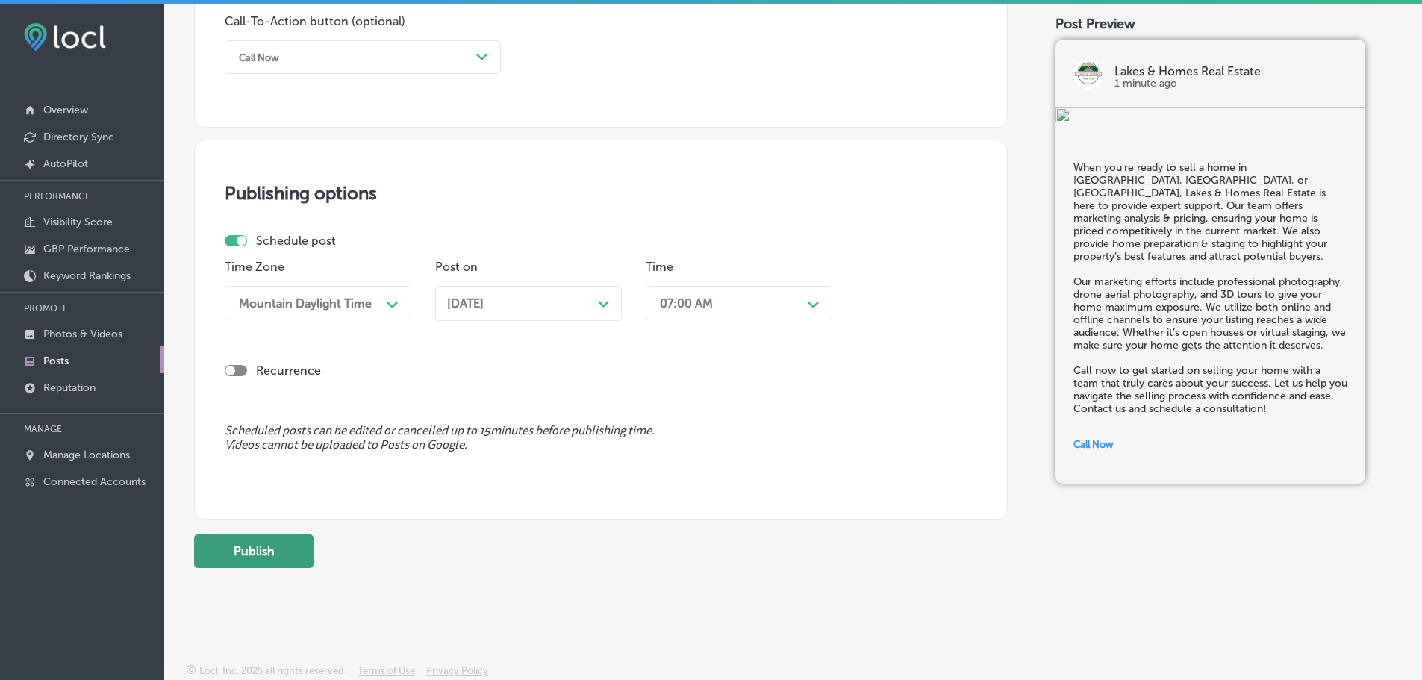
click at [272, 560] on button "Publish" at bounding box center [253, 551] width 119 height 34
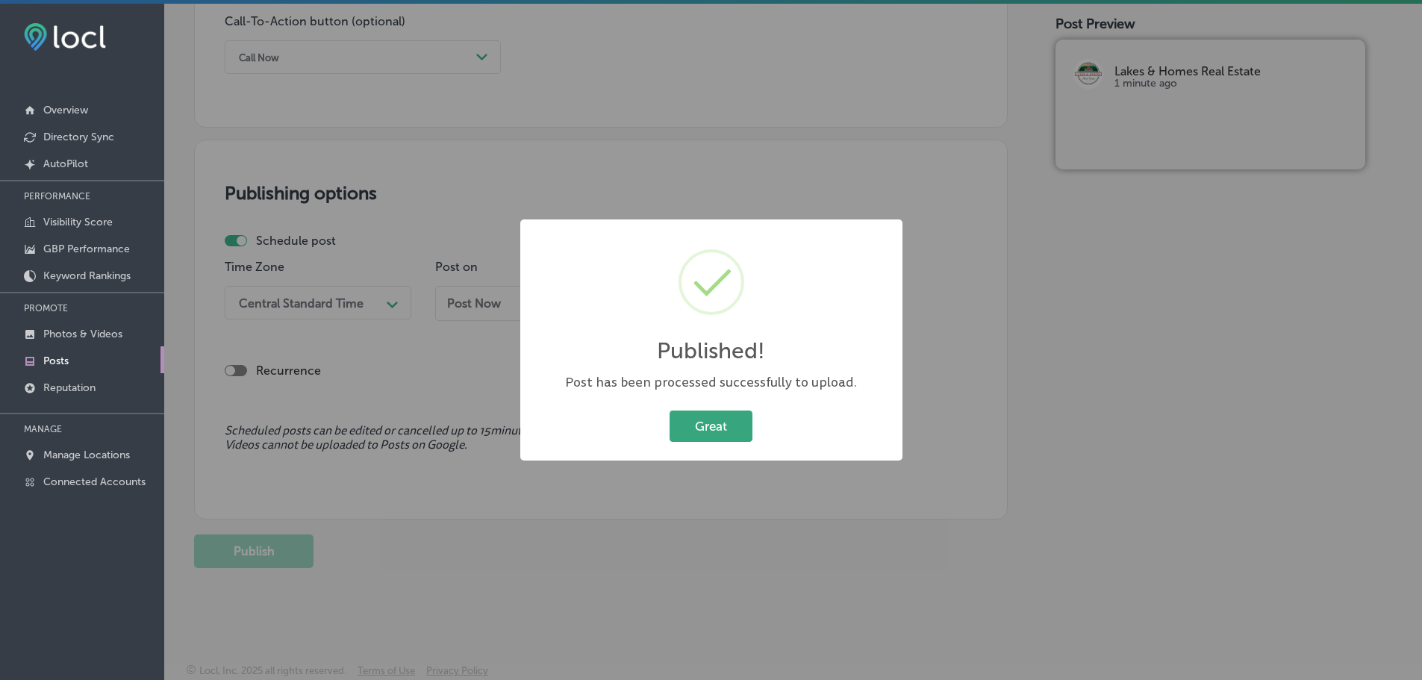
click at [703, 419] on button "Great" at bounding box center [711, 426] width 83 height 31
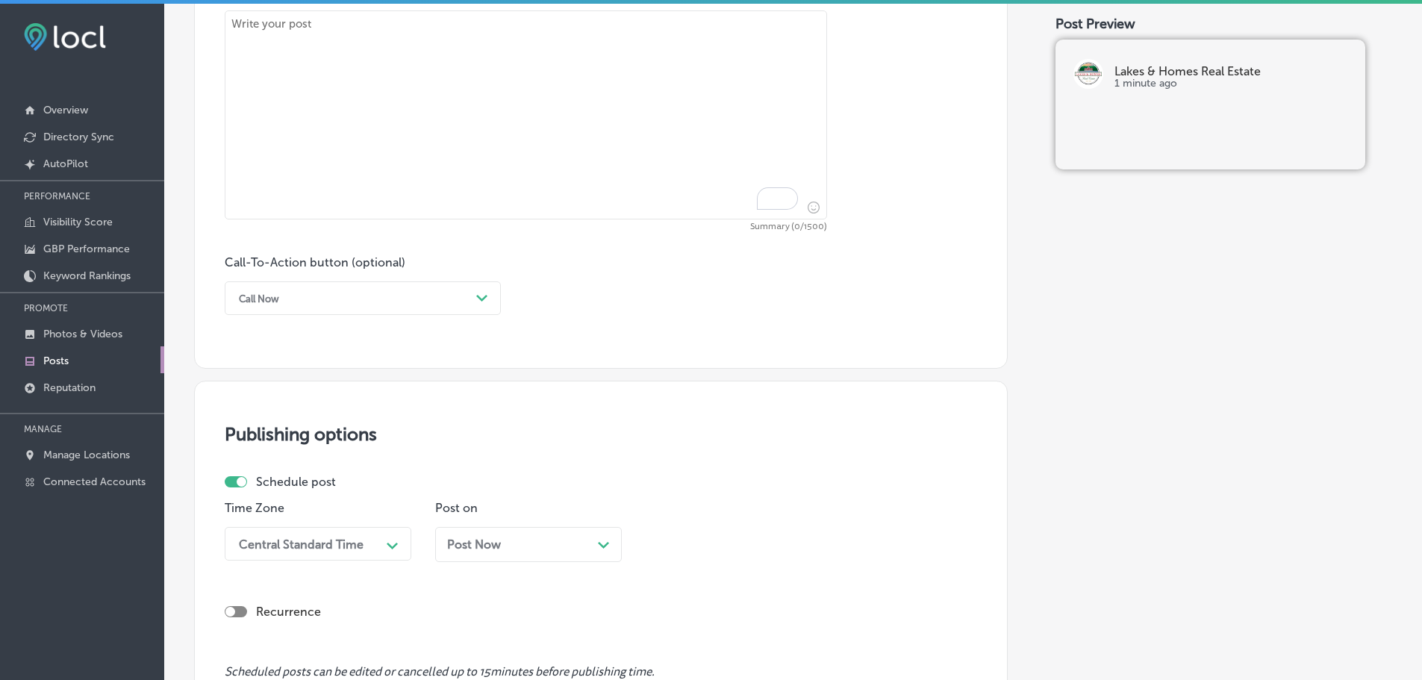
scroll to position [739, 0]
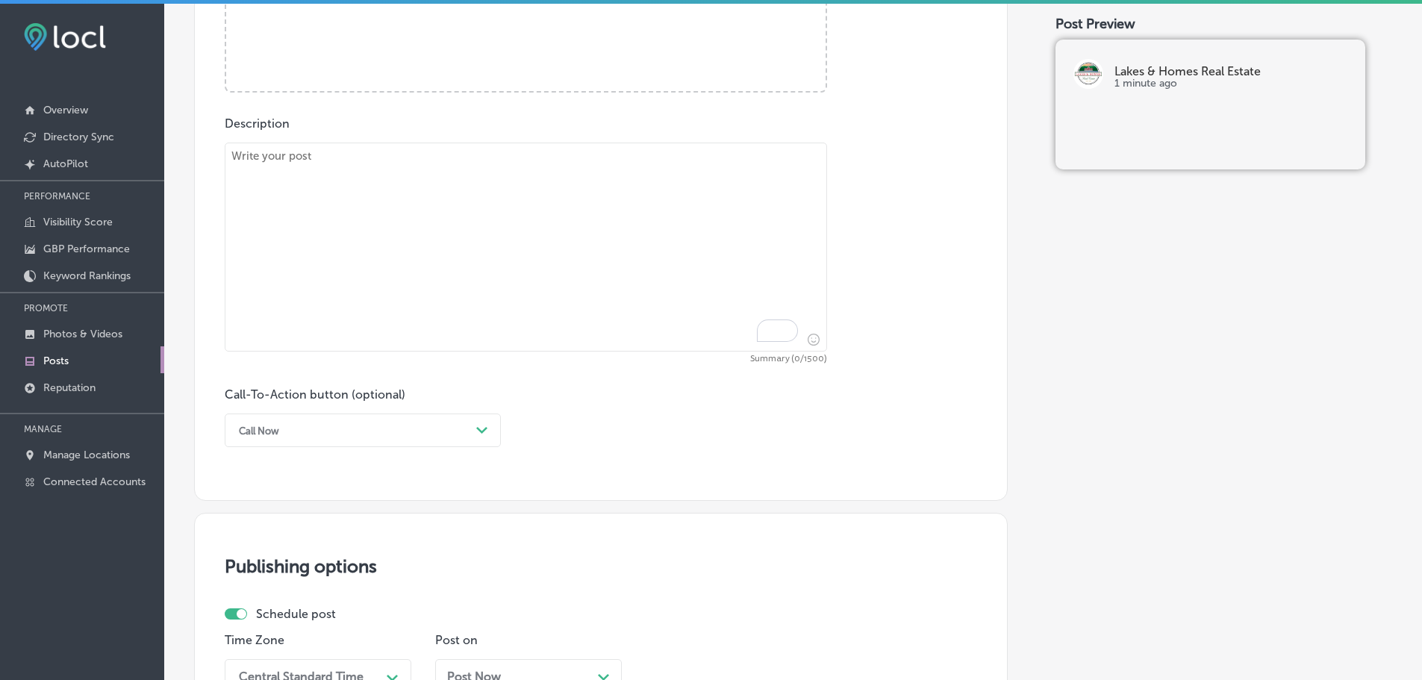
drag, startPoint x: 449, startPoint y: 233, endPoint x: 455, endPoint y: 203, distance: 30.3
click at [449, 231] on textarea "To enrich screen reader interactions, please activate Accessibility in Grammarl…" at bounding box center [526, 247] width 602 height 209
paste textarea "At Lakes & Homes Real Estate, we specialize in helping first-time homebuyers fi…"
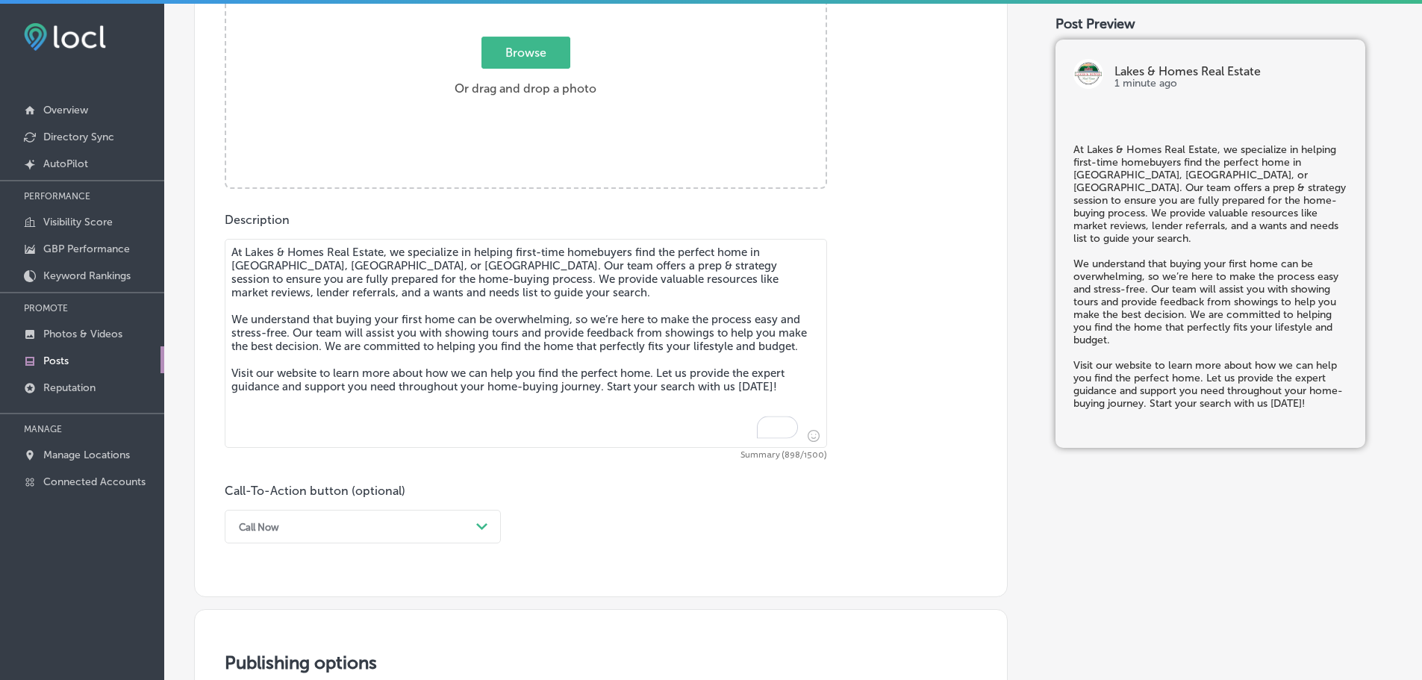
scroll to position [515, 0]
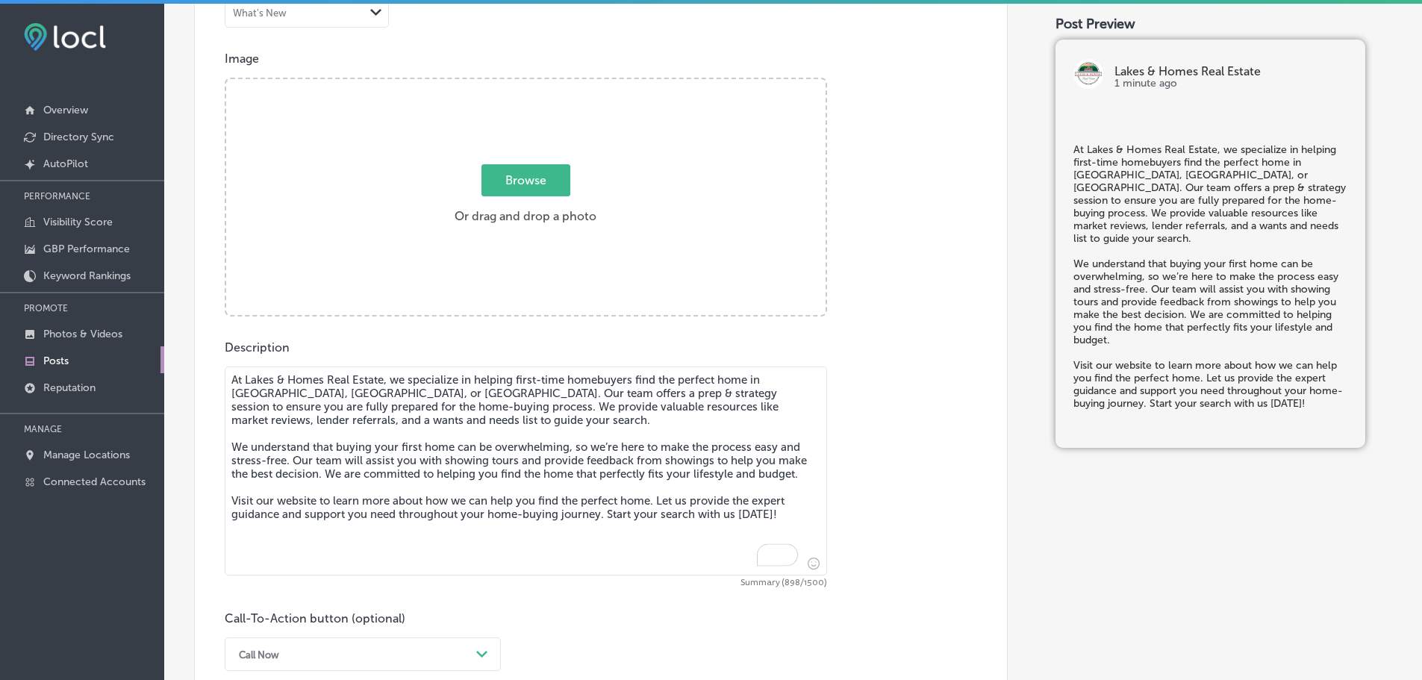
type textarea "At Lakes & Homes Real Estate, we specialize in helping first-time homebuyers fi…"
click at [516, 193] on span "Browse" at bounding box center [525, 180] width 89 height 32
click at [516, 84] on input "Browse Or drag and drop a photo" at bounding box center [525, 81] width 599 height 4
type input "C:\fakepath\l&h realty 86.jpg"
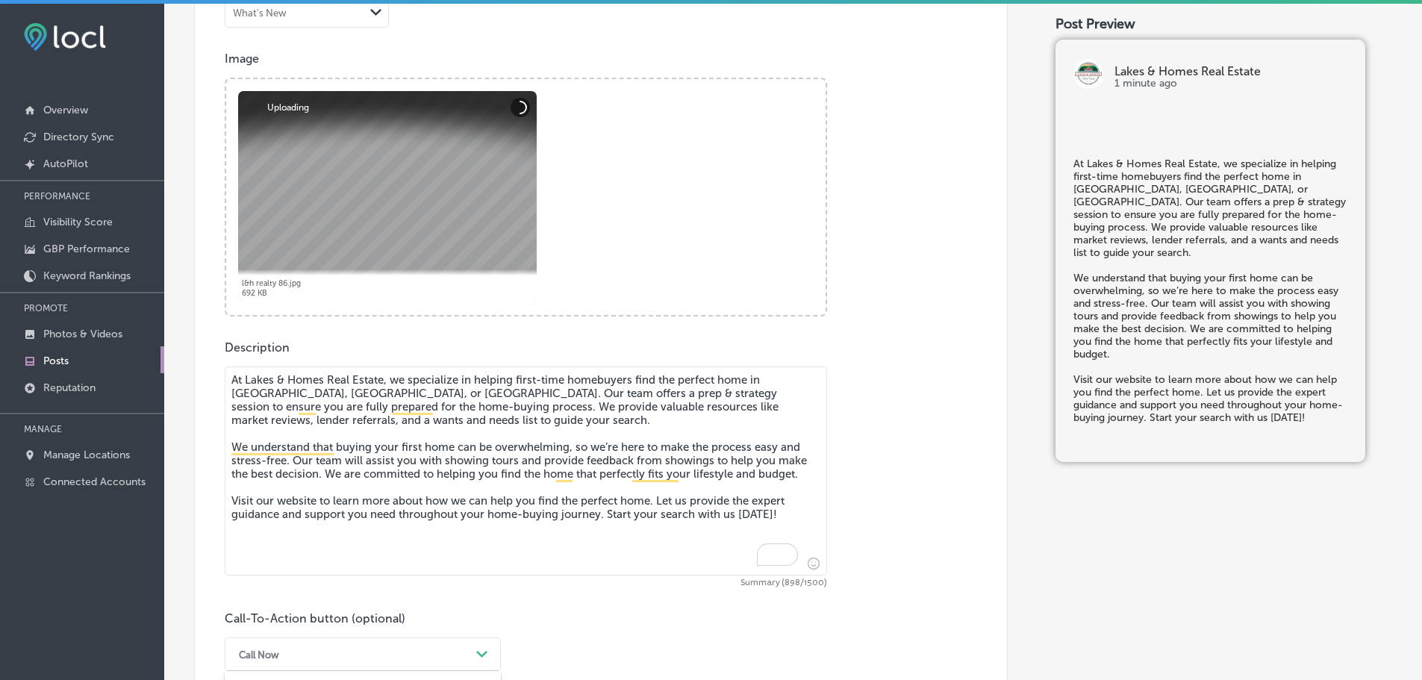
scroll to position [888, 0]
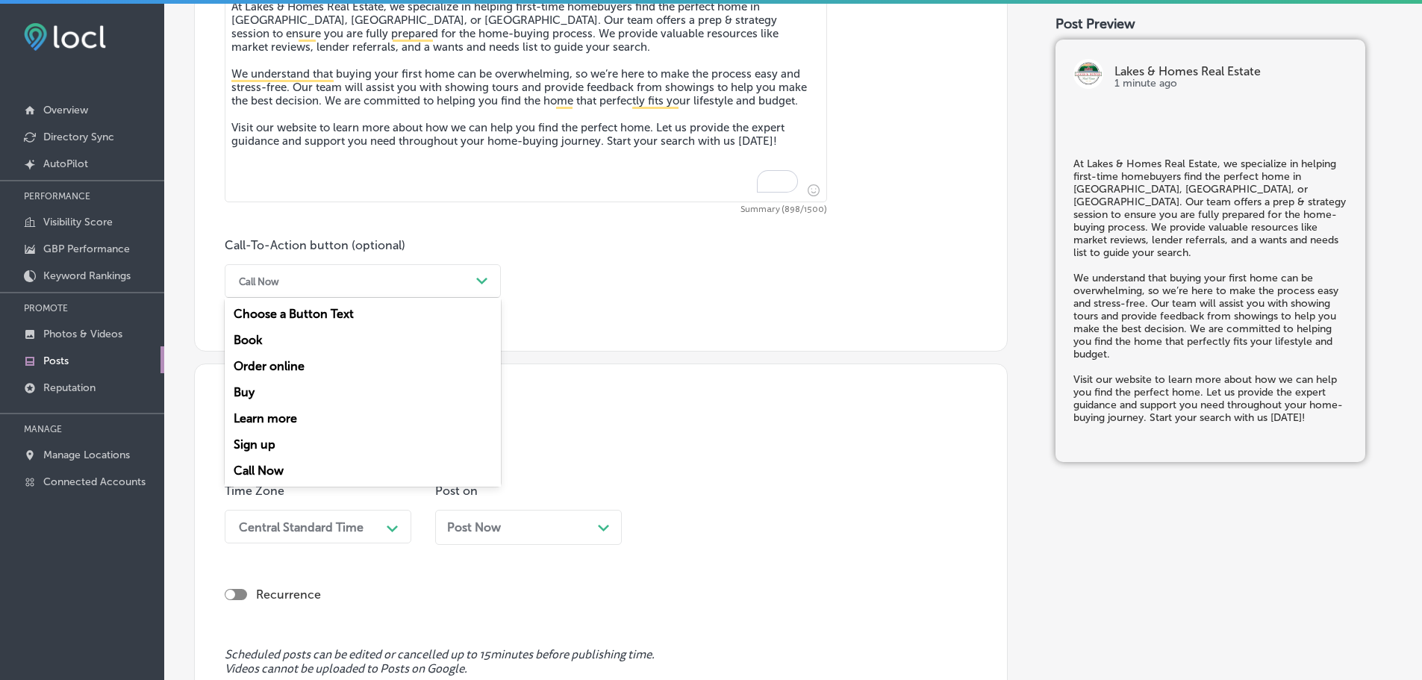
click at [468, 272] on div "Call Now" at bounding box center [350, 280] width 239 height 23
click at [307, 411] on div "Learn more" at bounding box center [363, 418] width 276 height 26
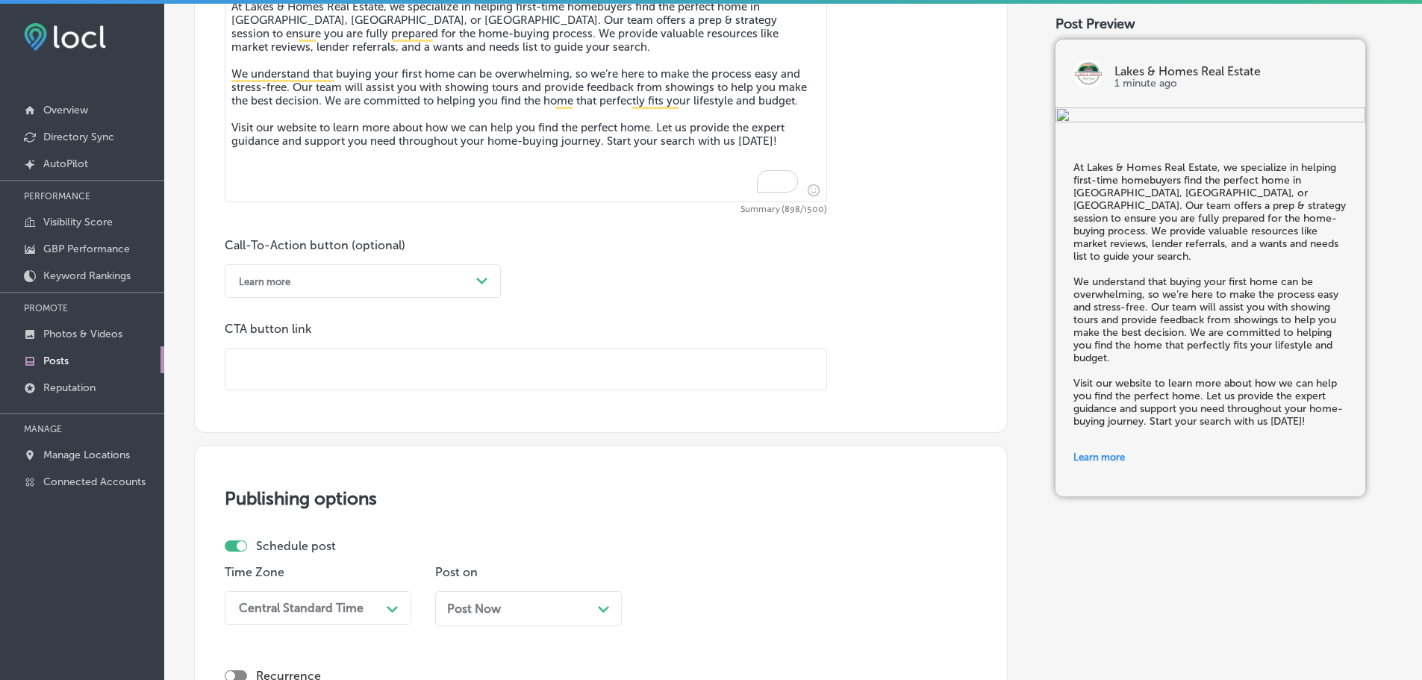
click at [370, 360] on input "text" at bounding box center [525, 369] width 601 height 41
paste input "http://lakesandhomesre.com/"
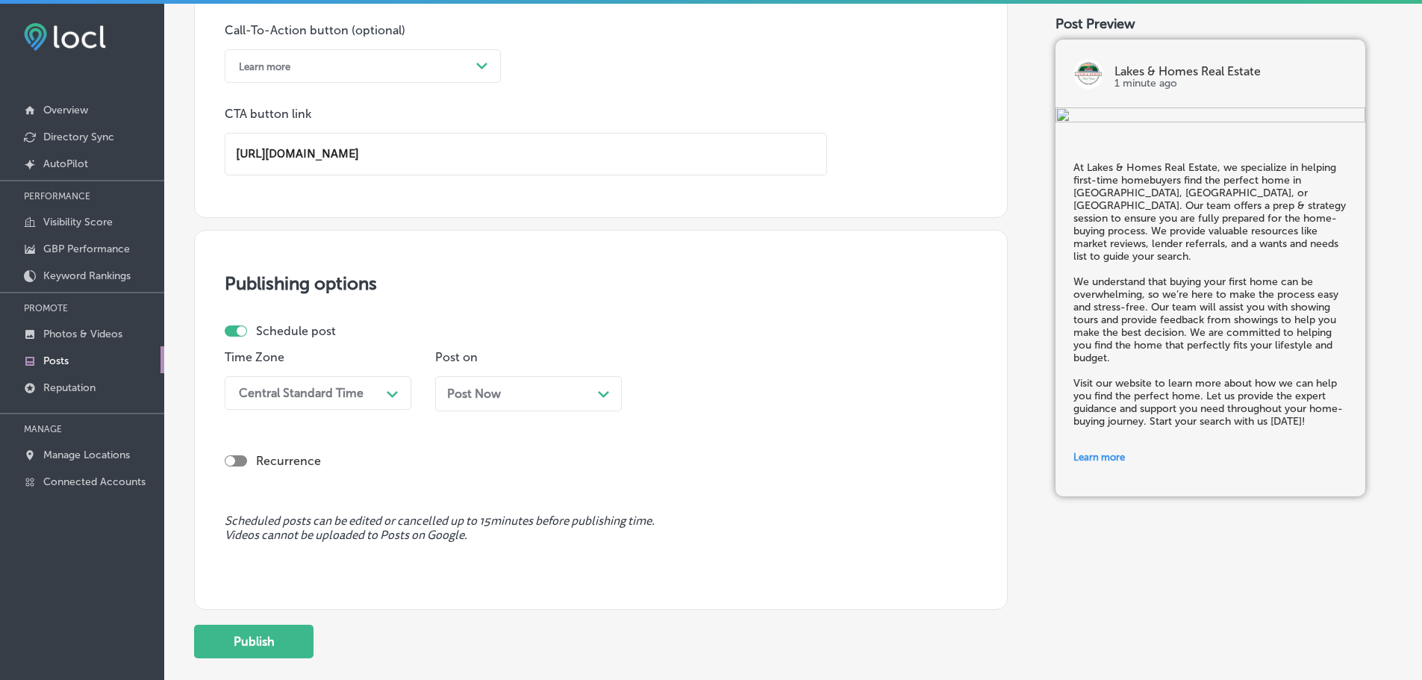
scroll to position [1187, 0]
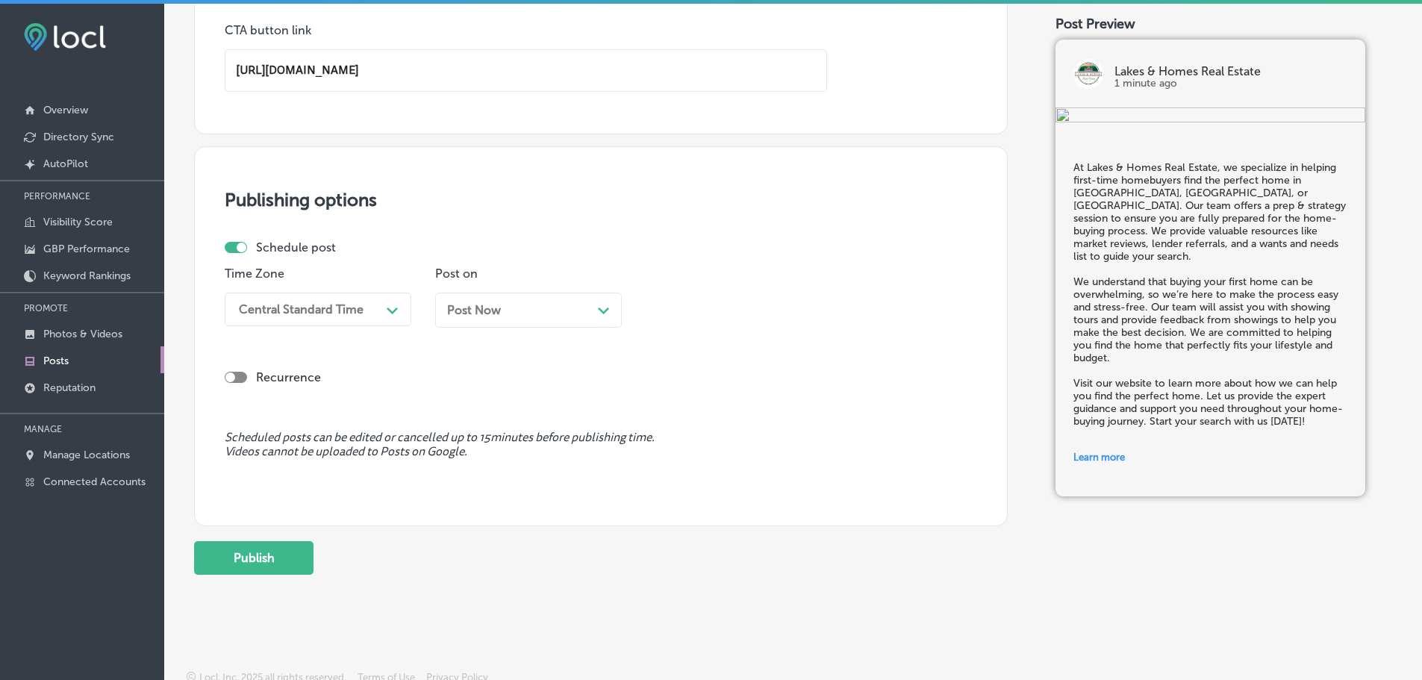
type input "http://lakesandhomesre.com/"
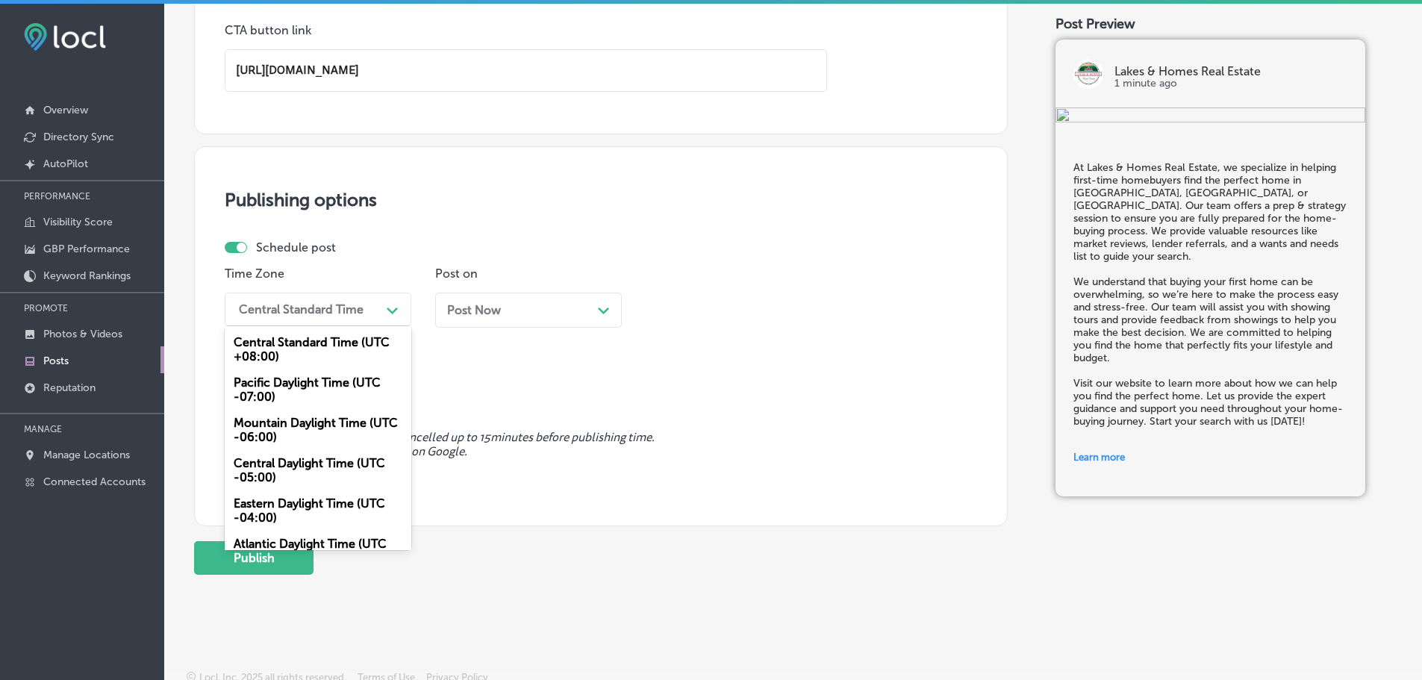
click at [369, 312] on div "Central Standard Time" at bounding box center [305, 309] width 149 height 26
click at [322, 421] on div "Mountain Daylight Time (UTC -06:00)" at bounding box center [318, 430] width 187 height 40
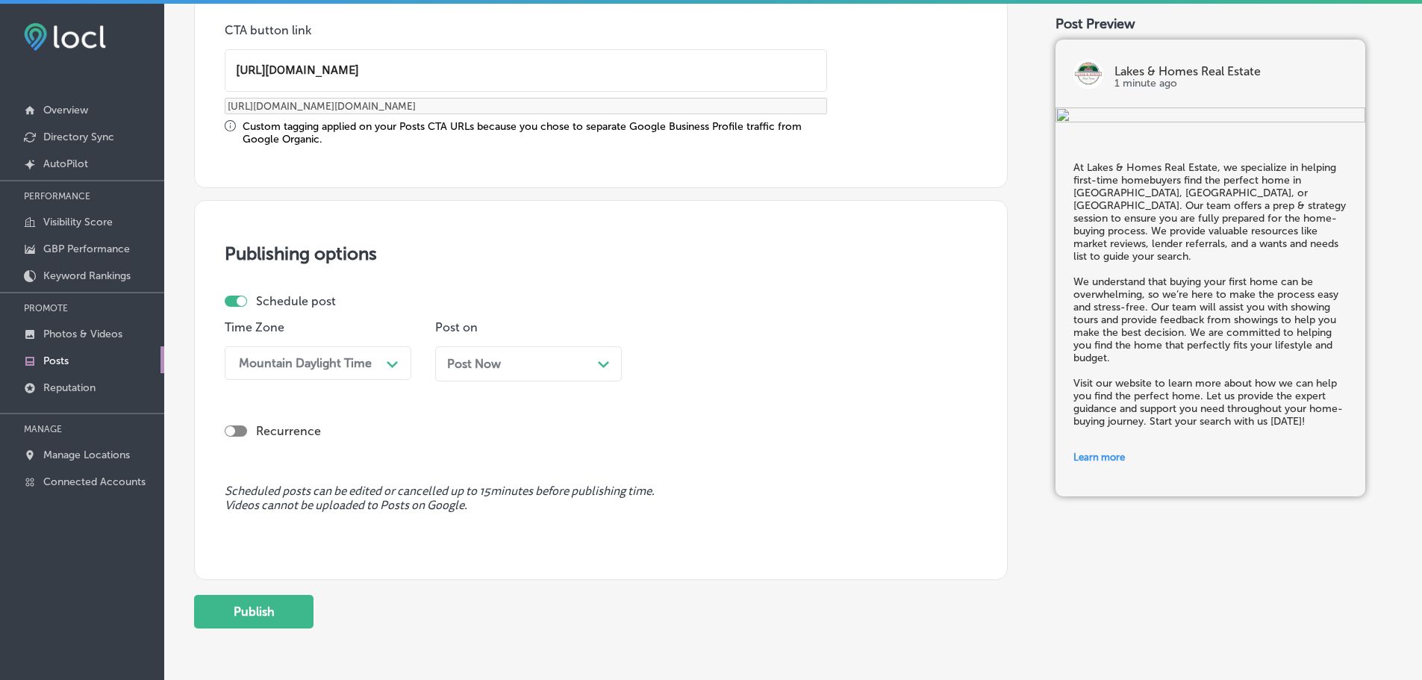
click at [608, 367] on icon "Path Created with Sketch." at bounding box center [603, 364] width 11 height 7
click at [776, 356] on div "09:45 AM" at bounding box center [726, 363] width 149 height 26
click at [702, 527] on div "7:00 AM" at bounding box center [739, 530] width 187 height 26
click at [265, 606] on button "Publish" at bounding box center [253, 612] width 119 height 34
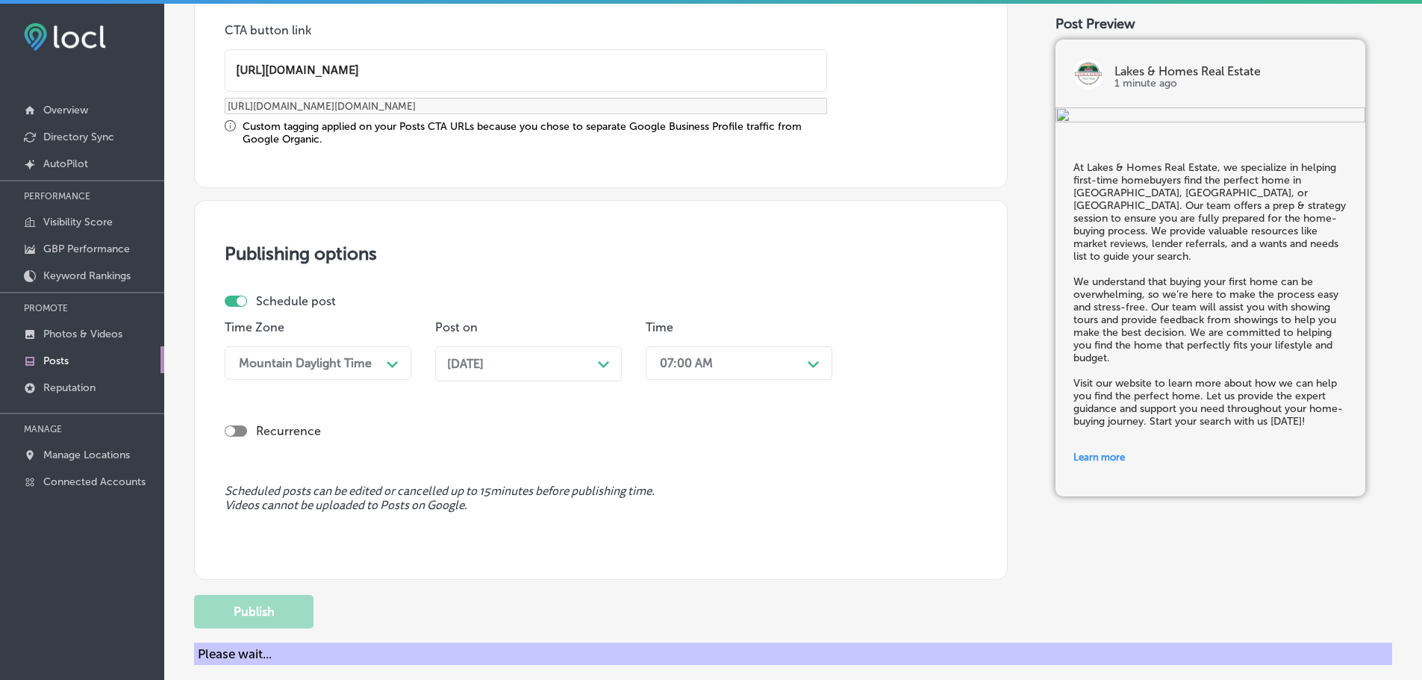
scroll to position [1112, 0]
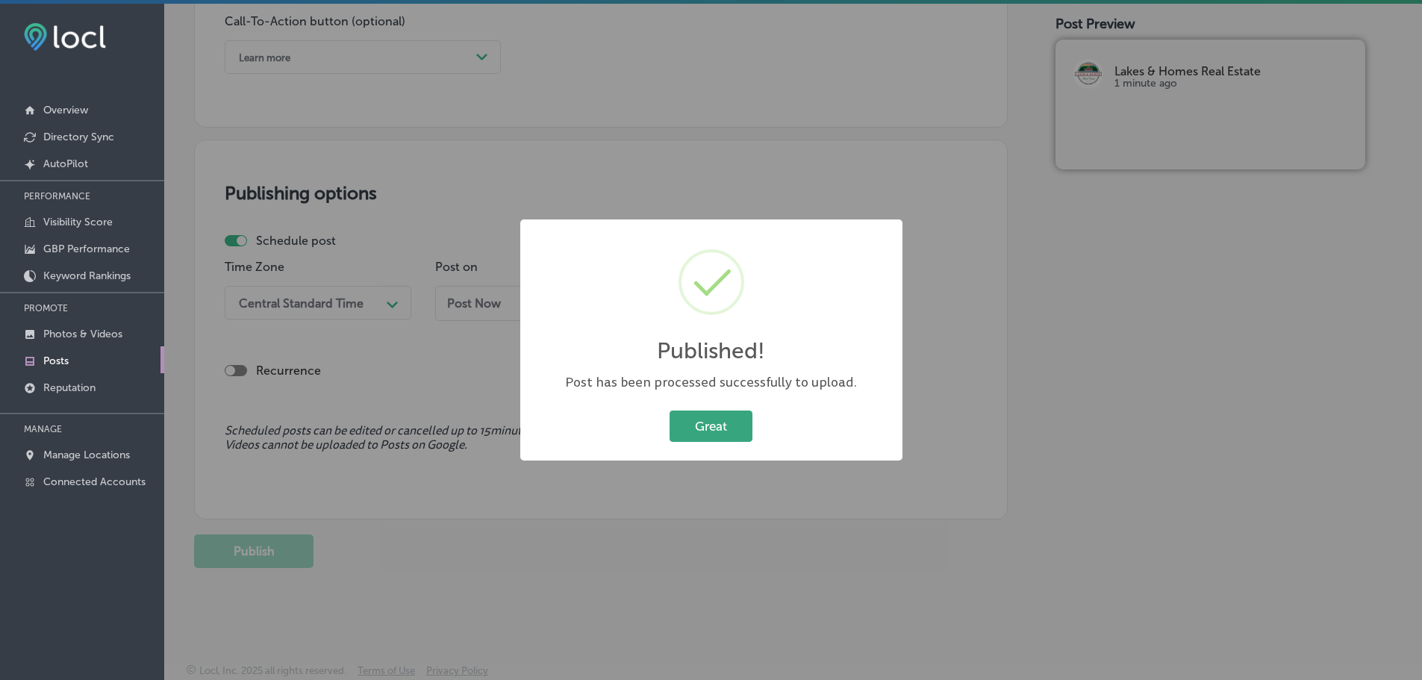
click at [715, 421] on button "Great" at bounding box center [711, 426] width 83 height 31
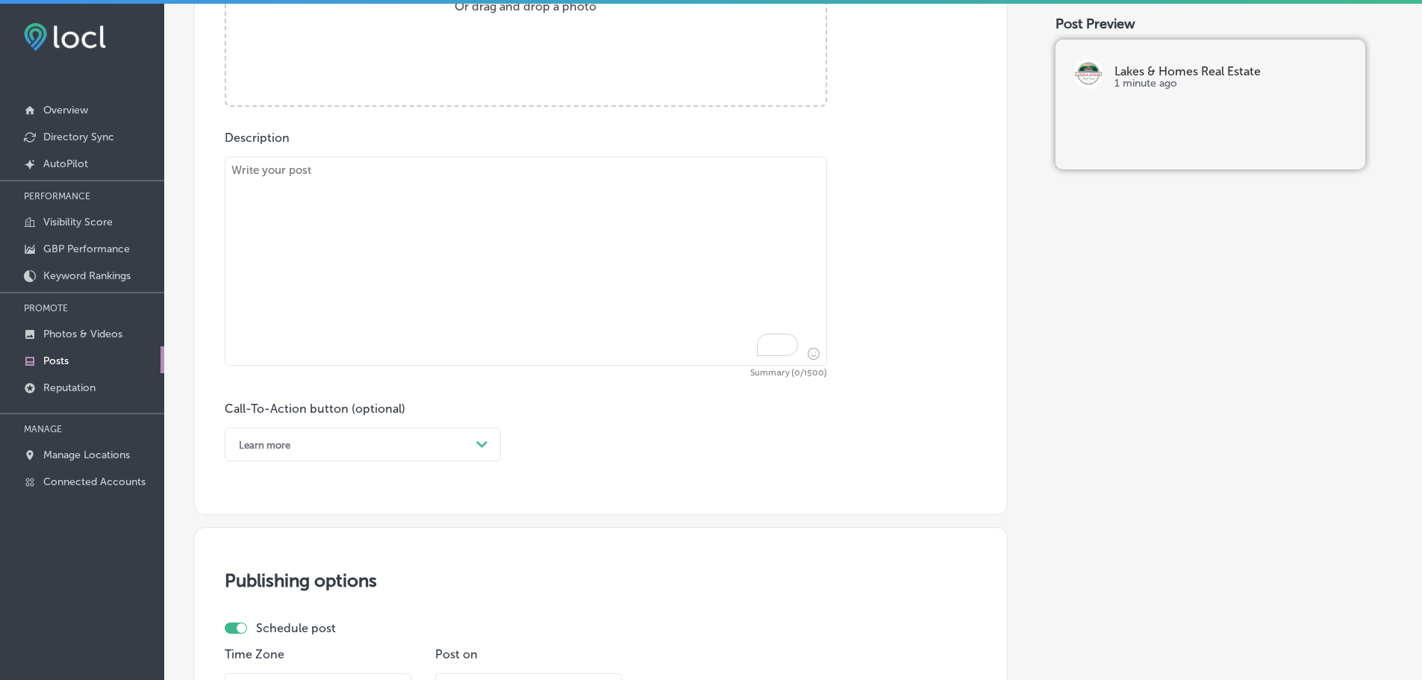
scroll to position [590, 0]
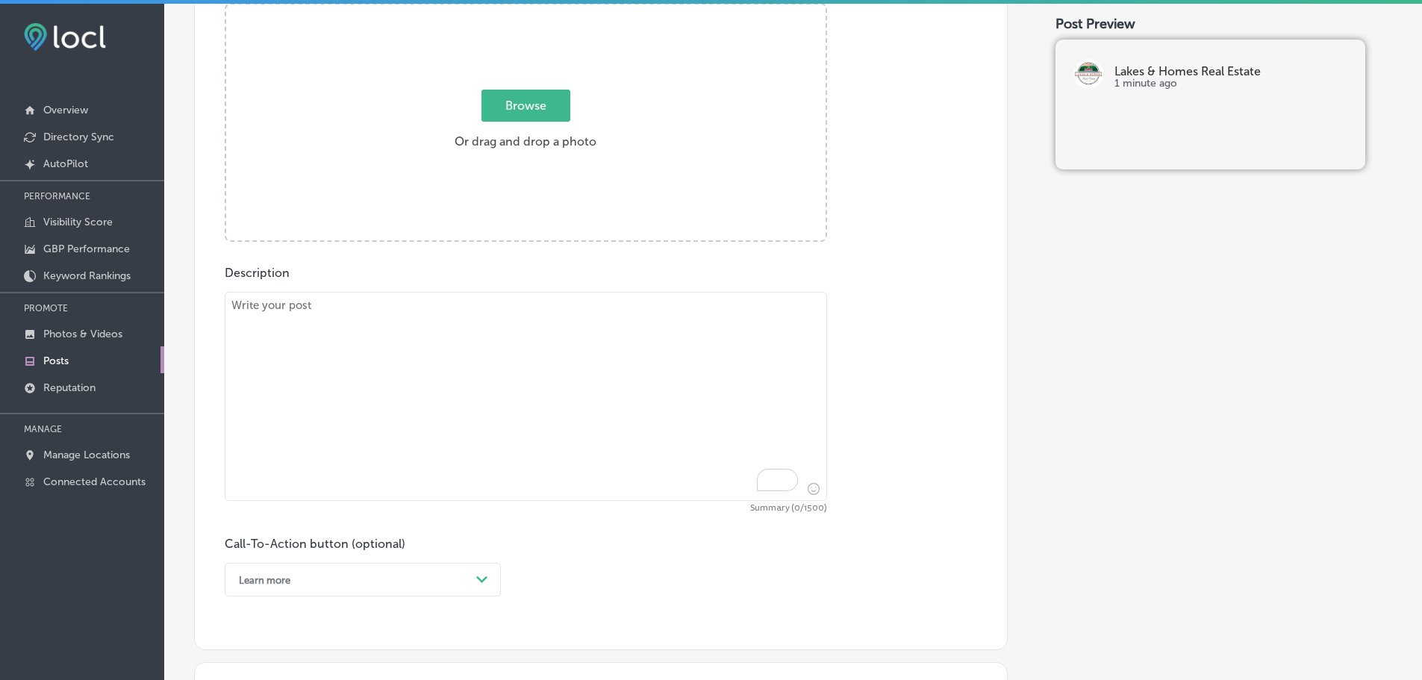
click at [481, 322] on textarea "To enrich screen reader interactions, please activate Accessibility in Grammarl…" at bounding box center [526, 396] width 602 height 209
paste textarea "Looking for commercial real estate in Rutland City, Proctor, or Clarendon? Lake…"
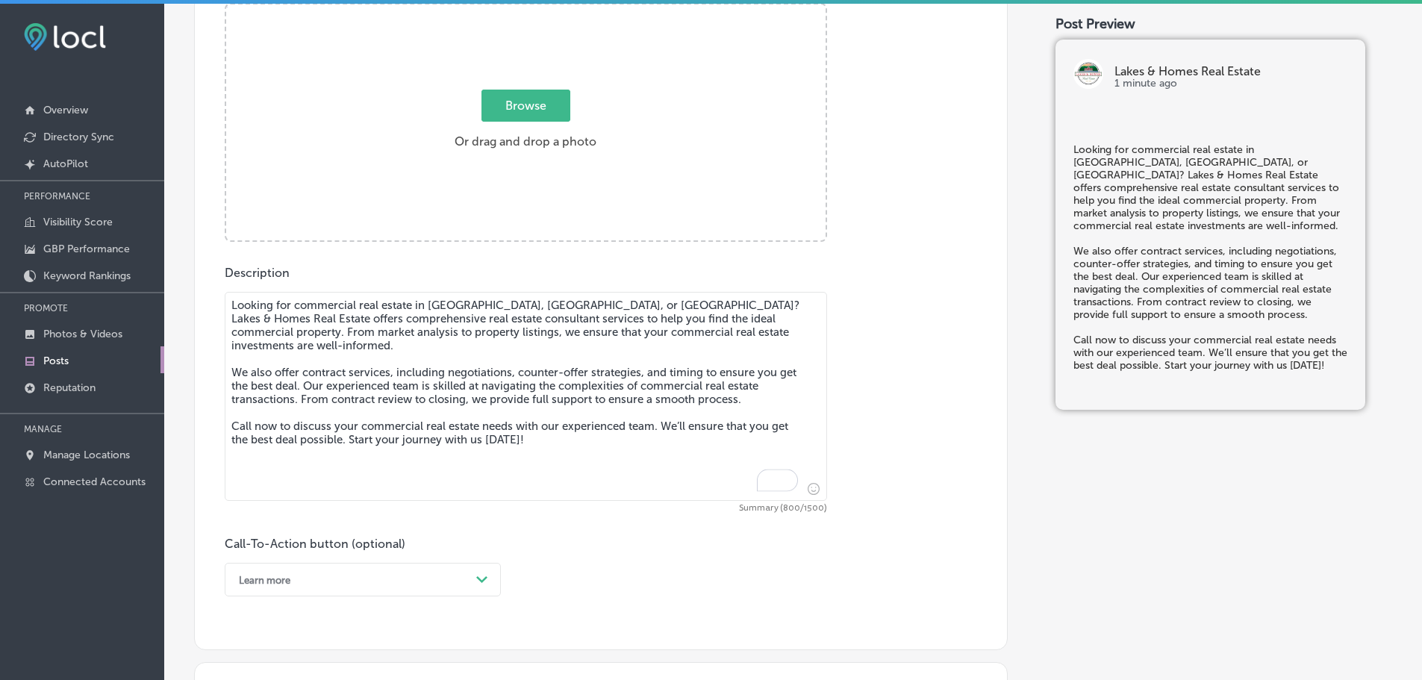
type textarea "Looking for commercial real estate in Rutland City, Proctor, or Clarendon? Lake…"
click at [514, 111] on span "Browse" at bounding box center [525, 106] width 89 height 32
click at [514, 9] on input "Browse Or drag and drop a photo" at bounding box center [525, 6] width 599 height 4
type input "C:\fakepath\l&h realty 87.jpg"
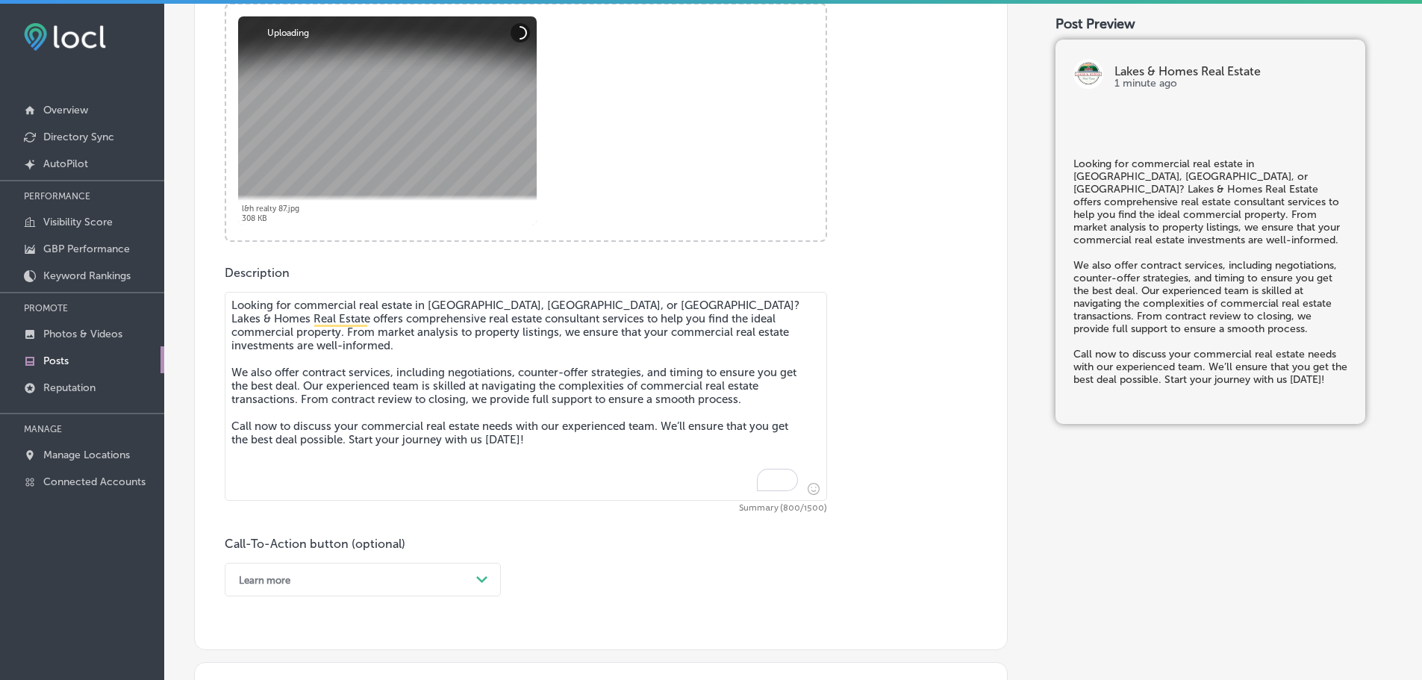
scroll to position [888, 0]
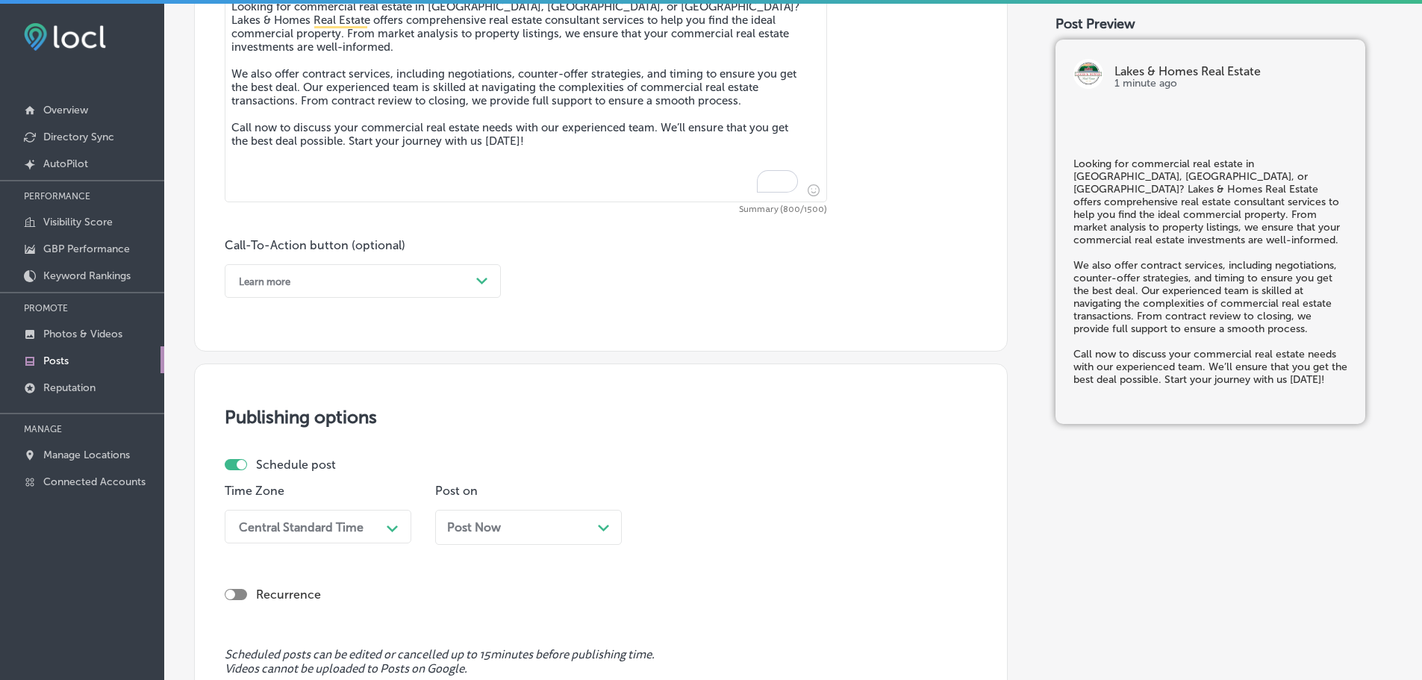
click at [439, 269] on div "Learn more" at bounding box center [350, 280] width 239 height 23
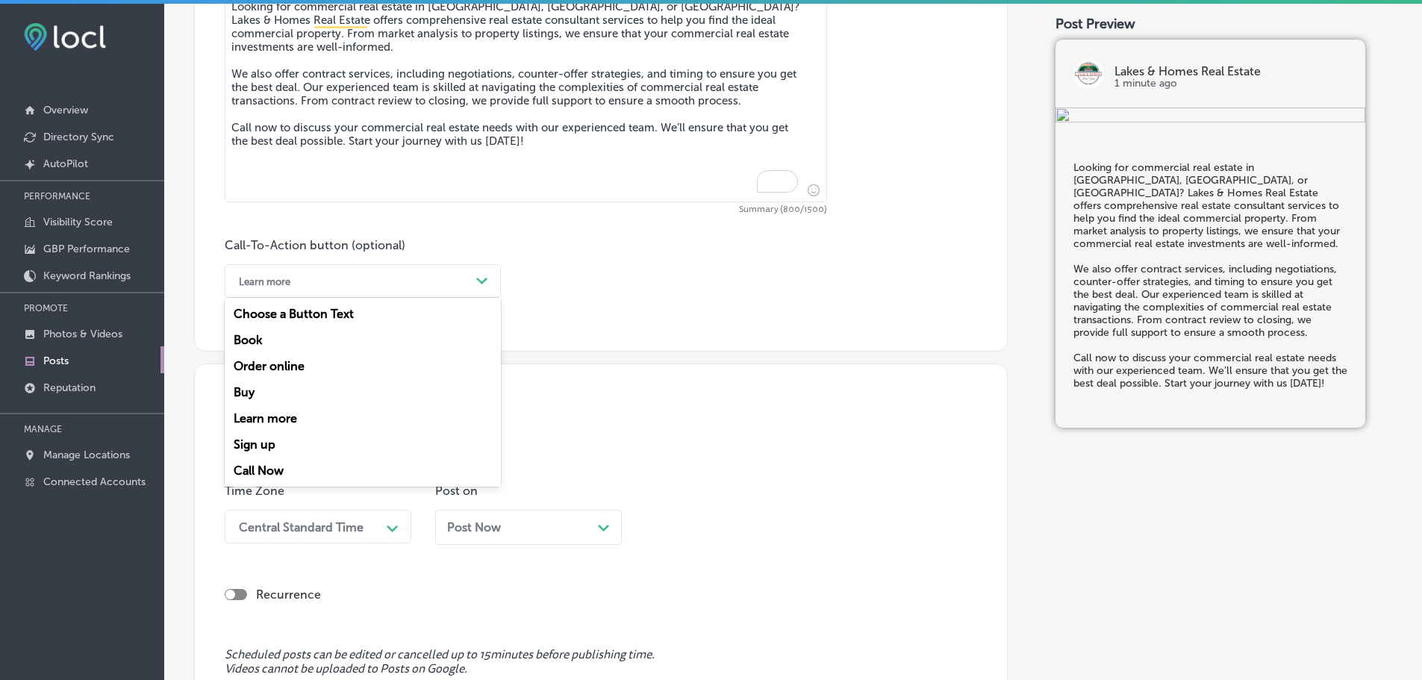
click at [268, 468] on div "Call Now" at bounding box center [363, 471] width 276 height 26
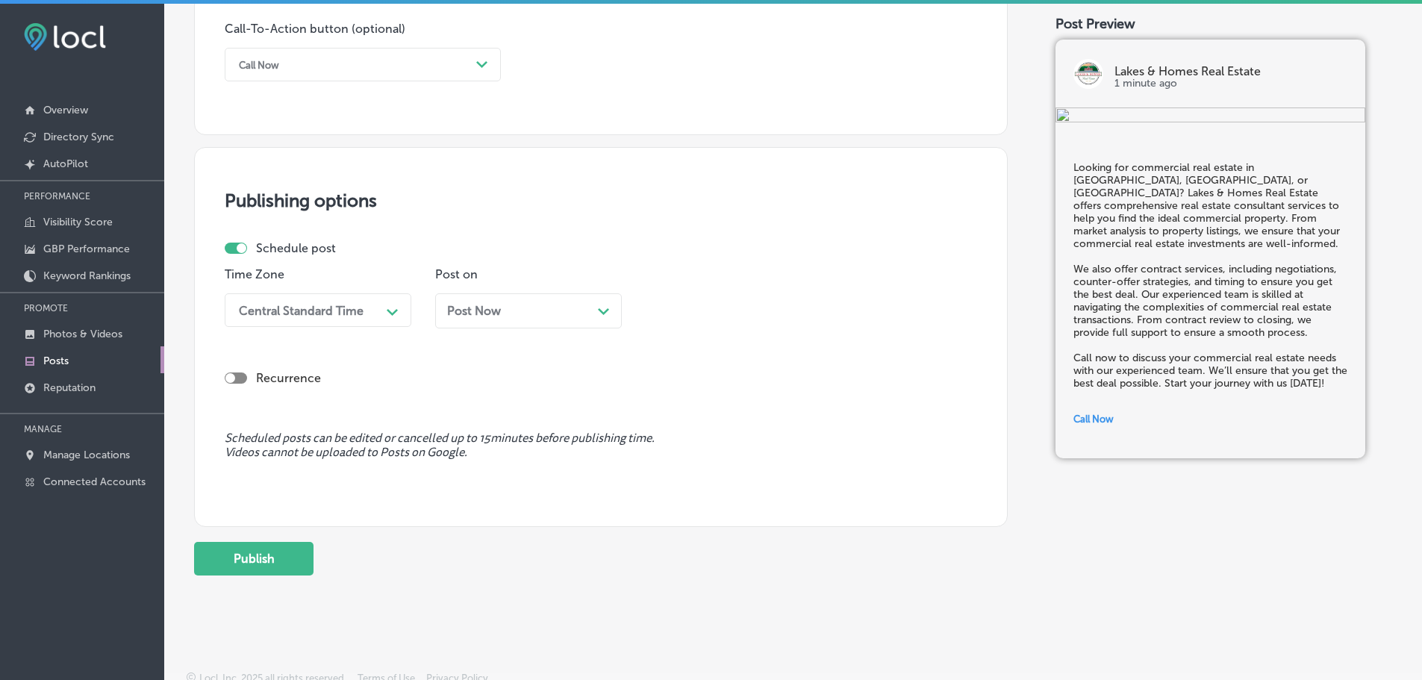
scroll to position [1112, 0]
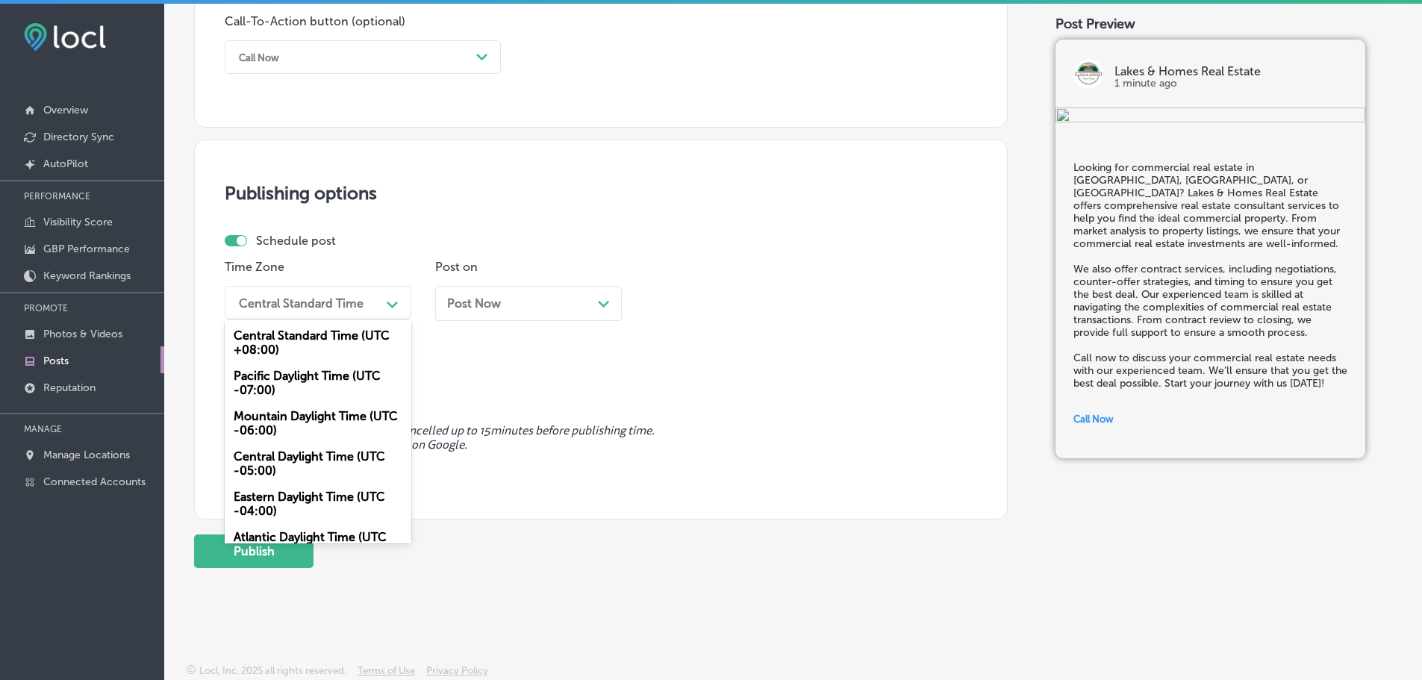
click at [390, 305] on polygon at bounding box center [392, 305] width 11 height 7
click at [296, 413] on div "Mountain Daylight Time (UTC -06:00)" at bounding box center [318, 423] width 187 height 40
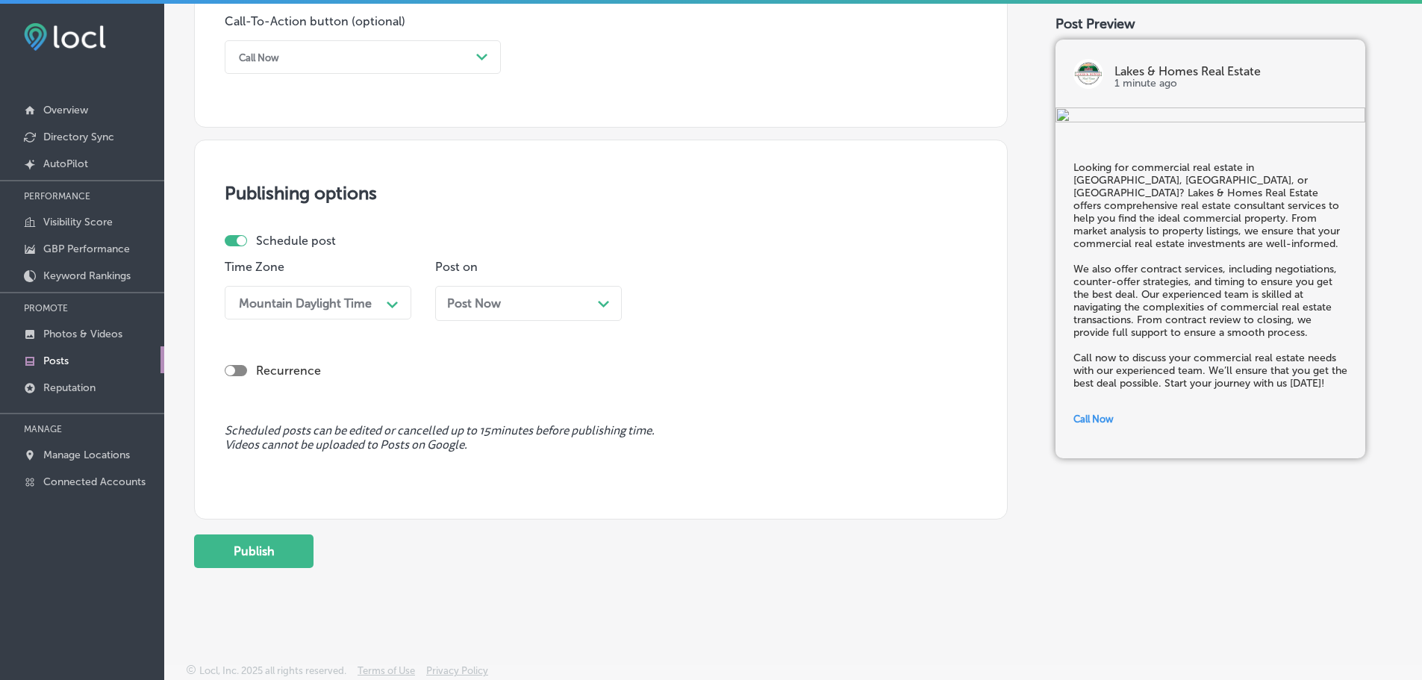
click at [605, 300] on div "Path Created with Sketch." at bounding box center [604, 302] width 12 height 12
click at [784, 296] on div "09:45 AM" at bounding box center [726, 303] width 149 height 26
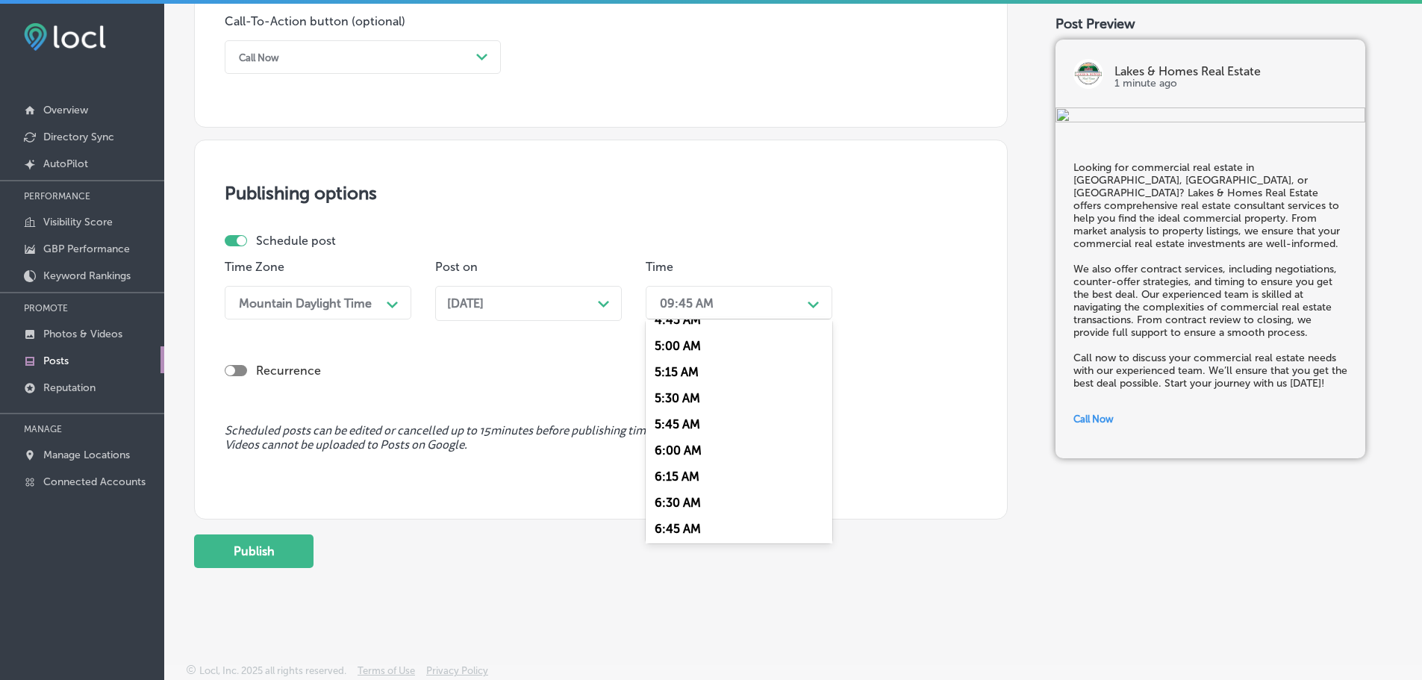
scroll to position [597, 0]
click at [699, 469] on div "7:00 AM" at bounding box center [739, 470] width 187 height 26
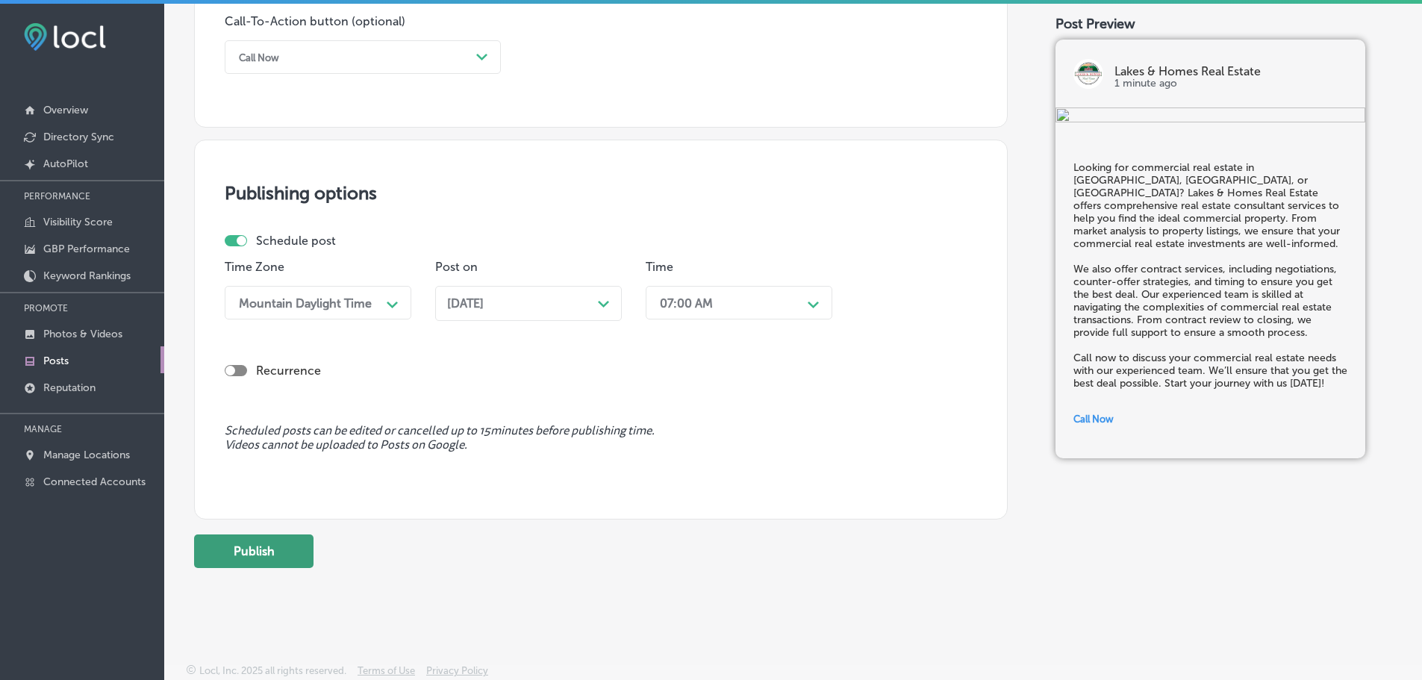
click at [275, 555] on button "Publish" at bounding box center [253, 551] width 119 height 34
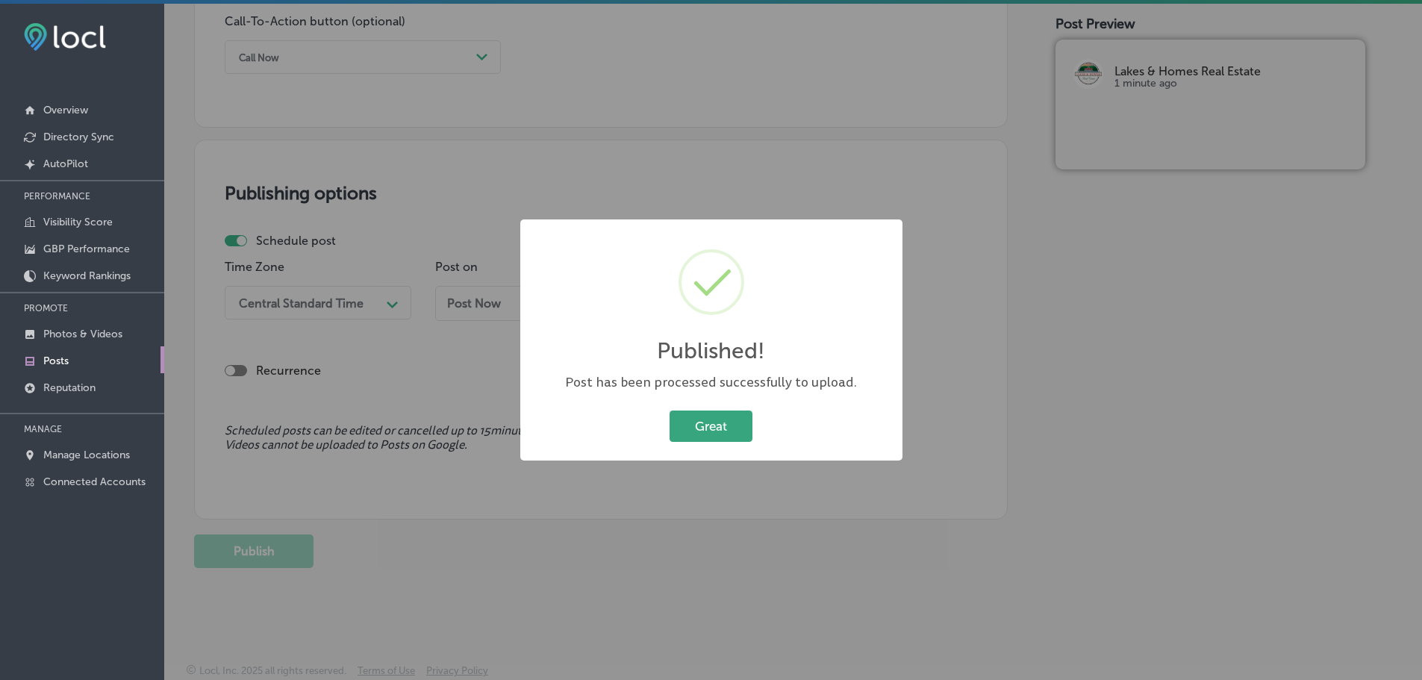
click at [728, 412] on button "Great" at bounding box center [711, 426] width 83 height 31
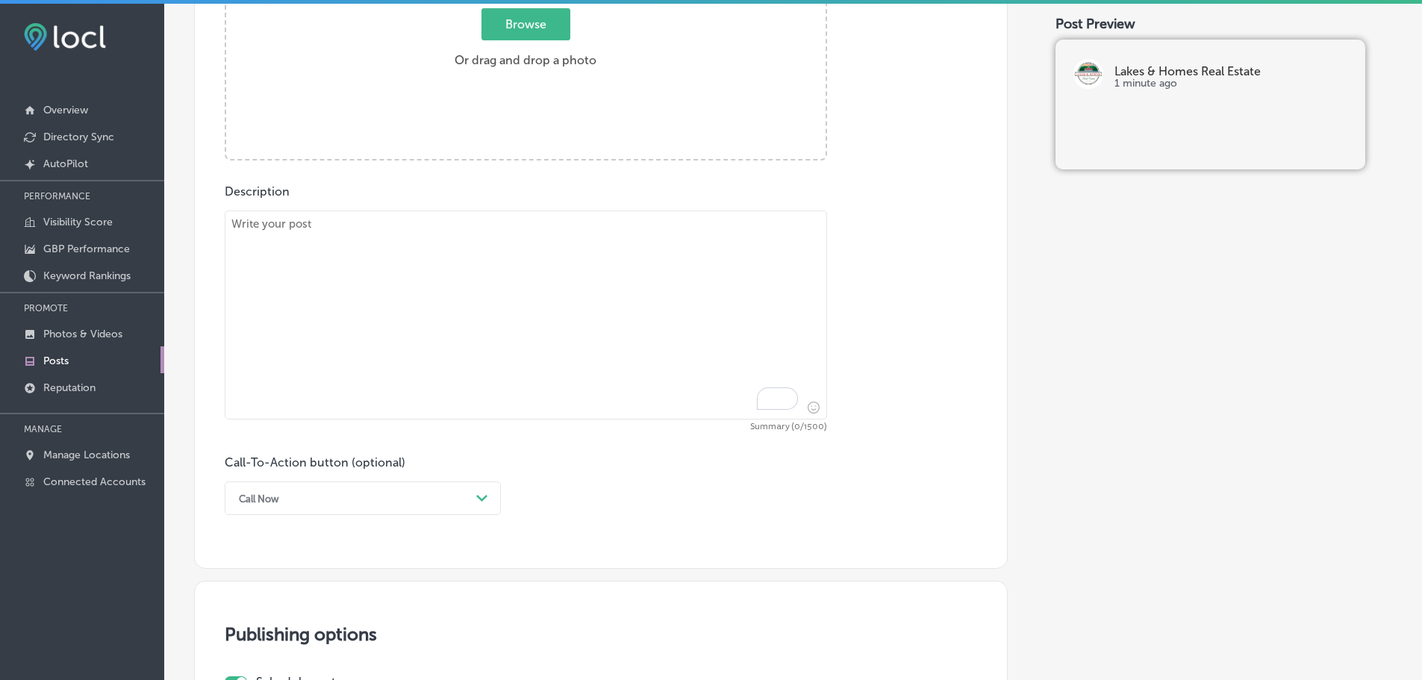
scroll to position [664, 0]
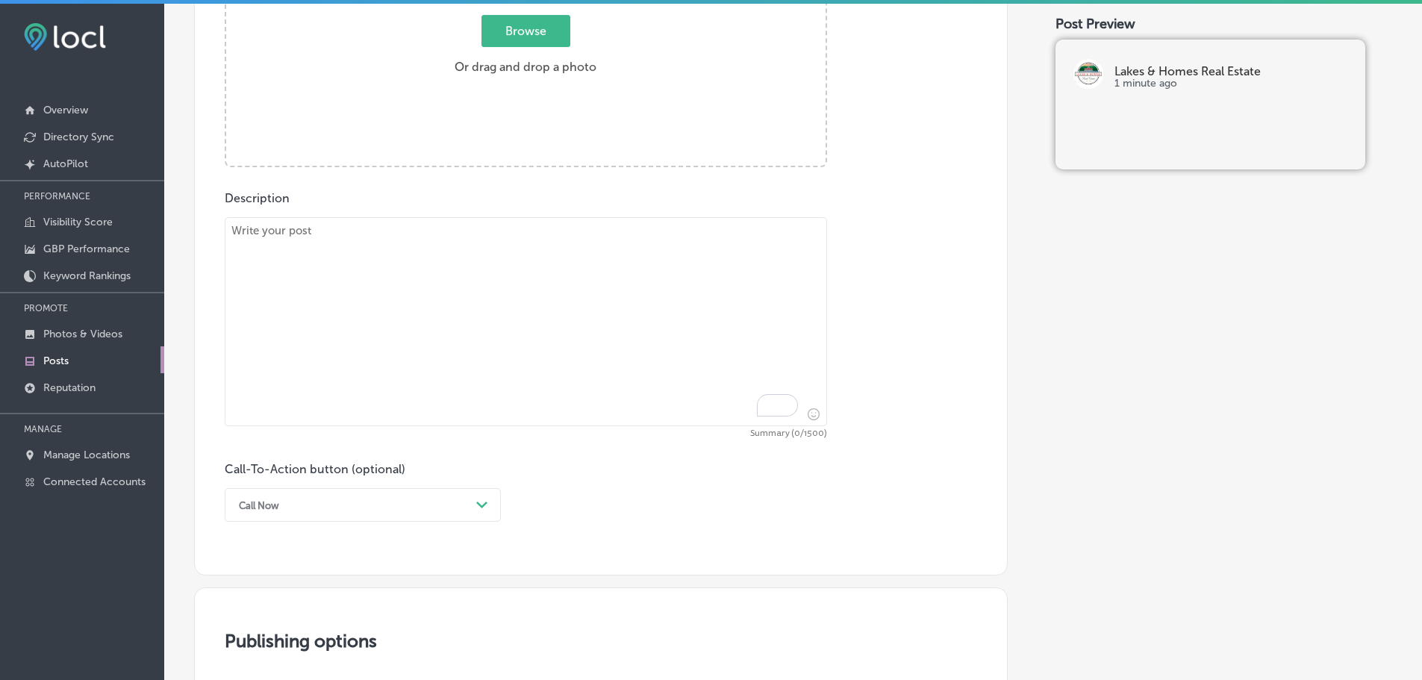
click at [435, 254] on textarea "To enrich screen reader interactions, please activate Accessibility in Grammarl…" at bounding box center [526, 321] width 602 height 209
paste textarea "Are you looking to buy a home in East Dorset, West Haven, or Manchester? Lakes …"
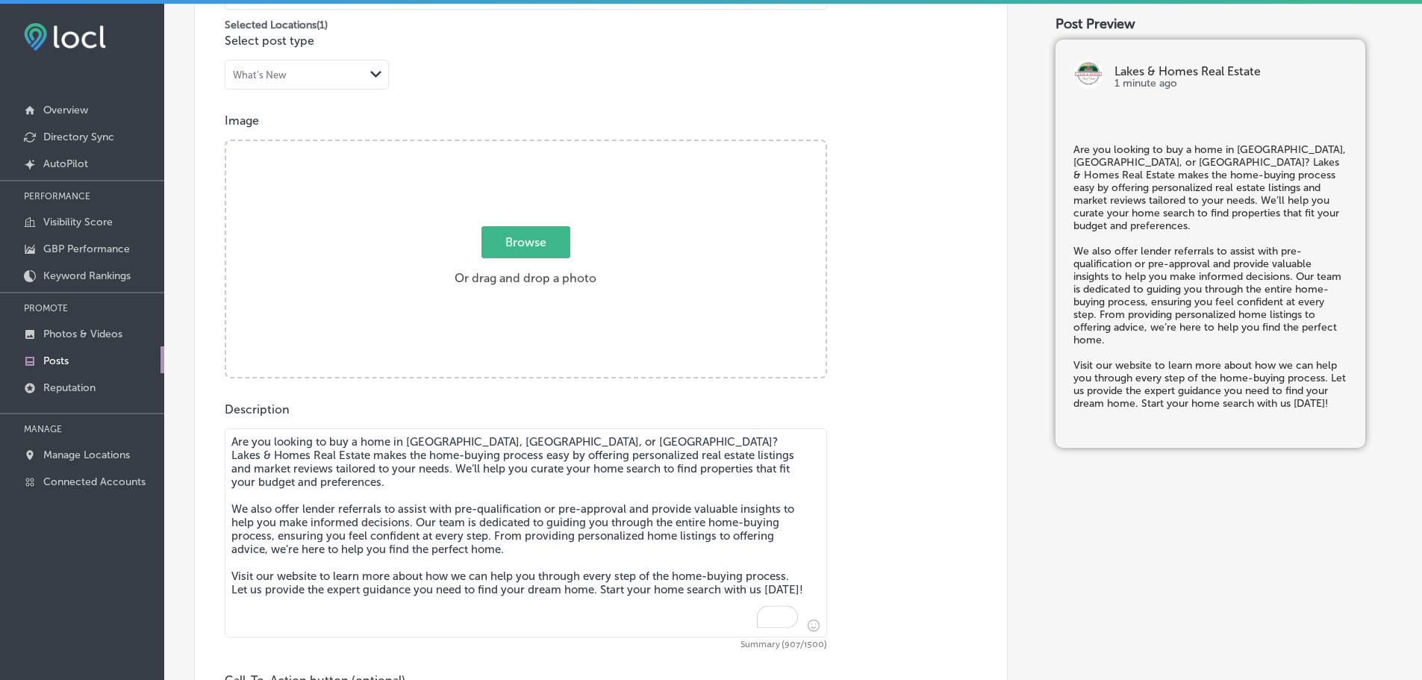
scroll to position [440, 0]
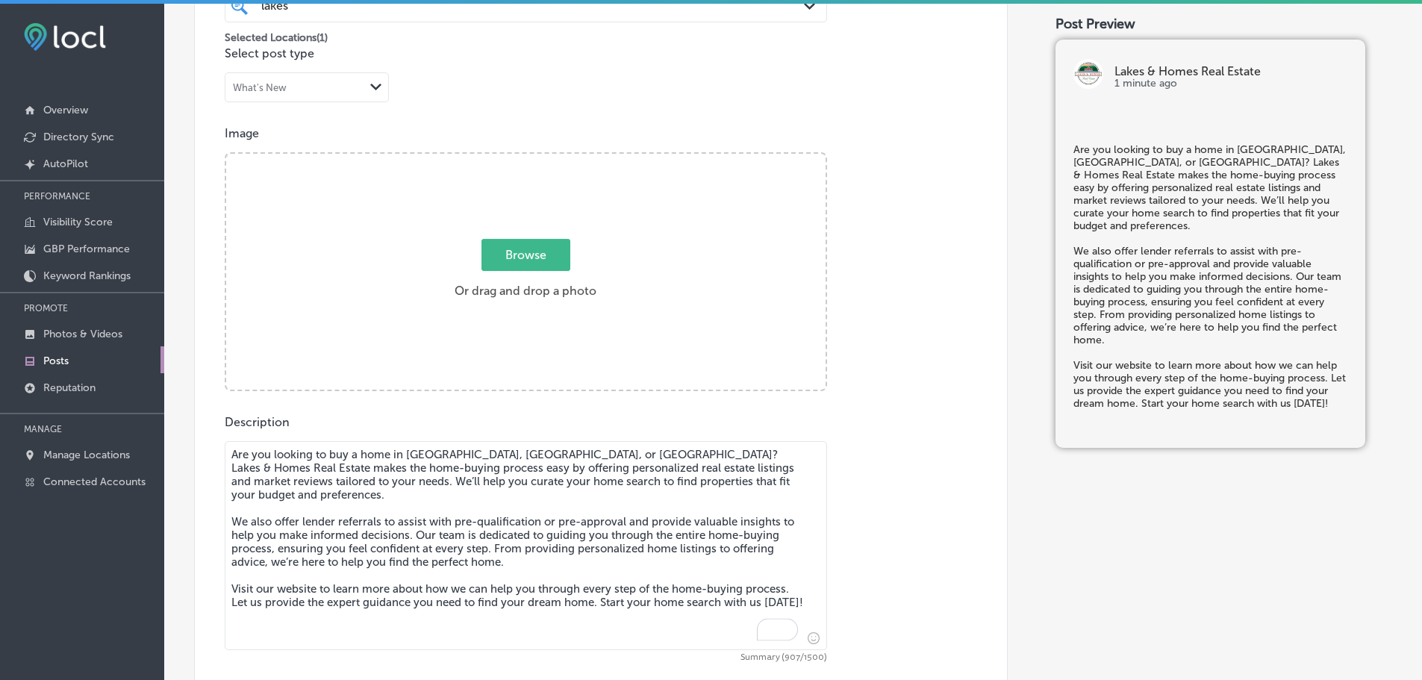
type textarea "Are you looking to buy a home in East Dorset, West Haven, or Manchester? Lakes …"
click at [514, 261] on span "Browse" at bounding box center [525, 255] width 89 height 32
click at [514, 158] on input "Browse Or drag and drop a photo" at bounding box center [525, 156] width 599 height 4
type input "C:\fakepath\l&h realty 104.jpg"
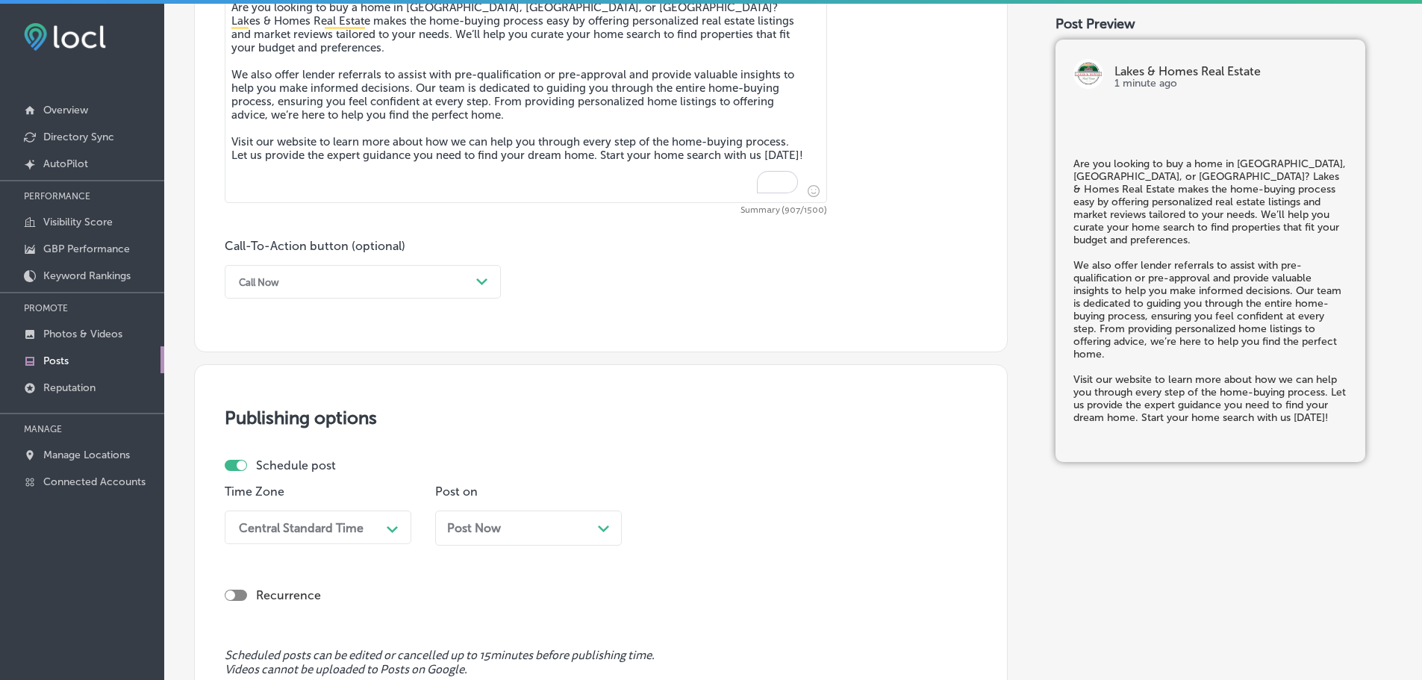
scroll to position [888, 0]
click at [445, 272] on div "Call Now" at bounding box center [350, 280] width 239 height 23
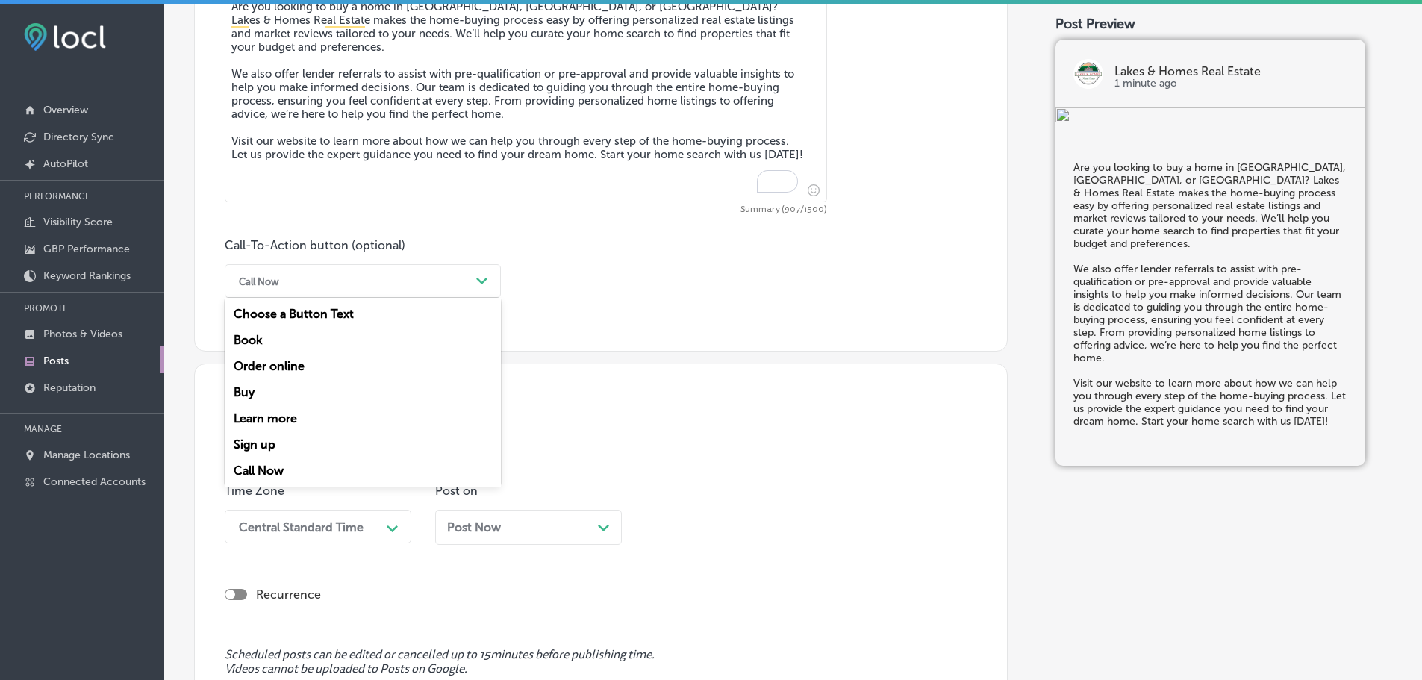
click at [322, 411] on div "Learn more" at bounding box center [363, 418] width 276 height 26
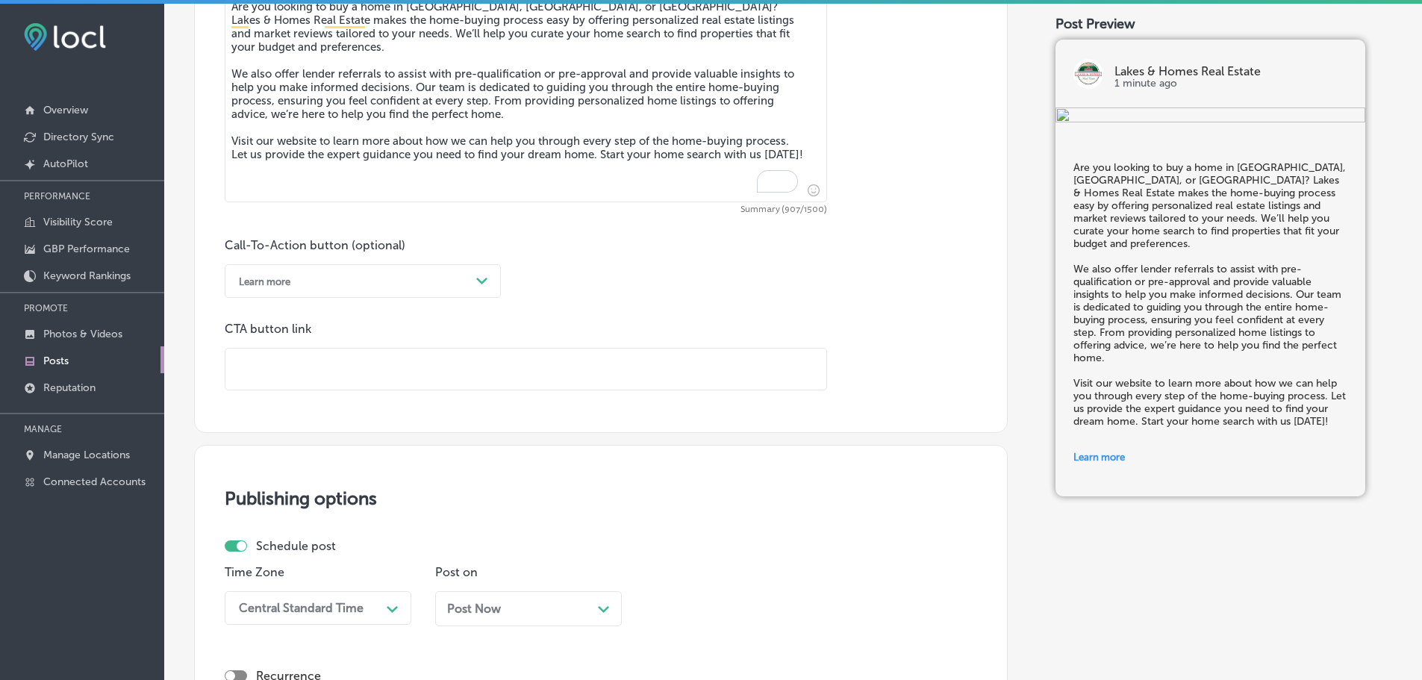
click at [355, 368] on input "text" at bounding box center [525, 369] width 601 height 41
paste input "http://lakesandhomesre.com/"
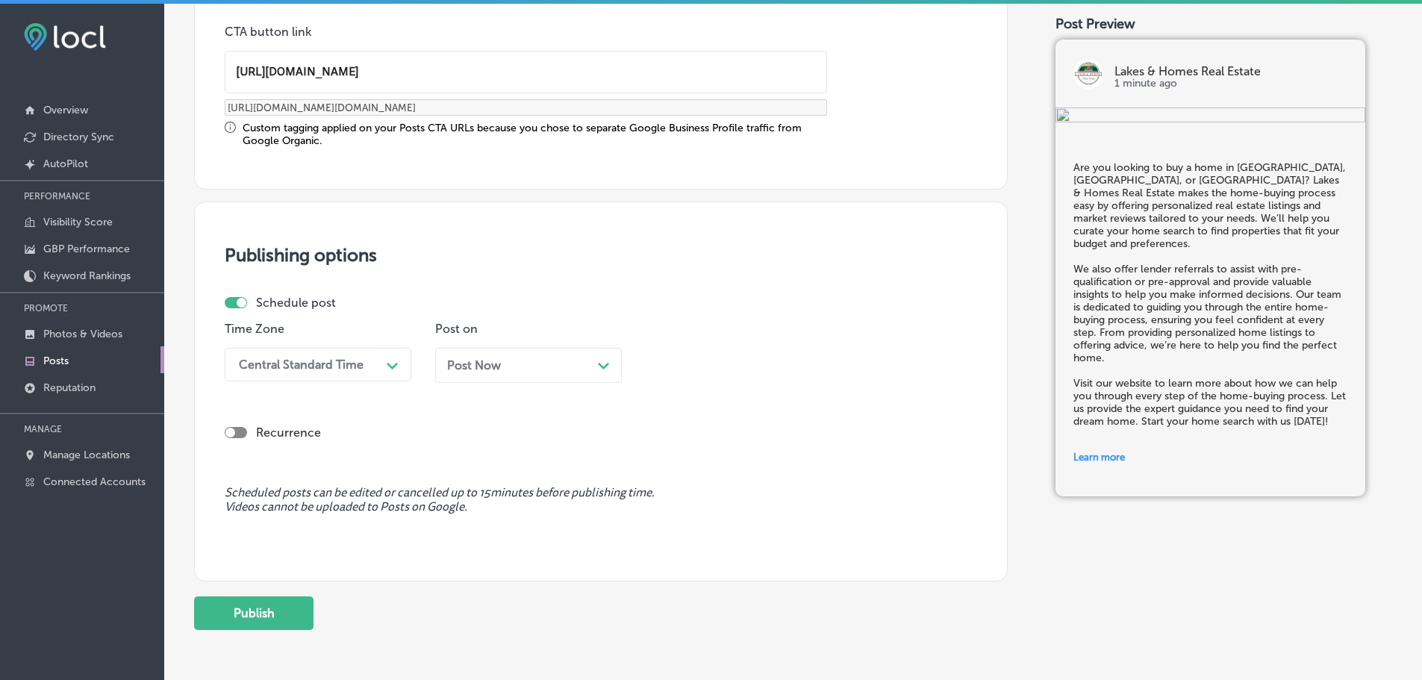
scroll to position [1247, 0]
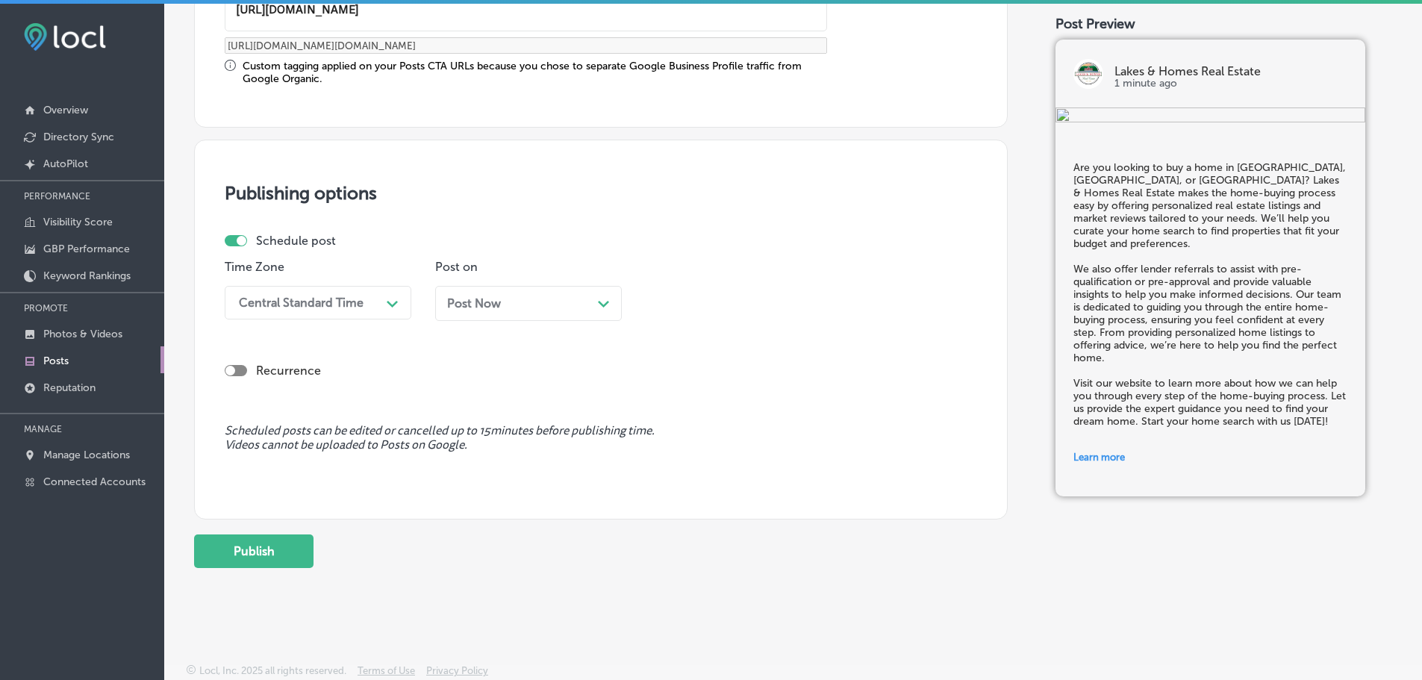
type input "http://lakesandhomesre.com/"
click at [344, 287] on div "Central Standard Time Path Created with Sketch." at bounding box center [318, 303] width 187 height 34
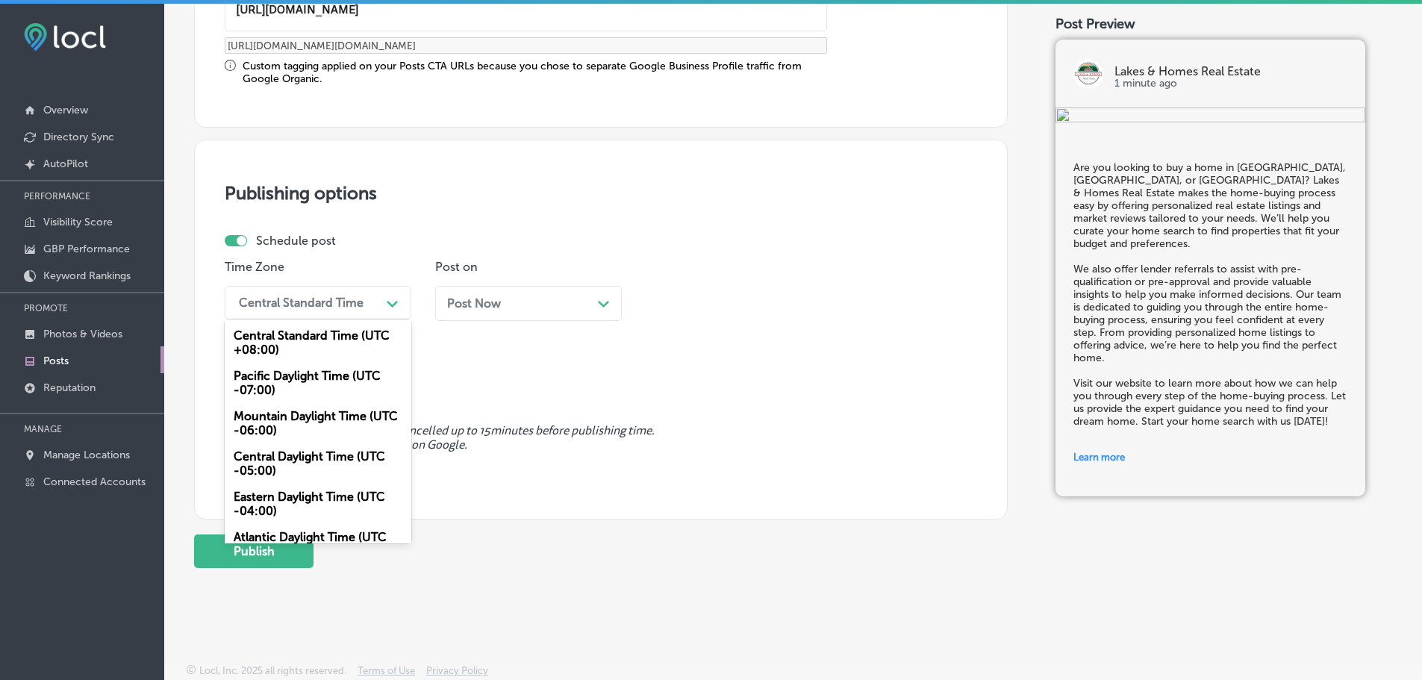
click at [319, 416] on div "Mountain Daylight Time (UTC -06:00)" at bounding box center [318, 423] width 187 height 40
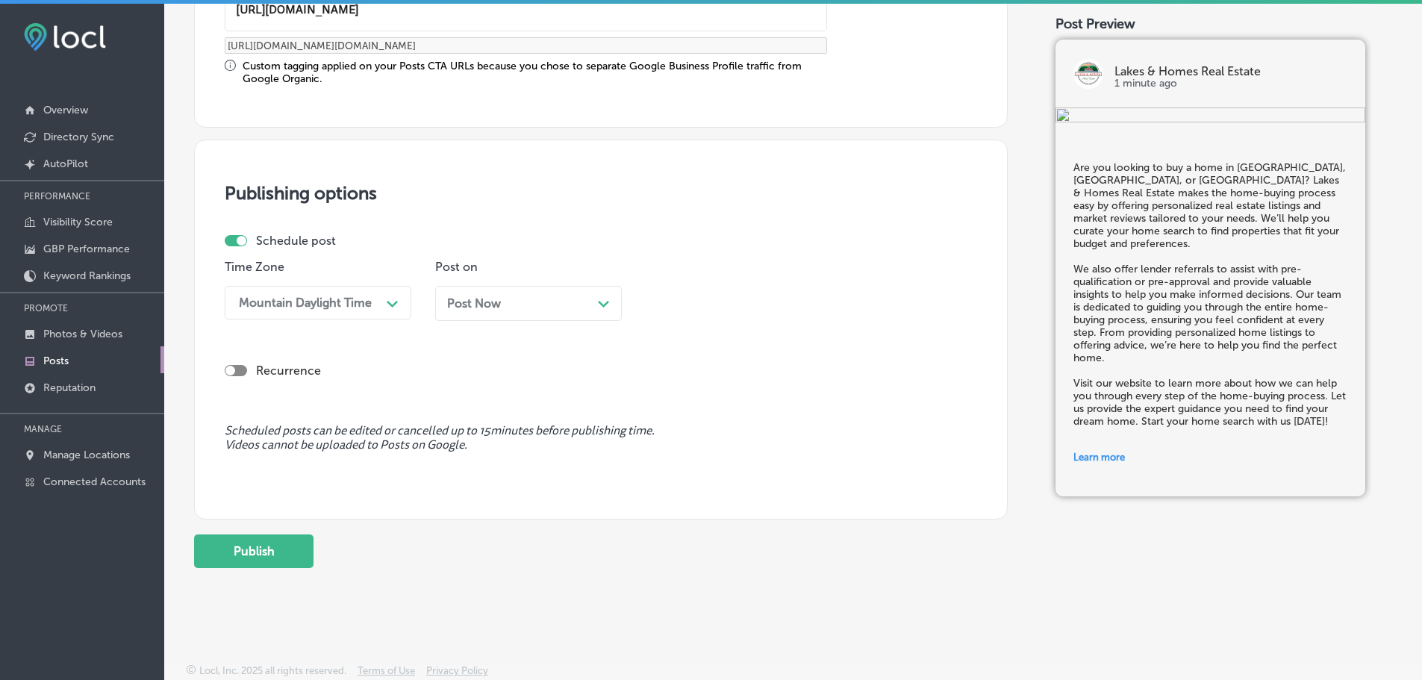
click at [598, 303] on icon "Path Created with Sketch." at bounding box center [603, 304] width 11 height 7
click at [795, 307] on div "10:00 AM" at bounding box center [726, 303] width 149 height 26
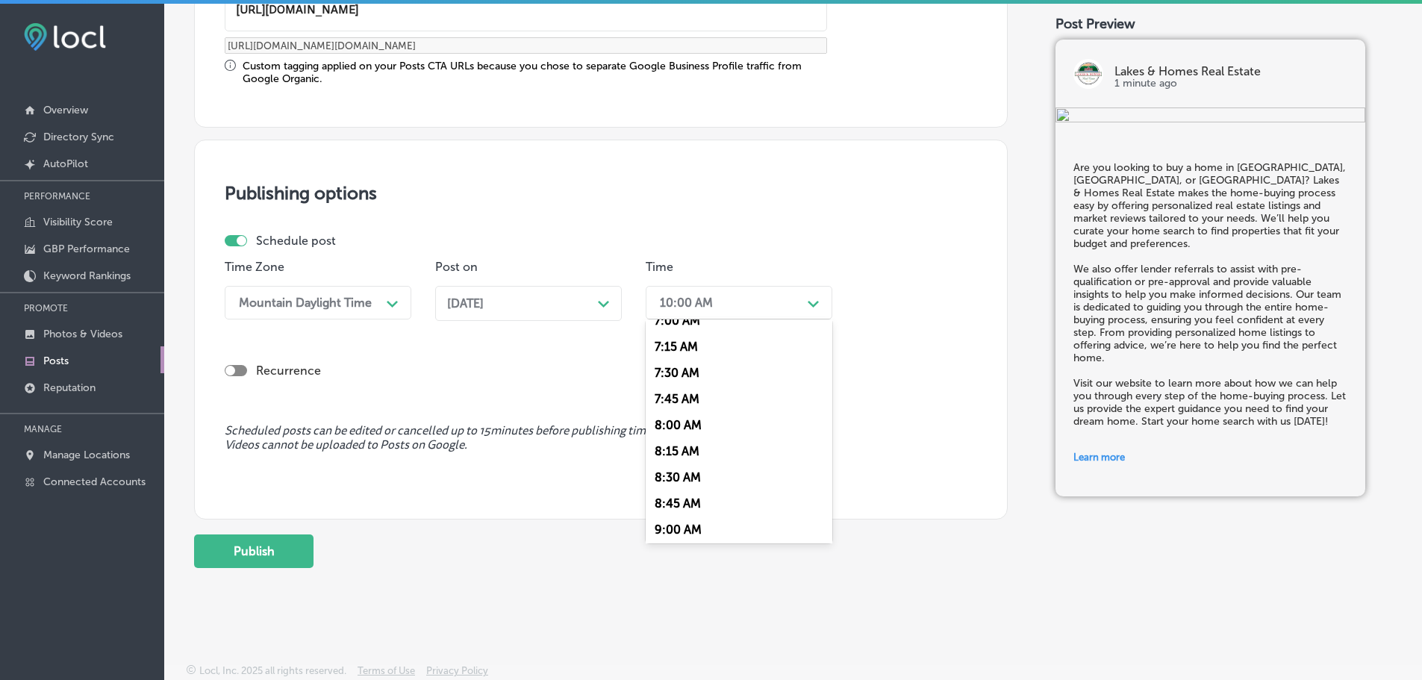
scroll to position [672, 0]
click at [674, 396] on div "7:00 AM" at bounding box center [739, 395] width 187 height 26
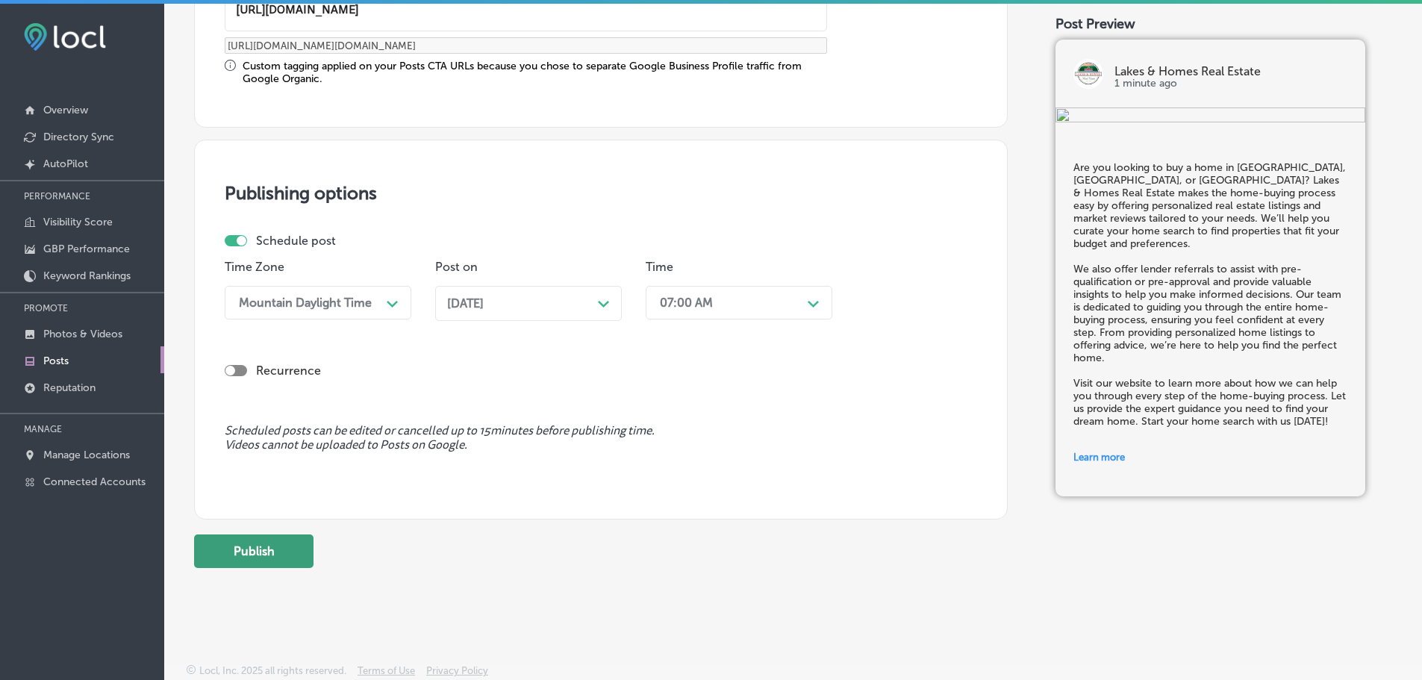
click at [279, 544] on button "Publish" at bounding box center [253, 551] width 119 height 34
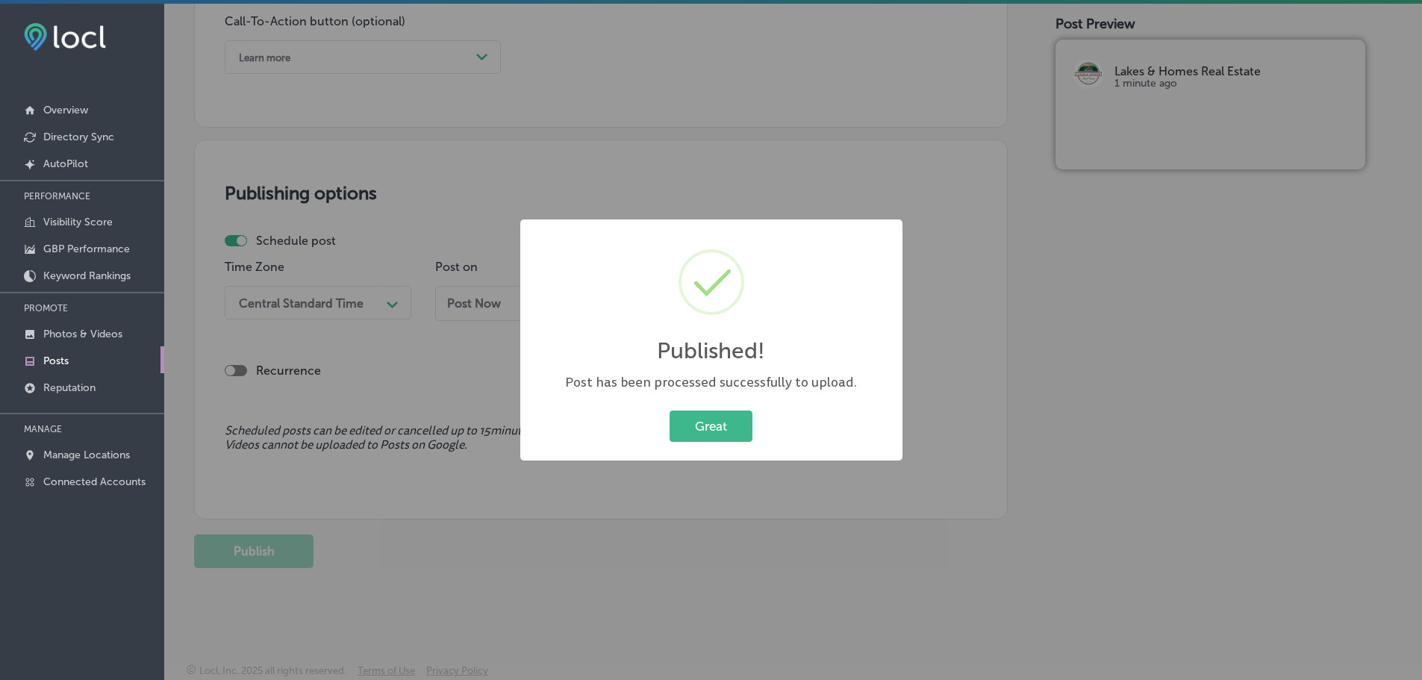
scroll to position [1112, 0]
click at [730, 430] on button "Great" at bounding box center [711, 426] width 83 height 31
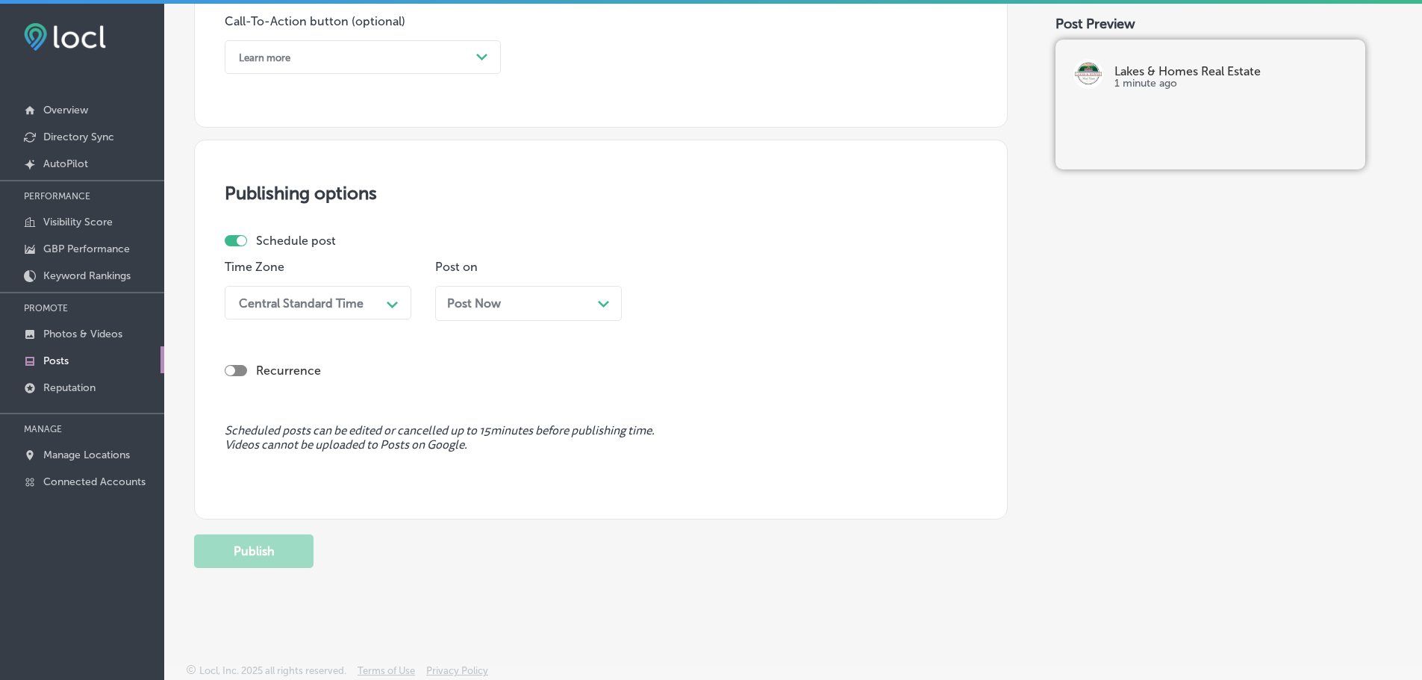
click at [60, 358] on p "Posts" at bounding box center [55, 361] width 25 height 13
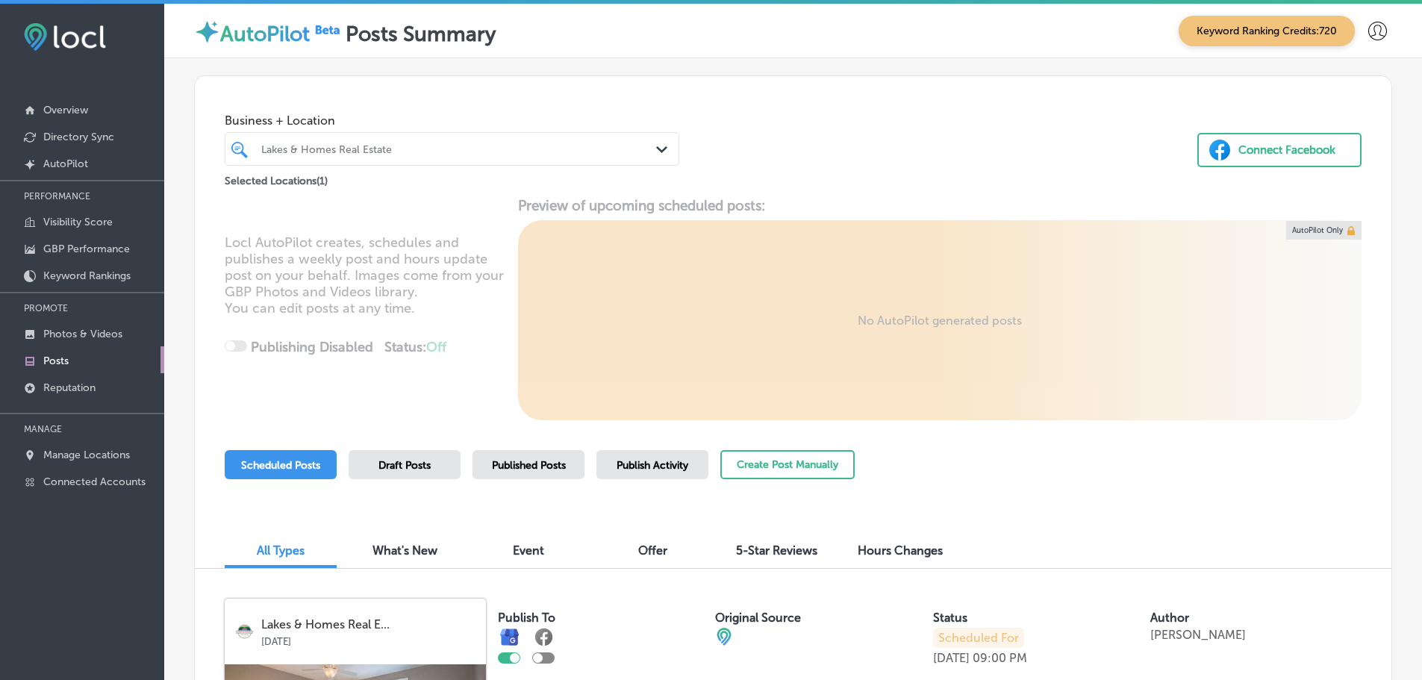
click at [642, 149] on div "Lakes & Homes Real Estate" at bounding box center [459, 149] width 396 height 13
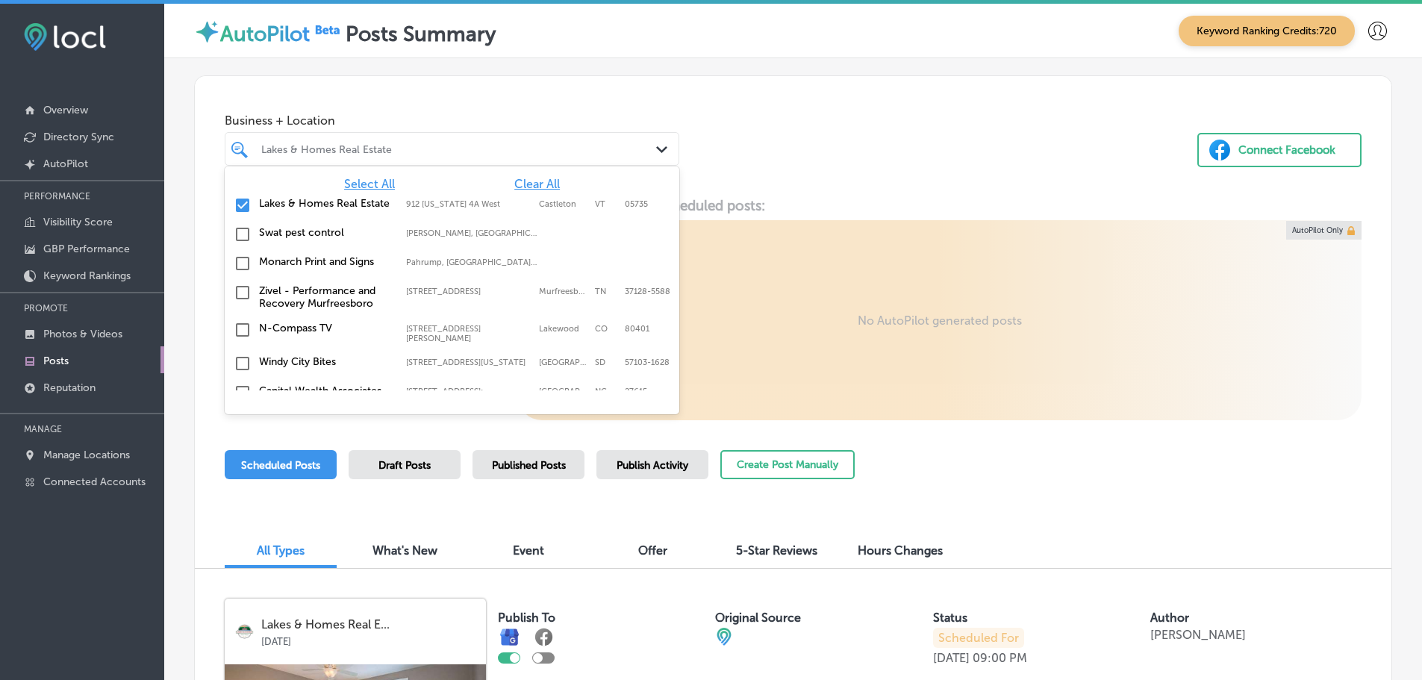
click at [525, 182] on span "Clear All" at bounding box center [537, 184] width 46 height 14
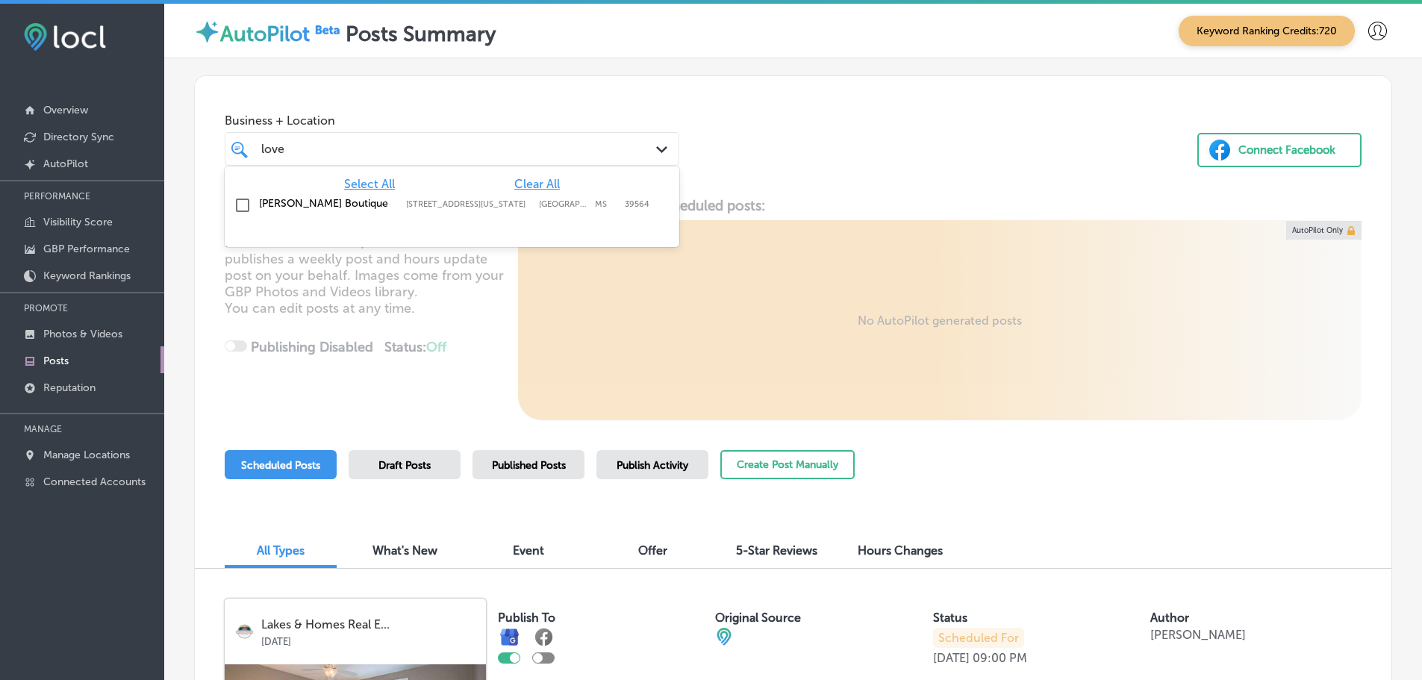
click at [465, 213] on div "Love, Ivy Boutique 914 Washington Ave, Ocean Springs, MS, 39564 914 Washington …" at bounding box center [452, 205] width 443 height 23
click at [784, 162] on div "Business + Location option 914 Washington Ave, selected. option 914 Washington …" at bounding box center [793, 132] width 1196 height 113
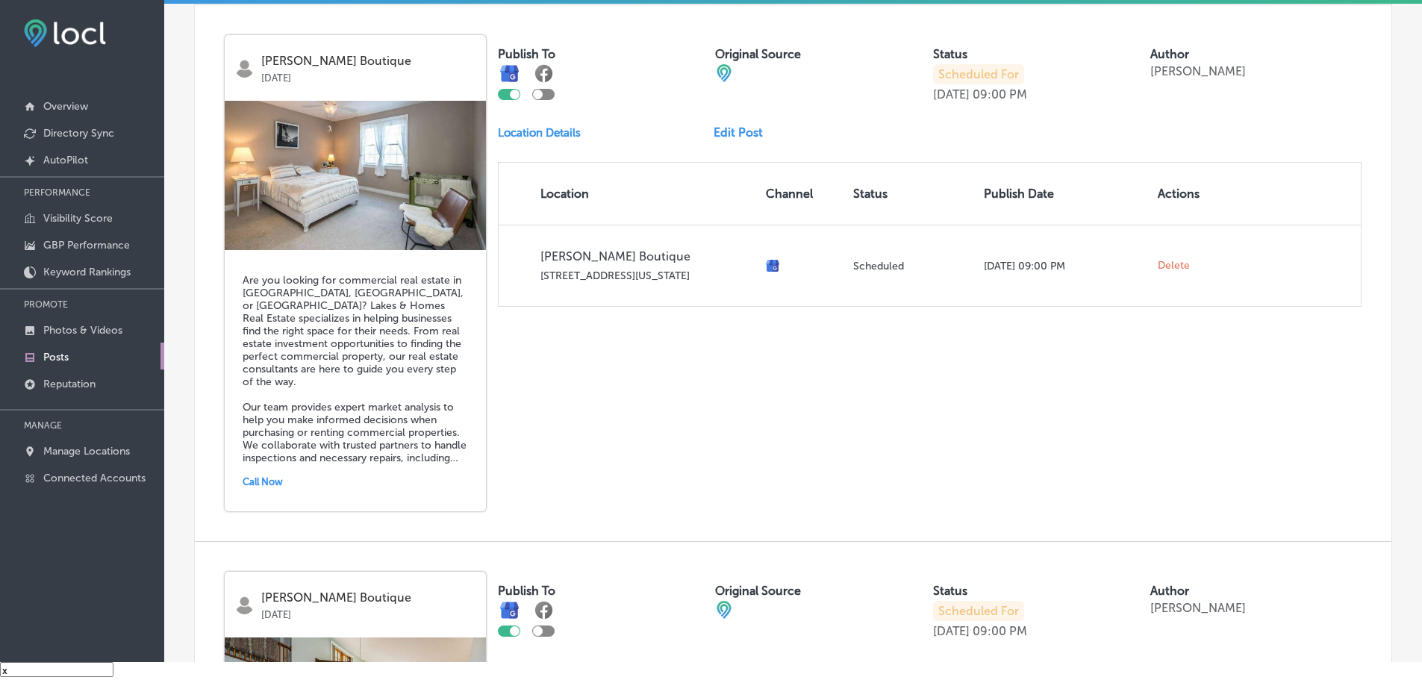
scroll to position [1085, 0]
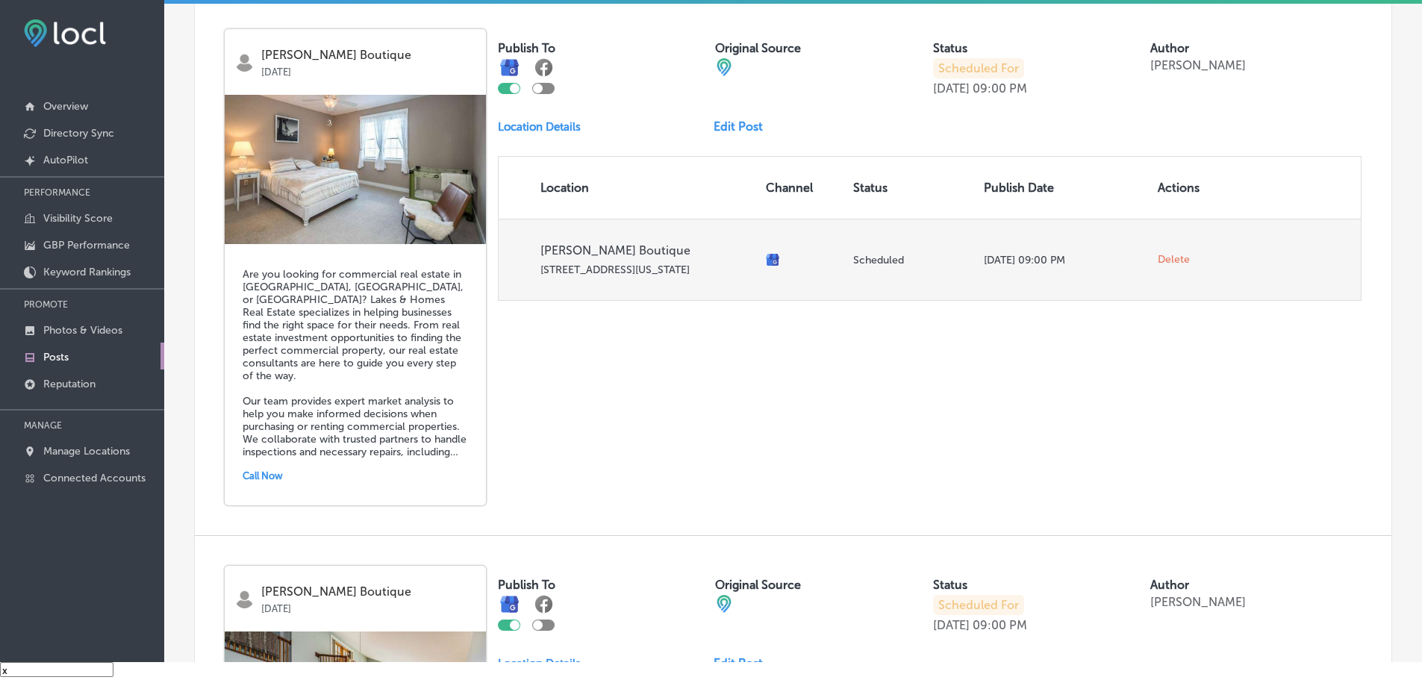
click at [1161, 263] on span "Delete" at bounding box center [1174, 259] width 32 height 13
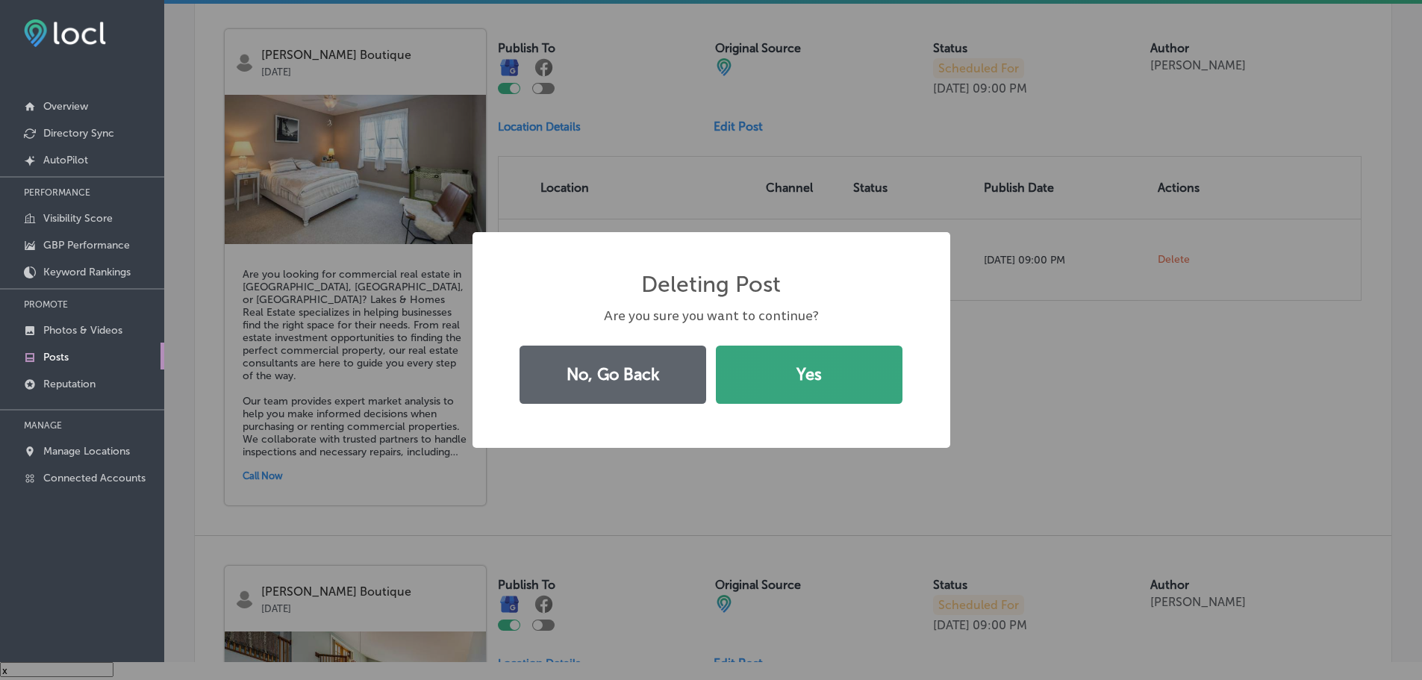
click at [820, 393] on button "Yes" at bounding box center [809, 375] width 187 height 58
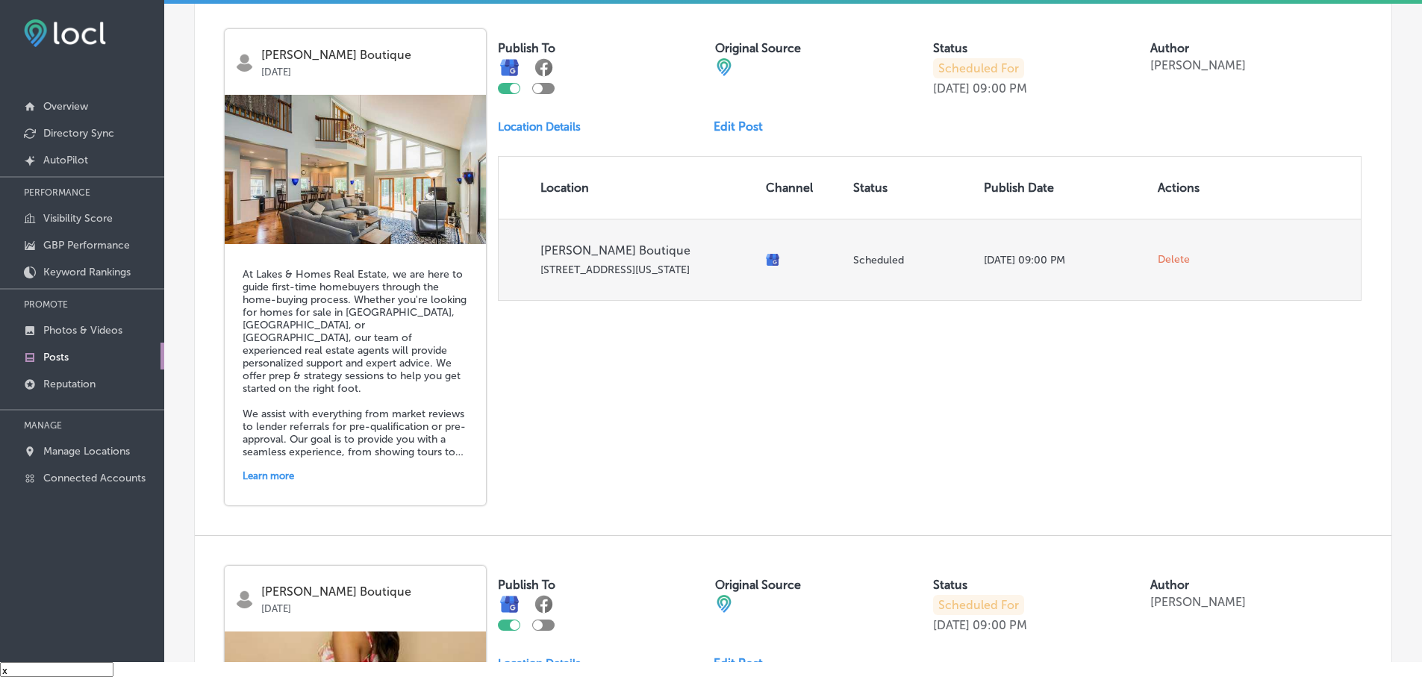
click at [1158, 257] on span "Delete" at bounding box center [1174, 259] width 32 height 13
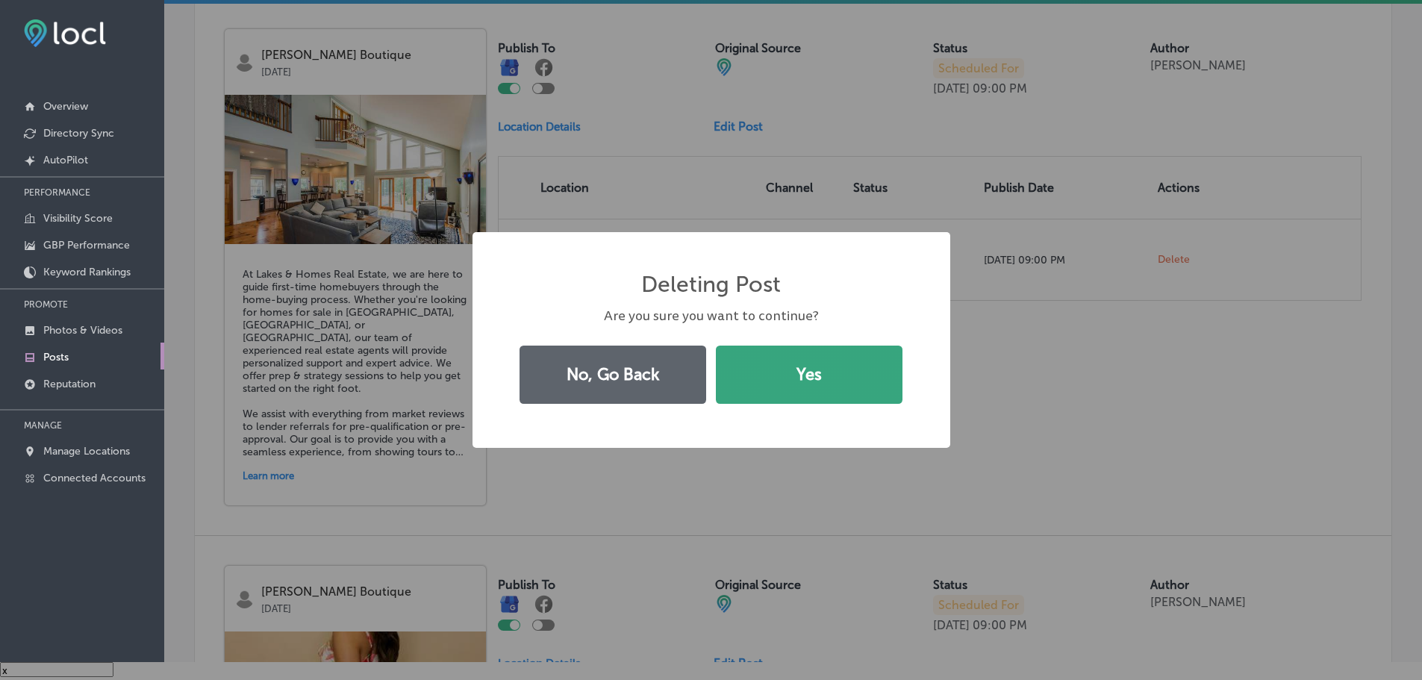
click at [796, 387] on button "Yes" at bounding box center [809, 375] width 187 height 58
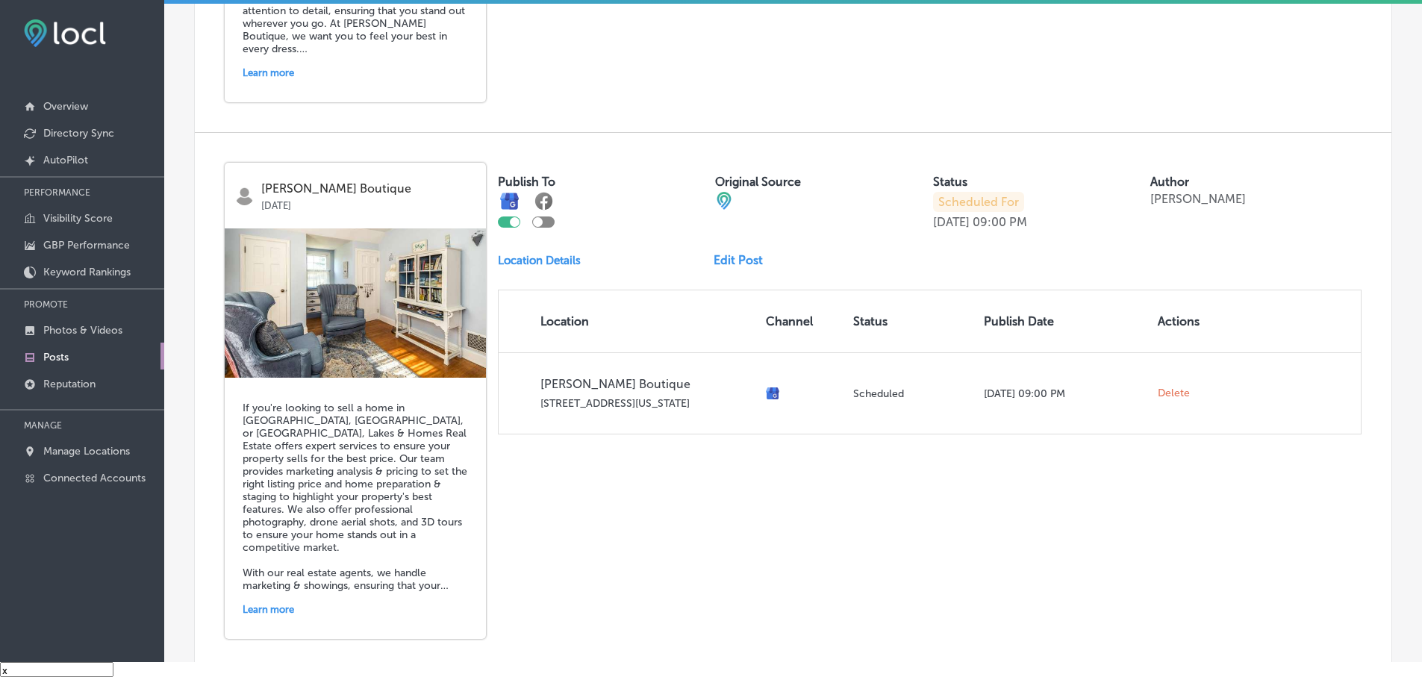
scroll to position [1607, 0]
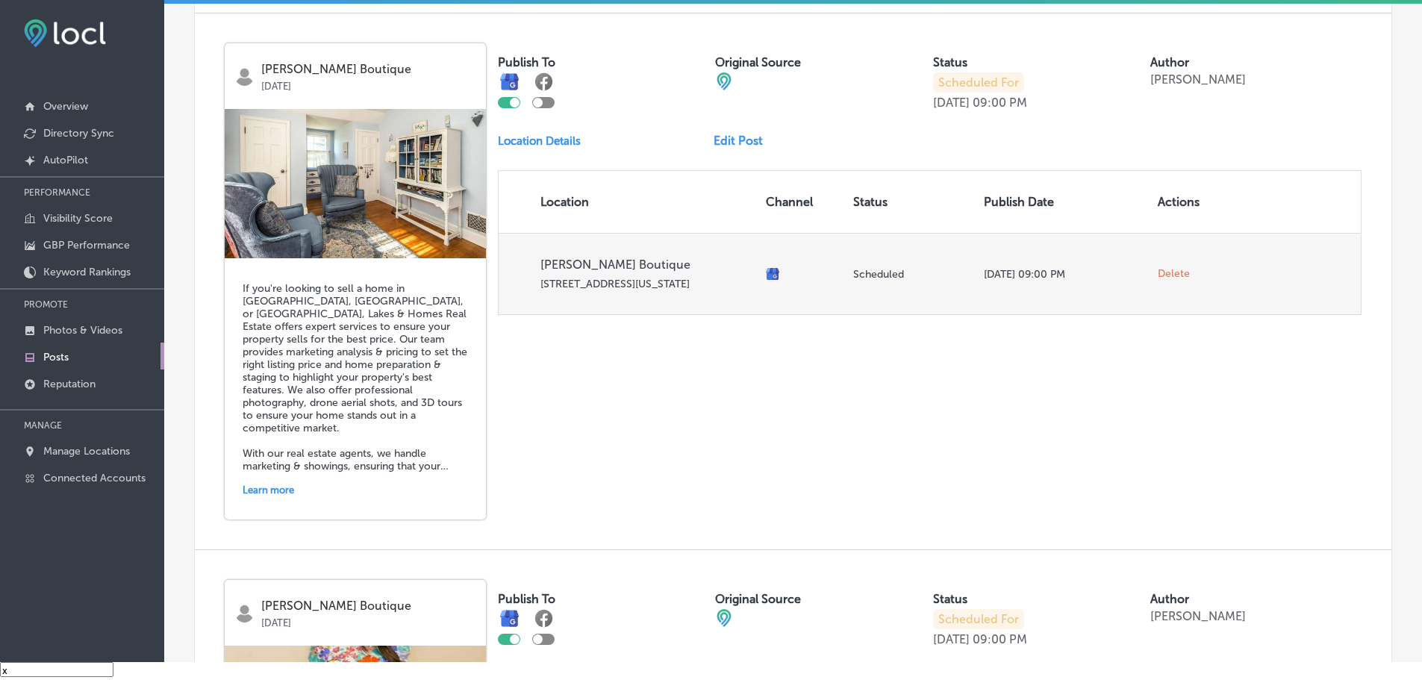
click at [1158, 270] on span "Delete" at bounding box center [1174, 273] width 32 height 13
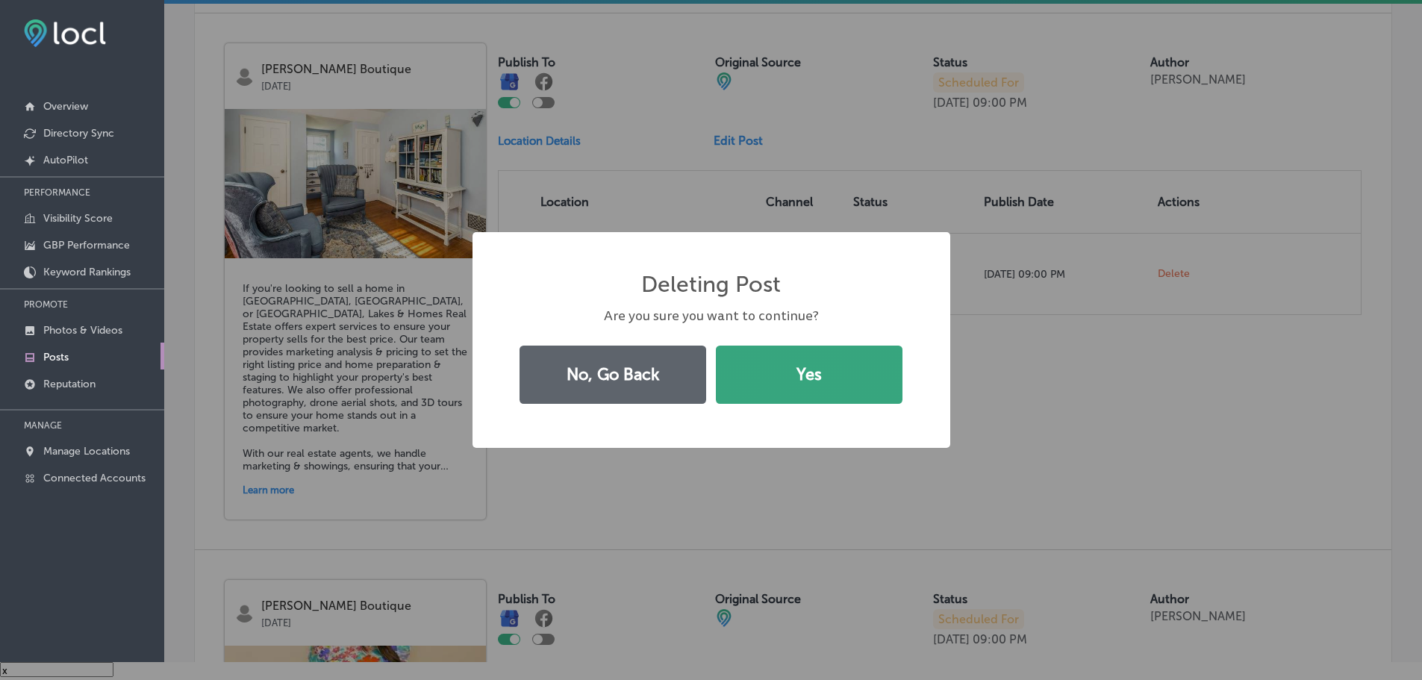
click at [850, 387] on button "Yes" at bounding box center [809, 375] width 187 height 58
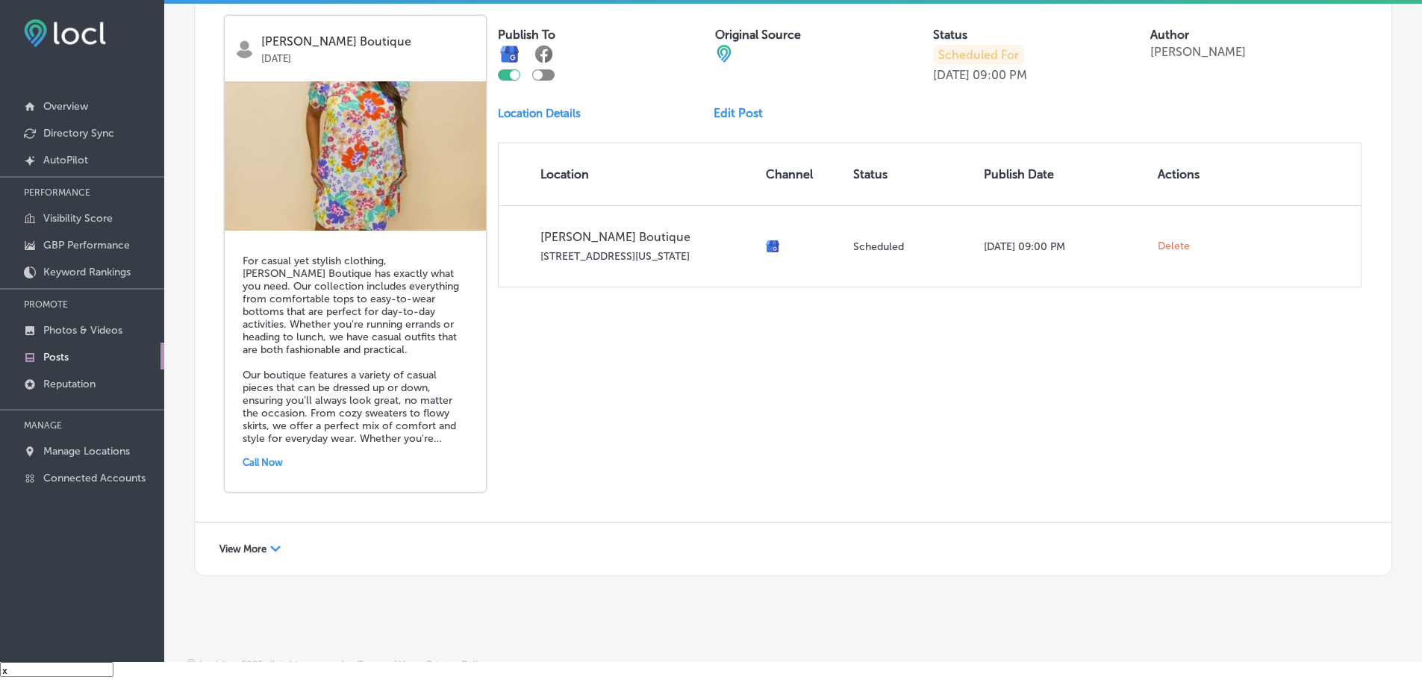
scroll to position [1650, 0]
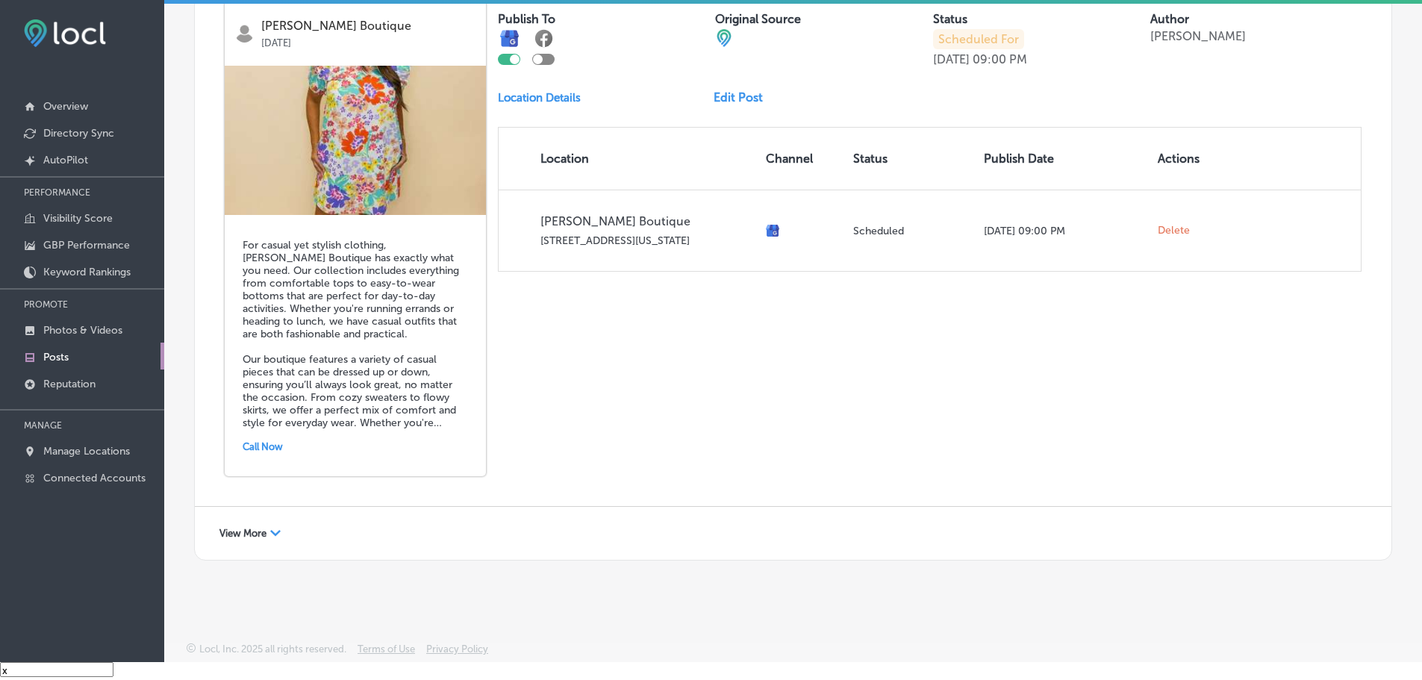
click at [275, 537] on div "Path Created with Sketch." at bounding box center [275, 533] width 10 height 10
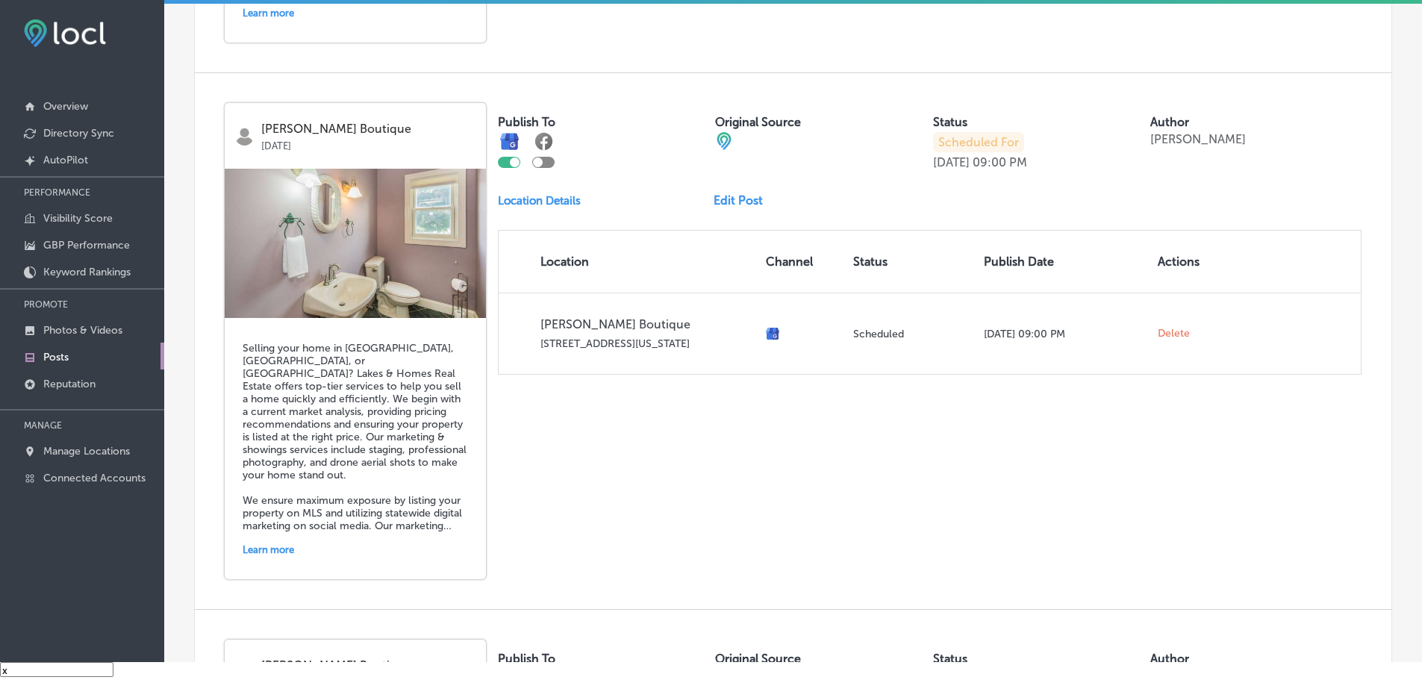
scroll to position [3218, 0]
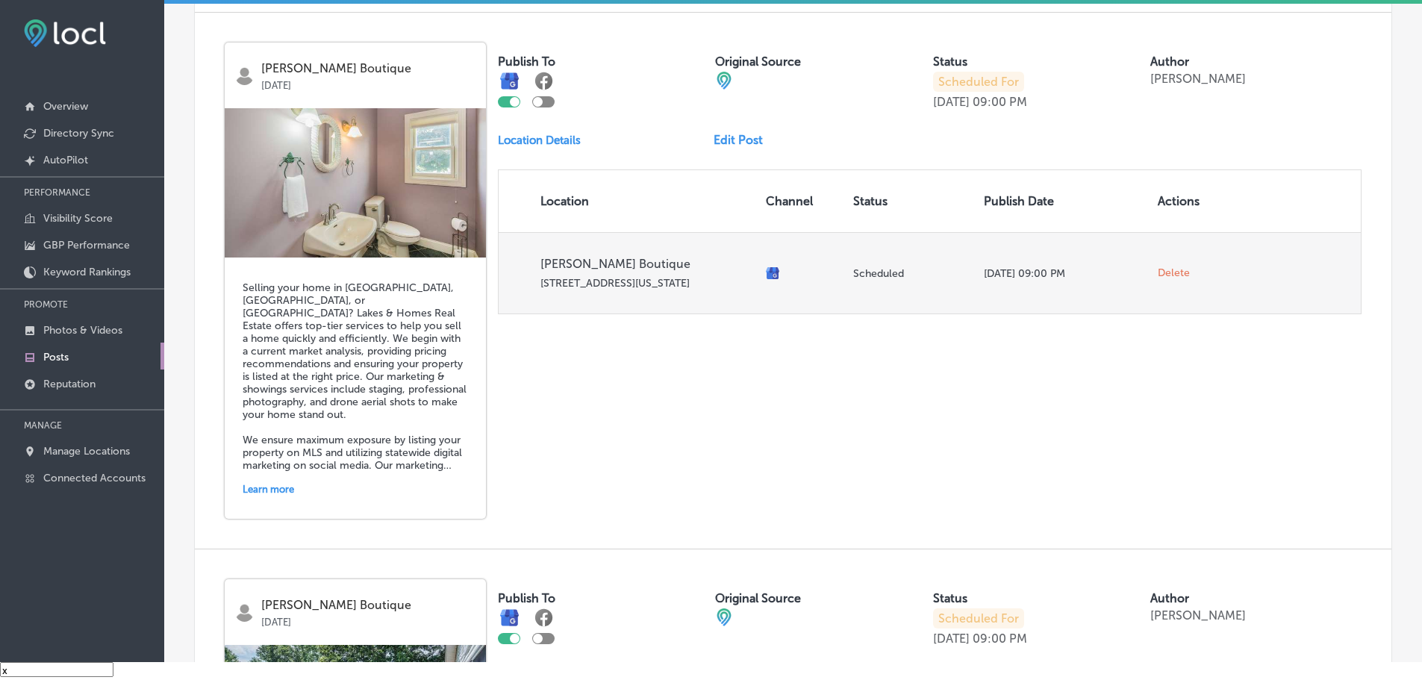
click at [1171, 272] on span "Delete" at bounding box center [1174, 272] width 32 height 13
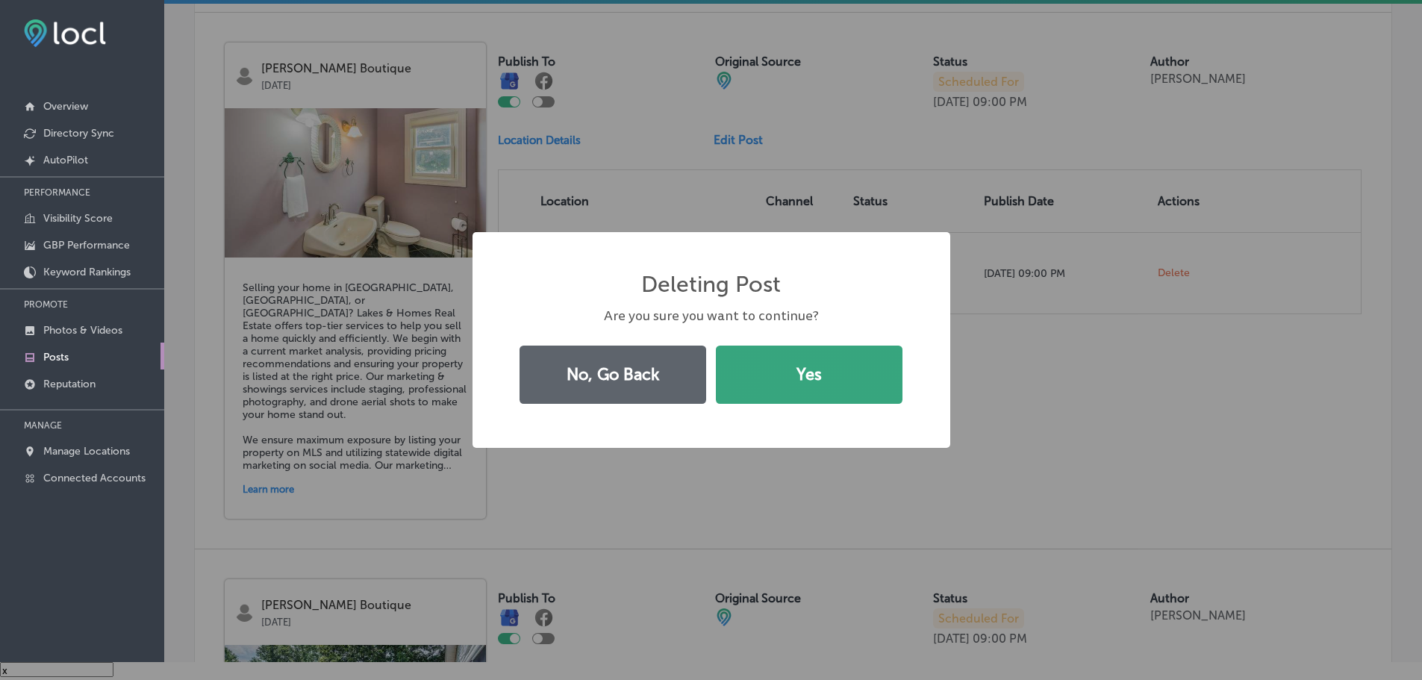
click at [867, 383] on button "Yes" at bounding box center [809, 375] width 187 height 58
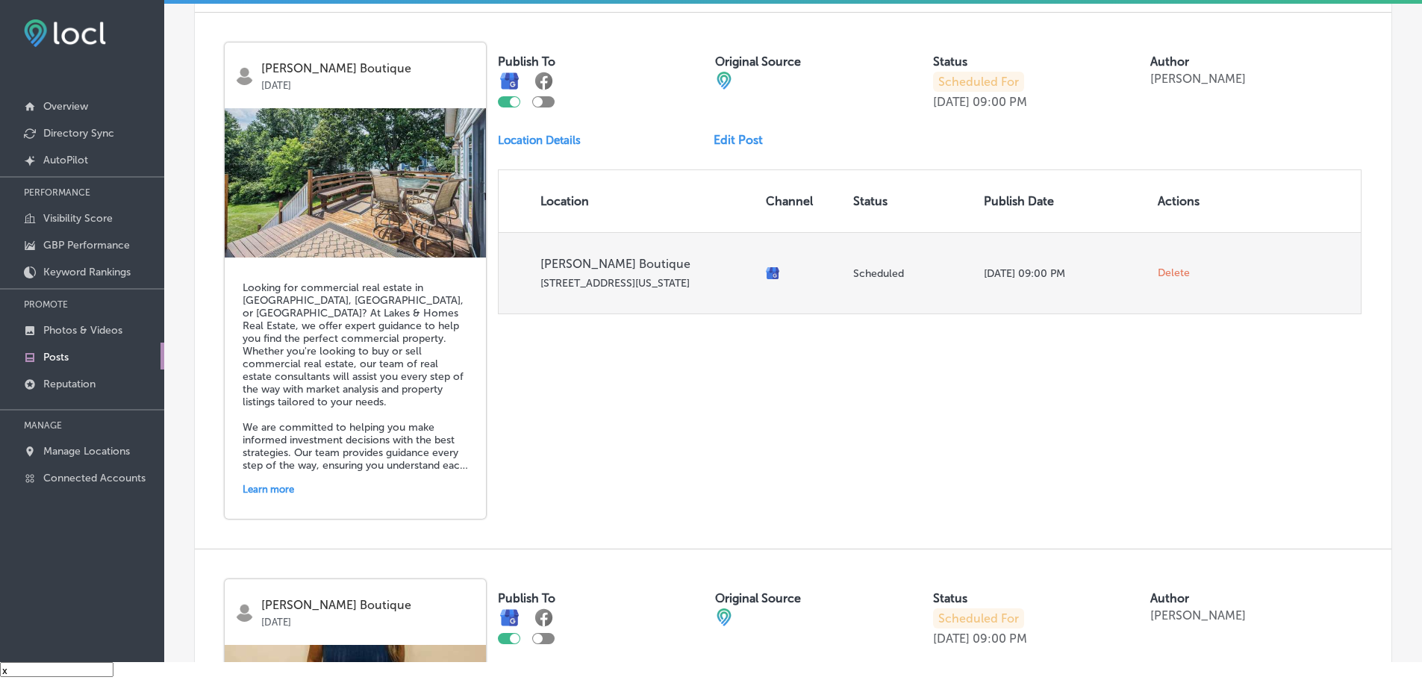
click at [1162, 275] on span "Delete" at bounding box center [1174, 272] width 32 height 13
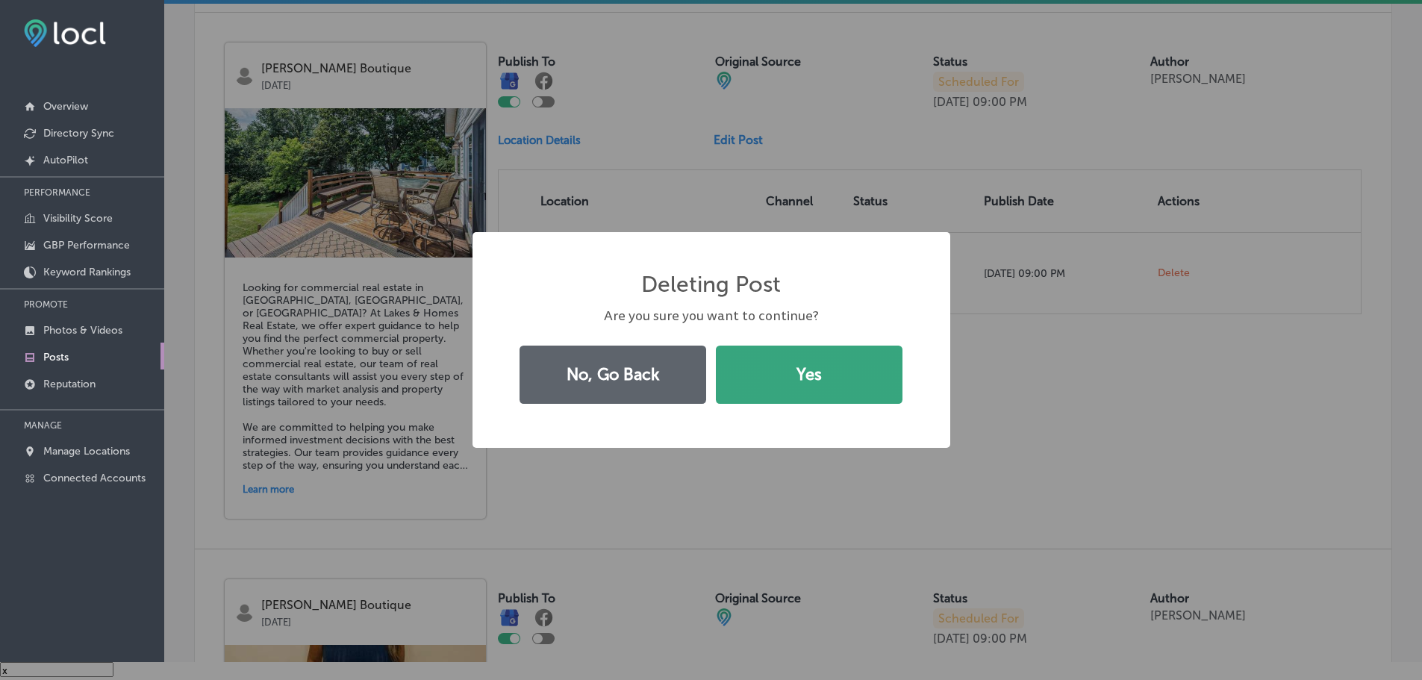
click at [870, 390] on button "Yes" at bounding box center [809, 375] width 187 height 58
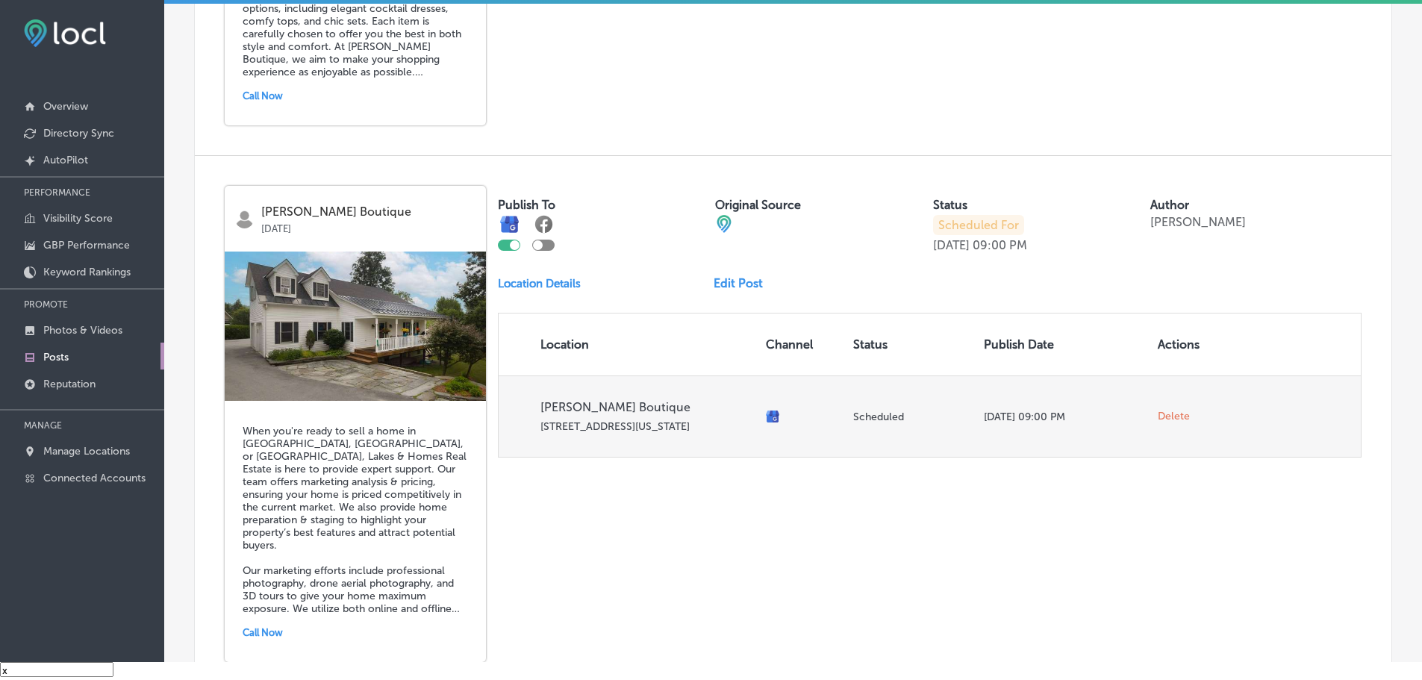
scroll to position [3666, 0]
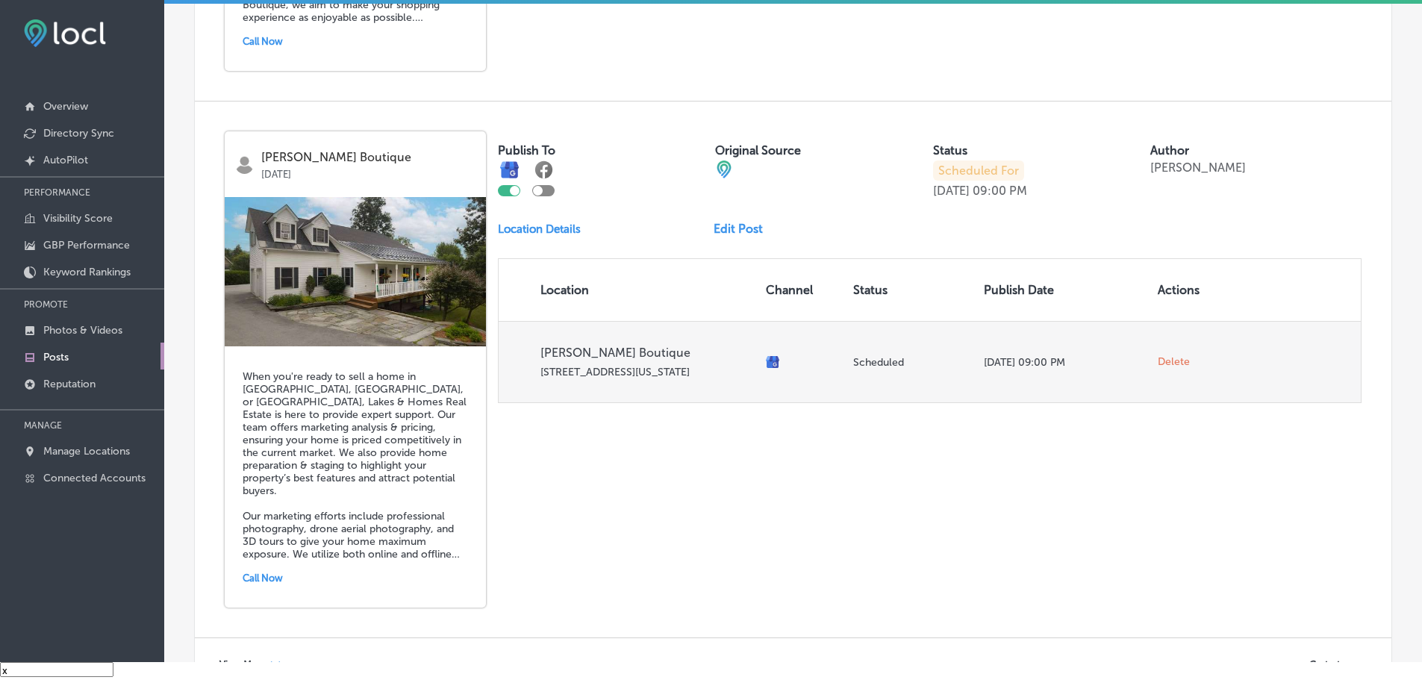
click at [1161, 359] on span "Delete" at bounding box center [1174, 361] width 32 height 13
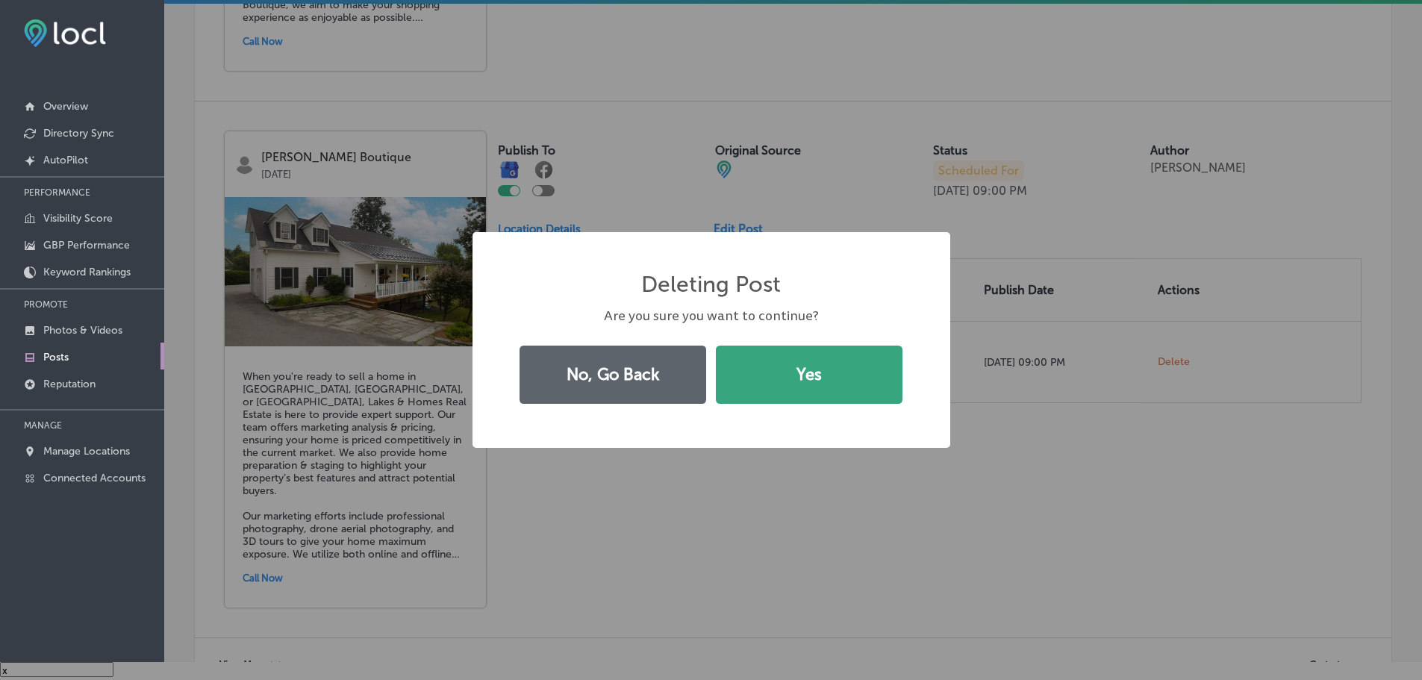
click at [883, 392] on button "Yes" at bounding box center [809, 375] width 187 height 58
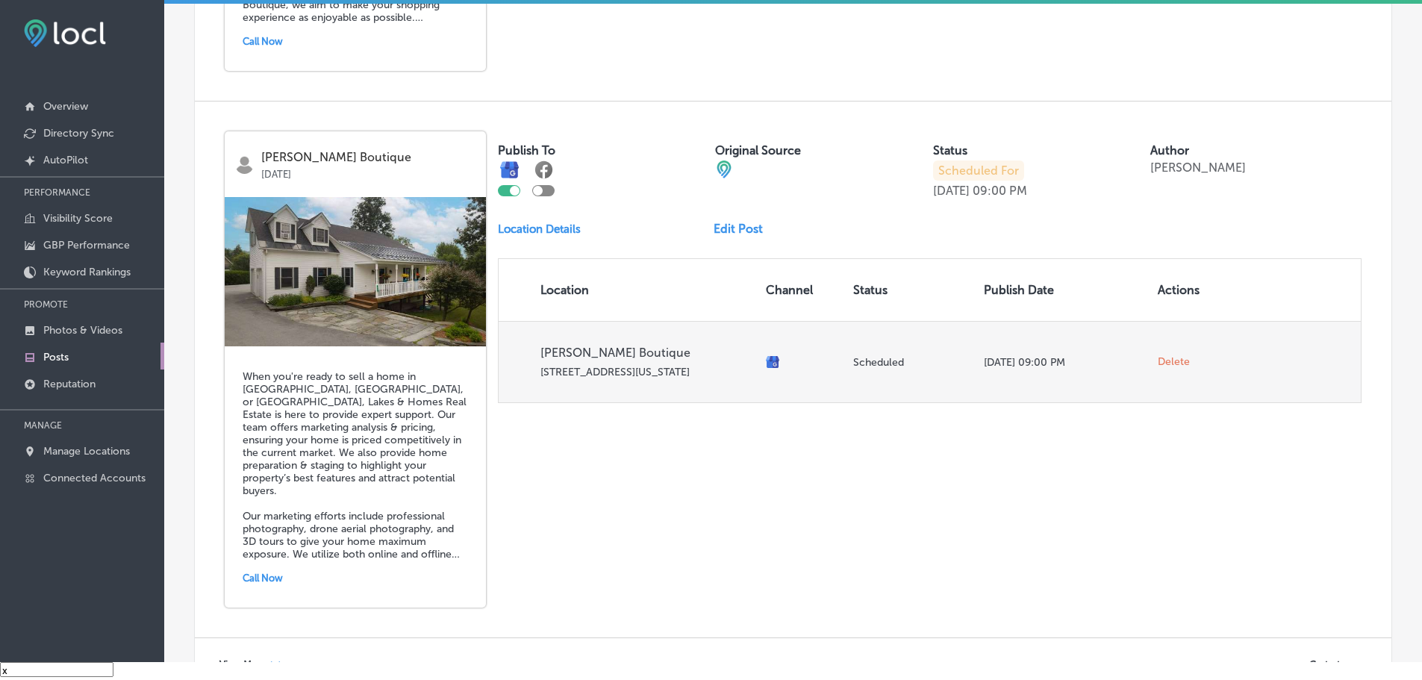
scroll to position [3260, 0]
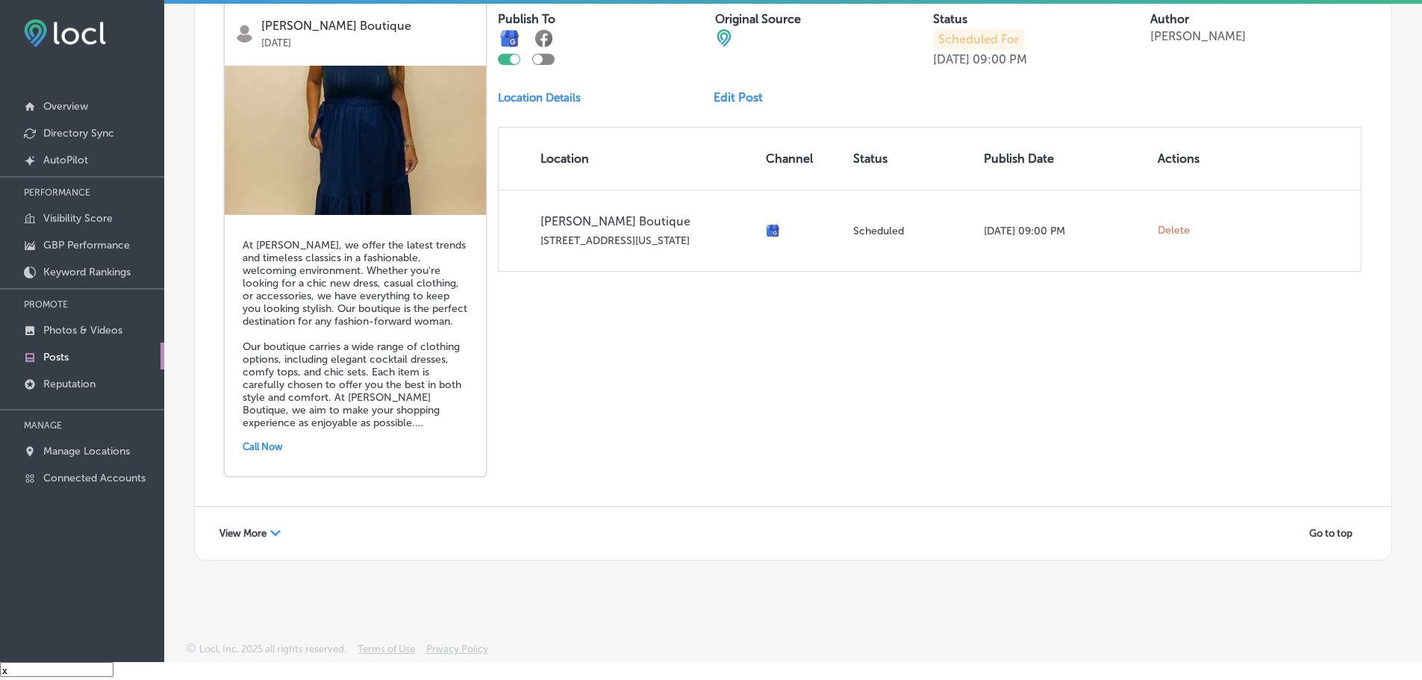
click at [275, 537] on div "Path Created with Sketch." at bounding box center [275, 533] width 10 height 10
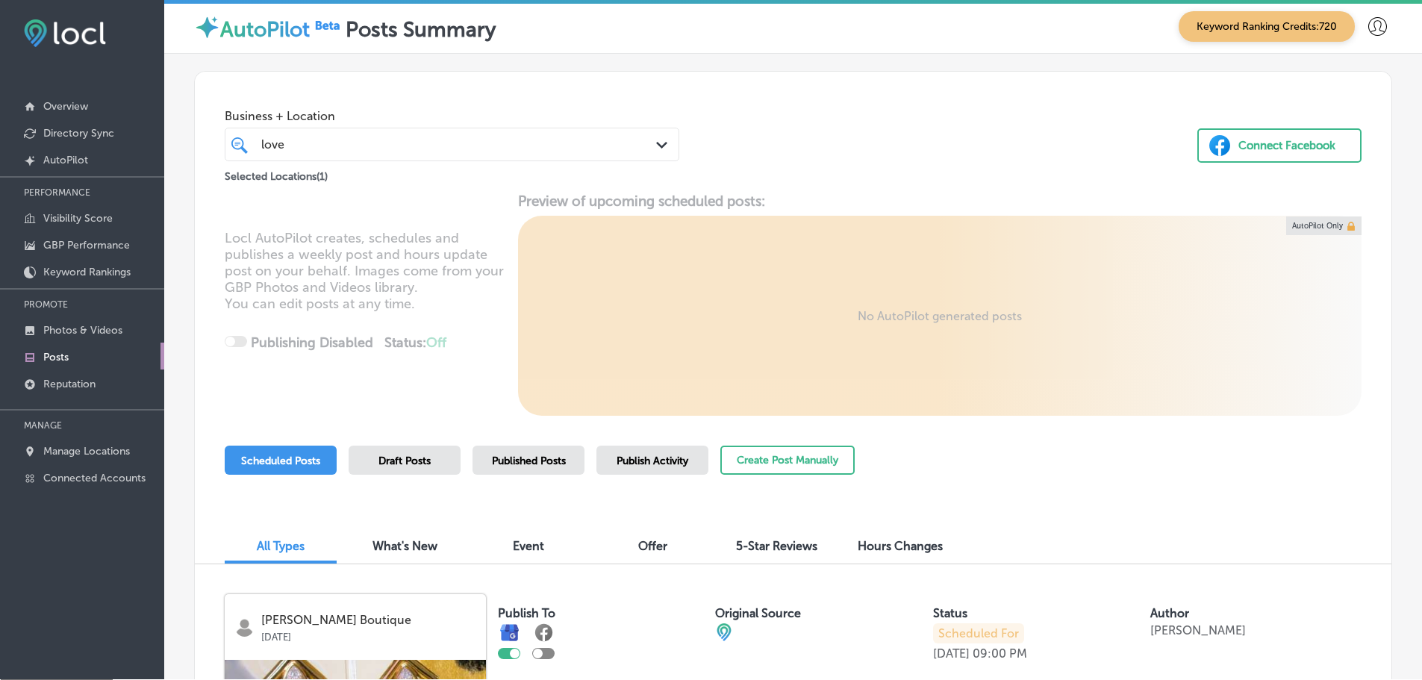
scroll to position [0, 0]
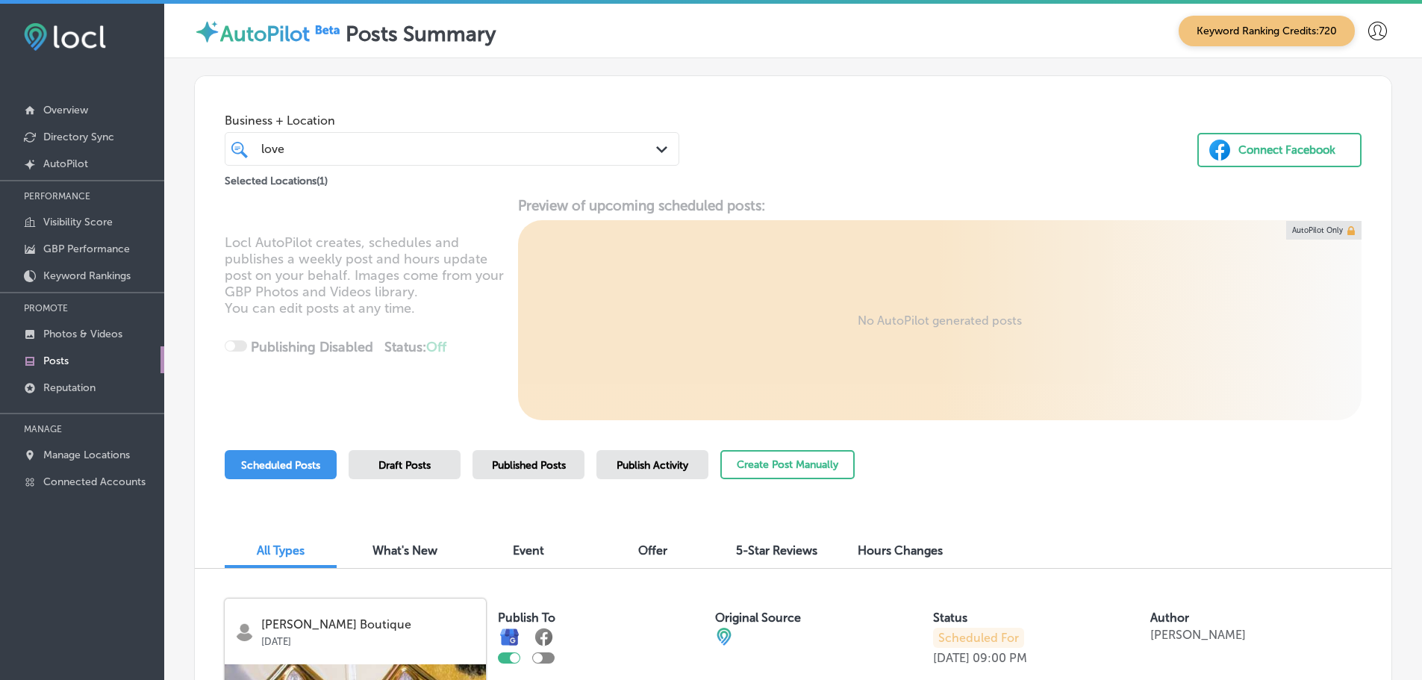
click at [661, 147] on polygon at bounding box center [661, 149] width 11 height 7
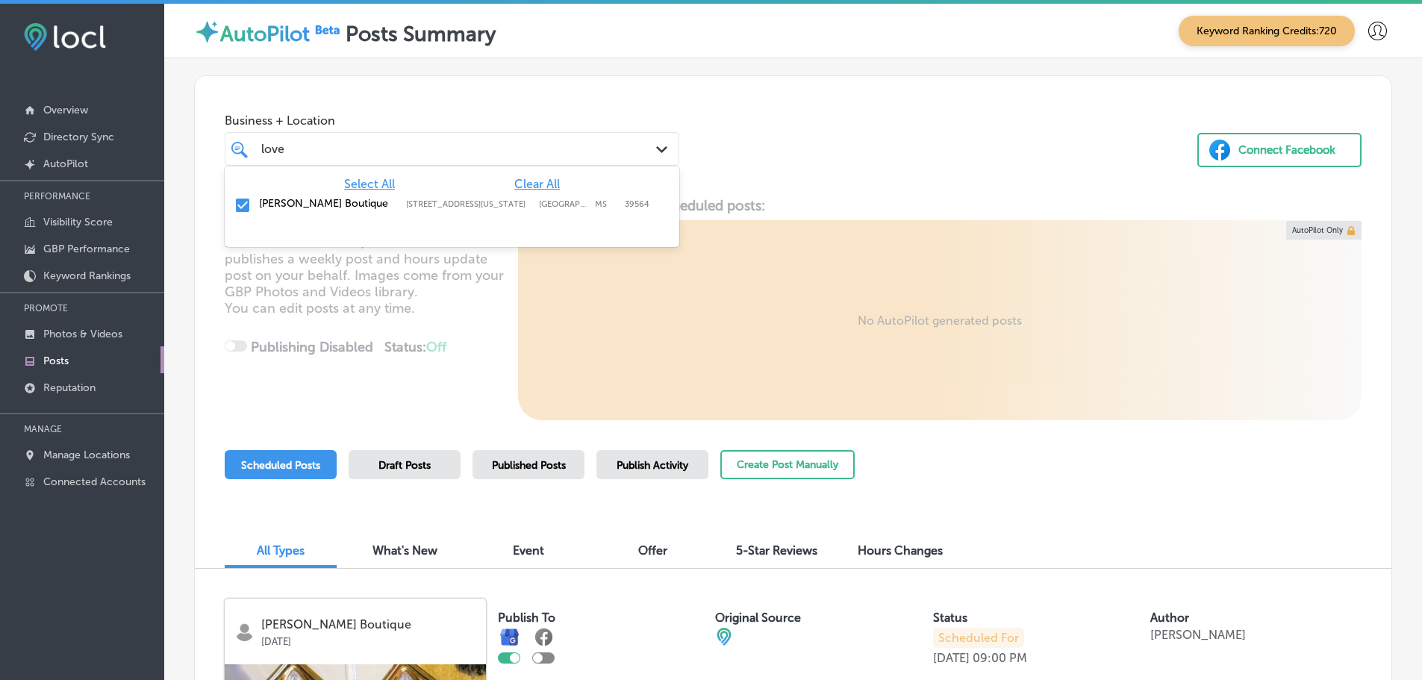
click at [539, 184] on span "Clear All" at bounding box center [537, 184] width 46 height 14
click at [531, 155] on div "love love" at bounding box center [433, 149] width 346 height 20
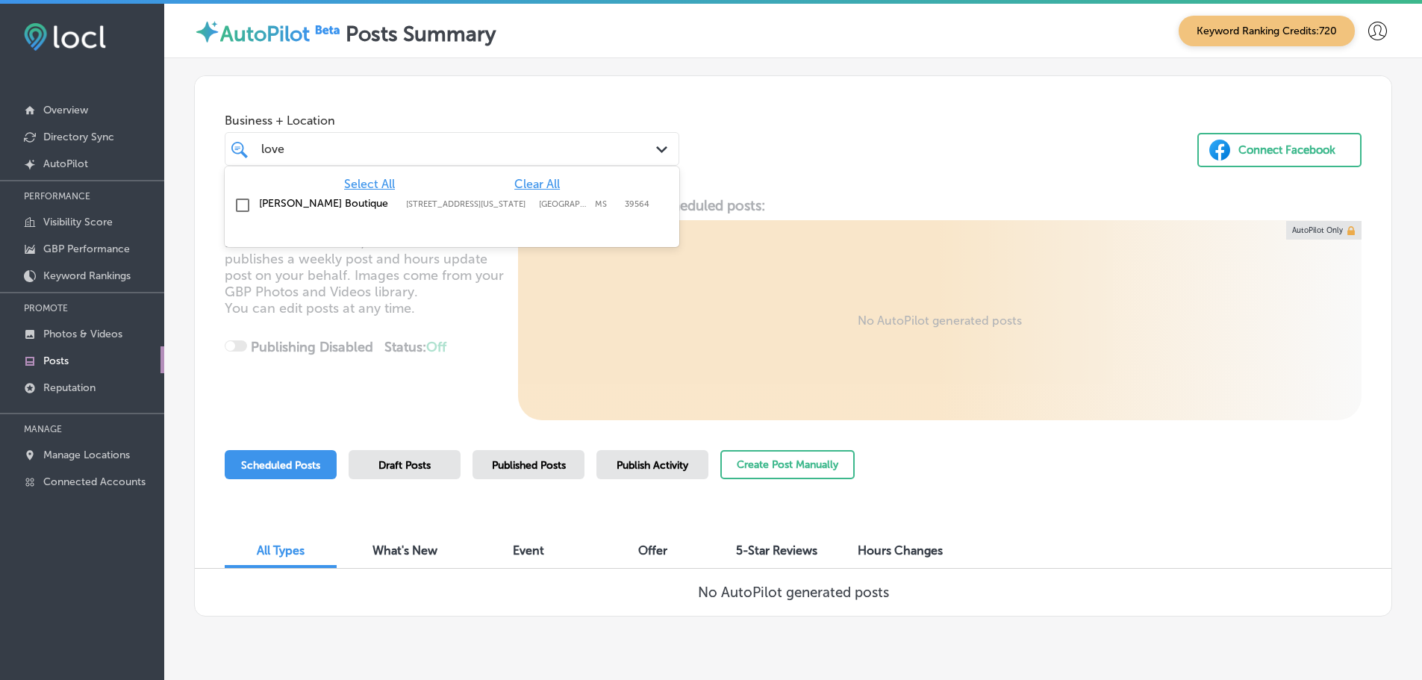
drag, startPoint x: 280, startPoint y: 153, endPoint x: 272, endPoint y: 150, distance: 8.7
click at [260, 153] on div "love love" at bounding box center [433, 149] width 346 height 20
drag, startPoint x: 283, startPoint y: 148, endPoint x: 258, endPoint y: 148, distance: 24.6
click at [258, 148] on div "love love" at bounding box center [452, 148] width 396 height 23
click at [288, 208] on label "Lakes & Homes Real Estate" at bounding box center [325, 203] width 132 height 13
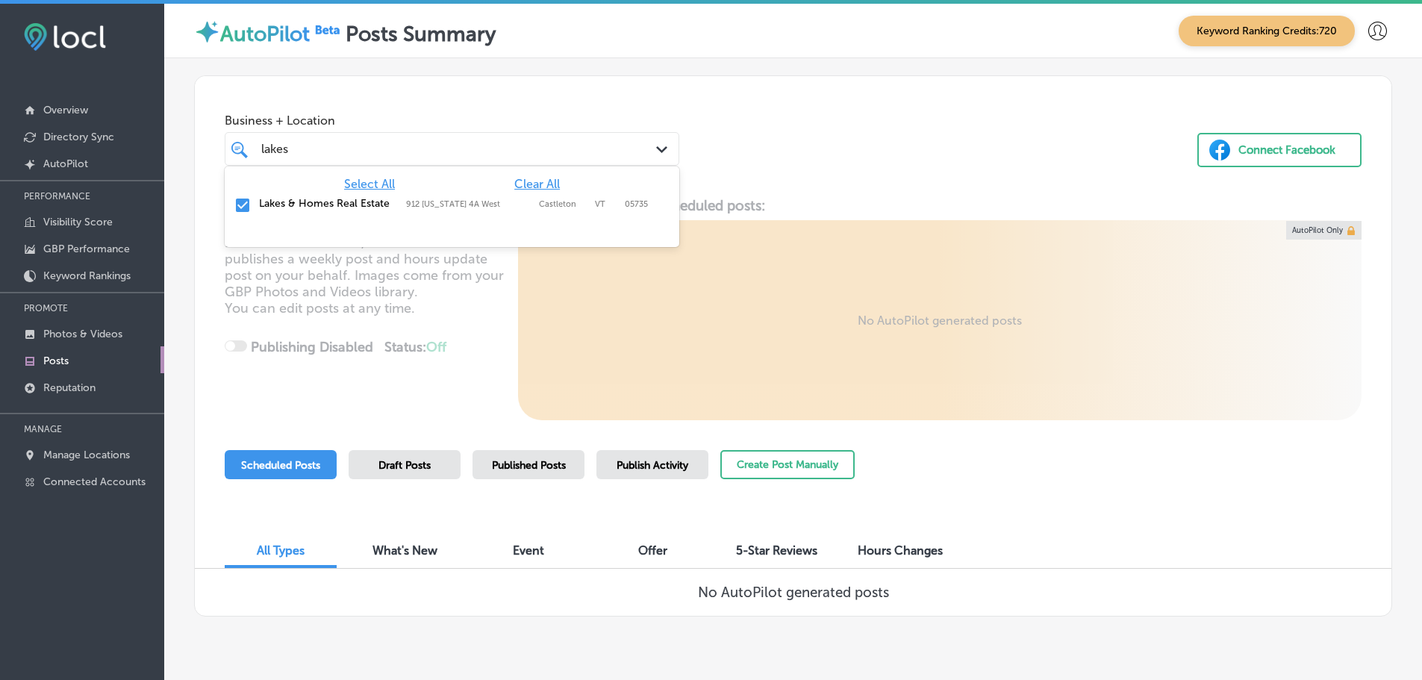
type input "lakes"
click at [864, 141] on div "Business + Location option 912 Vermont 4A West, selected. option 912 Vermont 4A…" at bounding box center [793, 132] width 1196 height 113
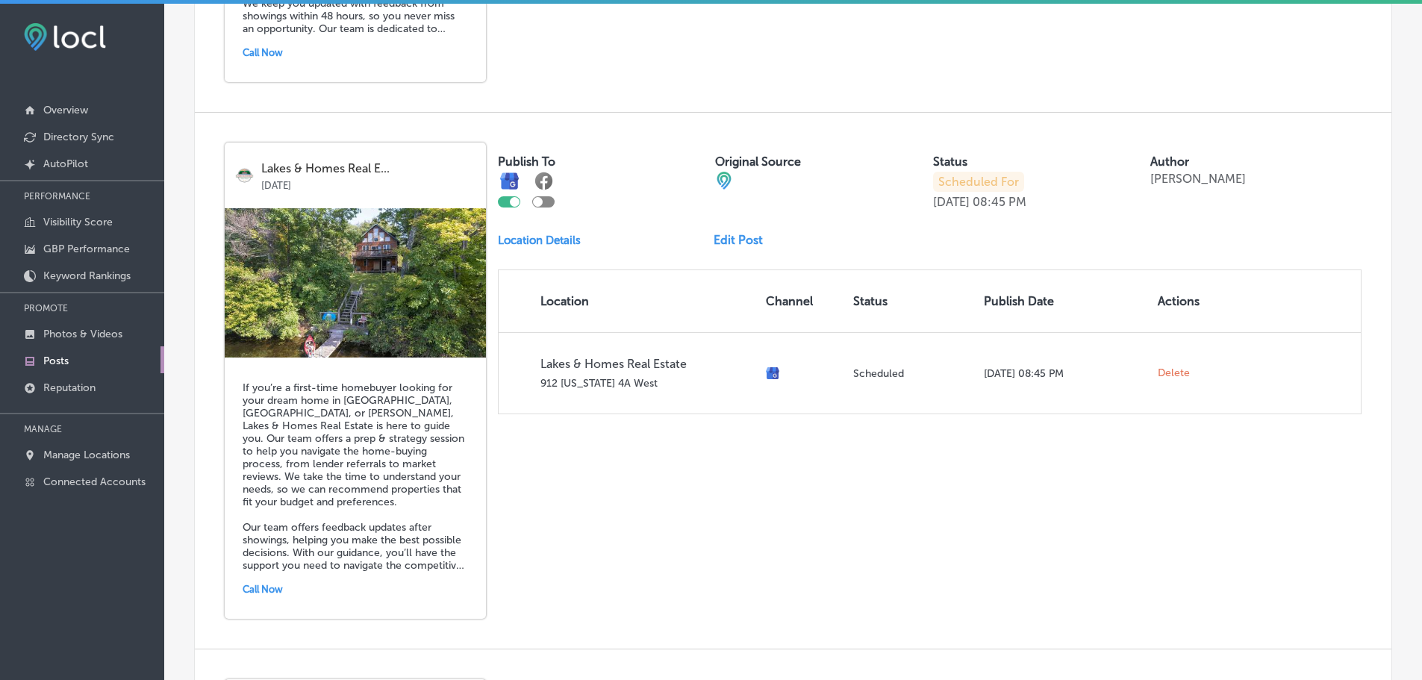
scroll to position [2612, 0]
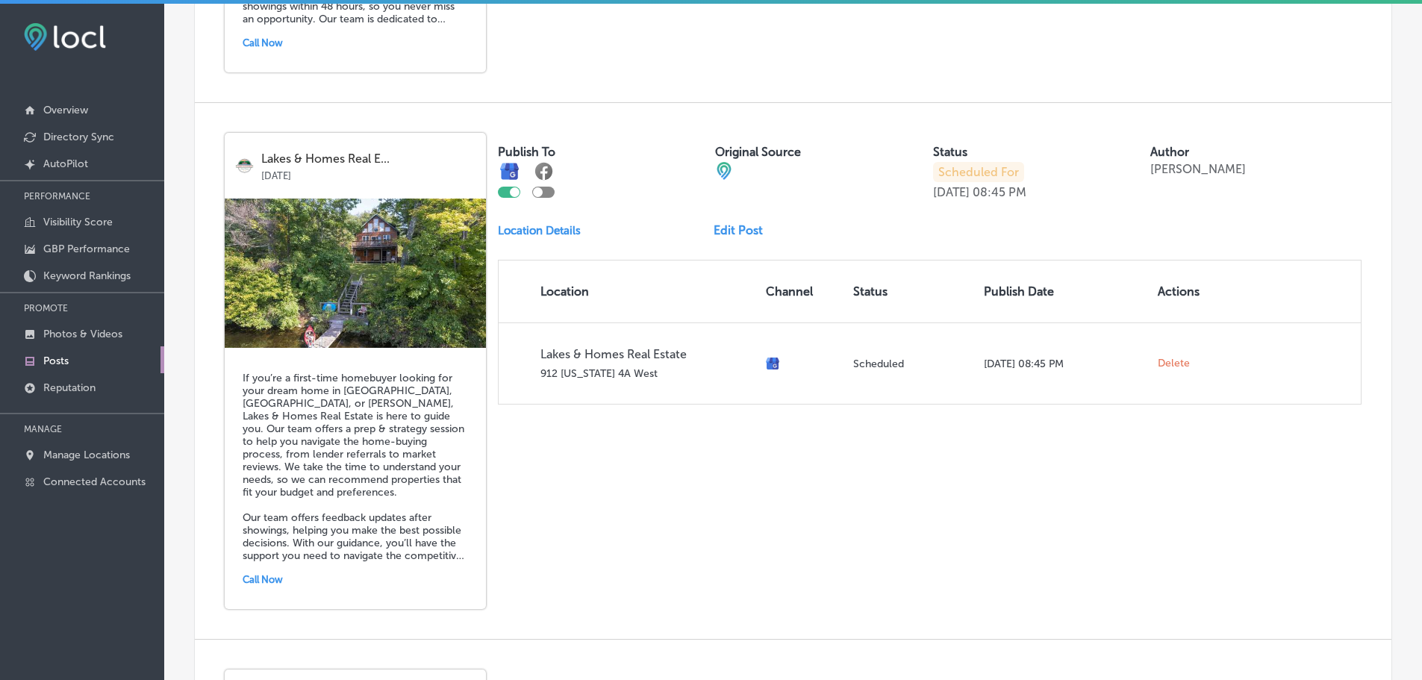
click at [725, 231] on link "Edit Post" at bounding box center [744, 230] width 61 height 14
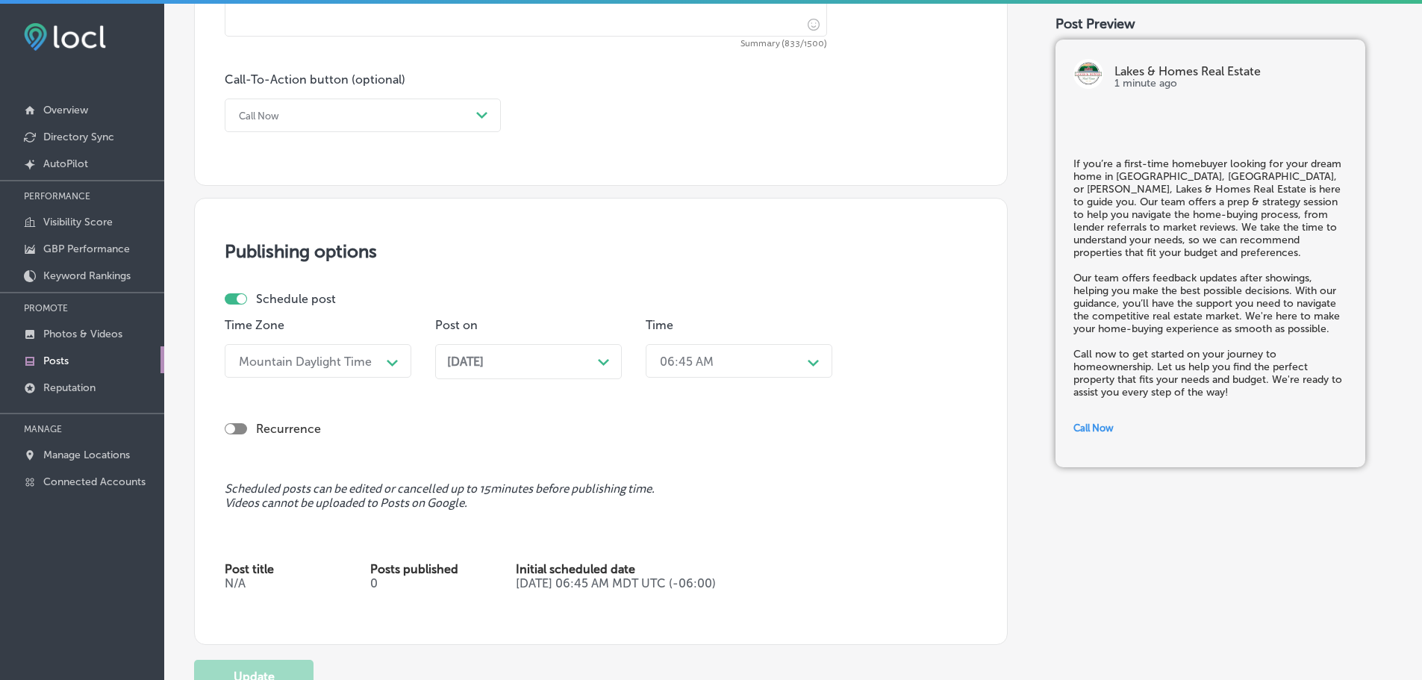
scroll to position [1120, 0]
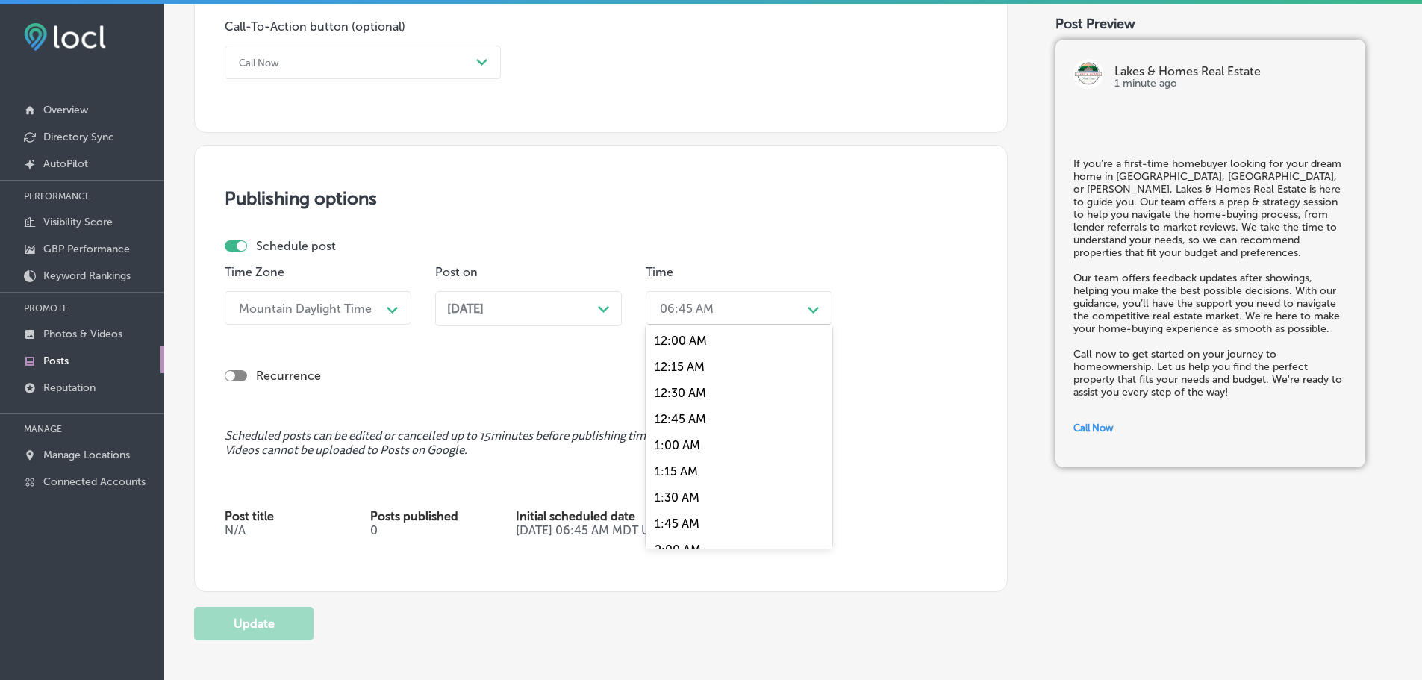
click at [793, 309] on div "06:45 AM" at bounding box center [726, 308] width 149 height 26
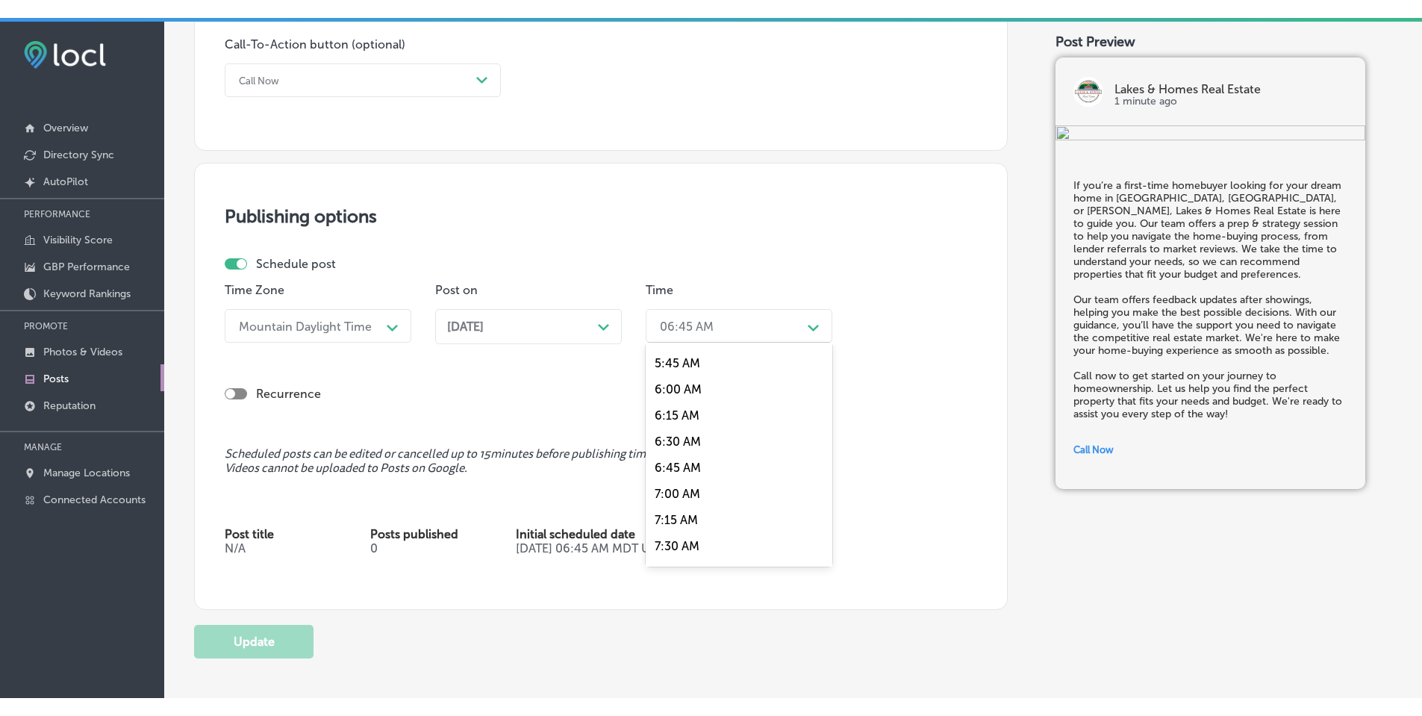
scroll to position [597, 0]
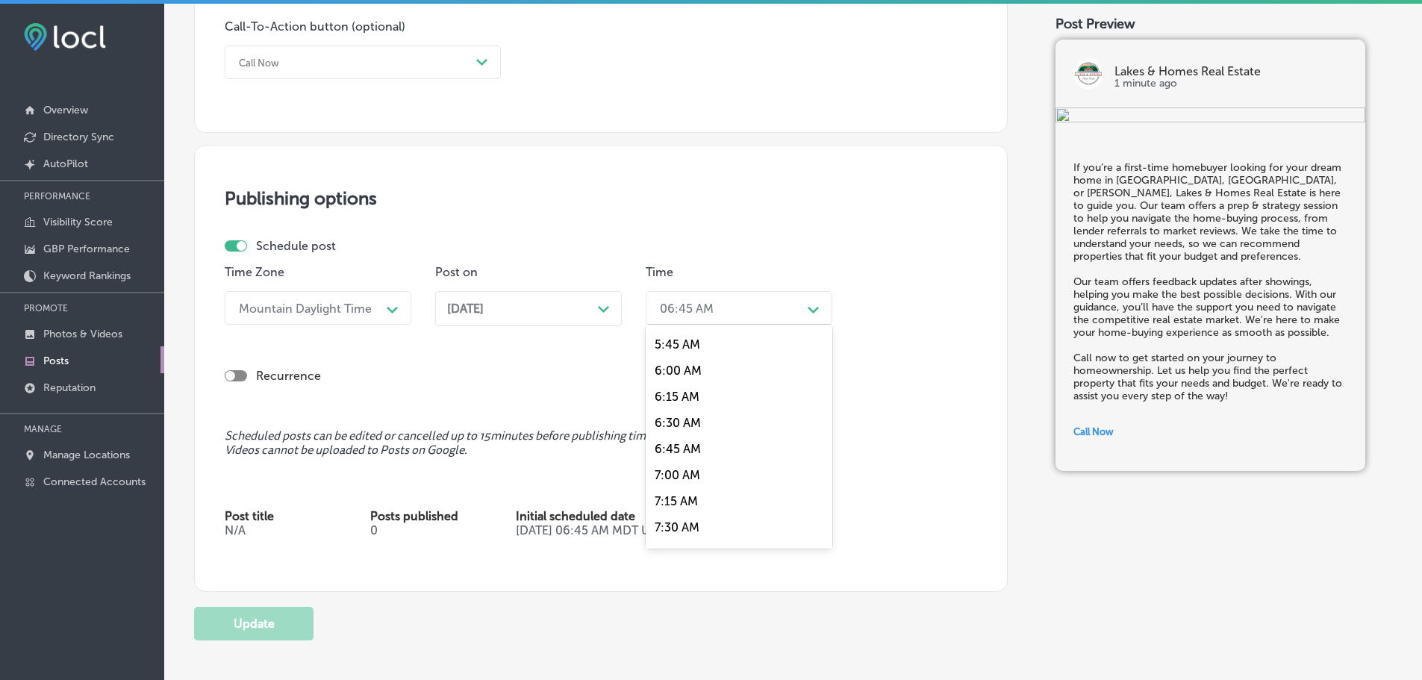
click at [685, 468] on div "7:00 AM" at bounding box center [739, 475] width 187 height 26
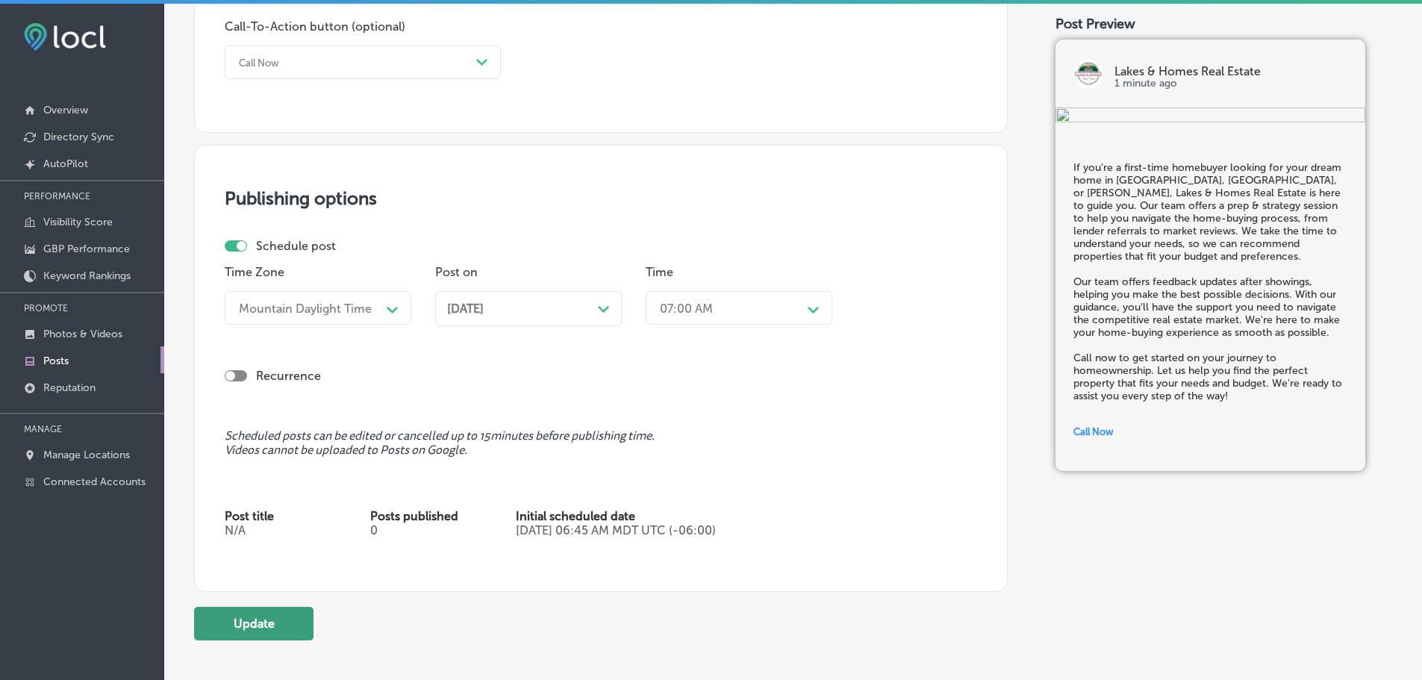
click at [206, 623] on button "Update" at bounding box center [253, 624] width 119 height 34
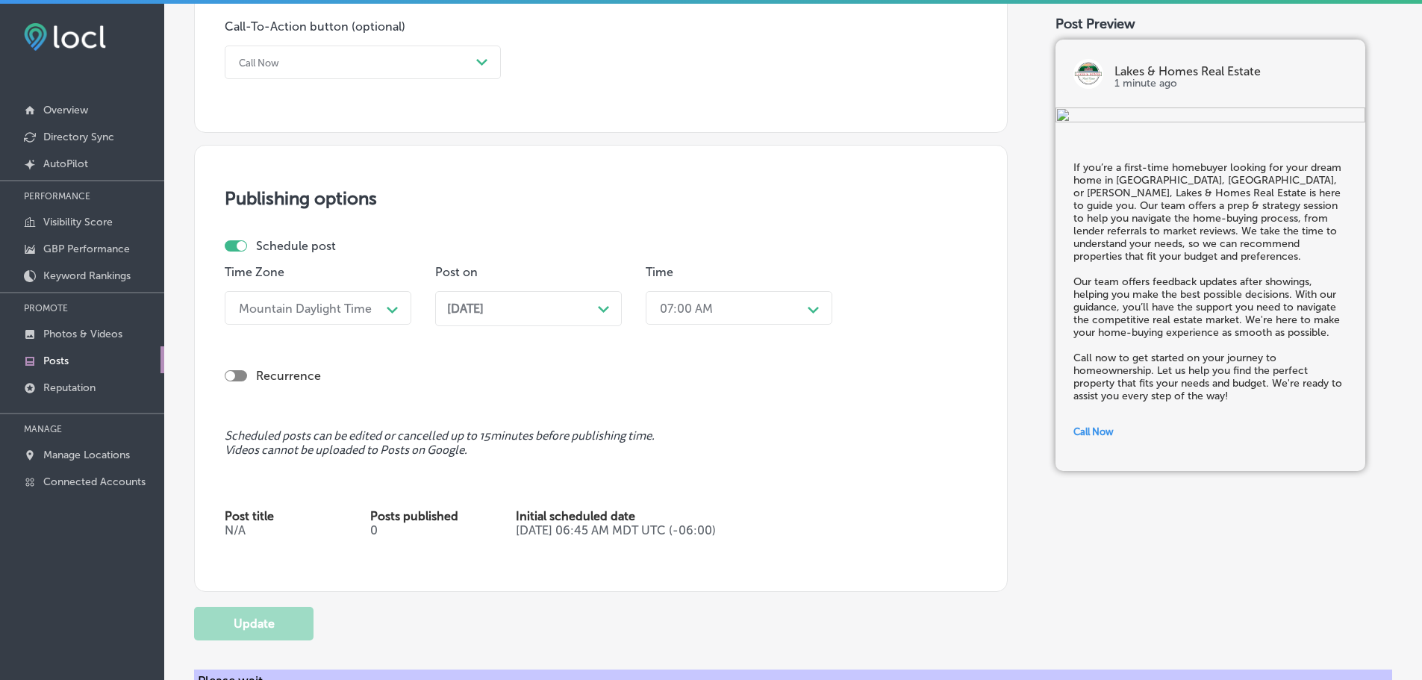
checkbox input "true"
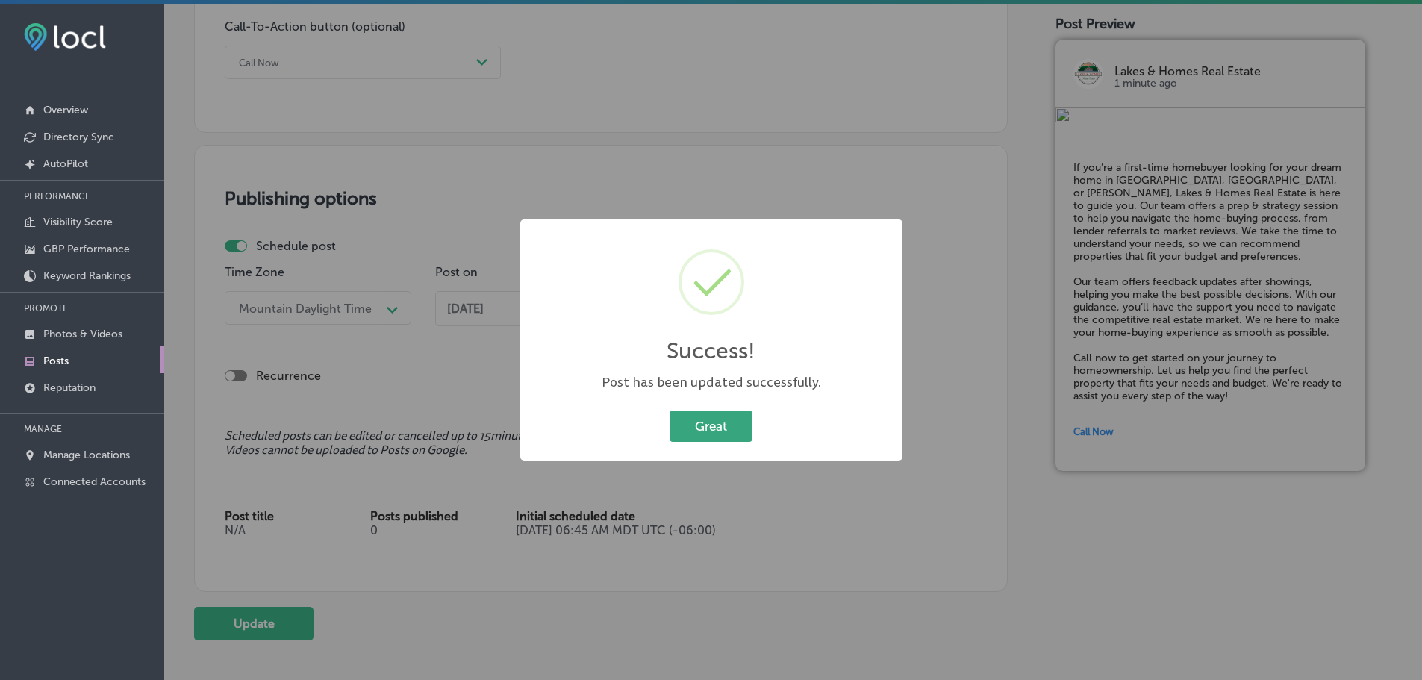
click at [711, 421] on button "Great" at bounding box center [711, 426] width 83 height 31
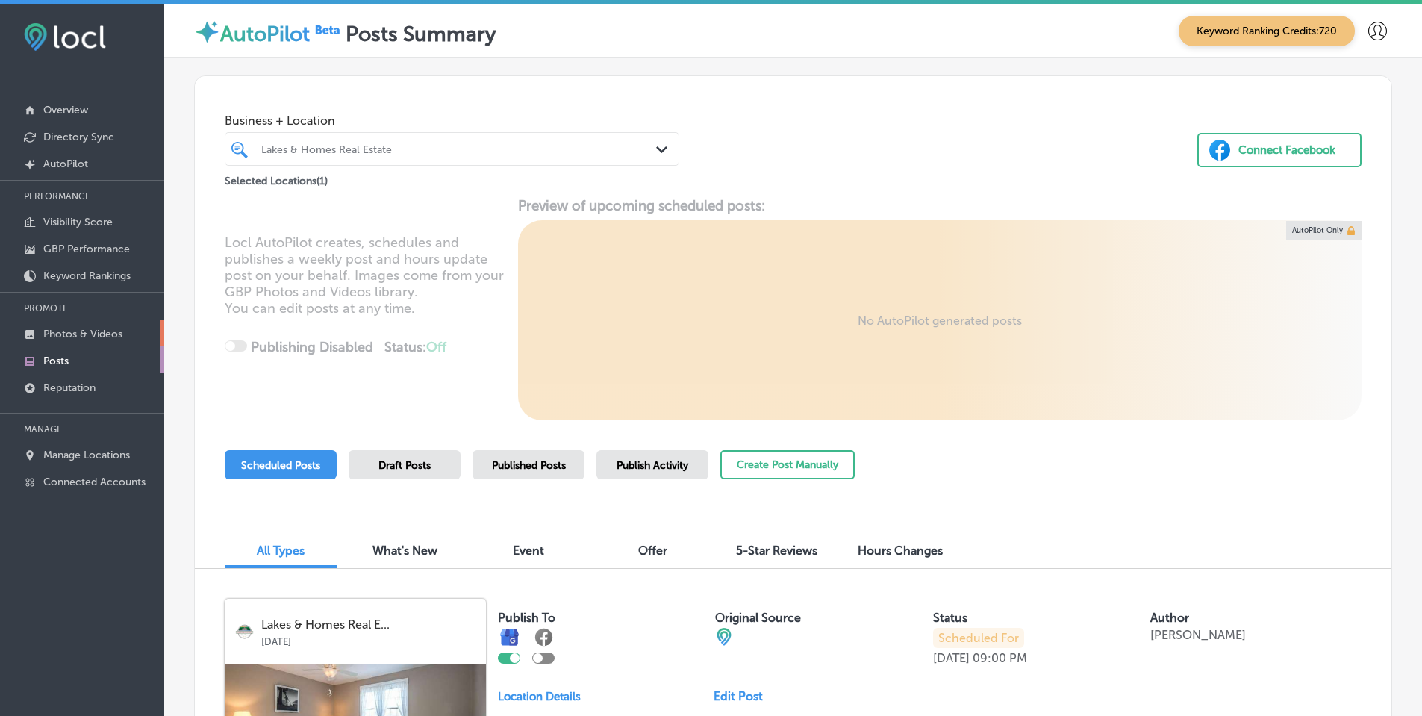
click at [72, 328] on p "Photos & Videos" at bounding box center [82, 334] width 79 height 13
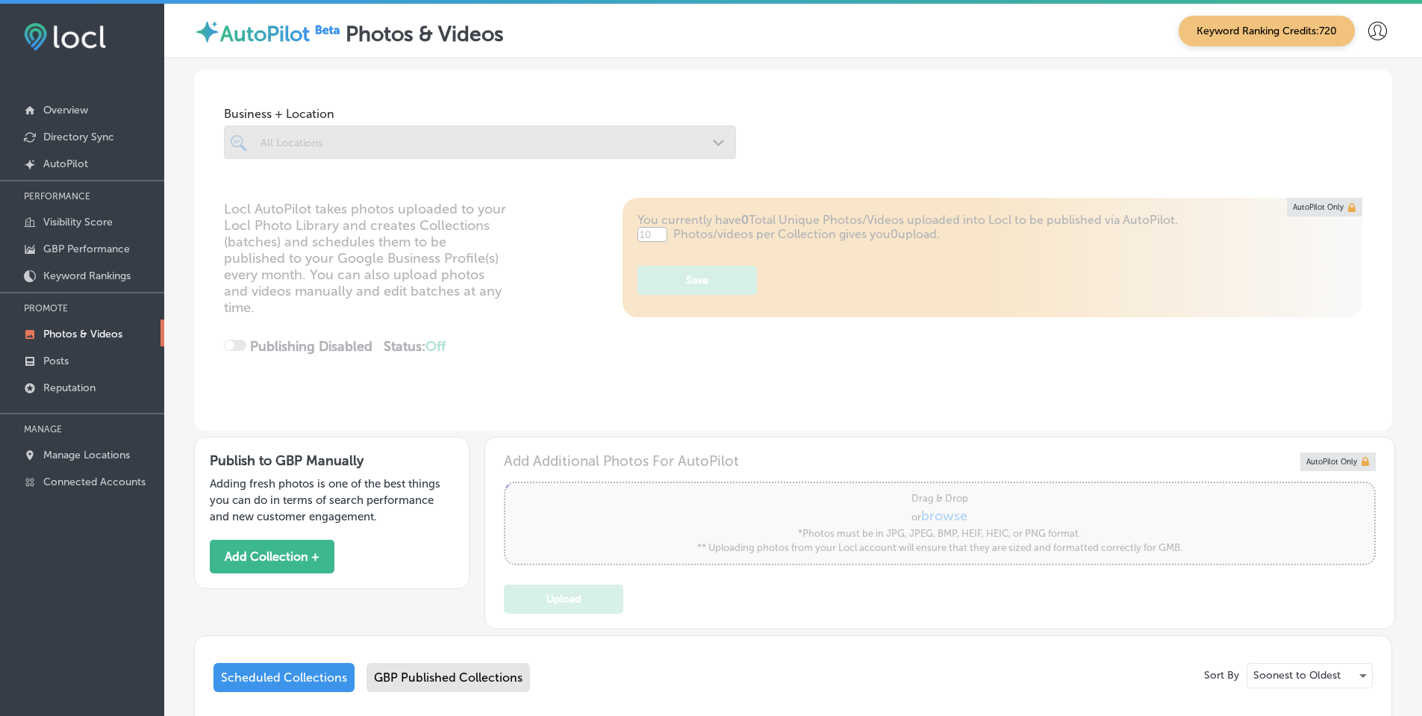
type input "5"
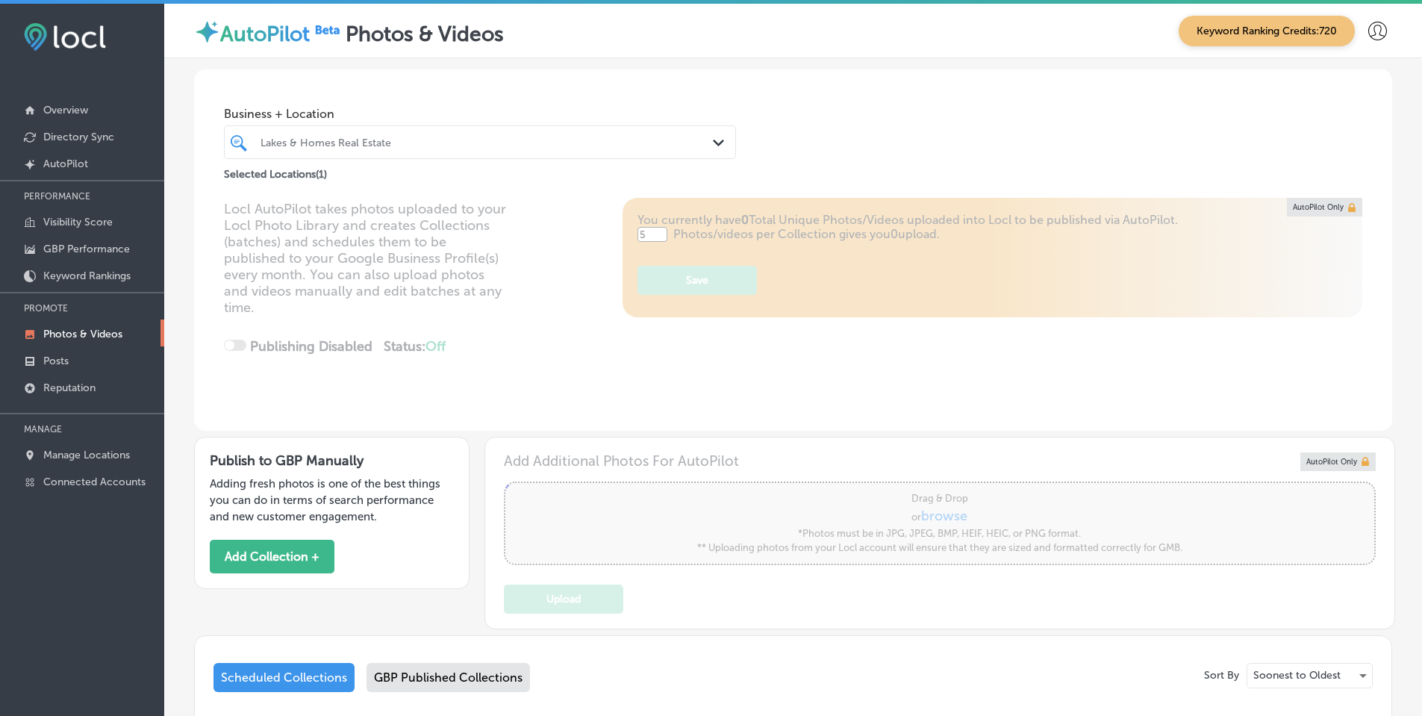
click at [713, 138] on div "Path Created with Sketch." at bounding box center [721, 143] width 16 height 16
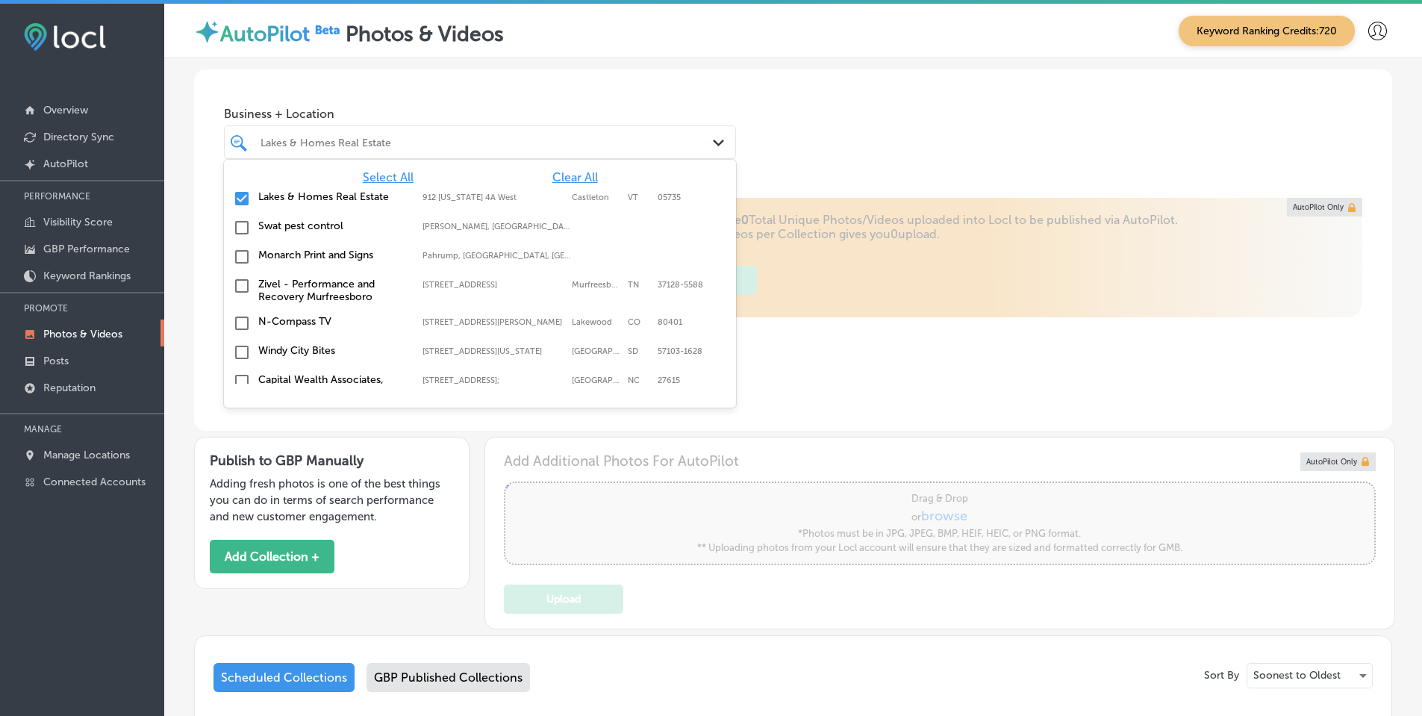
click at [564, 176] on span "Clear All" at bounding box center [575, 177] width 46 height 14
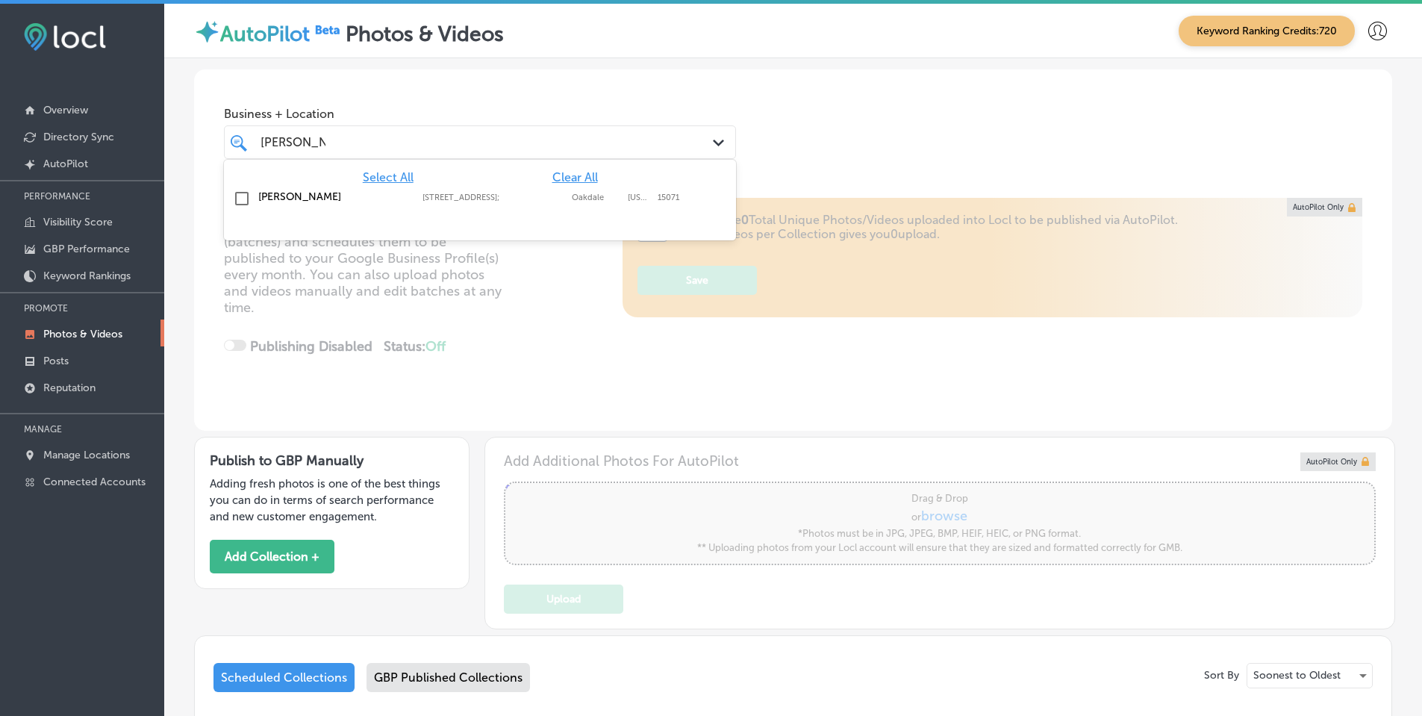
click at [306, 202] on label "[PERSON_NAME]" at bounding box center [332, 196] width 149 height 13
type input "rose manor"
click at [846, 140] on div "Business + Location option focused, 1 of 121. 2 results available for search te…" at bounding box center [793, 125] width 1198 height 113
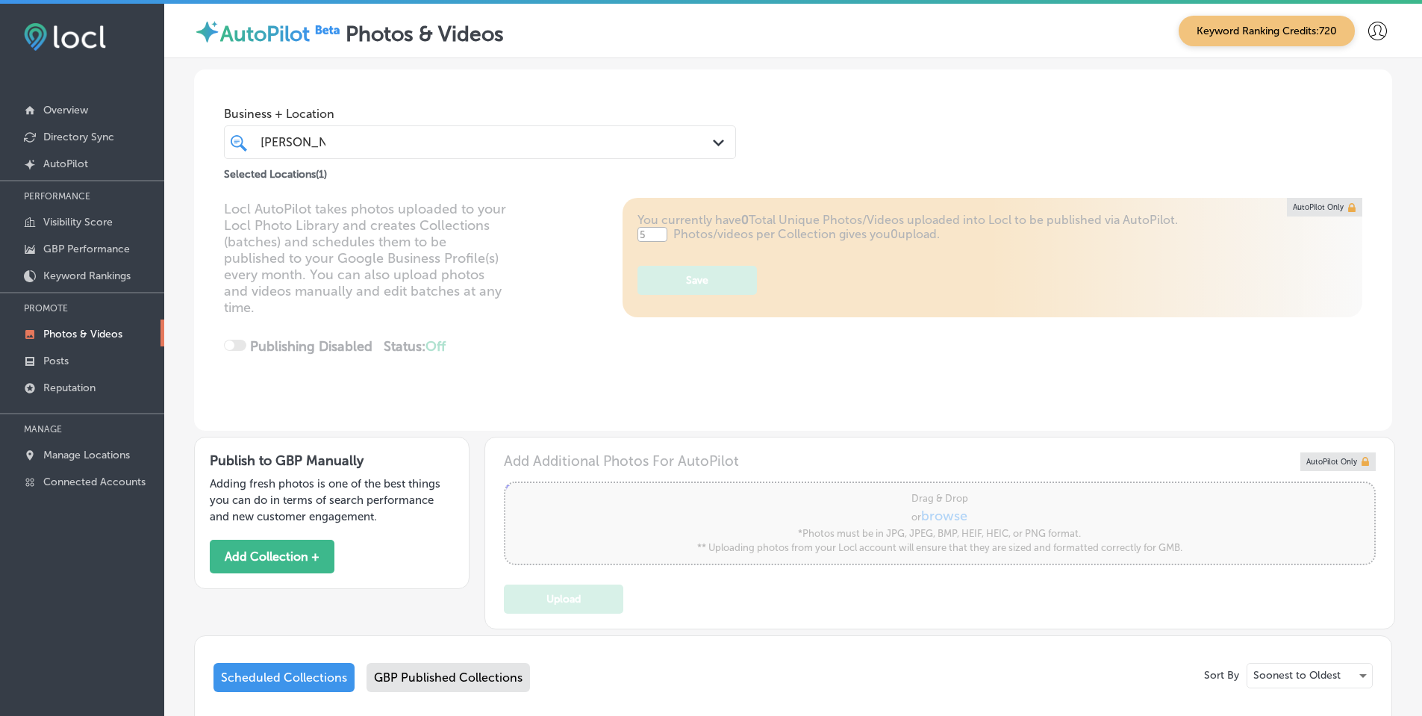
scroll to position [240, 0]
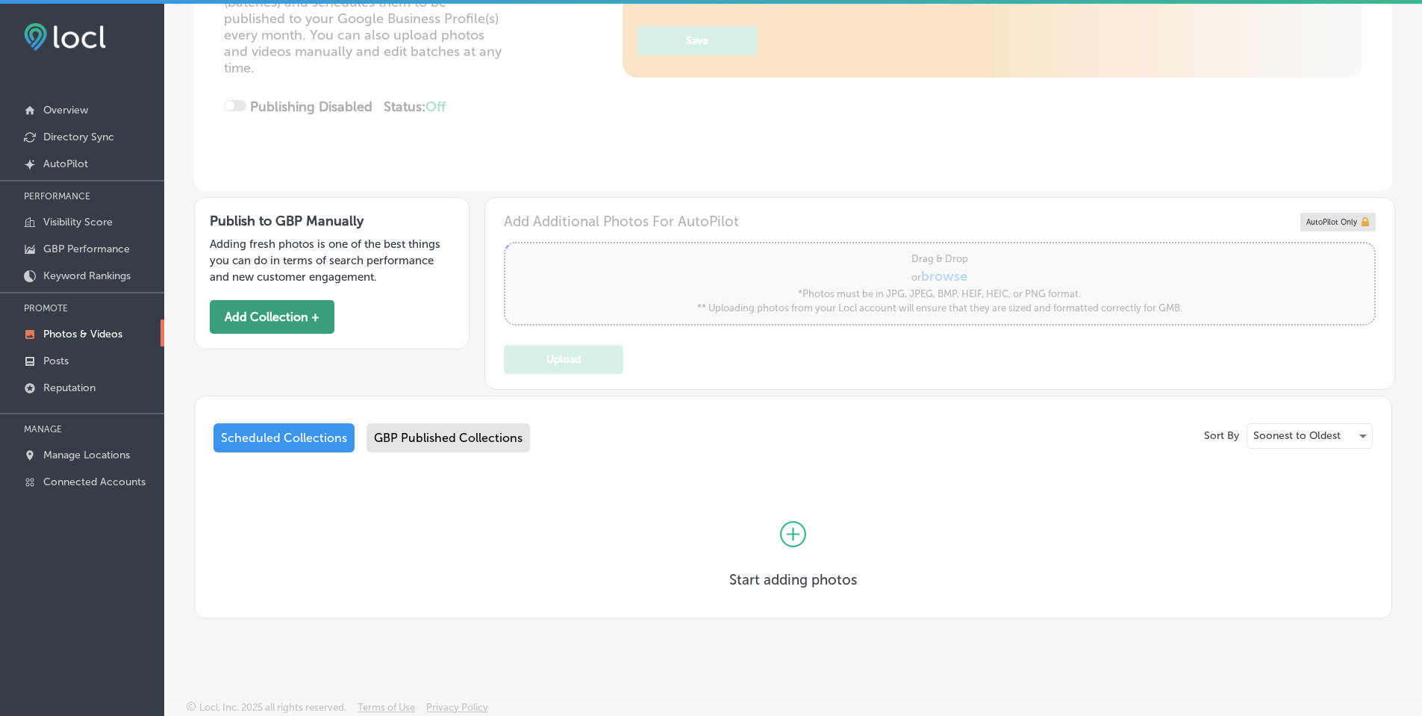
click at [256, 311] on button "Add Collection +" at bounding box center [272, 317] width 125 height 34
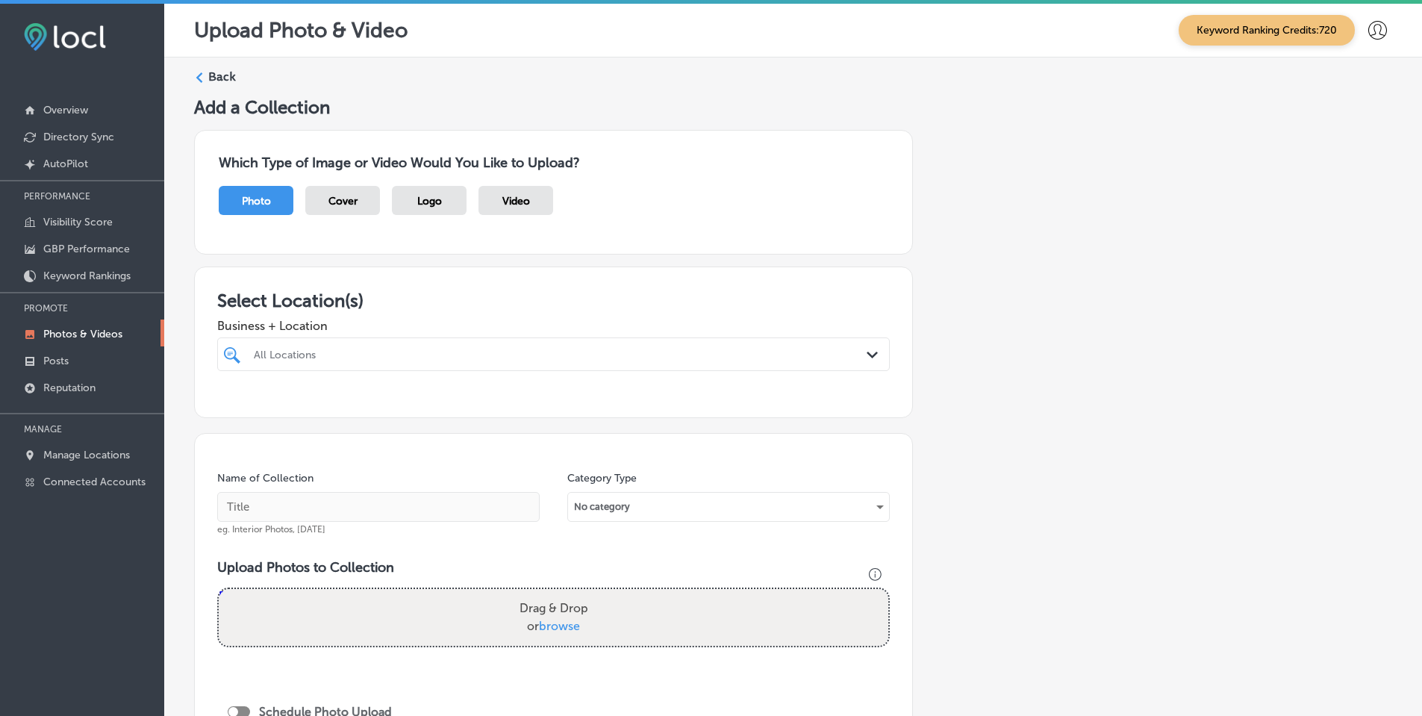
click at [867, 358] on div "Path Created with Sketch." at bounding box center [875, 355] width 16 height 16
click at [270, 411] on label "[PERSON_NAME]" at bounding box center [350, 408] width 197 height 13
type input "rose ma"
click at [464, 308] on h3 "Select Location(s)" at bounding box center [553, 301] width 673 height 22
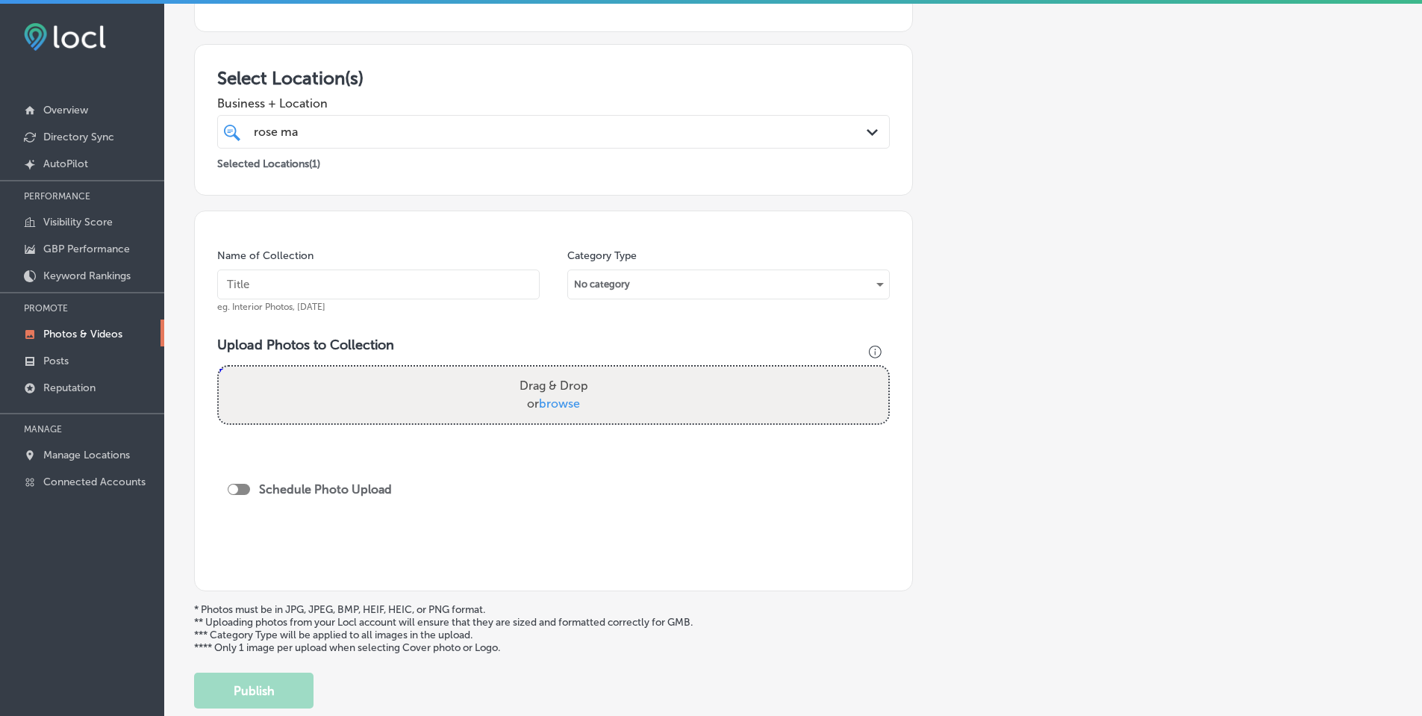
scroll to position [299, 0]
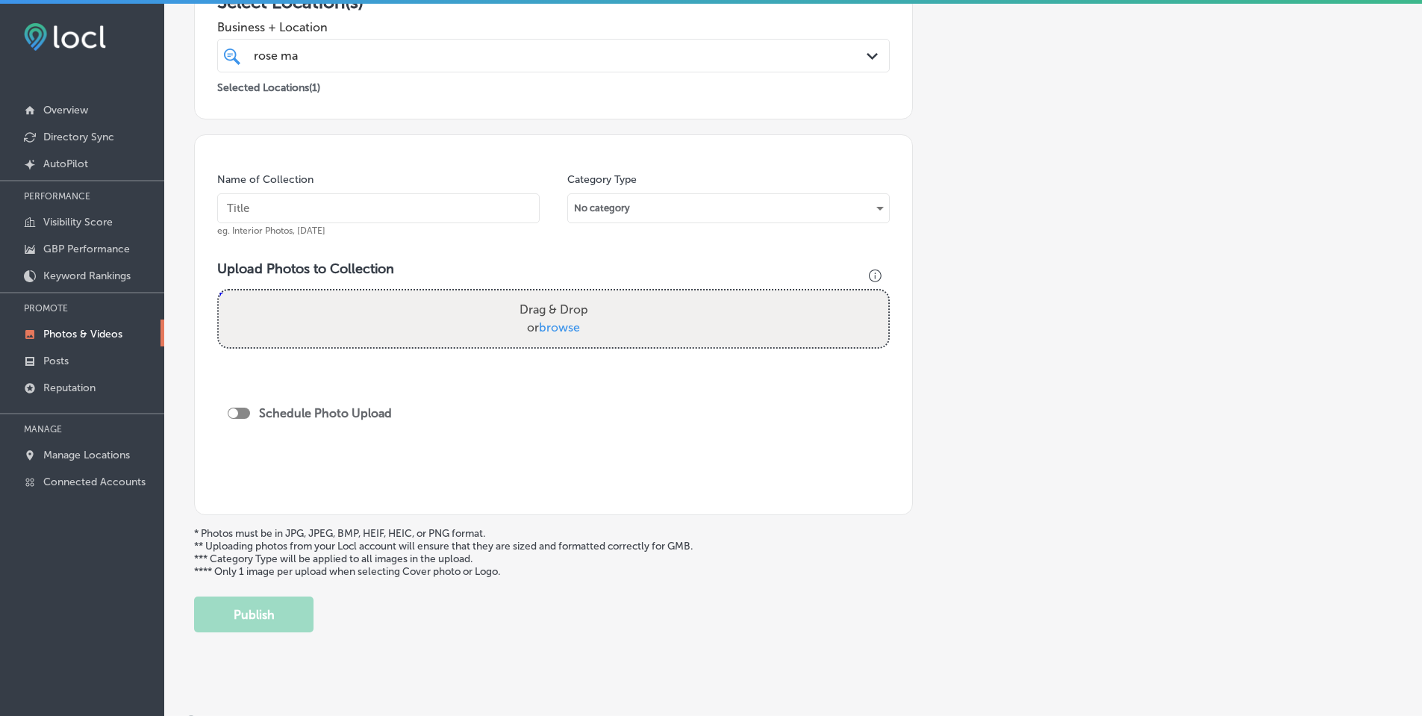
click at [564, 329] on span "browse" at bounding box center [559, 327] width 41 height 14
click at [564, 295] on input "Drag & Drop or browse" at bounding box center [554, 292] width 670 height 4
type input "C:\fakepath\IMG_5593.jpg"
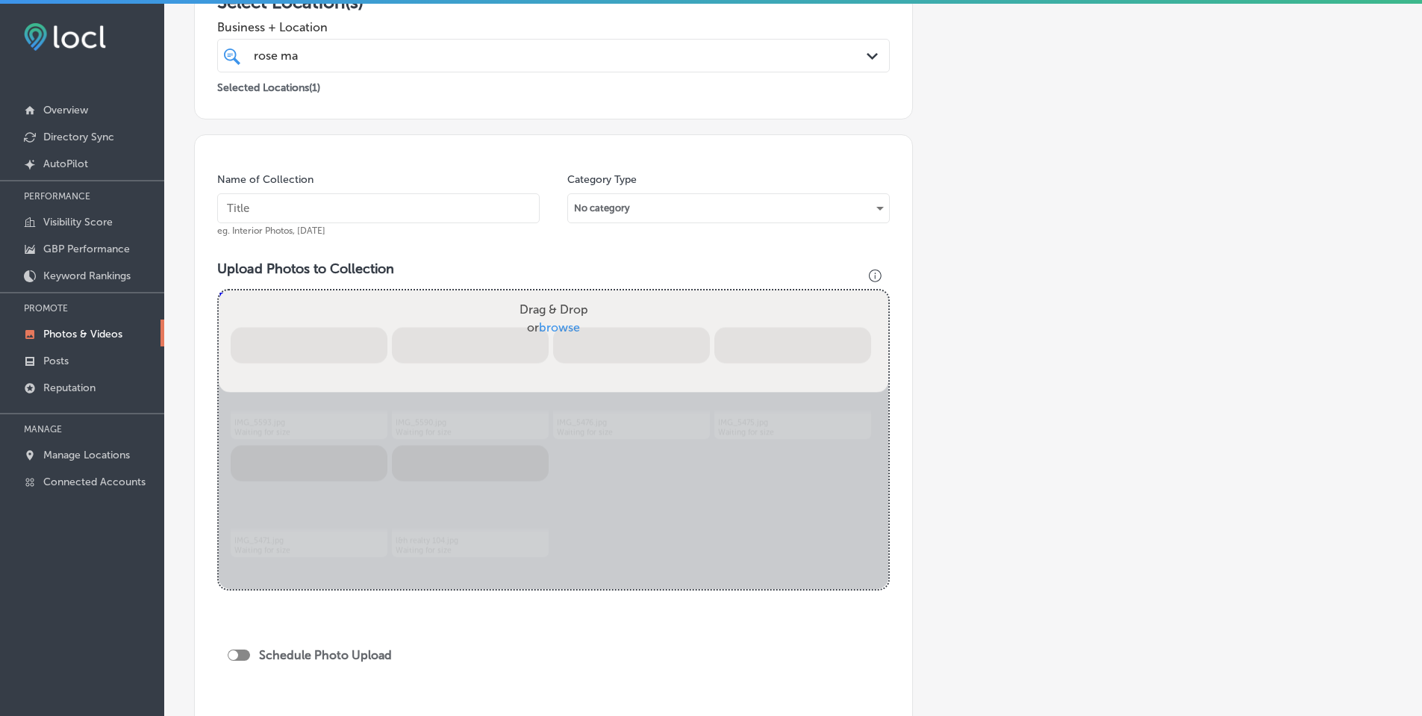
click at [375, 208] on input "text" at bounding box center [378, 208] width 322 height 30
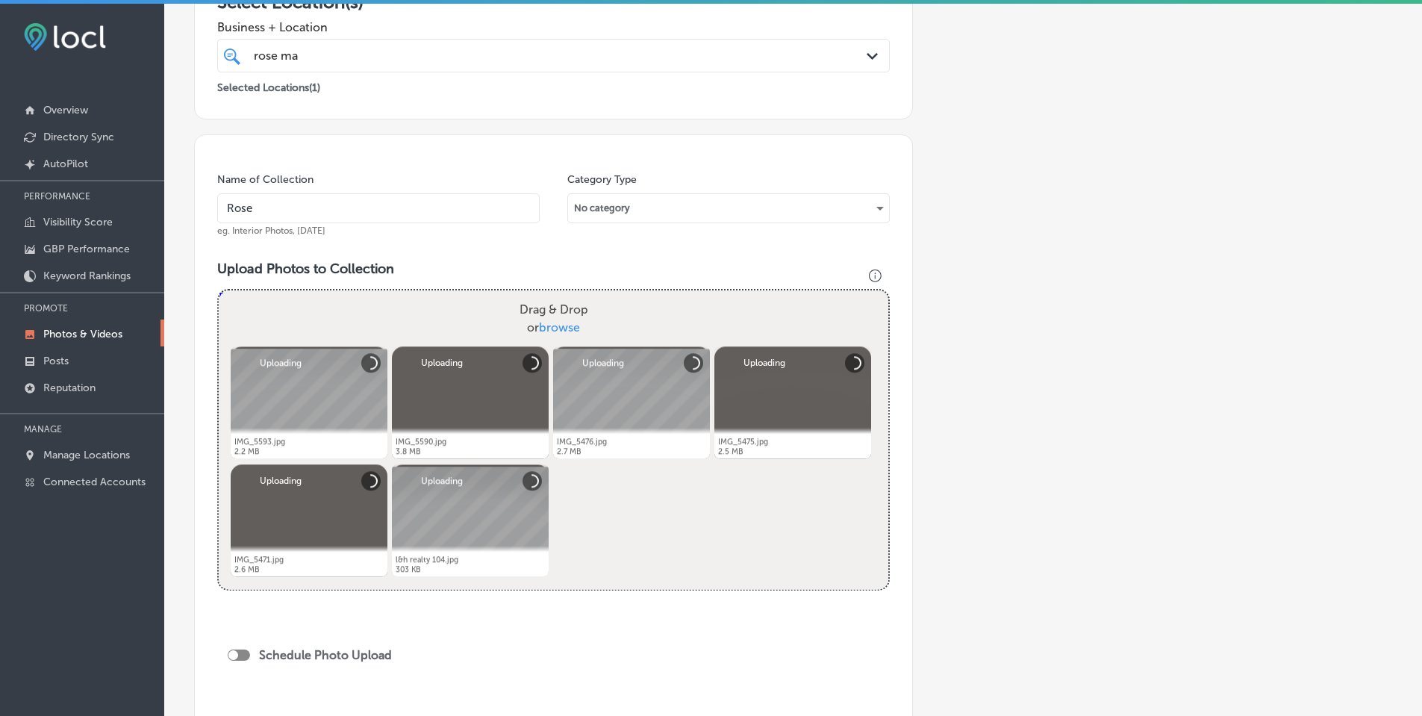
type input "[PERSON_NAME]"
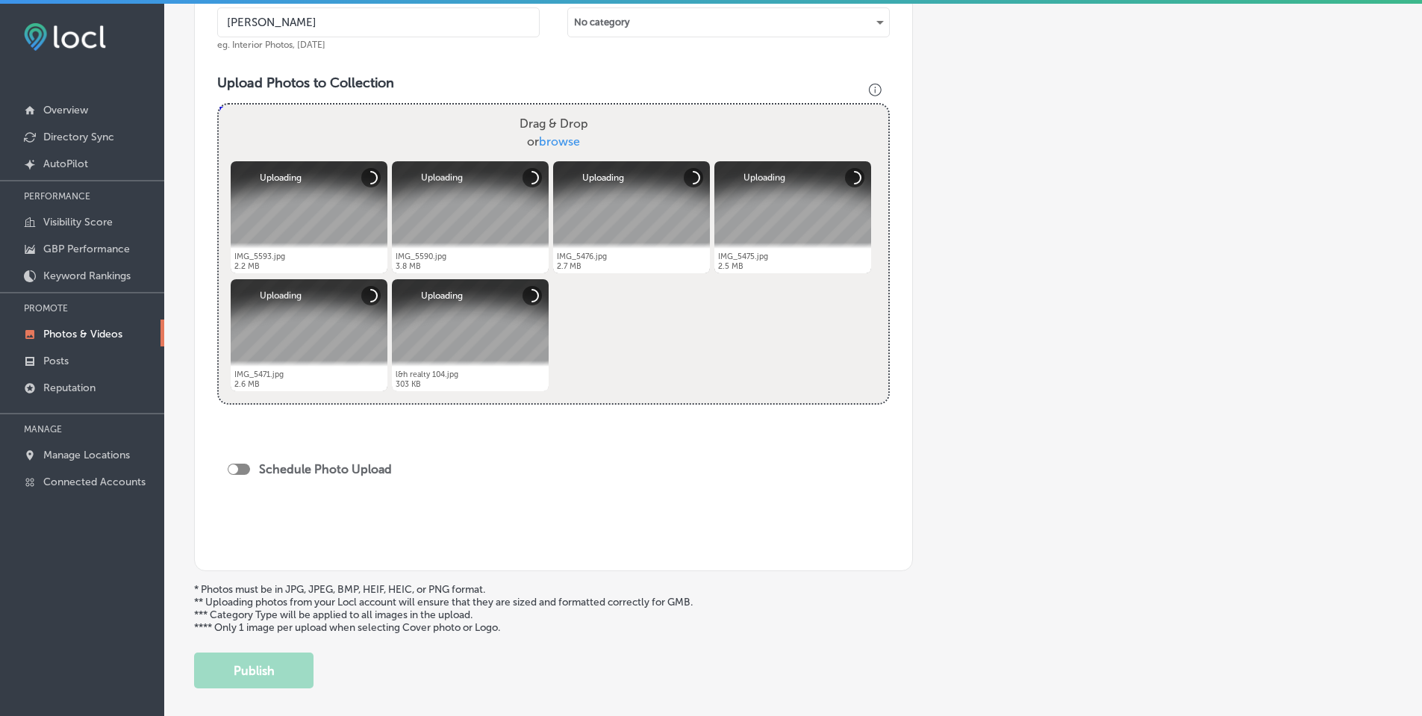
scroll to position [555, 0]
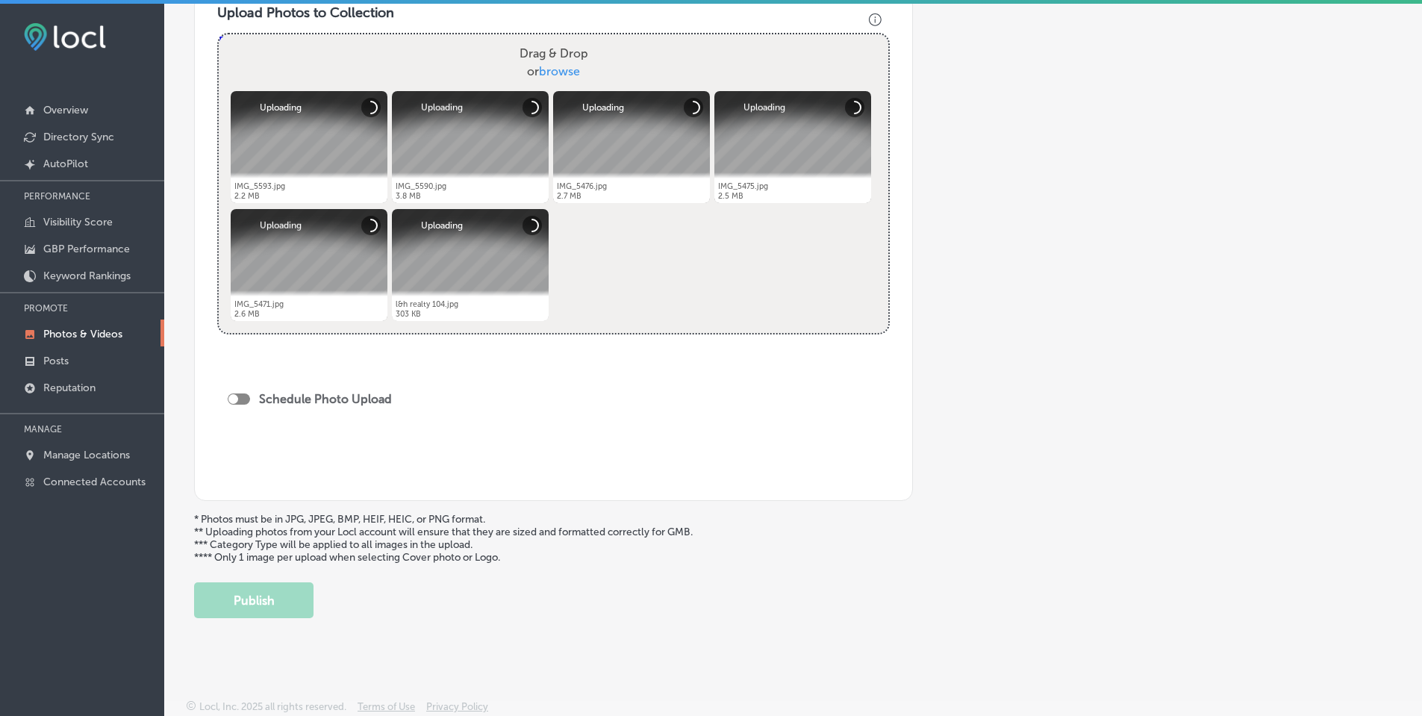
click at [238, 399] on div at bounding box center [239, 398] width 22 height 11
checkbox input "true"
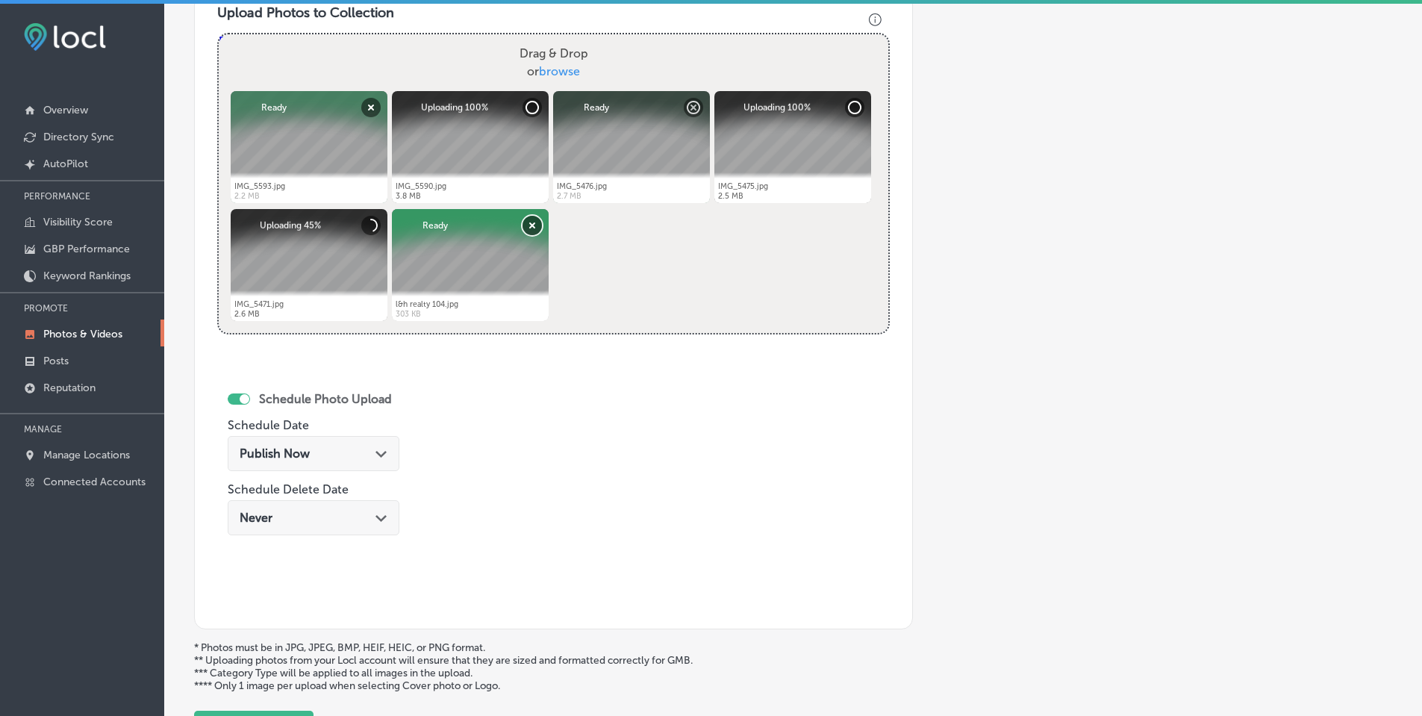
click at [525, 225] on button "Remove" at bounding box center [531, 225] width 19 height 19
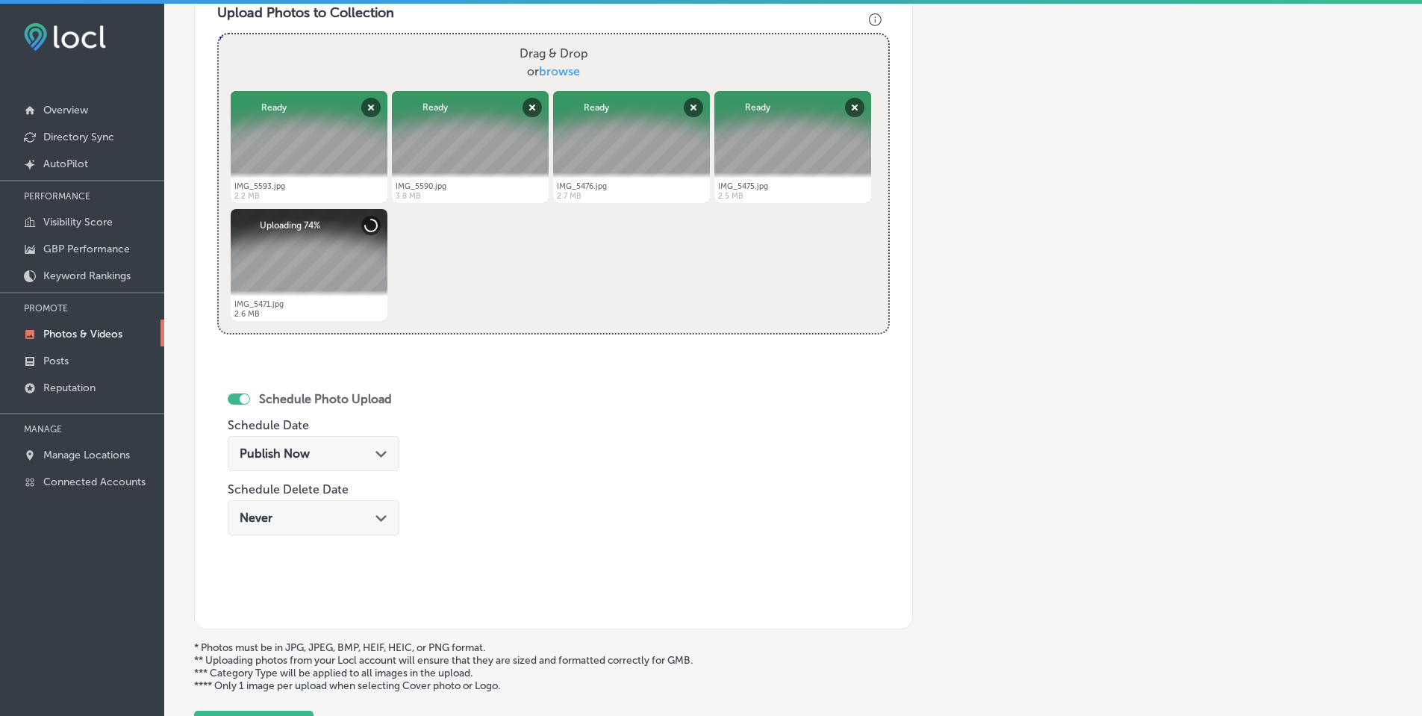
click at [378, 452] on icon "Path Created with Sketch." at bounding box center [380, 454] width 11 height 7
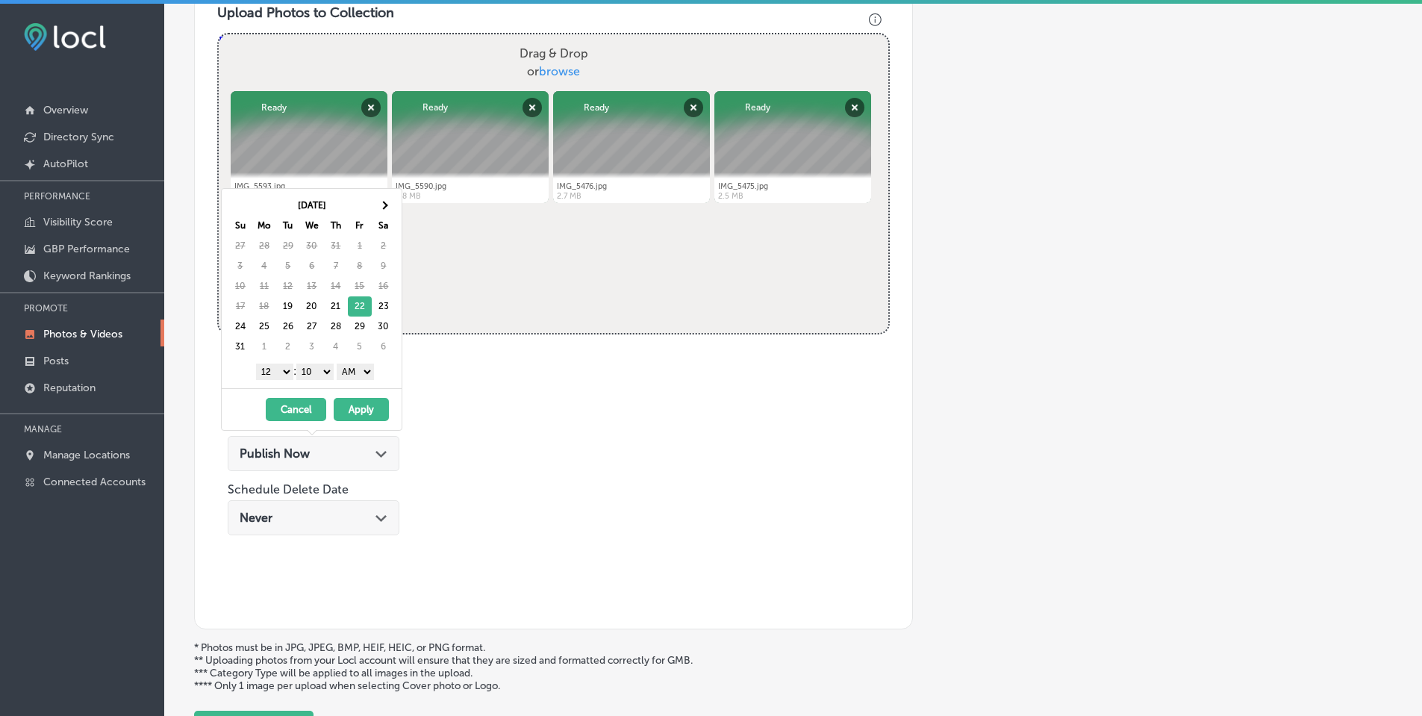
click at [273, 372] on select "1 2 3 4 5 6 7 8 9 10 11 12" at bounding box center [274, 371] width 37 height 16
click at [317, 368] on select "00 10 20 30 40 50" at bounding box center [314, 371] width 37 height 16
click at [363, 372] on select "AM PM" at bounding box center [355, 371] width 37 height 16
click at [362, 409] on button "Apply" at bounding box center [361, 409] width 55 height 23
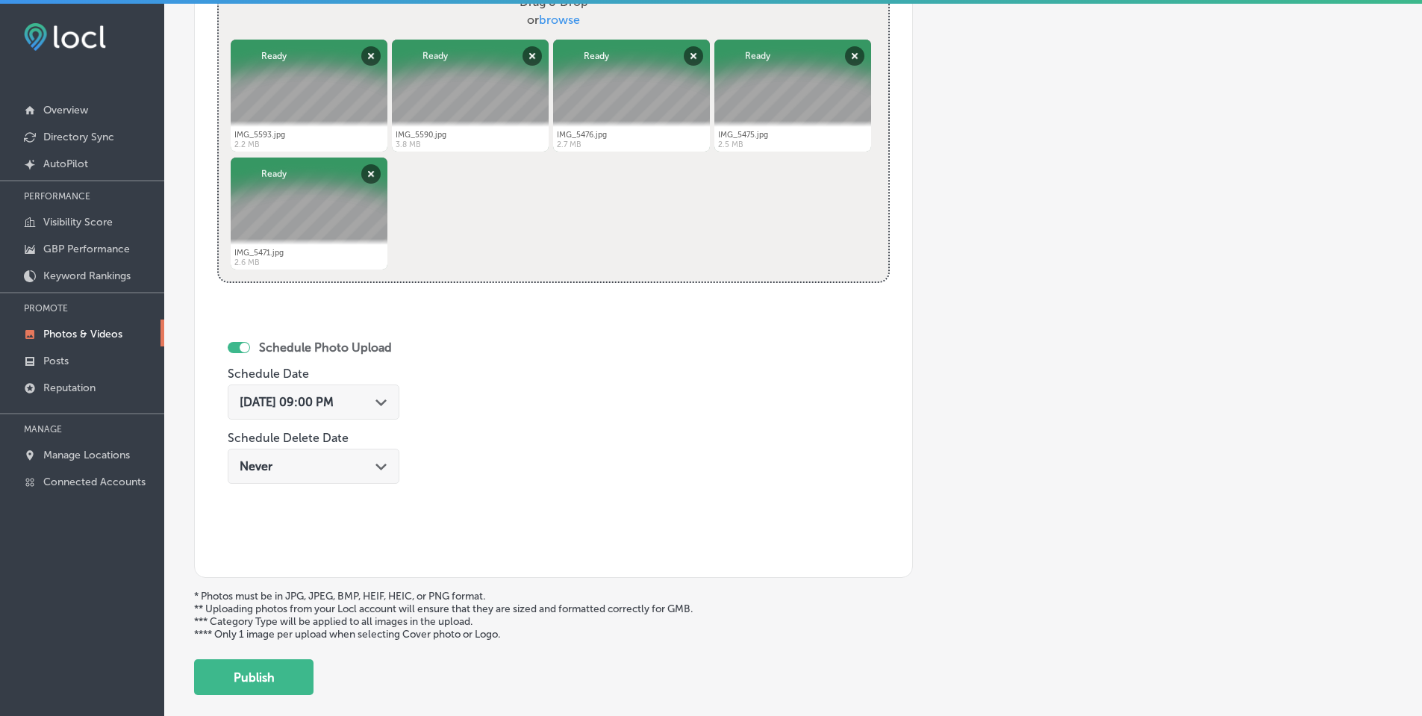
scroll to position [683, 0]
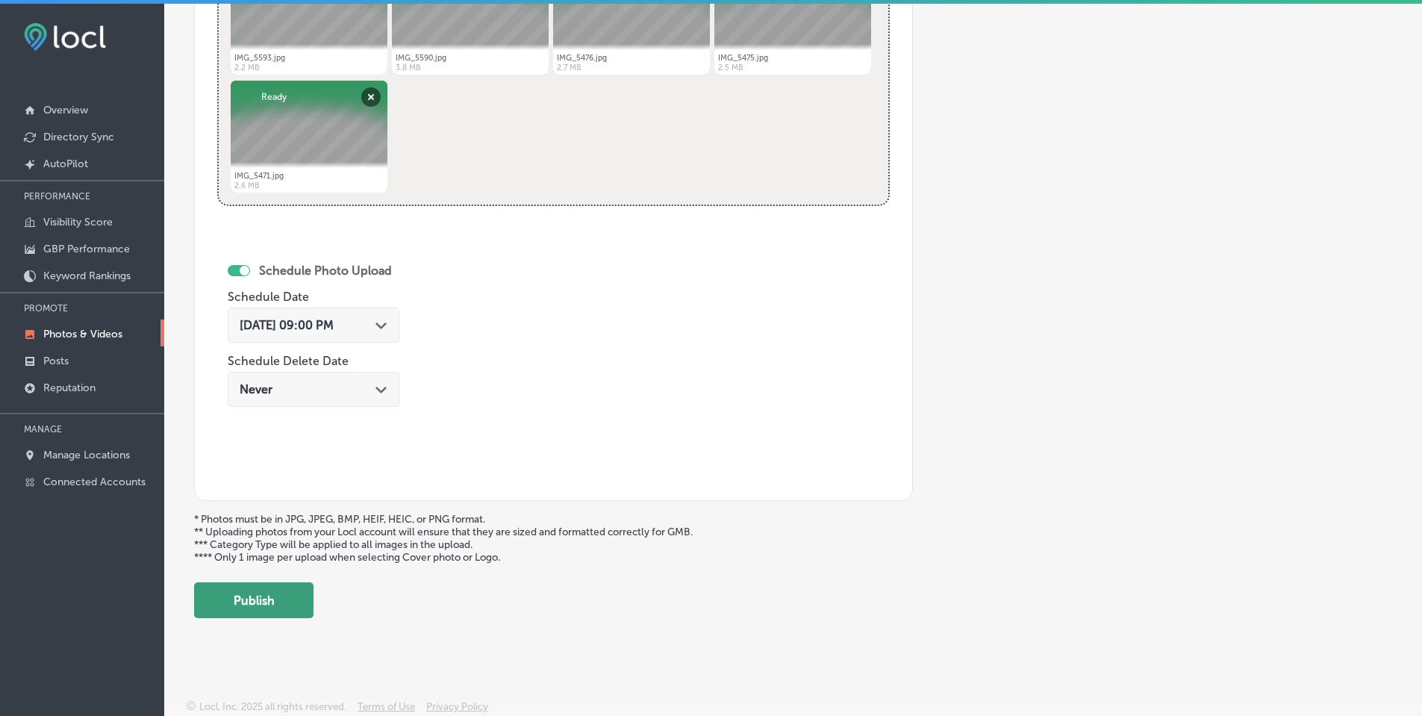
click at [272, 612] on button "Publish" at bounding box center [253, 600] width 119 height 36
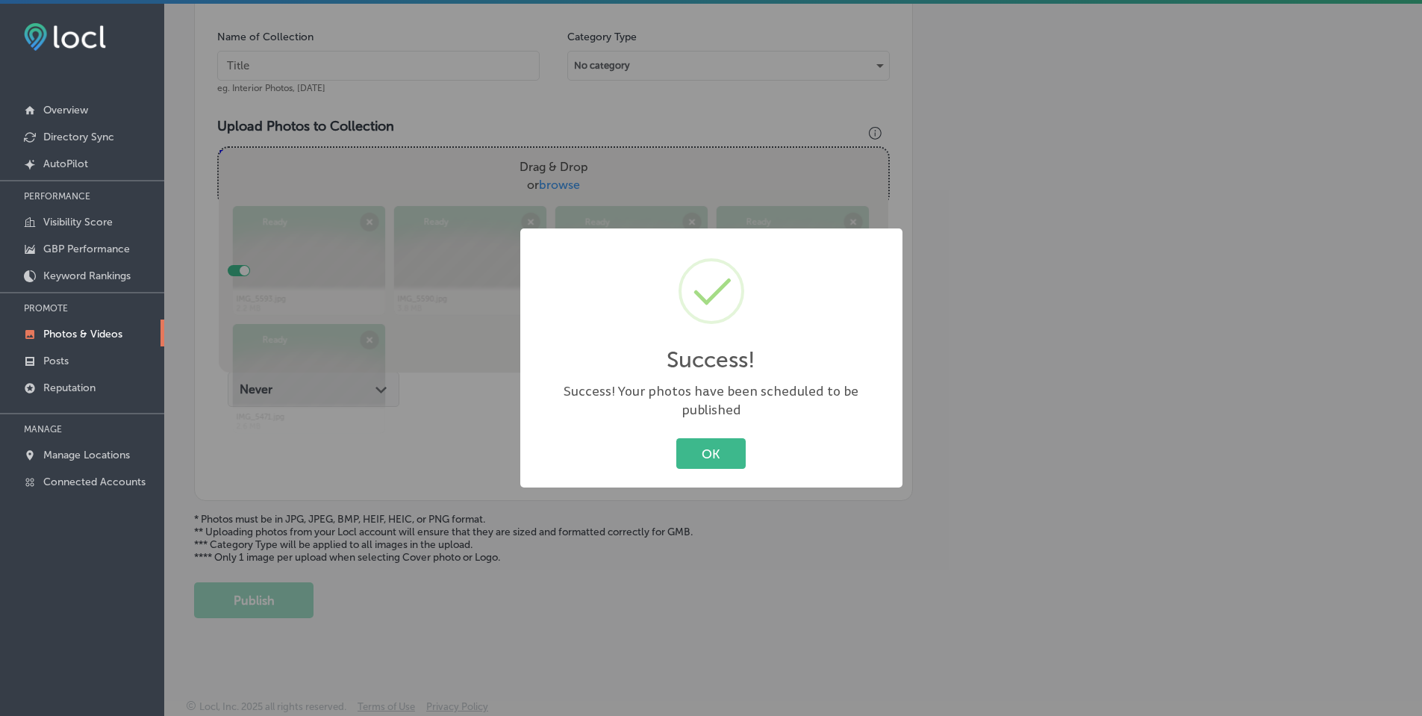
scroll to position [441, 0]
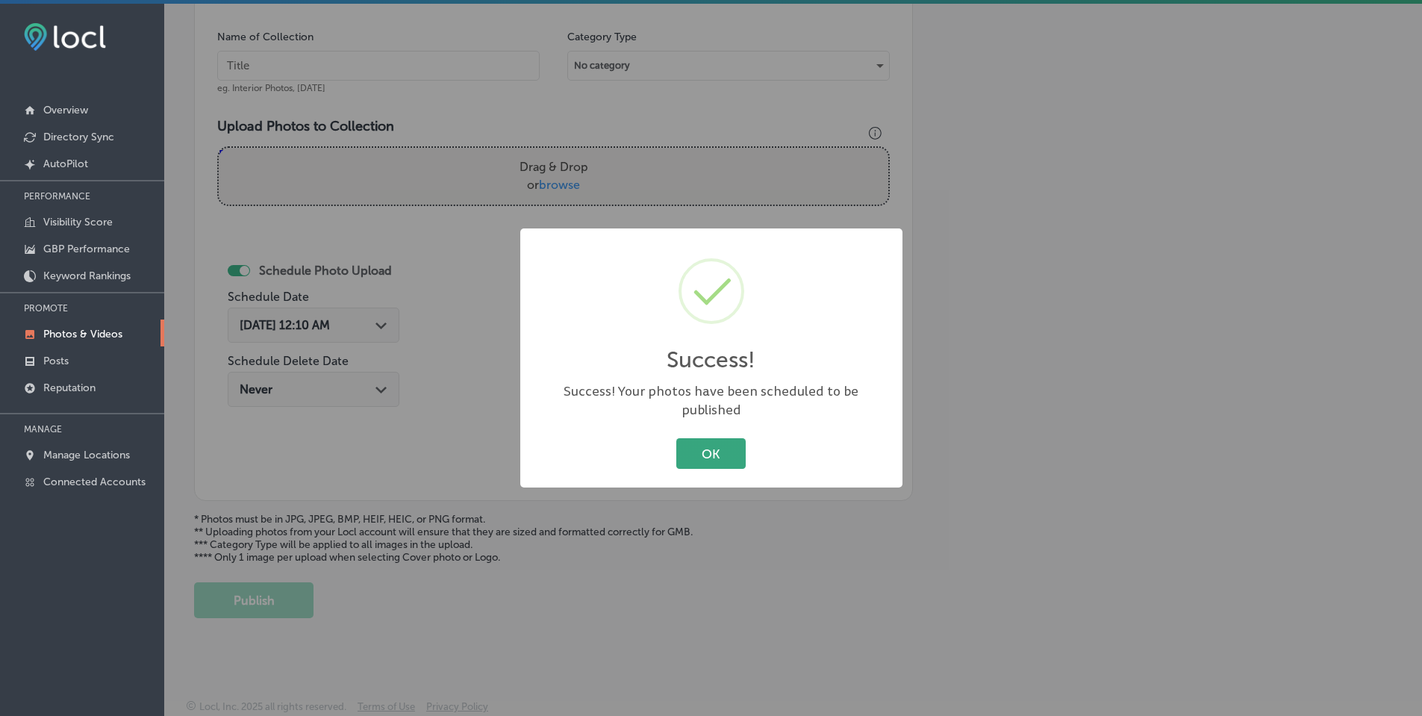
click at [698, 446] on button "OK" at bounding box center [710, 453] width 69 height 31
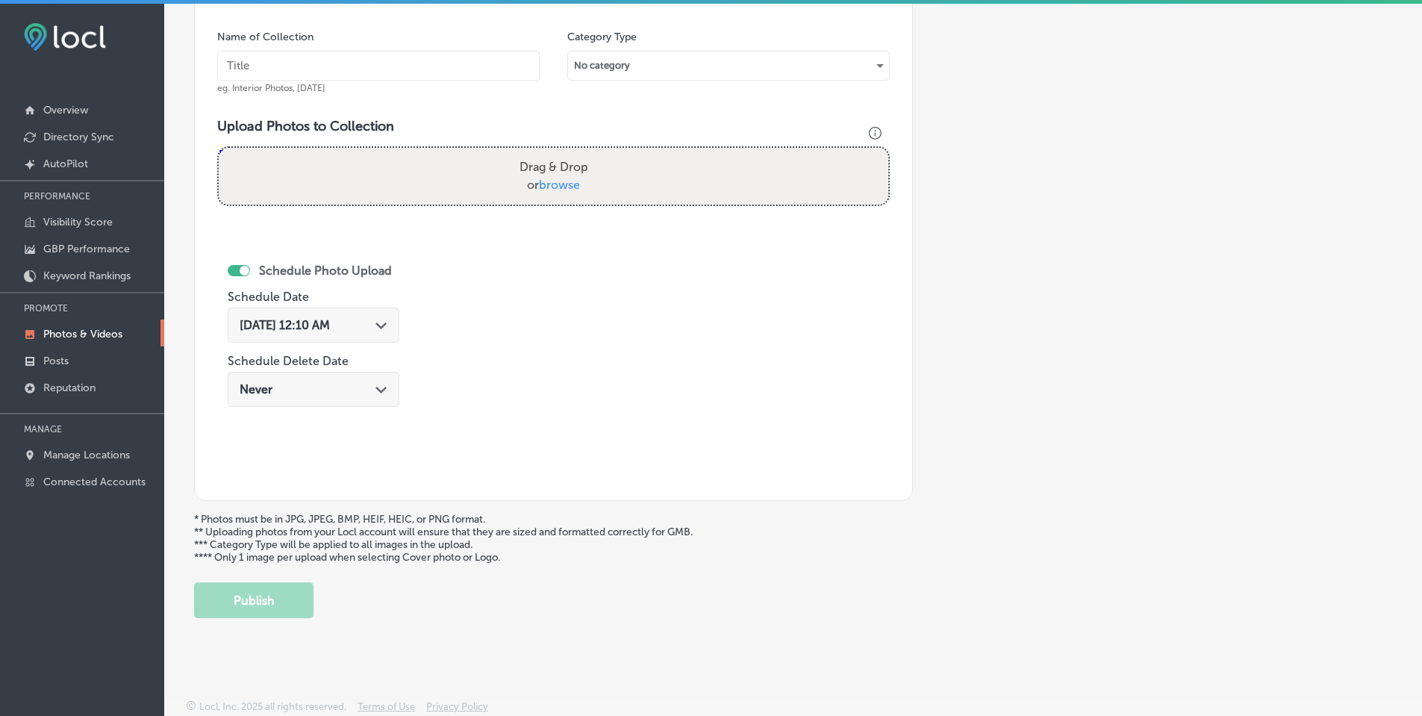
click at [572, 182] on span "browse" at bounding box center [559, 185] width 41 height 14
click at [572, 152] on input "Drag & Drop or browse" at bounding box center [554, 150] width 670 height 4
type input "C:\fakepath\IMG_5743.jpg"
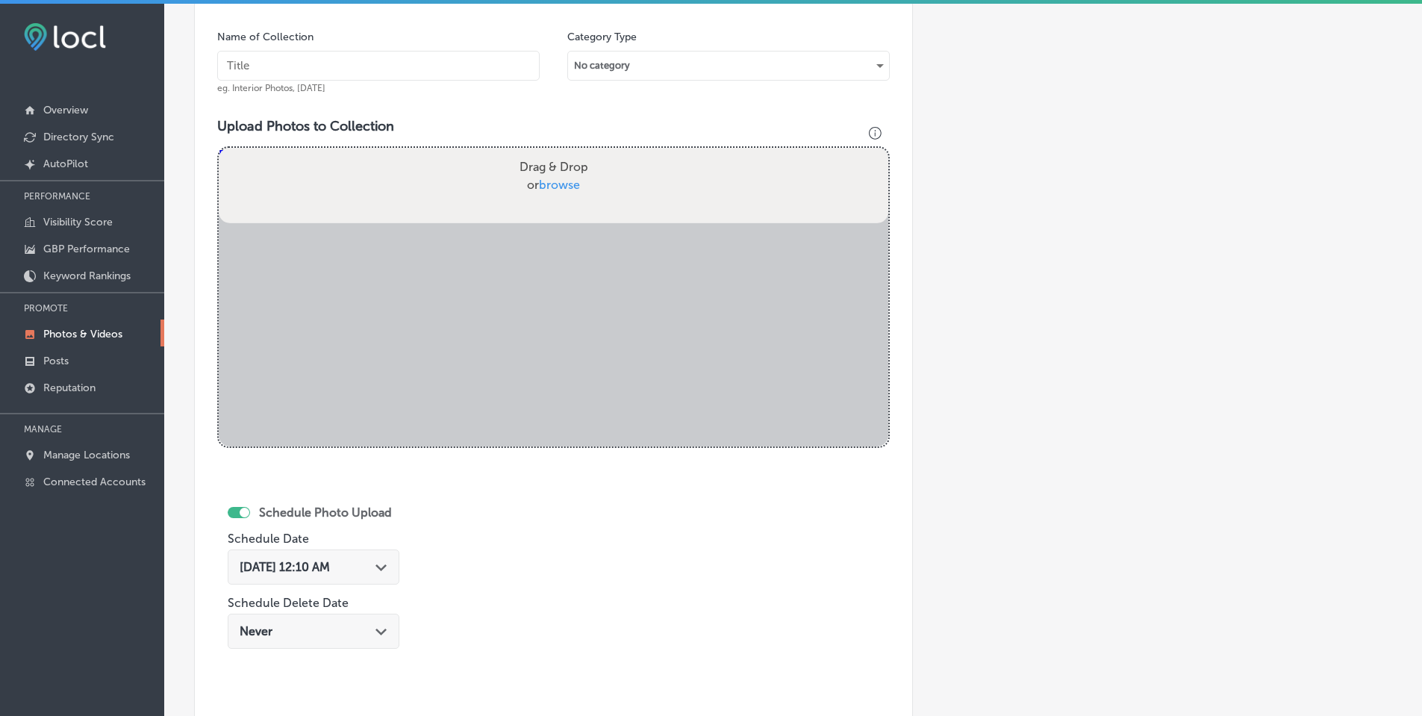
click at [352, 66] on input "text" at bounding box center [378, 66] width 322 height 30
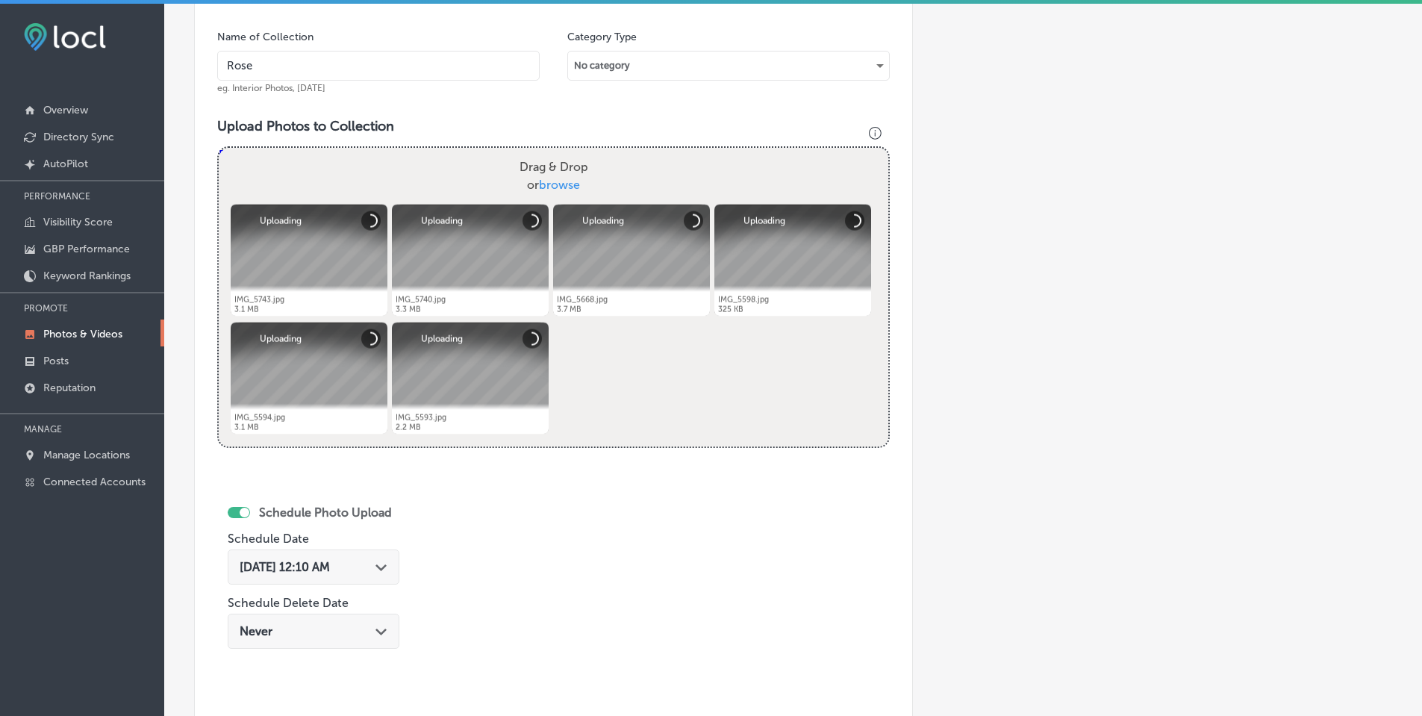
type input "[PERSON_NAME]"
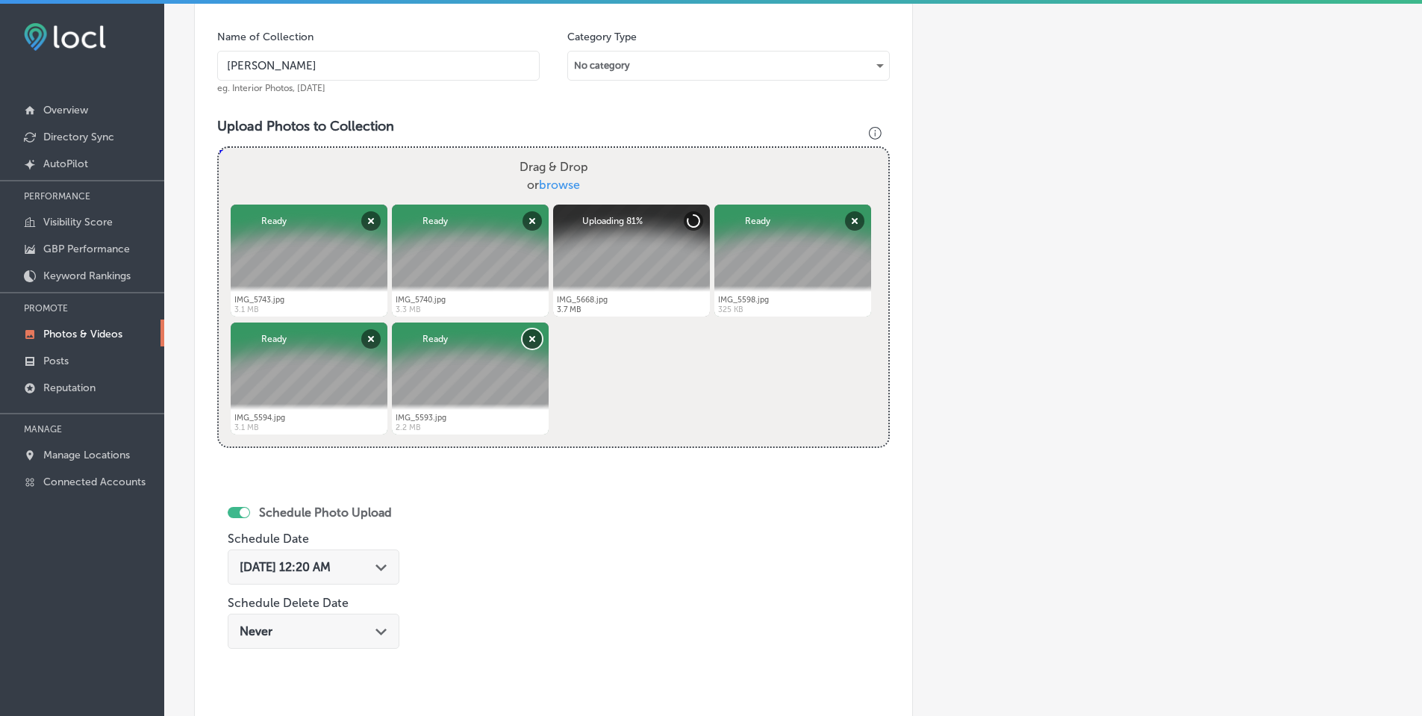
click at [531, 338] on button "Remove" at bounding box center [531, 338] width 19 height 19
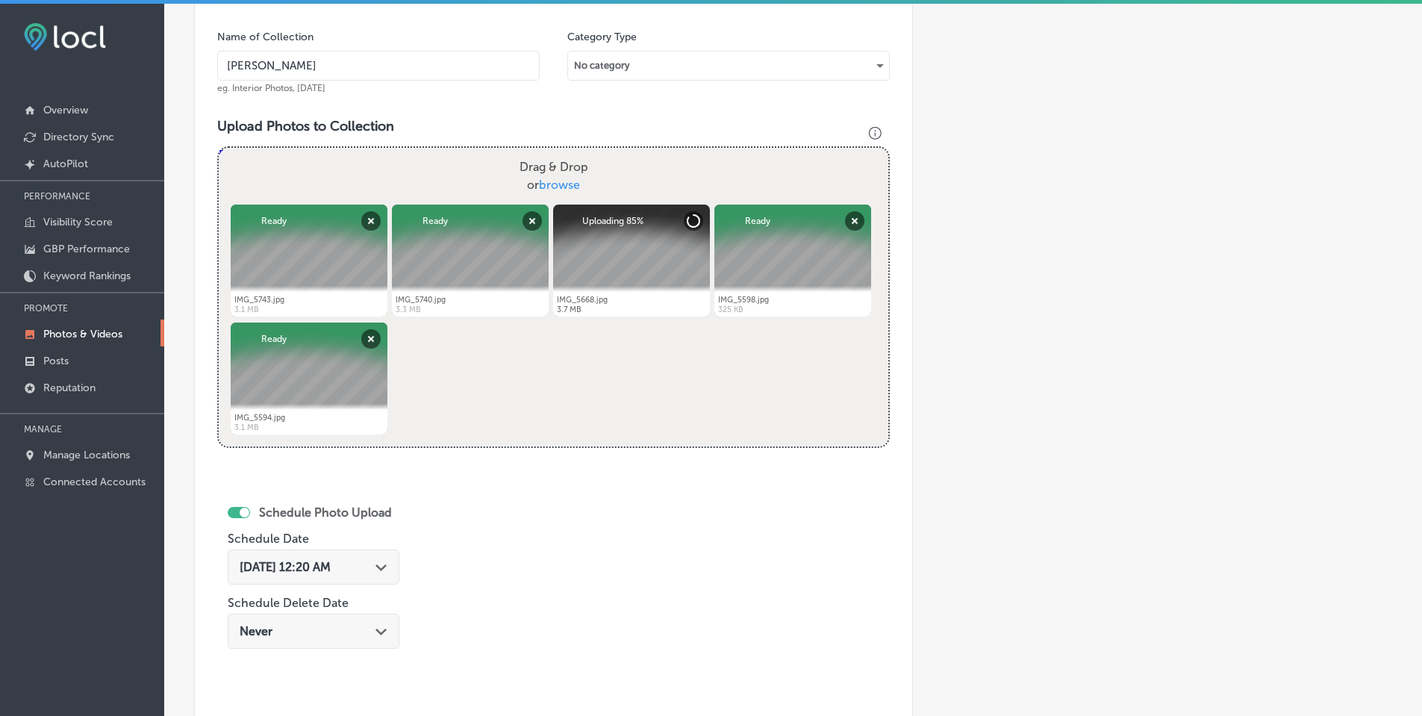
click at [387, 566] on icon "Path Created with Sketch." at bounding box center [380, 567] width 11 height 7
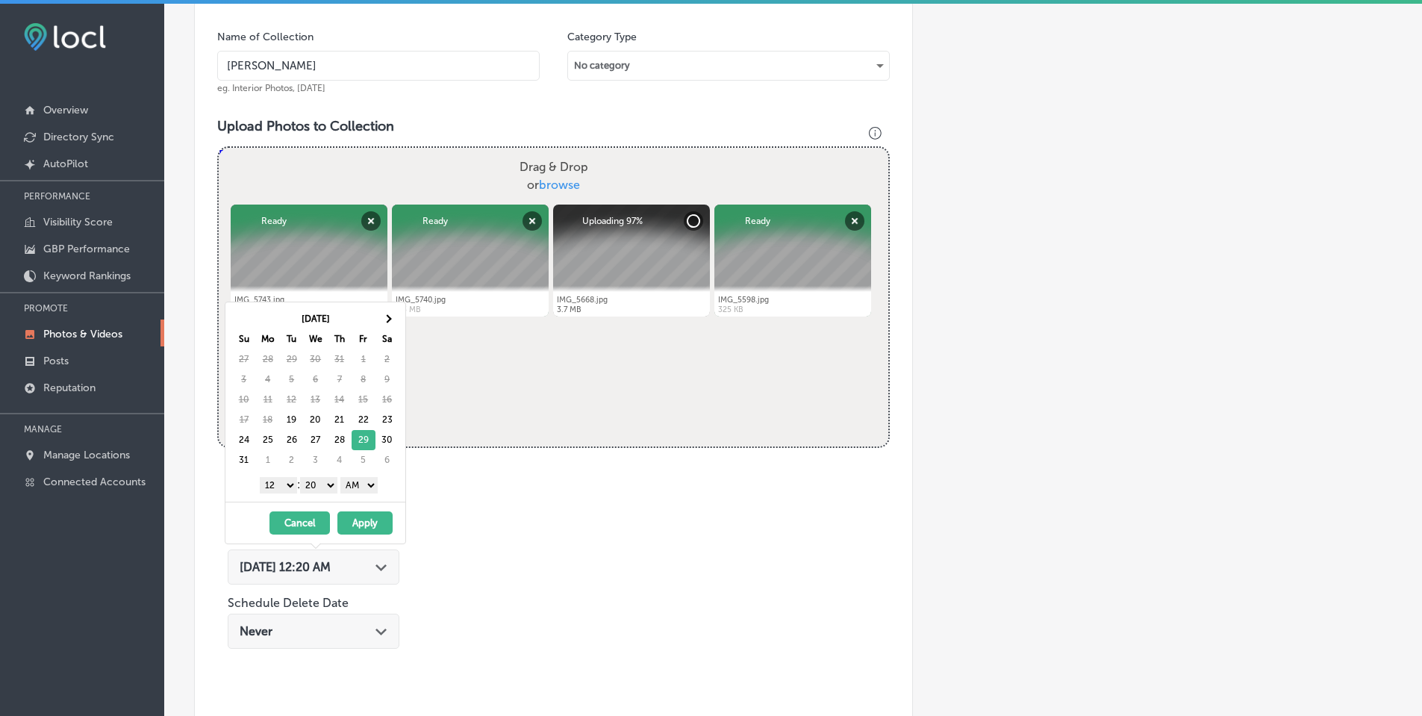
click at [281, 487] on select "1 2 3 4 5 6 7 8 9 10 11 12" at bounding box center [278, 485] width 37 height 16
click at [326, 481] on select "00 10 20 30 40 50" at bounding box center [318, 485] width 37 height 16
click at [360, 487] on select "AM PM" at bounding box center [358, 485] width 37 height 16
click at [371, 522] on button "Apply" at bounding box center [364, 522] width 55 height 23
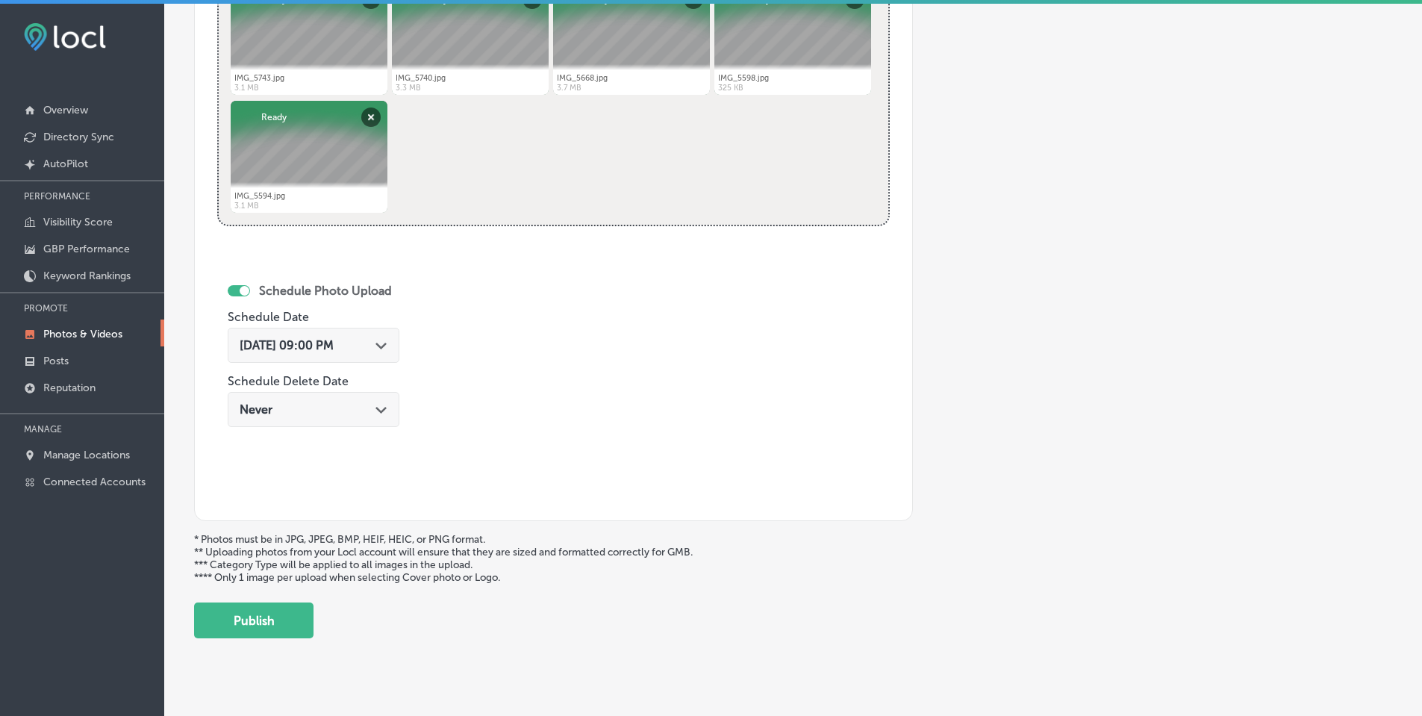
scroll to position [683, 0]
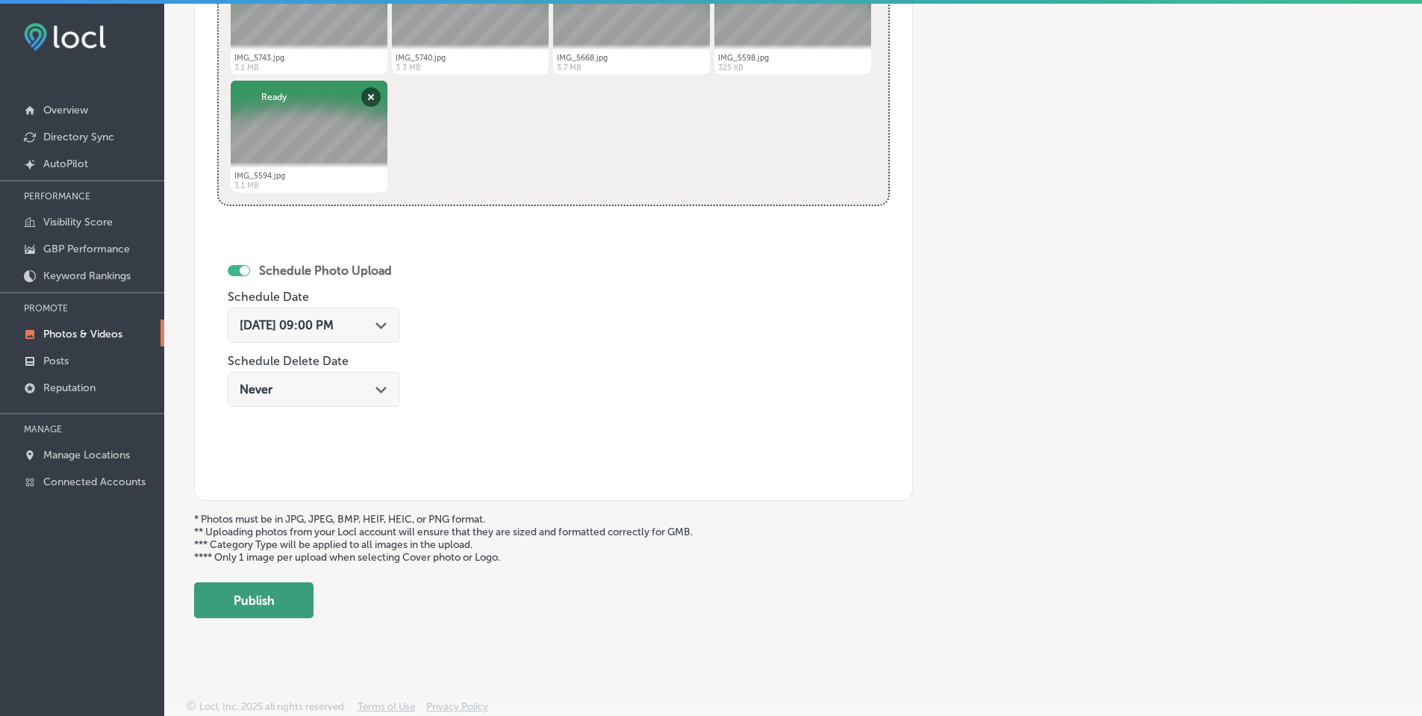
click at [271, 592] on button "Publish" at bounding box center [253, 600] width 119 height 36
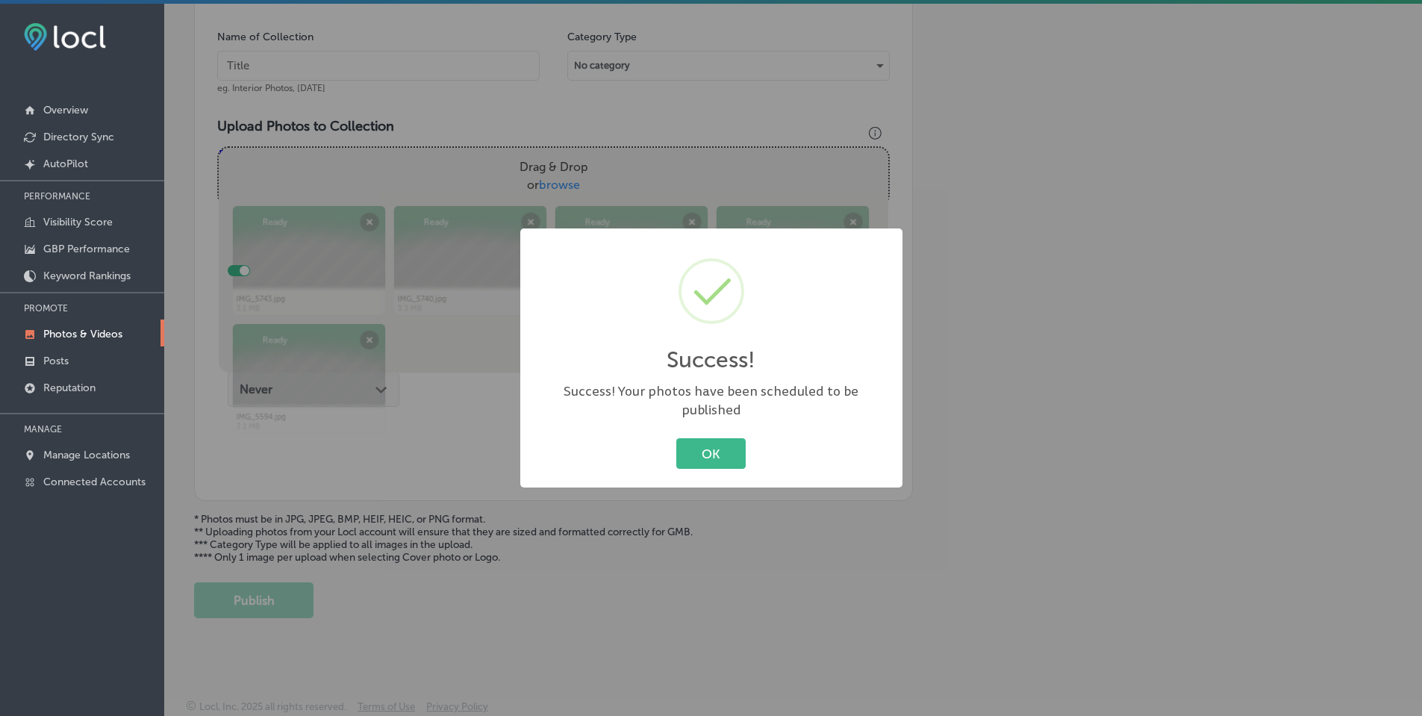
scroll to position [441, 0]
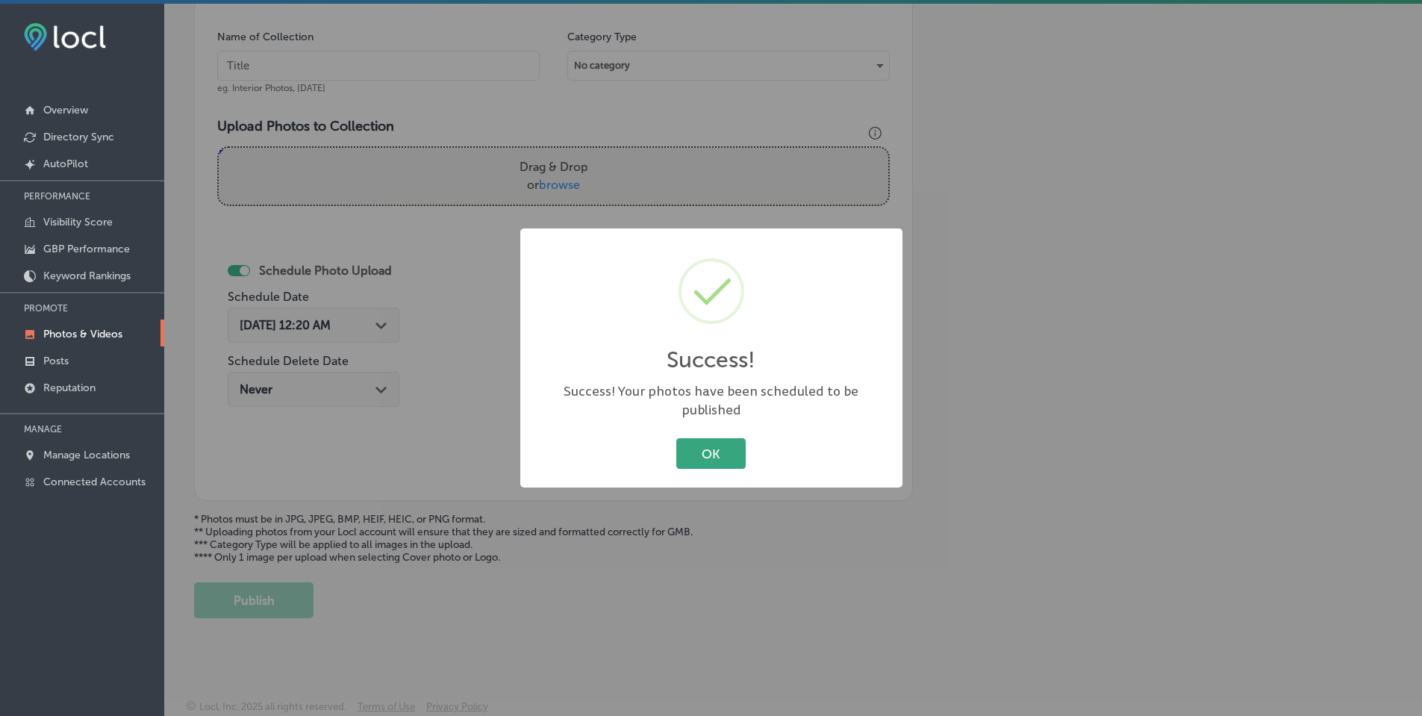
click at [718, 446] on button "OK" at bounding box center [710, 453] width 69 height 31
